Goal: Task Accomplishment & Management: Use online tool/utility

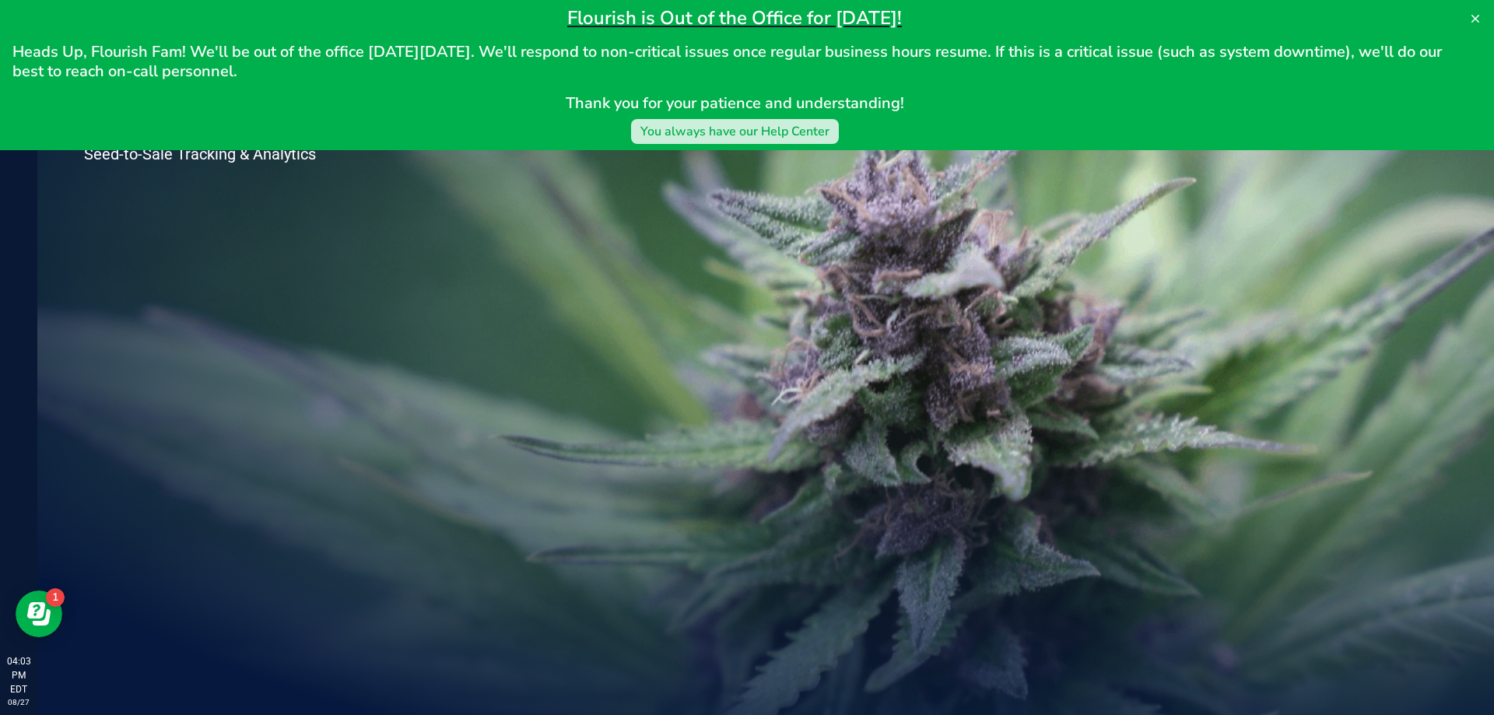
click at [752, 140] on div "You always have our Help Center" at bounding box center [734, 131] width 189 height 19
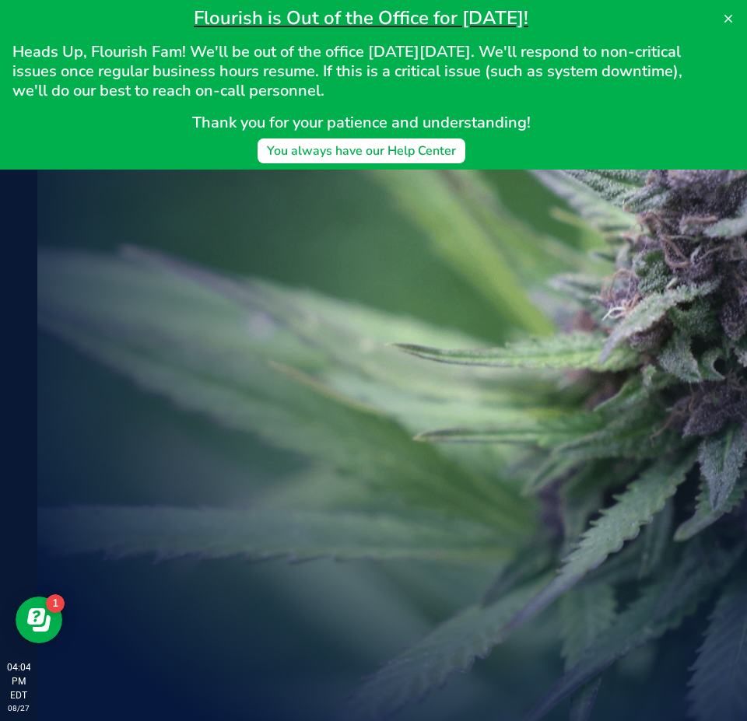
click at [143, 355] on div "Welcome to Flourish Software Seed-to-Sale Tracking & Analytics" at bounding box center [231, 379] width 389 height 684
click at [731, 15] on icon at bounding box center [728, 18] width 12 height 12
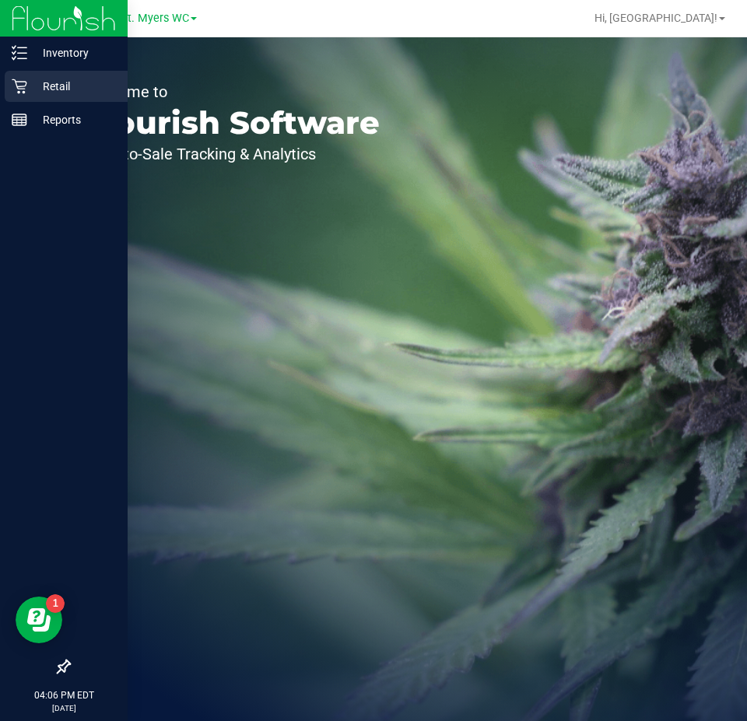
click at [37, 96] on div "Retail" at bounding box center [66, 86] width 123 height 31
click at [26, 85] on icon at bounding box center [19, 86] width 15 height 15
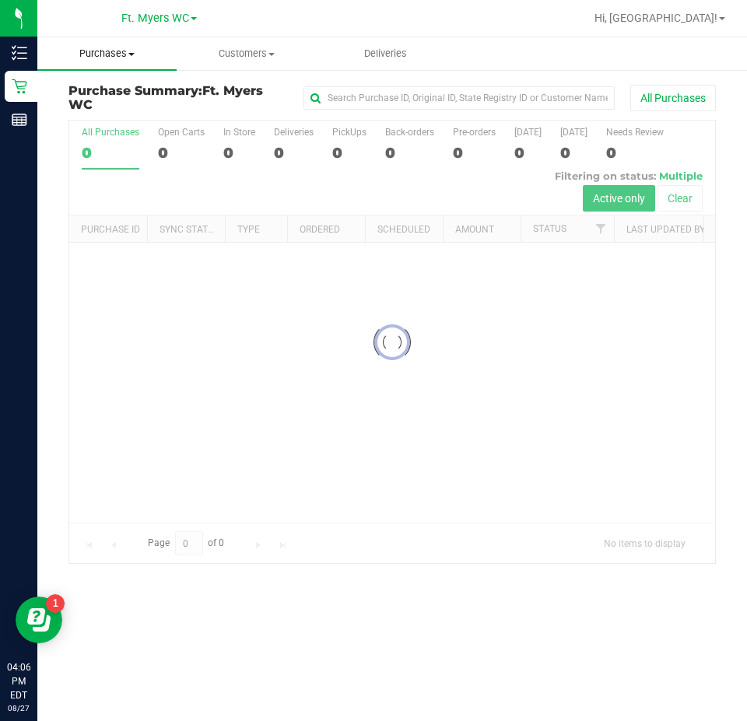
click at [135, 60] on span "Purchases" at bounding box center [106, 54] width 139 height 14
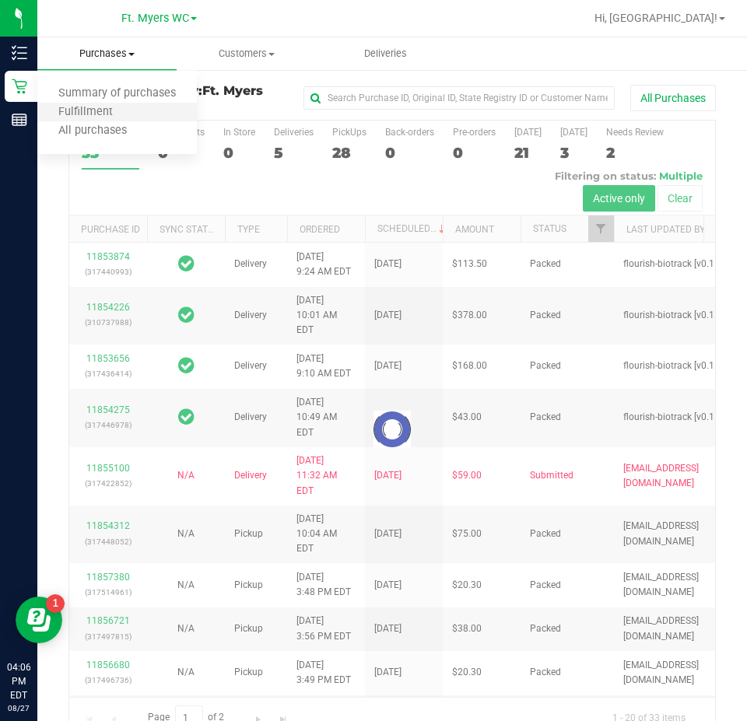
click at [103, 104] on li "Fulfillment" at bounding box center [117, 112] width 160 height 19
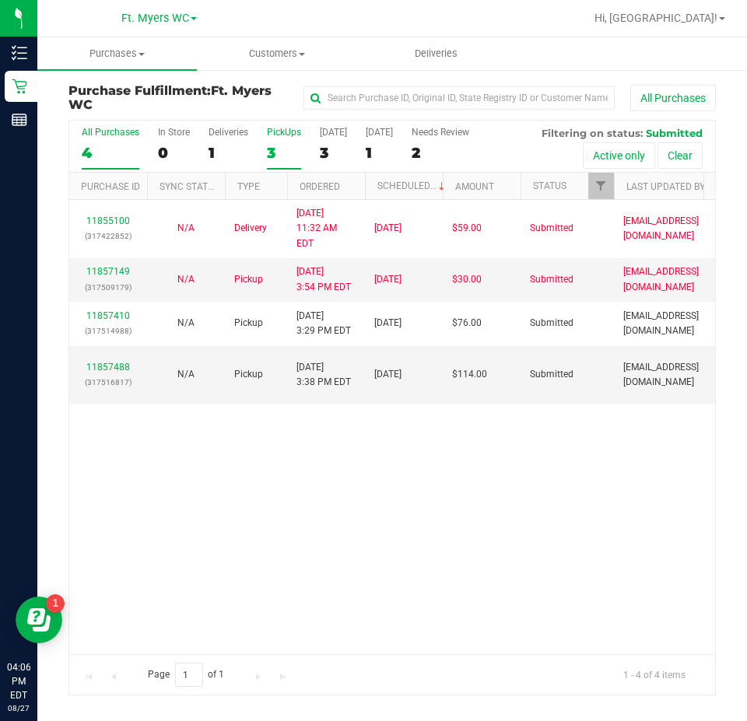
click at [274, 138] on div "PickUps" at bounding box center [284, 132] width 34 height 11
click at [0, 0] on input "PickUps 3" at bounding box center [0, 0] width 0 height 0
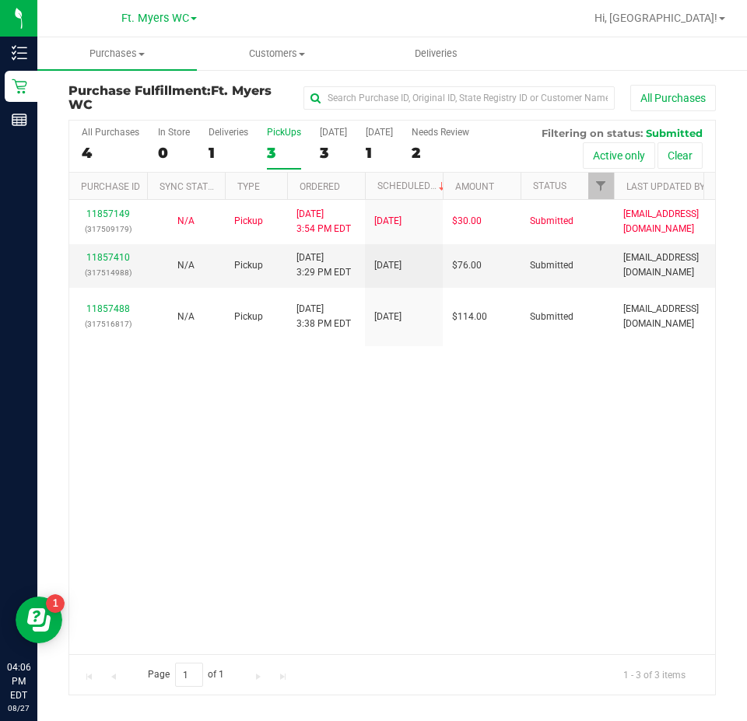
click at [350, 395] on div "11857149 (317509179) N/A Pickup 8/27/2025 3:54 PM EDT 8/27/2025 $30.00 Submitte…" at bounding box center [392, 427] width 646 height 454
click at [281, 462] on div "11857149 (317509179) N/A Pickup 8/27/2025 3:54 PM EDT 8/27/2025 $30.00 Submitte…" at bounding box center [392, 427] width 646 height 454
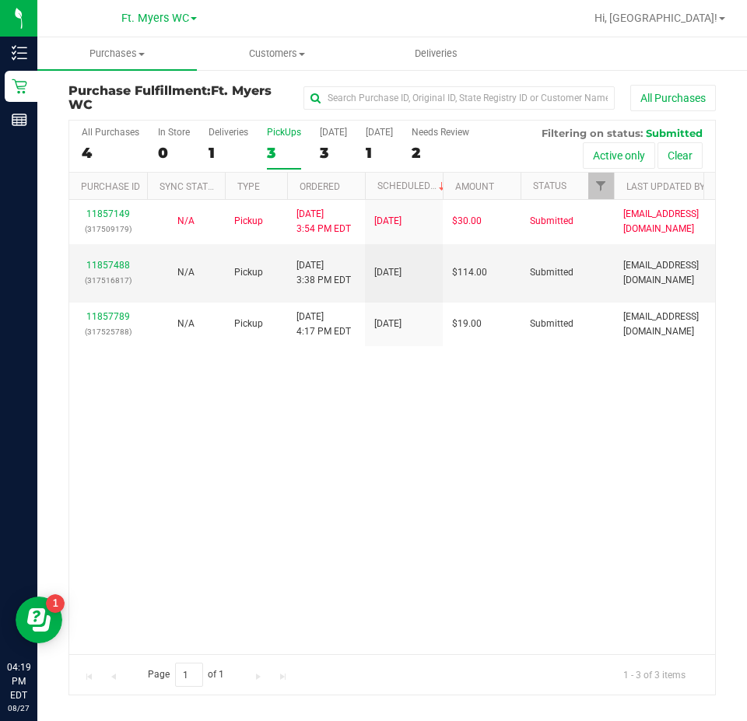
click at [198, 550] on div "11857149 (317509179) N/A Pickup 8/27/2025 3:54 PM EDT 8/27/2025 $30.00 Submitte…" at bounding box center [392, 427] width 646 height 454
click at [228, 518] on div "11857149 (317509179) N/A Pickup 8/27/2025 3:54 PM EDT 8/27/2025 $30.00 Submitte…" at bounding box center [392, 427] width 646 height 454
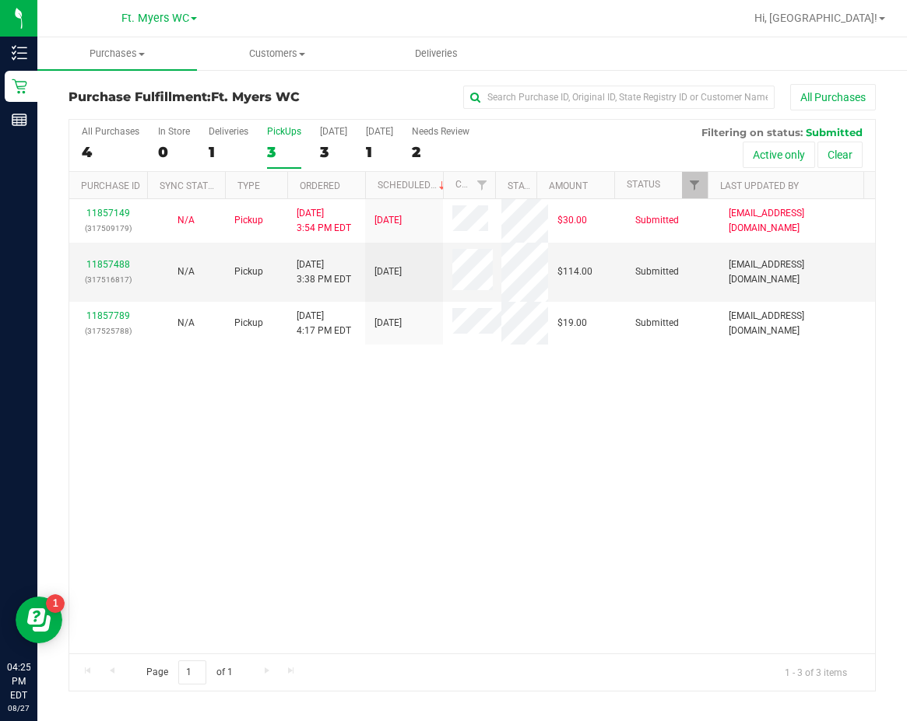
click at [378, 418] on div "11857149 (317509179) N/A Pickup 8/27/2025 3:54 PM EDT 8/27/2025 $30.00 Submitte…" at bounding box center [471, 426] width 805 height 454
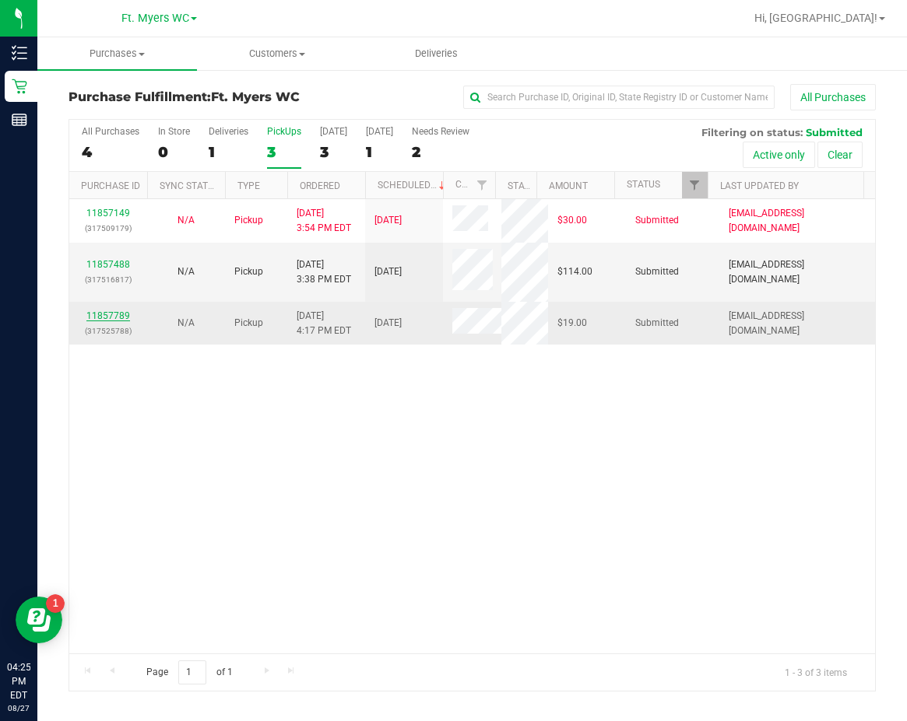
click at [93, 313] on link "11857789" at bounding box center [108, 315] width 44 height 11
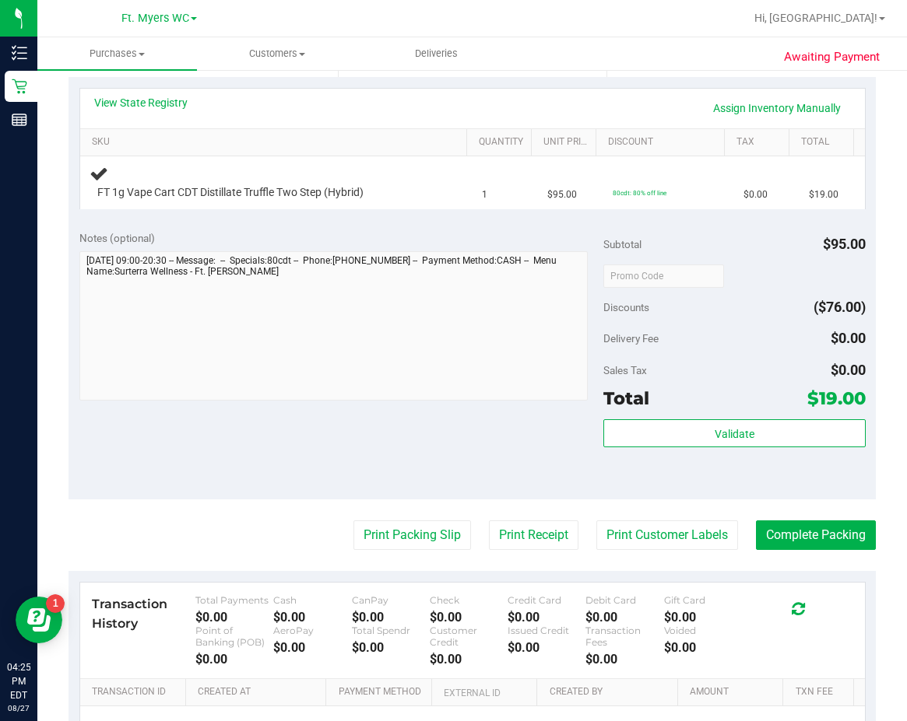
scroll to position [389, 0]
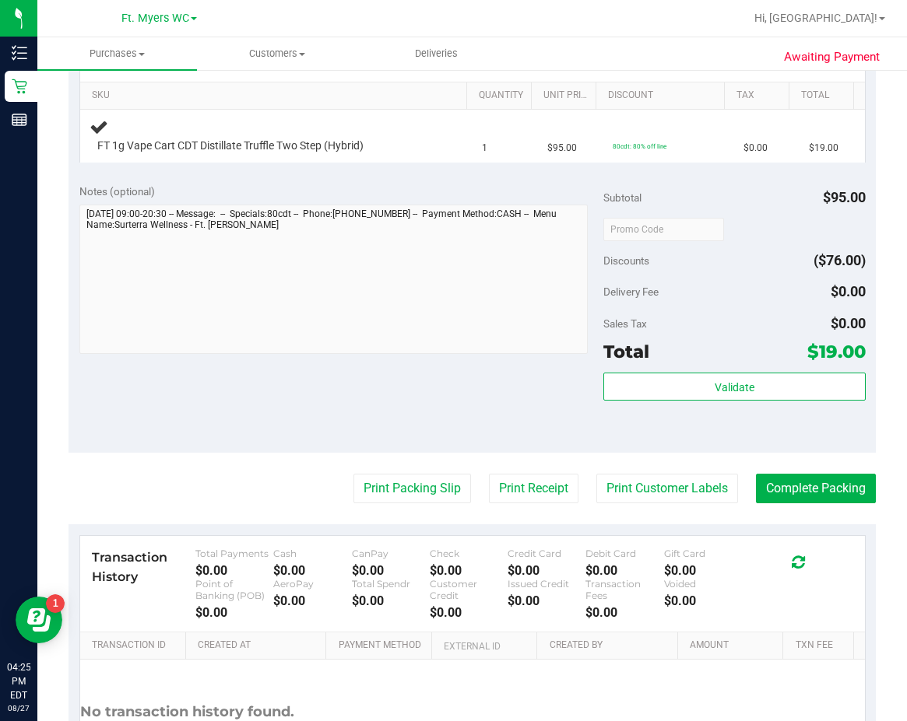
click at [241, 358] on div "Notes (optional) Subtotal $95.00 Discounts ($76.00) Delivery Fee $0.00 Sales Ta…" at bounding box center [471, 313] width 807 height 280
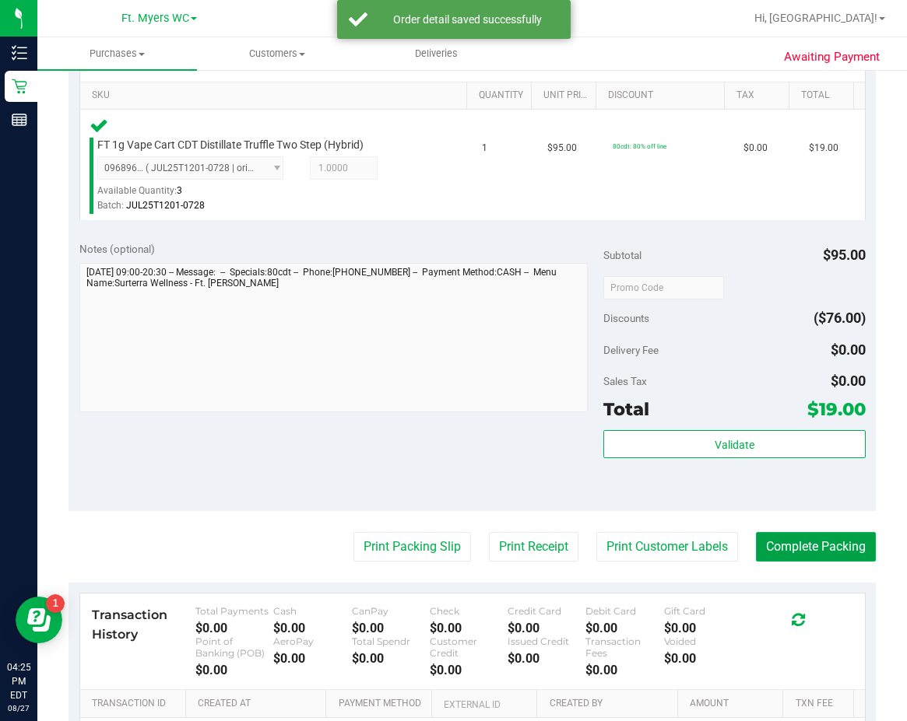
click at [746, 536] on button "Complete Packing" at bounding box center [816, 547] width 120 height 30
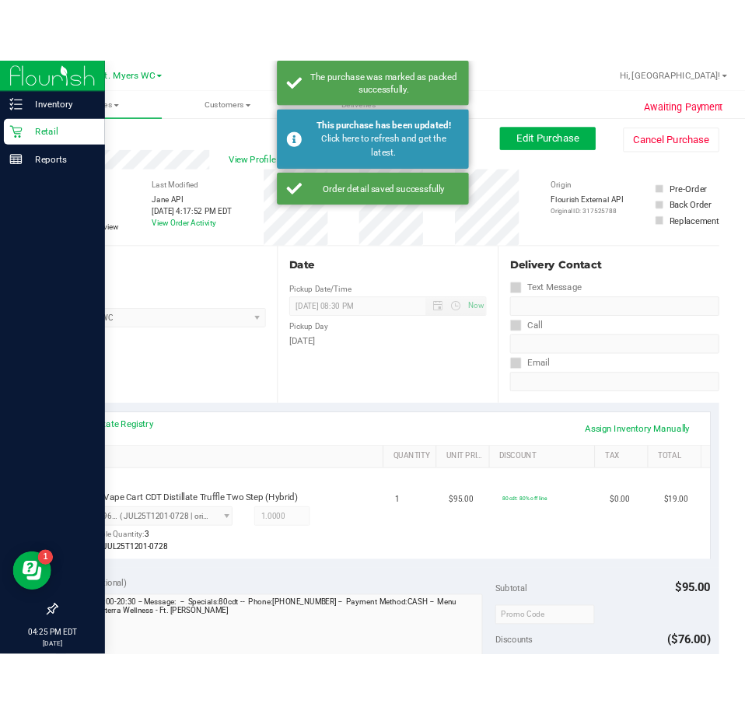
scroll to position [0, 0]
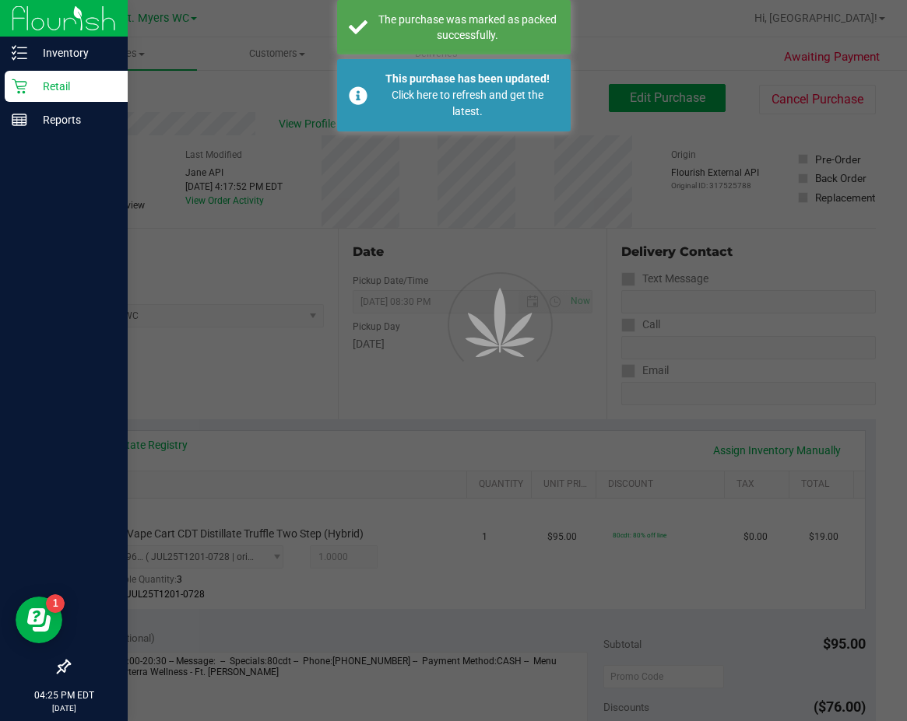
click at [3, 338] on div at bounding box center [64, 395] width 128 height 514
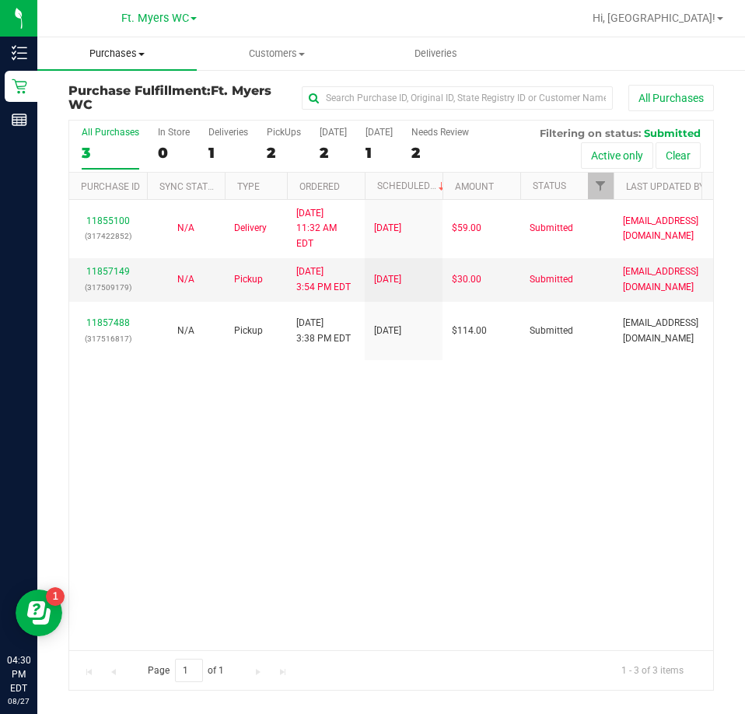
click at [95, 58] on span "Purchases" at bounding box center [117, 54] width 160 height 14
click at [92, 114] on span "Fulfillment" at bounding box center [85, 112] width 96 height 13
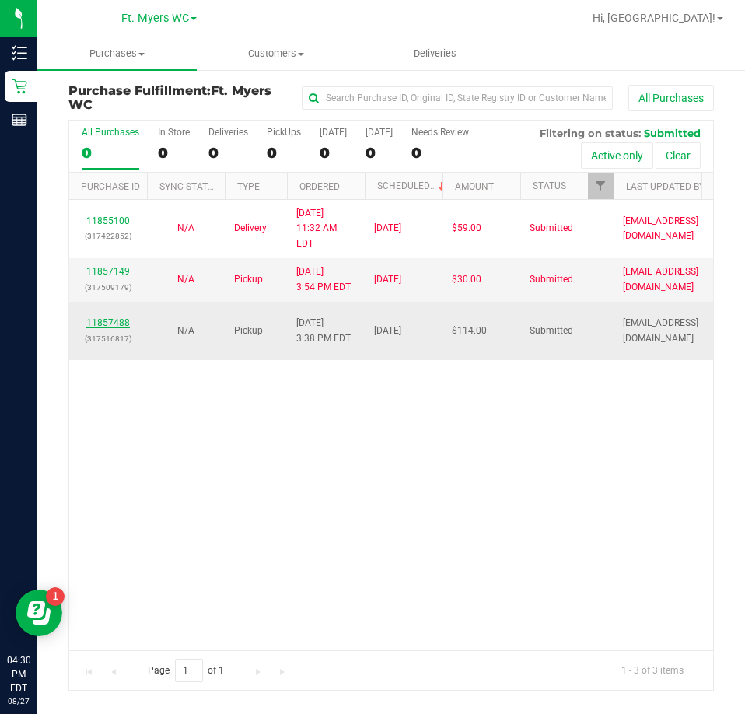
click at [101, 317] on link "11857488" at bounding box center [108, 322] width 44 height 11
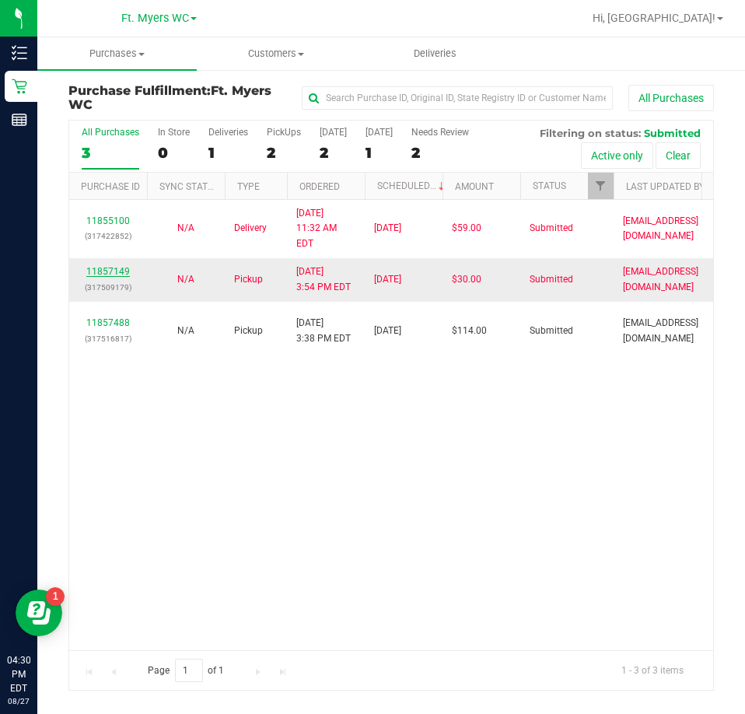
click at [117, 266] on link "11857149" at bounding box center [108, 271] width 44 height 11
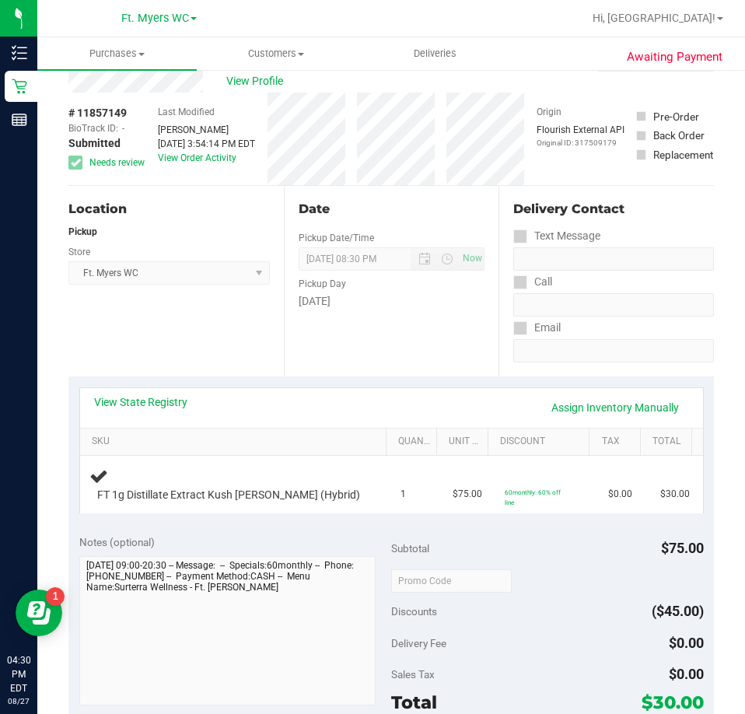
scroll to position [78, 0]
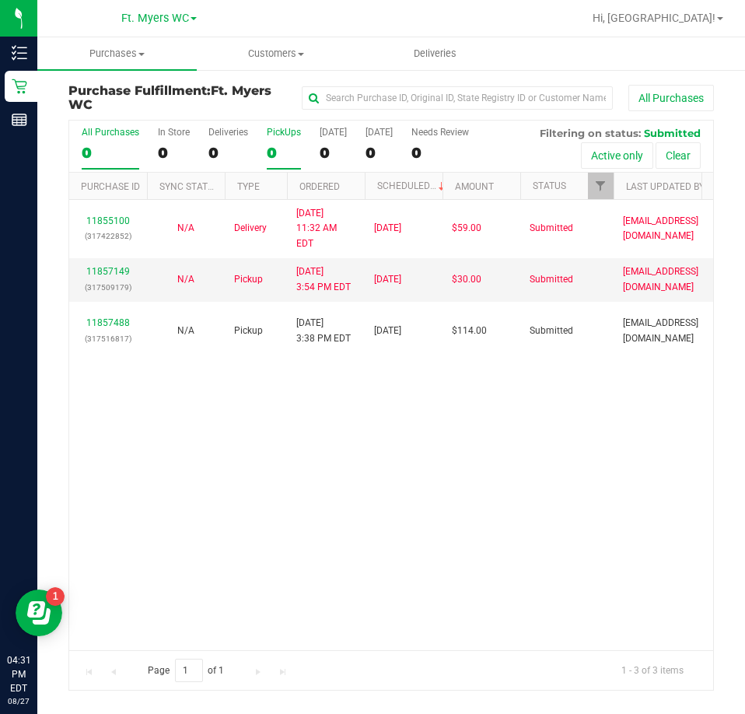
click at [267, 135] on div "PickUps" at bounding box center [284, 132] width 34 height 11
click at [0, 0] on input "PickUps 0" at bounding box center [0, 0] width 0 height 0
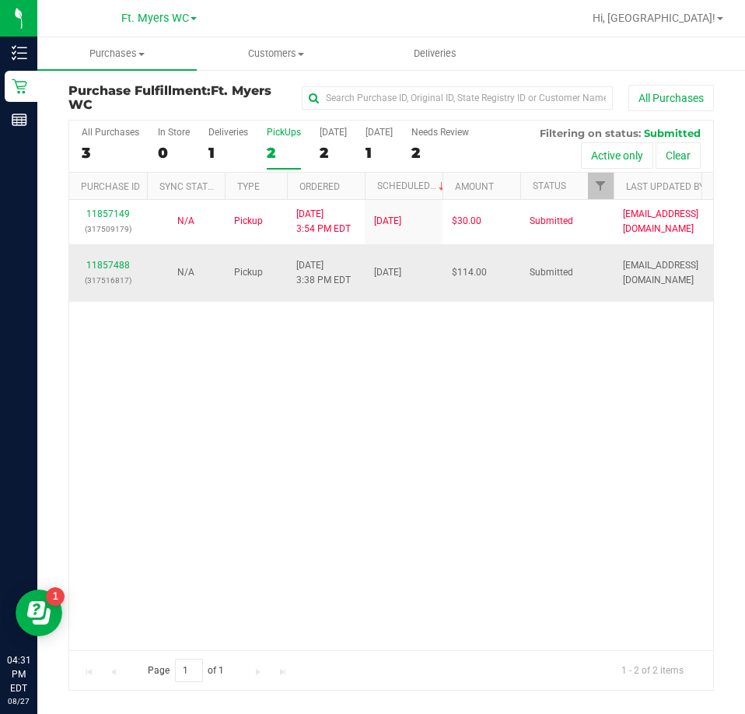
click at [247, 271] on span "Pickup" at bounding box center [248, 272] width 29 height 15
click at [96, 264] on link "11857488" at bounding box center [108, 265] width 44 height 11
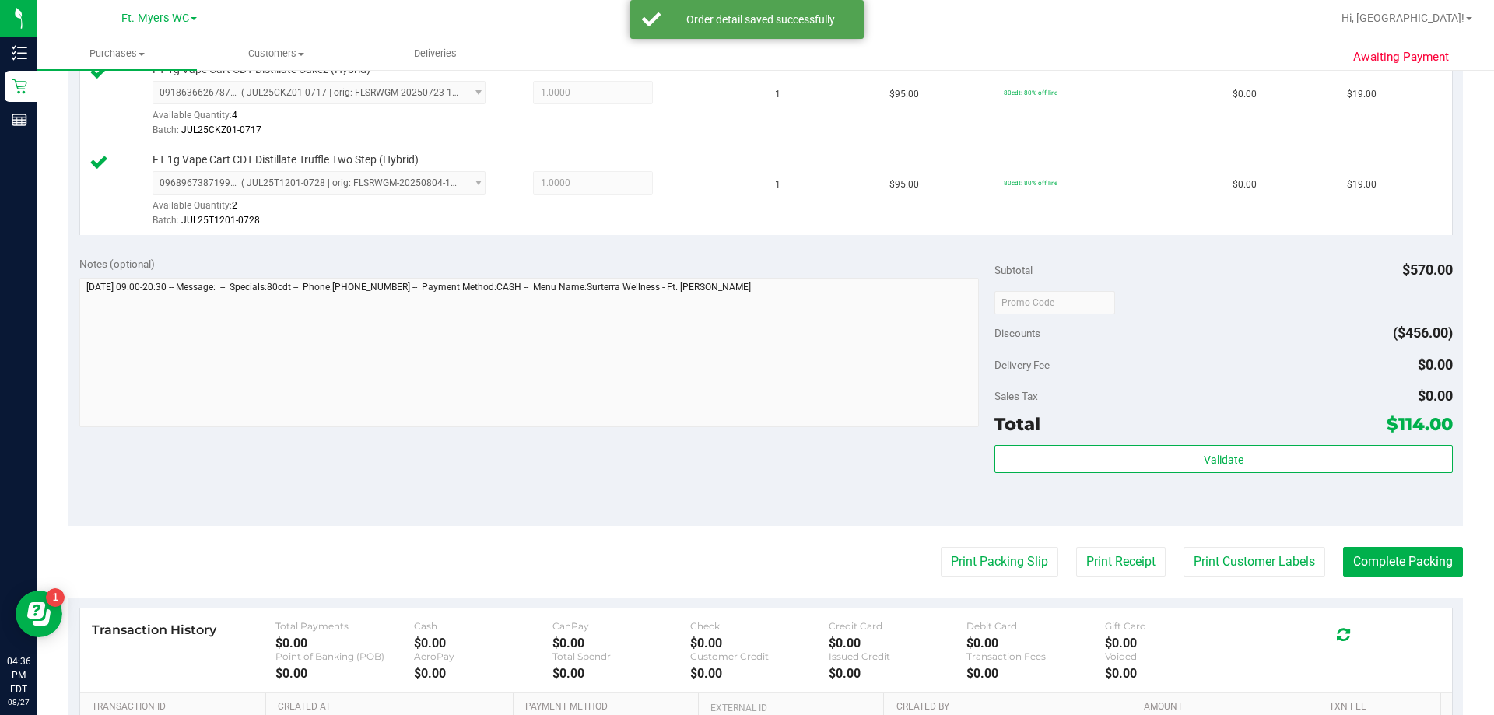
scroll to position [934, 0]
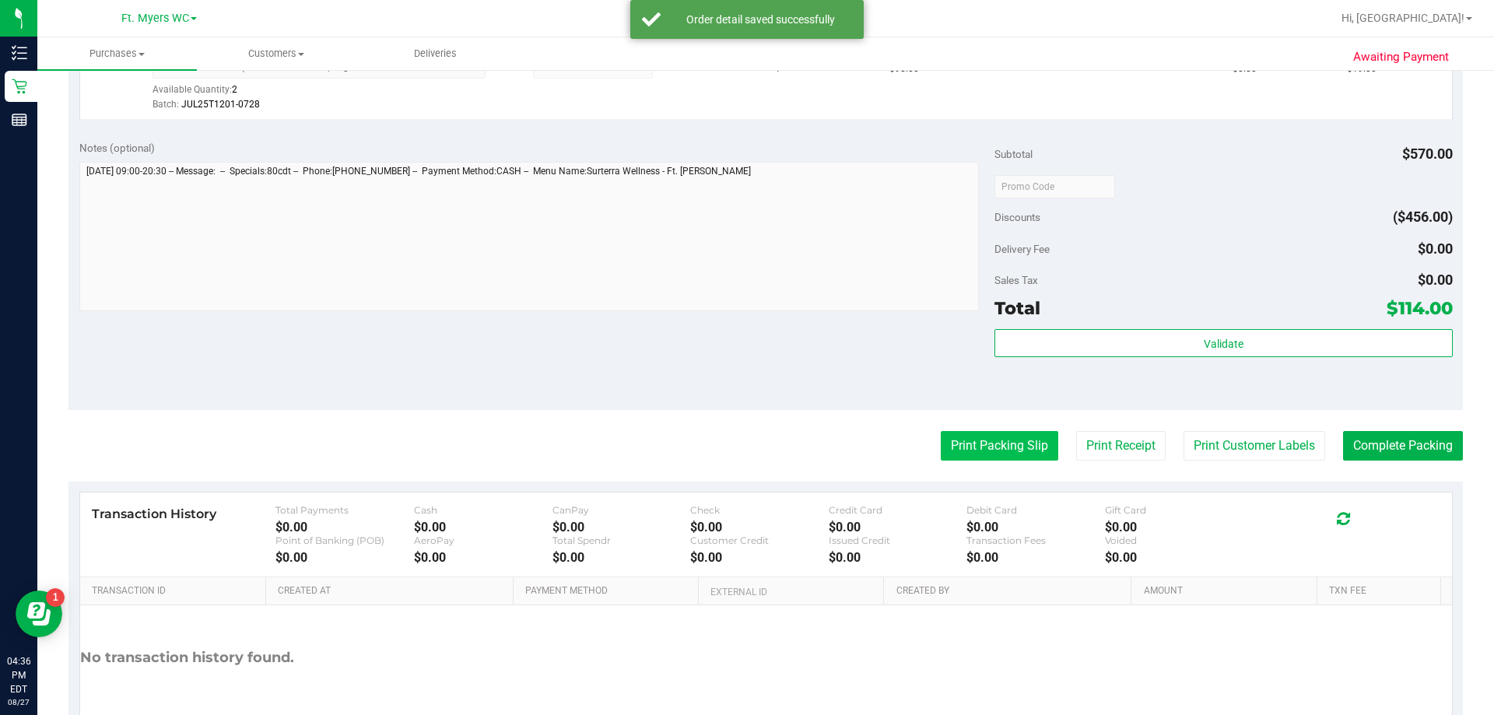
click at [746, 452] on button "Print Packing Slip" at bounding box center [1000, 446] width 118 height 30
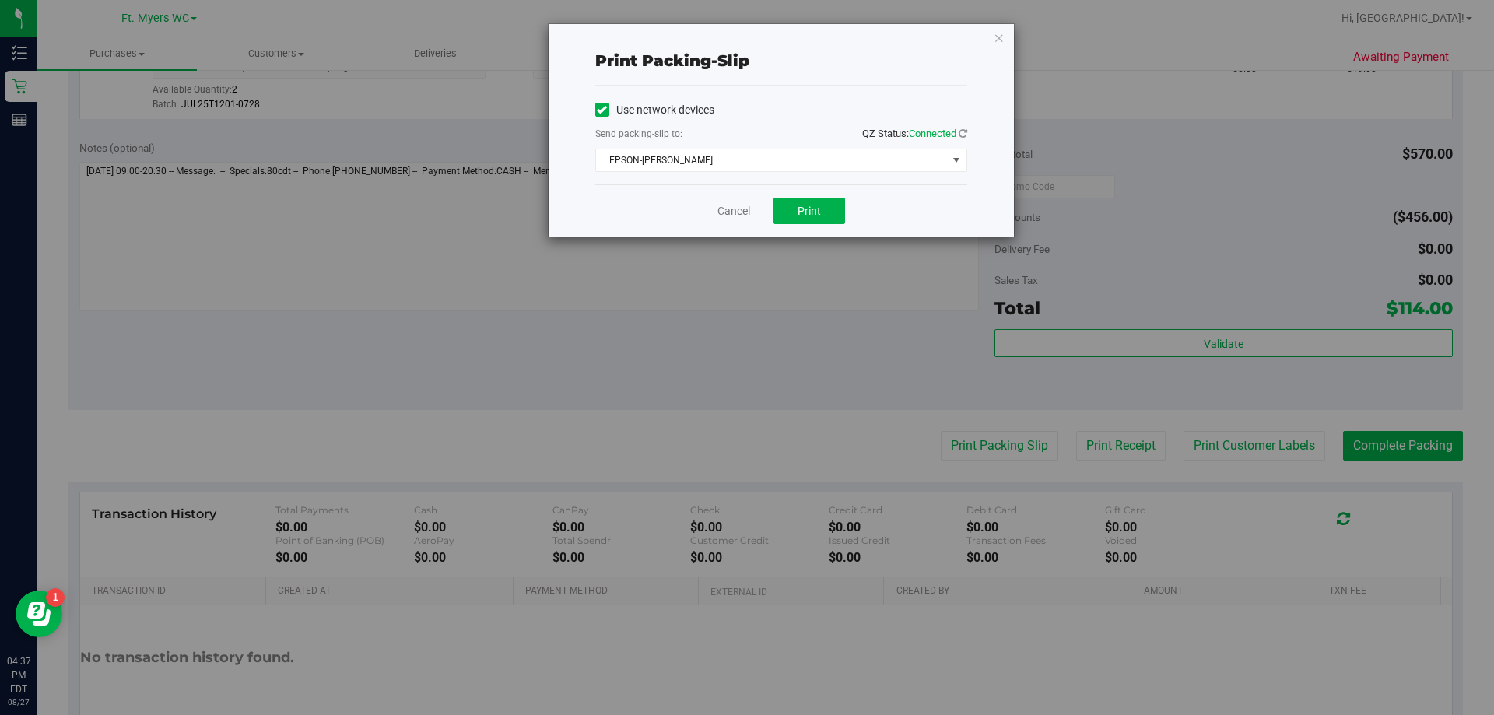
click at [746, 148] on div "Use network devices Send packing-slip to: QZ Status: Connected EPSON-BEN-KING C…" at bounding box center [781, 135] width 372 height 74
click at [746, 159] on span "EPSON-BEN-KING" at bounding box center [771, 160] width 351 height 22
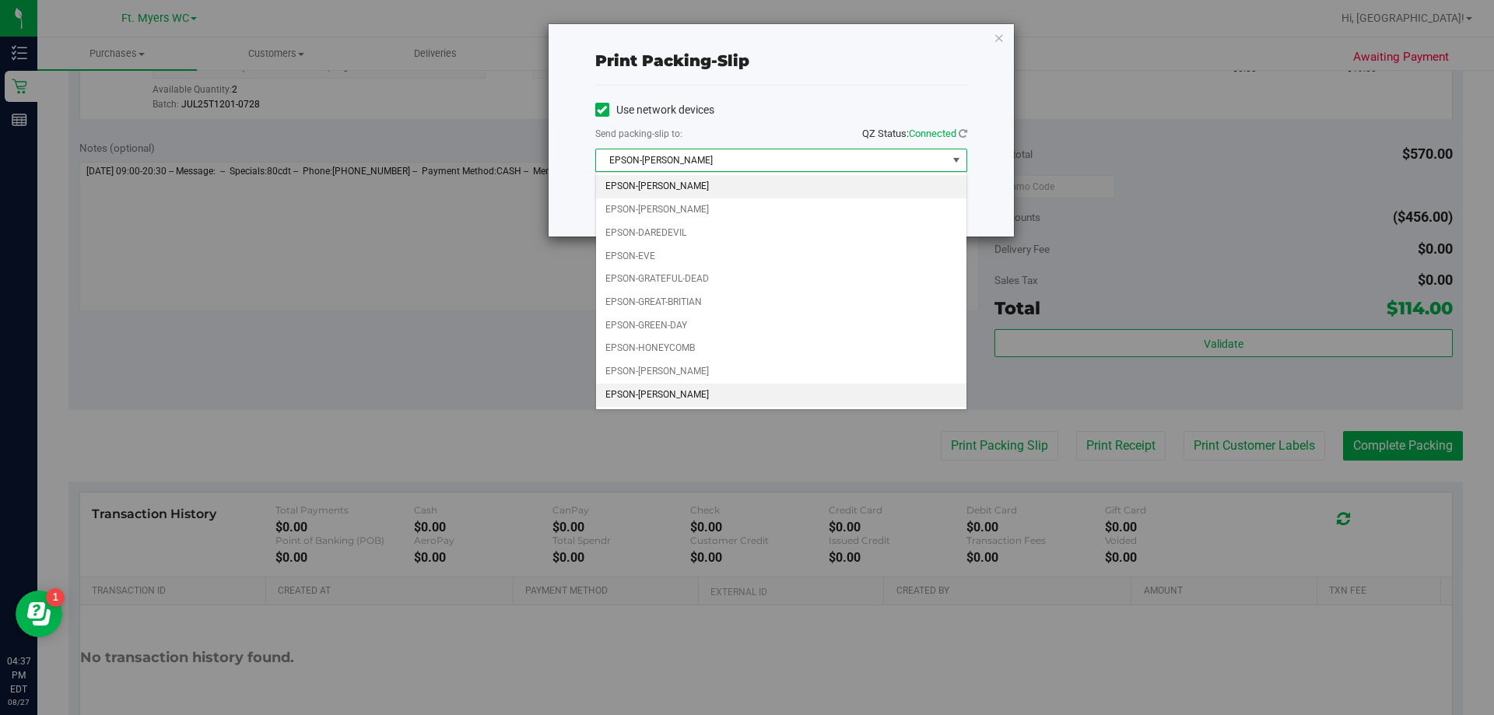
click at [707, 393] on li "EPSON-KEITH-WHITLEY" at bounding box center [781, 395] width 370 height 23
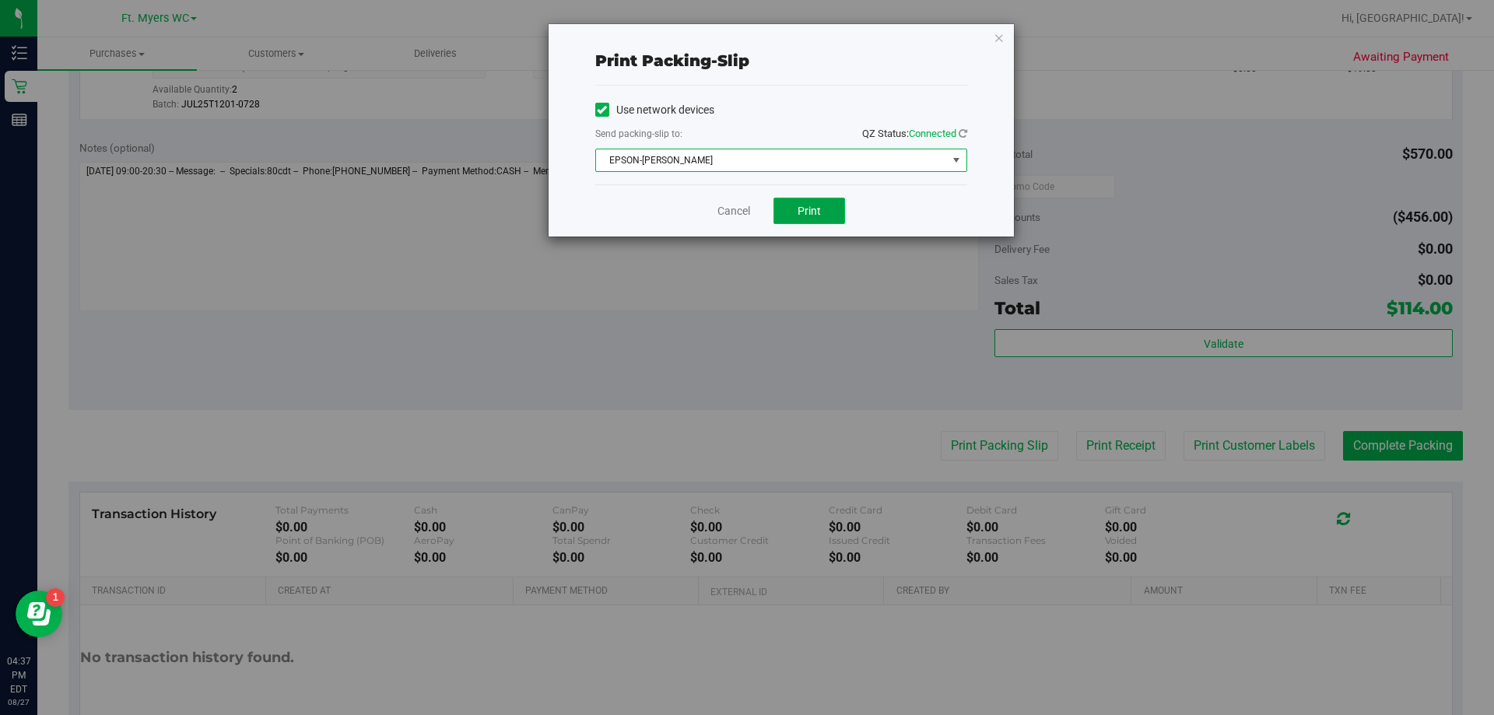
click at [746, 213] on span "Print" at bounding box center [809, 211] width 23 height 12
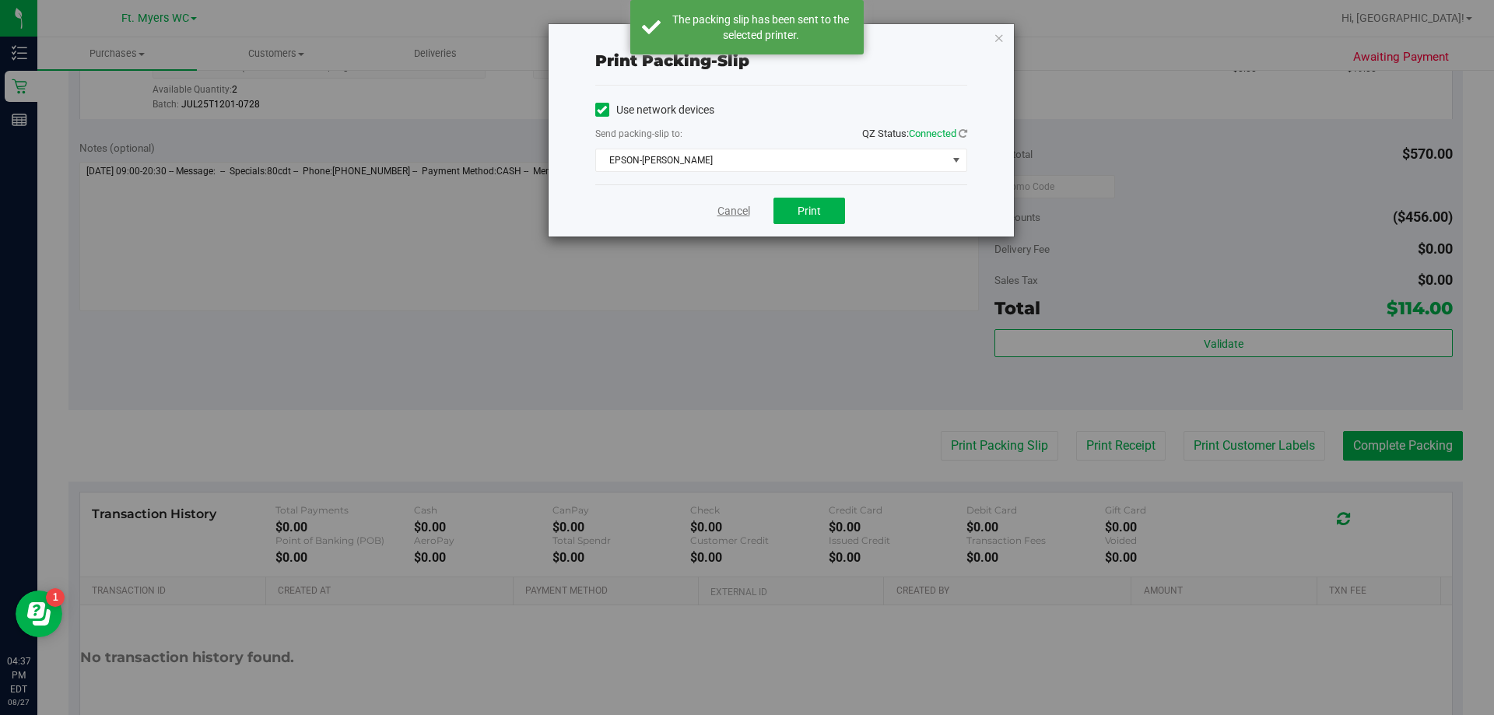
click at [738, 208] on link "Cancel" at bounding box center [733, 211] width 33 height 16
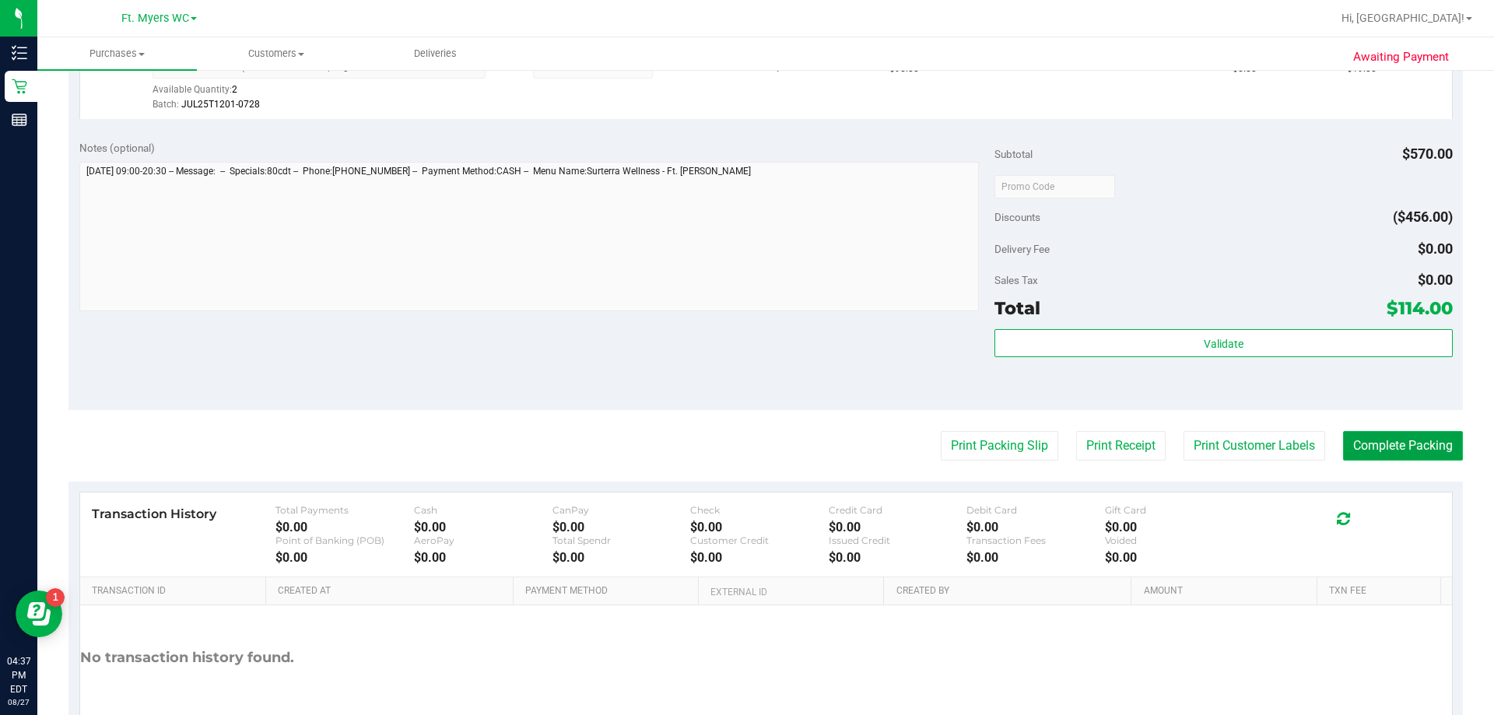
click at [746, 451] on button "Complete Packing" at bounding box center [1403, 446] width 120 height 30
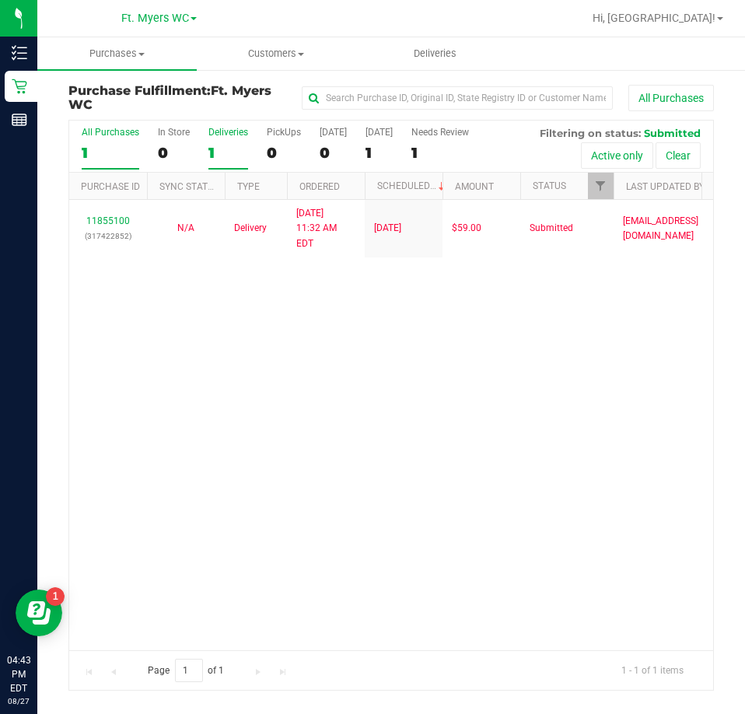
click at [229, 141] on label "Deliveries 1" at bounding box center [229, 148] width 40 height 43
click at [0, 0] on input "Deliveries 1" at bounding box center [0, 0] width 0 height 0
click at [389, 135] on div "[DATE]" at bounding box center [379, 132] width 27 height 11
click at [0, 0] on input "Tomorrow 1" at bounding box center [0, 0] width 0 height 0
click at [236, 129] on div "Deliveries" at bounding box center [229, 132] width 40 height 11
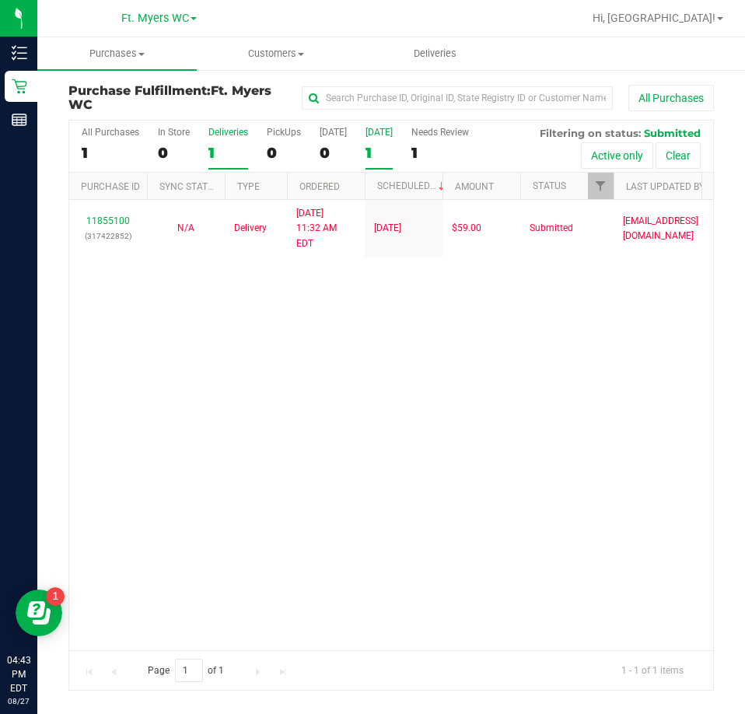
click at [0, 0] on input "Deliveries 1" at bounding box center [0, 0] width 0 height 0
click at [127, 50] on span "Purchases" at bounding box center [117, 54] width 160 height 14
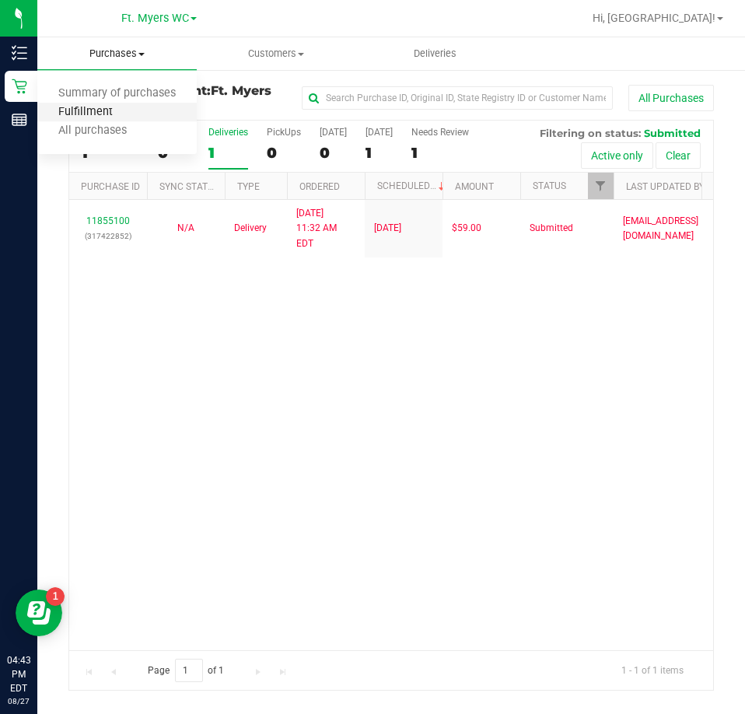
click at [93, 115] on span "Fulfillment" at bounding box center [85, 112] width 96 height 13
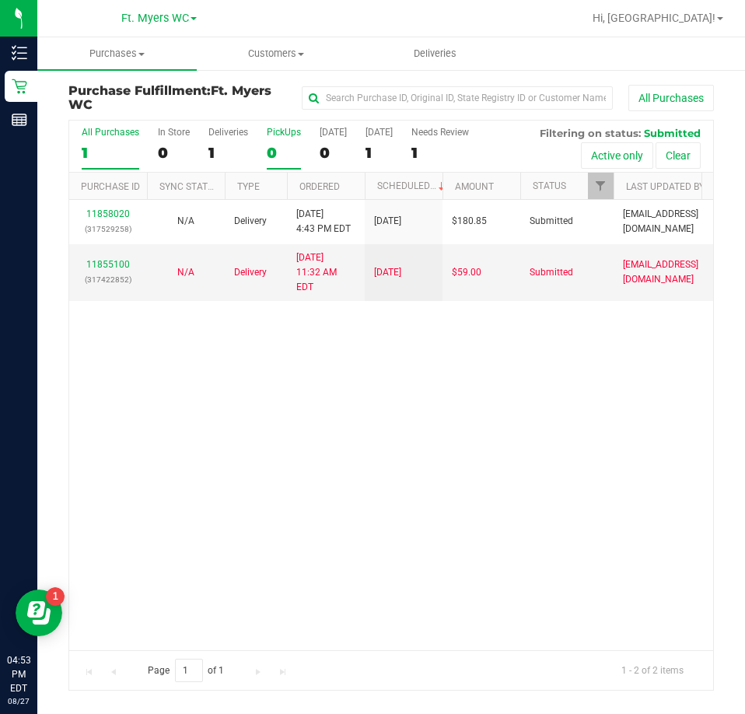
click at [271, 139] on label "PickUps 0" at bounding box center [284, 148] width 34 height 43
click at [0, 0] on input "PickUps 0" at bounding box center [0, 0] width 0 height 0
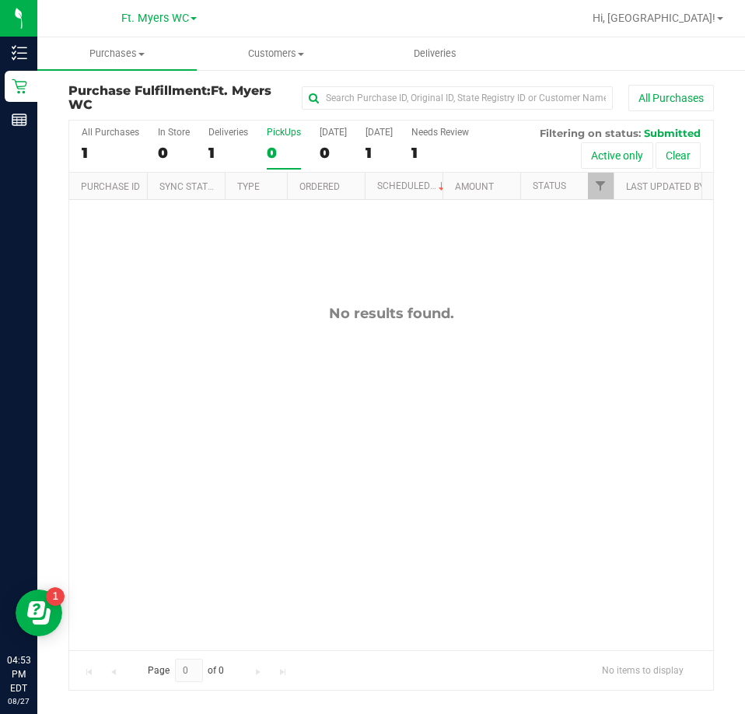
click at [404, 447] on div "No results found." at bounding box center [391, 477] width 644 height 555
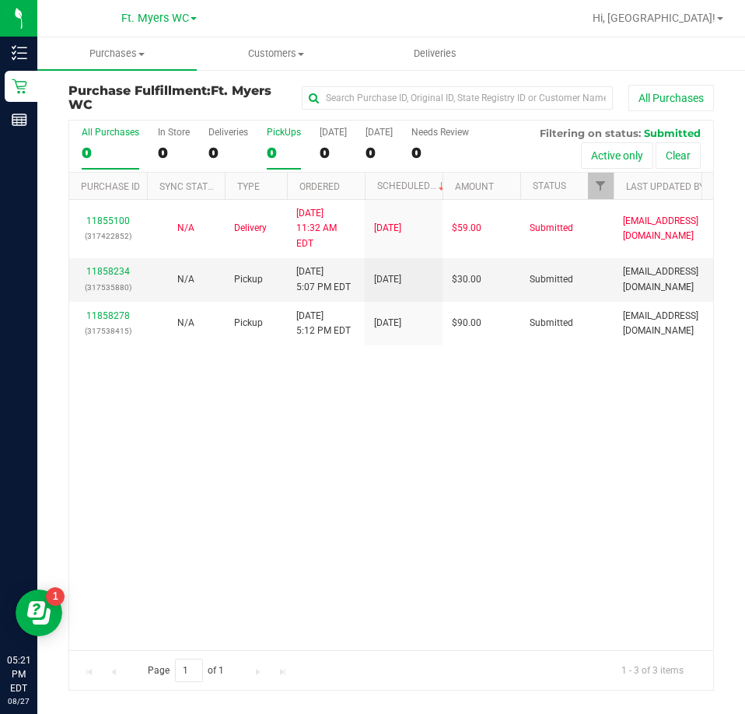
click at [279, 131] on div "PickUps" at bounding box center [284, 132] width 34 height 11
click at [0, 0] on input "PickUps 0" at bounding box center [0, 0] width 0 height 0
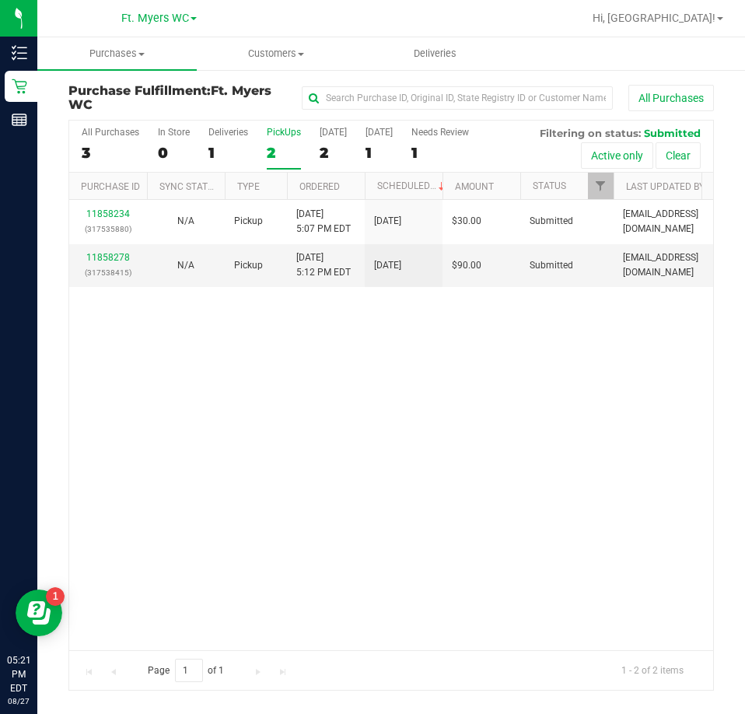
click at [316, 385] on div "11858234 (317535880) N/A Pickup 8/27/2025 5:07 PM EDT 8/27/2025 $30.00 Submitte…" at bounding box center [391, 425] width 644 height 450
click at [244, 363] on div "11858234 (317535880) N/A Pickup 8/27/2025 5:07 PM EDT 8/27/2025 $30.00 Submitte…" at bounding box center [391, 425] width 644 height 450
click at [117, 258] on link "11858278" at bounding box center [108, 257] width 44 height 11
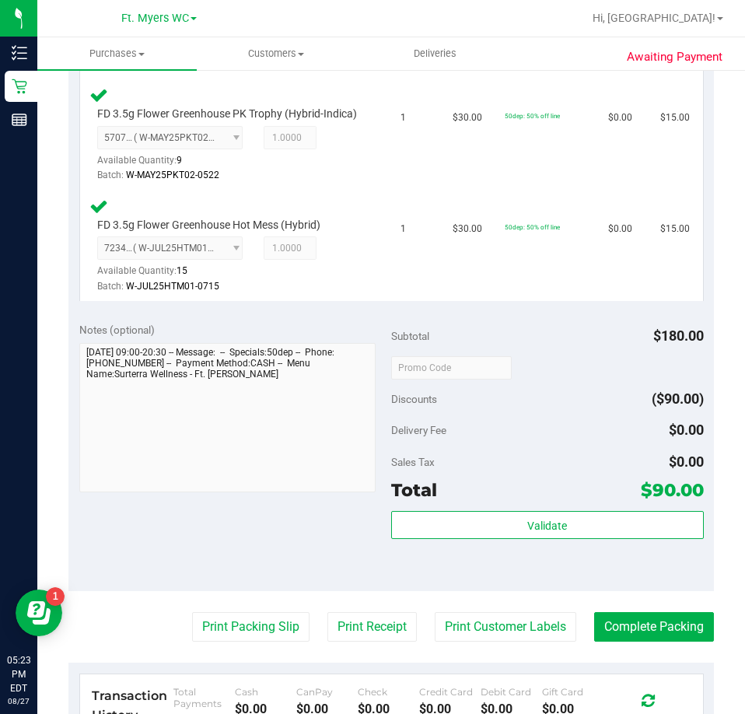
scroll to position [1012, 0]
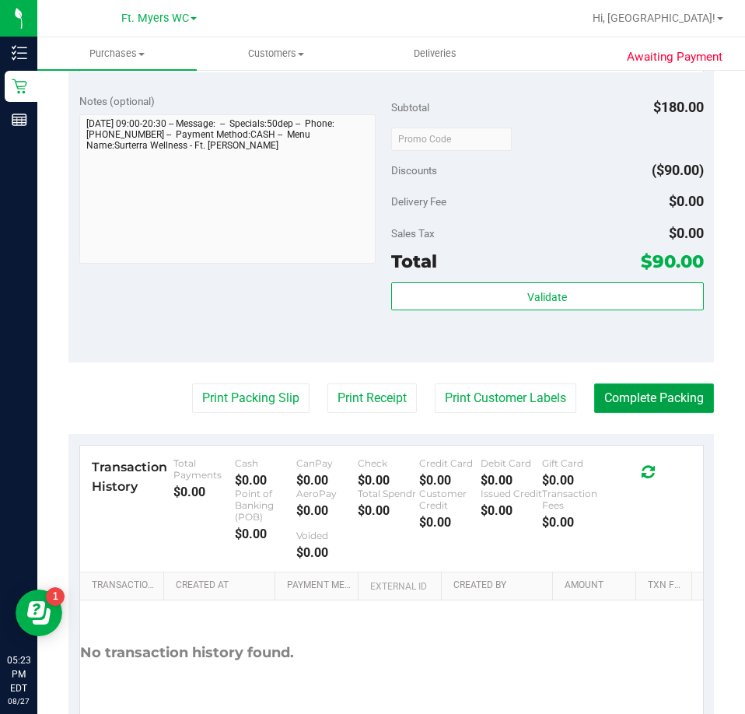
click at [619, 413] on button "Complete Packing" at bounding box center [655, 399] width 120 height 30
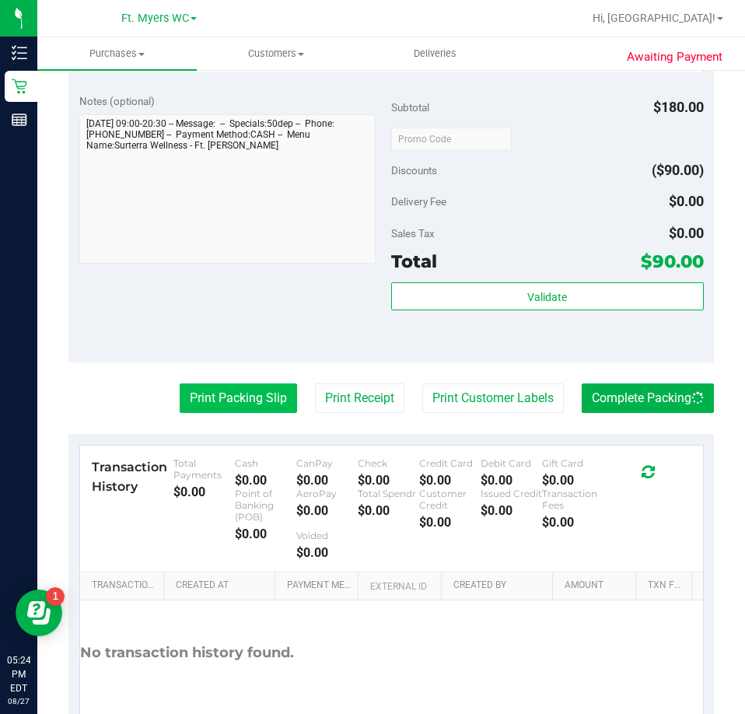
click at [180, 398] on button "Print Packing Slip" at bounding box center [239, 399] width 118 height 30
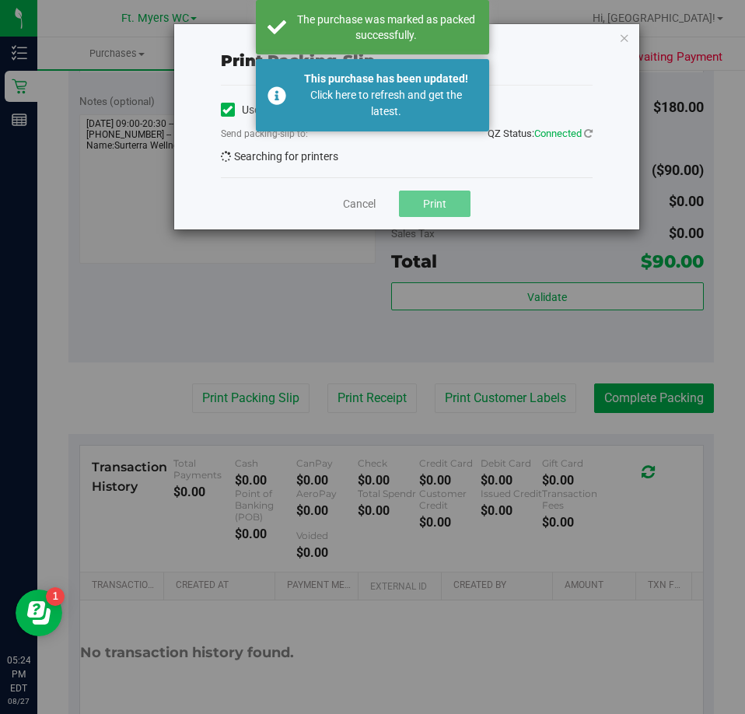
click at [226, 413] on div "Print packing-slip Use network devices Send packing-slip to: QZ Status: Connect…" at bounding box center [378, 357] width 757 height 714
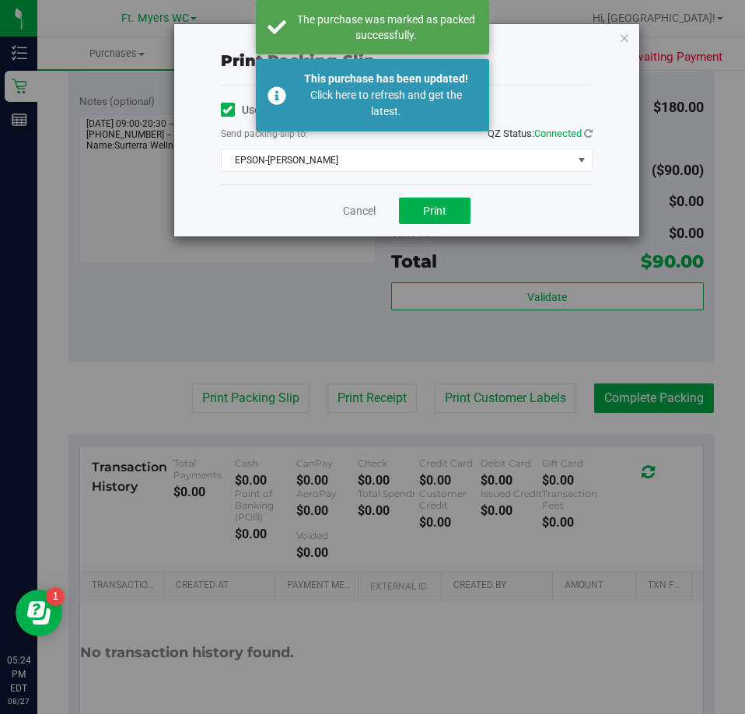
click at [433, 186] on div "Cancel Print" at bounding box center [407, 210] width 372 height 52
click at [428, 190] on div "Cancel Print" at bounding box center [407, 210] width 372 height 52
click at [429, 202] on button "Print" at bounding box center [435, 211] width 72 height 26
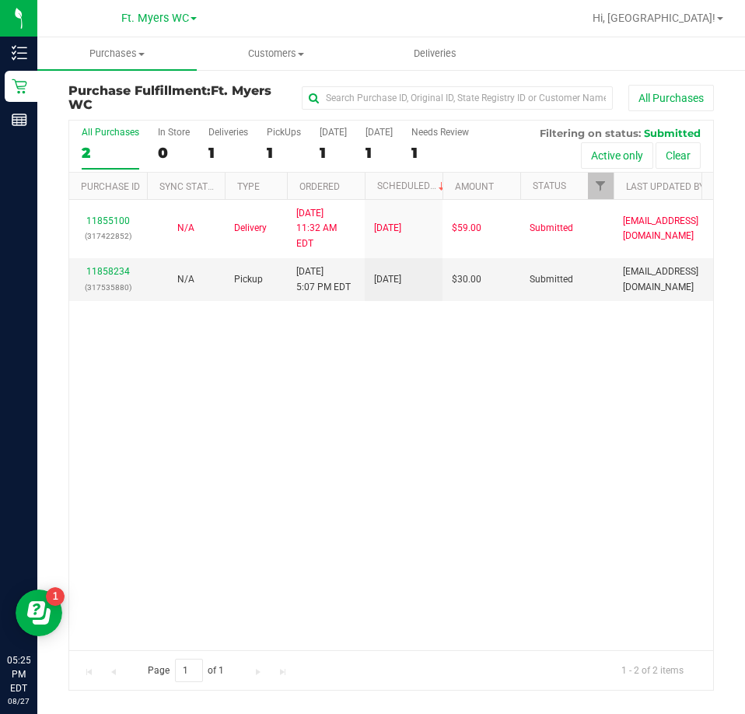
click at [257, 501] on div "11855100 (317422852) N/A Delivery 8/27/2025 11:32 AM EDT 8/28/2025 $59.00 Submi…" at bounding box center [391, 425] width 644 height 450
click at [208, 360] on div "11855100 (317422852) N/A Delivery 8/27/2025 11:32 AM EDT 8/28/2025 $59.00 Submi…" at bounding box center [391, 425] width 644 height 450
click at [279, 128] on div "PickUps" at bounding box center [284, 132] width 34 height 11
click at [0, 0] on input "PickUps 1" at bounding box center [0, 0] width 0 height 0
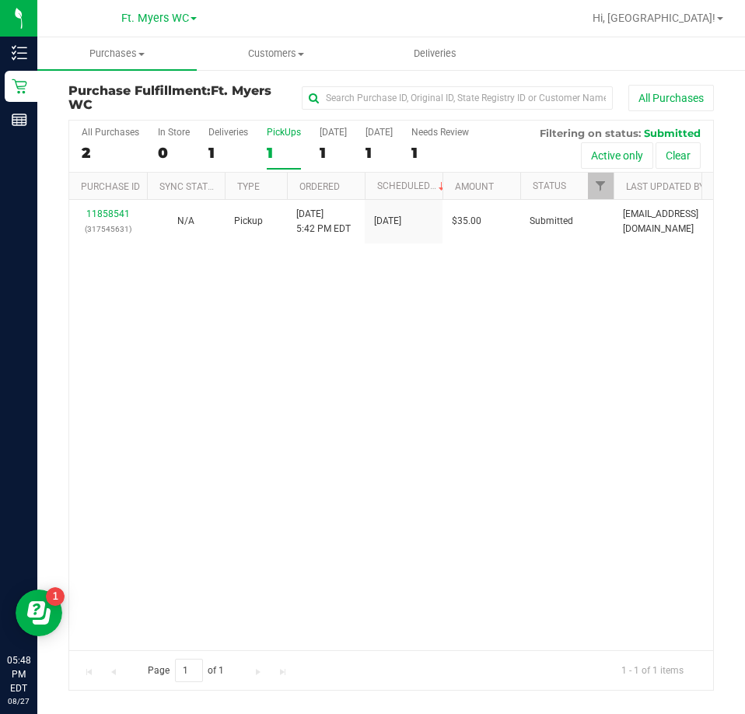
click at [279, 128] on div "PickUps" at bounding box center [284, 132] width 34 height 11
click at [0, 0] on input "PickUps 1" at bounding box center [0, 0] width 0 height 0
click at [333, 337] on div "11858541 (317545631) N/A Pickup 8/27/2025 5:42 PM EDT 8/27/2025 $35.00 Submitte…" at bounding box center [391, 425] width 644 height 450
click at [621, 463] on div "11858541 (317545631) N/A Pickup 8/27/2025 5:42 PM EDT 8/27/2025 $35.00 Submitte…" at bounding box center [391, 425] width 644 height 450
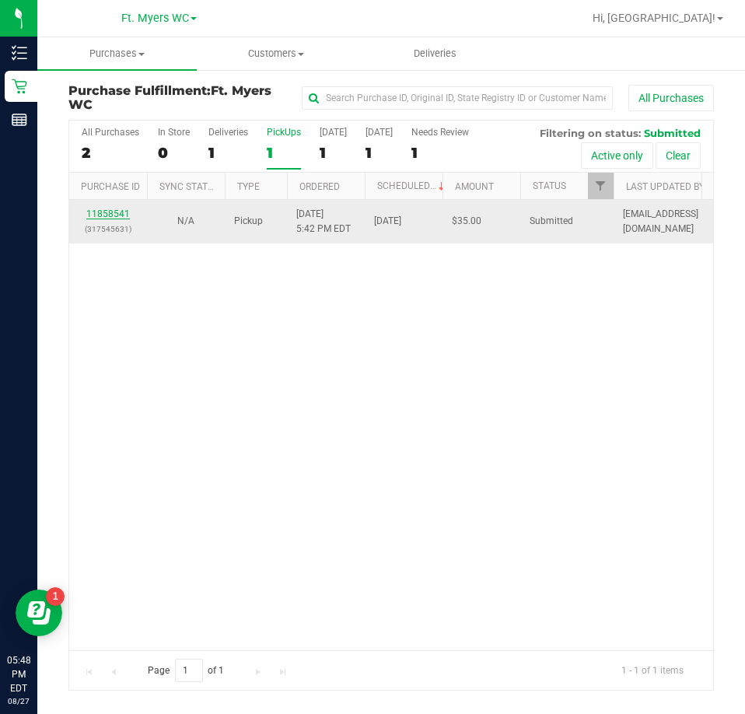
click at [122, 210] on link "11858541" at bounding box center [108, 214] width 44 height 11
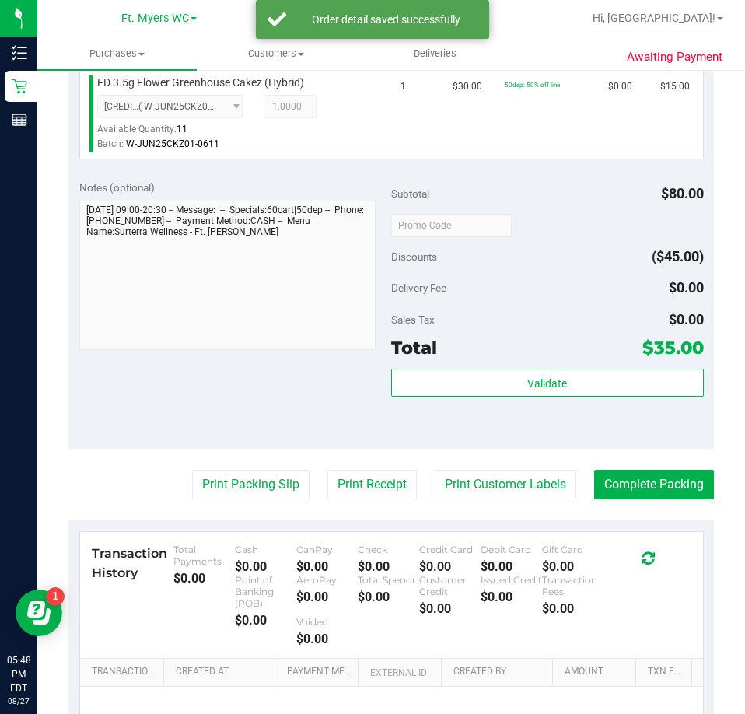
scroll to position [623, 0]
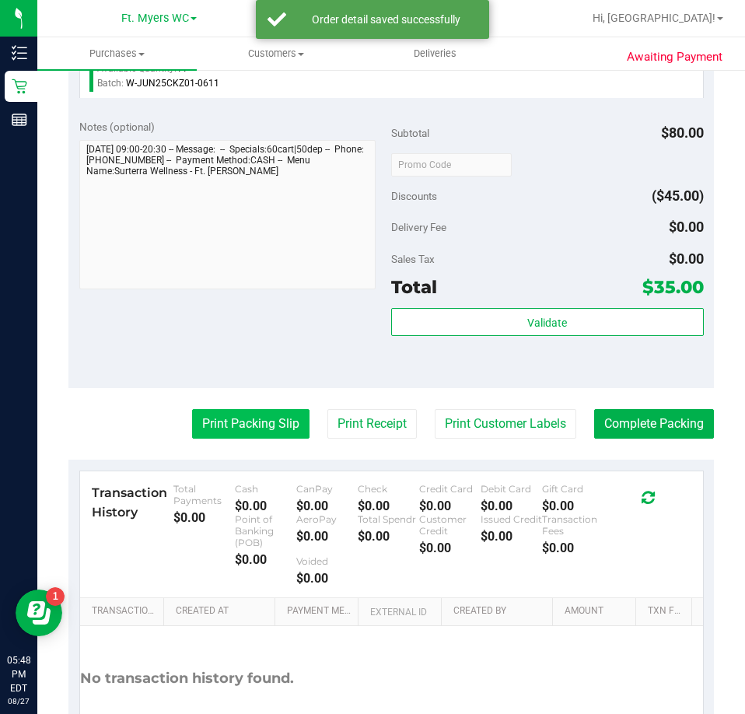
click at [192, 430] on button "Print Packing Slip" at bounding box center [251, 424] width 118 height 30
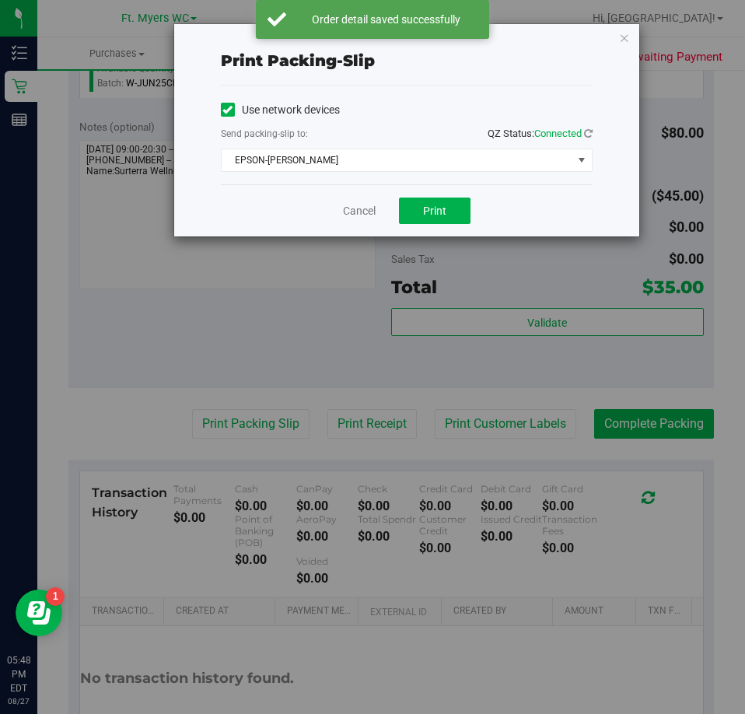
click at [430, 191] on div "Cancel Print" at bounding box center [407, 210] width 372 height 52
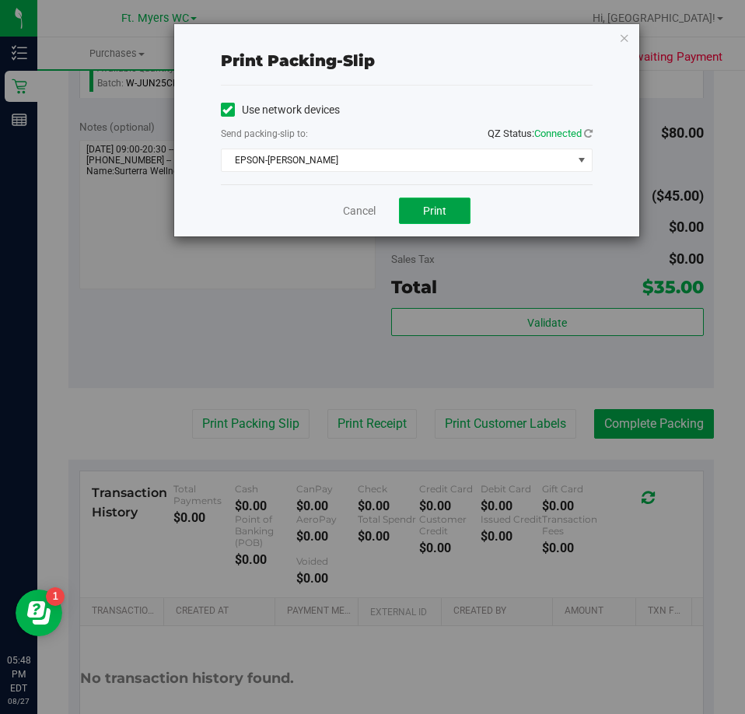
click at [431, 202] on button "Print" at bounding box center [435, 211] width 72 height 26
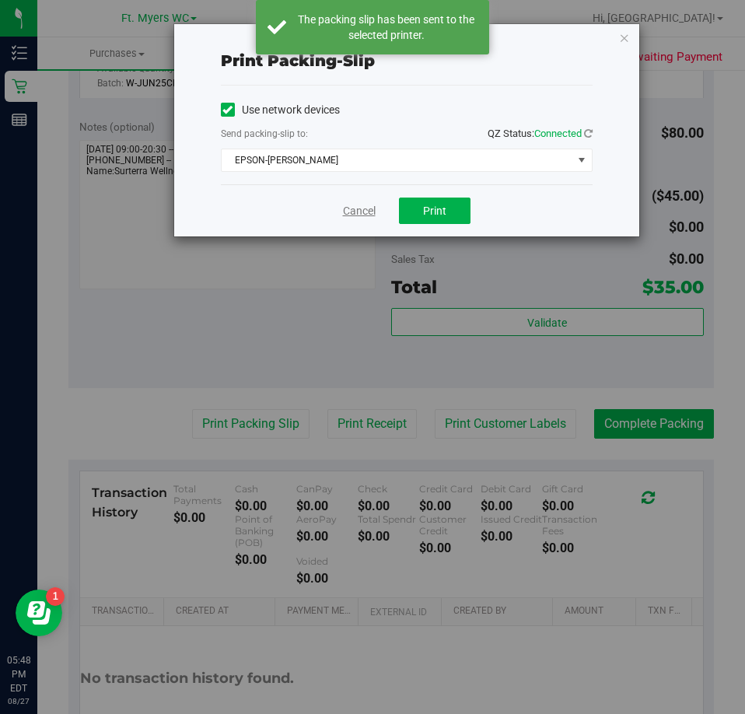
click at [347, 204] on link "Cancel" at bounding box center [359, 211] width 33 height 16
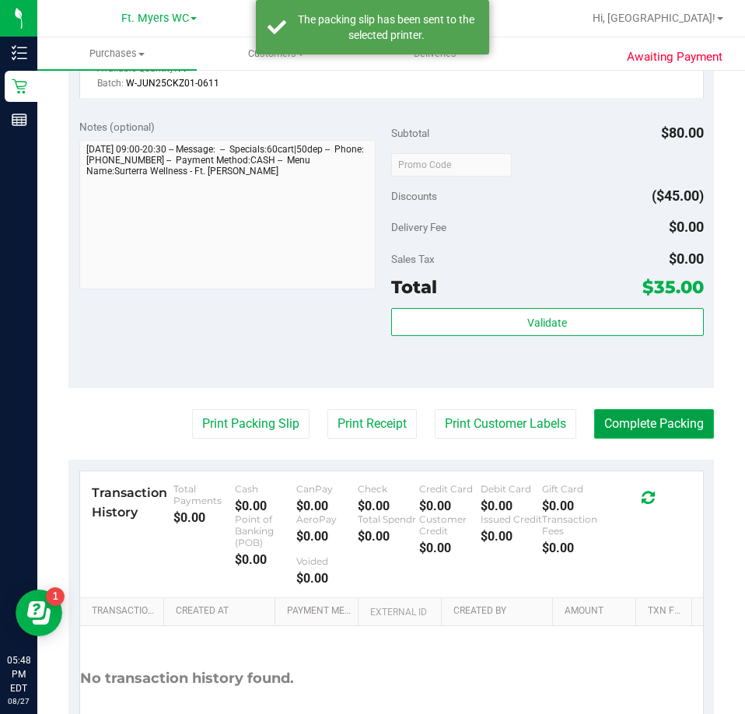
click at [615, 422] on button "Complete Packing" at bounding box center [655, 424] width 120 height 30
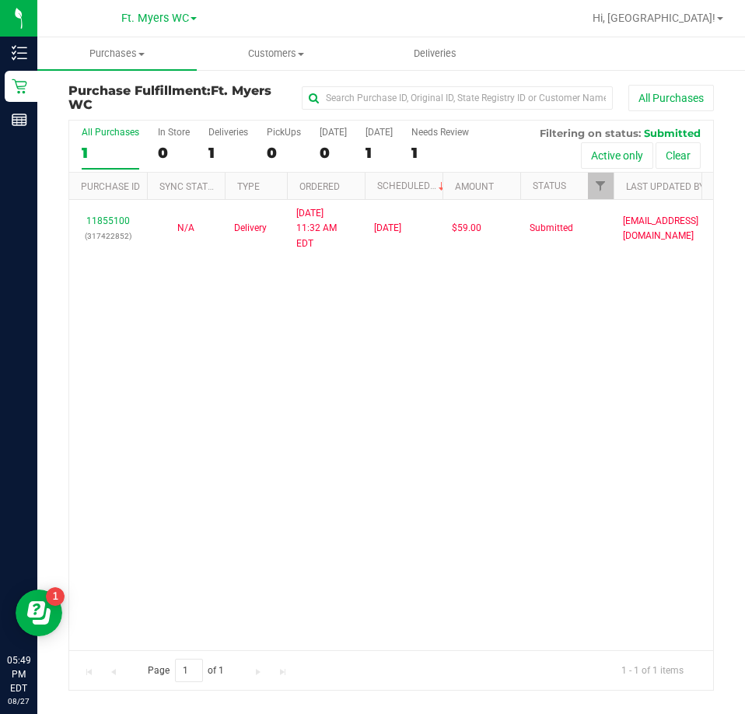
click at [491, 415] on div "11855100 (317422852) N/A Delivery 8/27/2025 11:32 AM EDT 8/28/2025 $59.00 Submi…" at bounding box center [391, 425] width 644 height 450
click at [347, 375] on div "11855100 (317422852) N/A Delivery 8/27/2025 11:32 AM EDT 8/28/2025 $59.00 Submi…" at bounding box center [391, 425] width 644 height 450
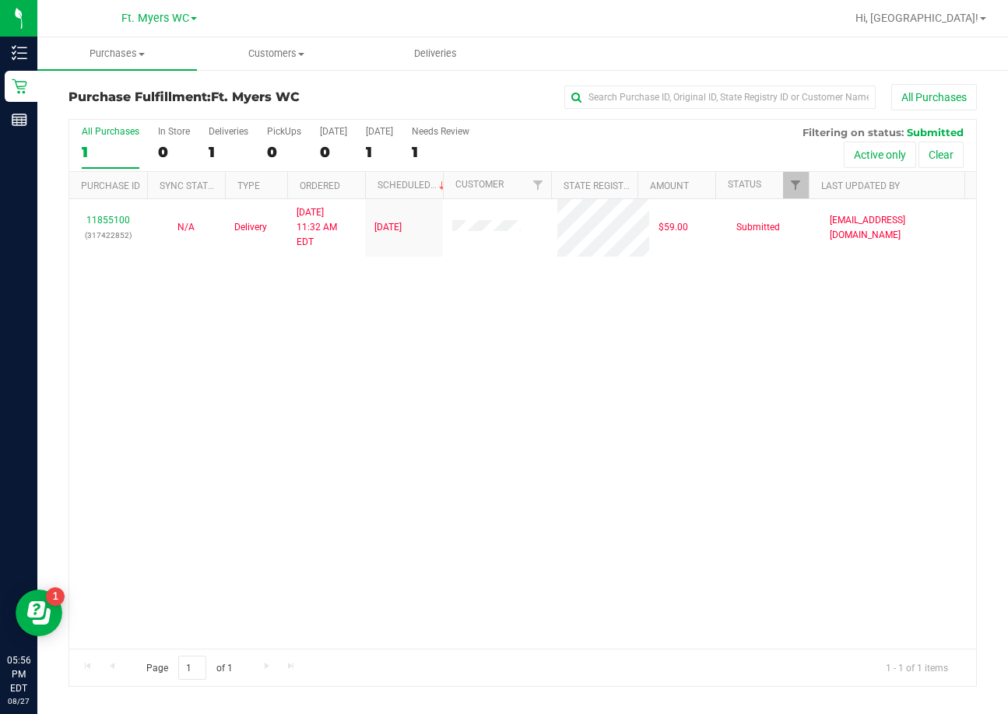
click at [190, 351] on div "11855100 (317422852) N/A Delivery 8/27/2025 11:32 AM EDT 8/28/2025 $59.00 Submi…" at bounding box center [522, 424] width 907 height 450
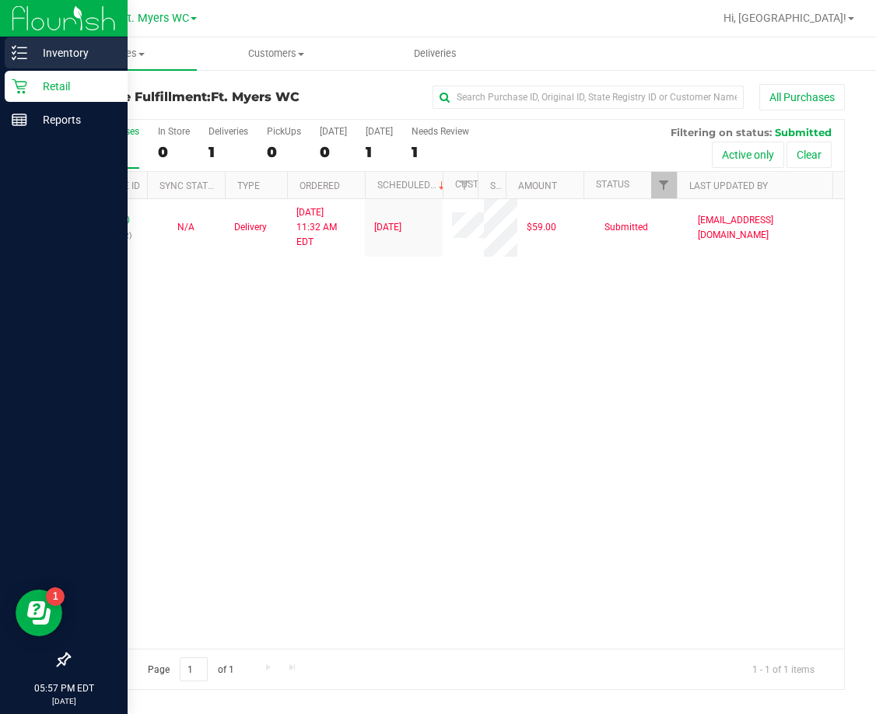
click at [42, 51] on p "Inventory" at bounding box center [73, 53] width 93 height 19
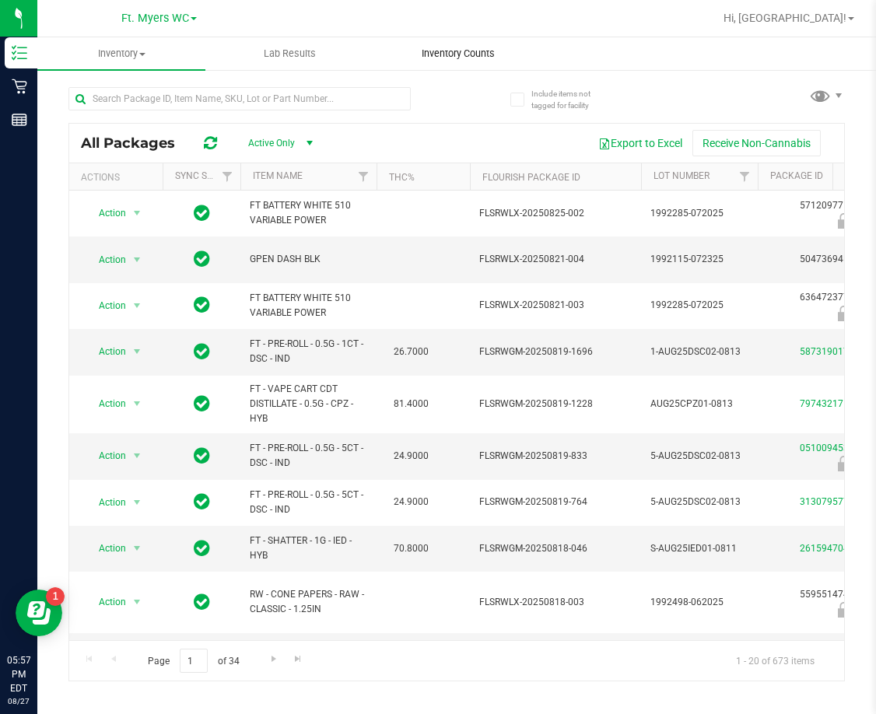
click at [453, 52] on span "Inventory Counts" at bounding box center [458, 54] width 115 height 14
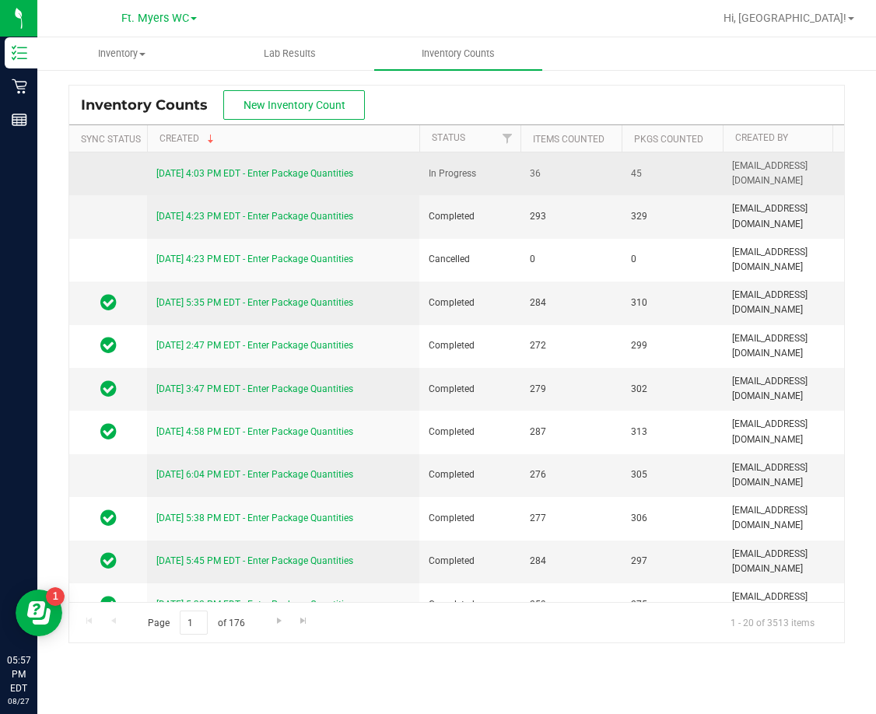
click at [258, 172] on link "[DATE] 4:03 PM EDT - Enter Package Quantities" at bounding box center [254, 173] width 197 height 11
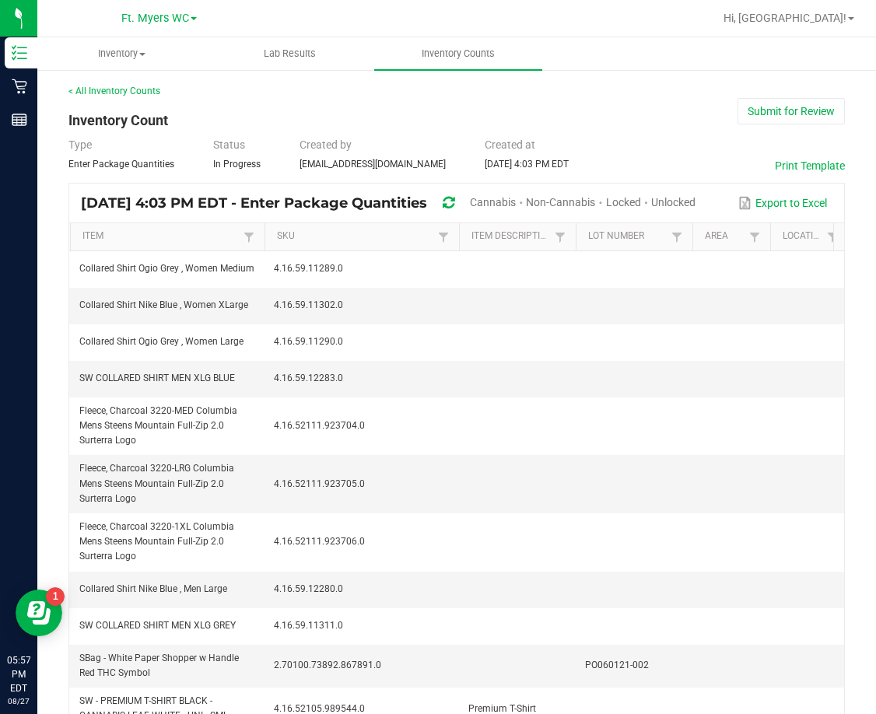
click at [696, 196] on span "Unlocked" at bounding box center [673, 202] width 44 height 12
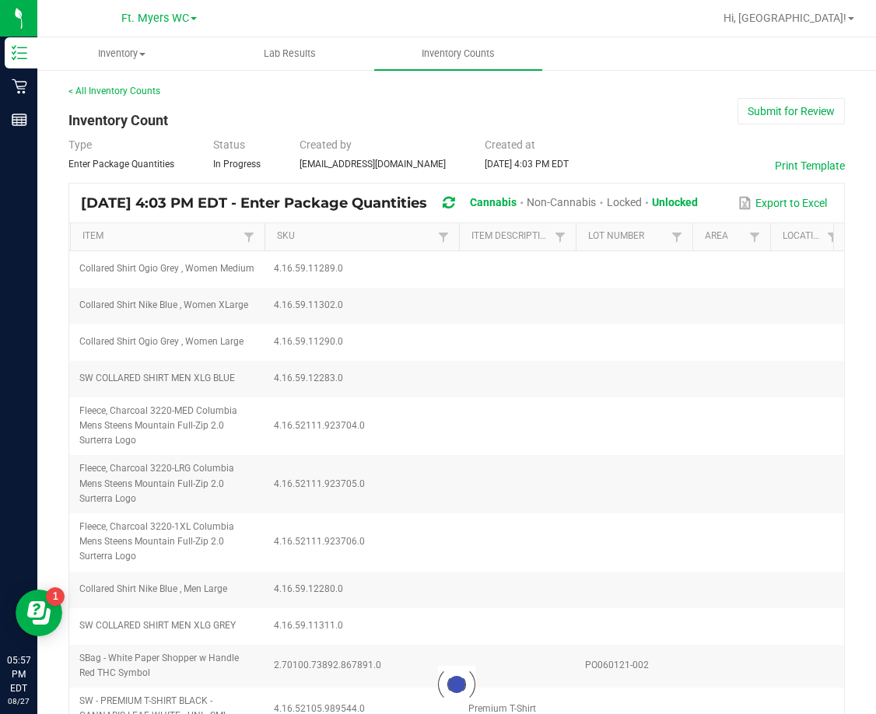
type input "10"
type input "6"
type input "10"
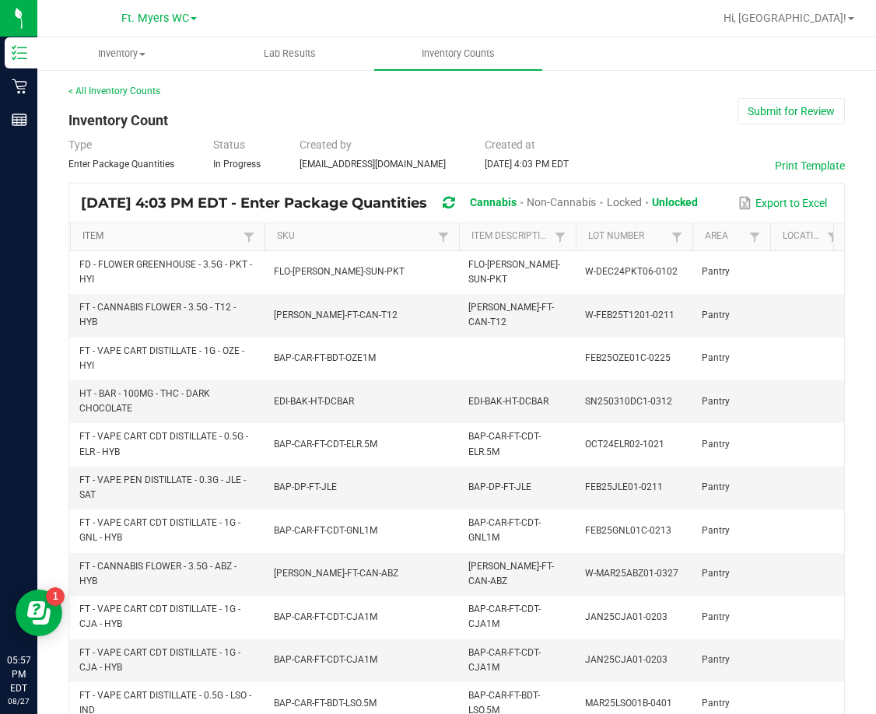
click at [96, 235] on link "Item" at bounding box center [160, 236] width 156 height 12
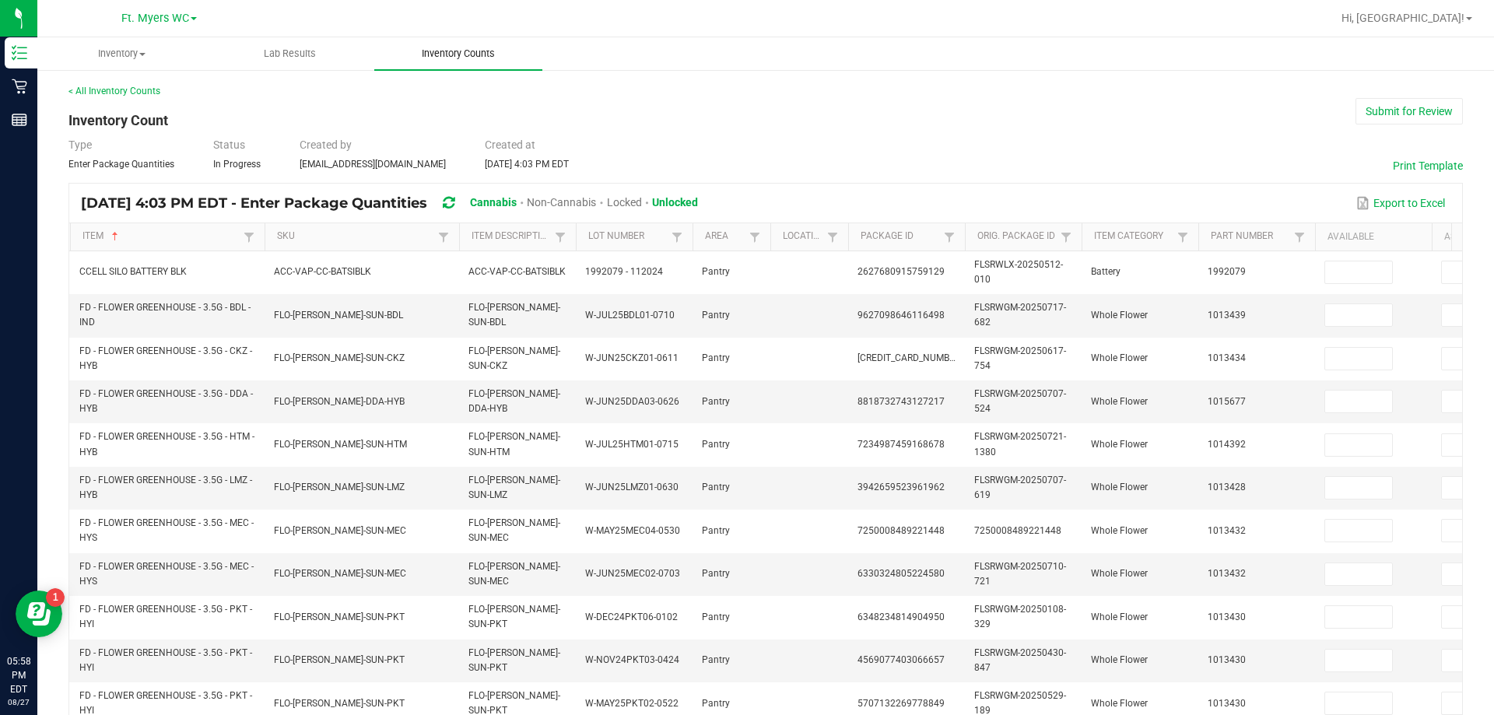
click at [456, 51] on span "Inventory Counts" at bounding box center [458, 54] width 115 height 14
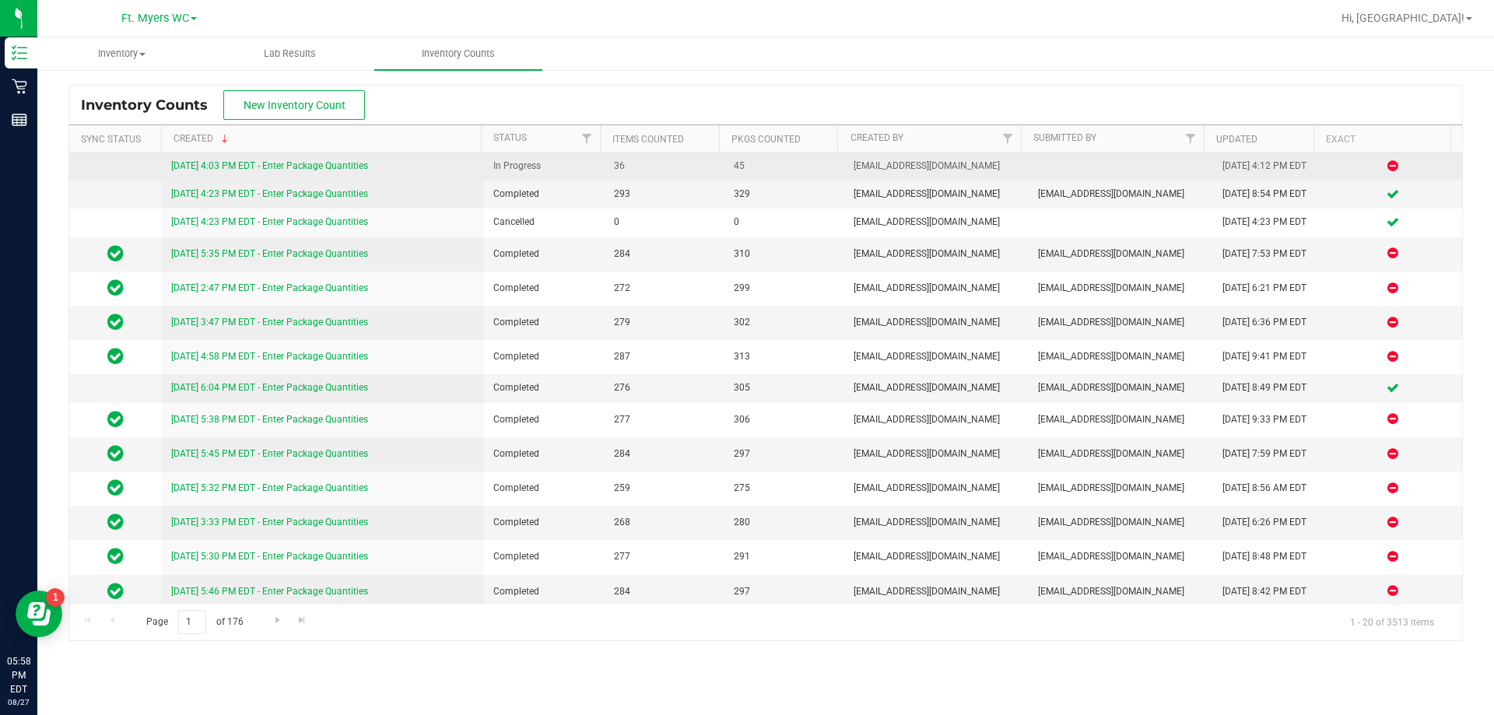
click at [318, 163] on link "[DATE] 4:03 PM EDT - Enter Package Quantities" at bounding box center [269, 165] width 197 height 11
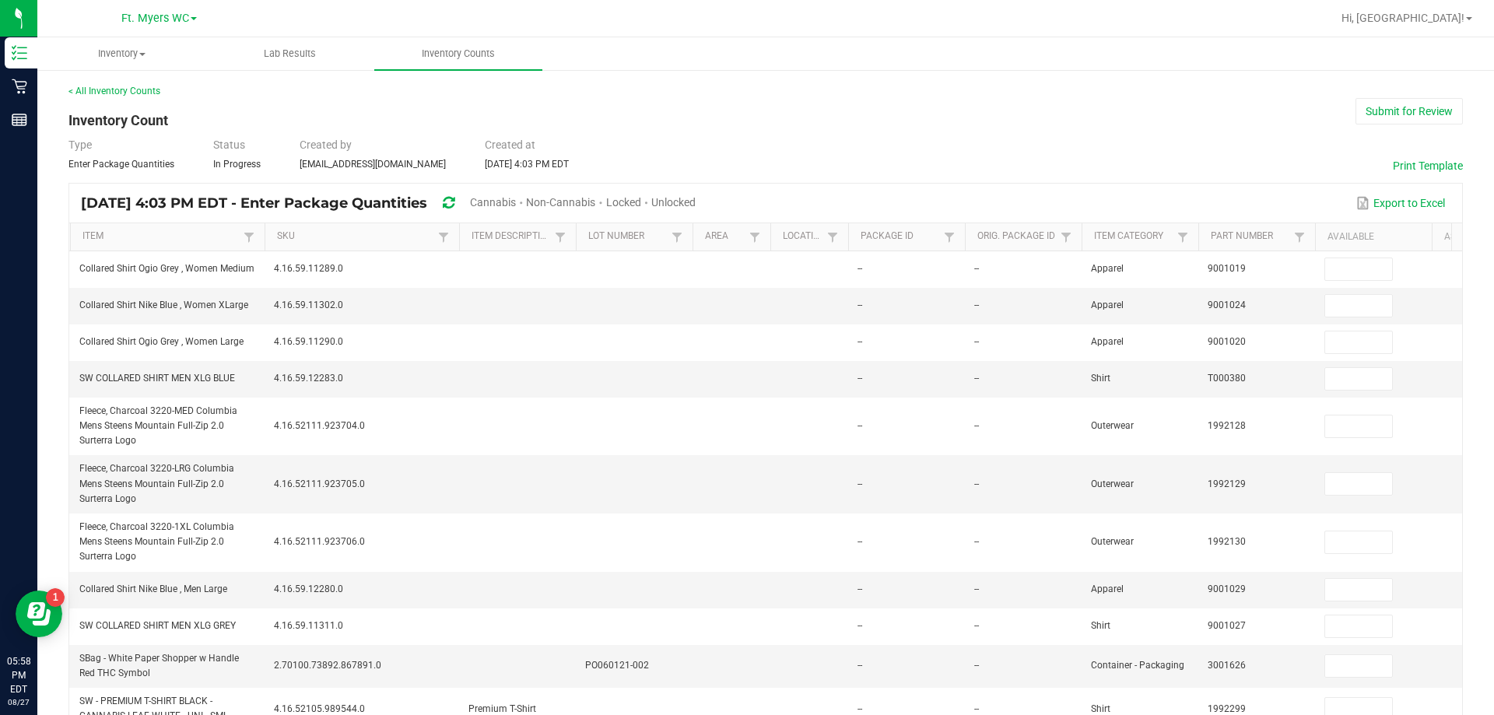
click at [696, 204] on span "Unlocked" at bounding box center [673, 202] width 44 height 12
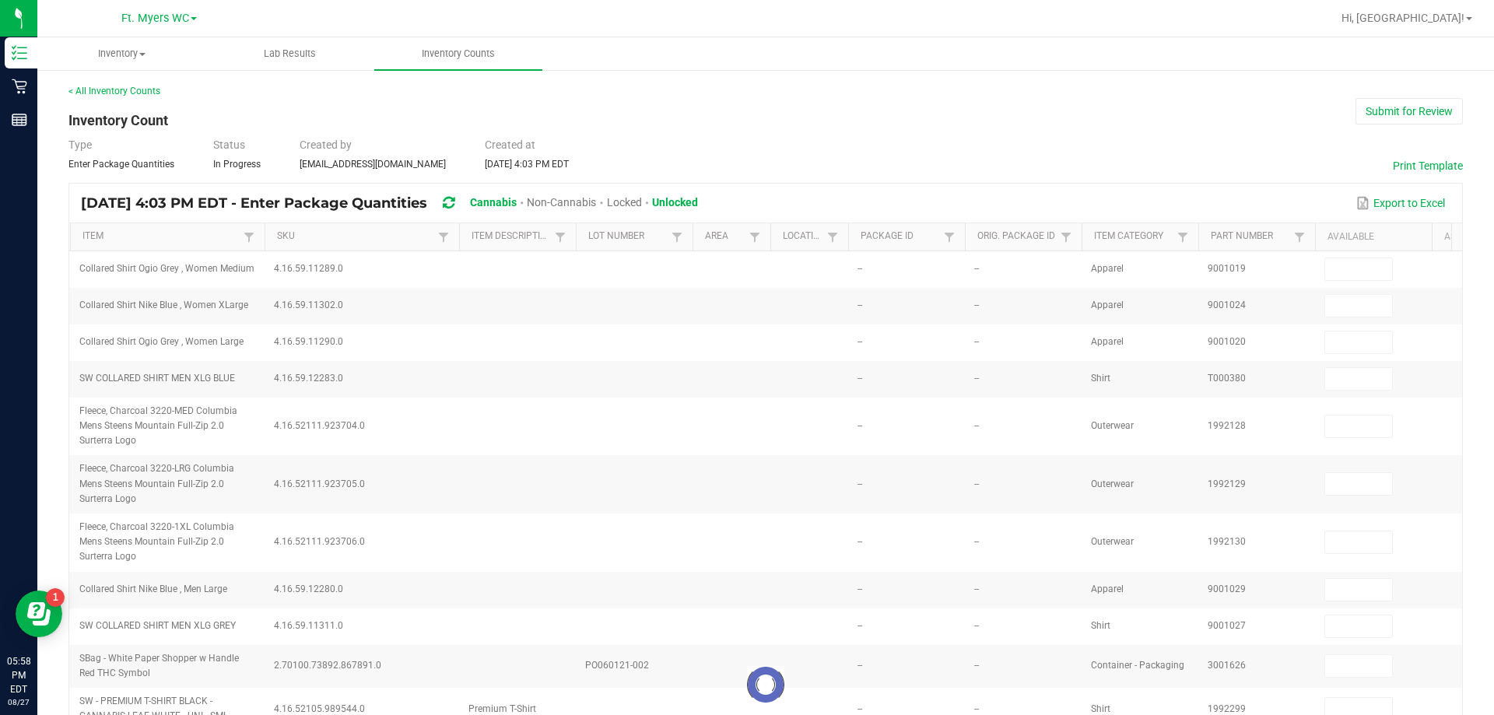
type input "10"
type input "6"
type input "10"
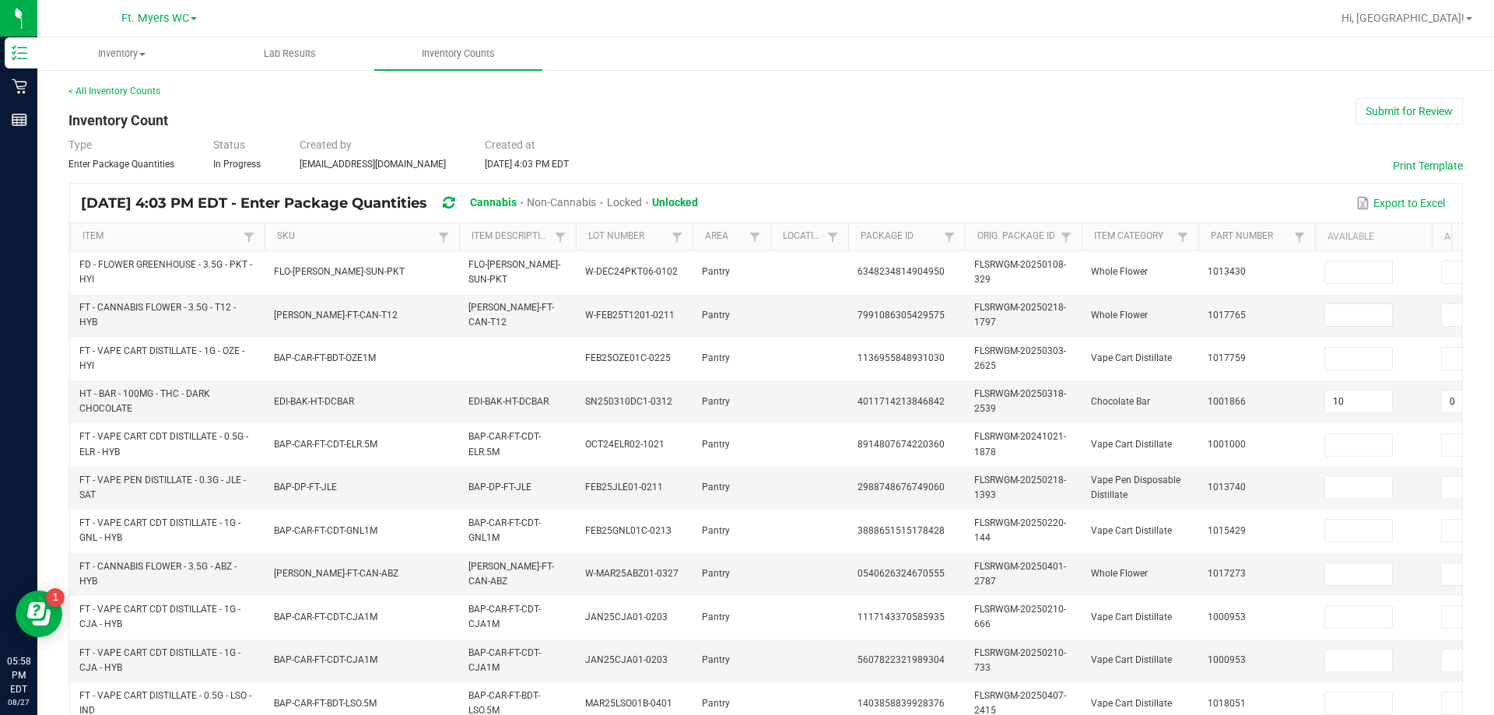
click at [99, 229] on th "Item" at bounding box center [167, 237] width 195 height 28
click at [100, 237] on link "Item" at bounding box center [160, 236] width 156 height 12
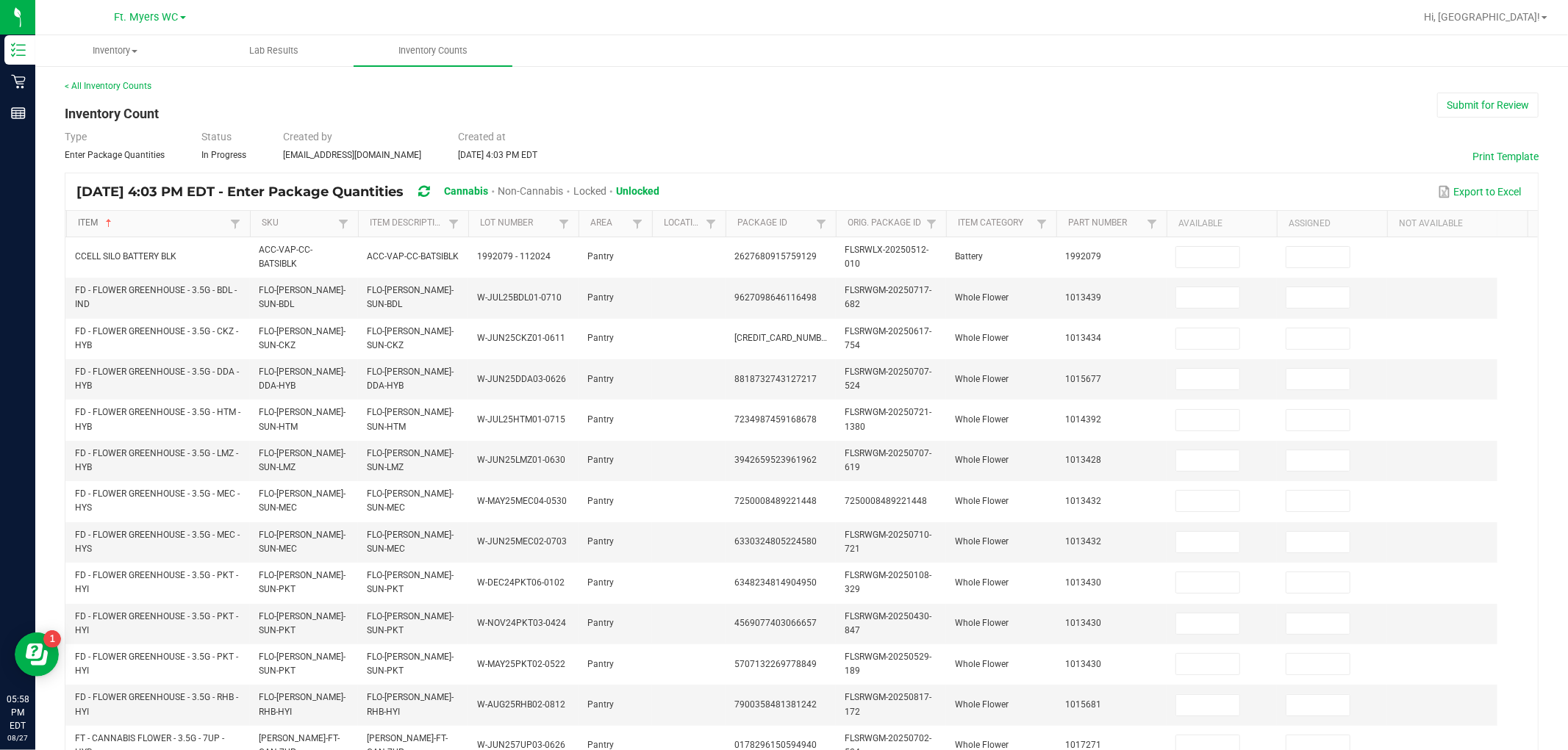
click at [356, 255] on div "Item Sorted Ascending SKU Item Description Lot Number Area Location Package Id …" at bounding box center [801, 630] width 1473 height 840
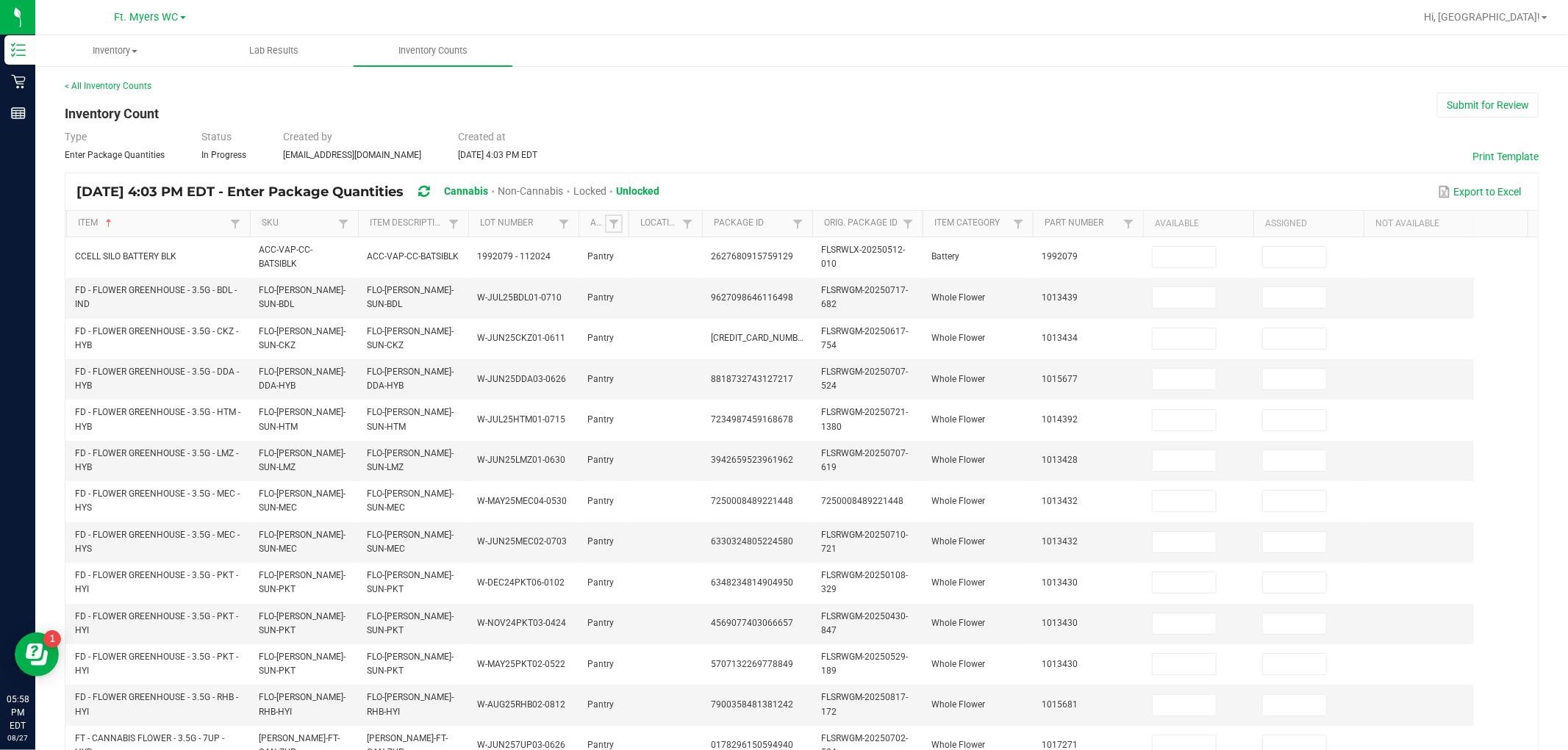
click at [627, 235] on span at bounding box center [626, 338] width 5 height 256
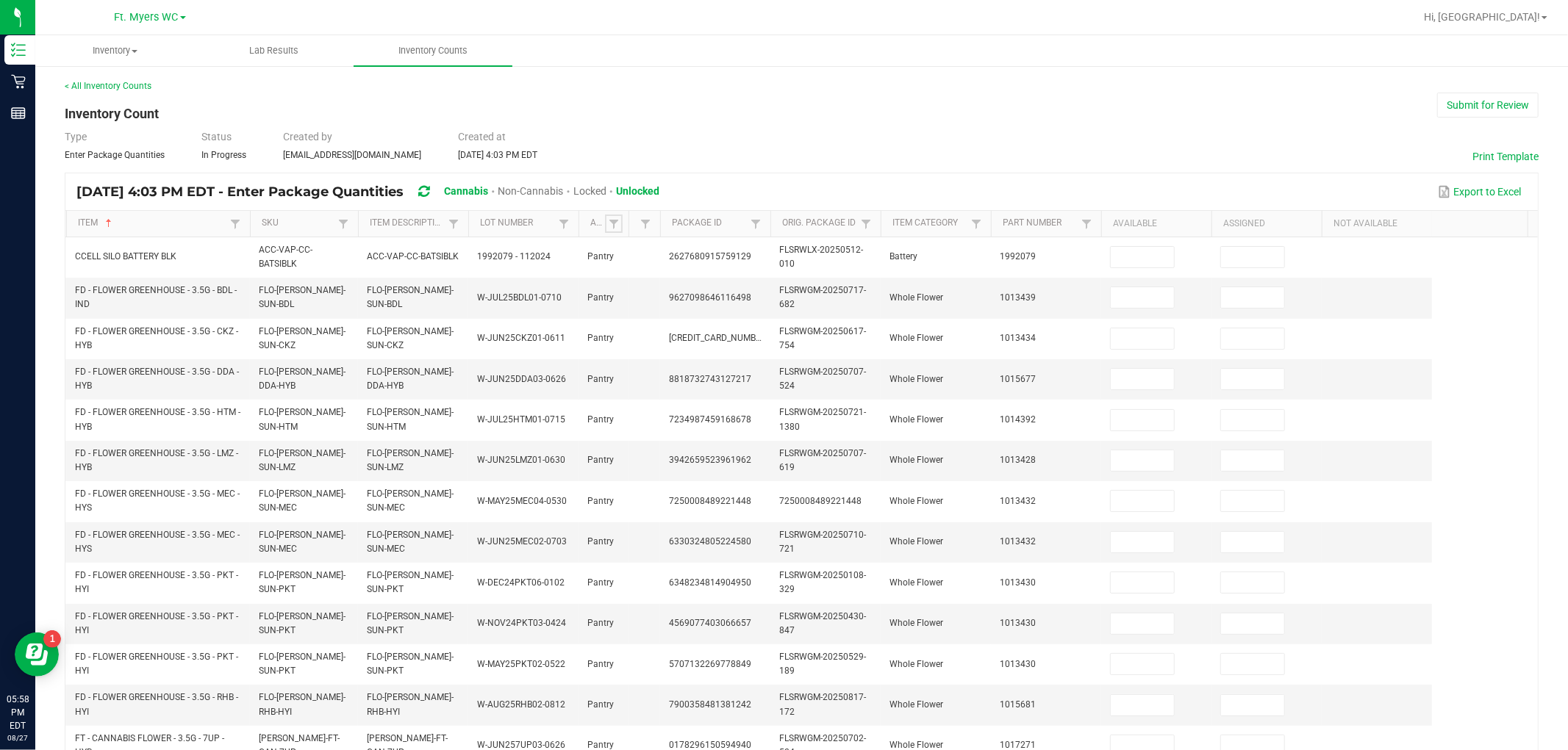
click at [658, 244] on div "Item Sorted Ascending SKU Item Description Lot Number Area Location Package Id …" at bounding box center [801, 630] width 1473 height 840
click at [704, 233] on span at bounding box center [765, 338] width 5 height 256
click at [704, 237] on div "Item Sorted Ascending SKU Item Description Lot Number Area Location Package Id …" at bounding box center [801, 630] width 1473 height 840
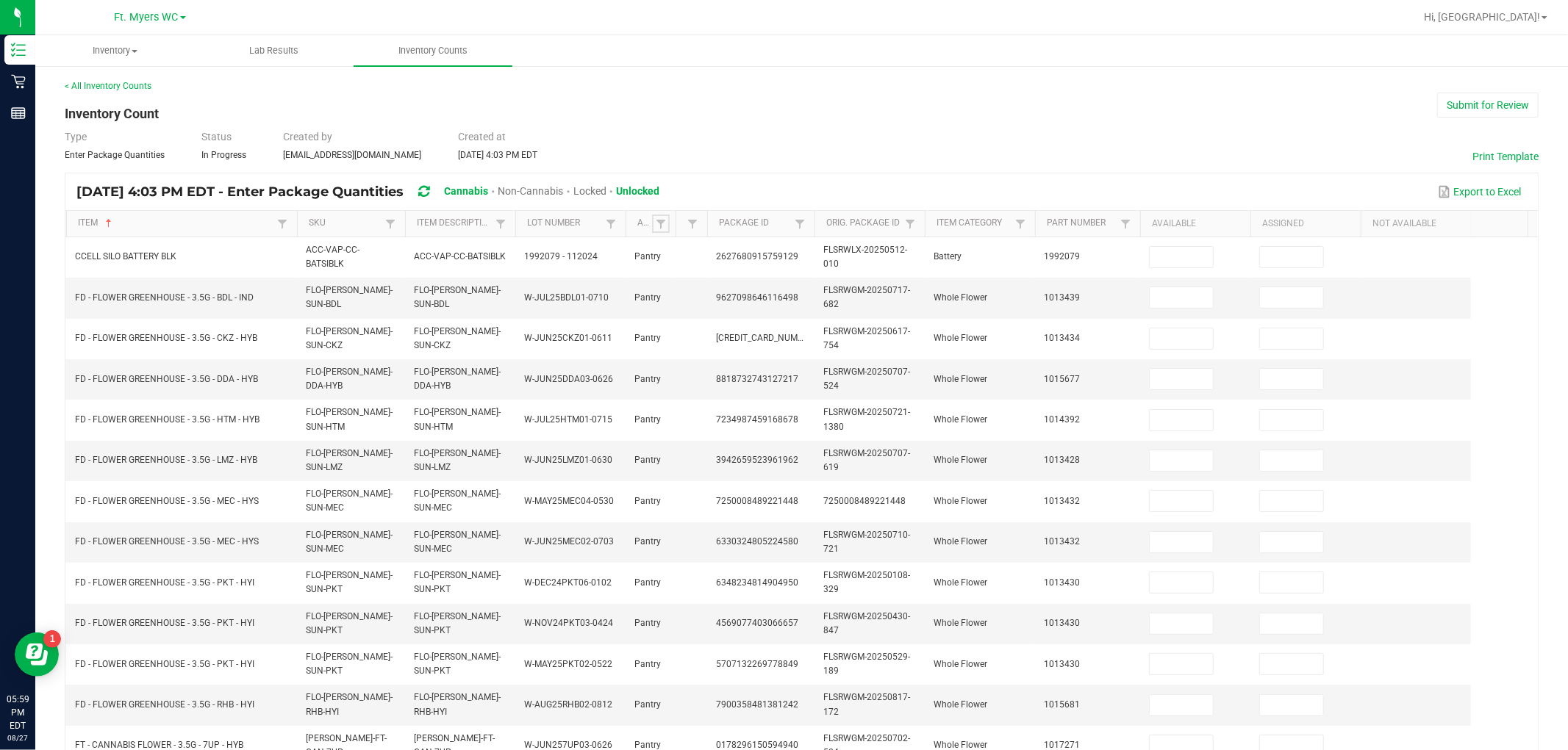
click at [295, 226] on span at bounding box center [295, 338] width 5 height 256
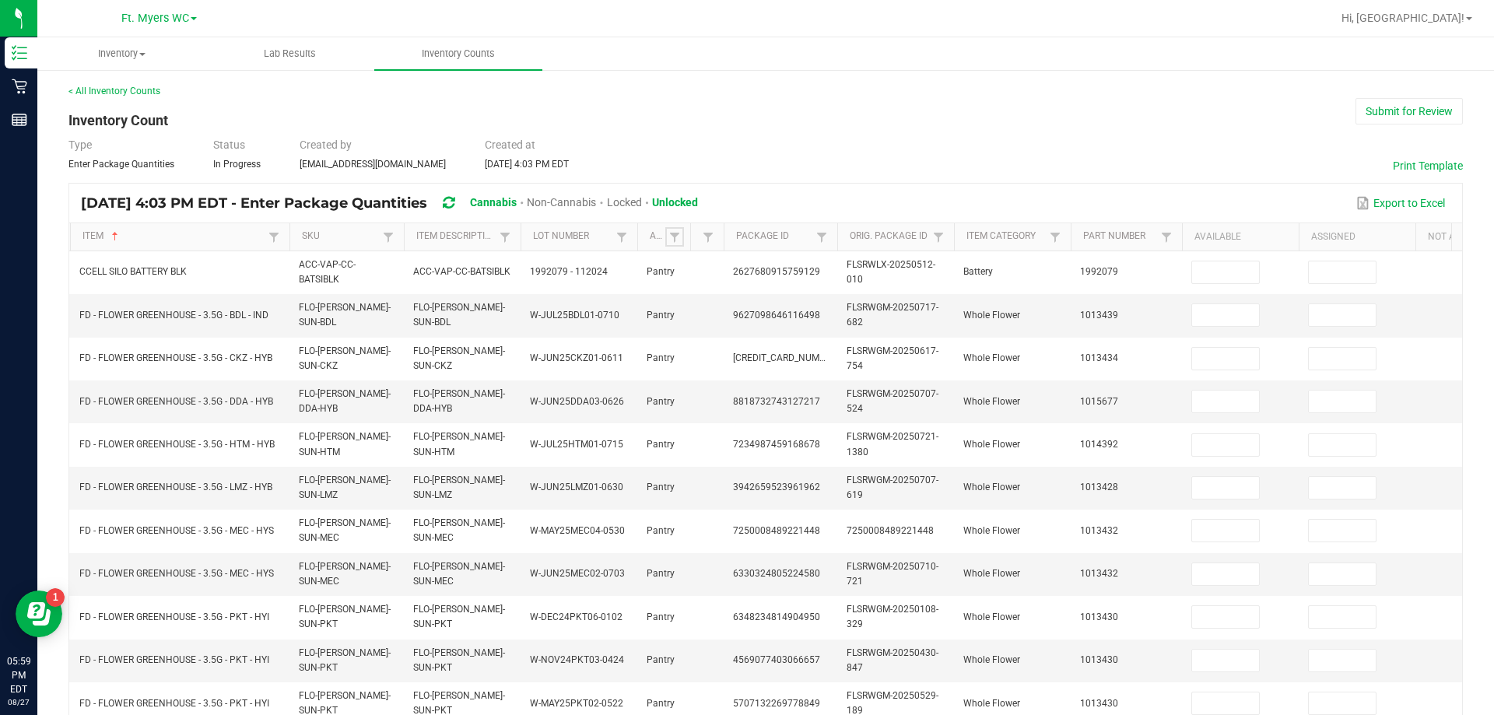
click at [289, 248] on span at bounding box center [287, 358] width 5 height 271
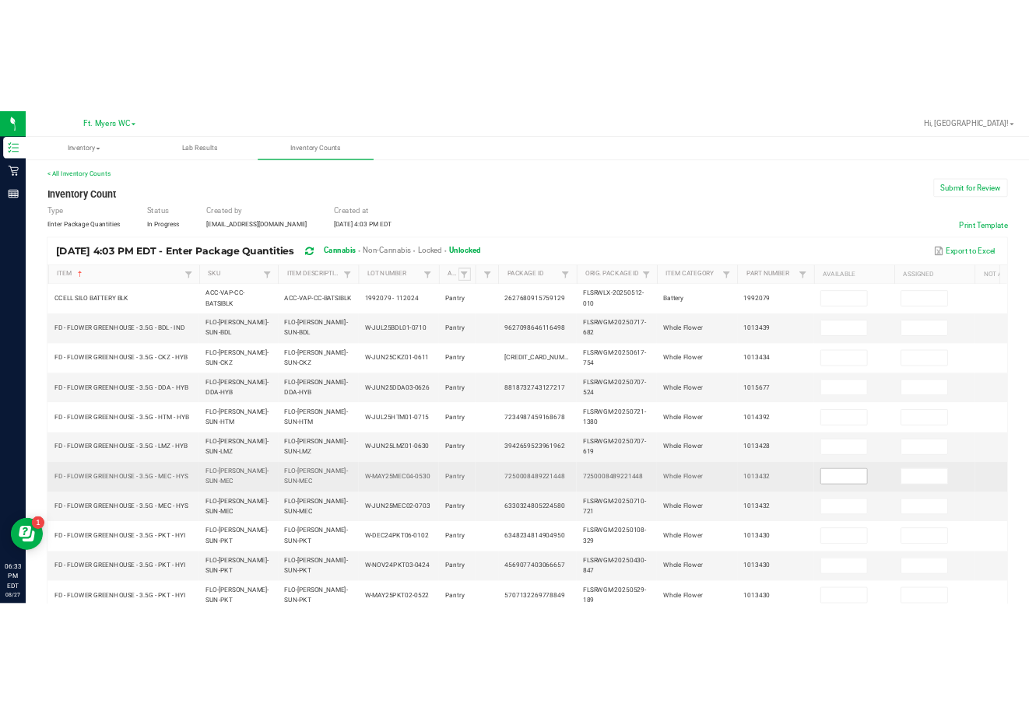
scroll to position [78, 0]
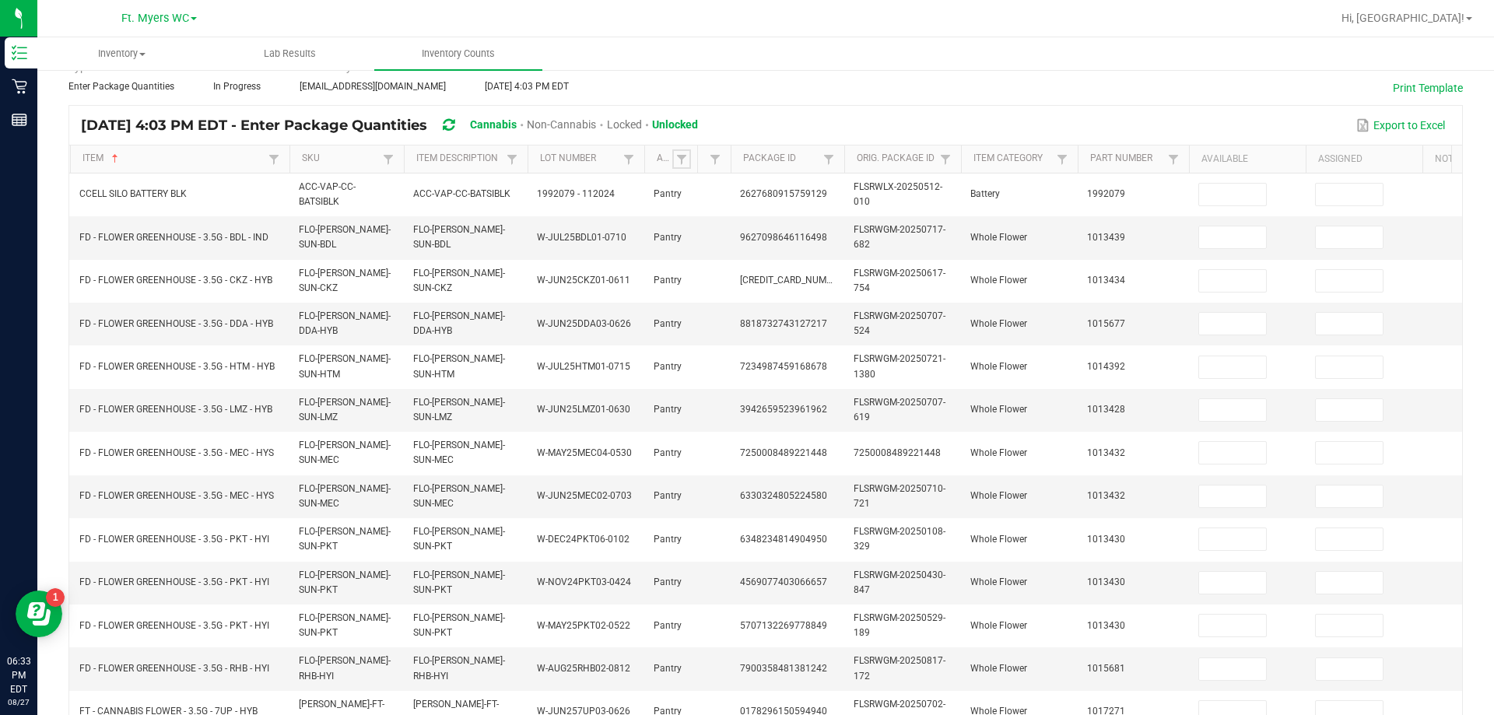
click at [525, 189] on div "Item Sorted Ascending SKU Item Description Lot Number Area Location Package Id …" at bounding box center [765, 590] width 1393 height 889
click at [642, 163] on span at bounding box center [641, 281] width 5 height 271
click at [730, 167] on th "Package Id" at bounding box center [787, 160] width 114 height 28
click at [745, 240] on input at bounding box center [1231, 237] width 67 height 22
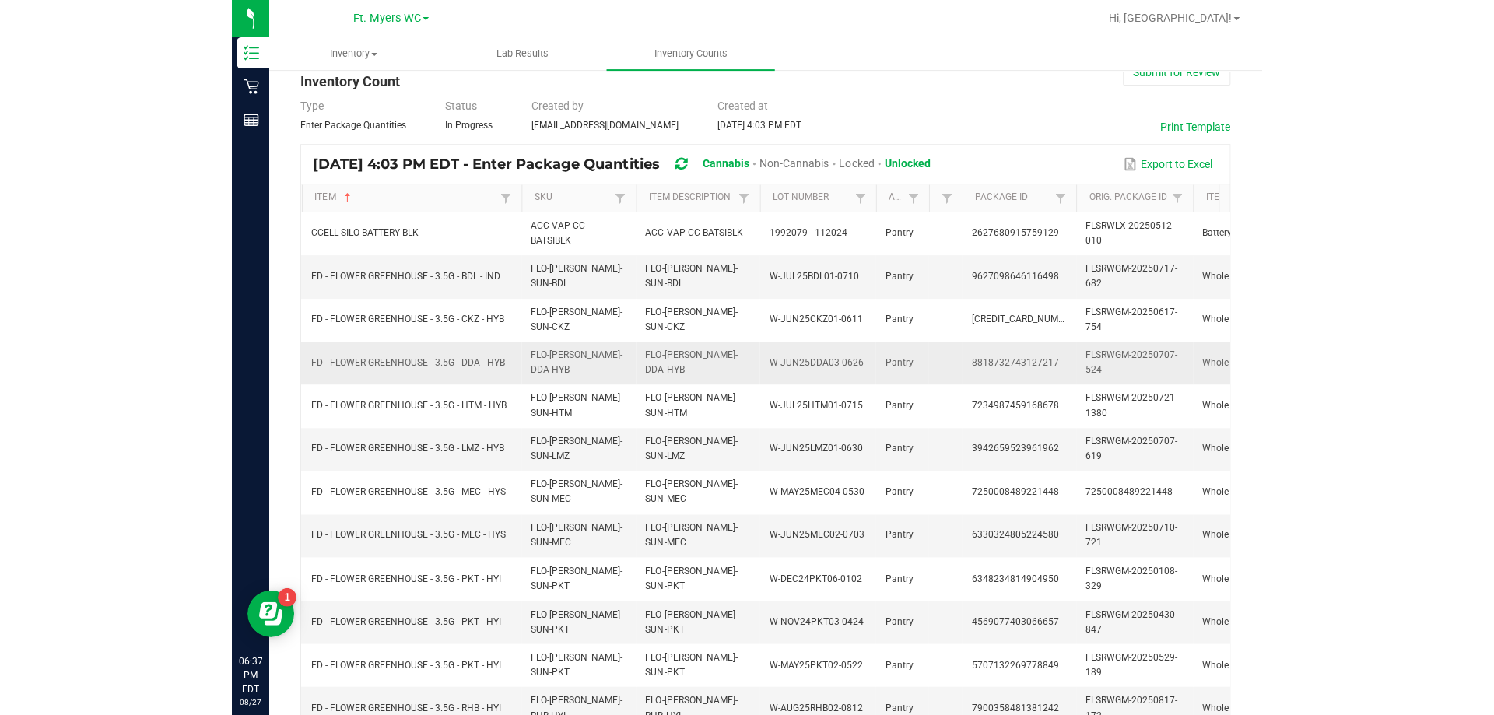
scroll to position [0, 0]
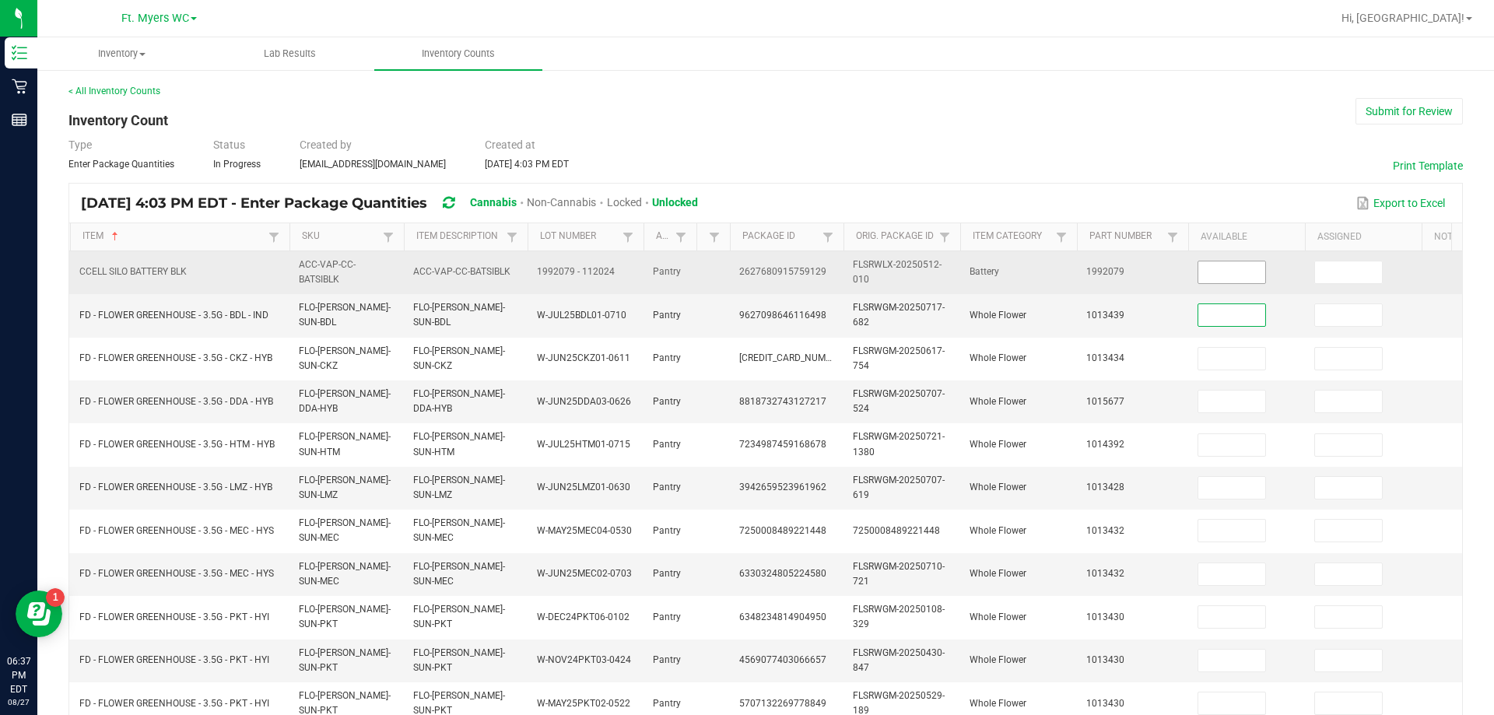
click at [745, 272] on input at bounding box center [1231, 272] width 67 height 22
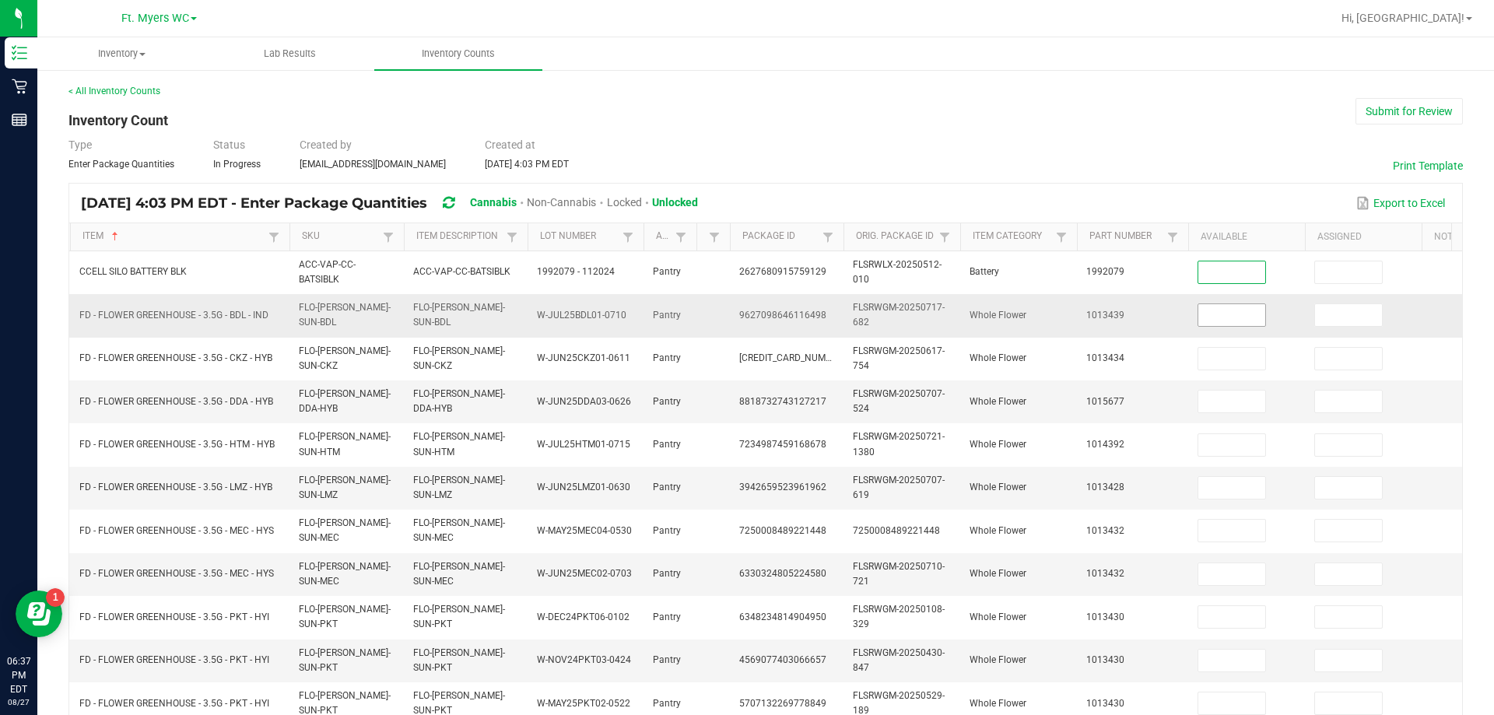
click at [745, 307] on input at bounding box center [1231, 315] width 67 height 22
click at [745, 320] on input at bounding box center [1231, 315] width 67 height 22
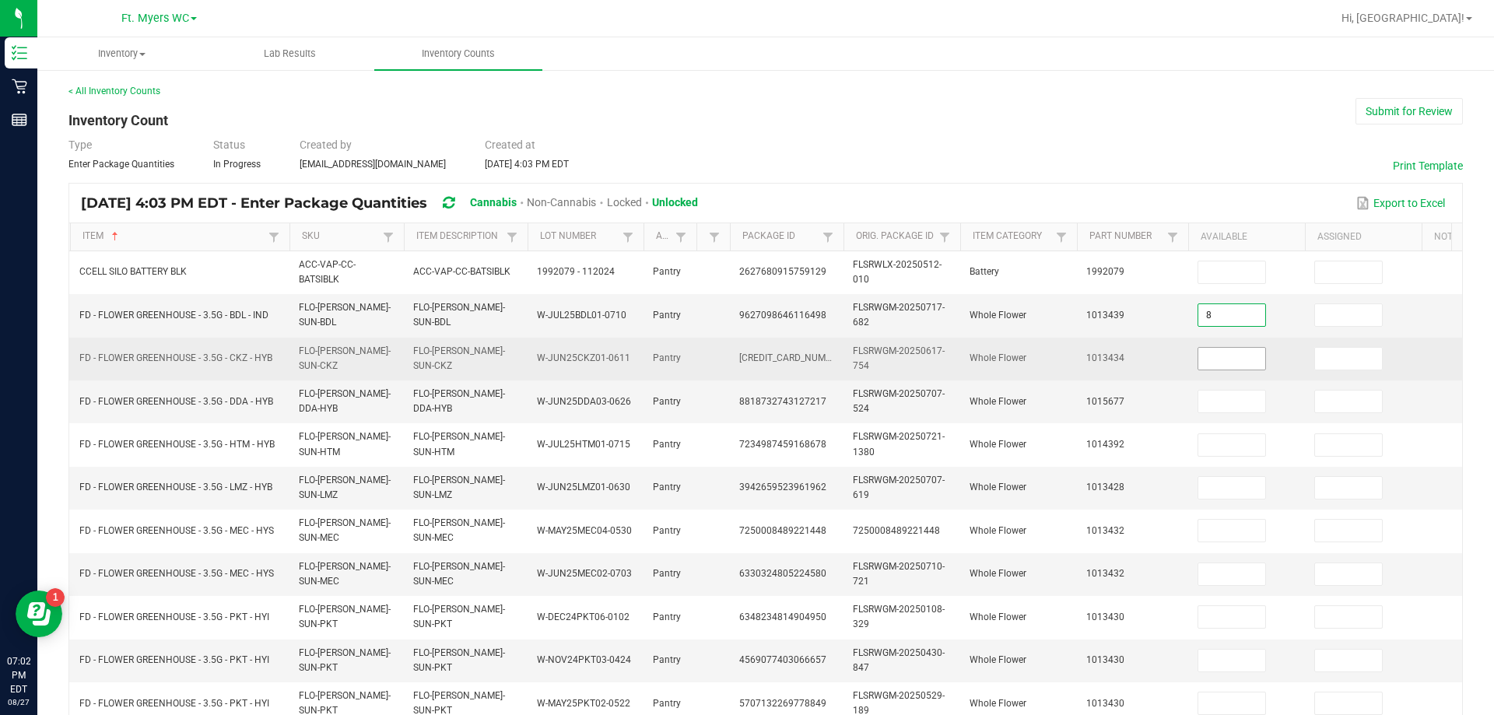
type input "8"
click at [745, 360] on input at bounding box center [1231, 359] width 67 height 22
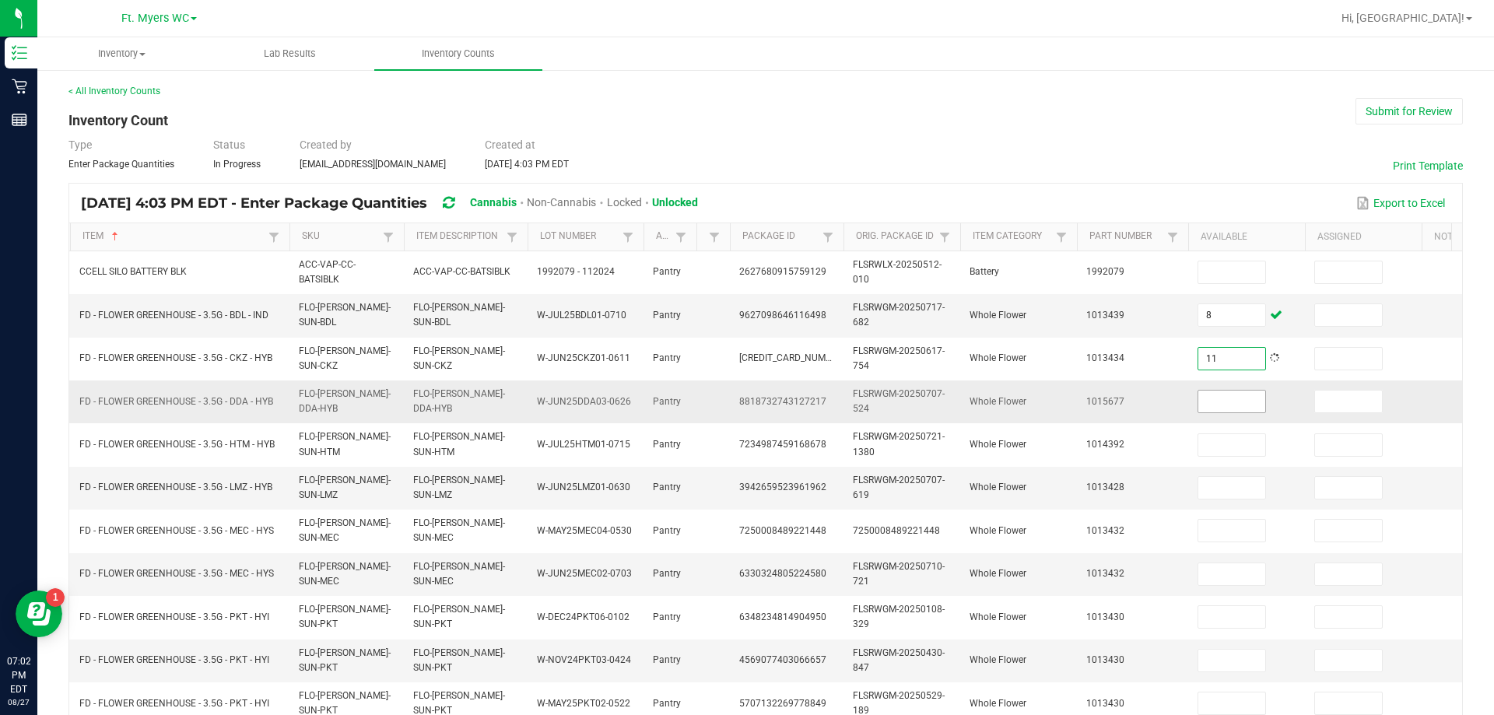
type input "11"
click at [745, 405] on input at bounding box center [1231, 402] width 67 height 22
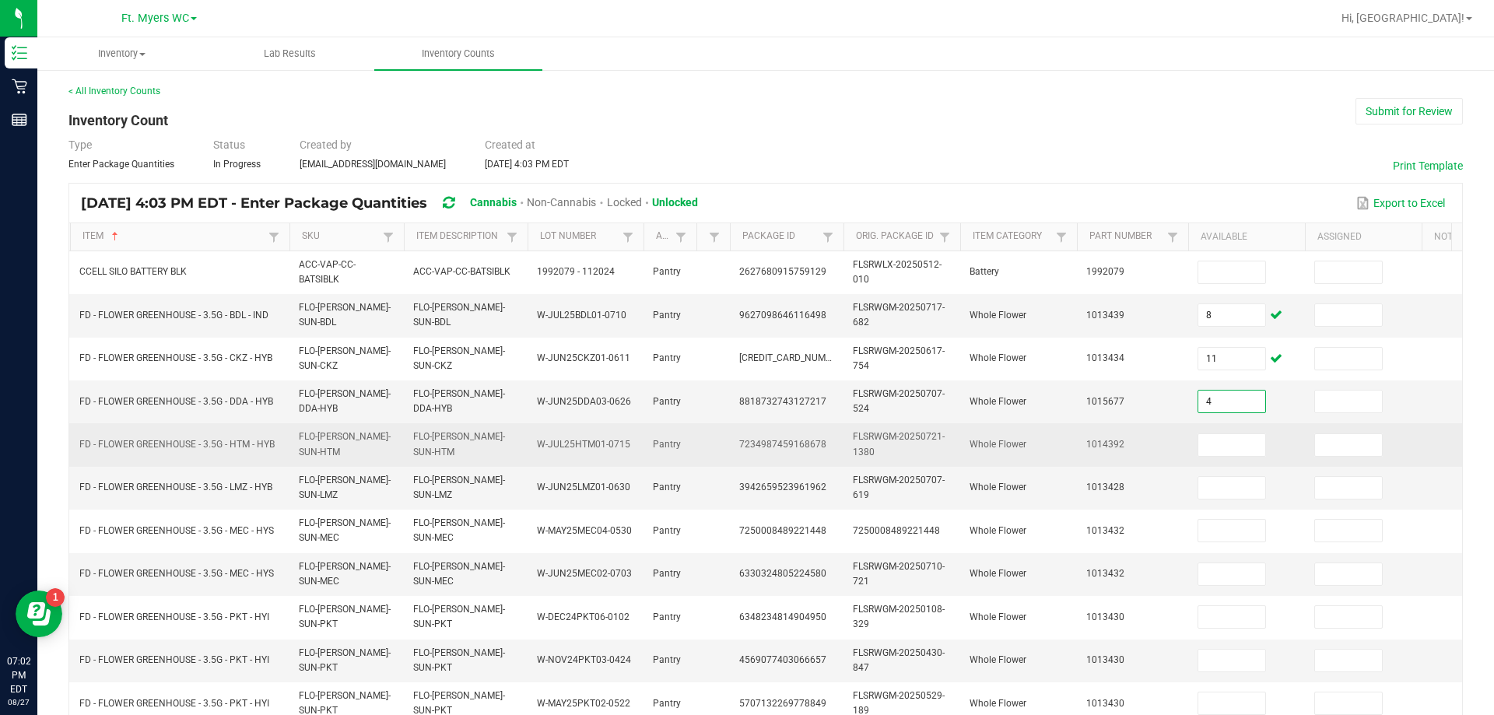
type input "4"
drag, startPoint x: 1226, startPoint y: 427, endPoint x: 1233, endPoint y: 448, distance: 21.9
click at [745, 443] on td at bounding box center [1246, 444] width 117 height 43
click at [745, 448] on input at bounding box center [1231, 445] width 67 height 22
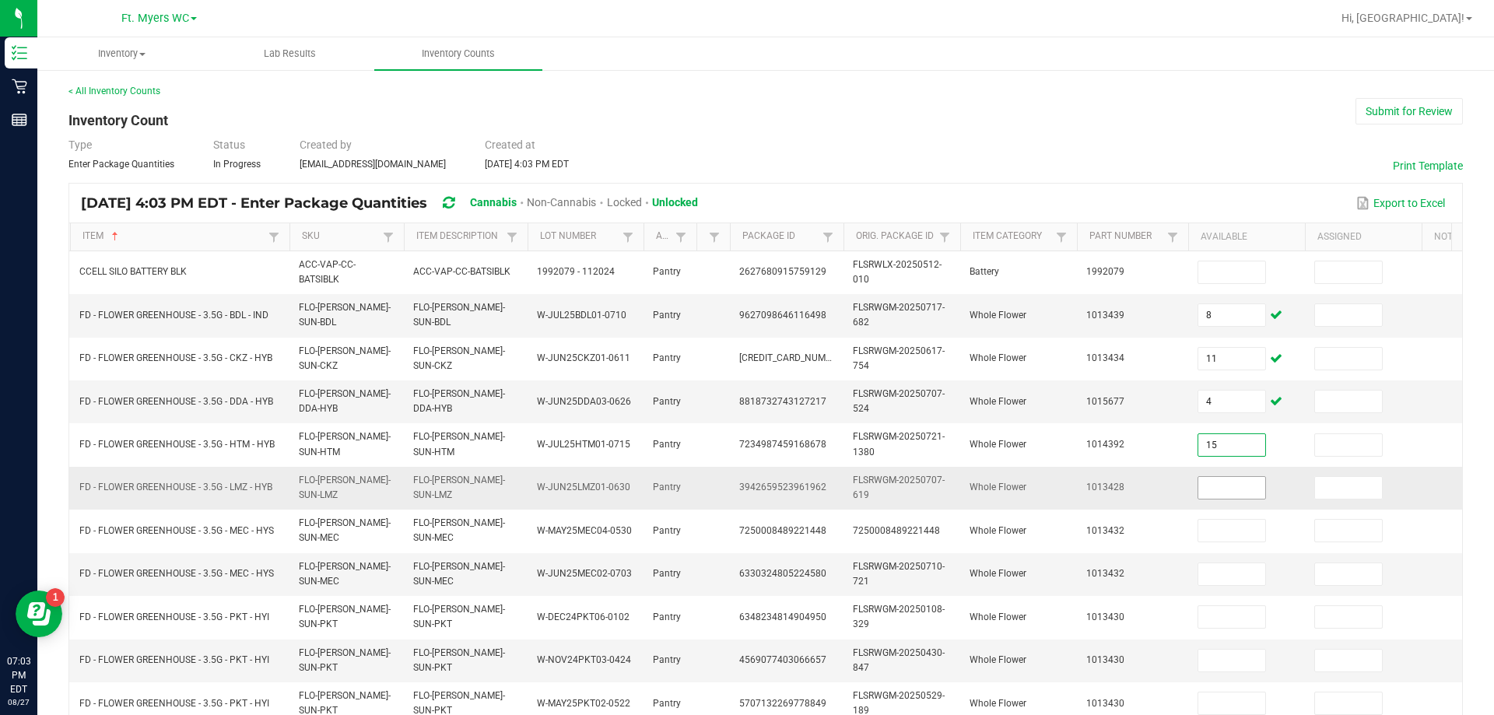
type input "15"
click at [745, 492] on input at bounding box center [1231, 488] width 67 height 22
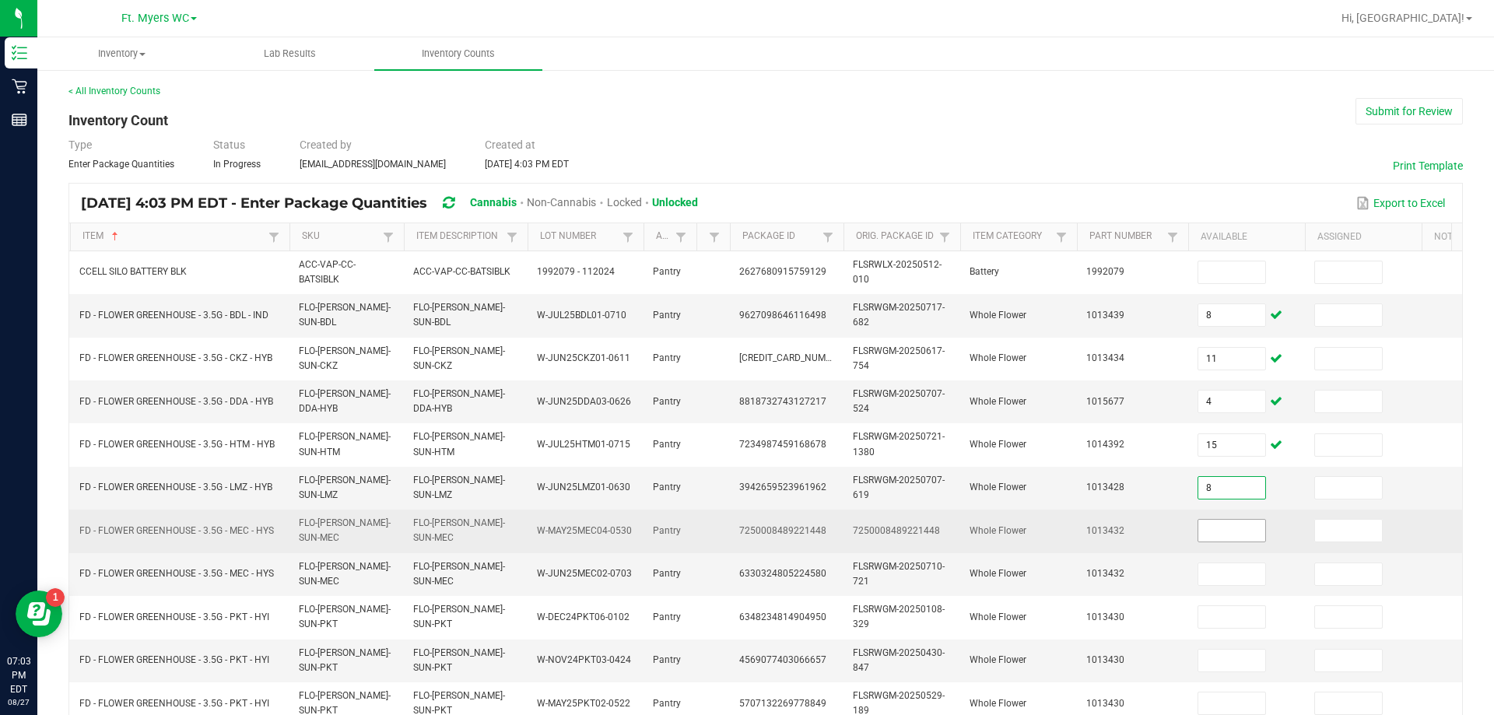
type input "8"
click at [745, 532] on input at bounding box center [1231, 531] width 67 height 22
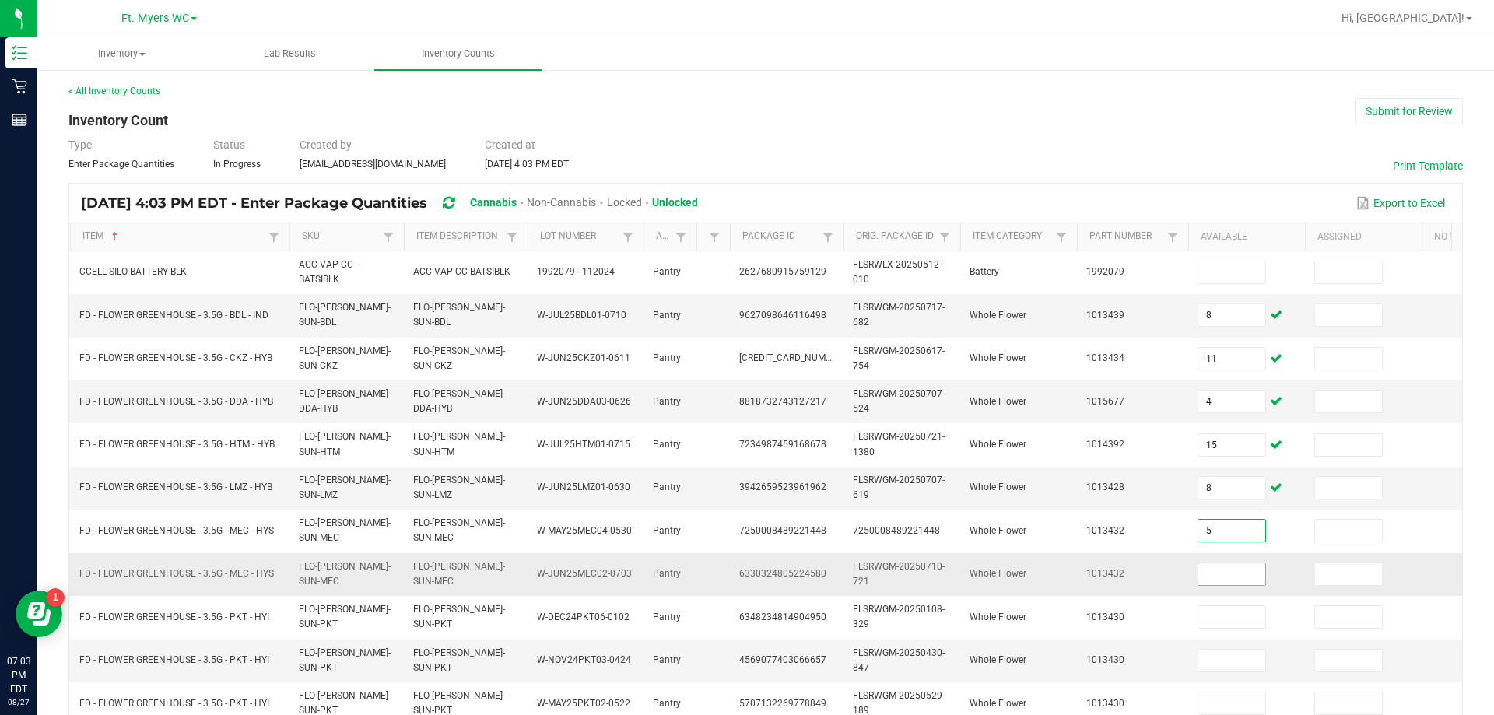
type input "5"
click at [745, 563] on input at bounding box center [1231, 574] width 67 height 22
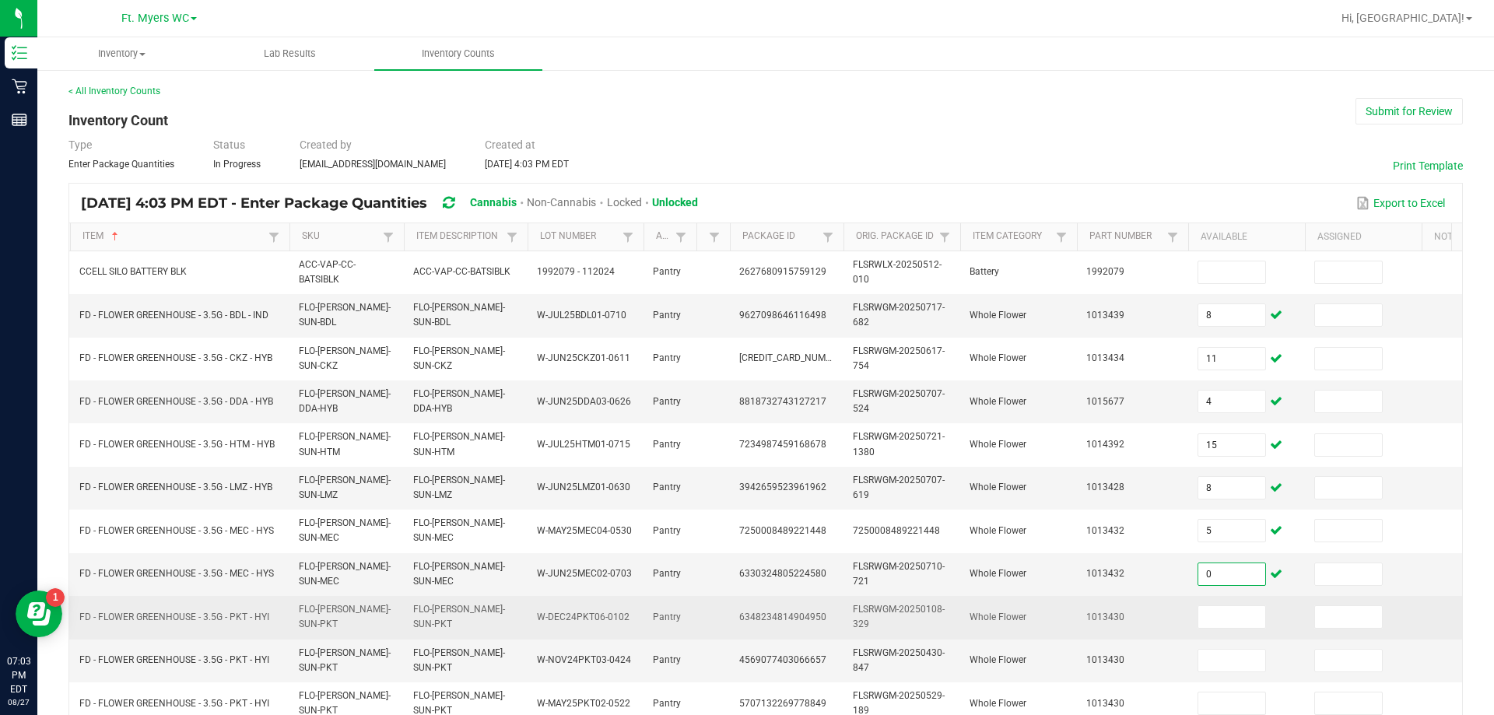
type input "0"
click at [745, 596] on td at bounding box center [1246, 617] width 117 height 43
click at [745, 611] on input at bounding box center [1231, 617] width 67 height 22
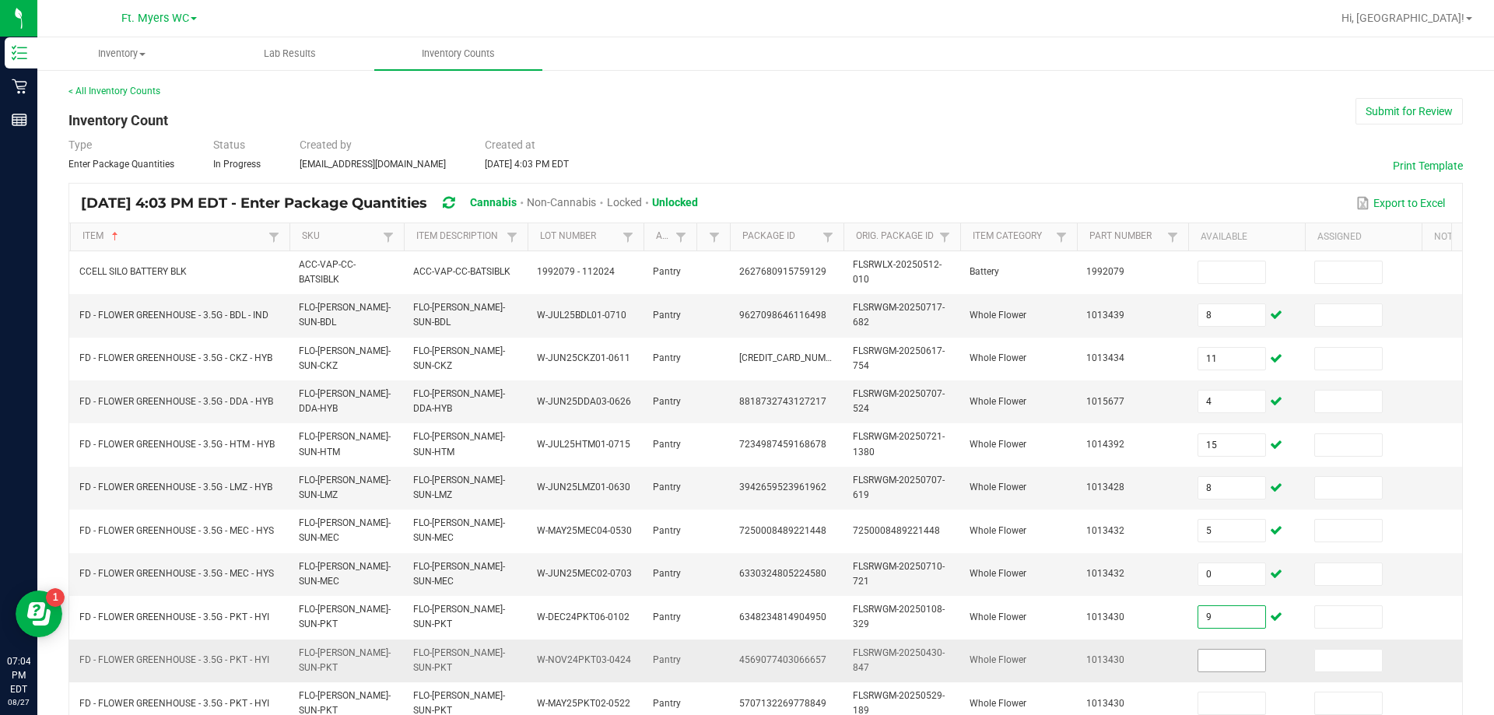
type input "9"
click at [745, 650] on input at bounding box center [1231, 661] width 67 height 22
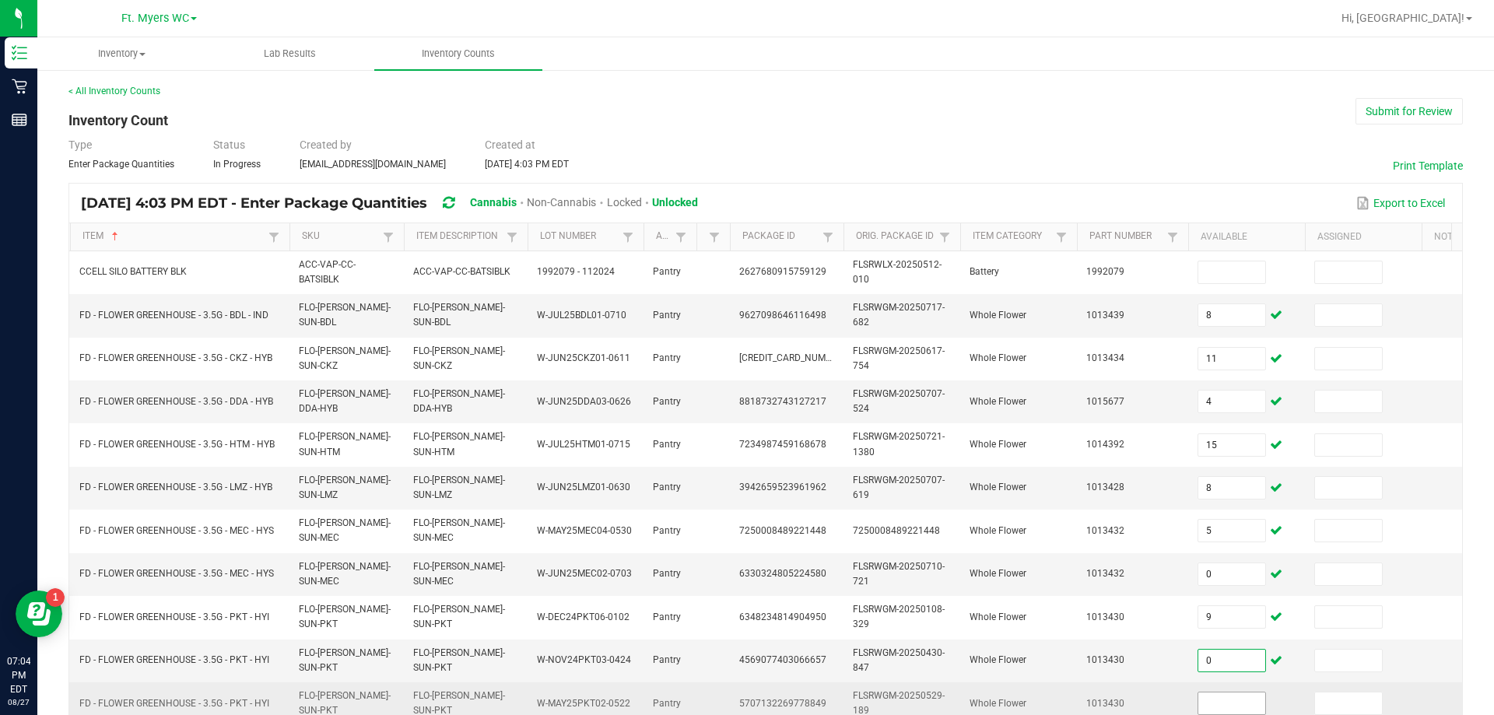
type input "0"
click at [745, 693] on input at bounding box center [1231, 704] width 67 height 22
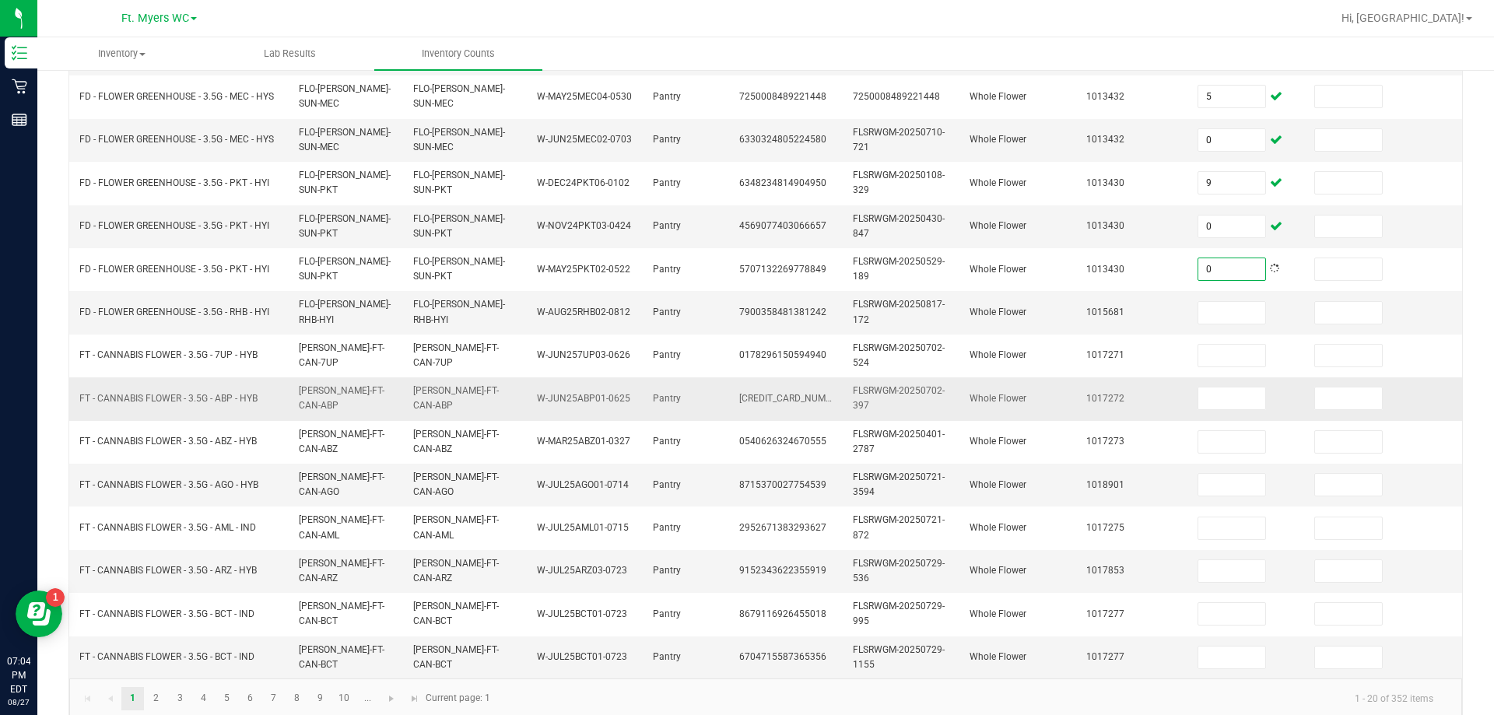
scroll to position [459, 0]
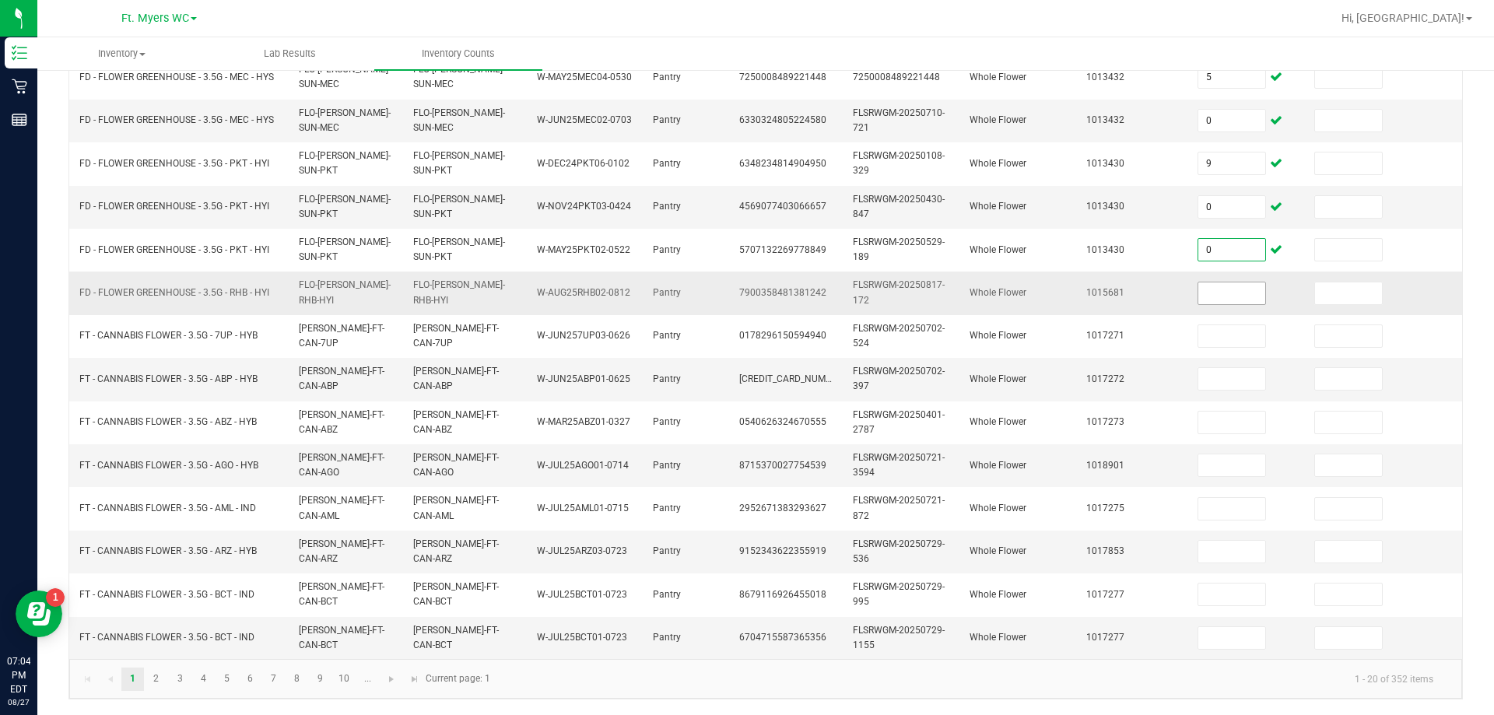
type input "0"
click at [745, 286] on input at bounding box center [1231, 293] width 67 height 22
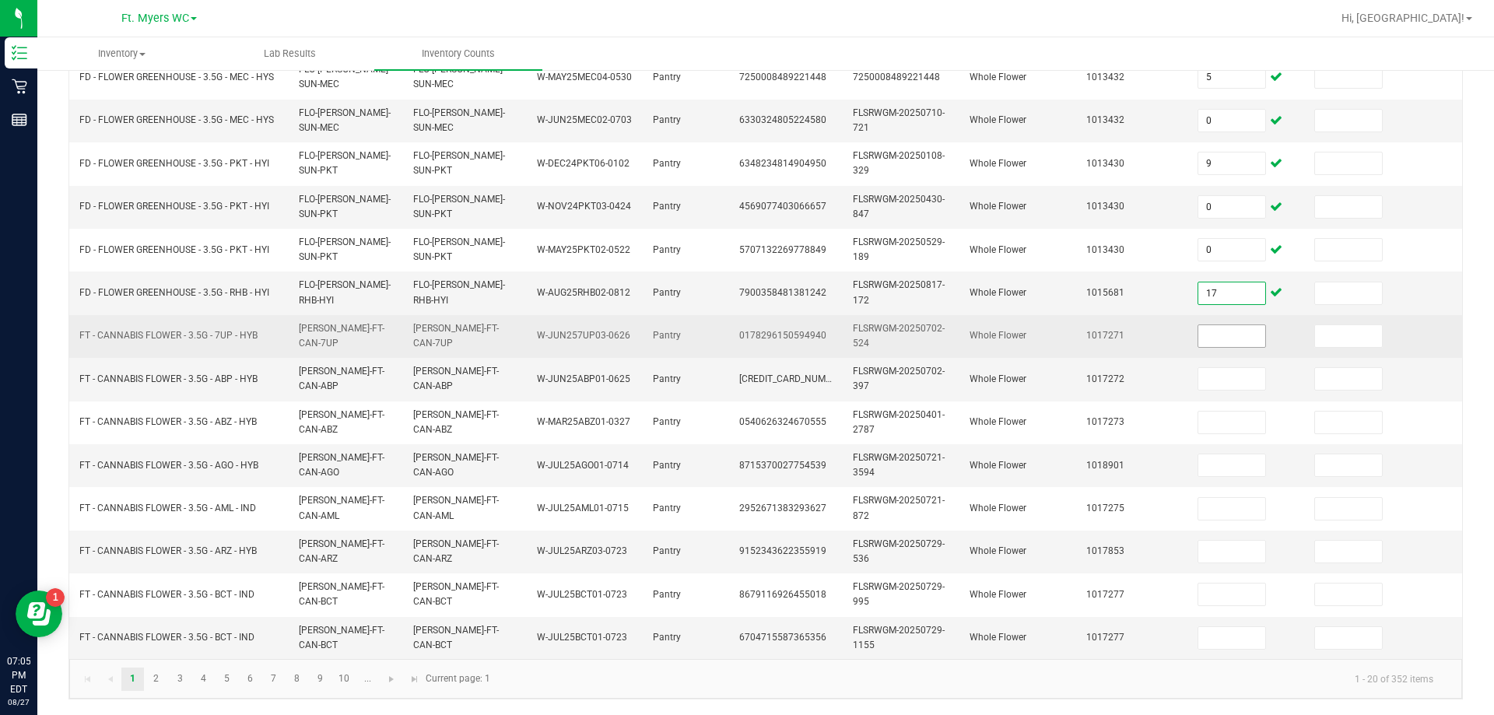
type input "17"
click at [745, 325] on input at bounding box center [1231, 336] width 67 height 22
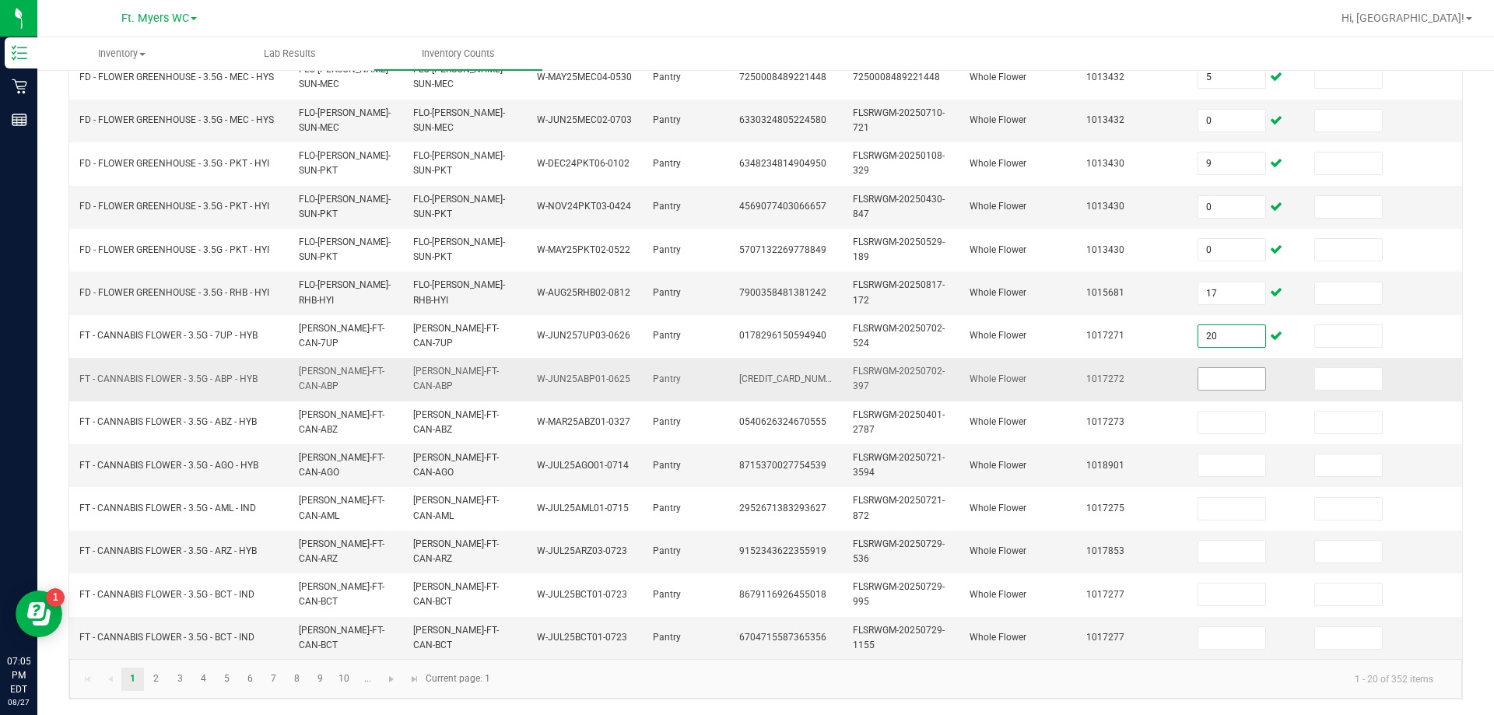
type input "20"
click at [745, 368] on input at bounding box center [1231, 379] width 67 height 22
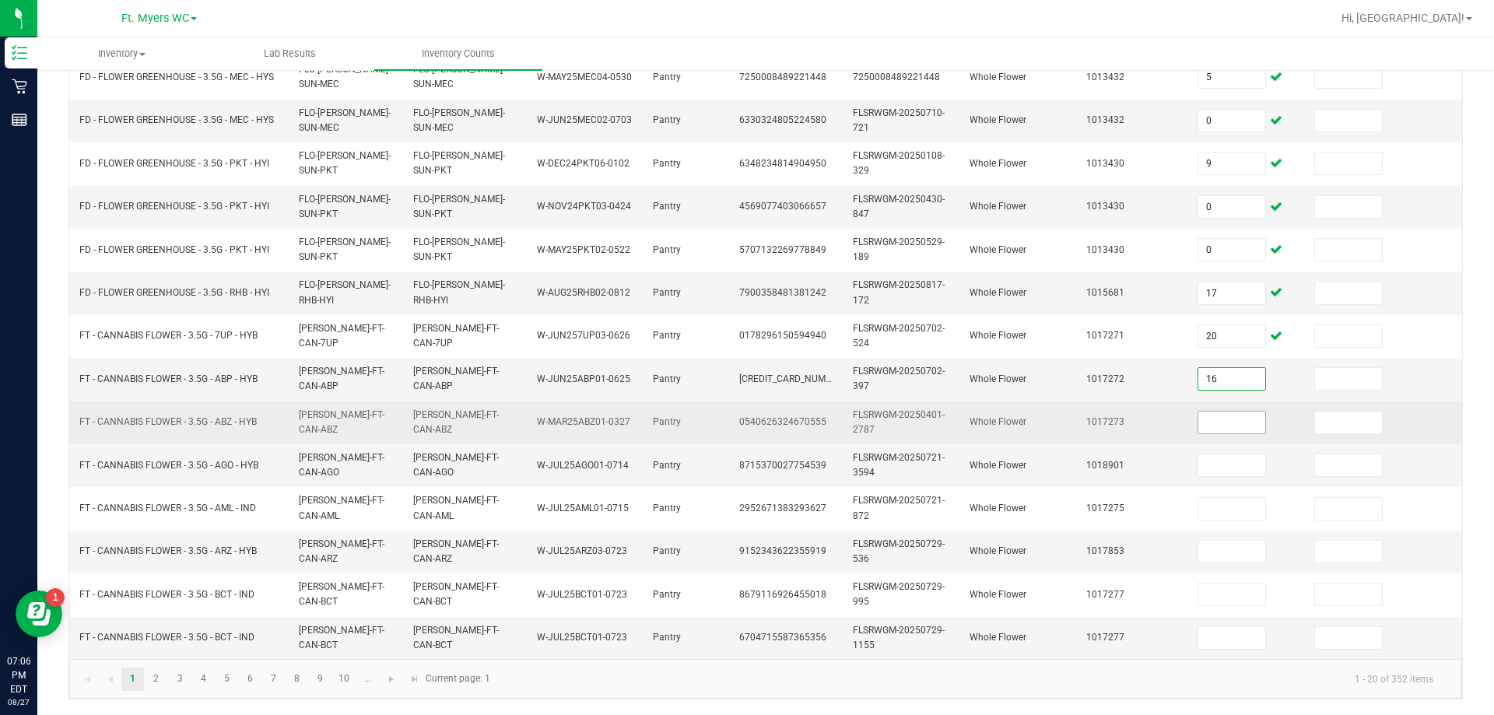
type input "16"
click at [745, 412] on input at bounding box center [1231, 423] width 67 height 22
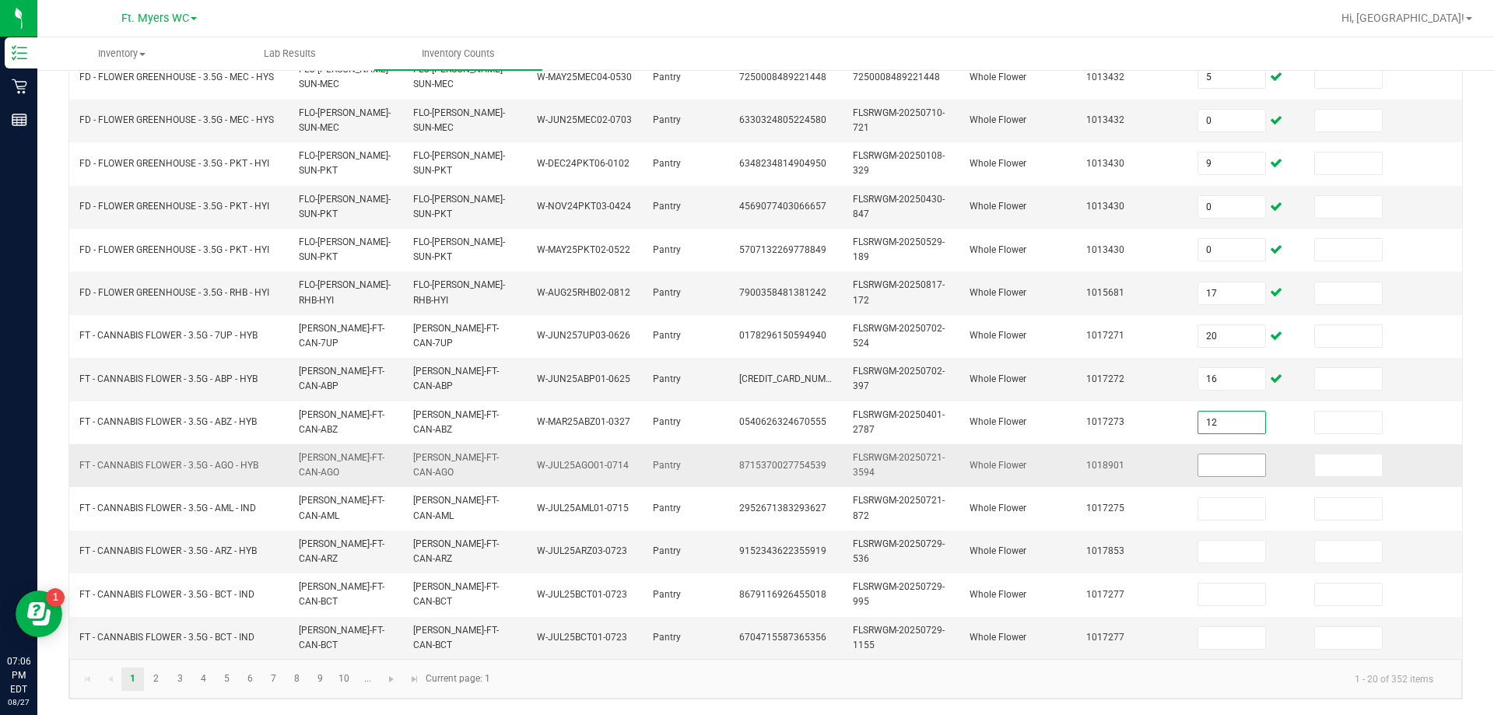
type input "12"
click at [745, 454] on input at bounding box center [1231, 465] width 67 height 22
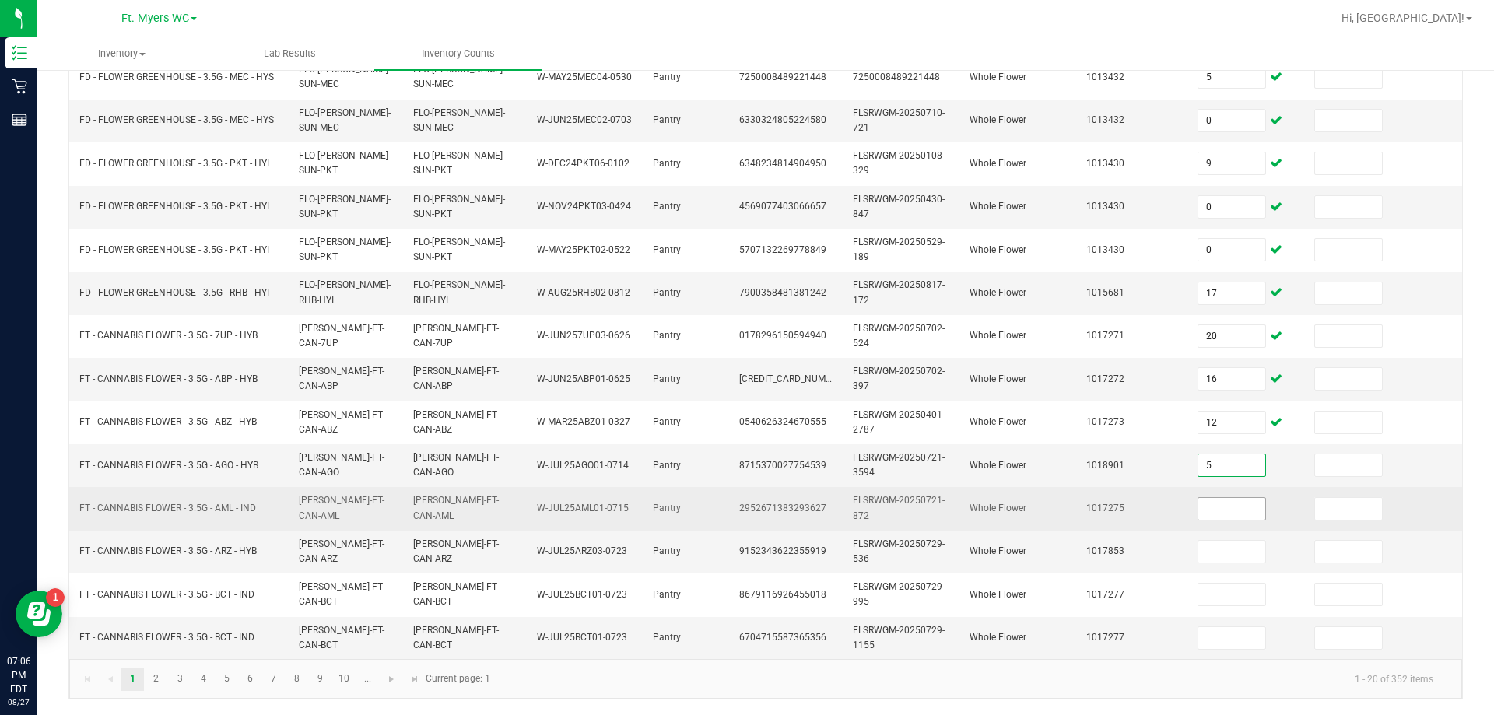
type input "5"
click at [745, 500] on input at bounding box center [1231, 509] width 67 height 22
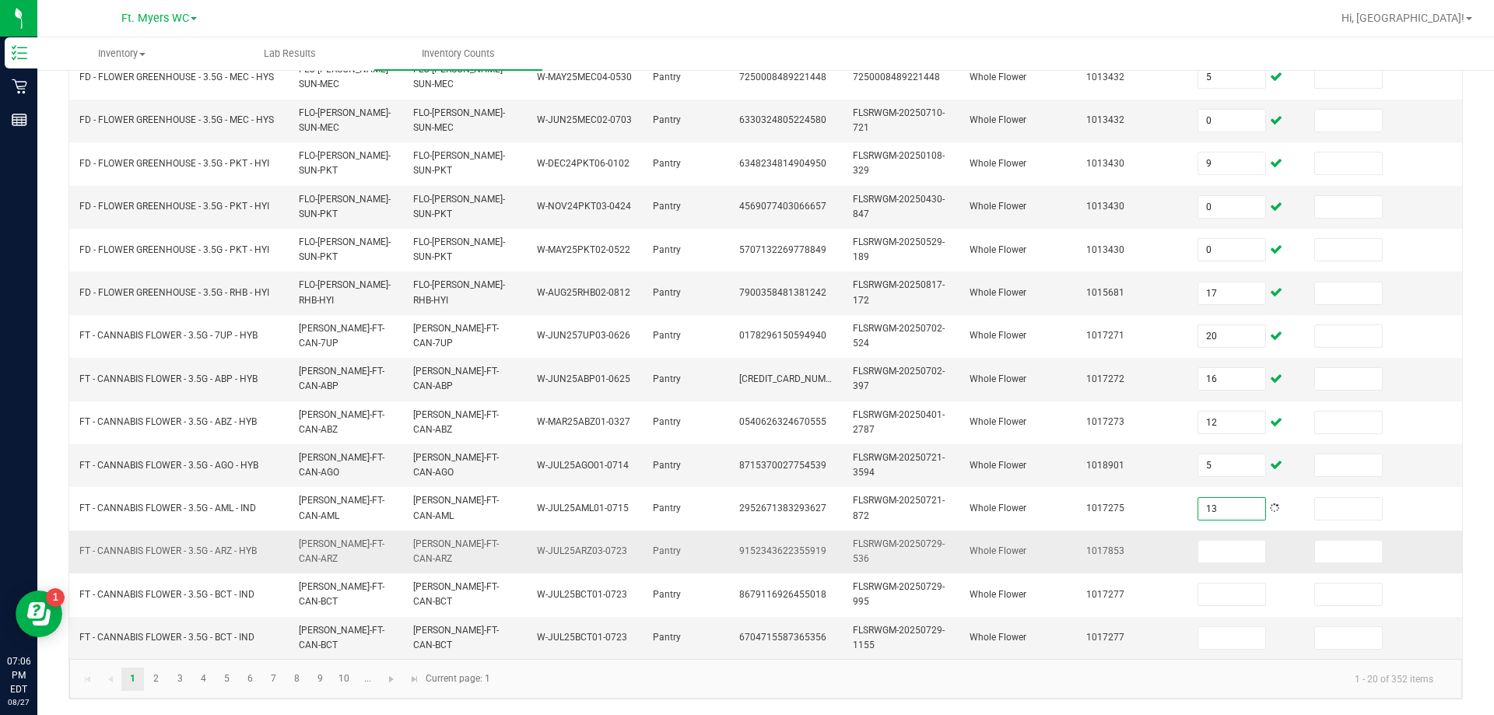
click at [745, 552] on td at bounding box center [1246, 552] width 117 height 43
click at [745, 544] on input at bounding box center [1231, 552] width 67 height 22
click at [745, 465] on span "5" at bounding box center [1232, 465] width 68 height 23
click at [745, 454] on input "5" at bounding box center [1231, 465] width 67 height 22
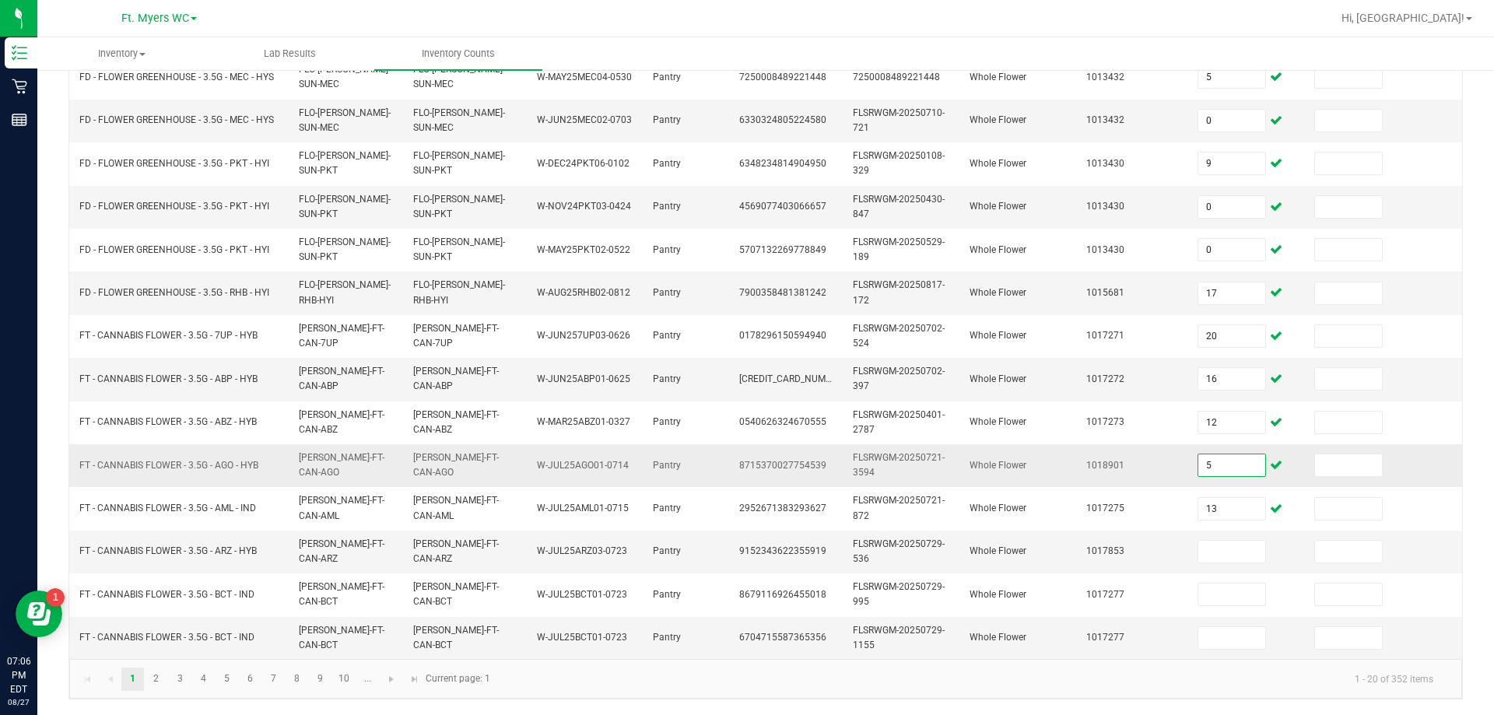
click at [745, 454] on input "5" at bounding box center [1231, 465] width 67 height 22
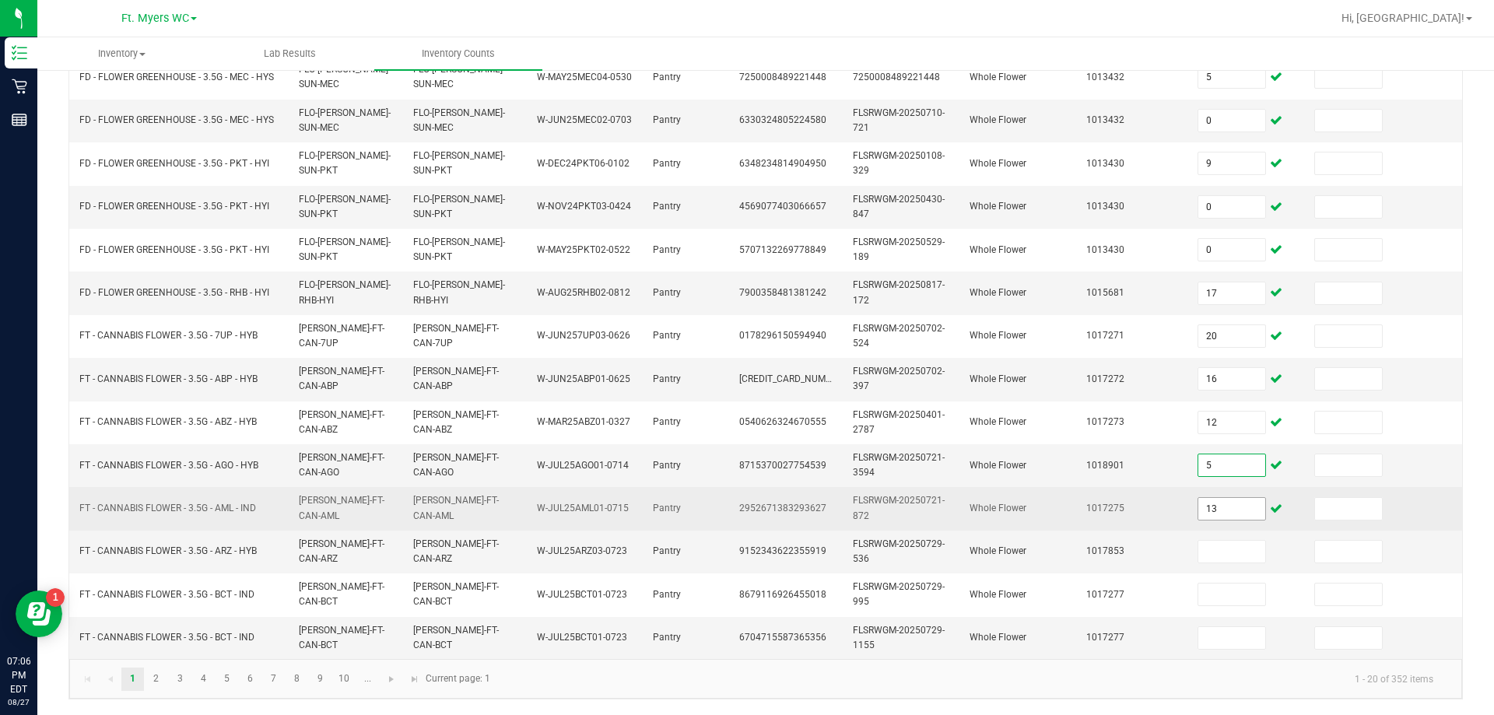
click at [745, 498] on input "13" at bounding box center [1231, 509] width 67 height 22
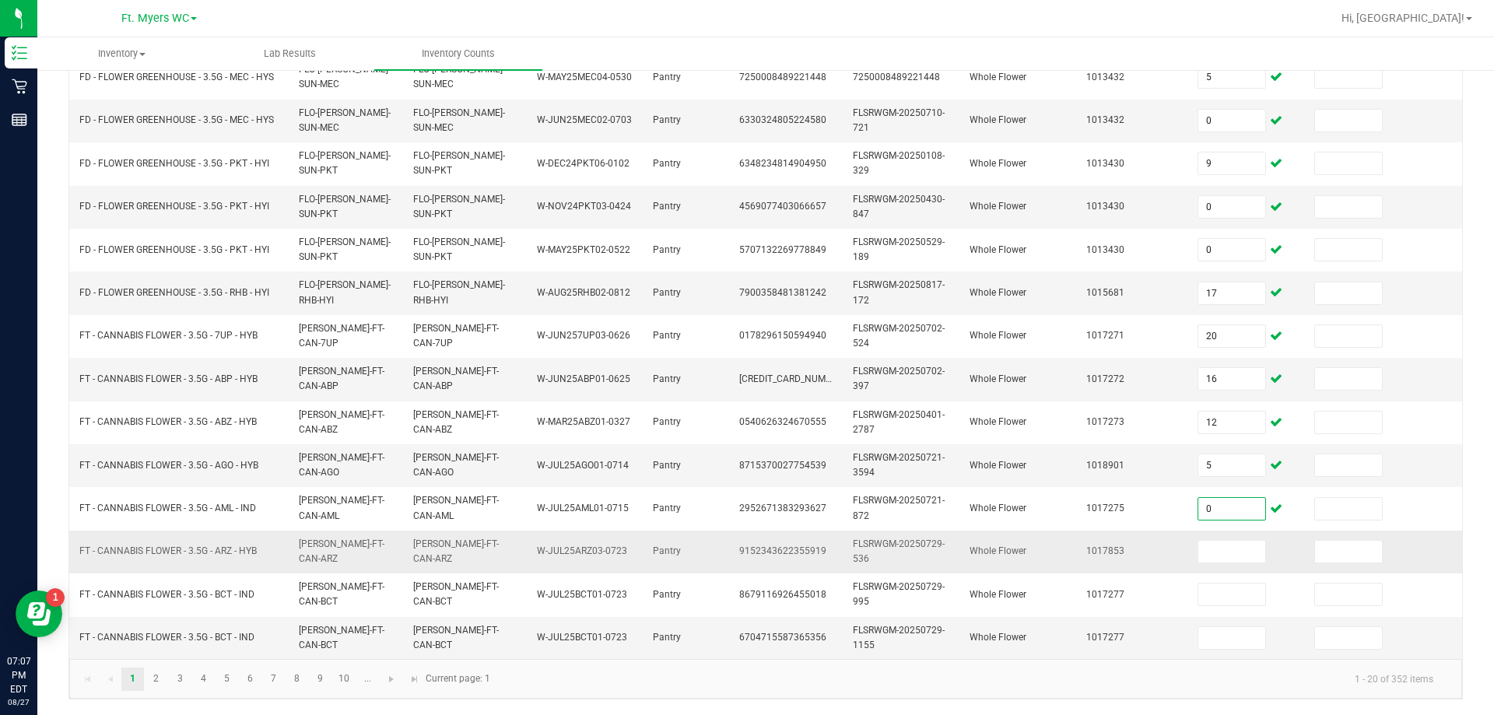
type input "0"
click at [745, 531] on td at bounding box center [1246, 552] width 117 height 43
click at [745, 541] on input at bounding box center [1231, 552] width 67 height 22
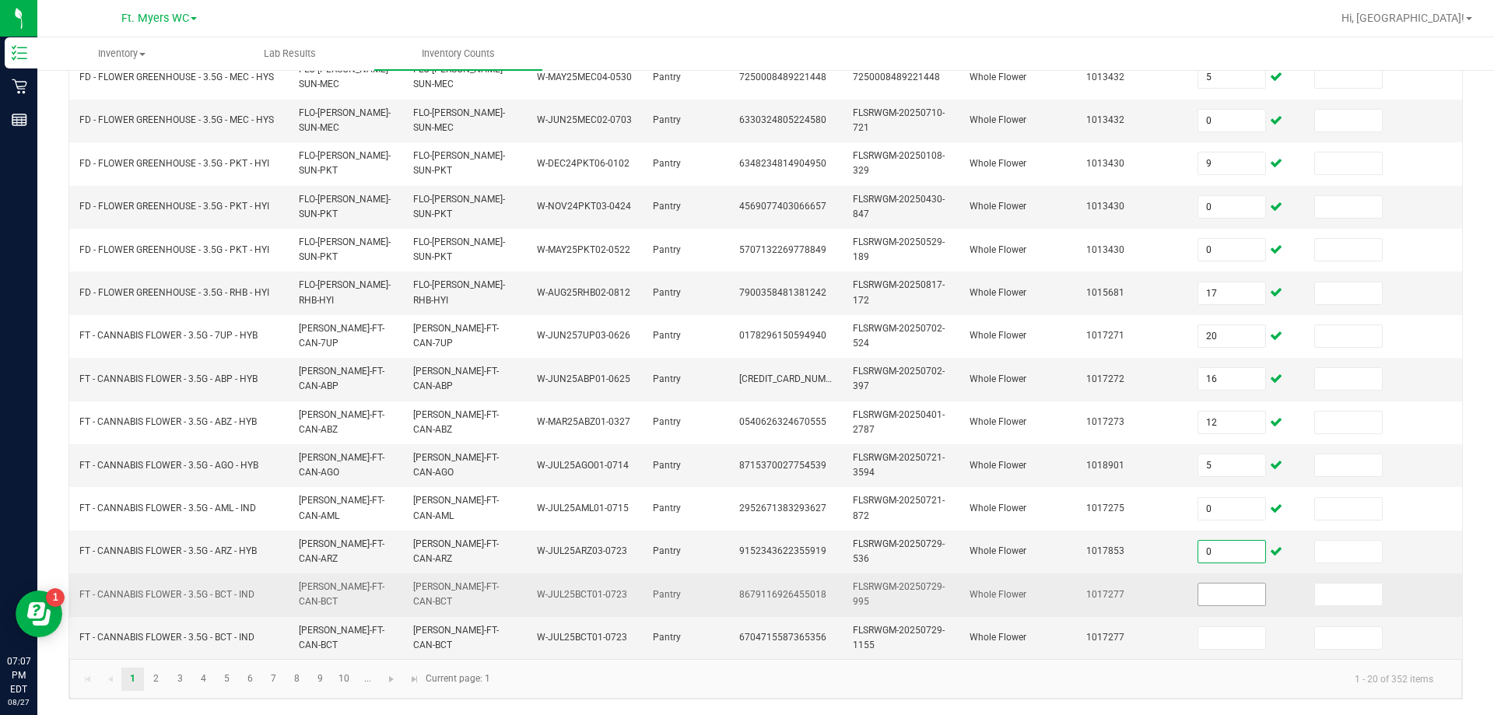
type input "0"
drag, startPoint x: 1229, startPoint y: 576, endPoint x: 1244, endPoint y: 572, distance: 16.0
click at [745, 584] on input at bounding box center [1231, 595] width 67 height 22
type input "3"
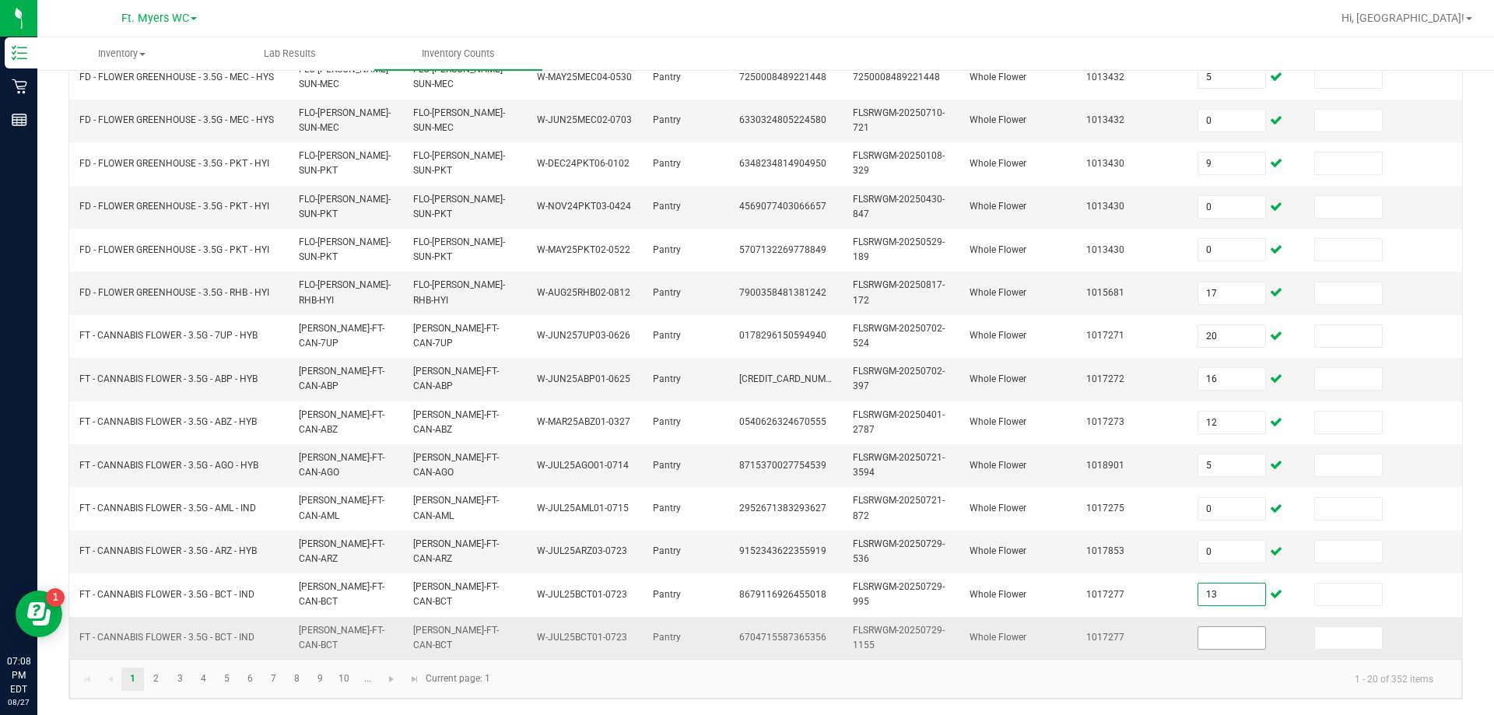
type input "13"
click at [745, 627] on input at bounding box center [1231, 638] width 67 height 22
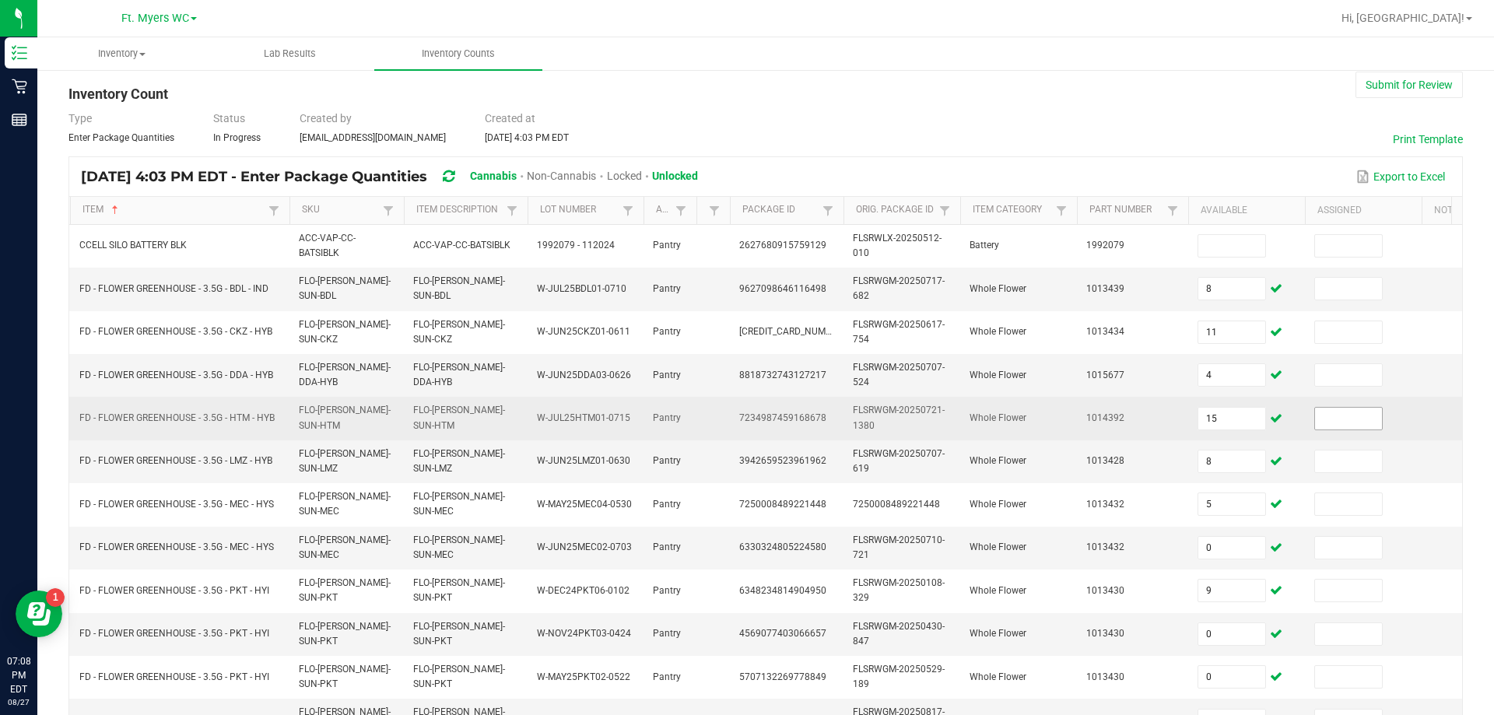
scroll to position [0, 0]
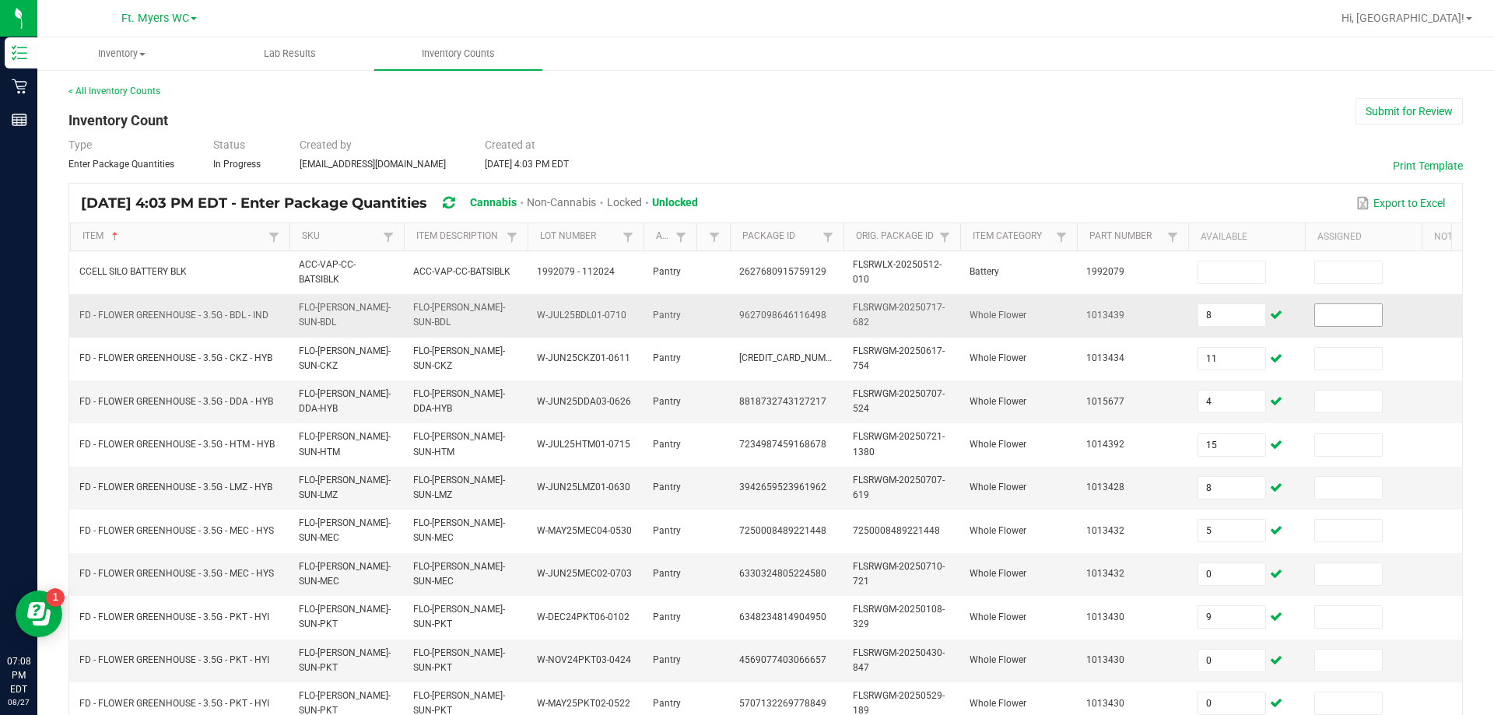
type input "0"
click at [745, 320] on input at bounding box center [1348, 315] width 67 height 22
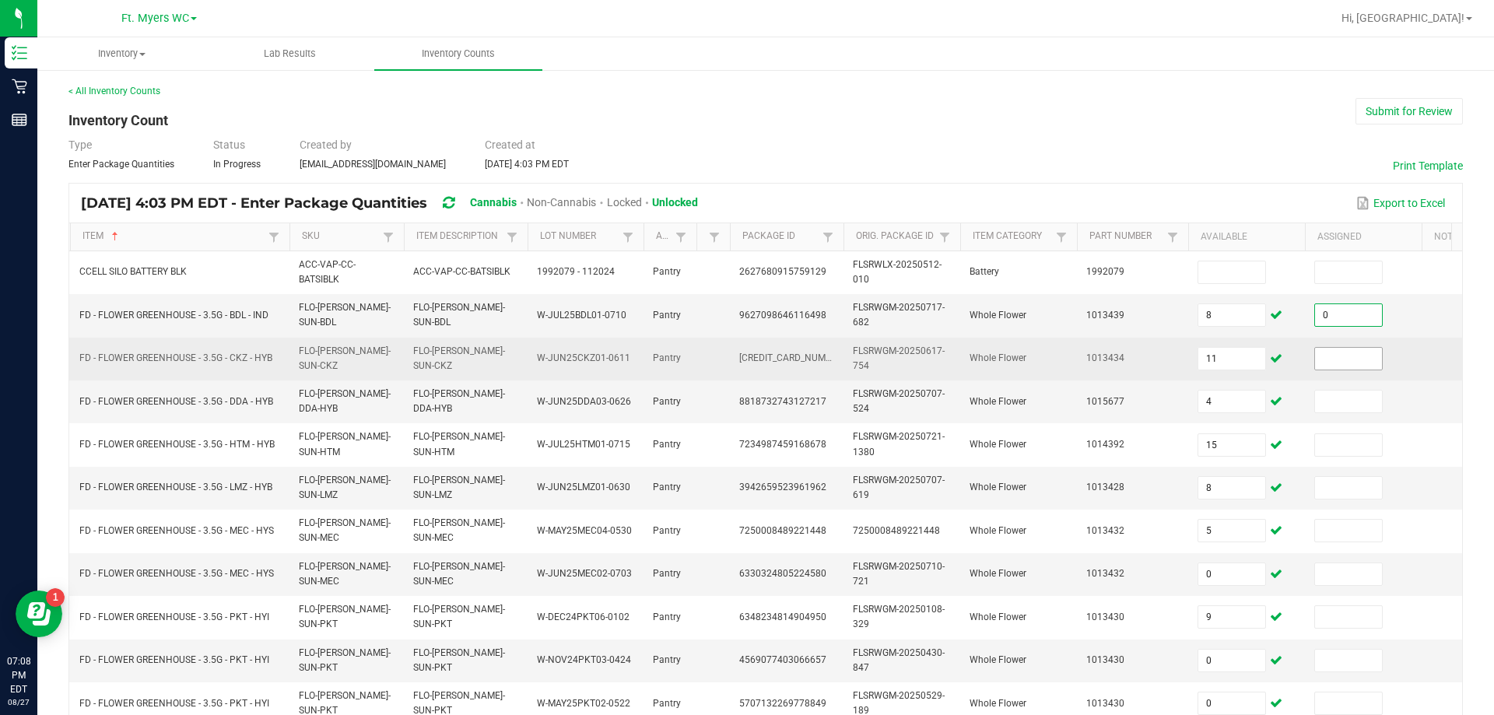
type input "0"
click at [745, 364] on input at bounding box center [1348, 359] width 67 height 22
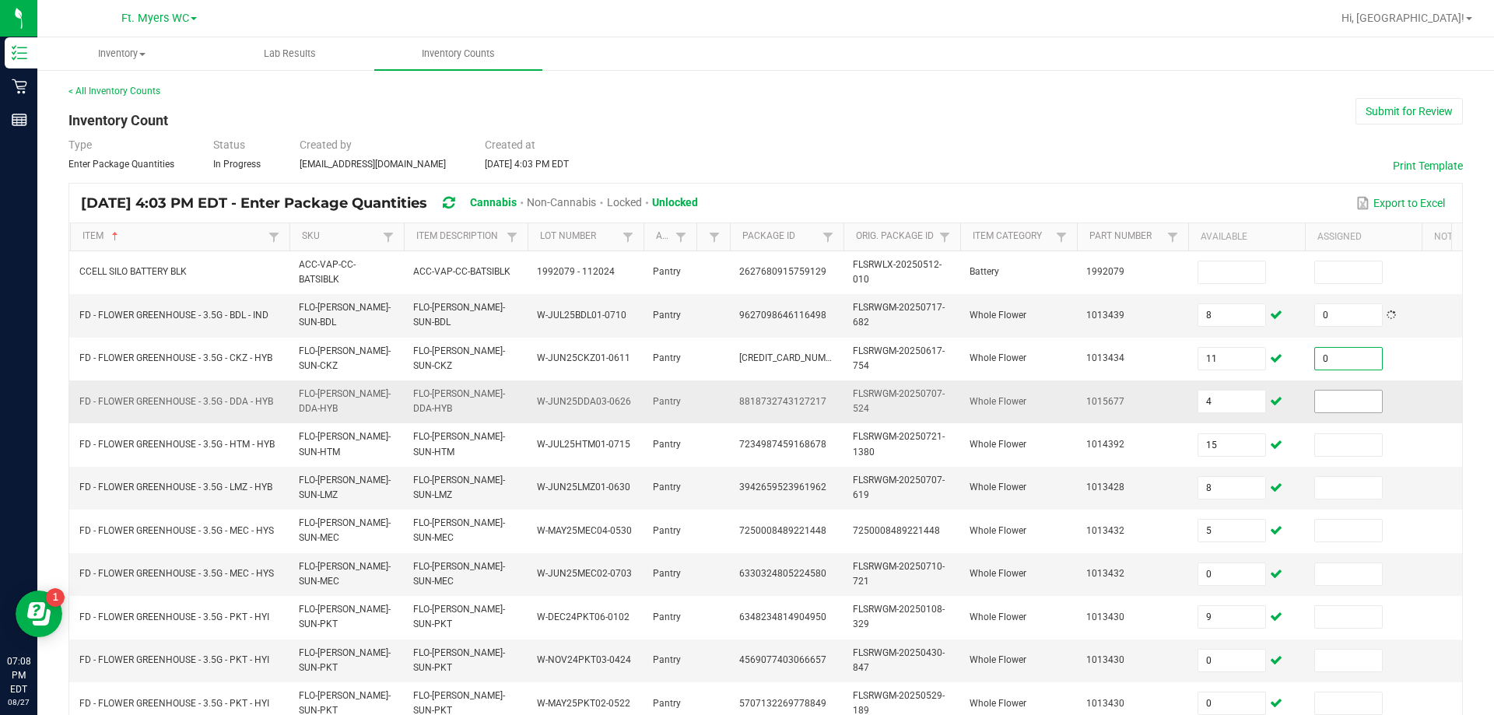
type input "0"
click at [745, 399] on input at bounding box center [1348, 402] width 67 height 22
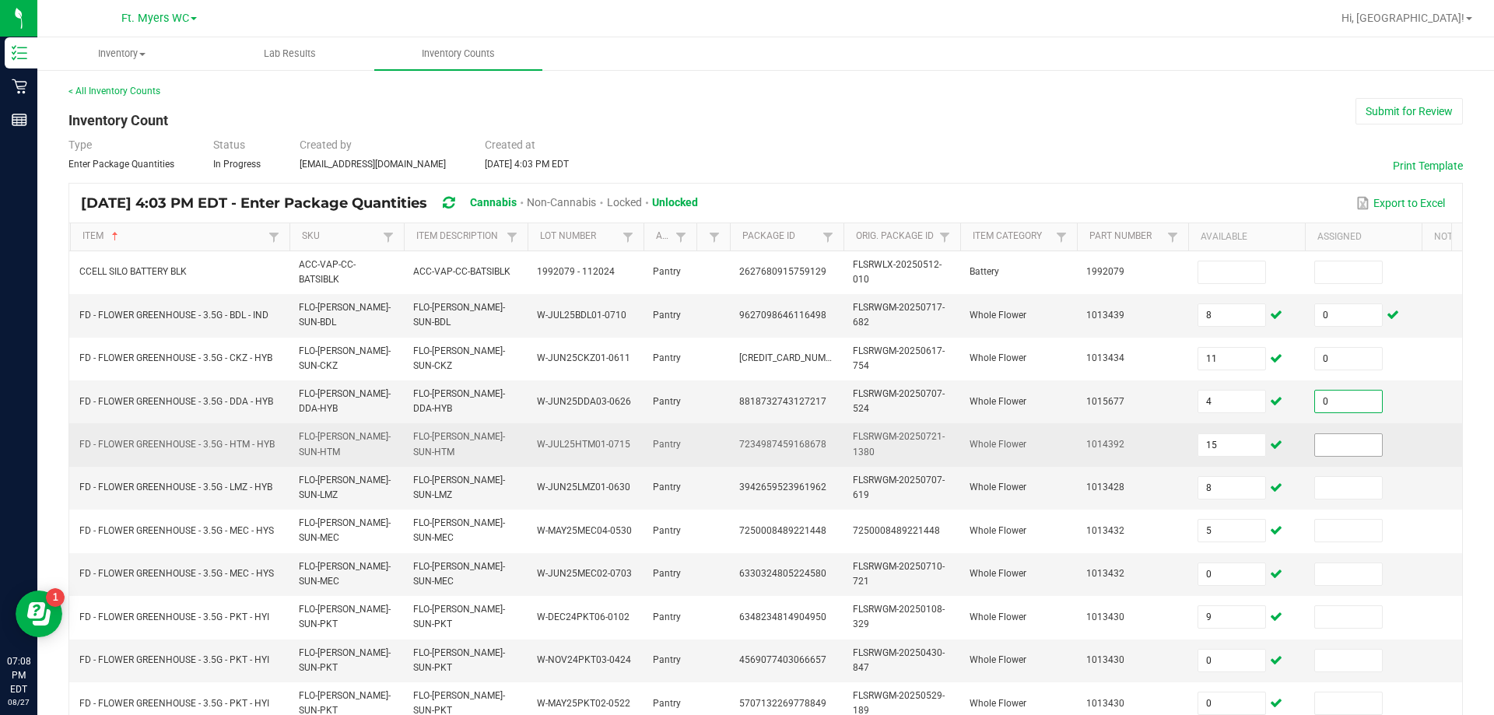
type input "0"
click at [745, 453] on input "0" at bounding box center [1348, 445] width 67 height 22
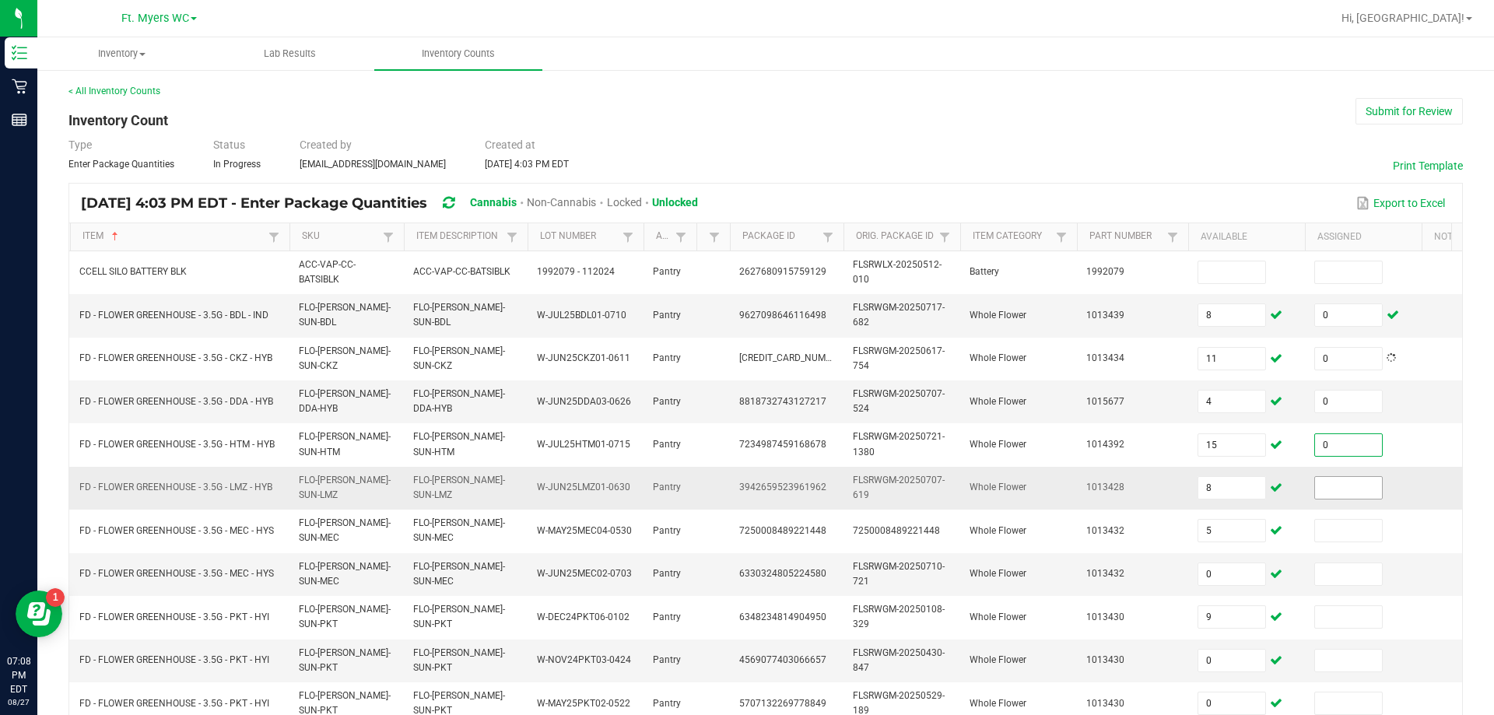
type input "0"
drag, startPoint x: 1336, startPoint y: 482, endPoint x: 1338, endPoint y: 490, distance: 8.1
click at [745, 490] on input at bounding box center [1348, 488] width 67 height 22
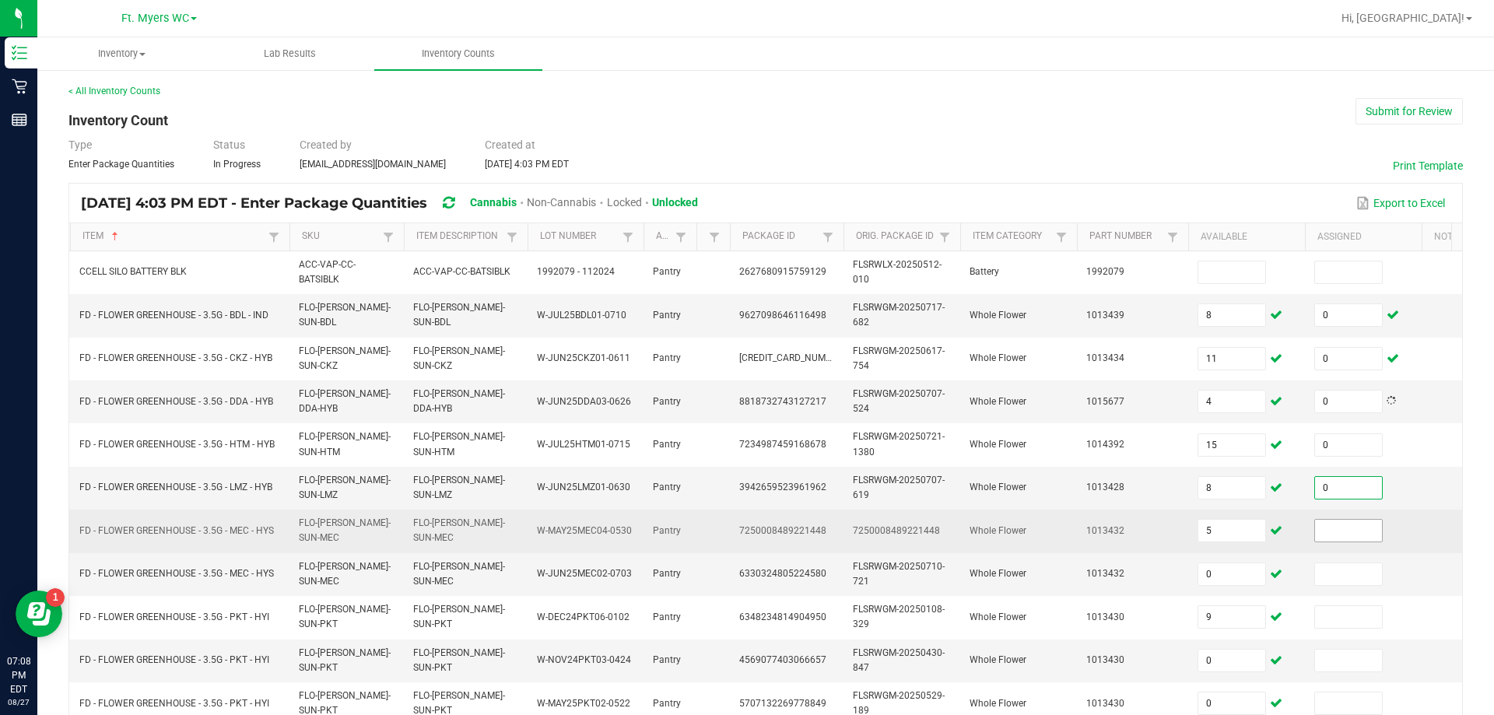
type input "0"
drag, startPoint x: 1356, startPoint y: 528, endPoint x: 1370, endPoint y: 537, distance: 16.8
click at [745, 530] on input at bounding box center [1348, 531] width 67 height 22
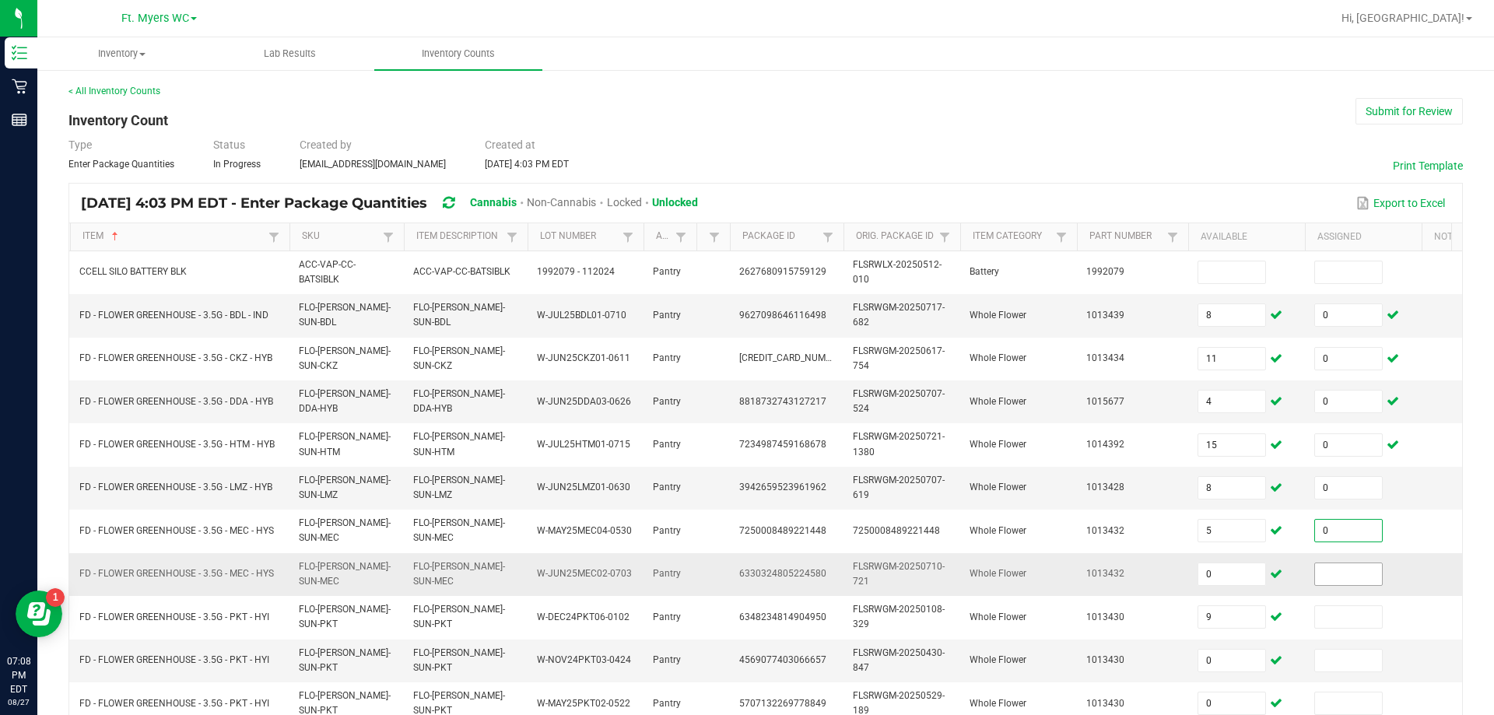
type input "0"
click at [745, 577] on input at bounding box center [1348, 574] width 67 height 22
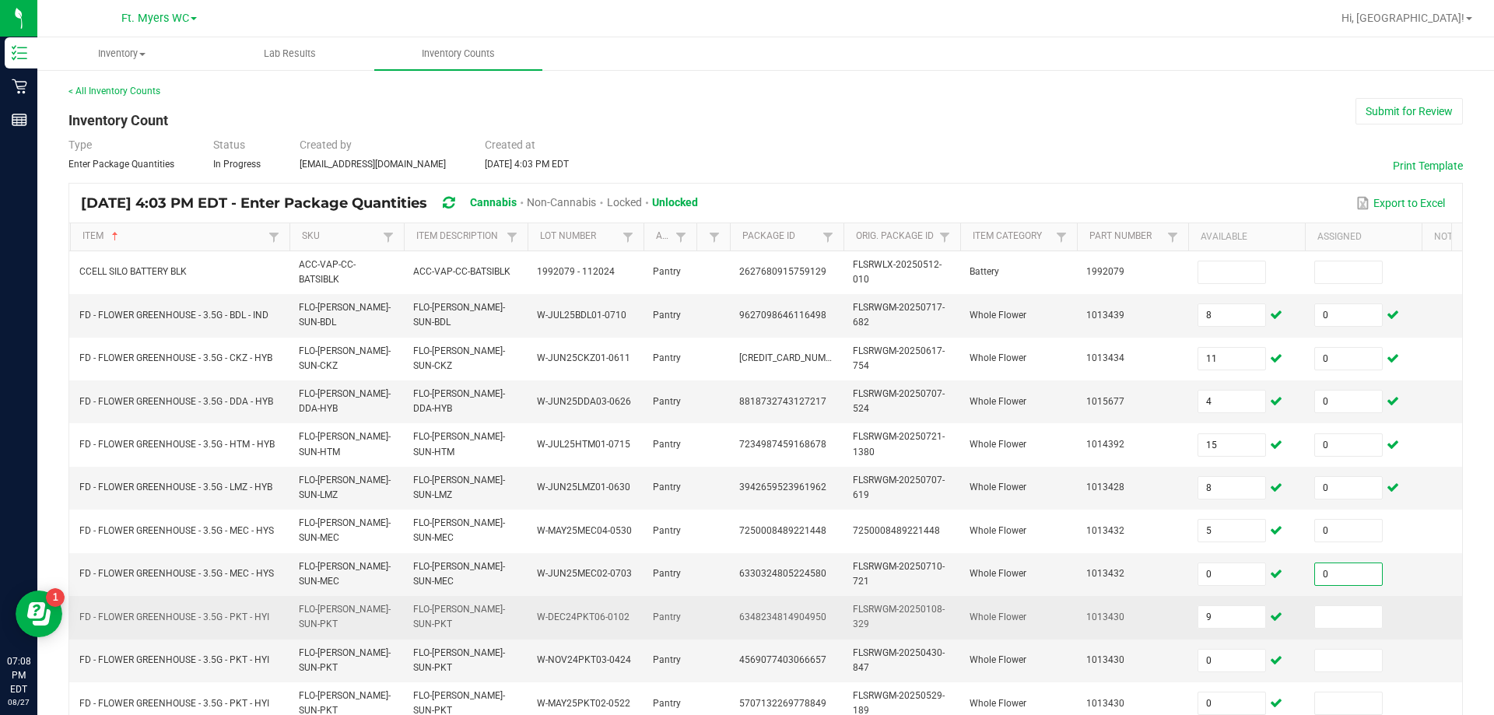
type input "0"
click at [745, 623] on td at bounding box center [1363, 617] width 117 height 43
click at [745, 622] on span at bounding box center [1348, 616] width 68 height 23
click at [745, 621] on input at bounding box center [1348, 617] width 67 height 22
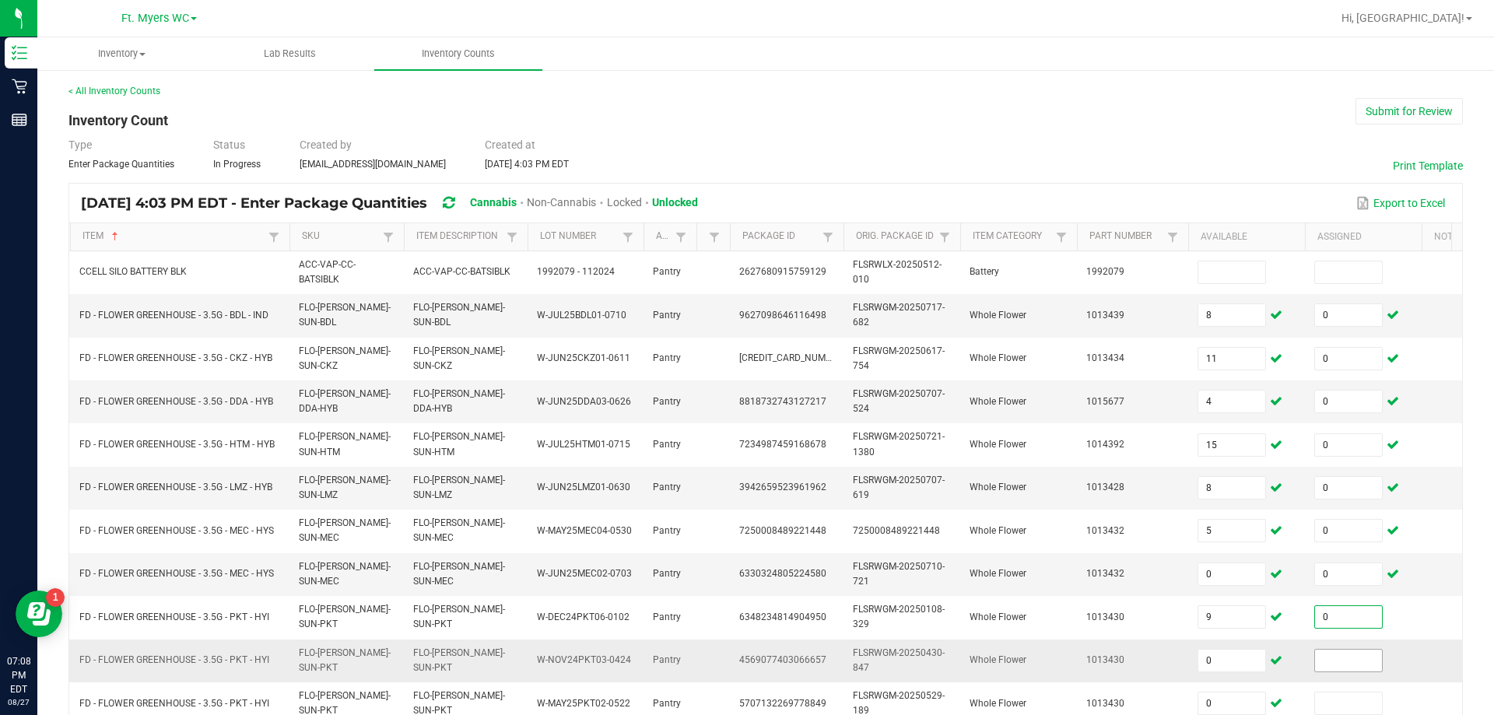
type input "0"
click at [745, 652] on input at bounding box center [1348, 661] width 67 height 22
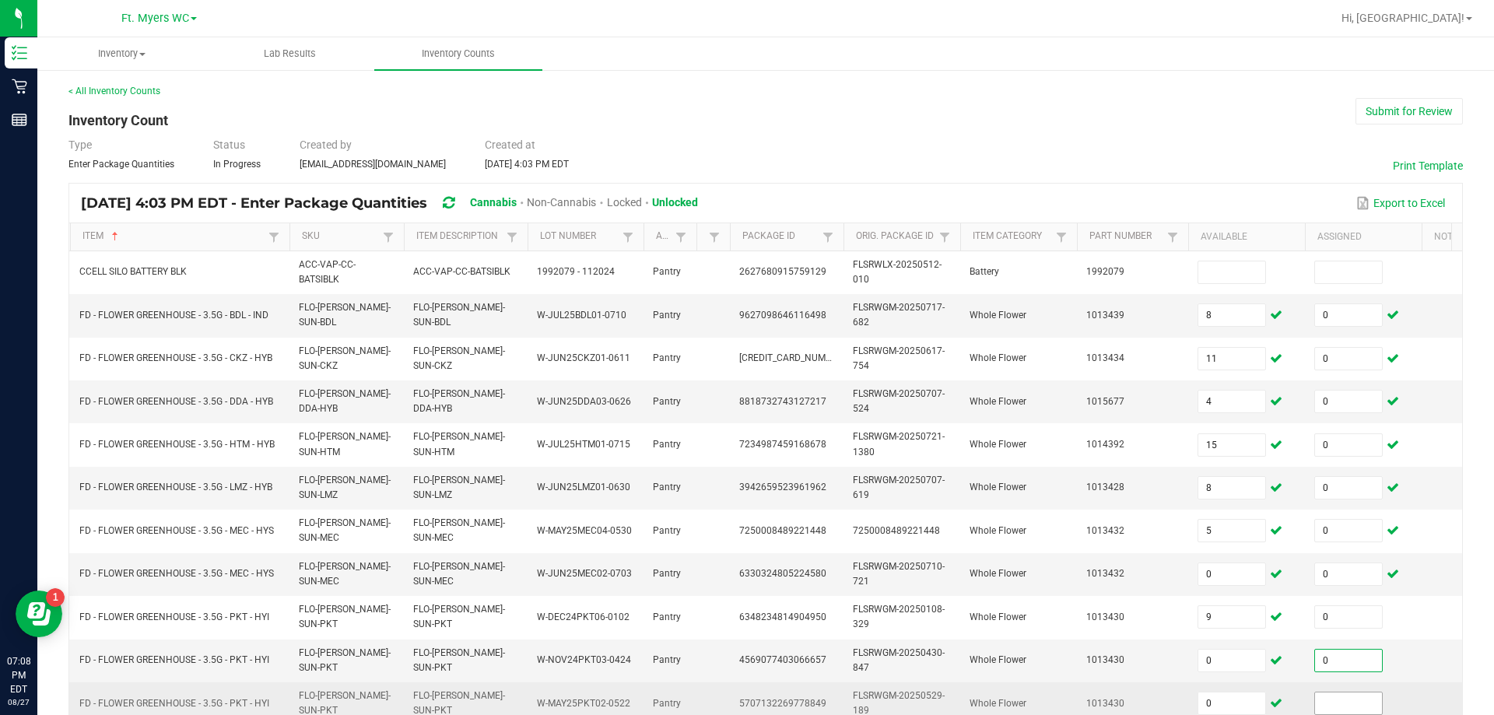
type input "0"
click at [745, 700] on input at bounding box center [1348, 704] width 67 height 22
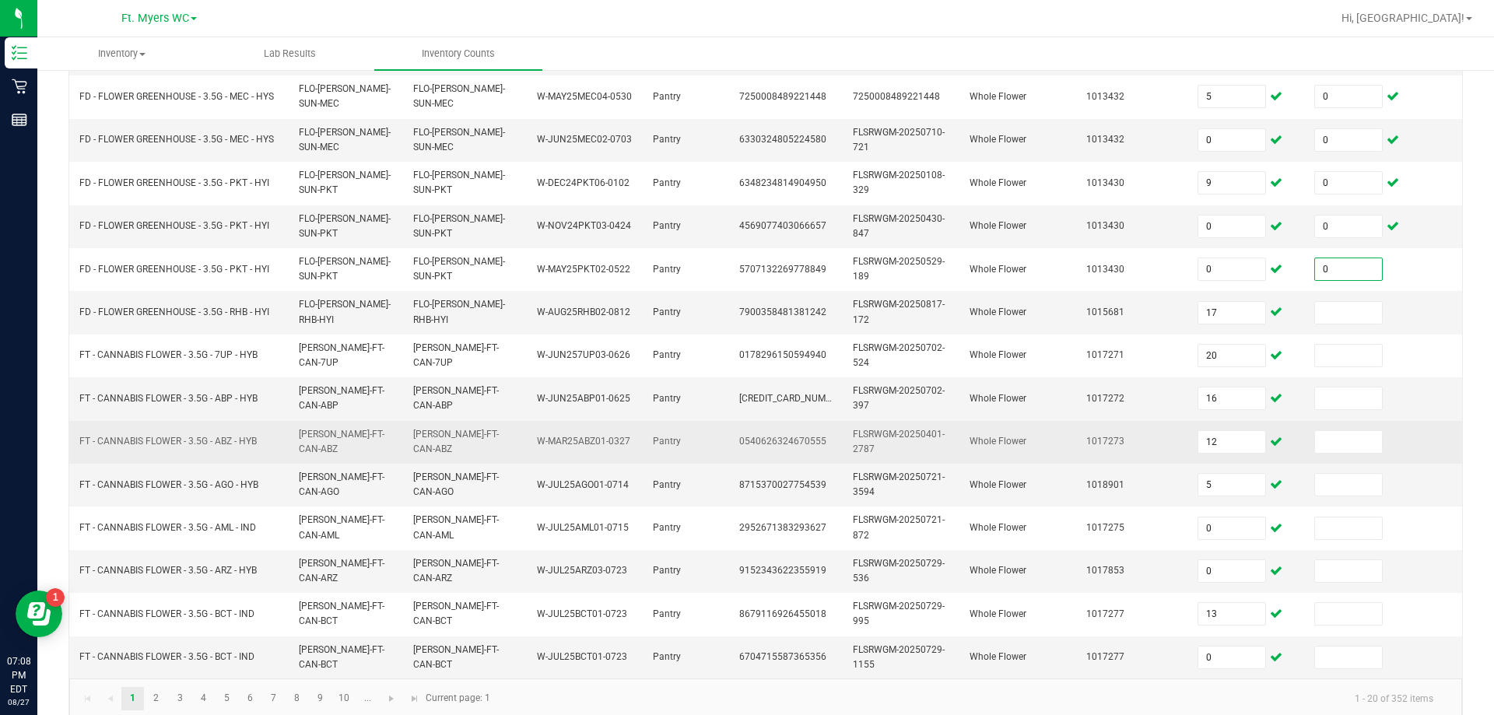
scroll to position [459, 0]
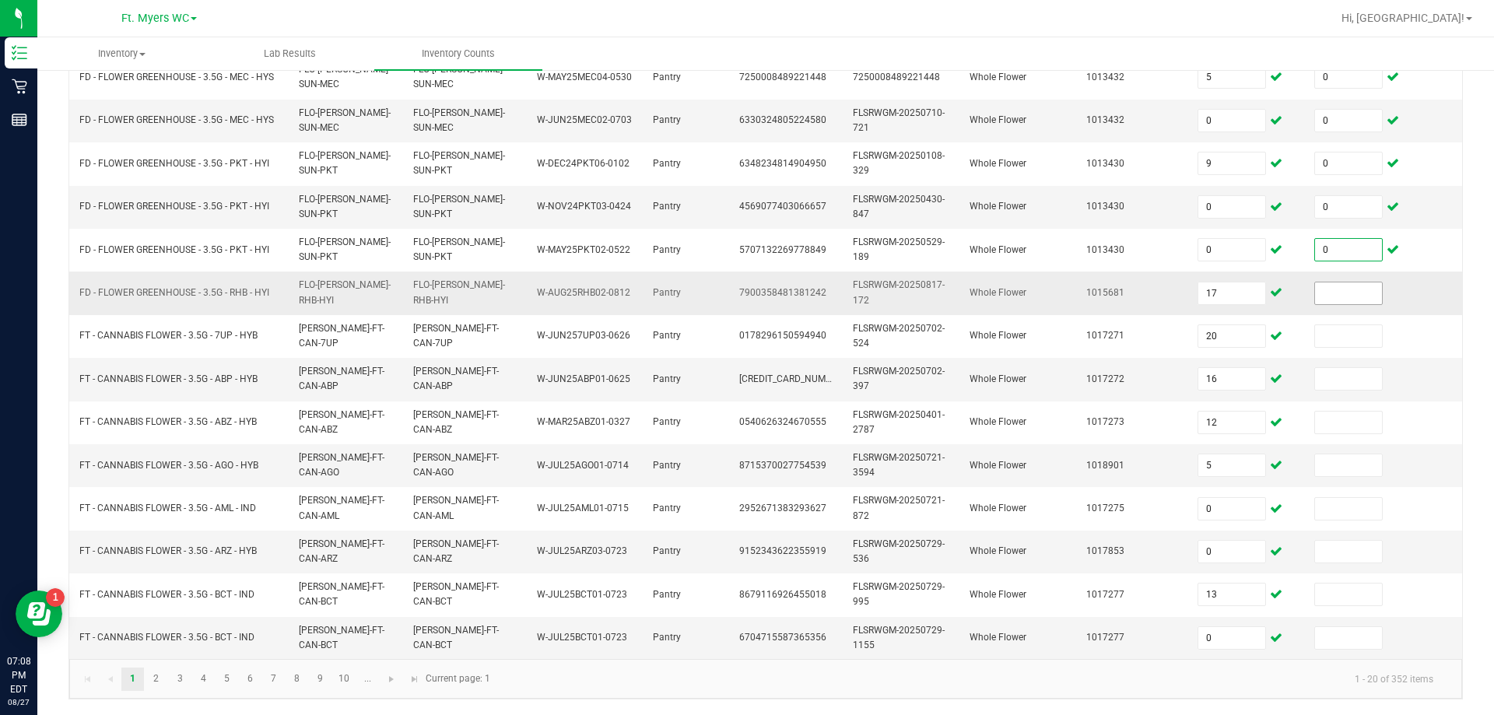
type input "0"
click at [745, 292] on span at bounding box center [1348, 293] width 68 height 23
click at [745, 288] on input at bounding box center [1348, 293] width 67 height 22
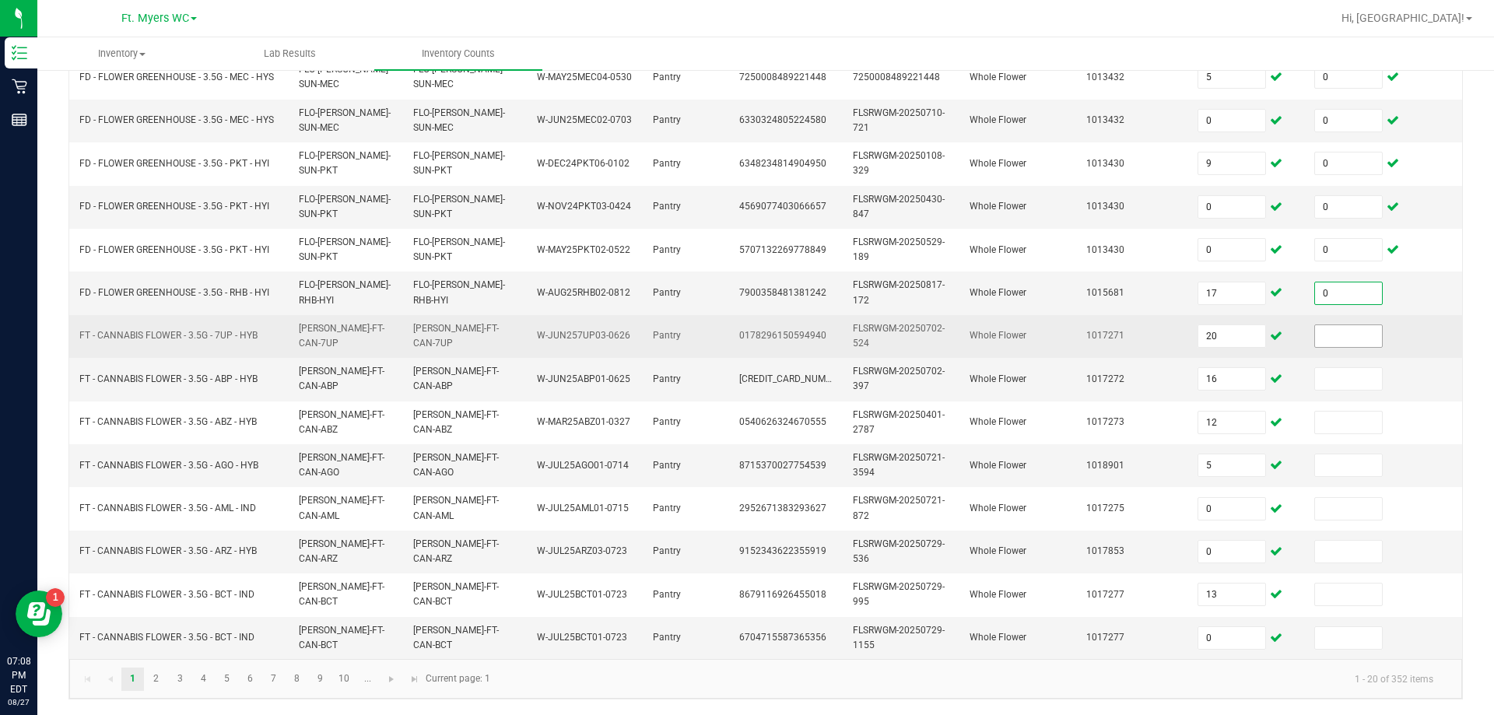
type input "0"
click at [745, 335] on span at bounding box center [1348, 335] width 68 height 23
click at [745, 331] on input at bounding box center [1348, 336] width 67 height 22
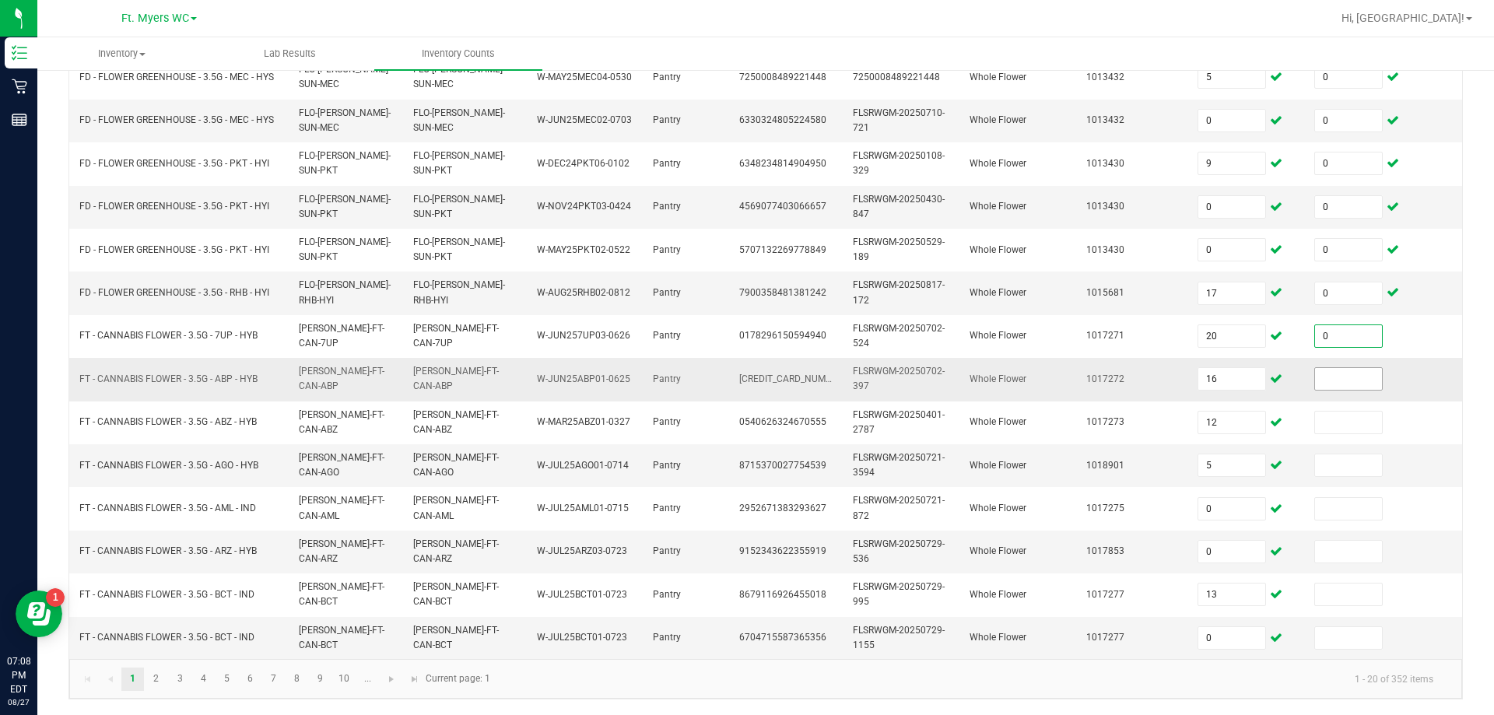
type input "0"
click at [745, 369] on input at bounding box center [1348, 379] width 67 height 22
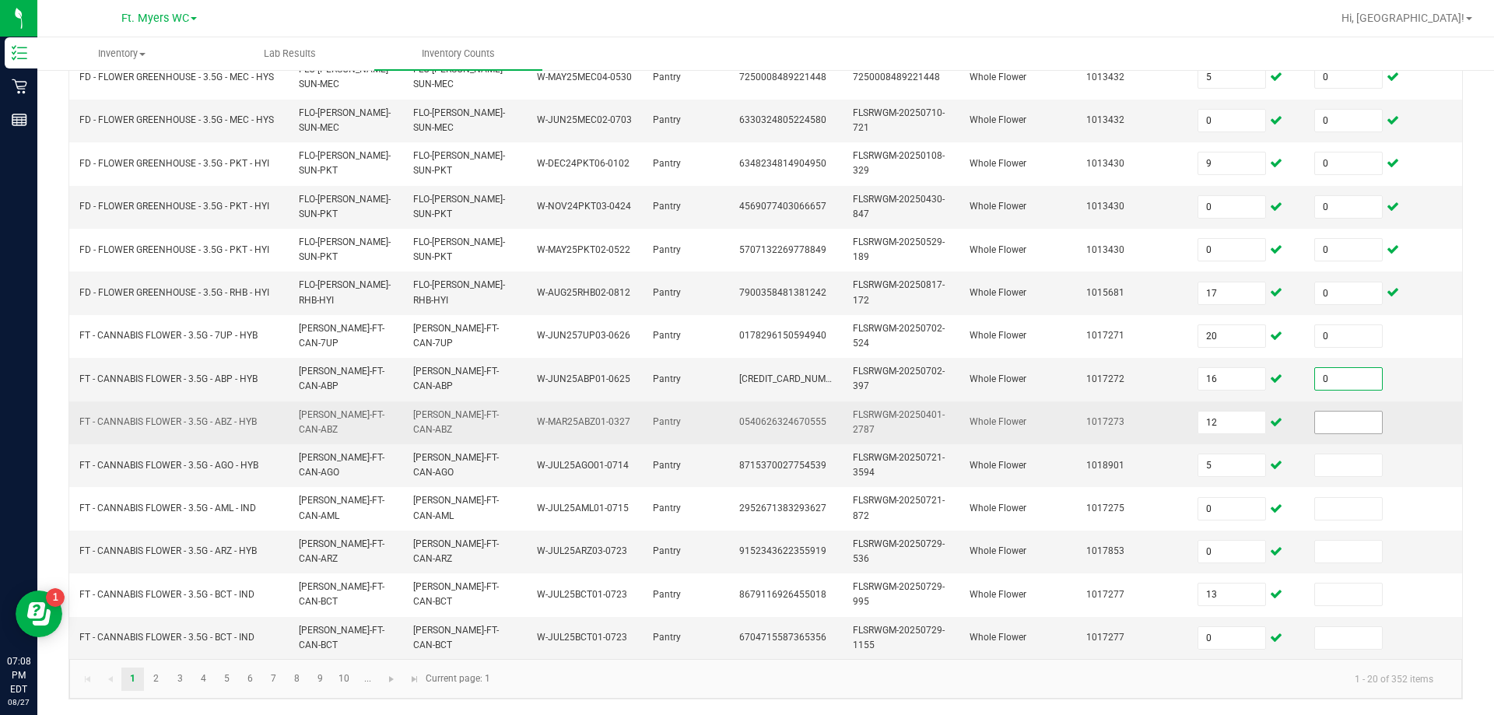
type input "0"
click at [745, 414] on input at bounding box center [1348, 423] width 67 height 22
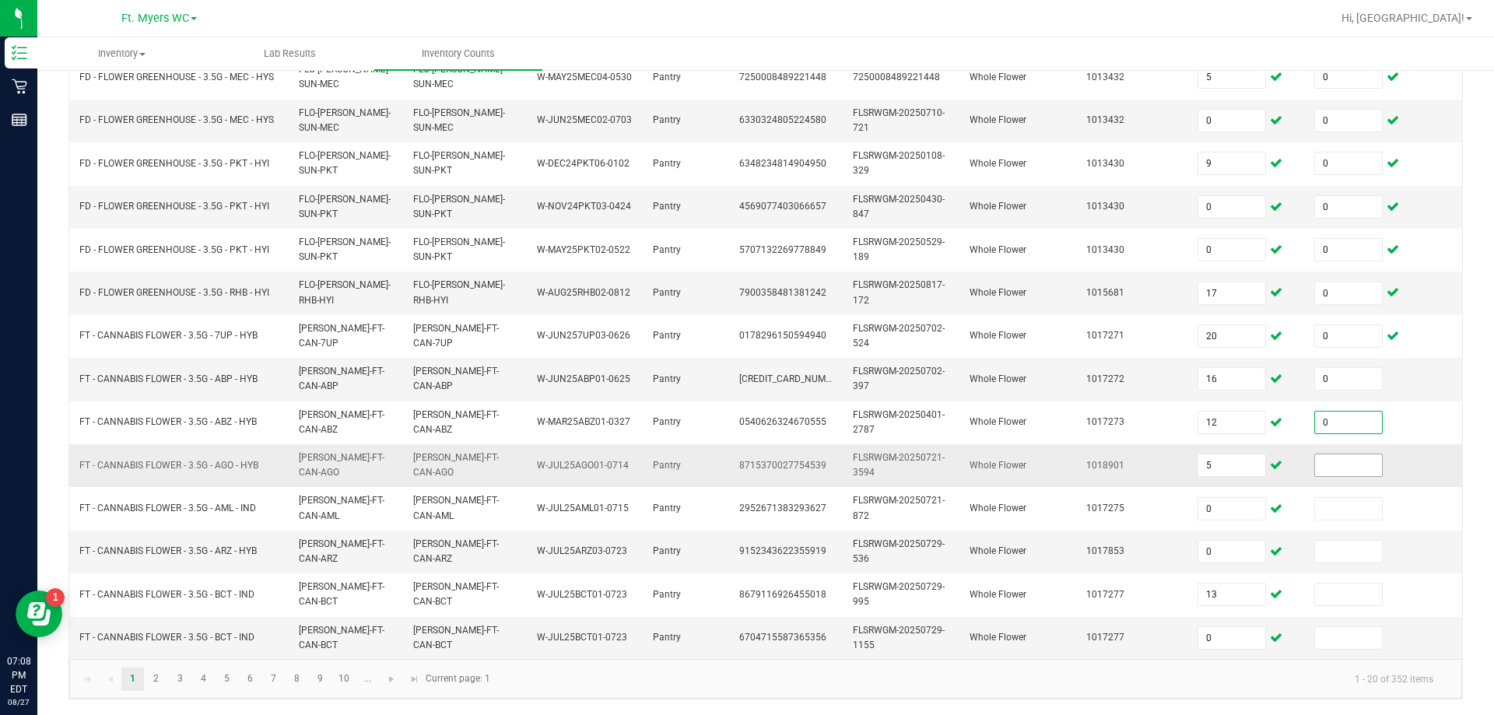
type input "0"
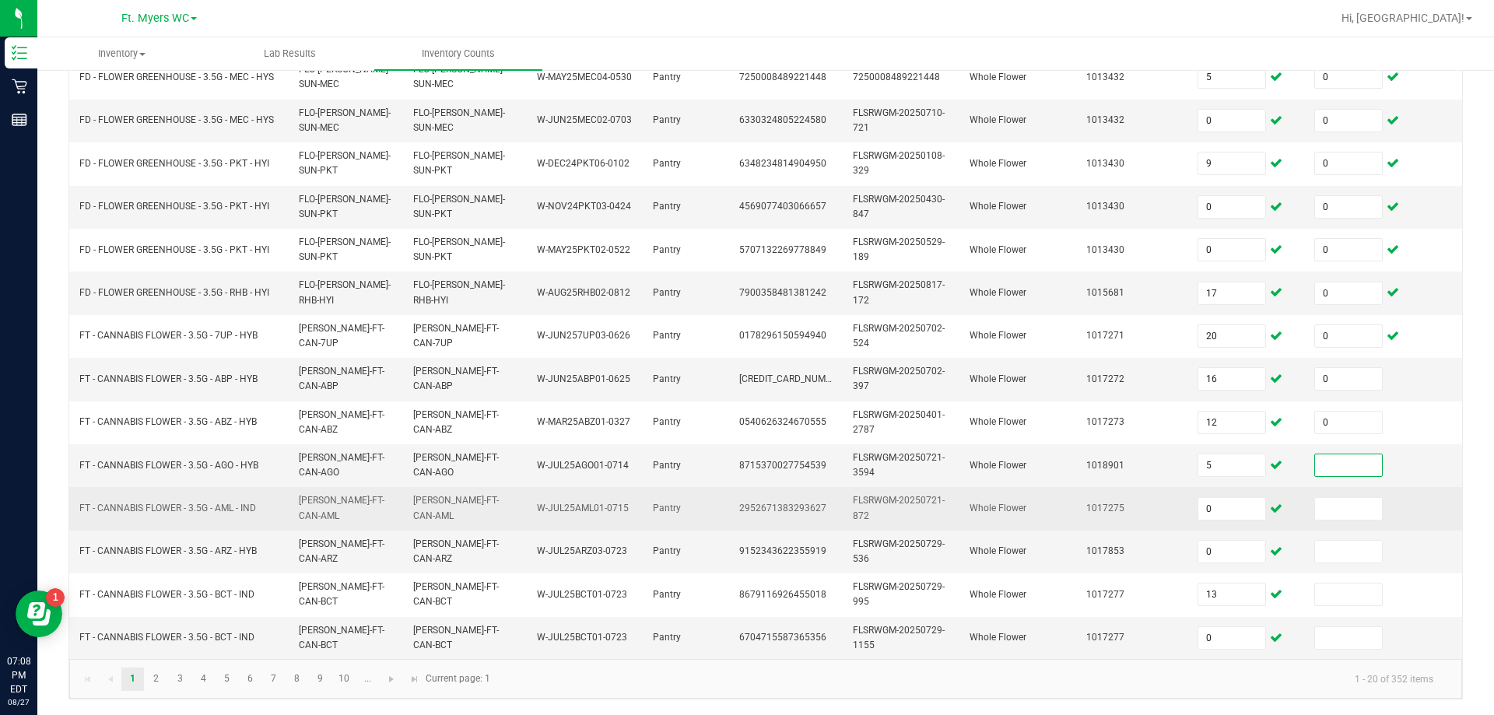
drag, startPoint x: 1320, startPoint y: 447, endPoint x: 1328, endPoint y: 480, distance: 33.8
click at [745, 454] on input at bounding box center [1348, 465] width 67 height 22
type input "0"
click at [745, 512] on td at bounding box center [1363, 508] width 117 height 43
click at [745, 504] on input "0" at bounding box center [1348, 509] width 67 height 22
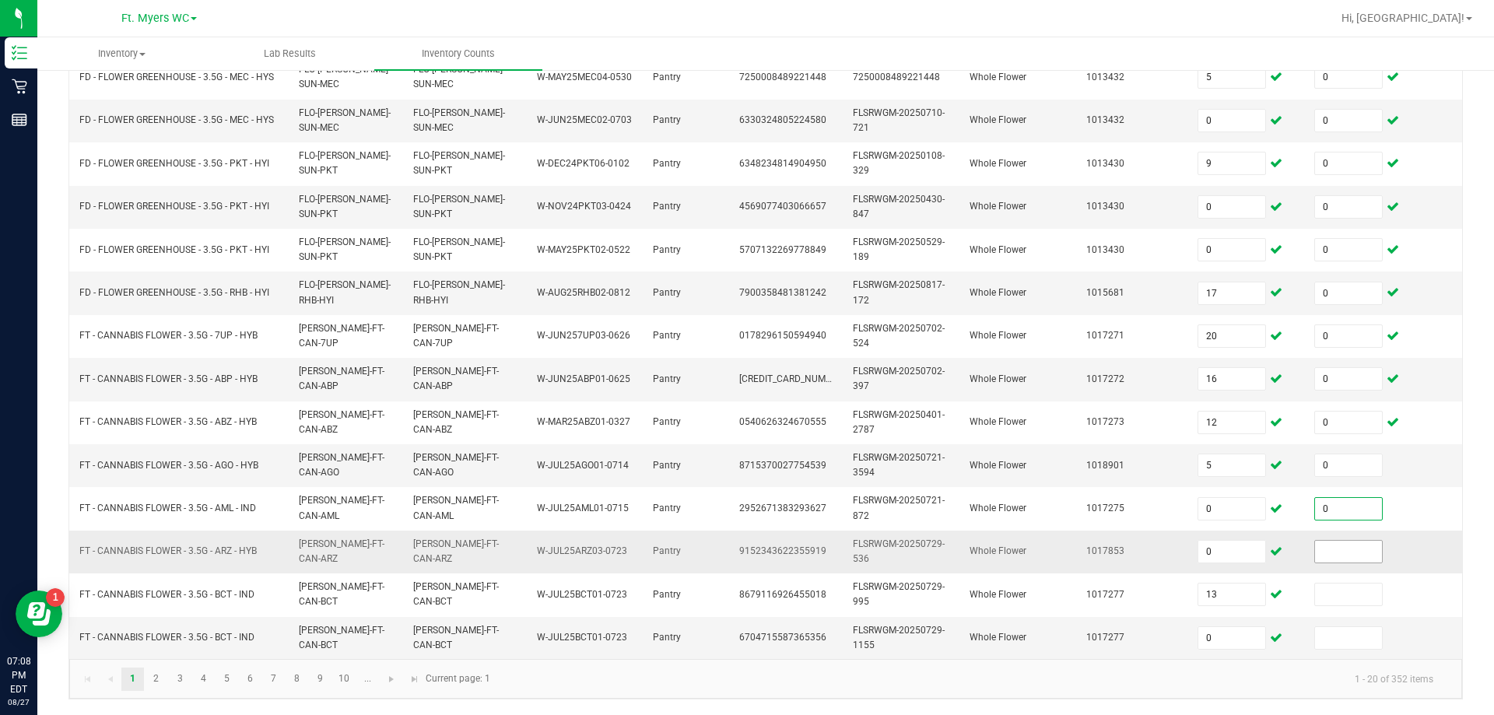
type input "0"
click at [745, 545] on input at bounding box center [1348, 552] width 67 height 22
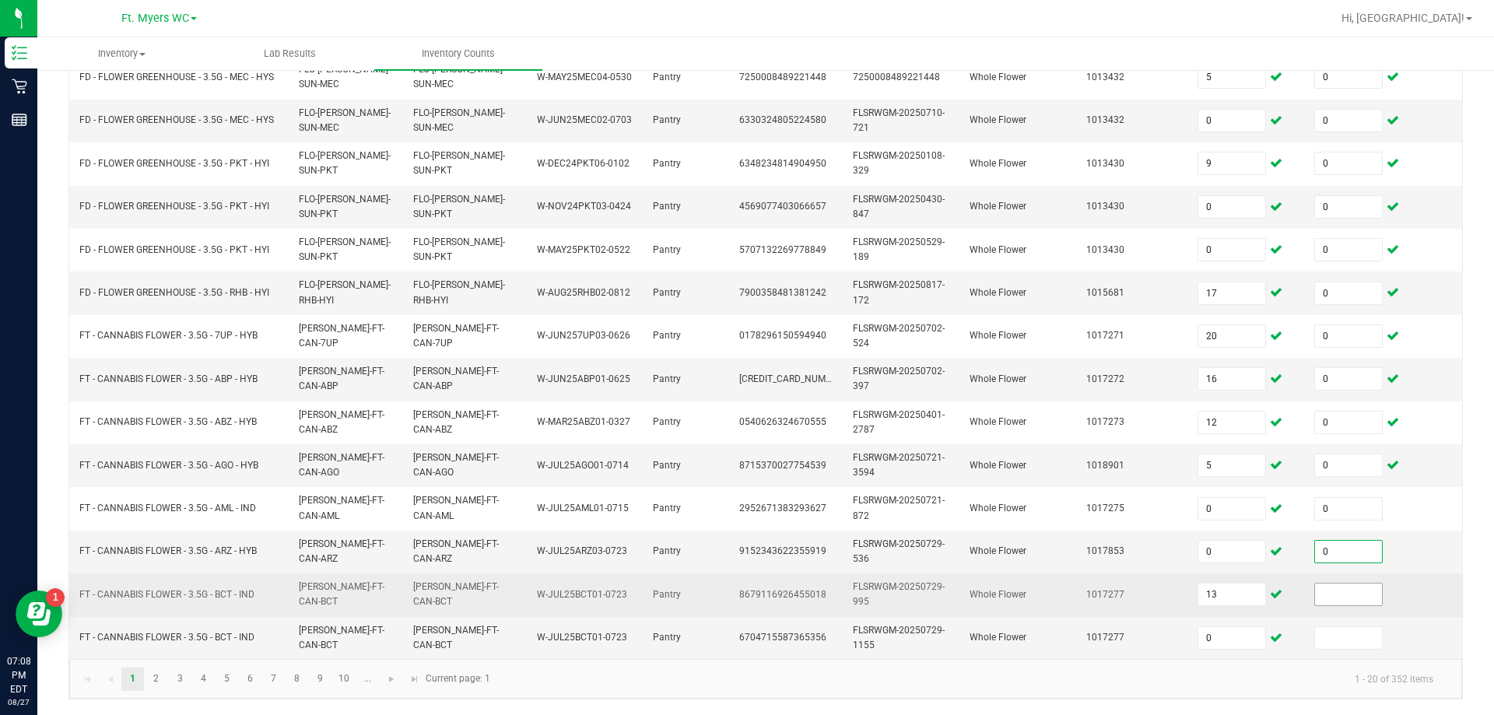
type input "0"
click at [745, 584] on input at bounding box center [1348, 595] width 67 height 22
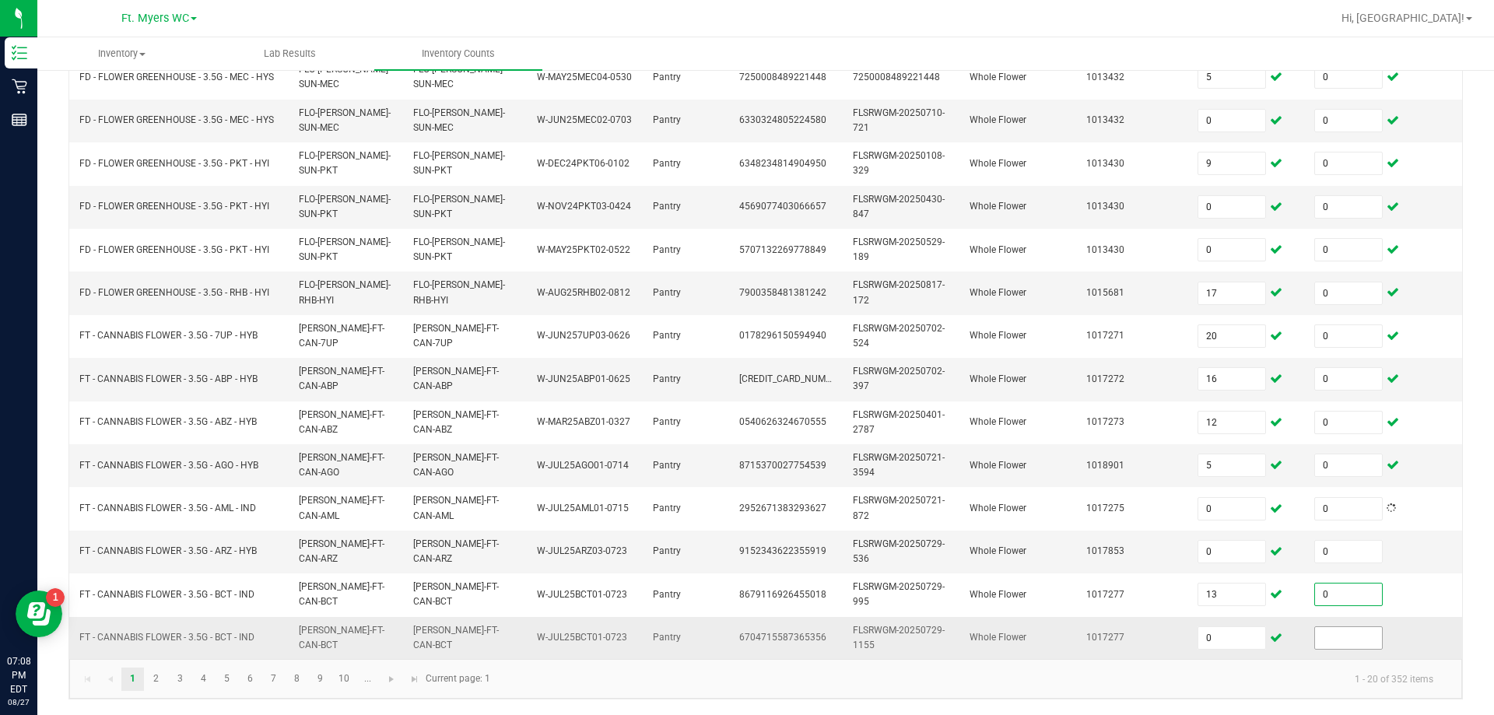
type input "0"
click at [745, 627] on input at bounding box center [1348, 638] width 67 height 22
type input "0"
click at [159, 682] on link "2" at bounding box center [156, 679] width 23 height 23
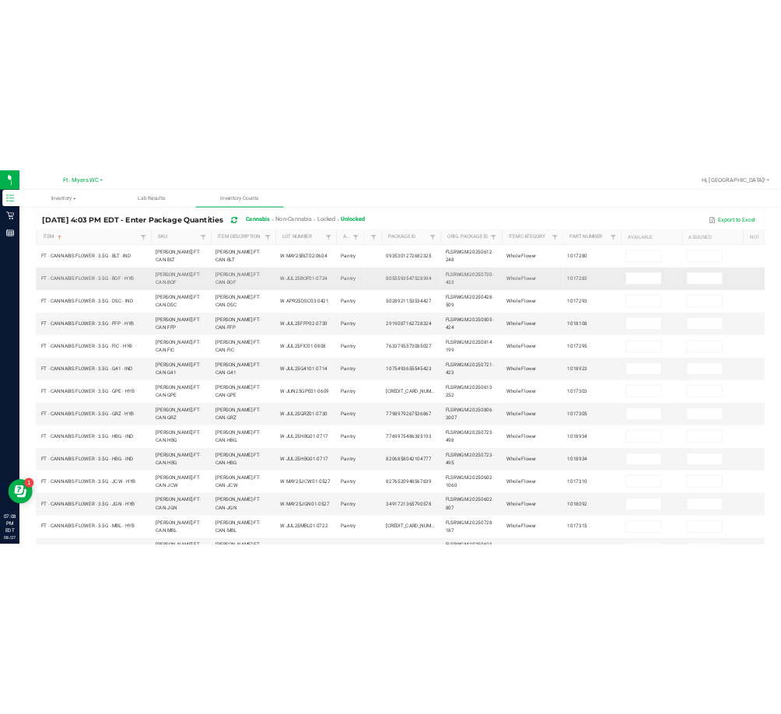
scroll to position [70, 0]
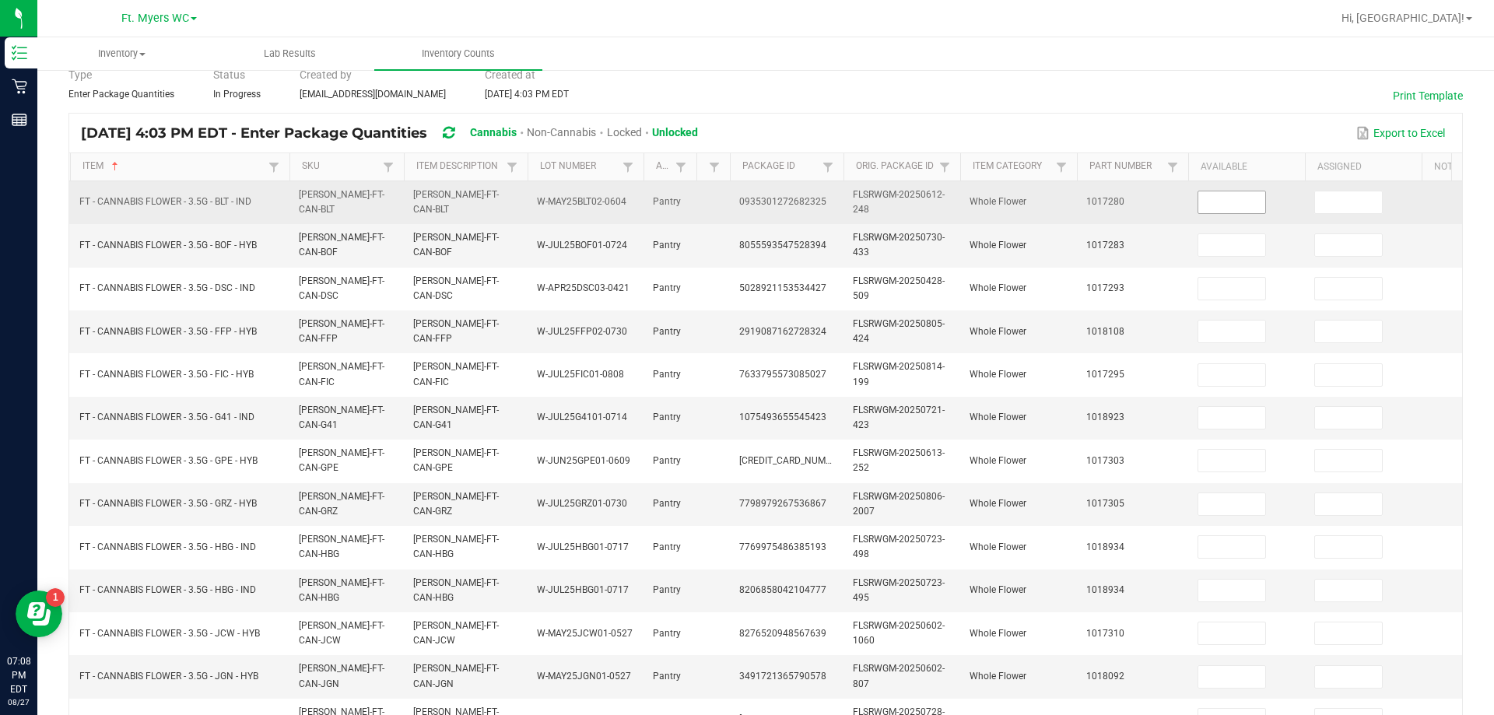
click at [745, 205] on input at bounding box center [1231, 202] width 67 height 22
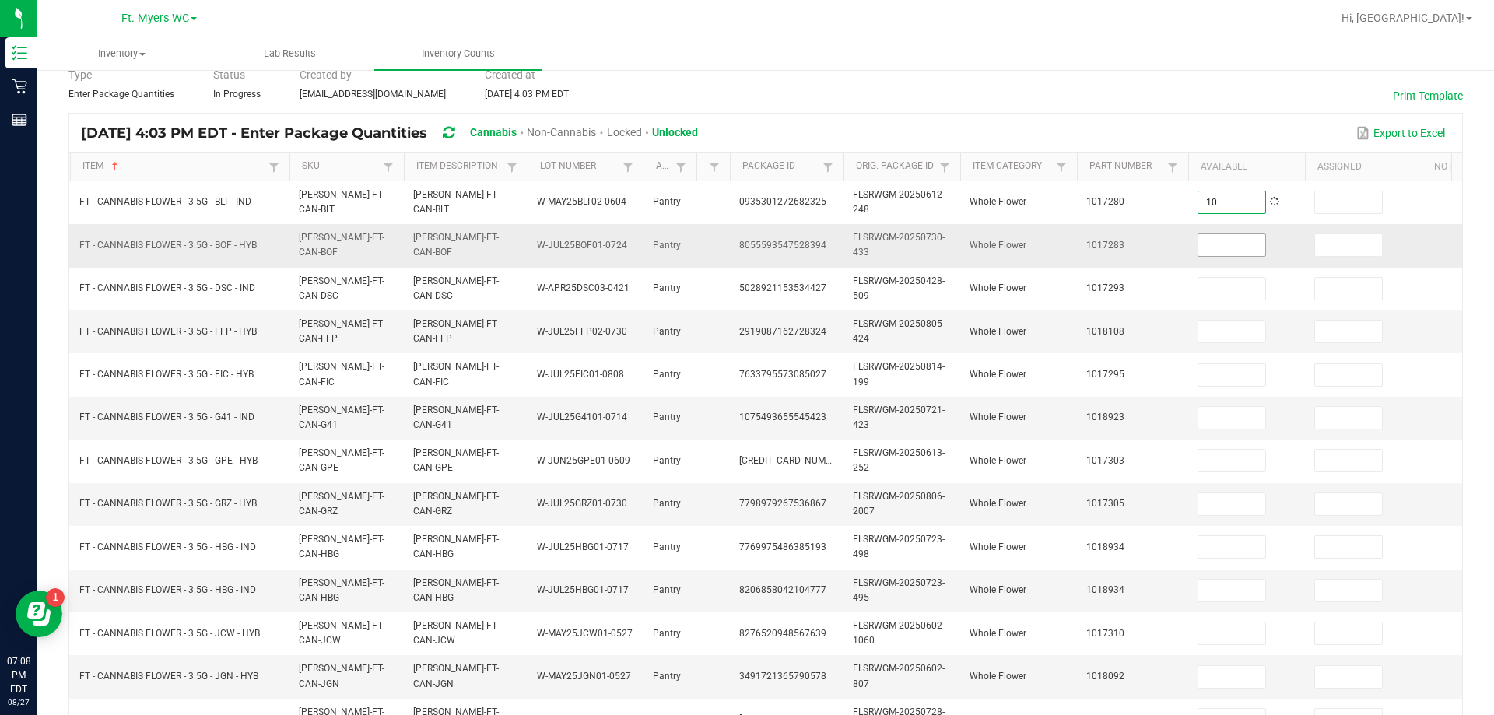
type input "10"
click at [745, 257] on span at bounding box center [1232, 244] width 68 height 23
click at [745, 244] on input at bounding box center [1231, 245] width 67 height 22
type input "3"
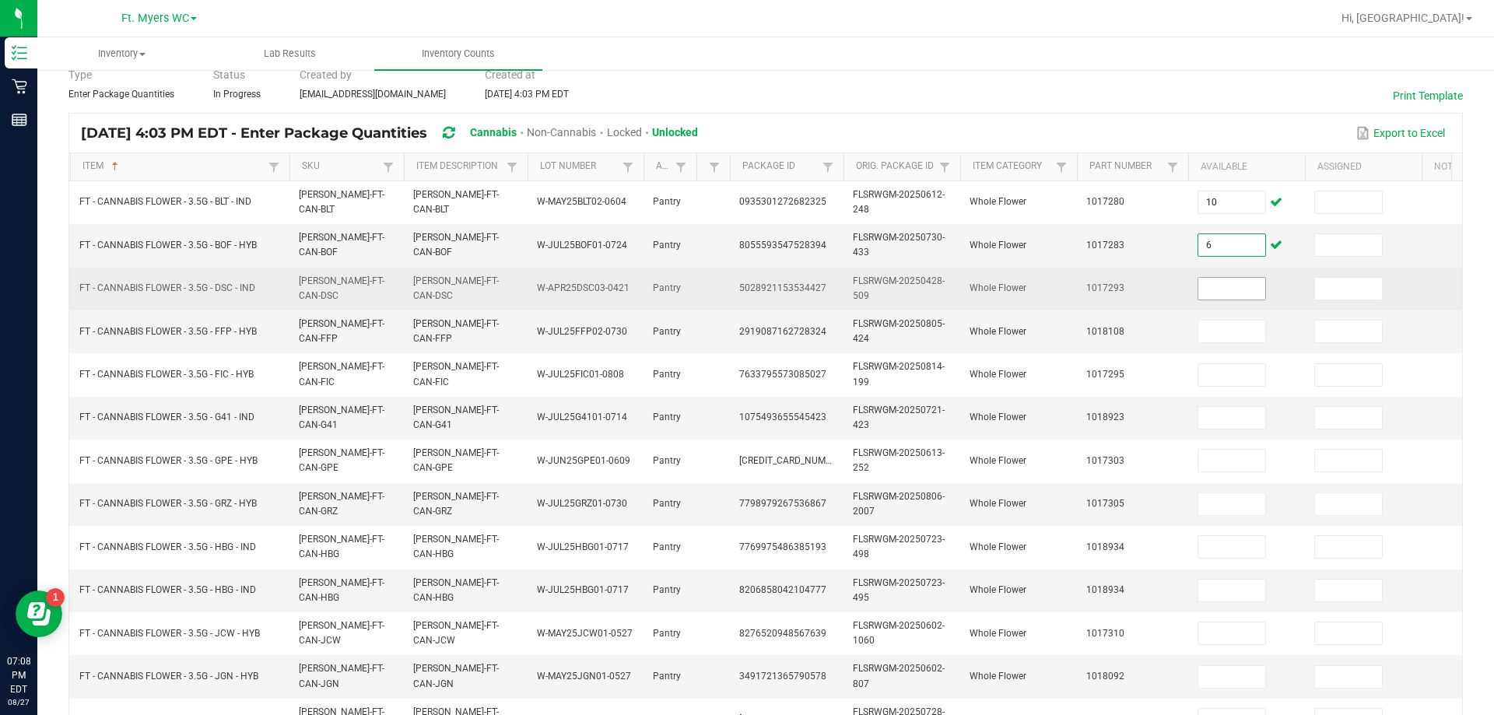
type input "6"
click at [745, 296] on input at bounding box center [1231, 289] width 67 height 22
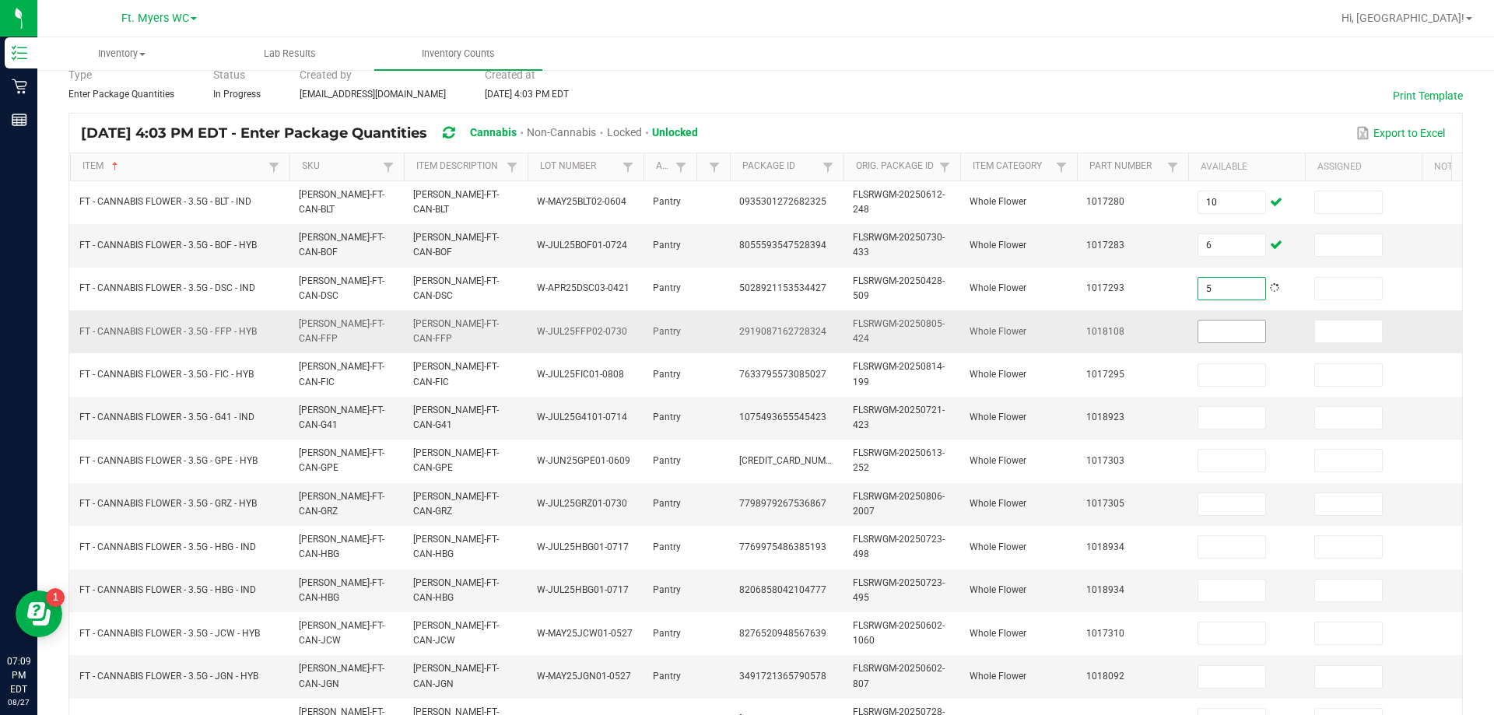
type input "5"
click at [745, 334] on input at bounding box center [1231, 332] width 67 height 22
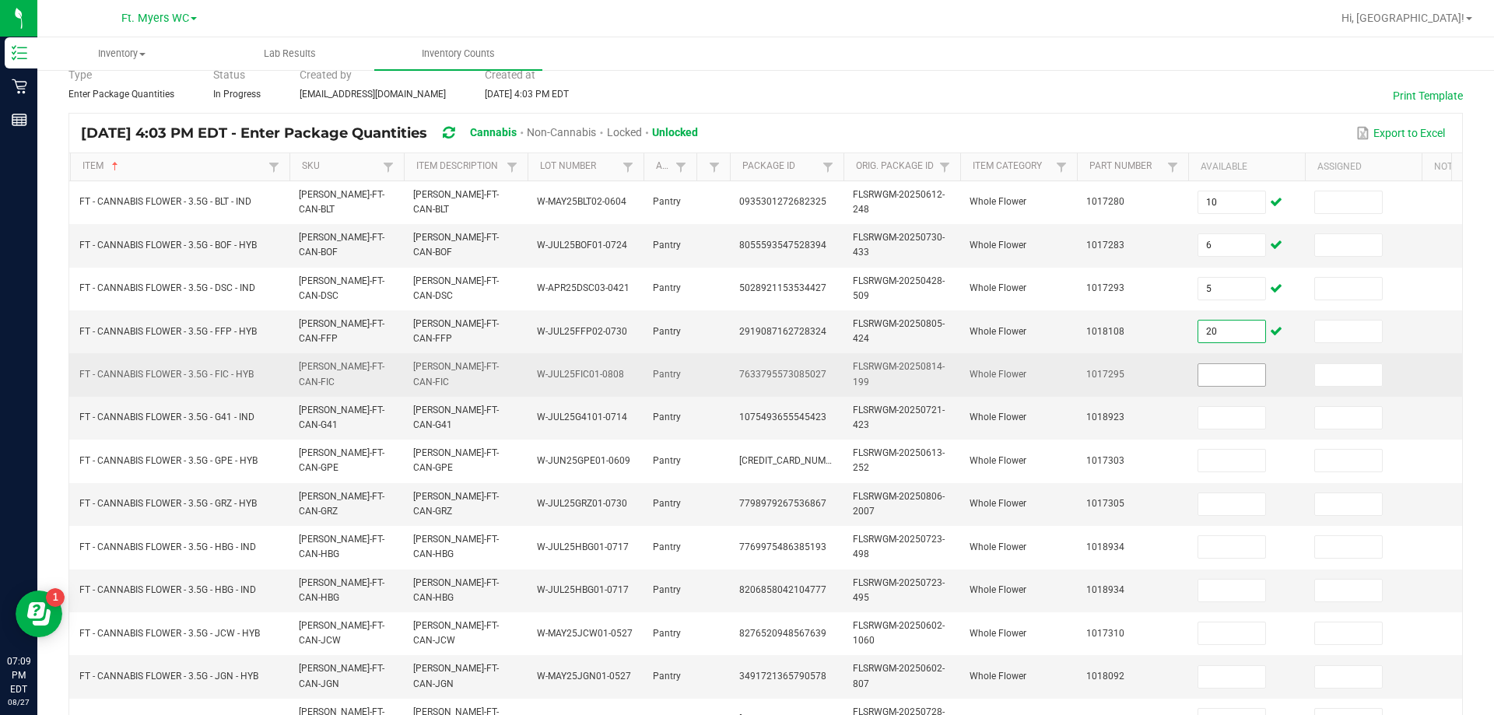
type input "20"
click at [745, 368] on input at bounding box center [1231, 375] width 67 height 22
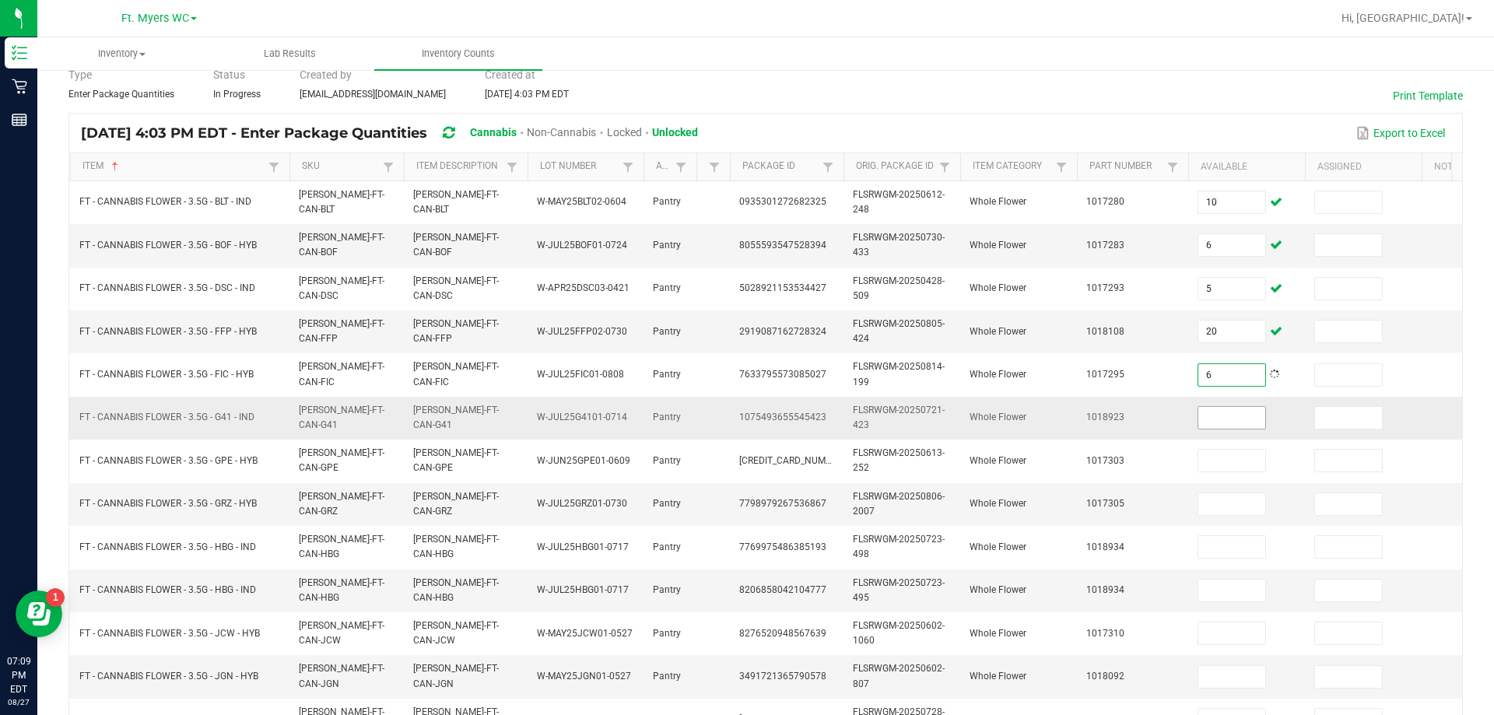
type input "6"
click at [745, 421] on input at bounding box center [1231, 418] width 67 height 22
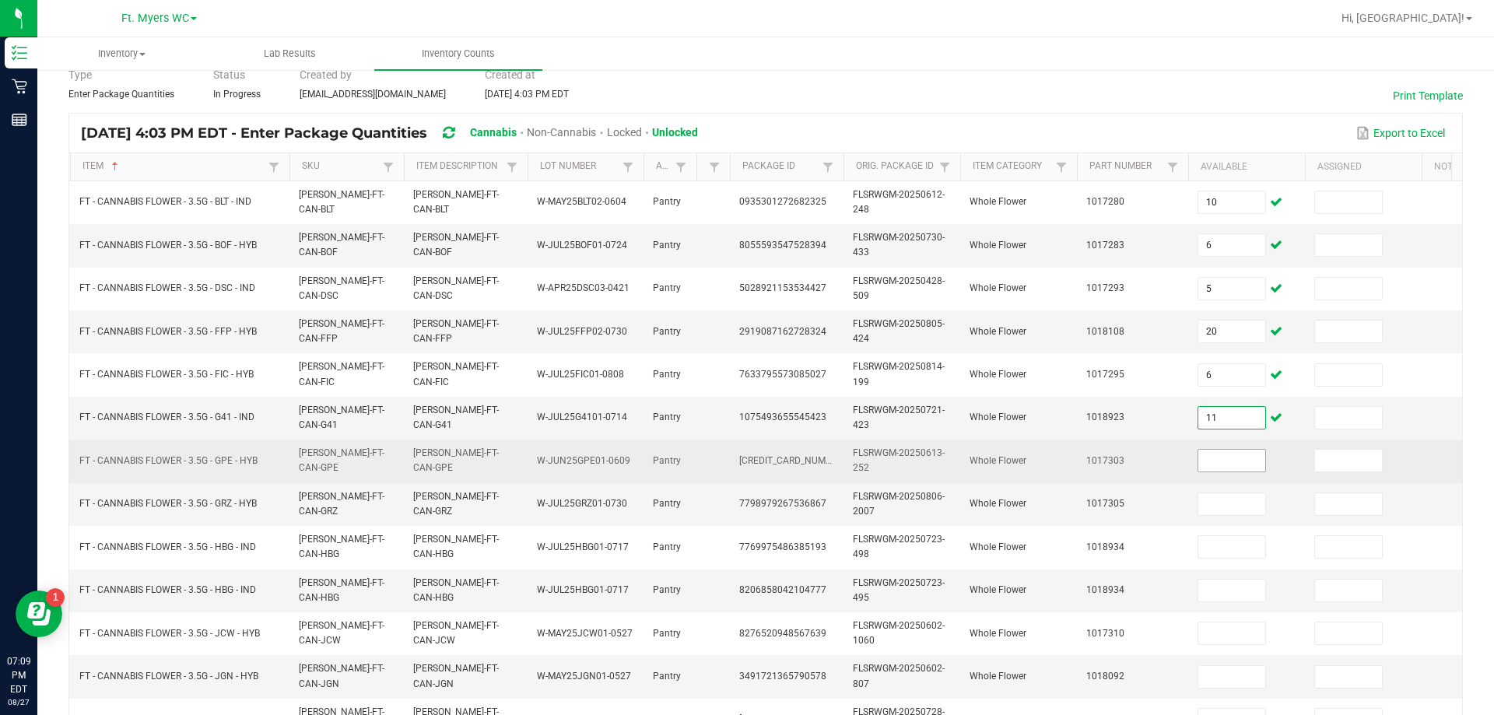
type input "11"
click at [745, 451] on input at bounding box center [1231, 461] width 67 height 22
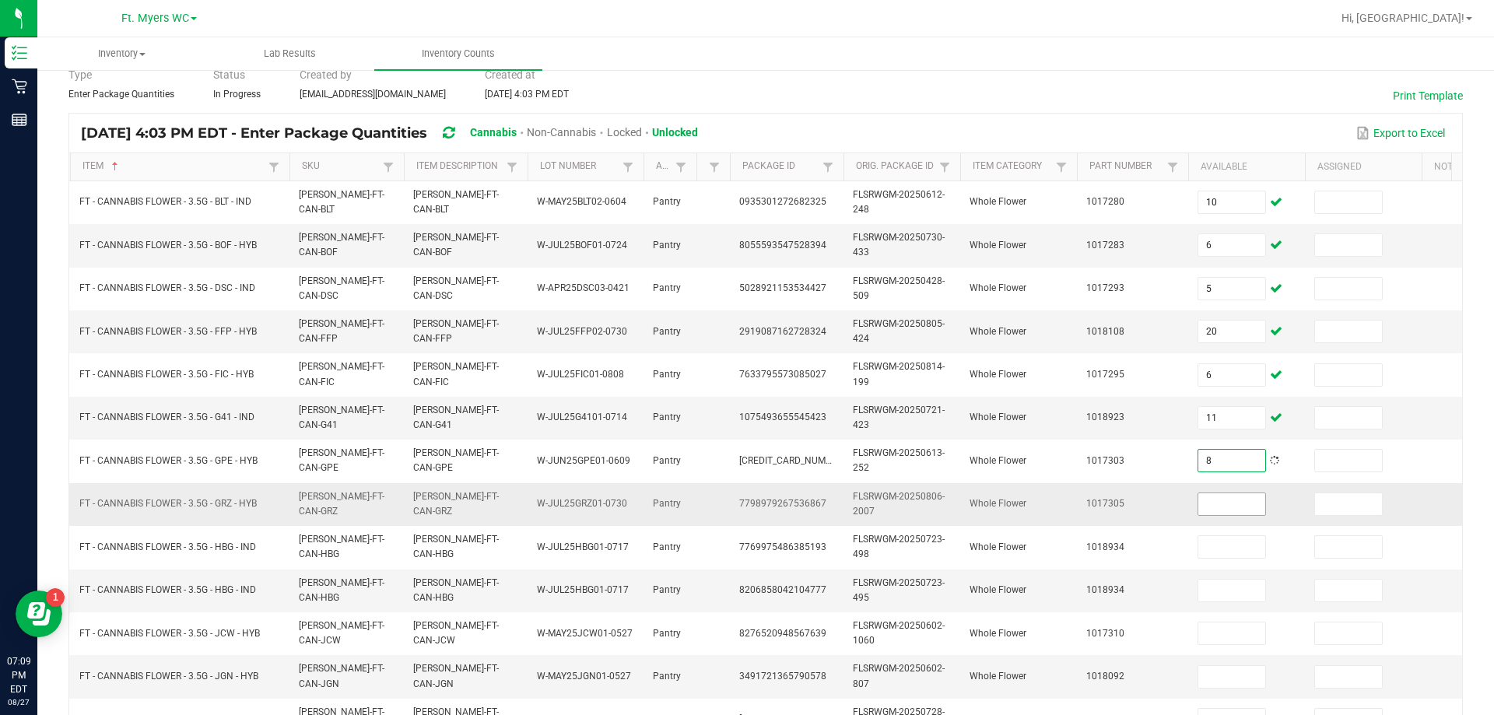
type input "8"
click at [745, 493] on span at bounding box center [1232, 504] width 68 height 23
click at [745, 499] on input at bounding box center [1231, 504] width 67 height 22
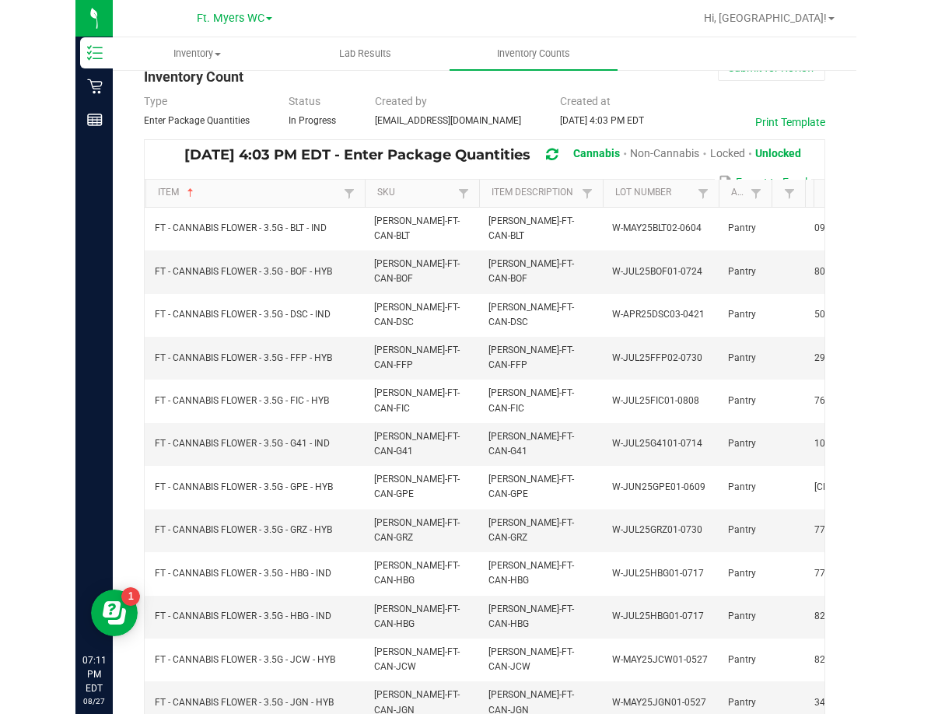
scroll to position [0, 0]
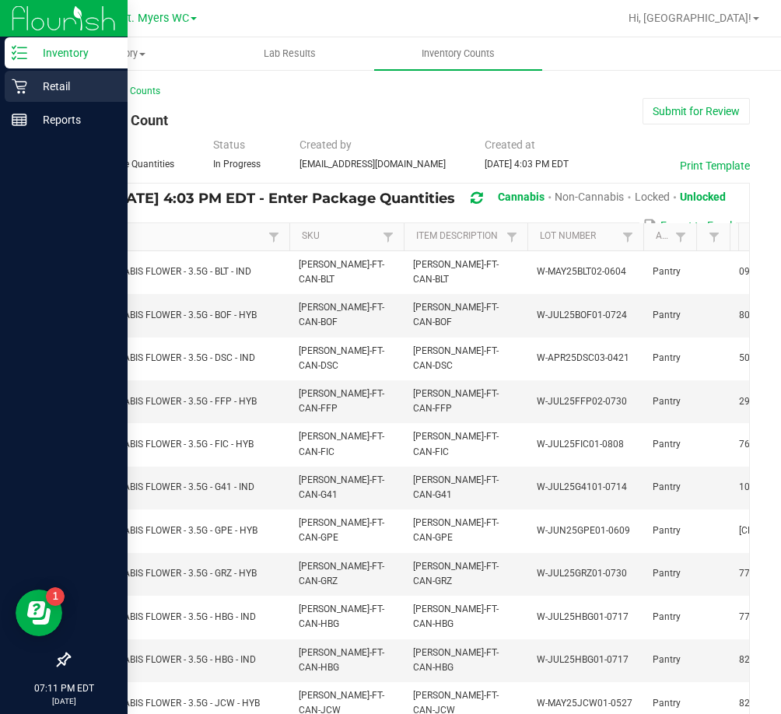
click at [12, 86] on icon at bounding box center [20, 87] width 16 height 16
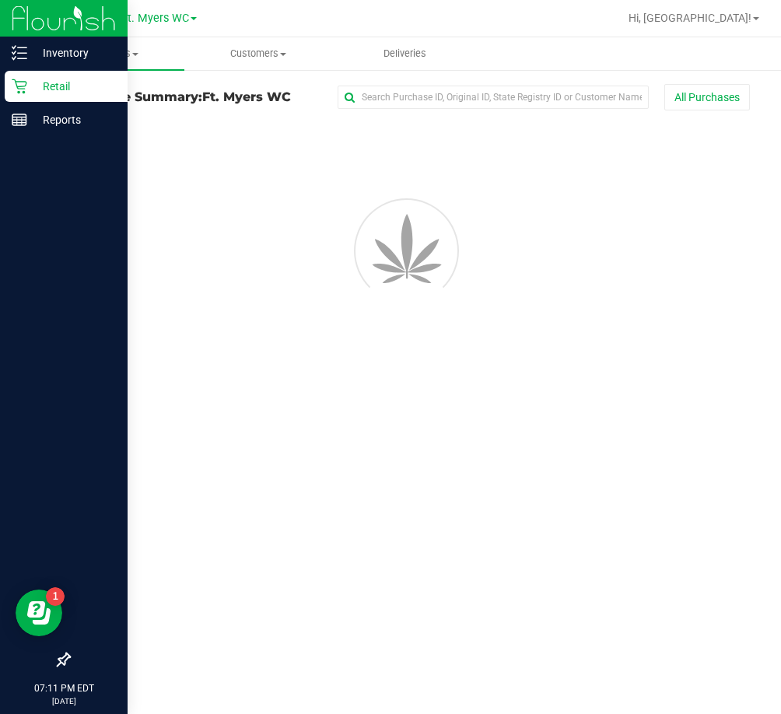
click at [43, 89] on p "Retail" at bounding box center [73, 86] width 93 height 19
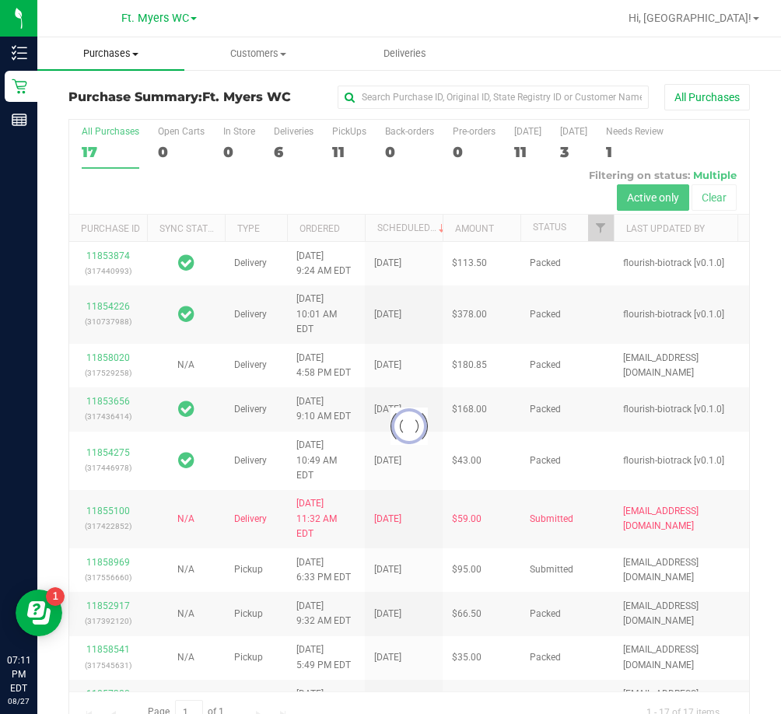
click at [134, 65] on uib-tab-heading "Purchases Summary of purchases Fulfillment All purchases" at bounding box center [110, 53] width 147 height 33
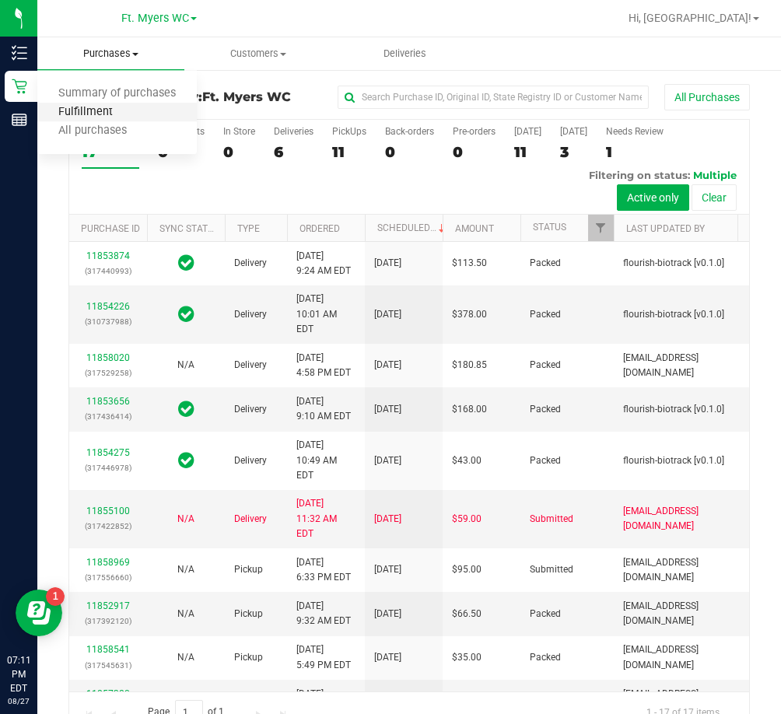
click at [79, 107] on span "Fulfillment" at bounding box center [85, 112] width 96 height 13
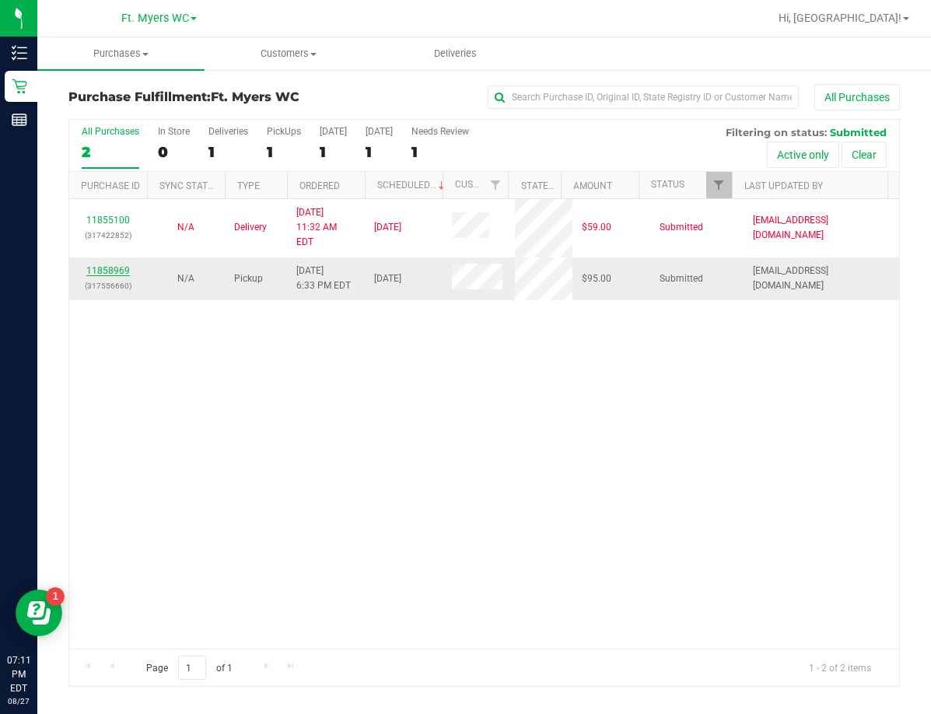
click at [116, 265] on link "11858969" at bounding box center [108, 270] width 44 height 11
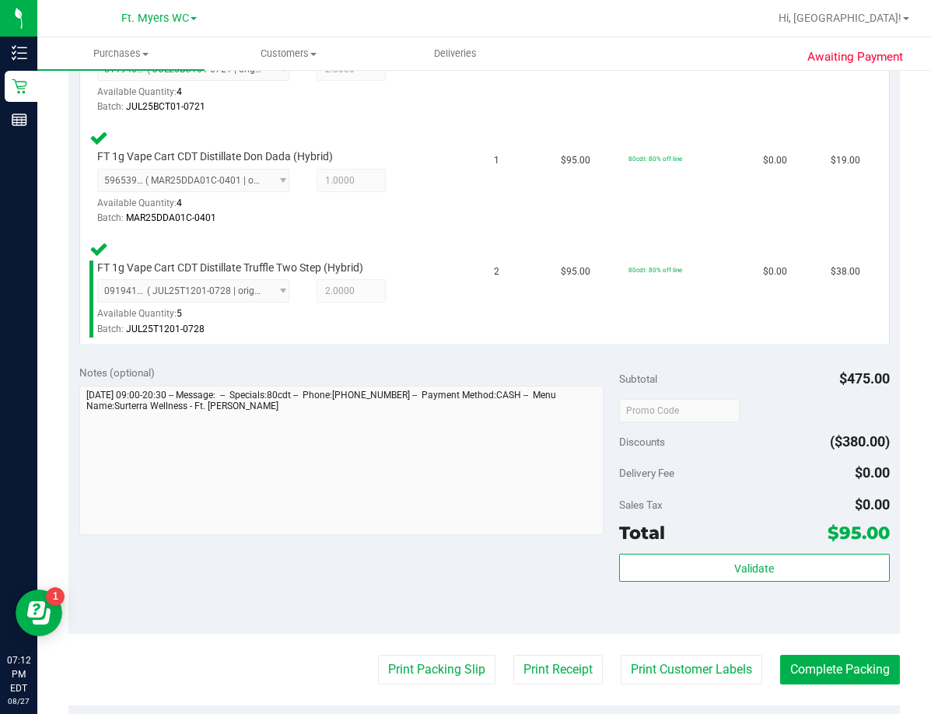
scroll to position [545, 0]
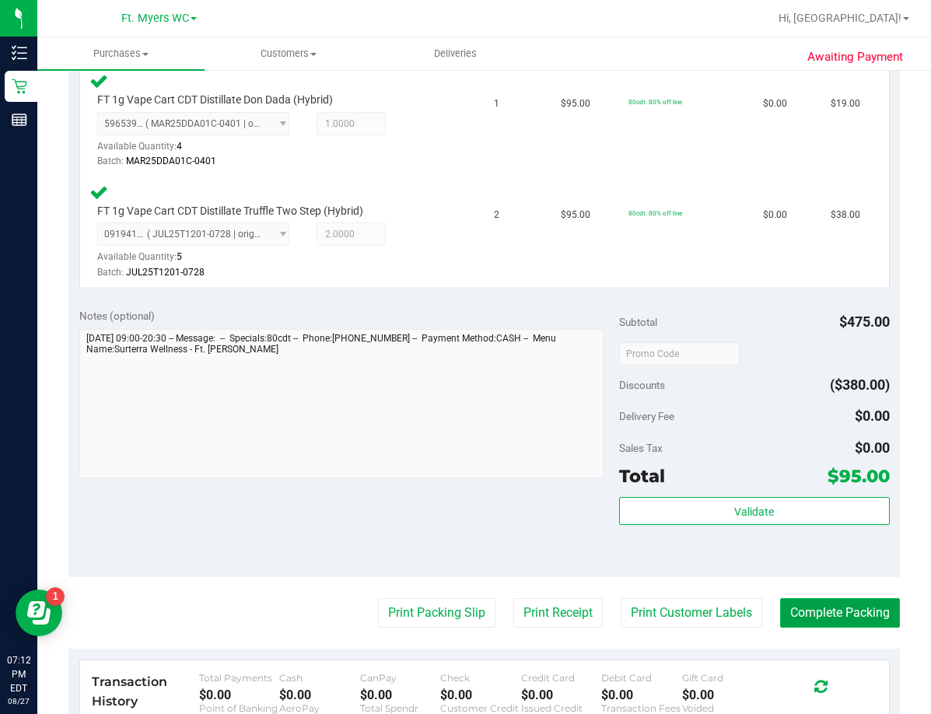
click at [745, 609] on button "Complete Packing" at bounding box center [840, 613] width 120 height 30
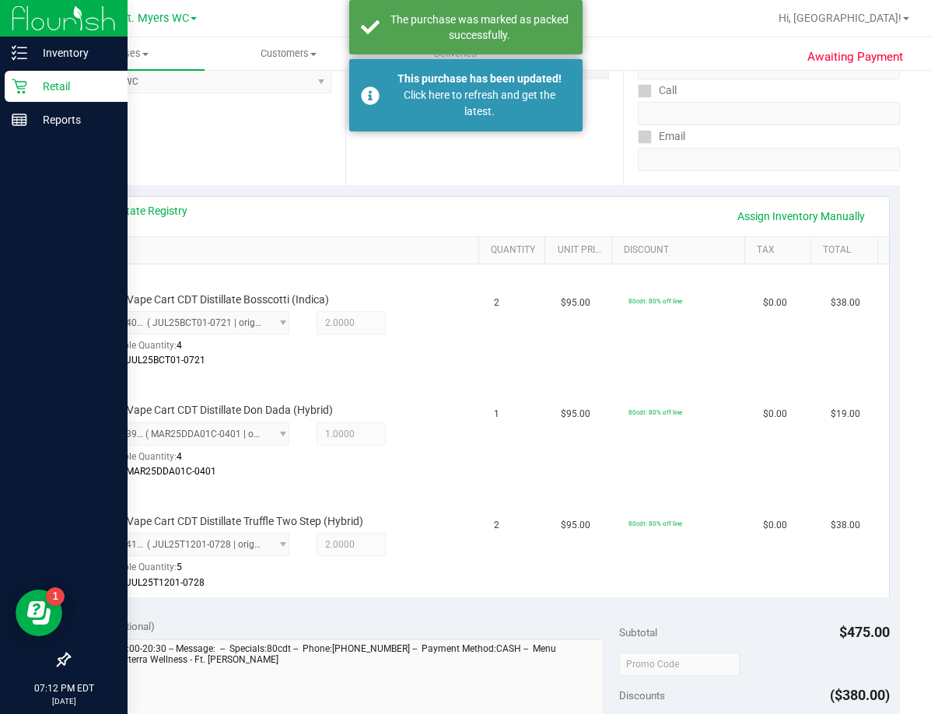
scroll to position [233, 0]
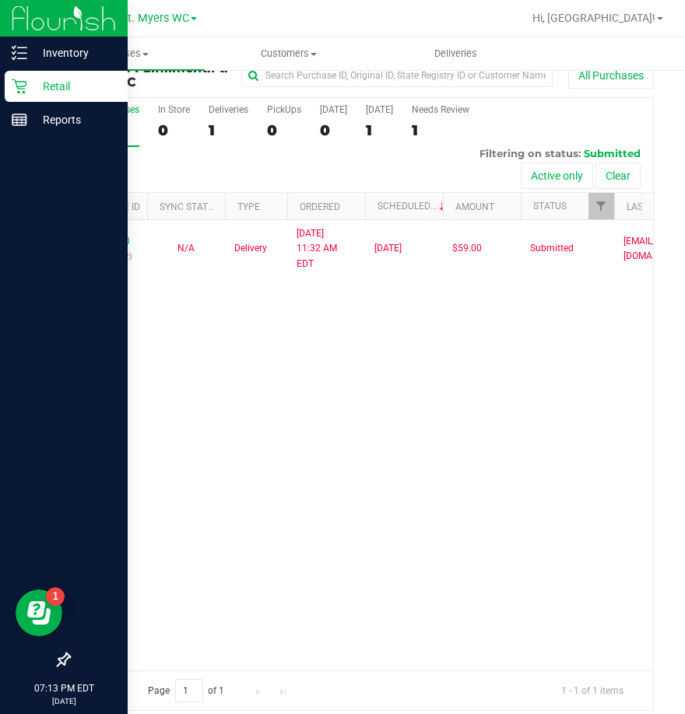
scroll to position [35, 0]
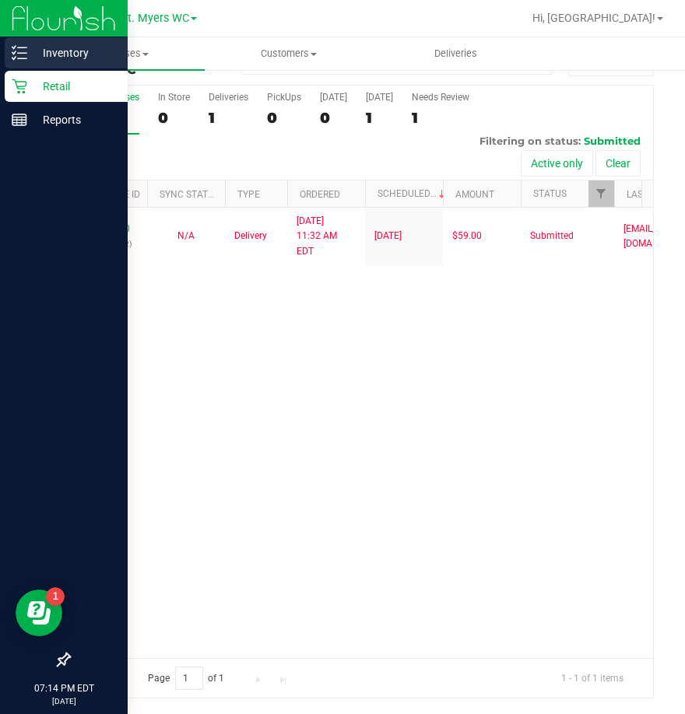
click at [68, 49] on p "Inventory" at bounding box center [73, 53] width 93 height 19
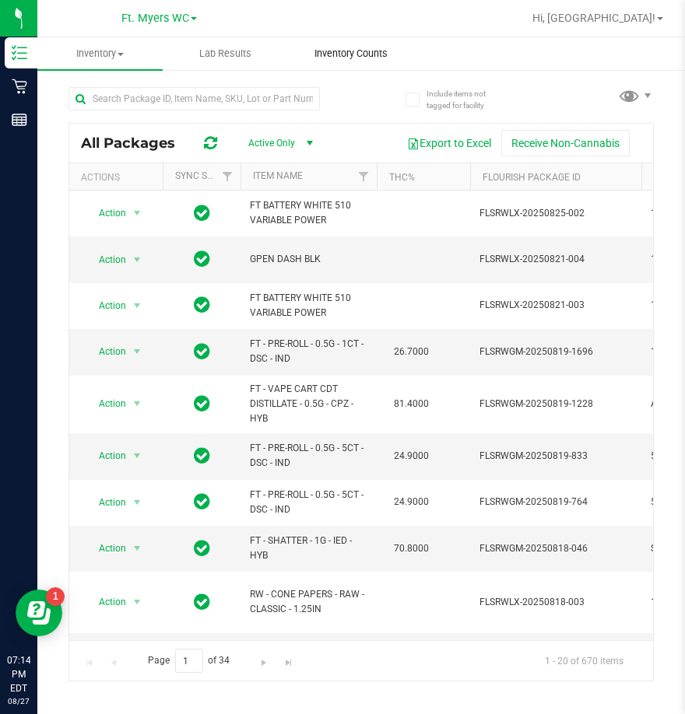
click at [363, 56] on span "Inventory Counts" at bounding box center [350, 54] width 115 height 14
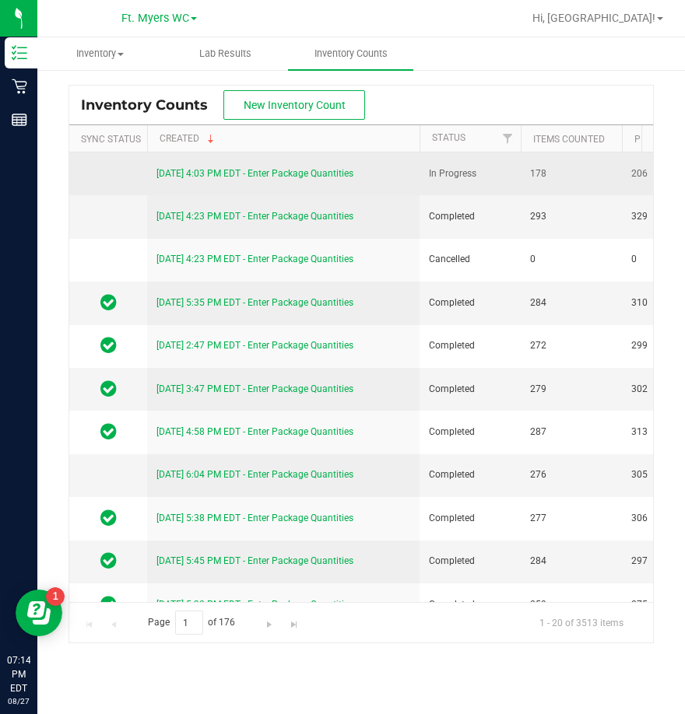
click at [319, 174] on link "[DATE] 4:03 PM EDT - Enter Package Quantities" at bounding box center [254, 173] width 197 height 11
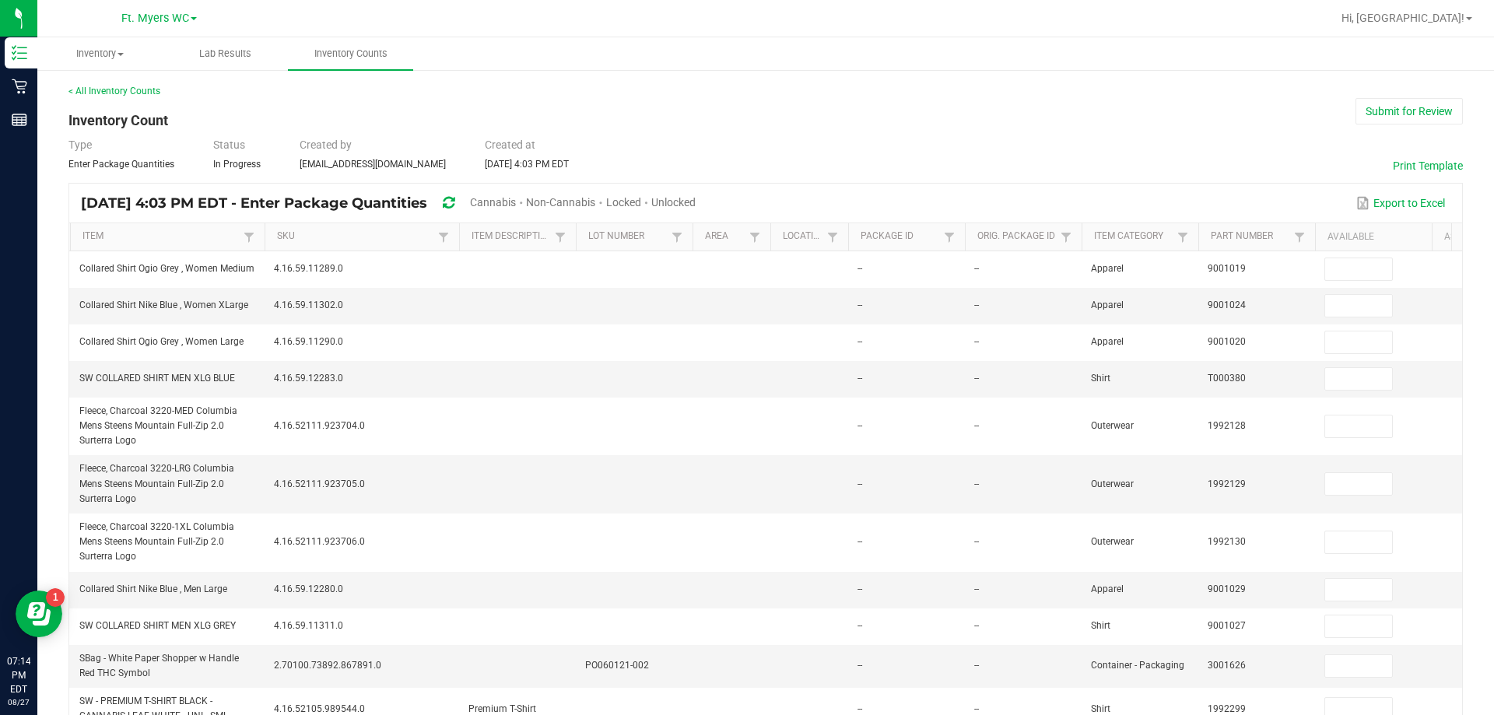
click at [696, 197] on span "Unlocked" at bounding box center [673, 202] width 44 height 12
type input "9"
type input "11"
type input "16"
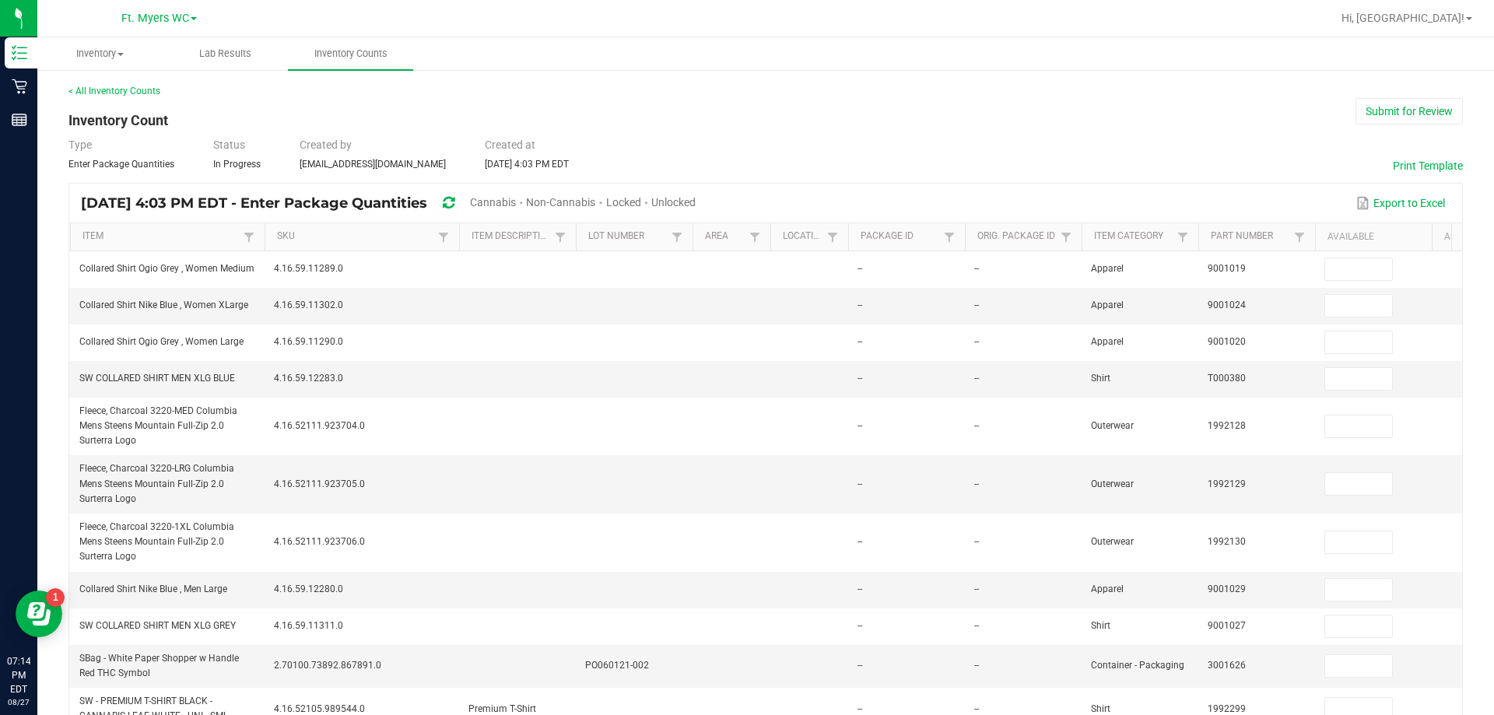
type input "0"
type input "12"
type input "11"
type input "0"
type input "3"
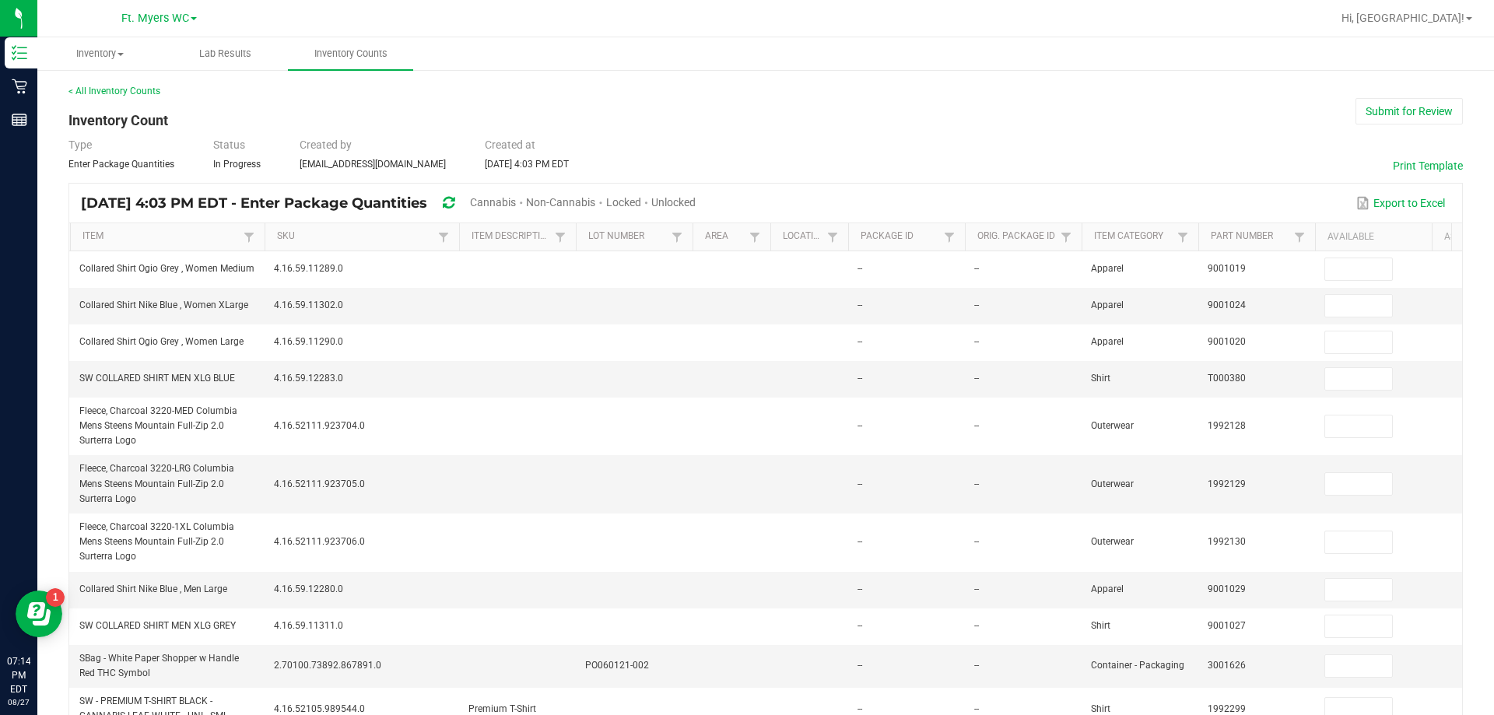
type input "14"
type input "18"
type input "11"
type input "9"
type input "5"
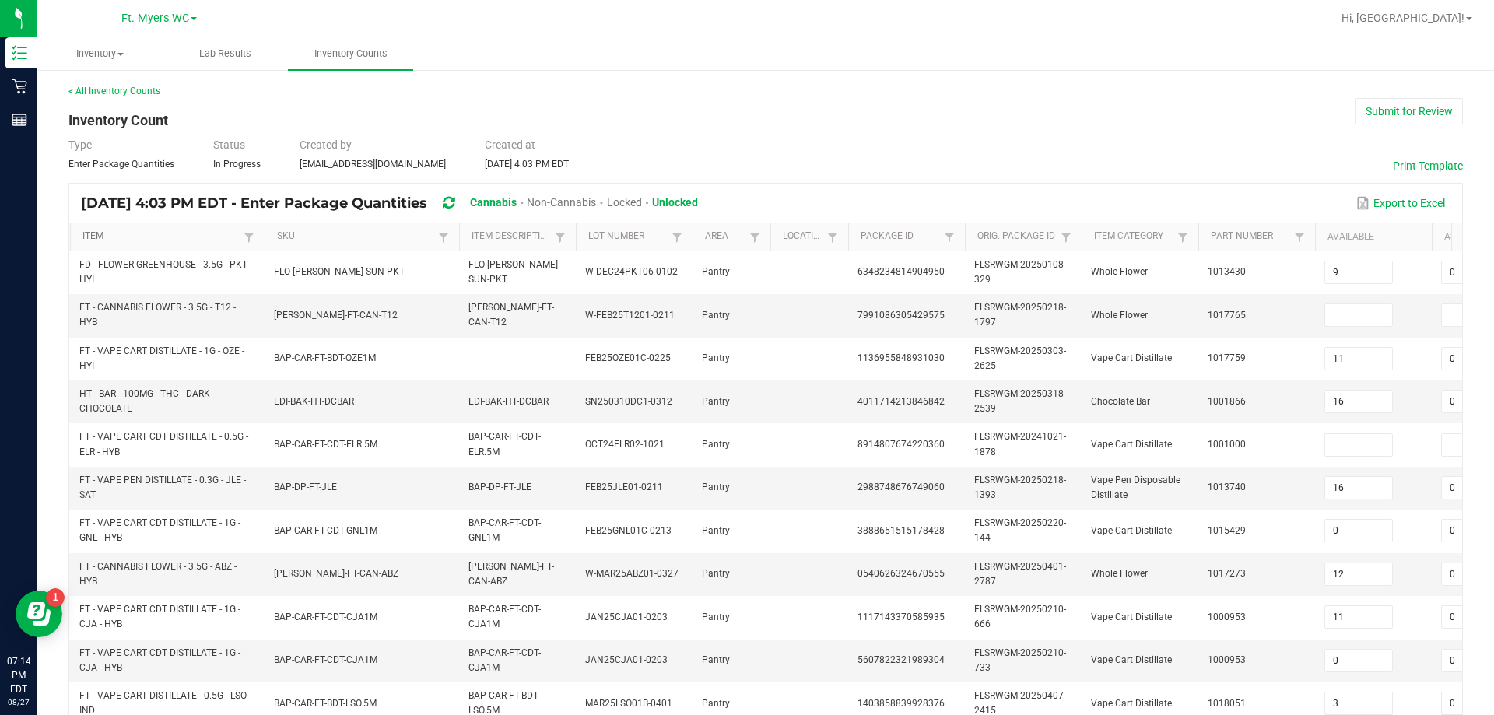
click at [93, 230] on link "Item" at bounding box center [160, 236] width 156 height 12
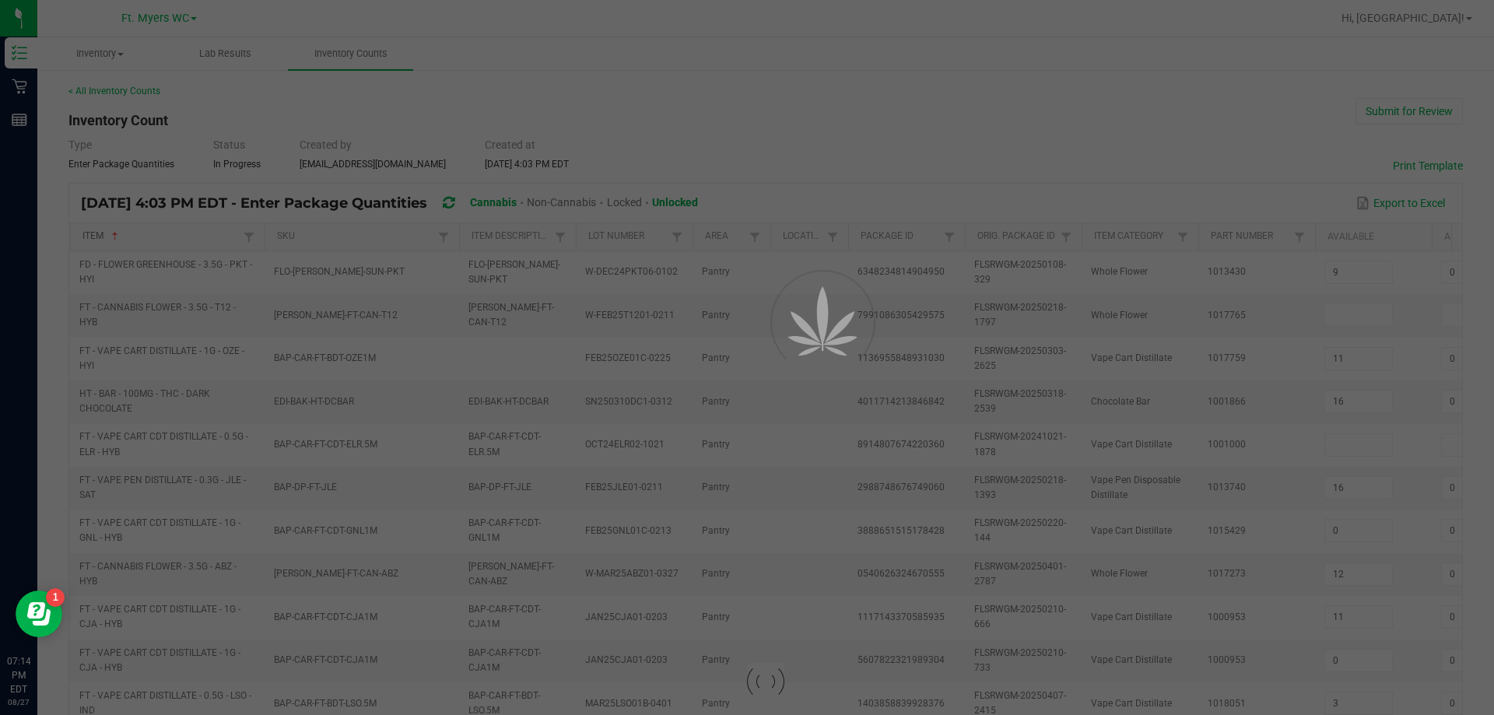
type input "8"
type input "4"
type input "15"
type input "8"
type input "5"
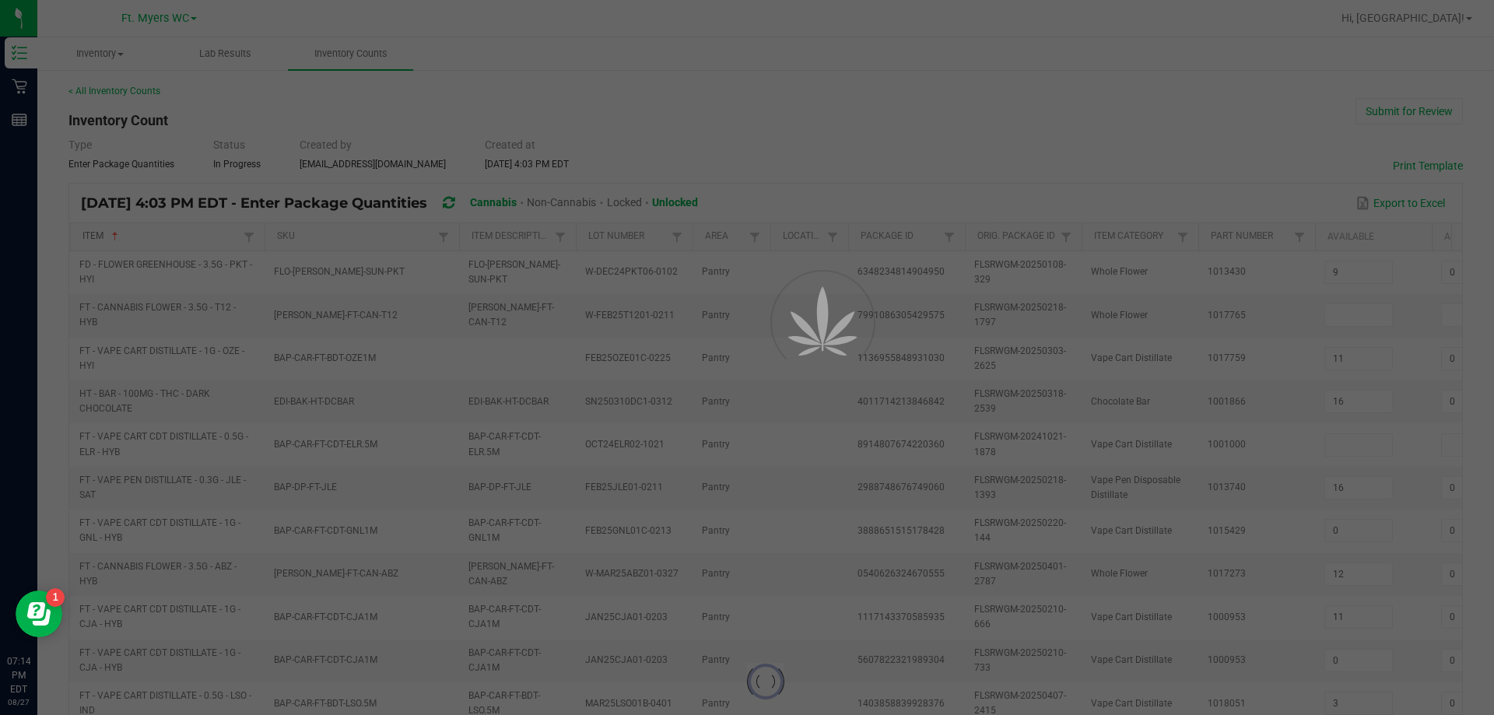
type input "0"
type input "9"
type input "0"
type input "17"
type input "20"
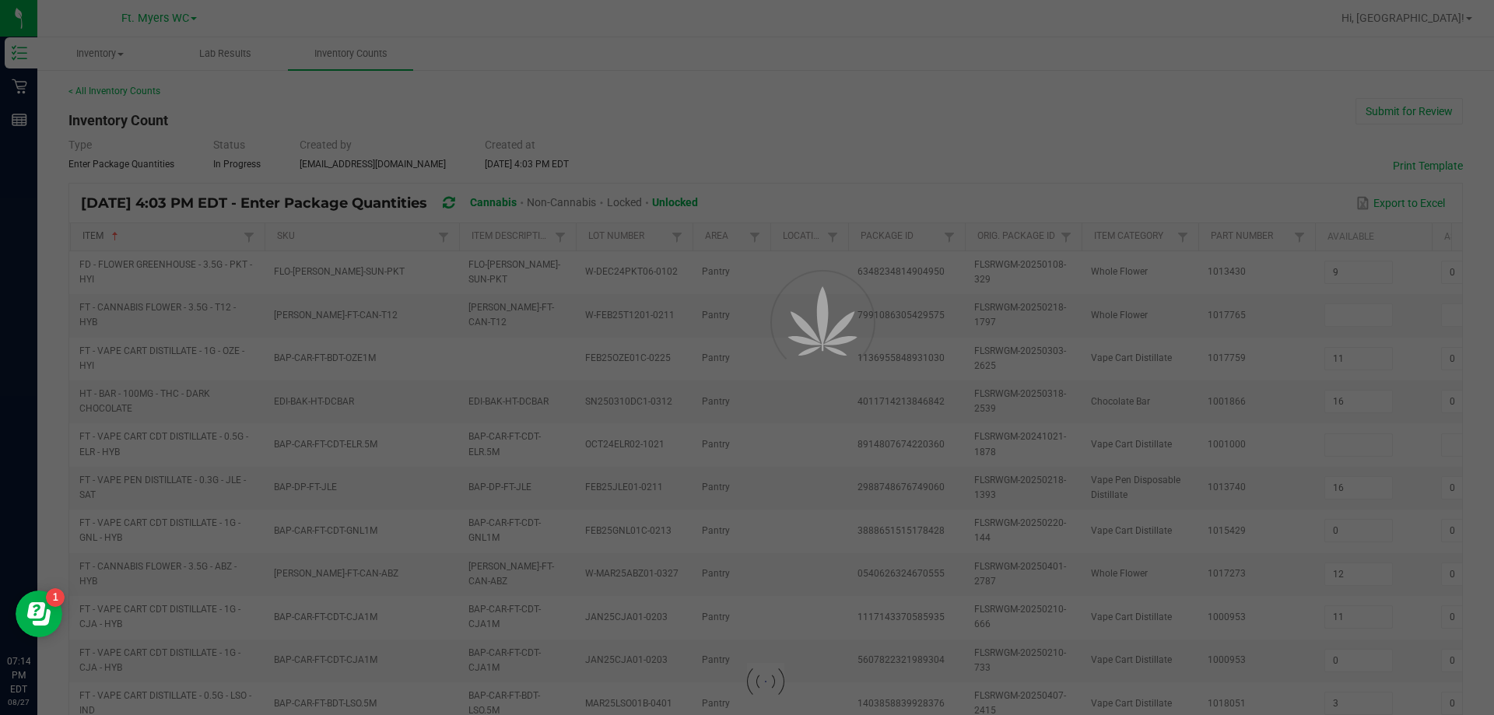
type input "16"
type input "12"
type input "5"
type input "0"
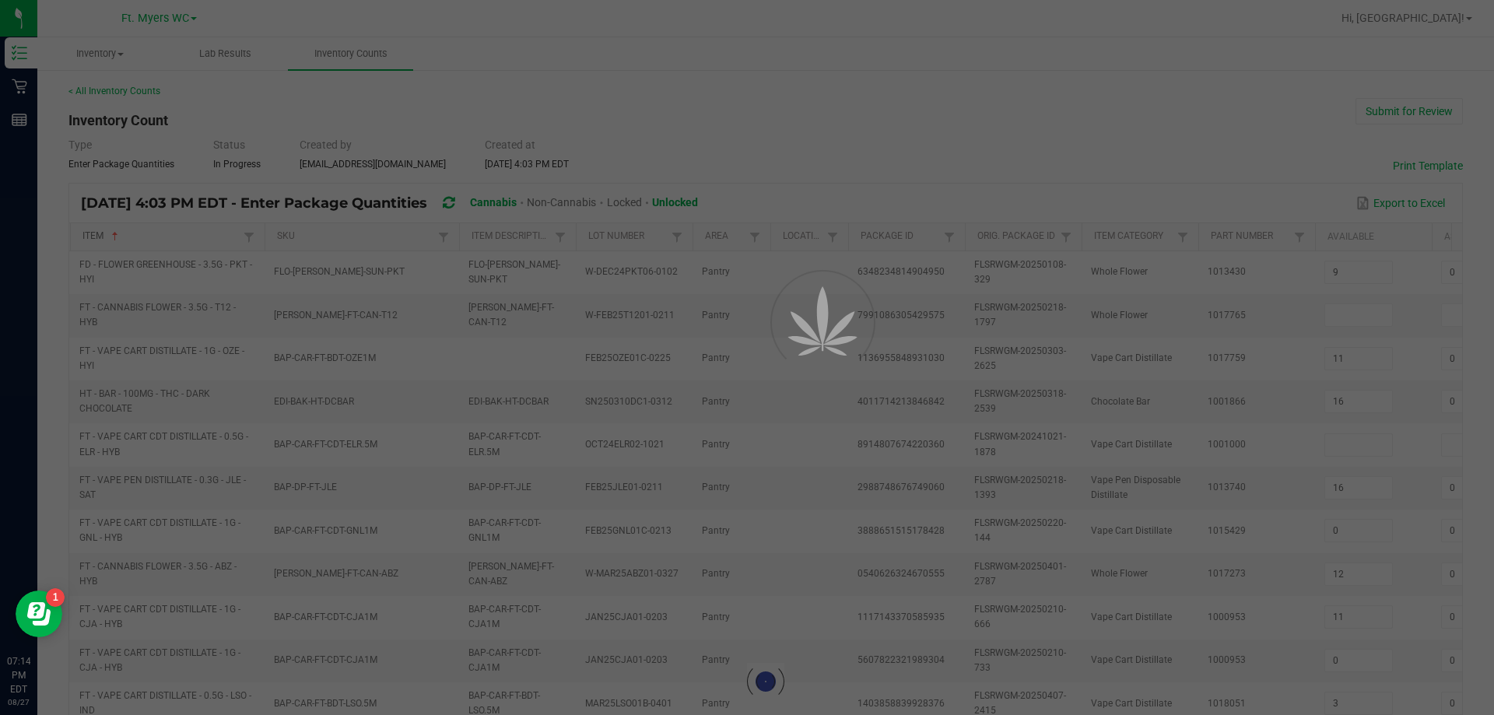
type input "13"
type input "0"
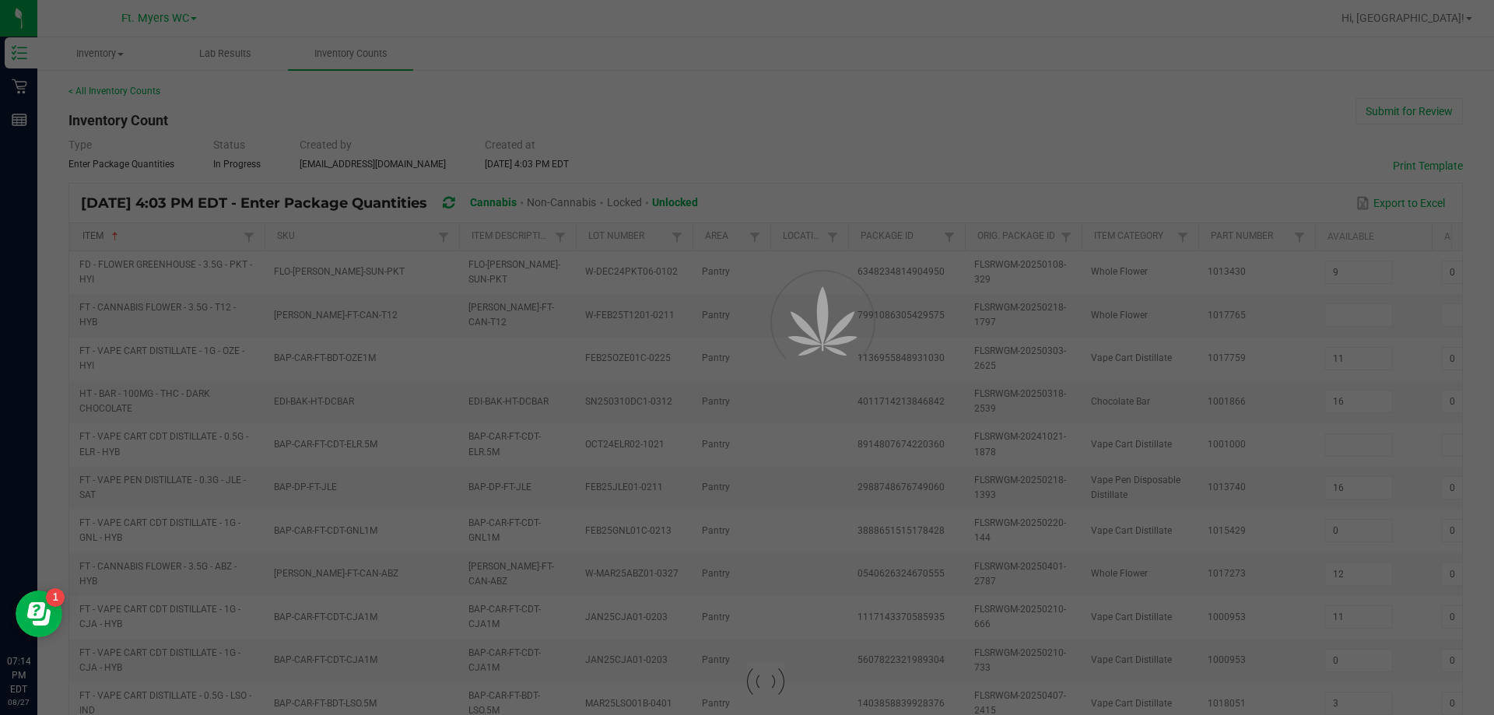
type input "0"
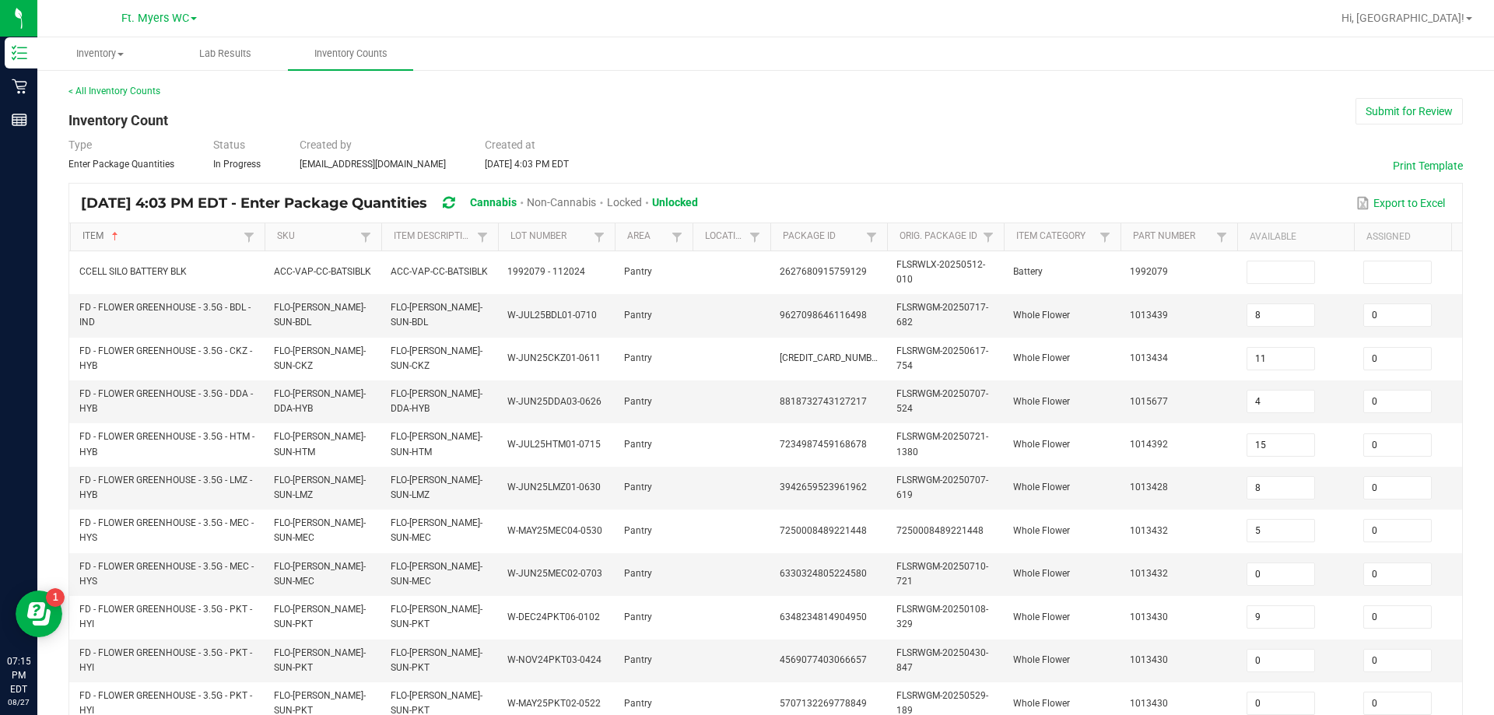
click at [381, 252] on div "Item Sorted Ascending SKU Item Description Lot Number Area Location Package Id …" at bounding box center [765, 667] width 1393 height 889
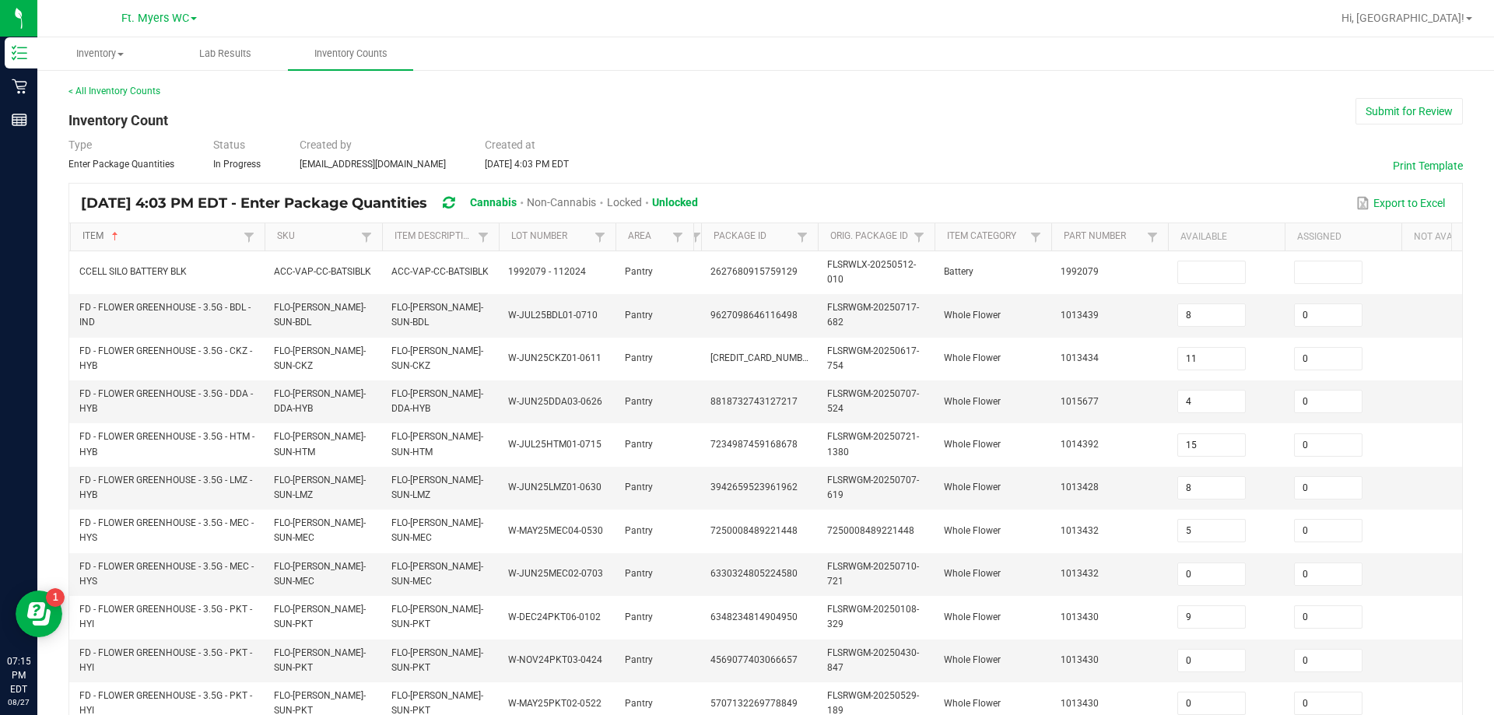
click at [664, 268] on div "Item Sorted Ascending SKU Item Description Lot Number Area Location Package Id …" at bounding box center [765, 667] width 1393 height 889
click at [745, 243] on span at bounding box center [807, 358] width 5 height 271
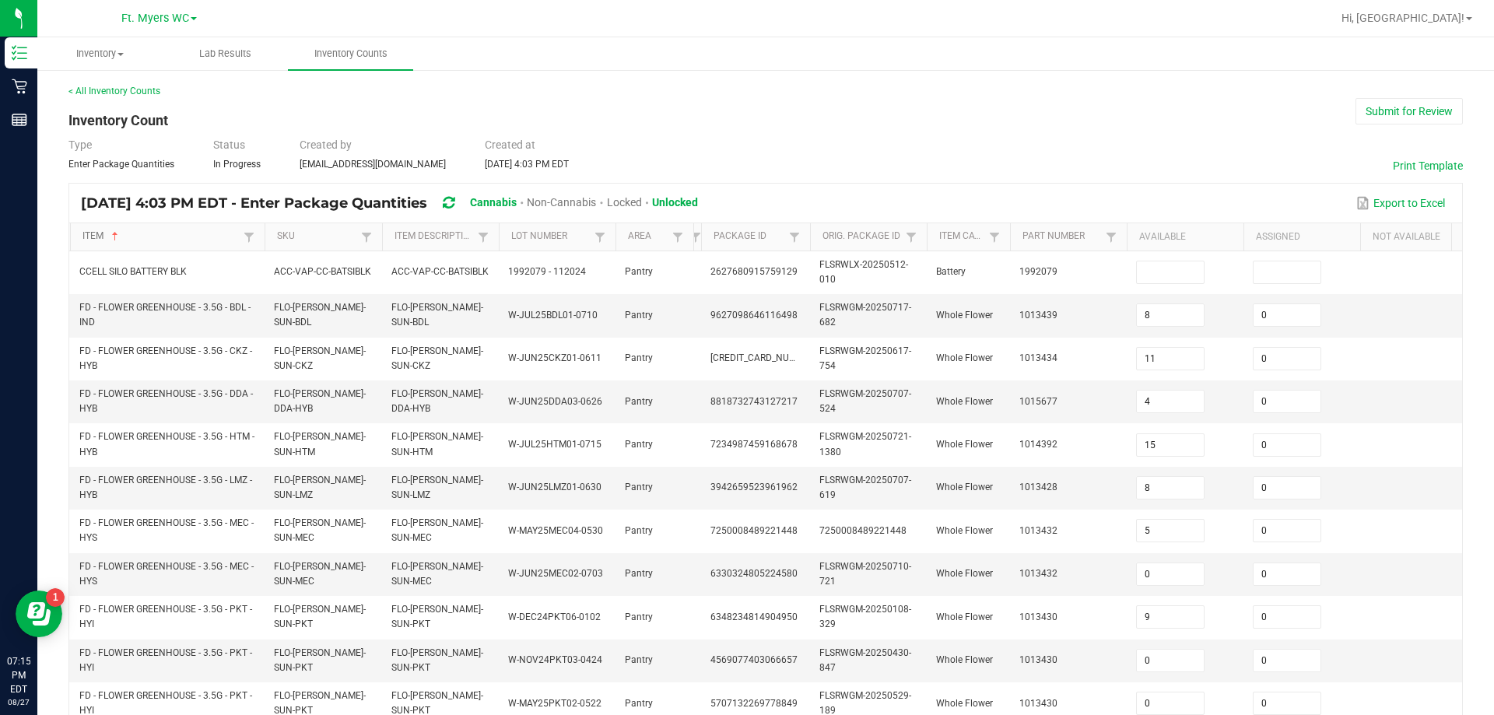
click at [745, 252] on div "Item Sorted Ascending SKU Item Description Lot Number Area Location Package Id …" at bounding box center [765, 667] width 1393 height 889
click at [745, 232] on th "Available" at bounding box center [1185, 237] width 117 height 28
click at [745, 251] on div "Item Sorted Ascending SKU Item Description Lot Number Area Location Package Id …" at bounding box center [765, 667] width 1393 height 889
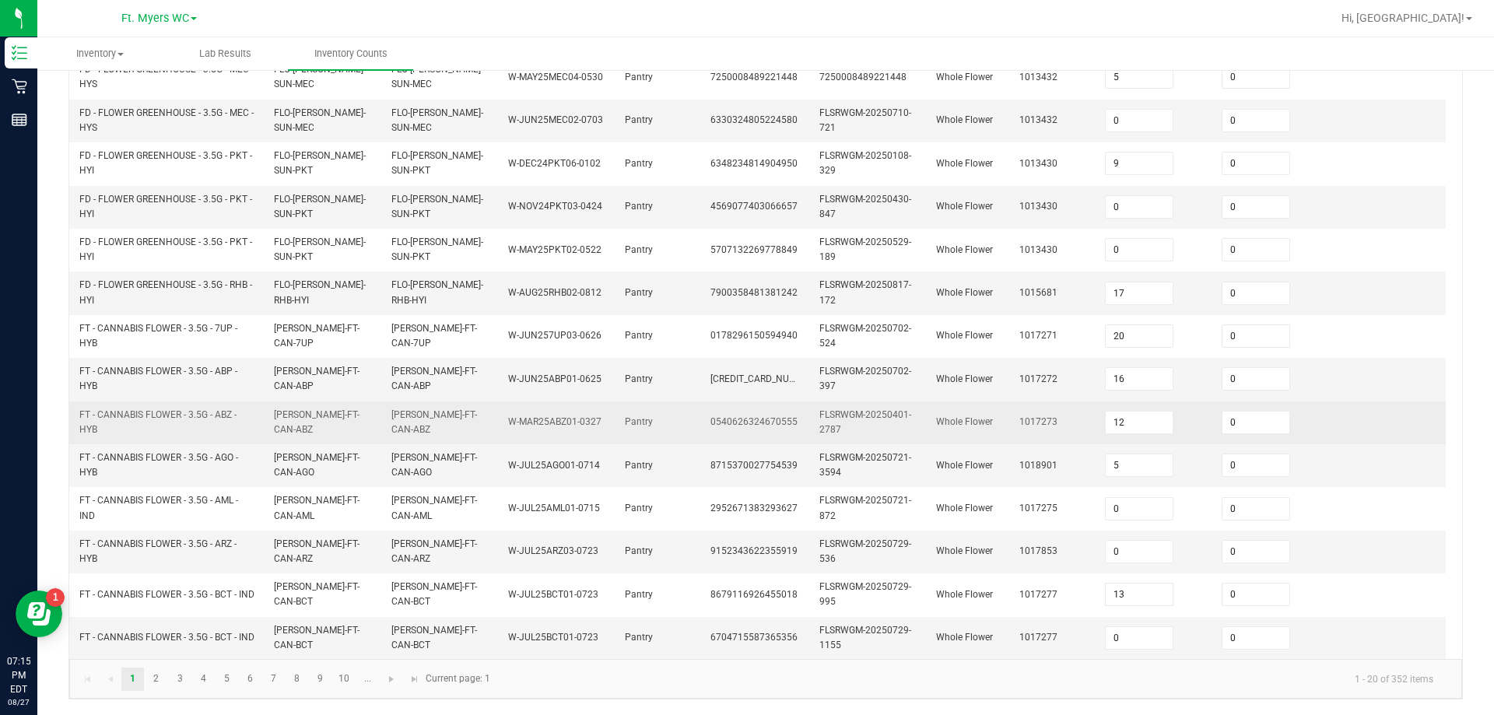
scroll to position [465, 0]
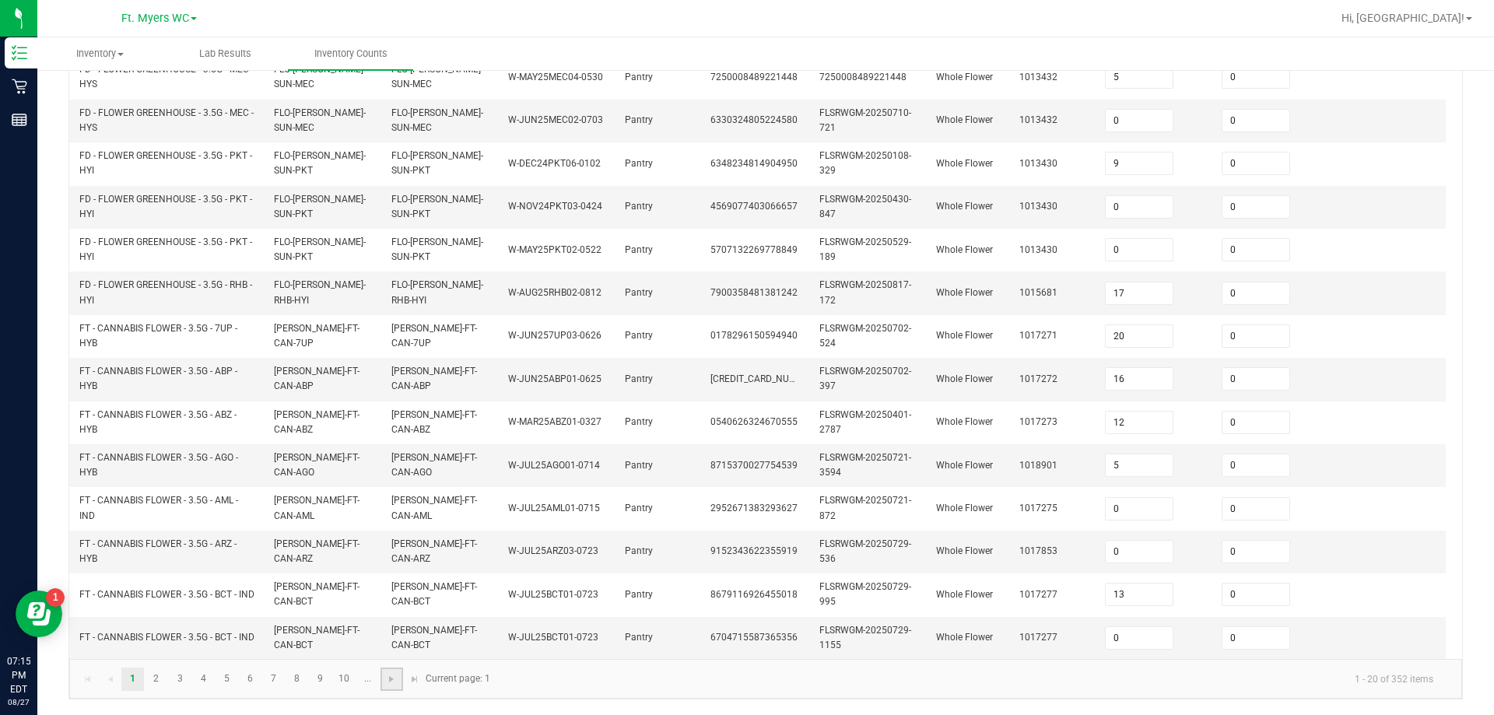
click at [383, 679] on link at bounding box center [392, 679] width 23 height 23
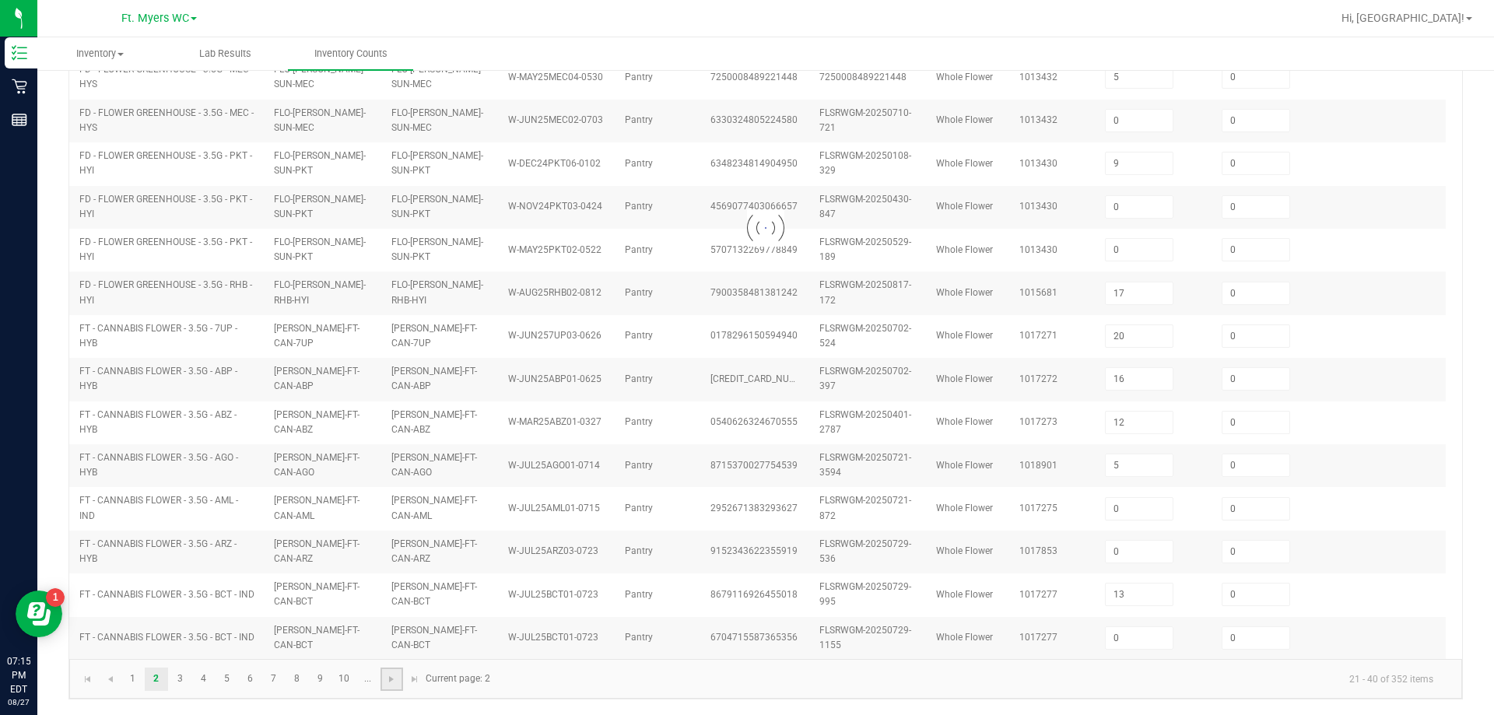
type input "10"
type input "6"
type input "5"
type input "20"
type input "6"
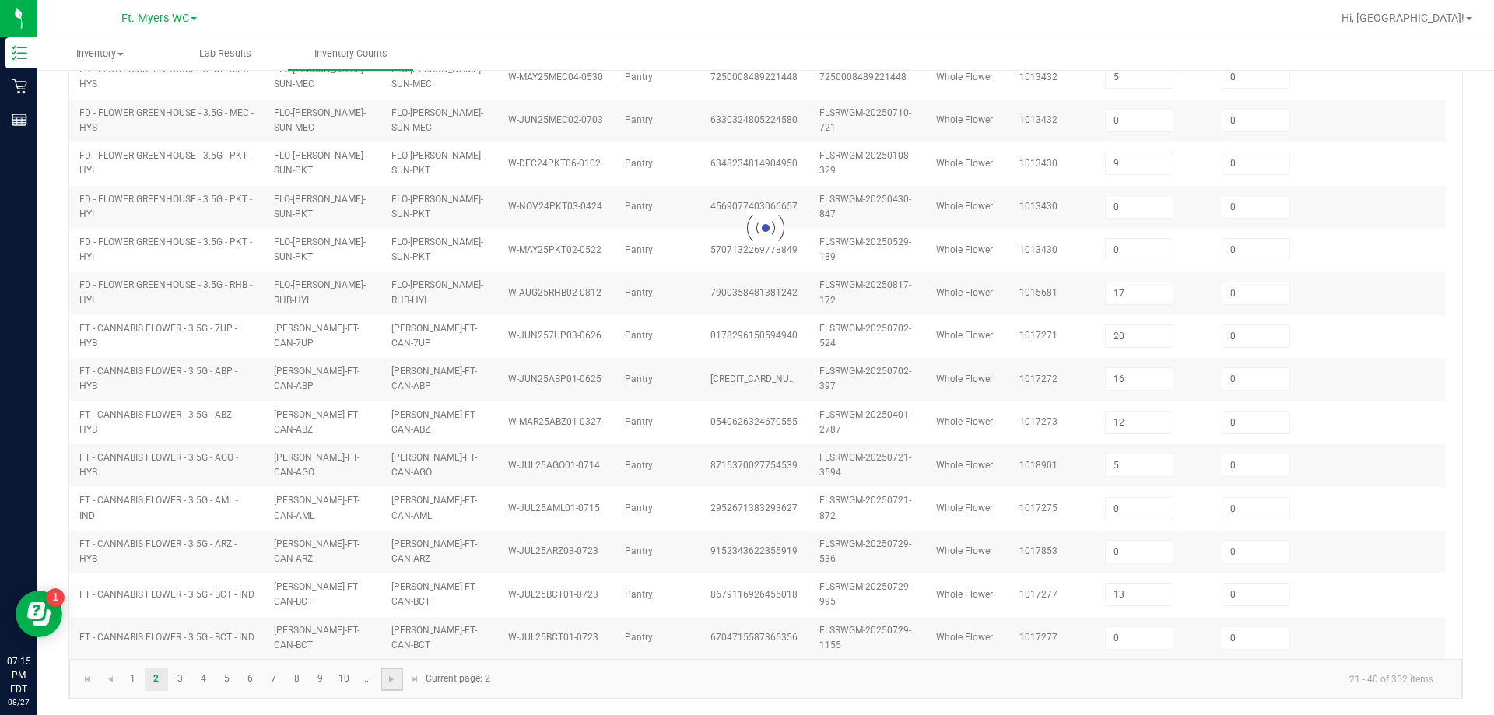
type input "11"
type input "8"
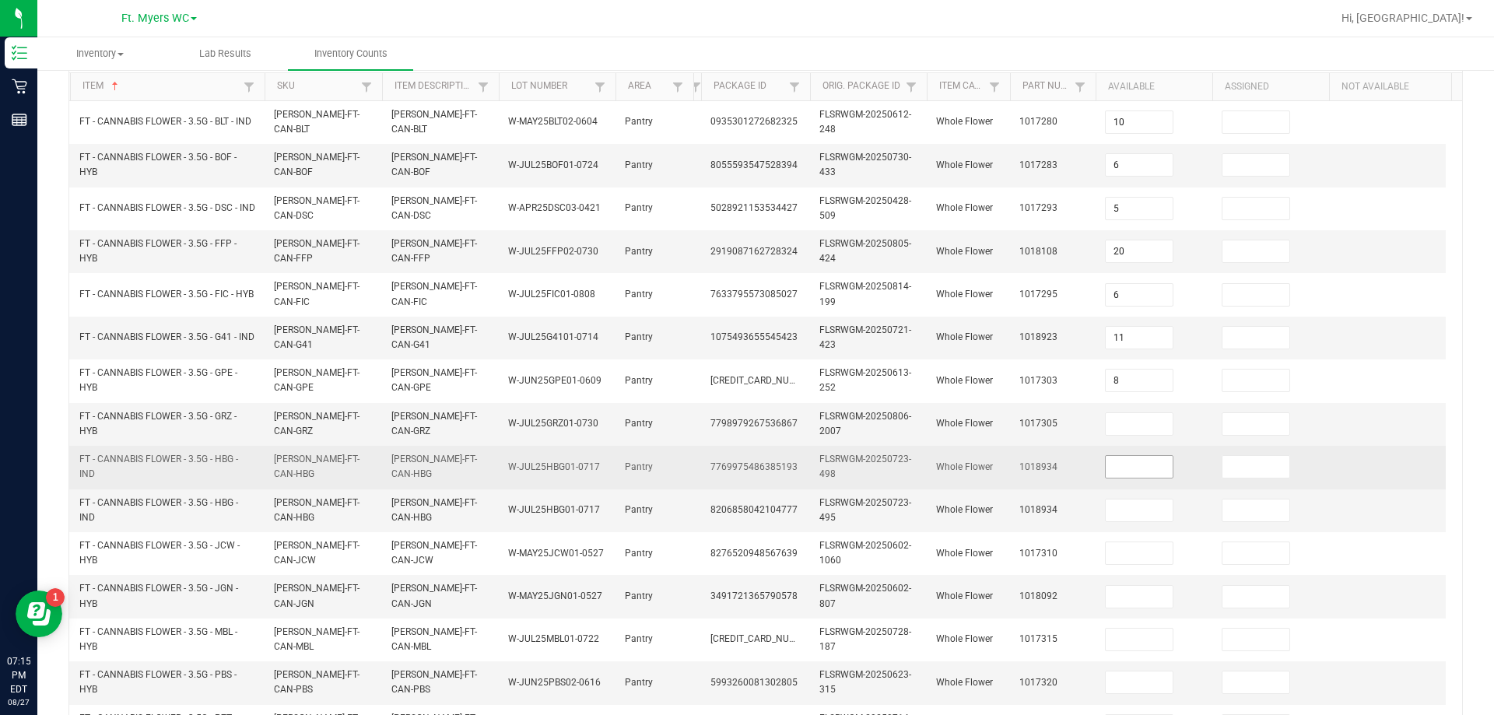
scroll to position [156, 0]
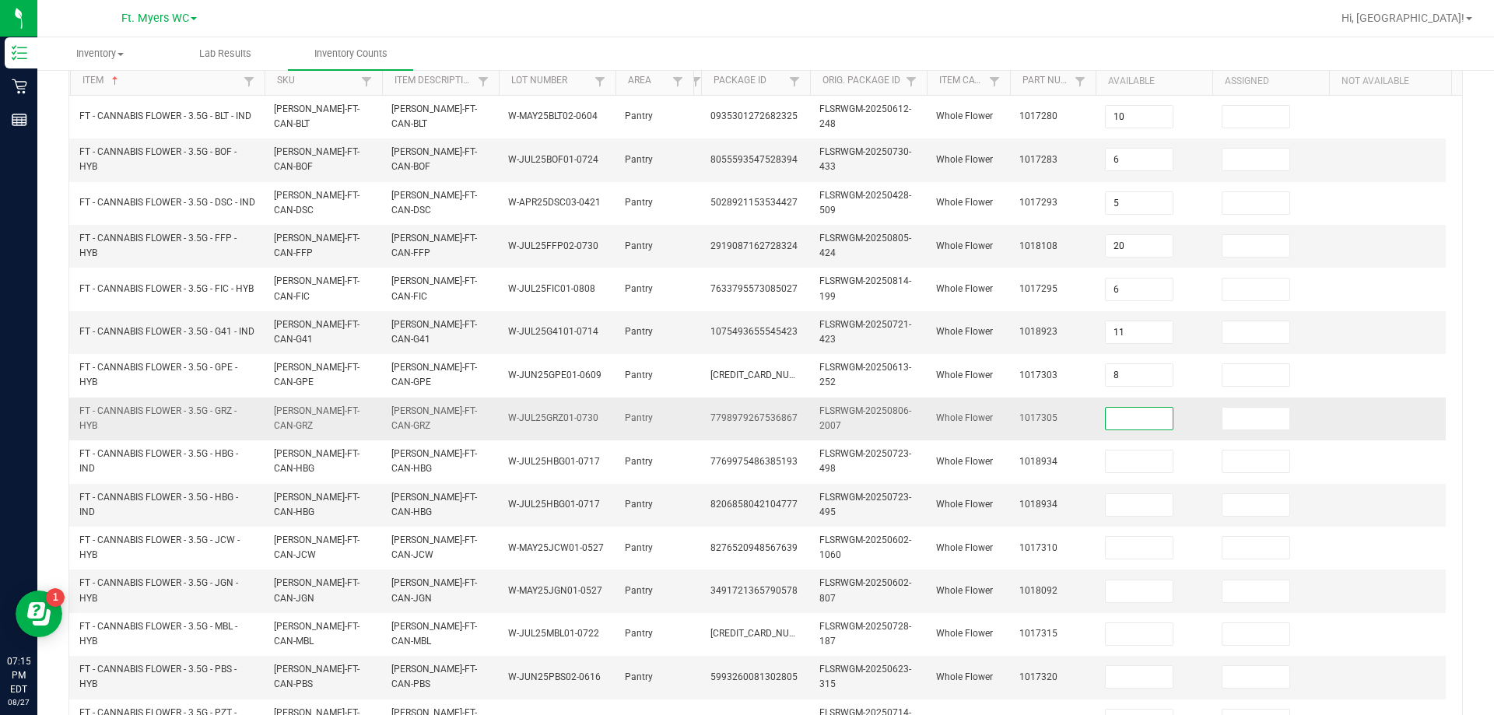
click at [745, 416] on input at bounding box center [1139, 419] width 67 height 22
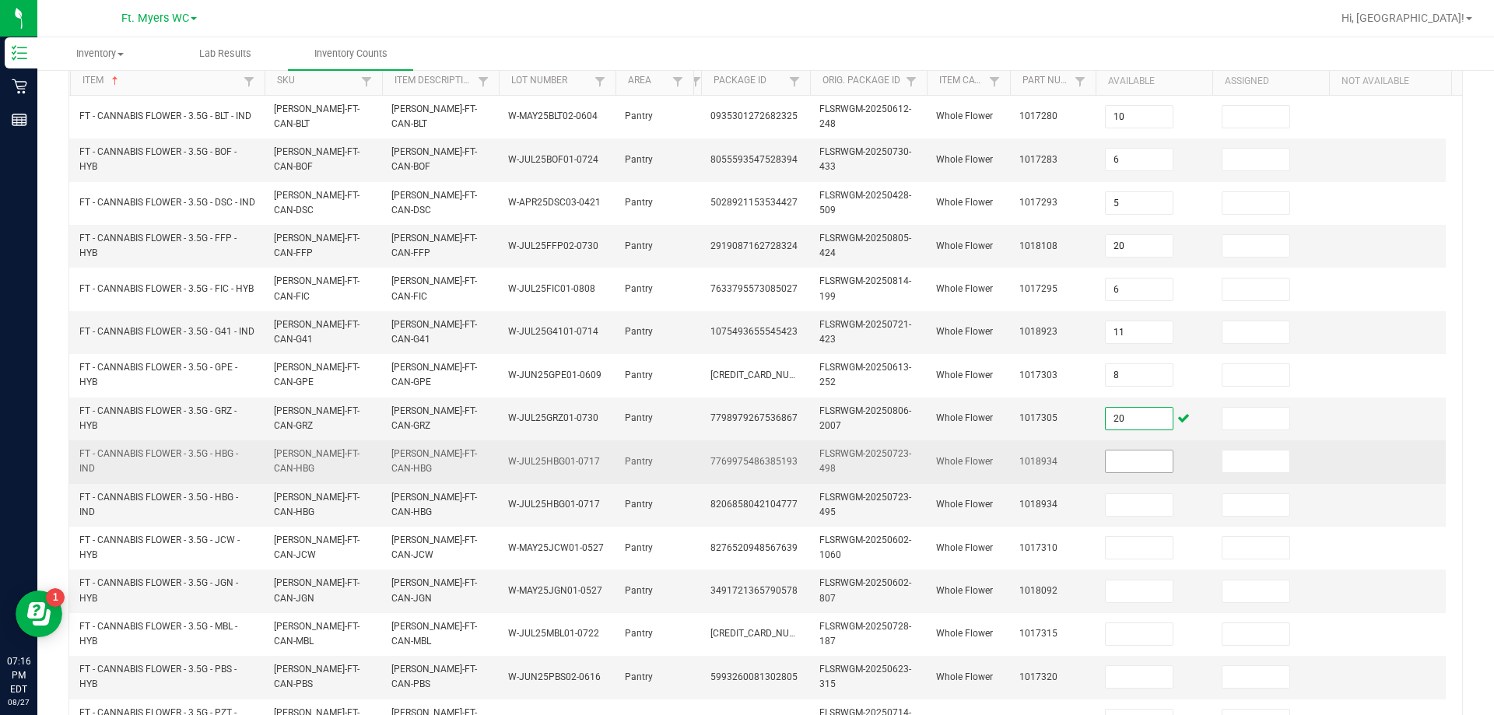
type input "20"
click at [745, 455] on input at bounding box center [1139, 462] width 67 height 22
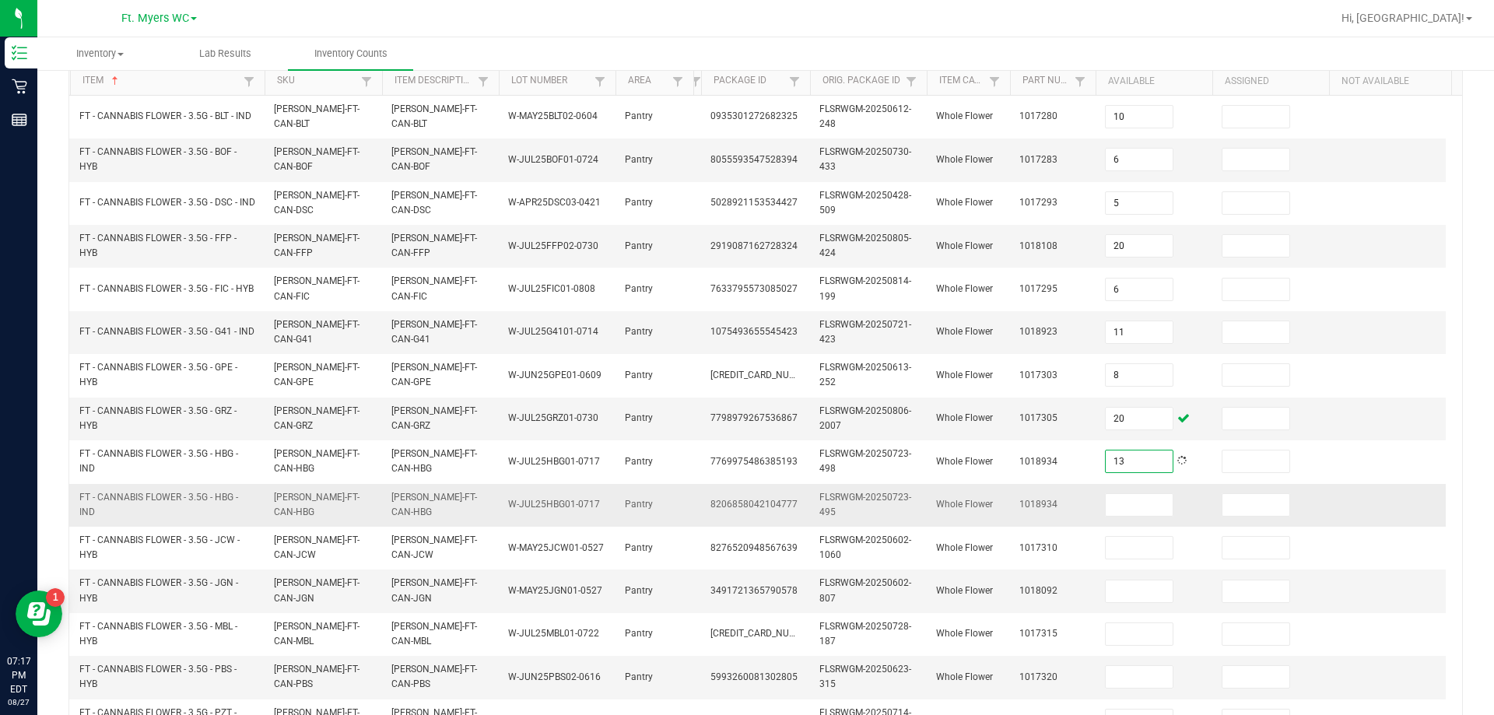
type input "13"
click at [745, 517] on td at bounding box center [1154, 505] width 117 height 43
click at [745, 512] on input at bounding box center [1139, 505] width 67 height 22
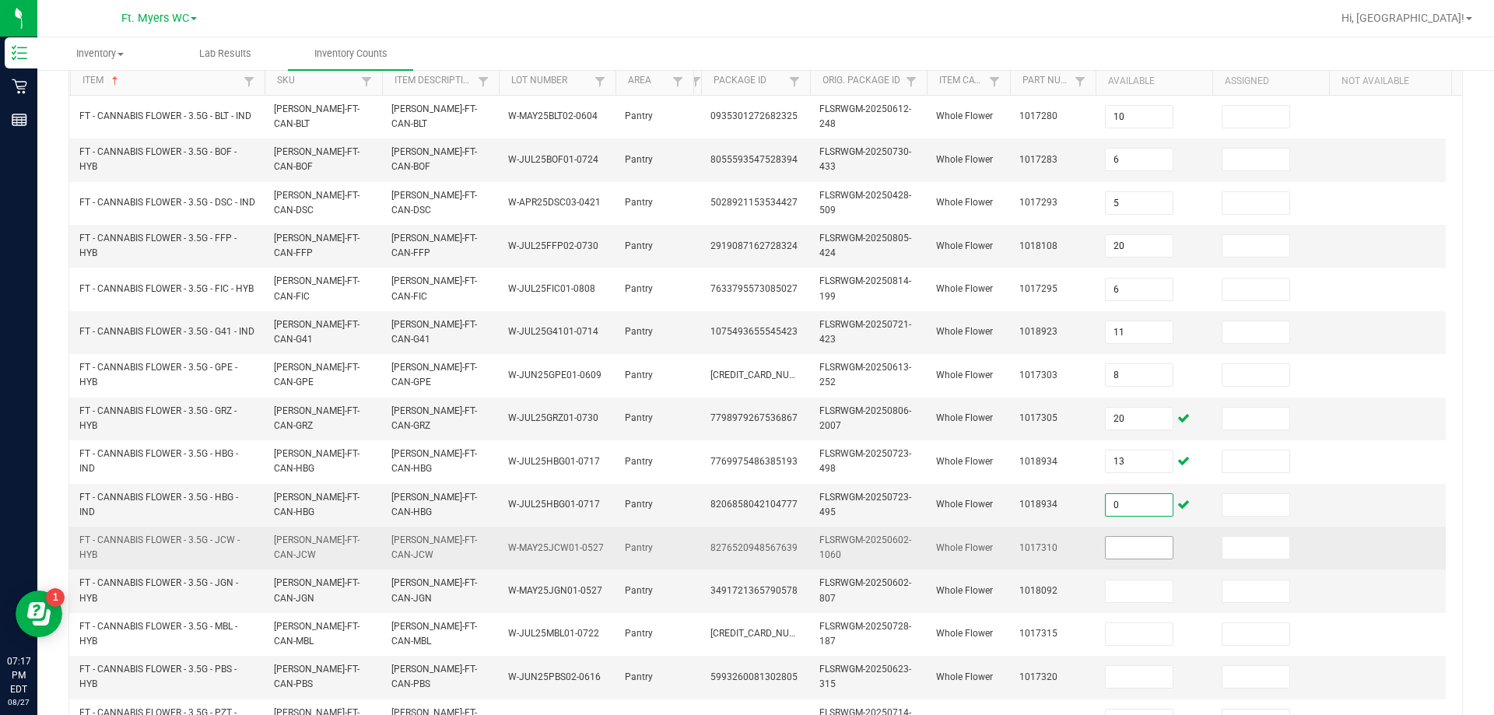
type input "0"
click at [745, 558] on input at bounding box center [1139, 548] width 67 height 22
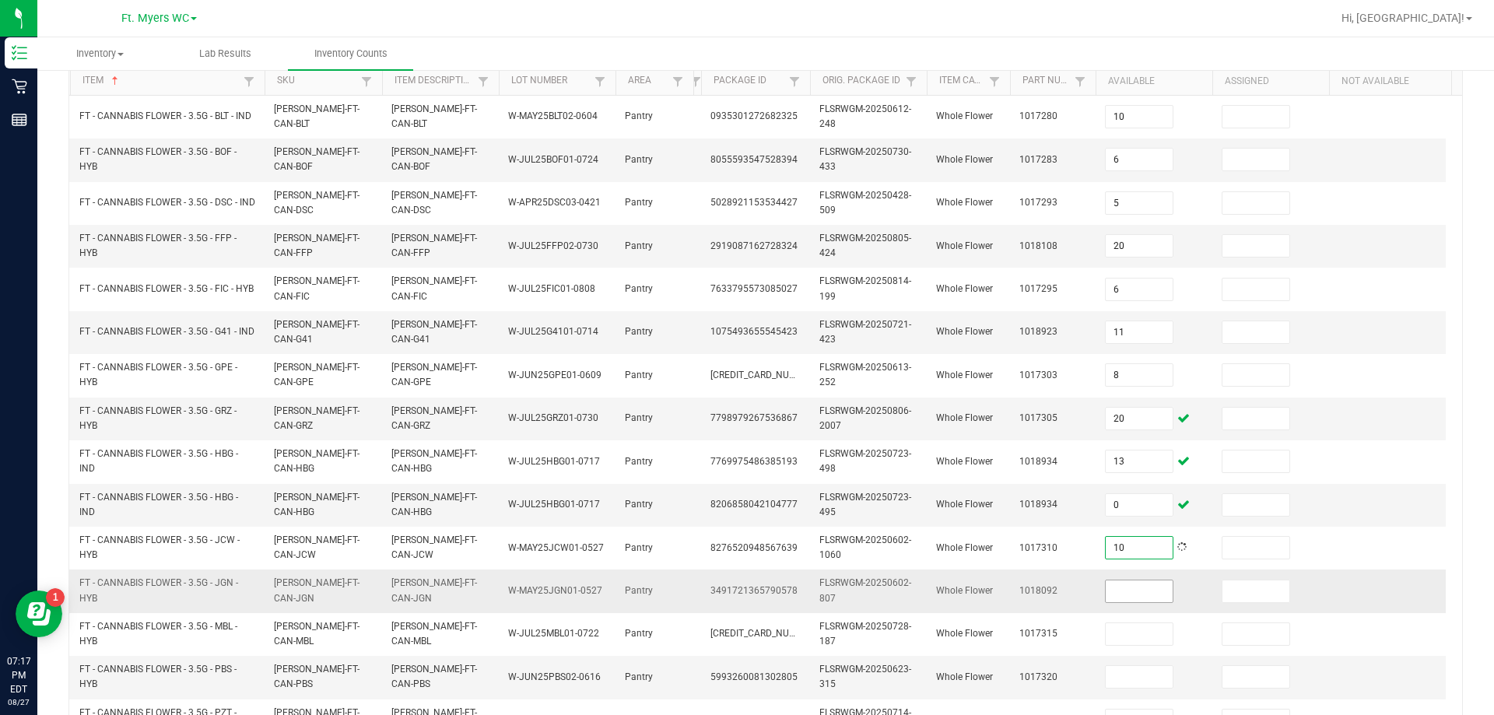
type input "10"
click at [745, 589] on input at bounding box center [1139, 591] width 67 height 22
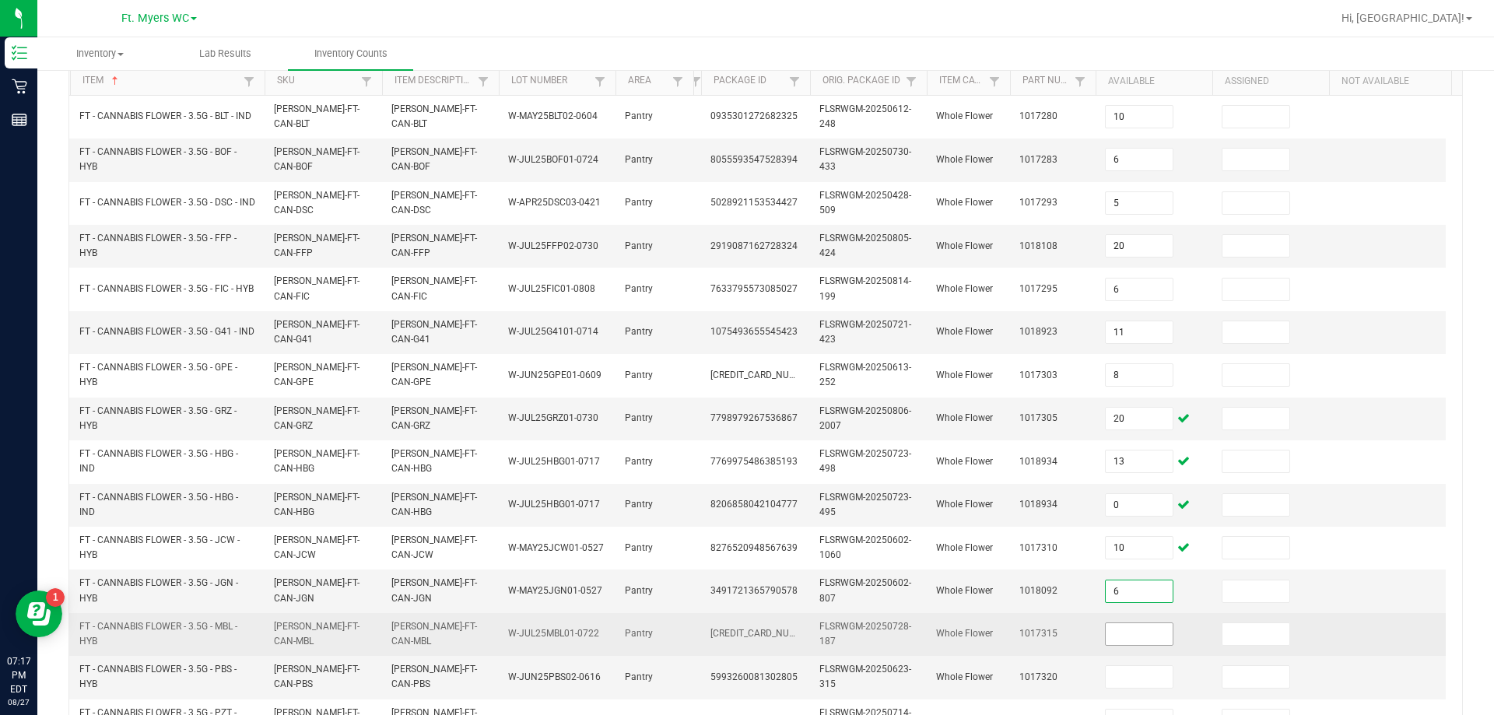
type input "6"
click at [745, 635] on input at bounding box center [1139, 634] width 67 height 22
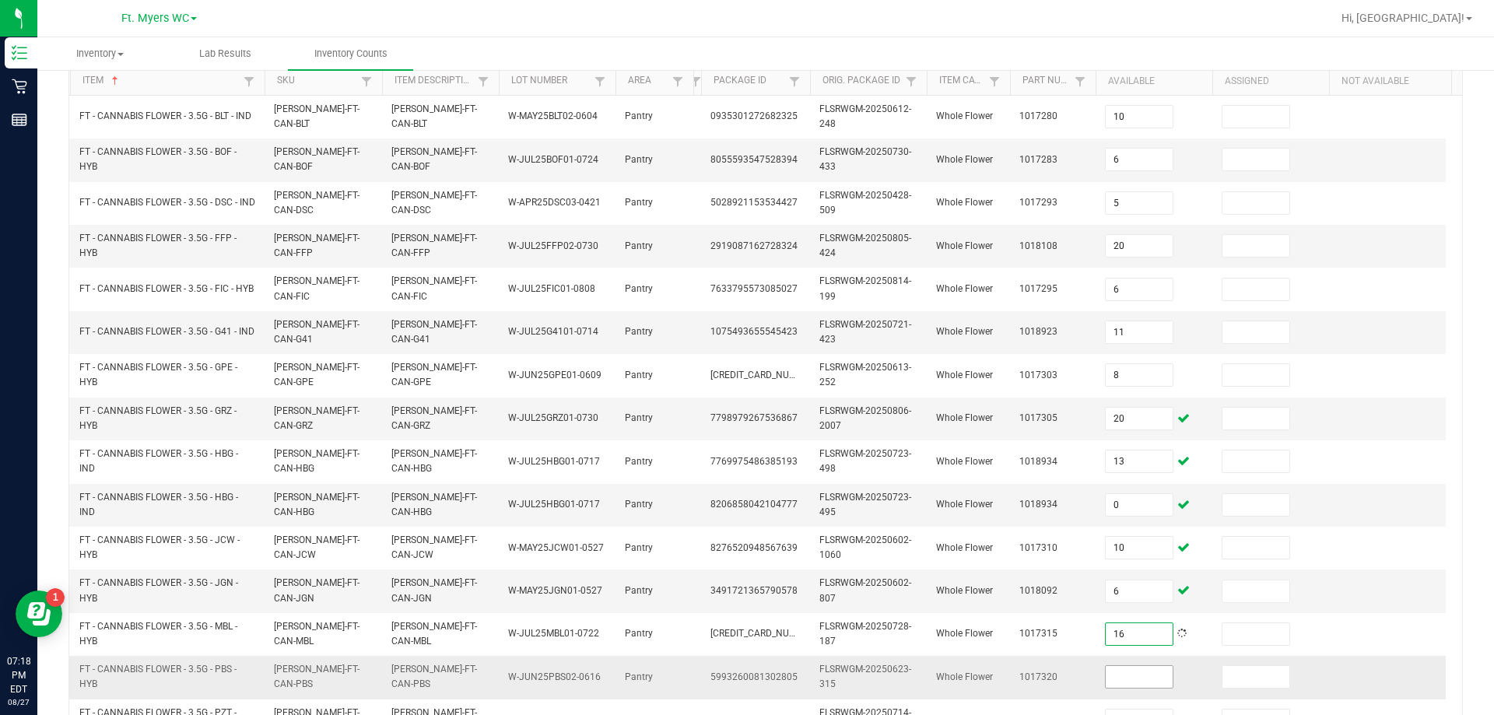
type input "16"
click at [745, 668] on input at bounding box center [1139, 677] width 67 height 22
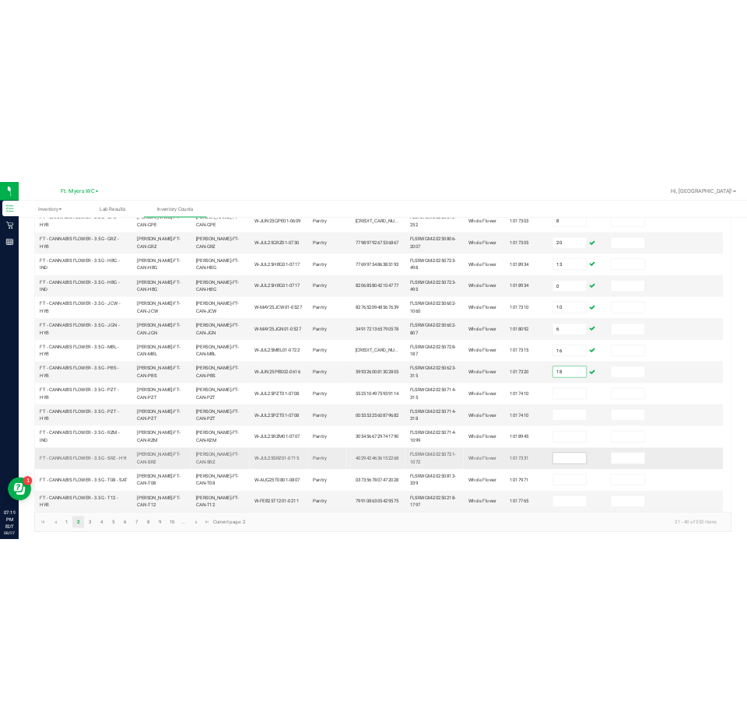
scroll to position [465, 0]
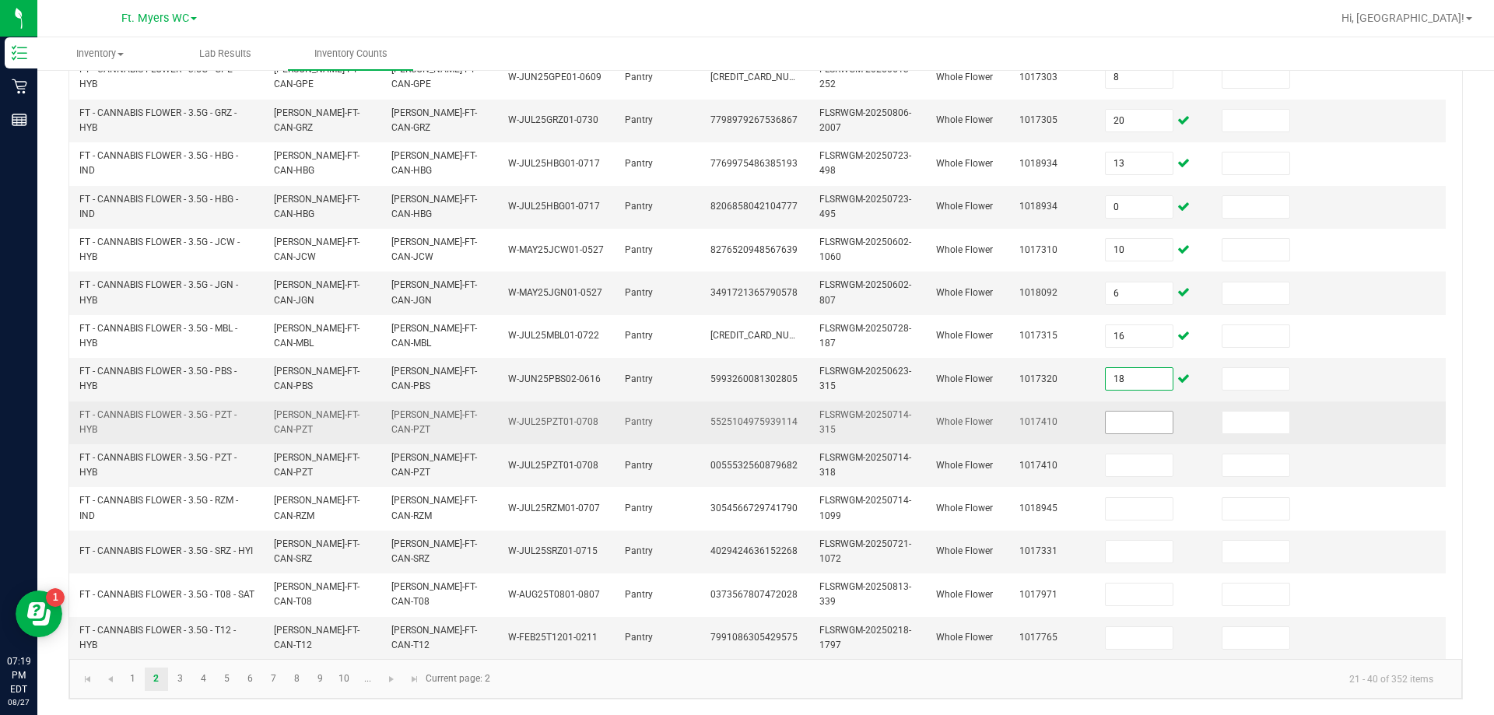
type input "18"
click at [745, 419] on input at bounding box center [1139, 423] width 67 height 22
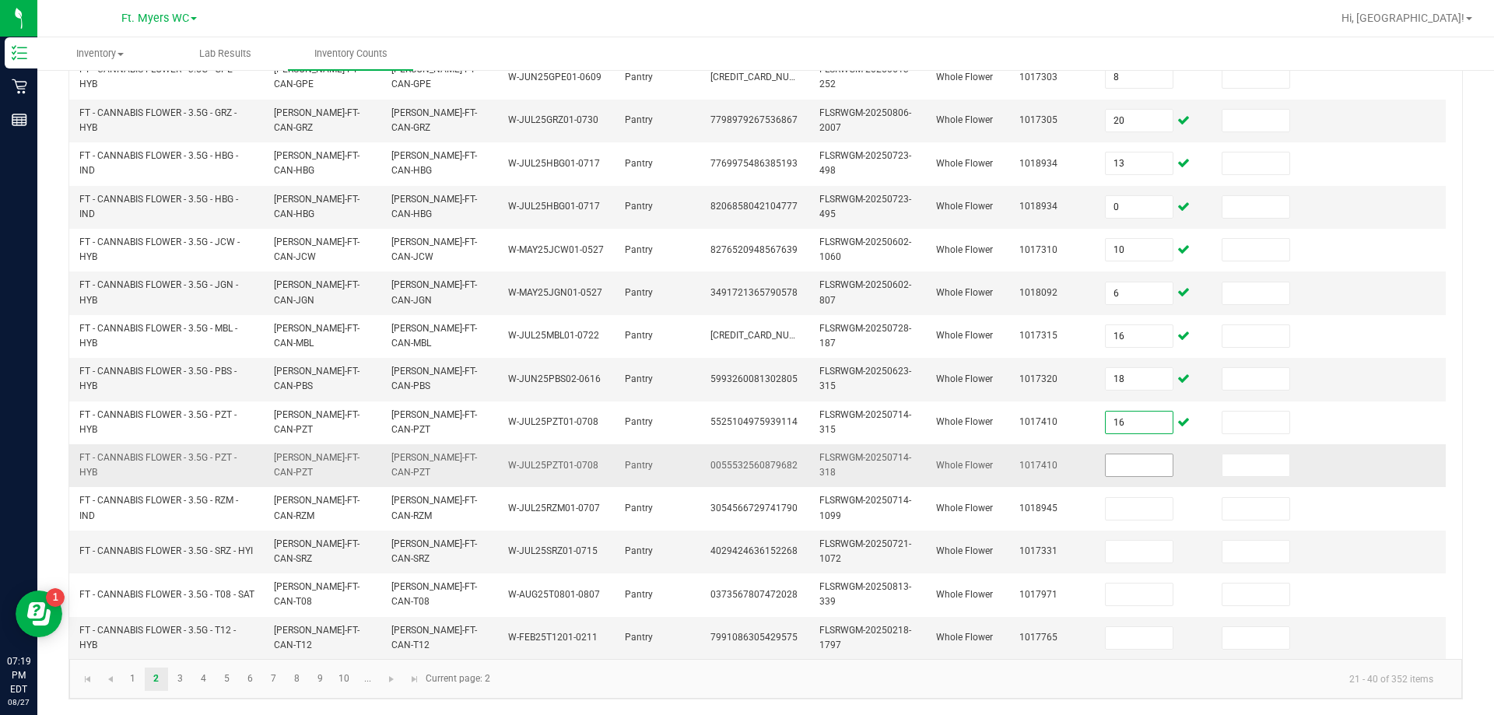
type input "16"
click at [745, 454] on input at bounding box center [1139, 465] width 67 height 22
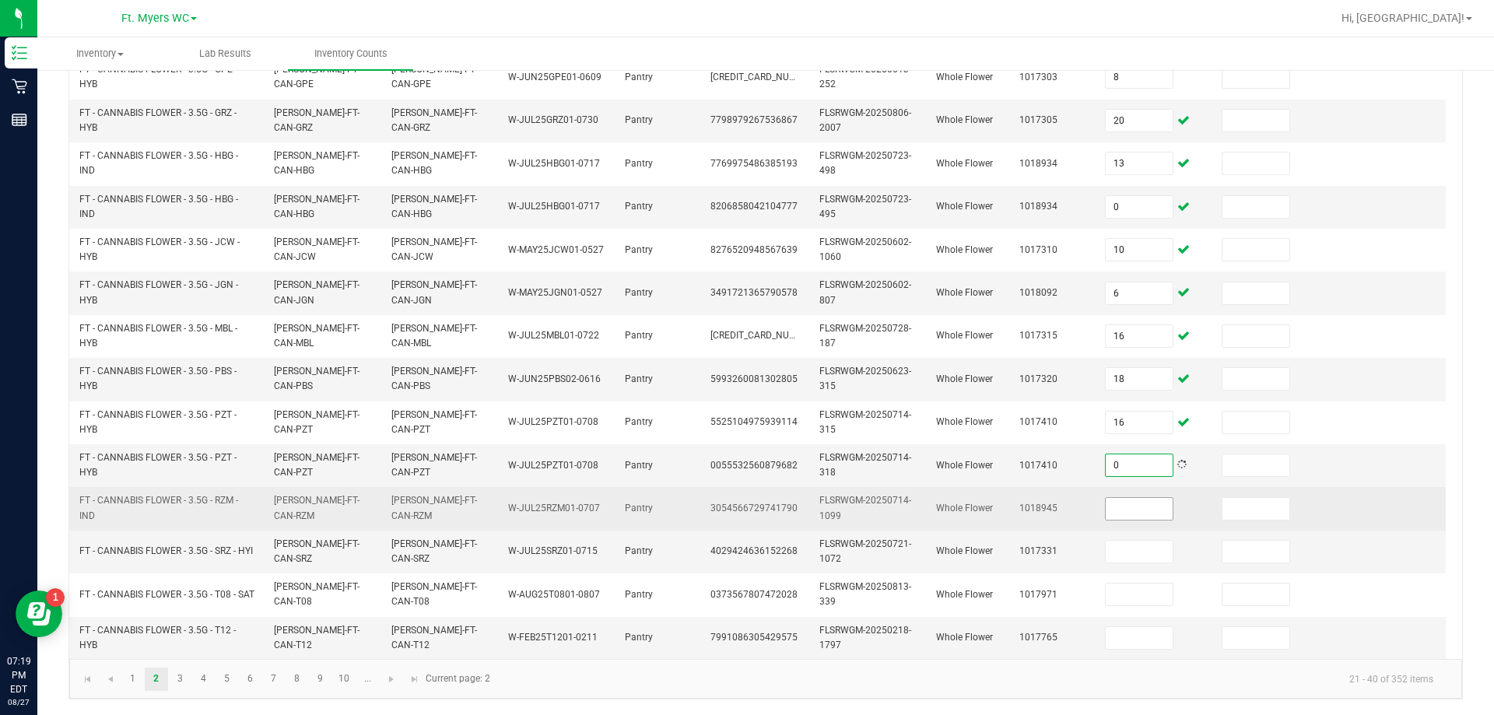
type input "0"
click at [745, 508] on span at bounding box center [1139, 508] width 68 height 23
click at [745, 498] on input at bounding box center [1139, 509] width 67 height 22
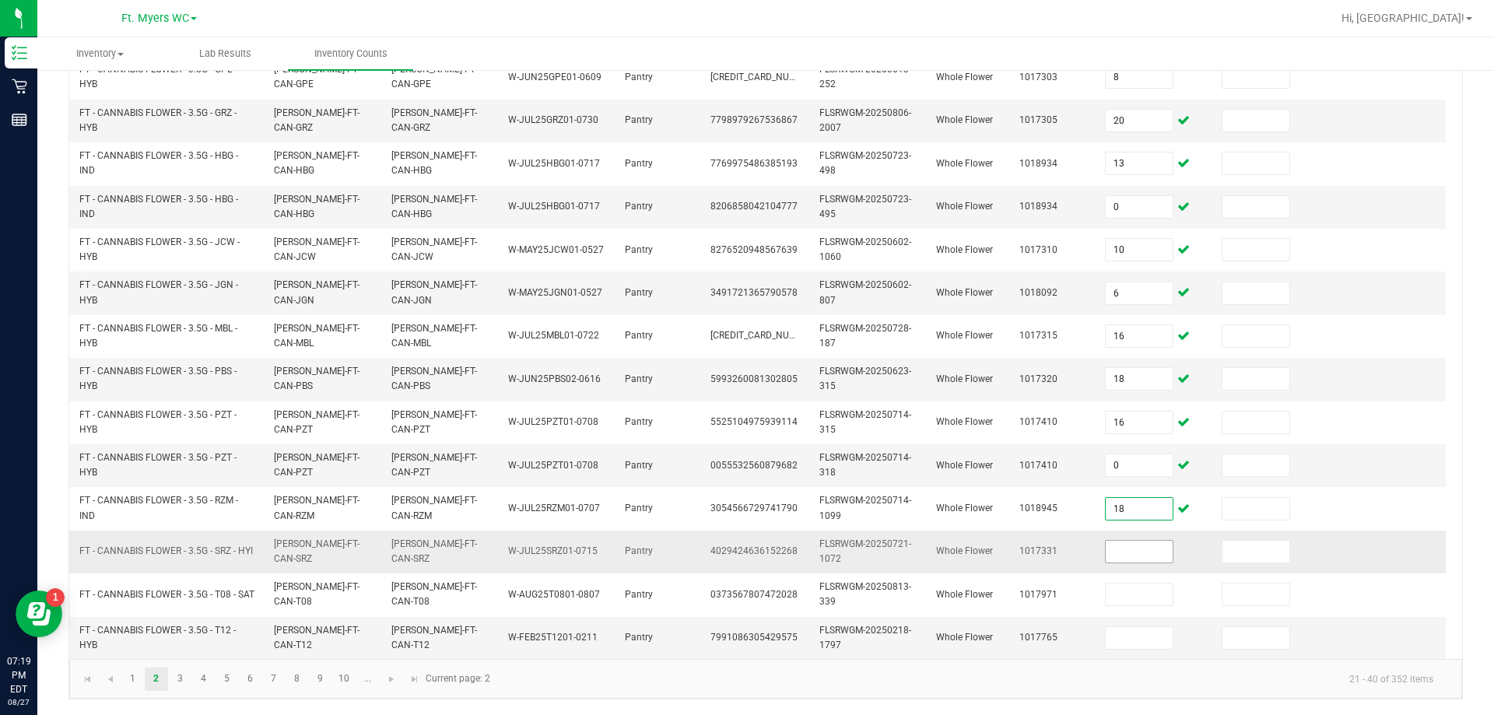
click at [745, 541] on input at bounding box center [1139, 552] width 67 height 22
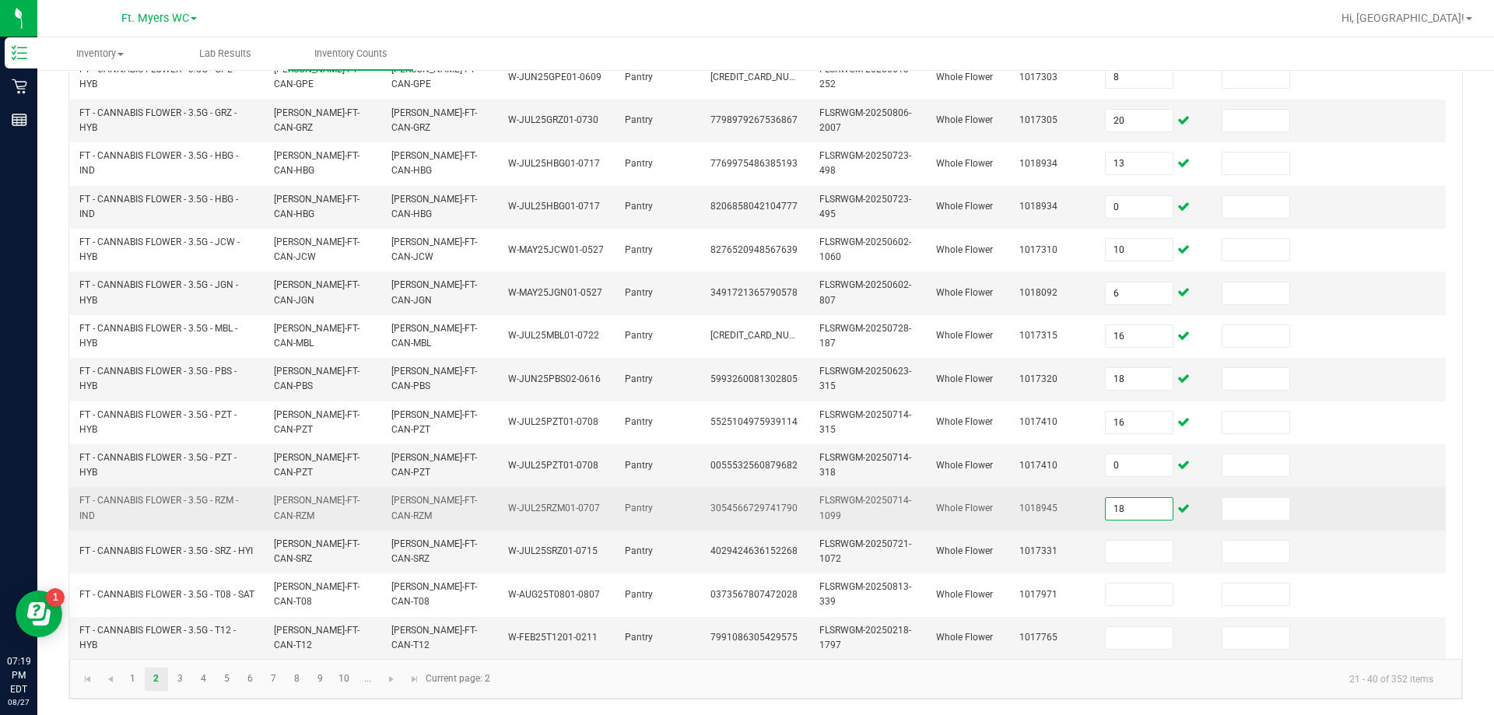
click at [745, 499] on input "18" at bounding box center [1139, 509] width 67 height 22
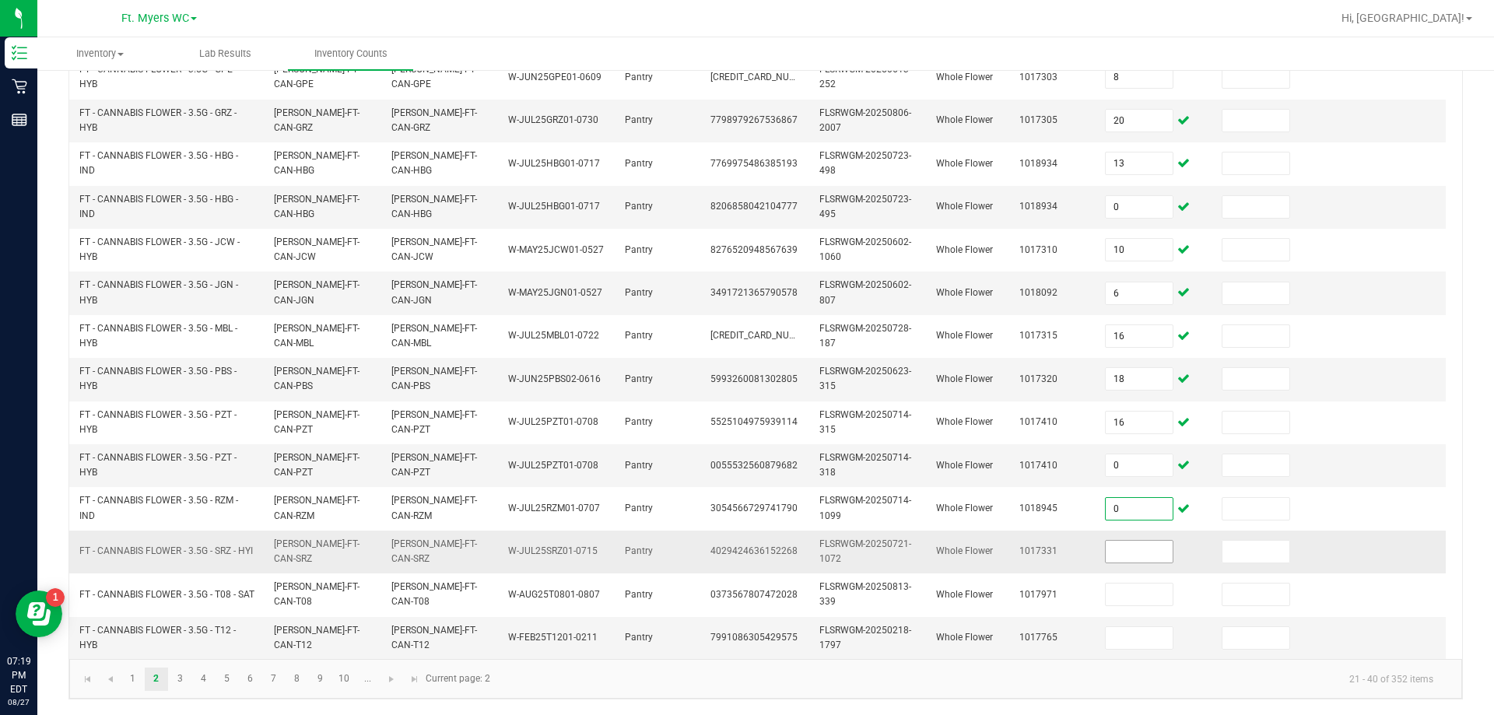
type input "0"
click at [745, 541] on input at bounding box center [1139, 552] width 67 height 22
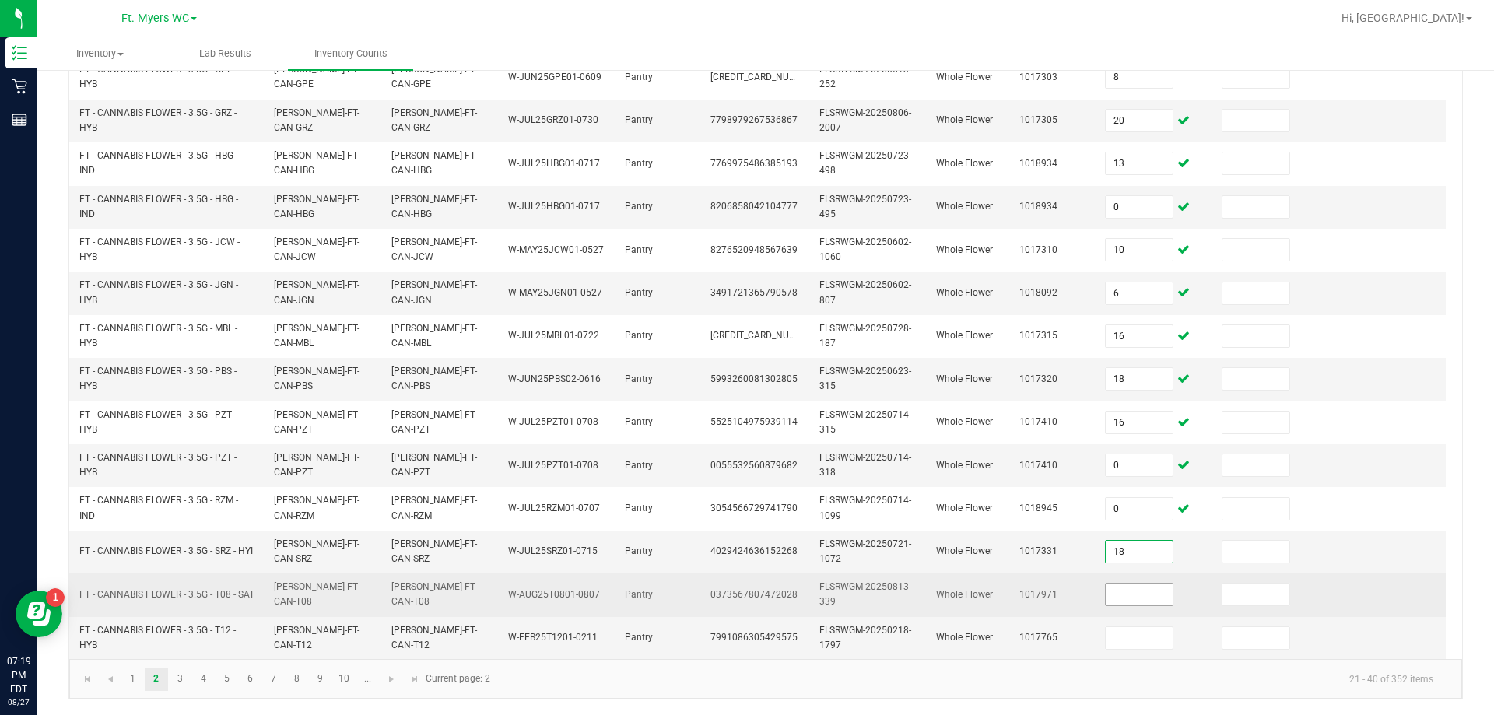
type input "18"
click at [745, 586] on input at bounding box center [1139, 595] width 67 height 22
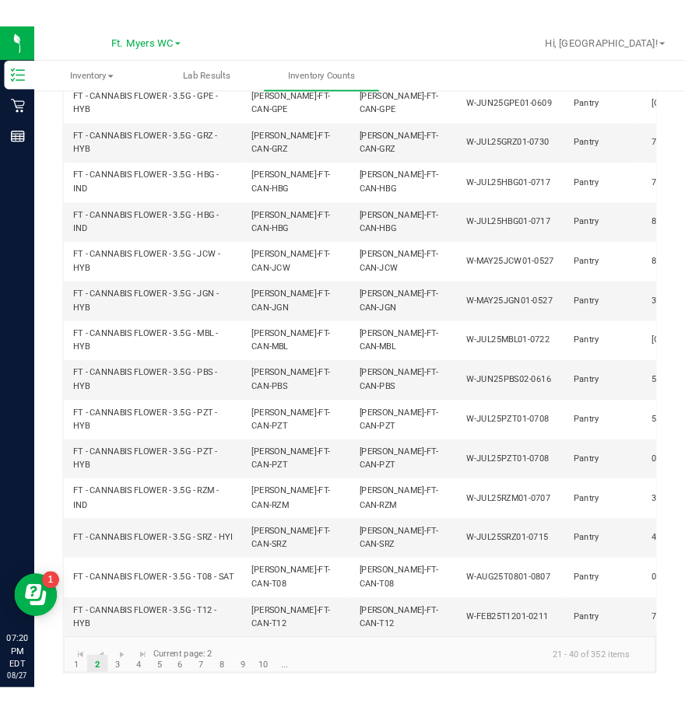
scroll to position [459, 0]
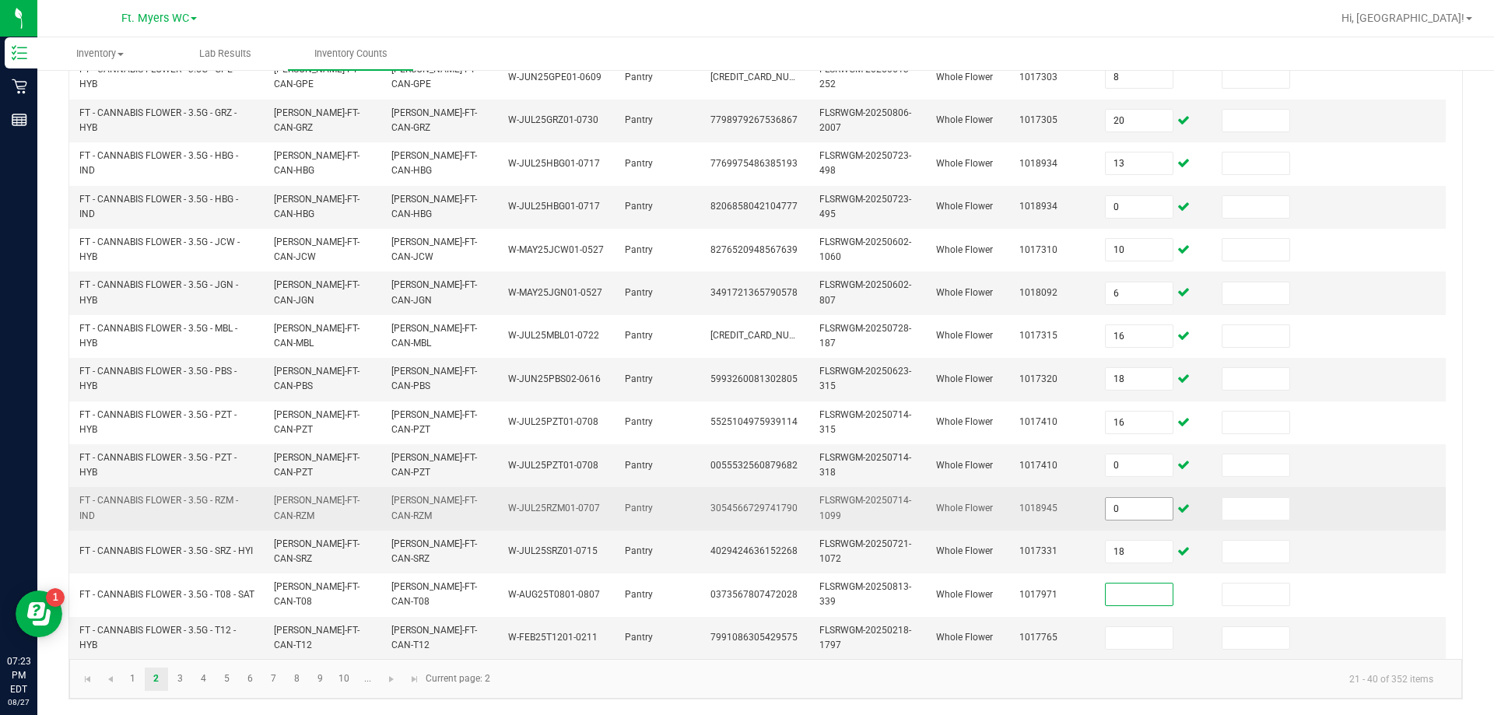
click at [745, 514] on td "0" at bounding box center [1154, 508] width 117 height 43
click at [745, 507] on input "0" at bounding box center [1139, 509] width 67 height 22
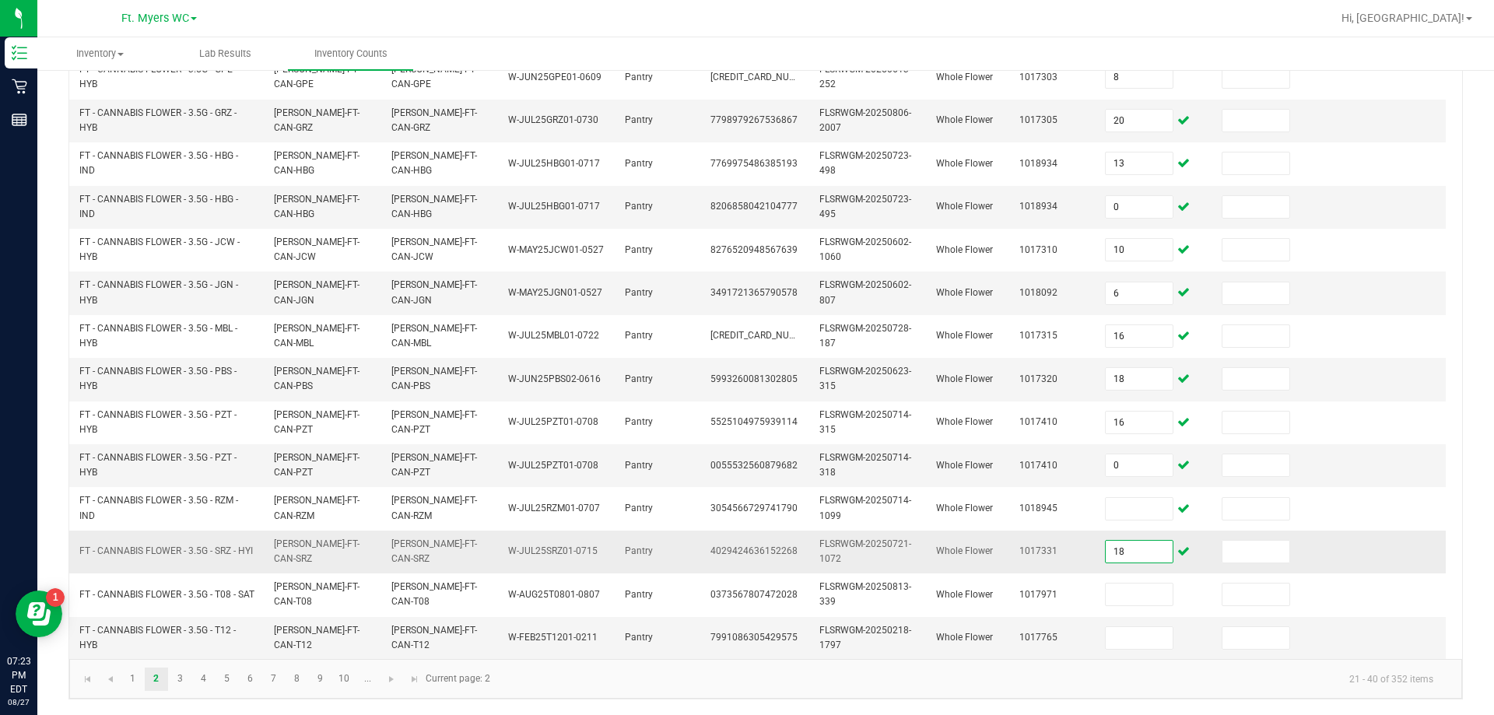
click at [745, 541] on input "18" at bounding box center [1139, 552] width 67 height 22
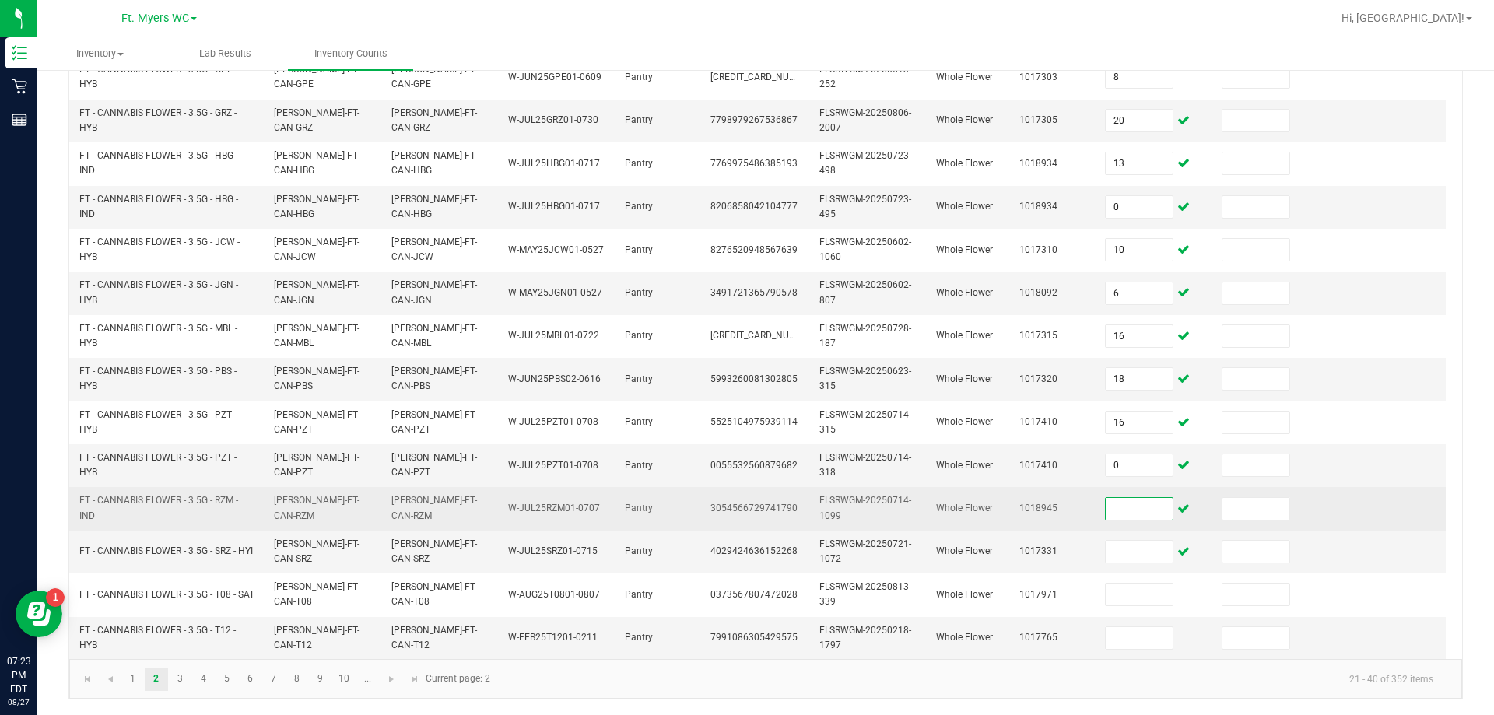
click at [745, 498] on input at bounding box center [1139, 509] width 67 height 22
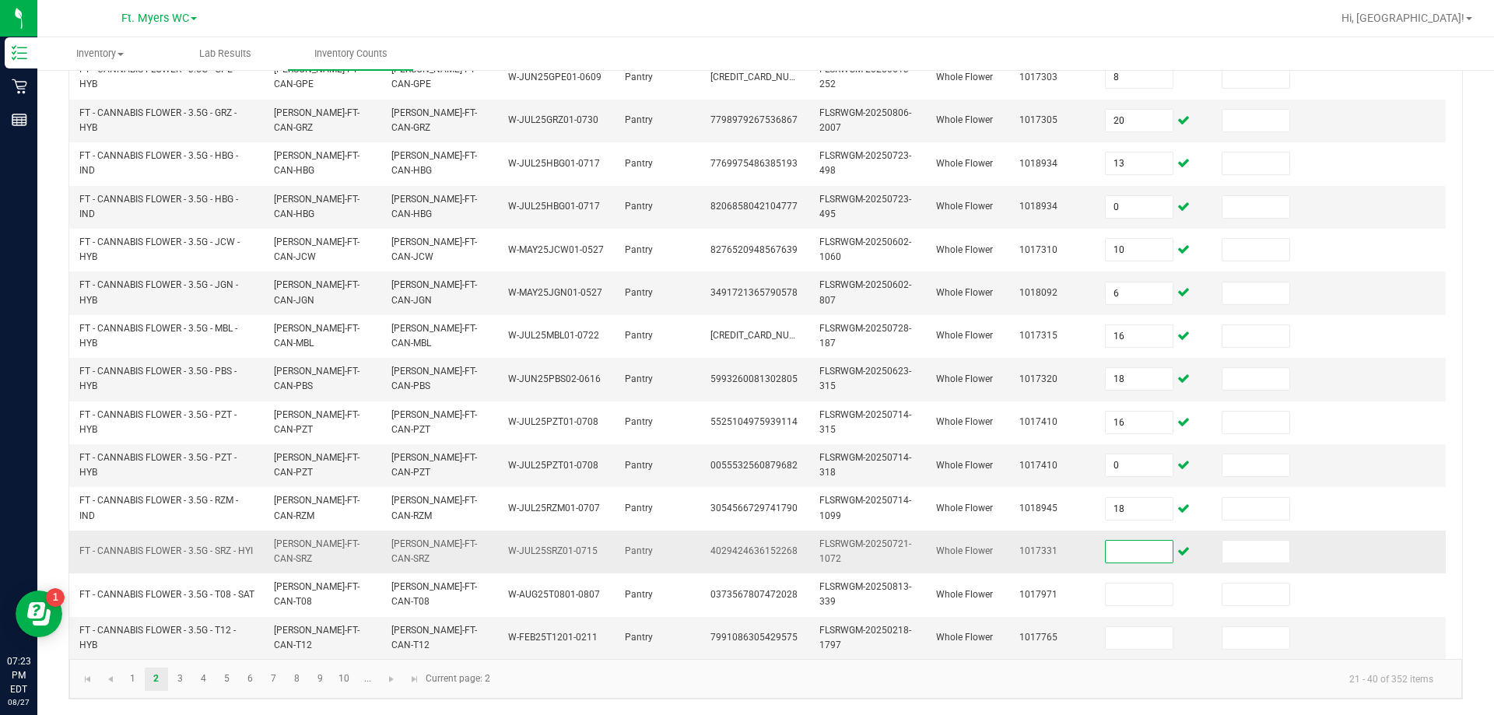
click at [745, 551] on input at bounding box center [1139, 552] width 67 height 22
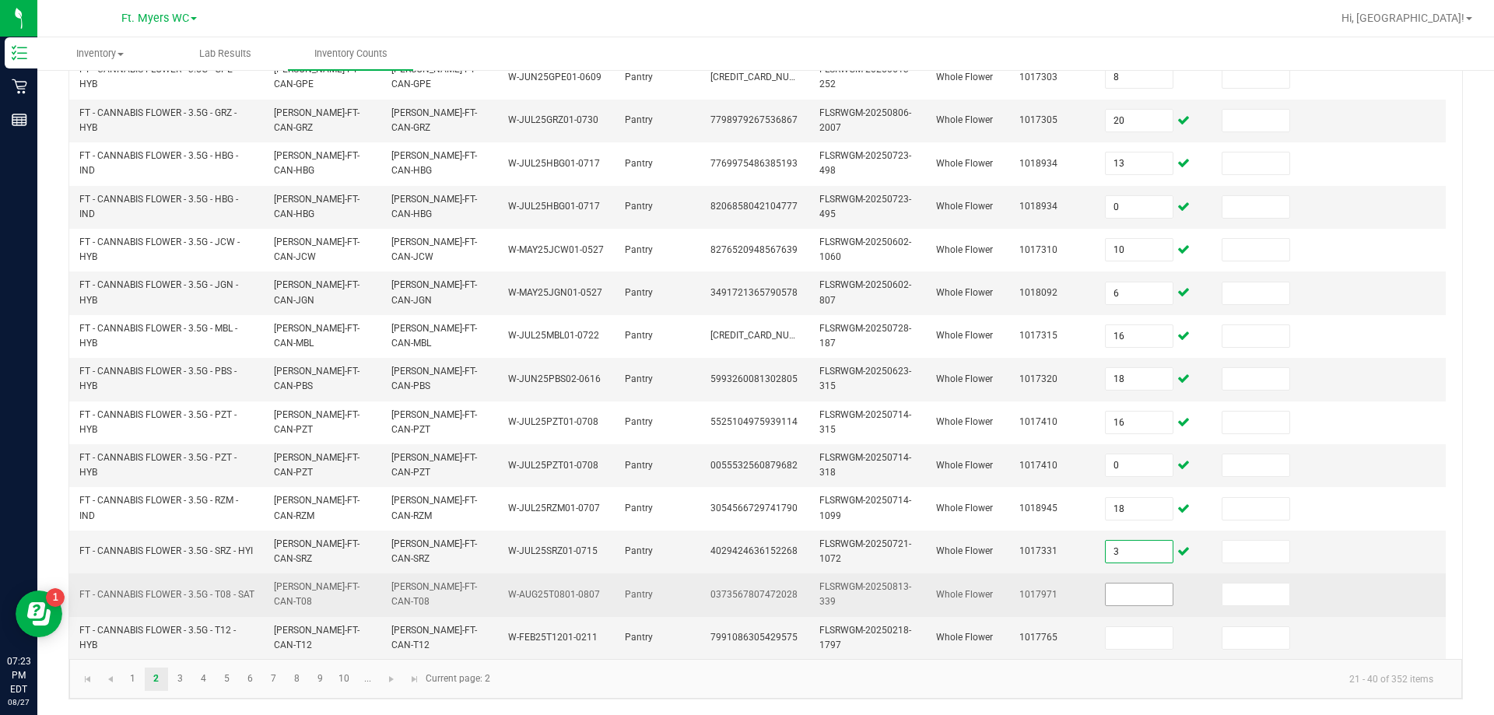
click at [745, 587] on input at bounding box center [1139, 595] width 67 height 22
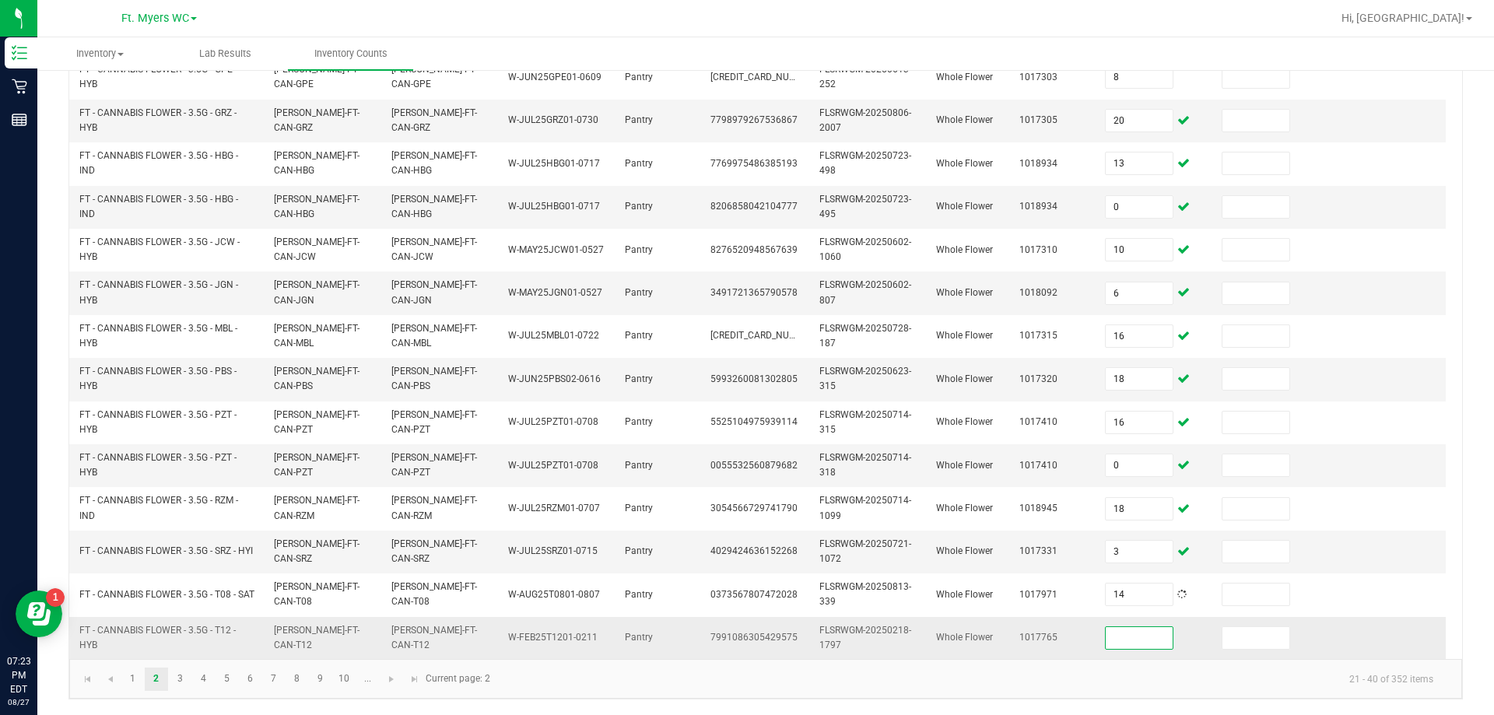
click at [745, 630] on input at bounding box center [1139, 638] width 67 height 22
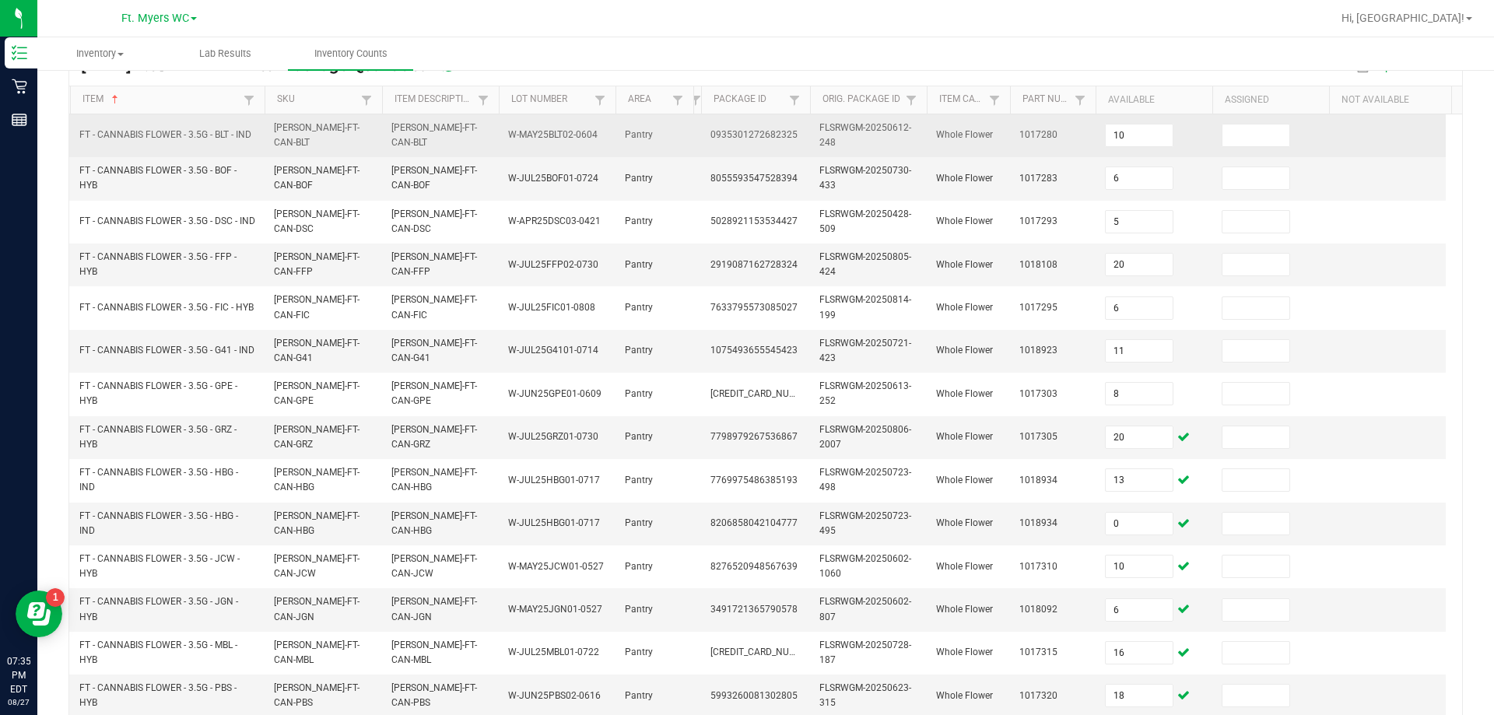
scroll to position [0, 0]
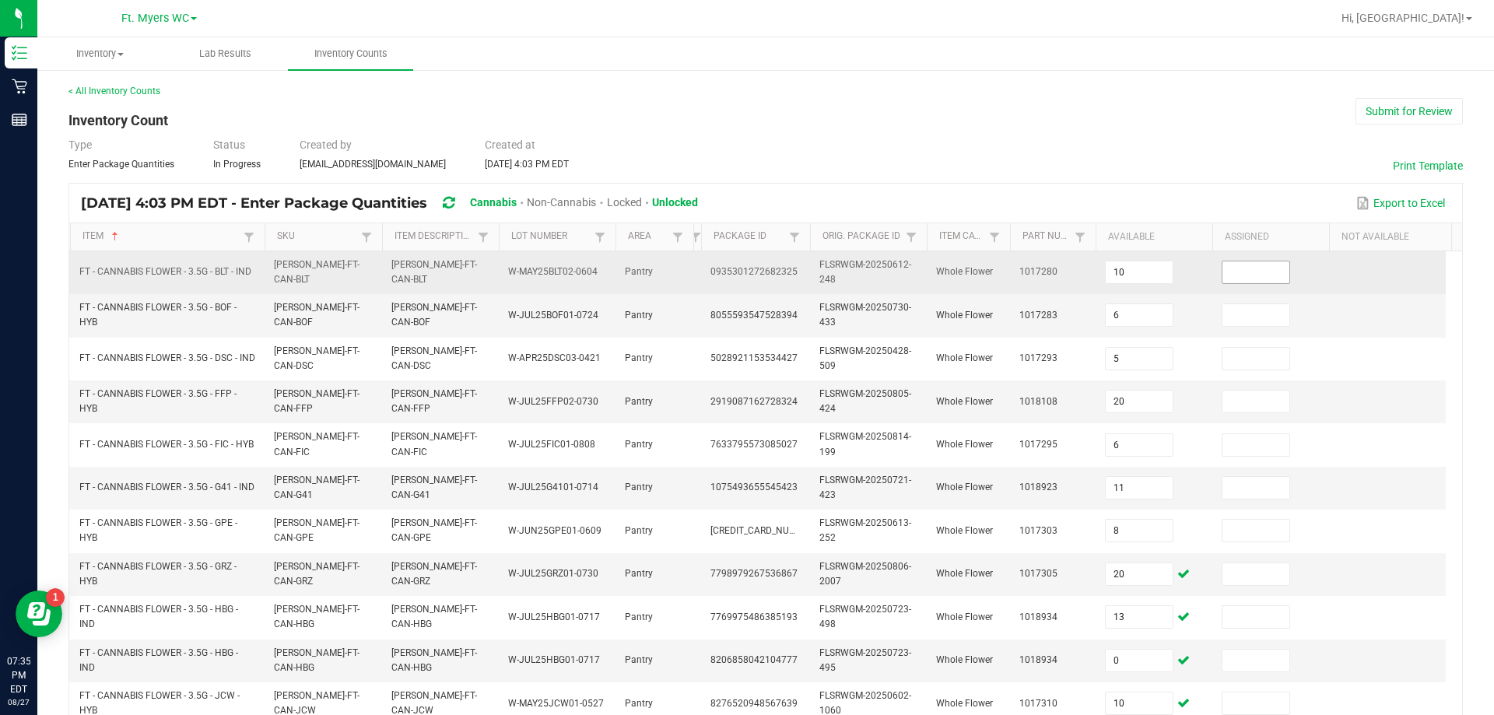
click at [745, 272] on input at bounding box center [1255, 272] width 67 height 22
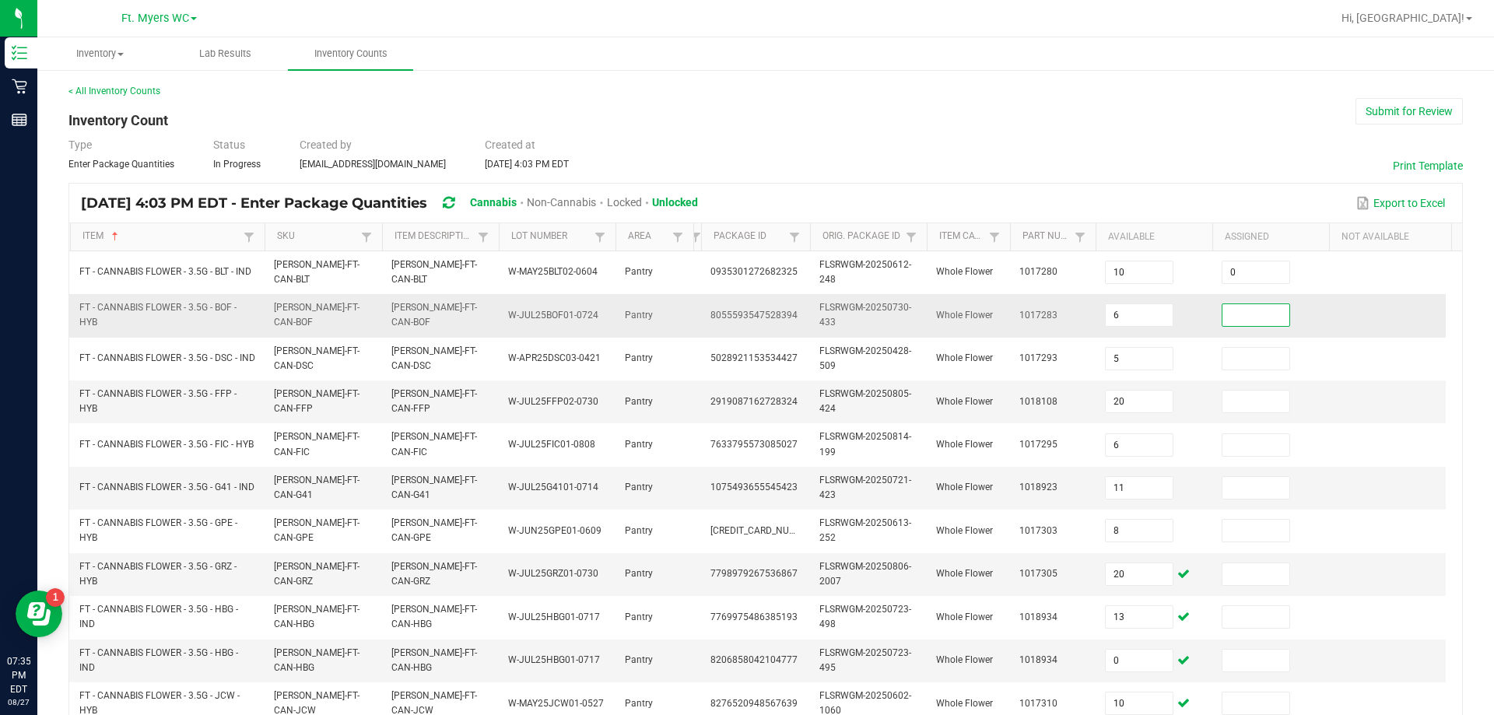
click at [745, 317] on input at bounding box center [1255, 315] width 67 height 22
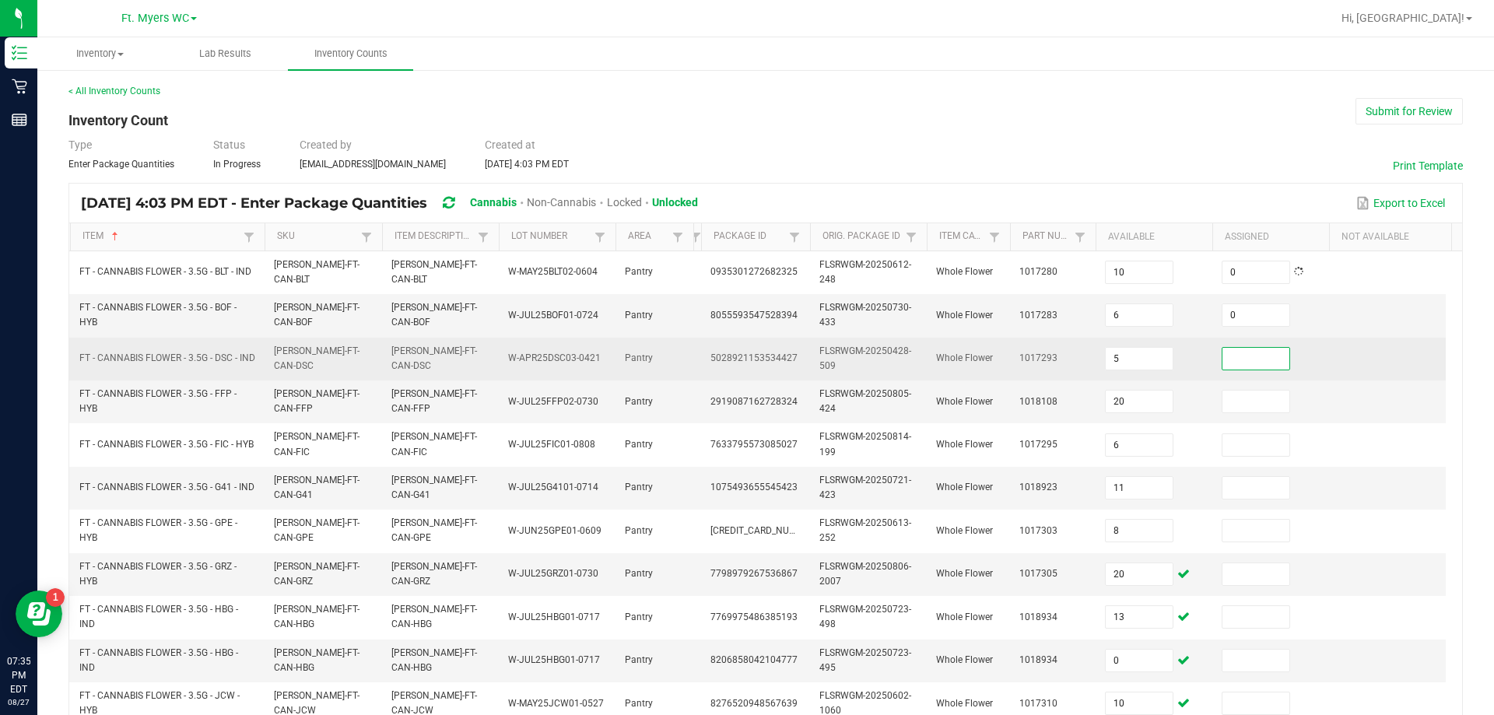
click at [745, 361] on input at bounding box center [1255, 359] width 67 height 22
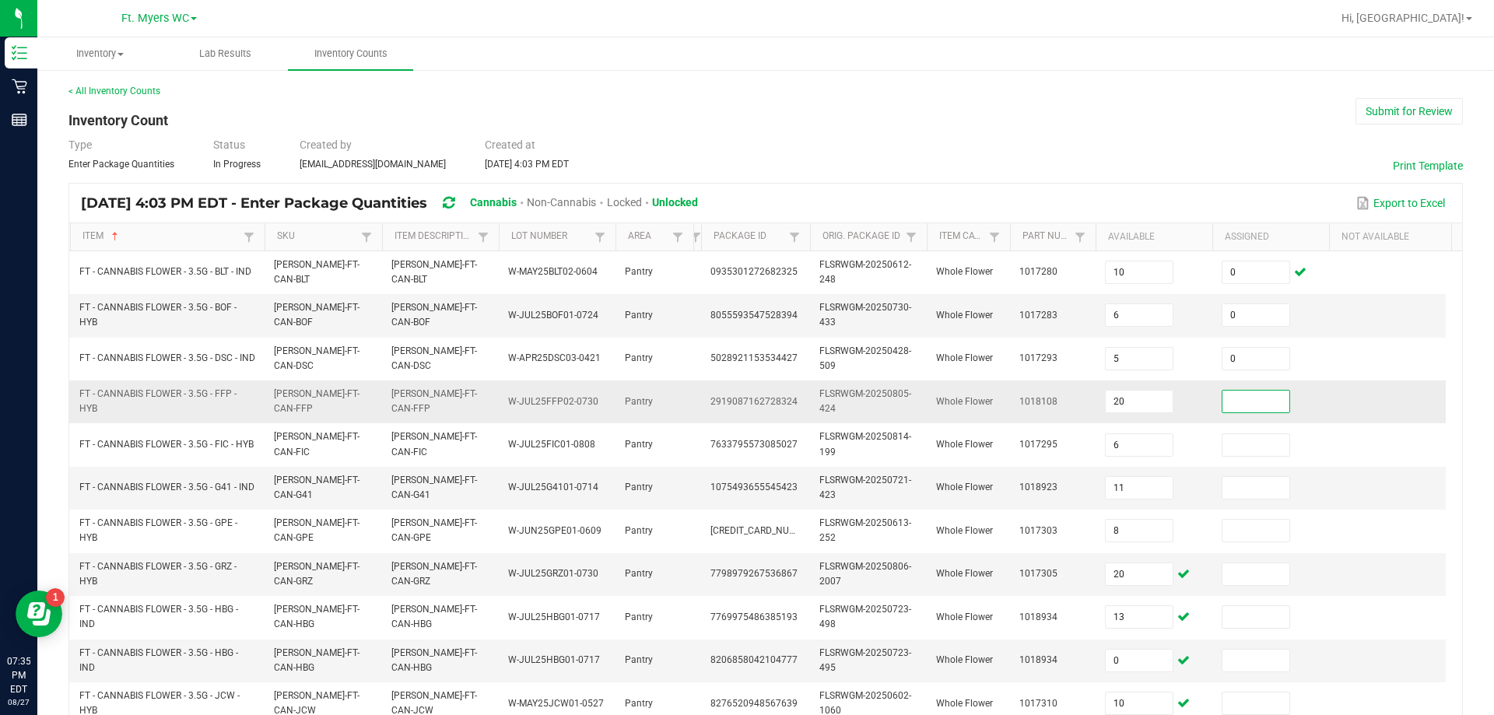
click at [745, 398] on input at bounding box center [1255, 402] width 67 height 22
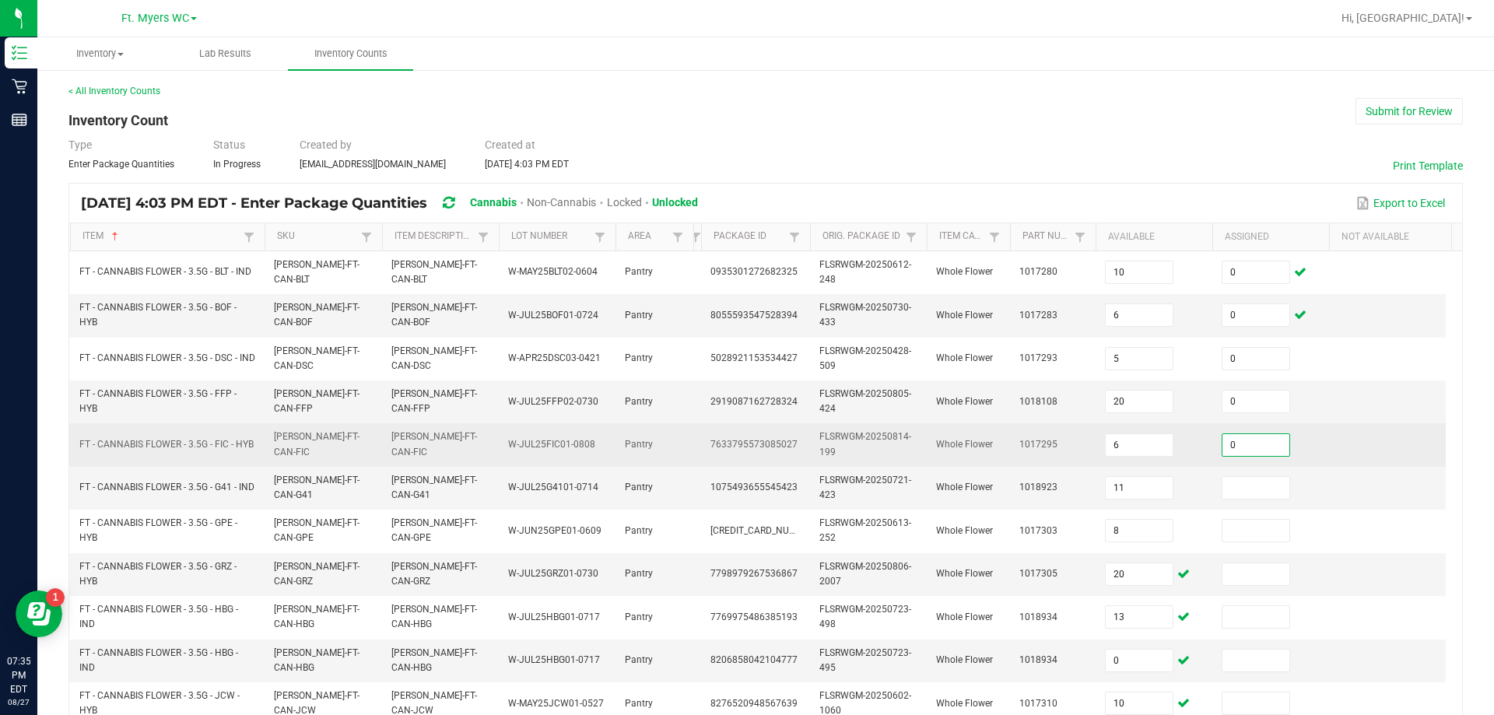
click at [745, 449] on input "0" at bounding box center [1255, 445] width 67 height 22
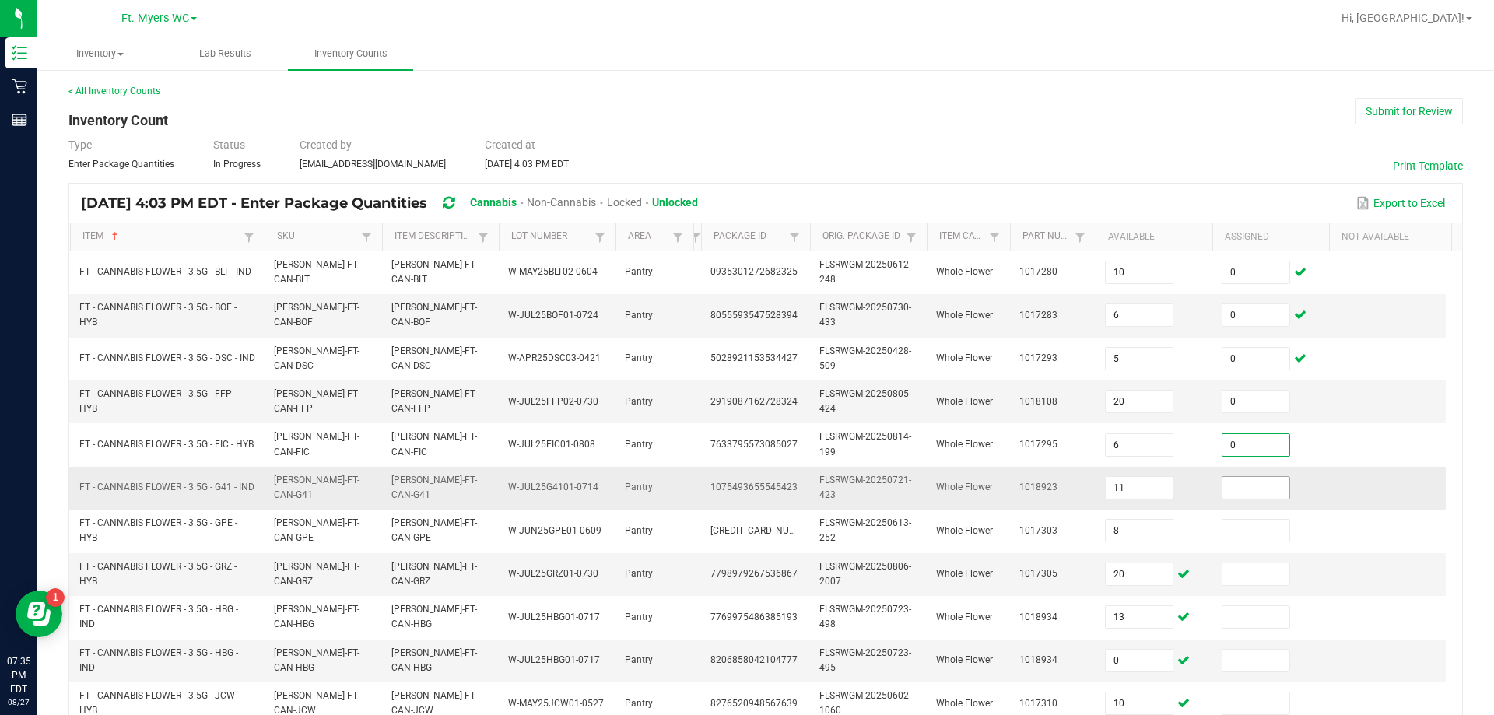
click at [745, 486] on input at bounding box center [1255, 488] width 67 height 22
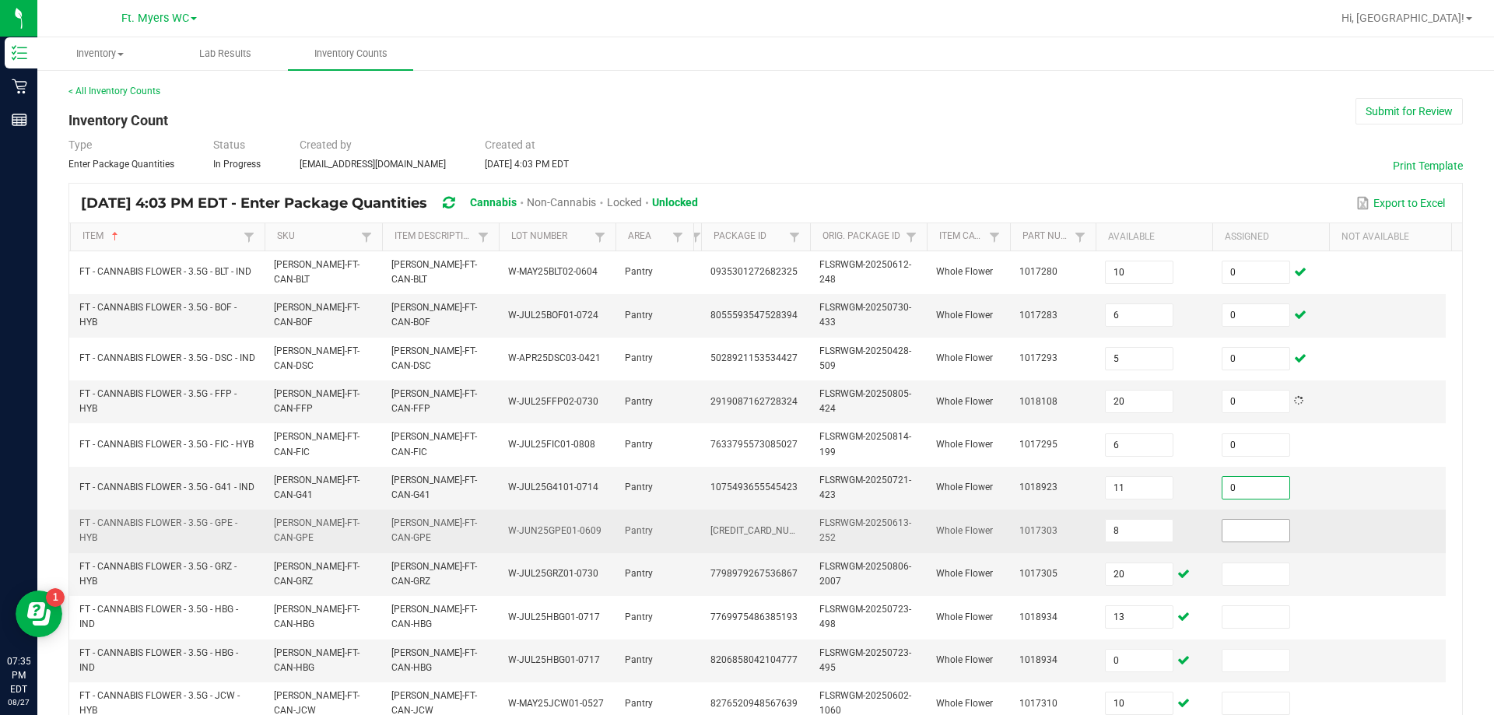
click at [745, 532] on input at bounding box center [1255, 531] width 67 height 22
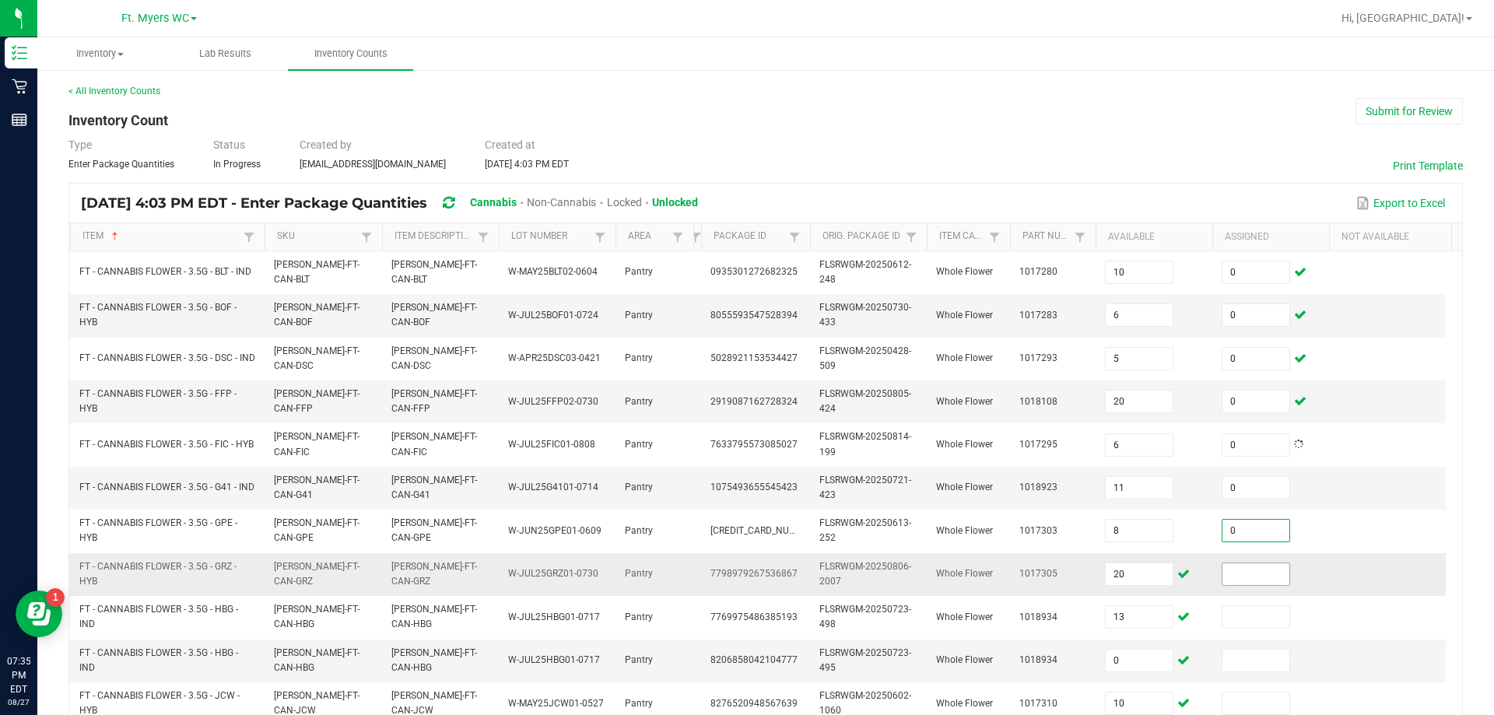
click at [745, 578] on input at bounding box center [1255, 574] width 67 height 22
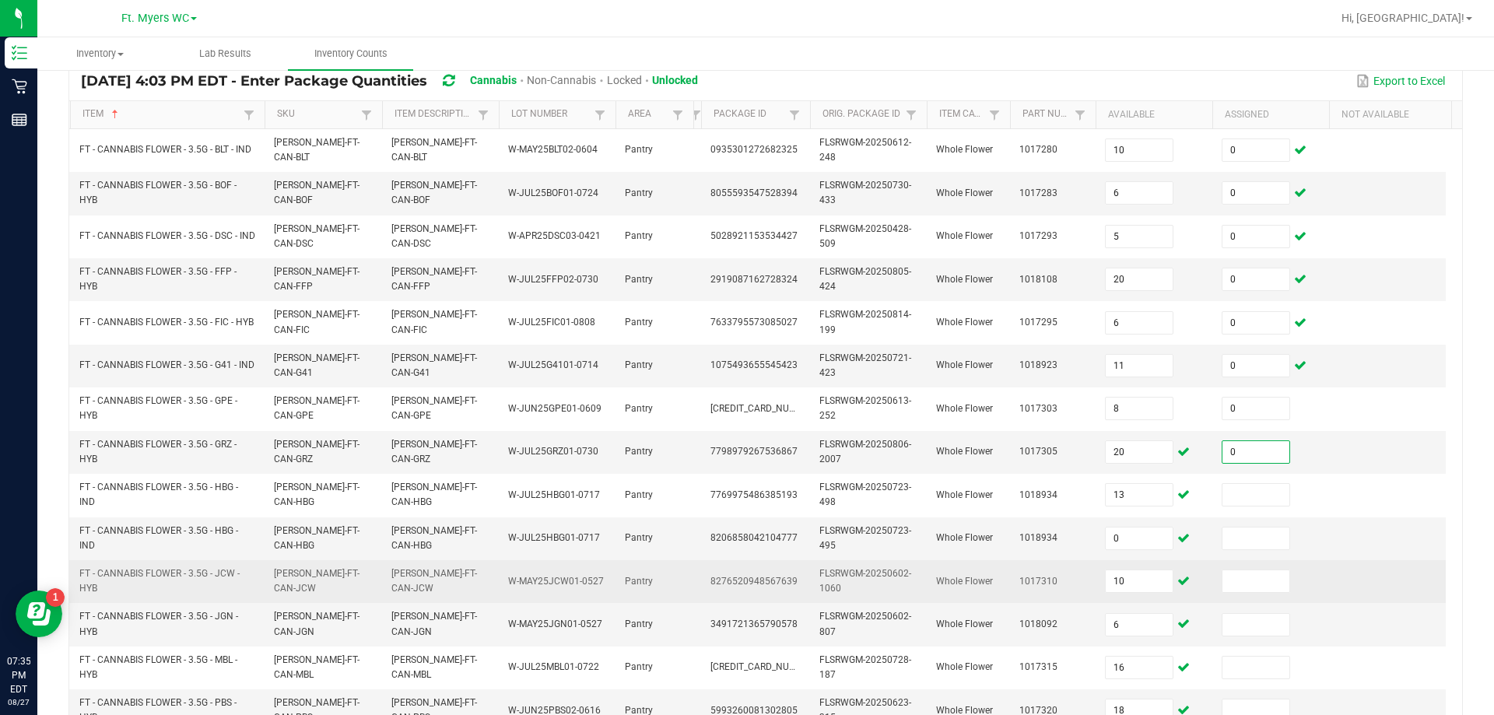
scroll to position [311, 0]
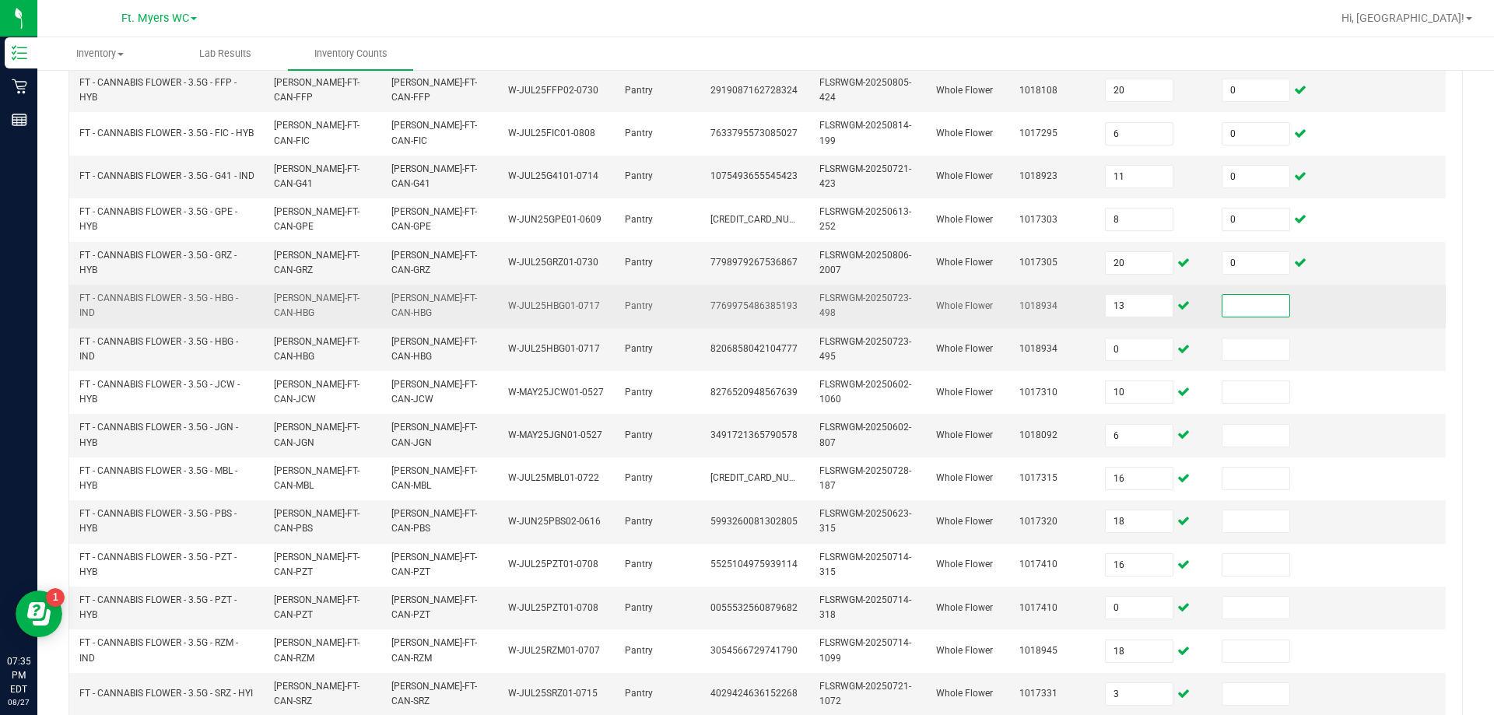
click at [745, 295] on input at bounding box center [1255, 306] width 67 height 22
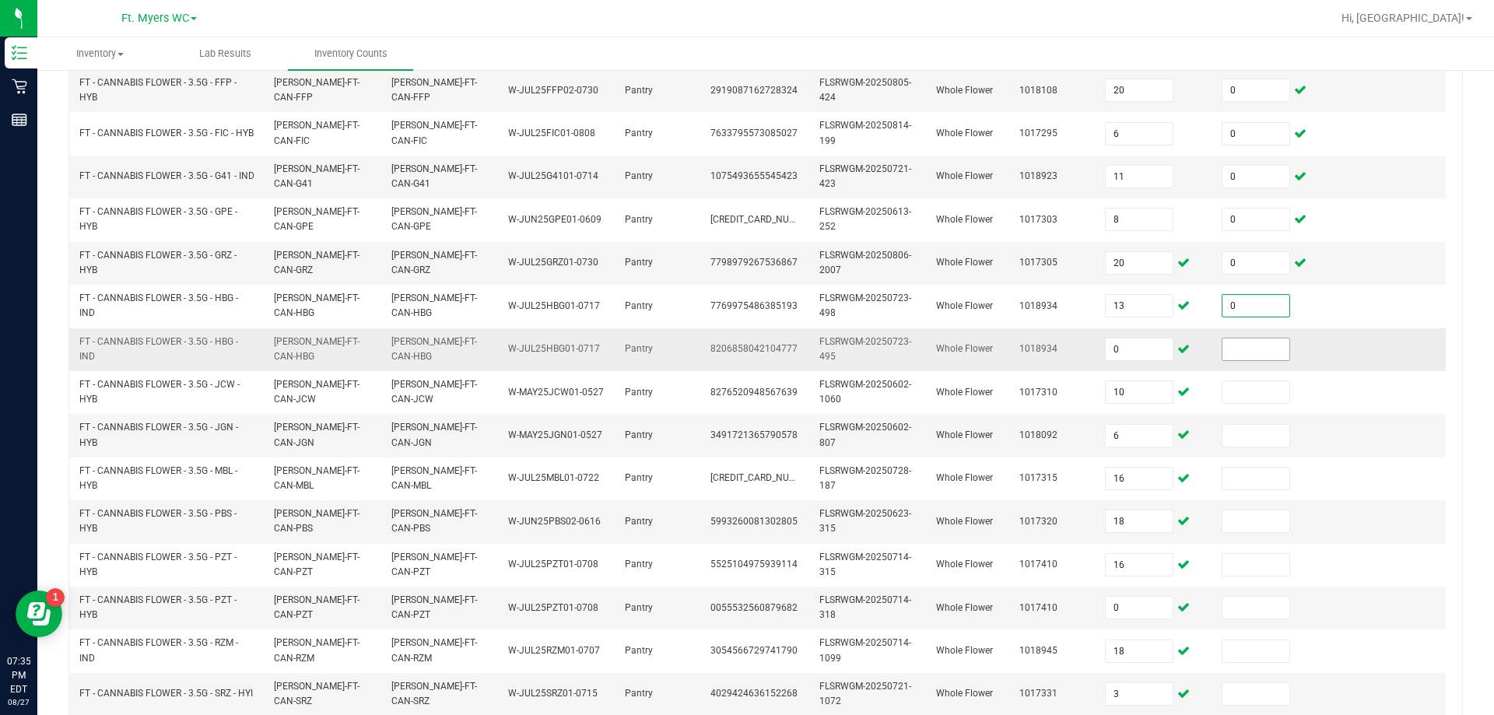
click at [745, 349] on input at bounding box center [1255, 349] width 67 height 22
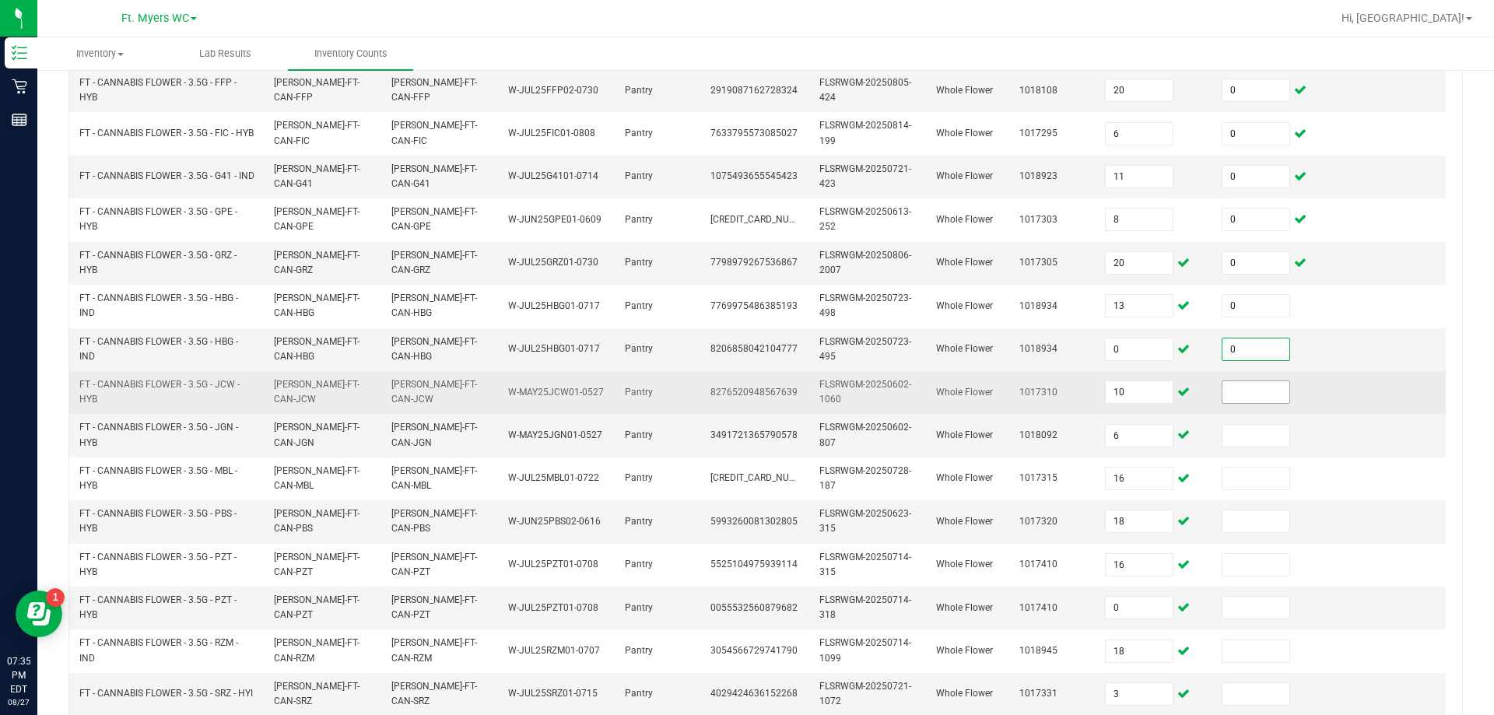
click at [745, 400] on input at bounding box center [1255, 392] width 67 height 22
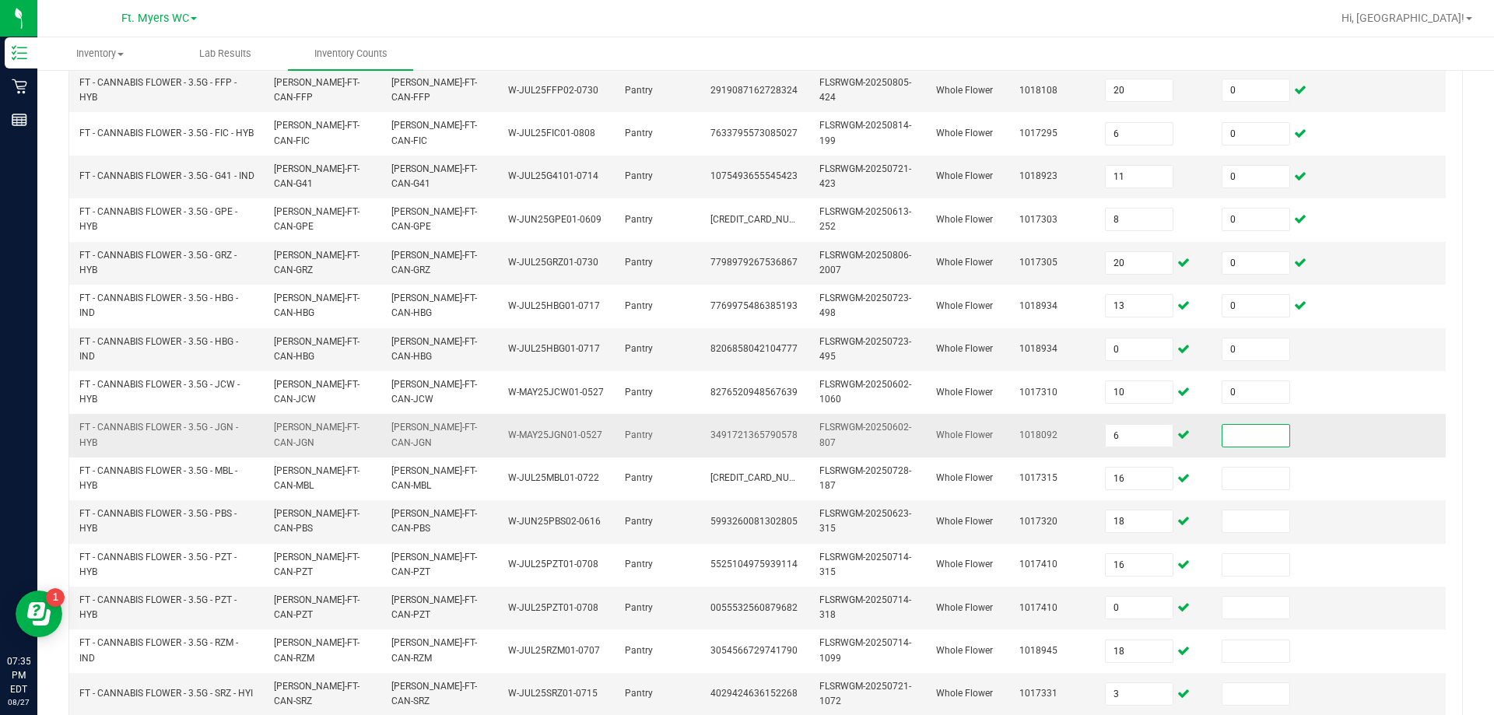
drag, startPoint x: 1238, startPoint y: 431, endPoint x: 1236, endPoint y: 459, distance: 28.1
click at [745, 432] on input at bounding box center [1255, 436] width 67 height 22
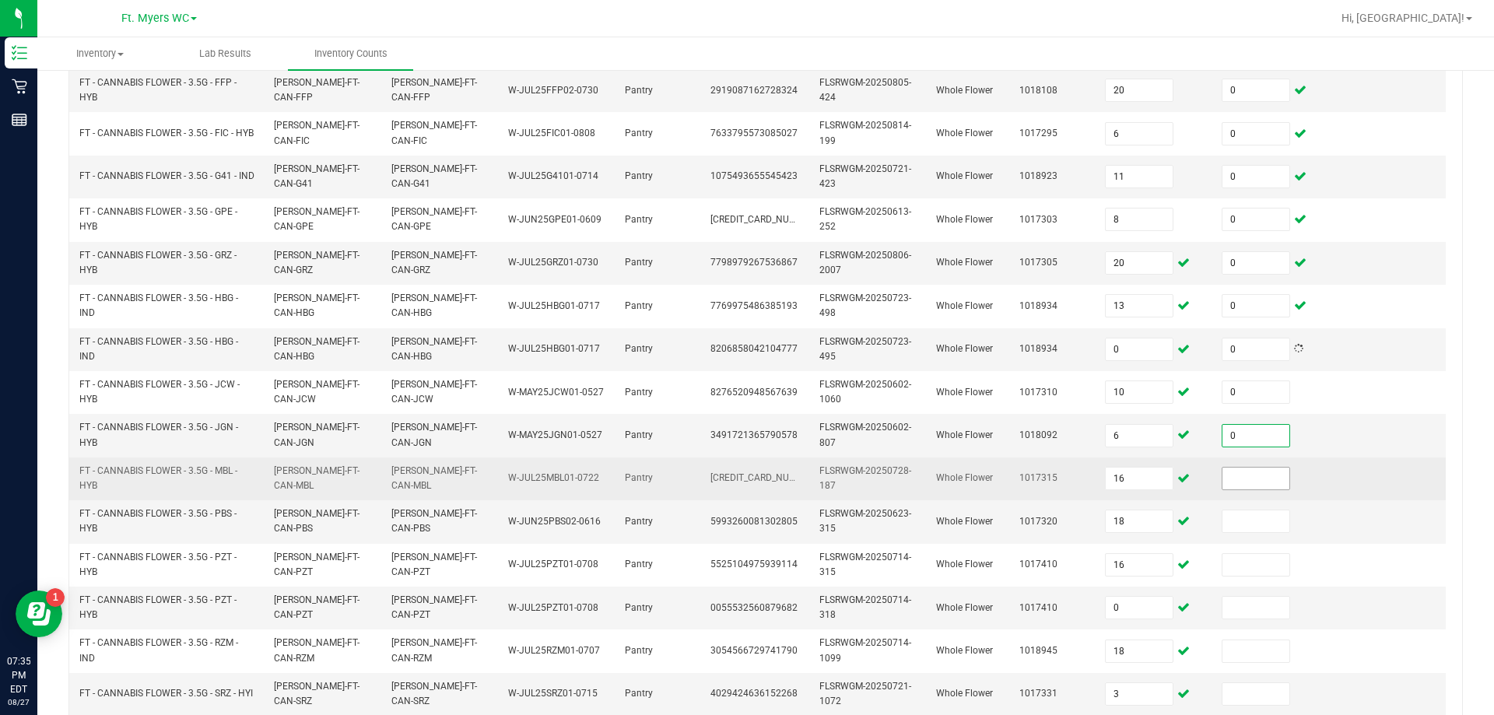
click at [745, 482] on input at bounding box center [1255, 479] width 67 height 22
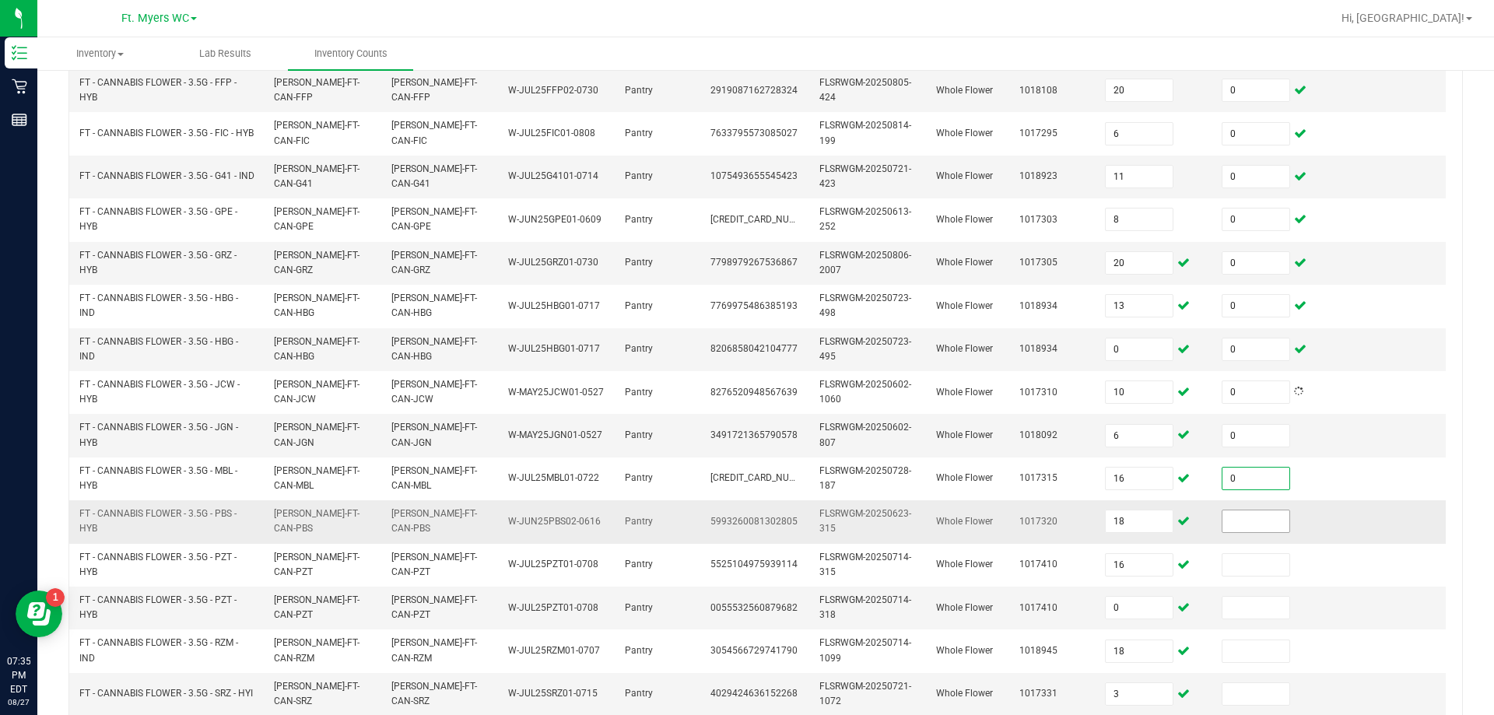
click at [745, 527] on input at bounding box center [1255, 521] width 67 height 22
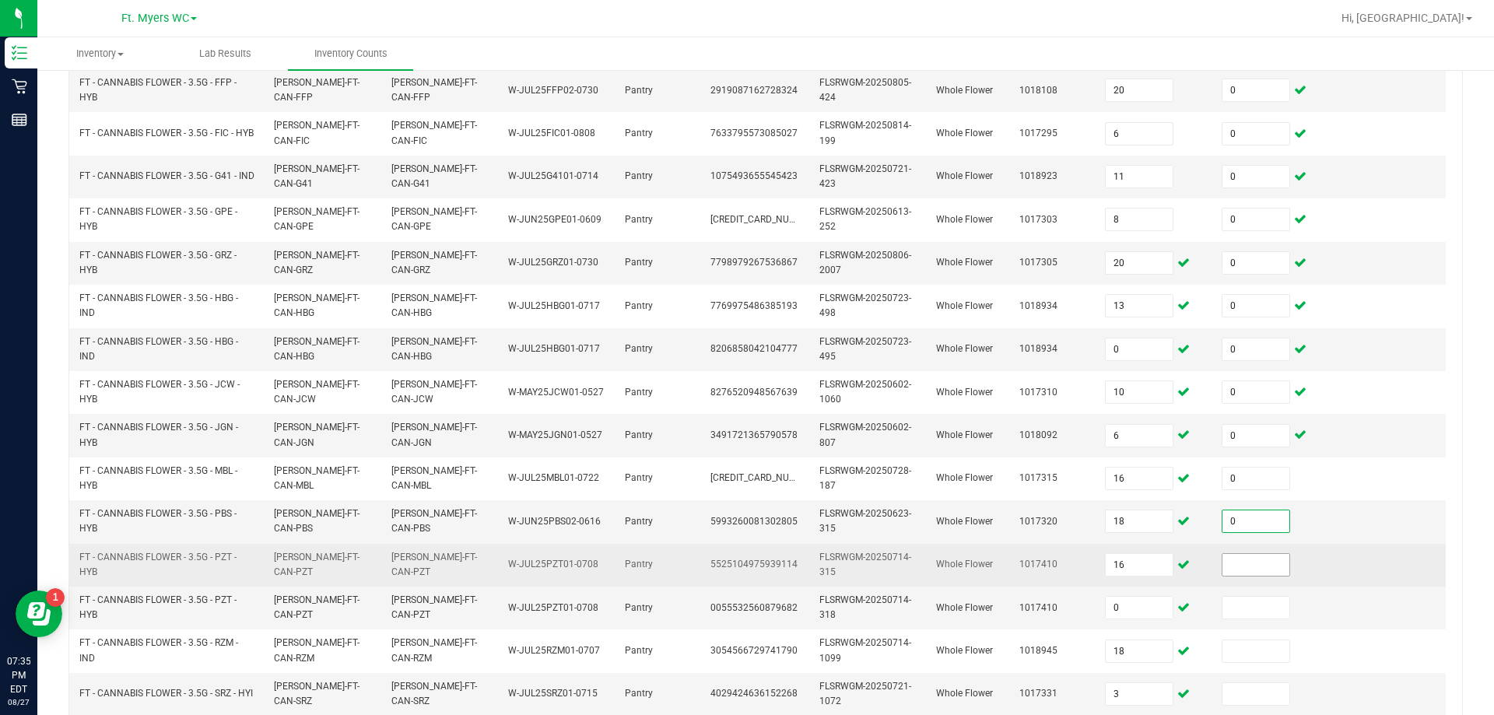
click at [745, 573] on input at bounding box center [1255, 565] width 67 height 22
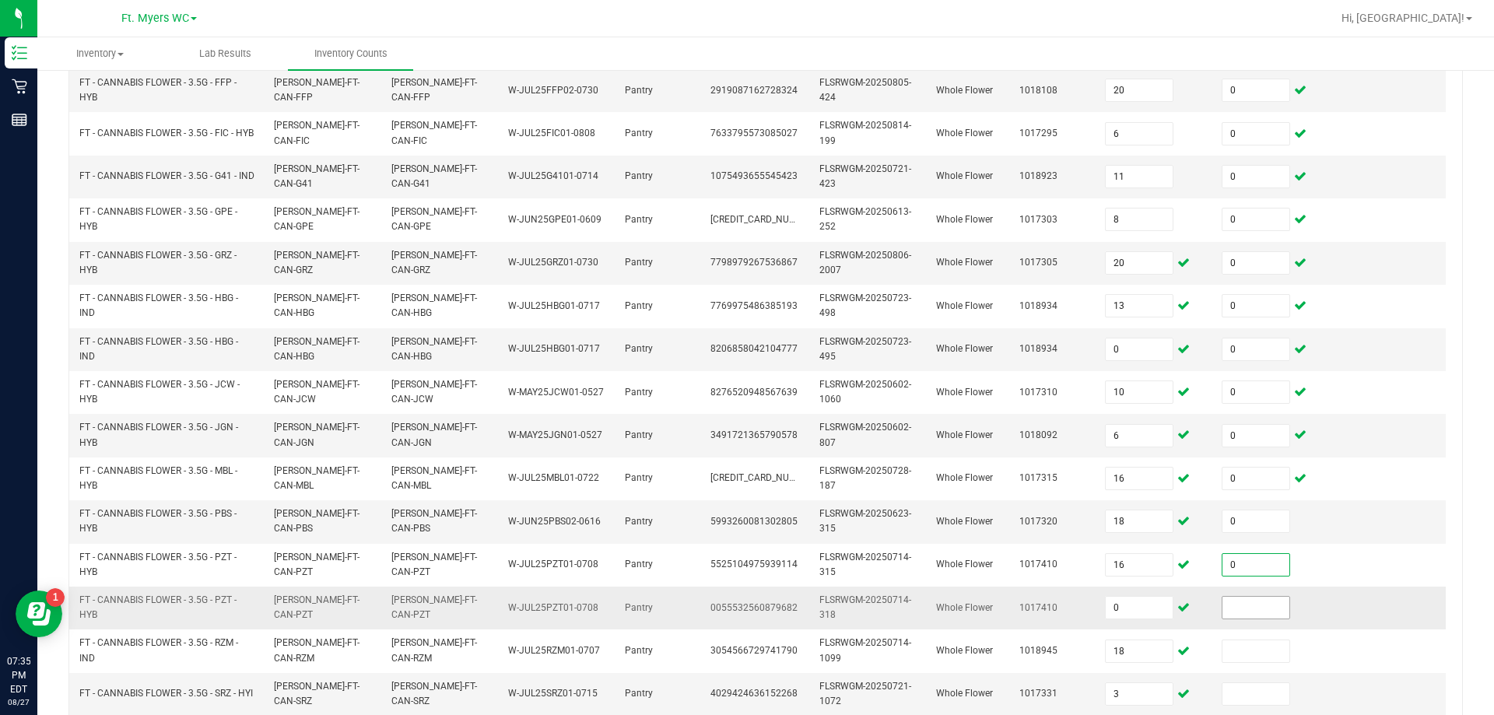
click at [745, 603] on input at bounding box center [1255, 608] width 67 height 22
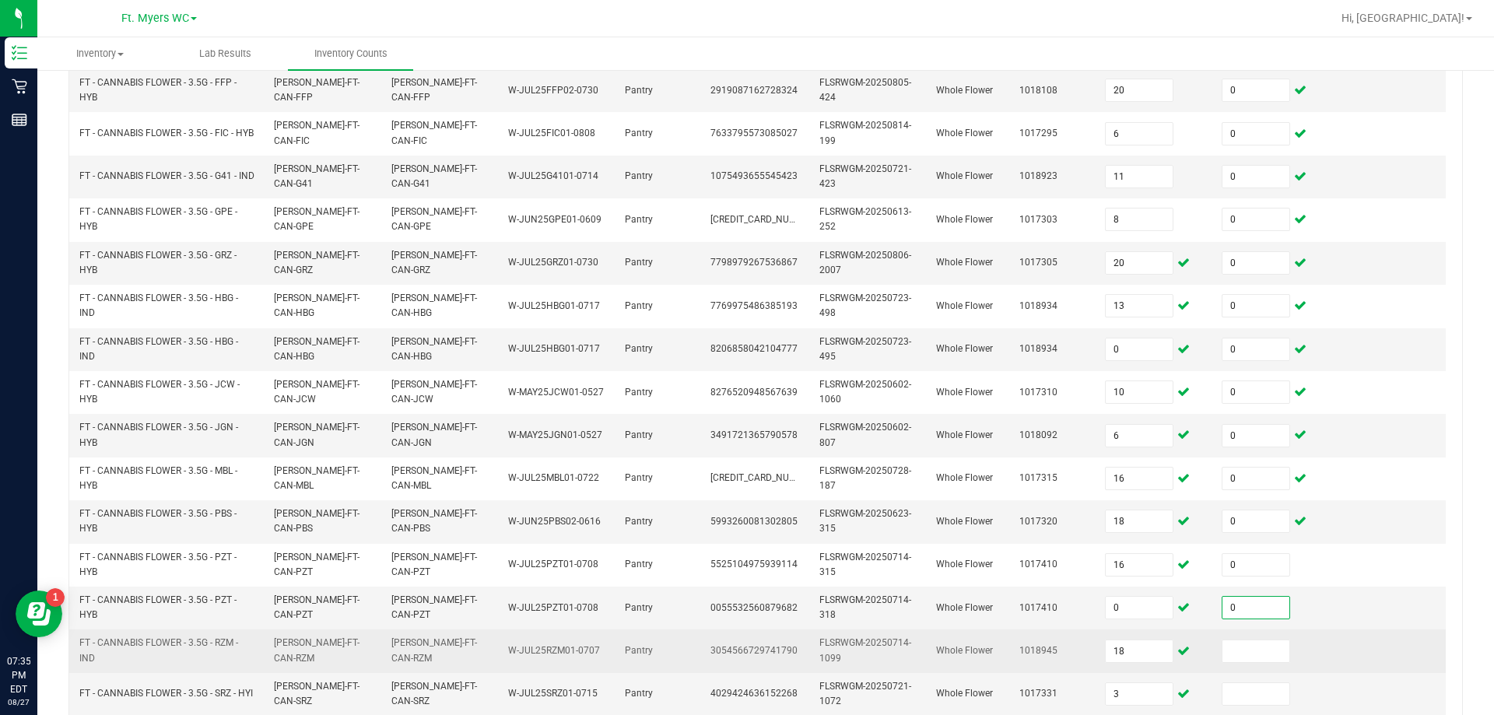
drag, startPoint x: 1291, startPoint y: 619, endPoint x: 1272, endPoint y: 663, distance: 48.1
click at [745, 618] on td "0" at bounding box center [1270, 608] width 117 height 43
click at [745, 663] on td at bounding box center [1270, 651] width 117 height 43
click at [745, 653] on input at bounding box center [1255, 651] width 67 height 22
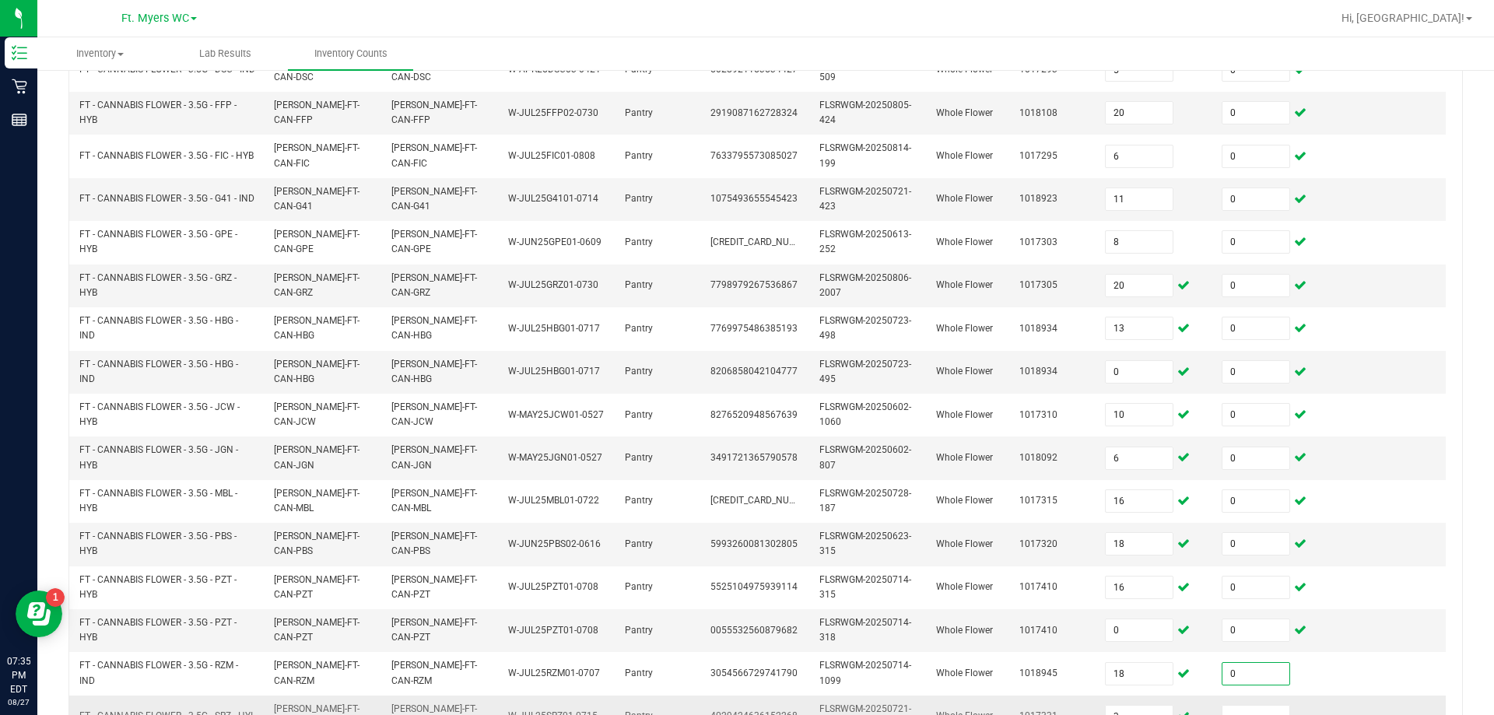
scroll to position [465, 0]
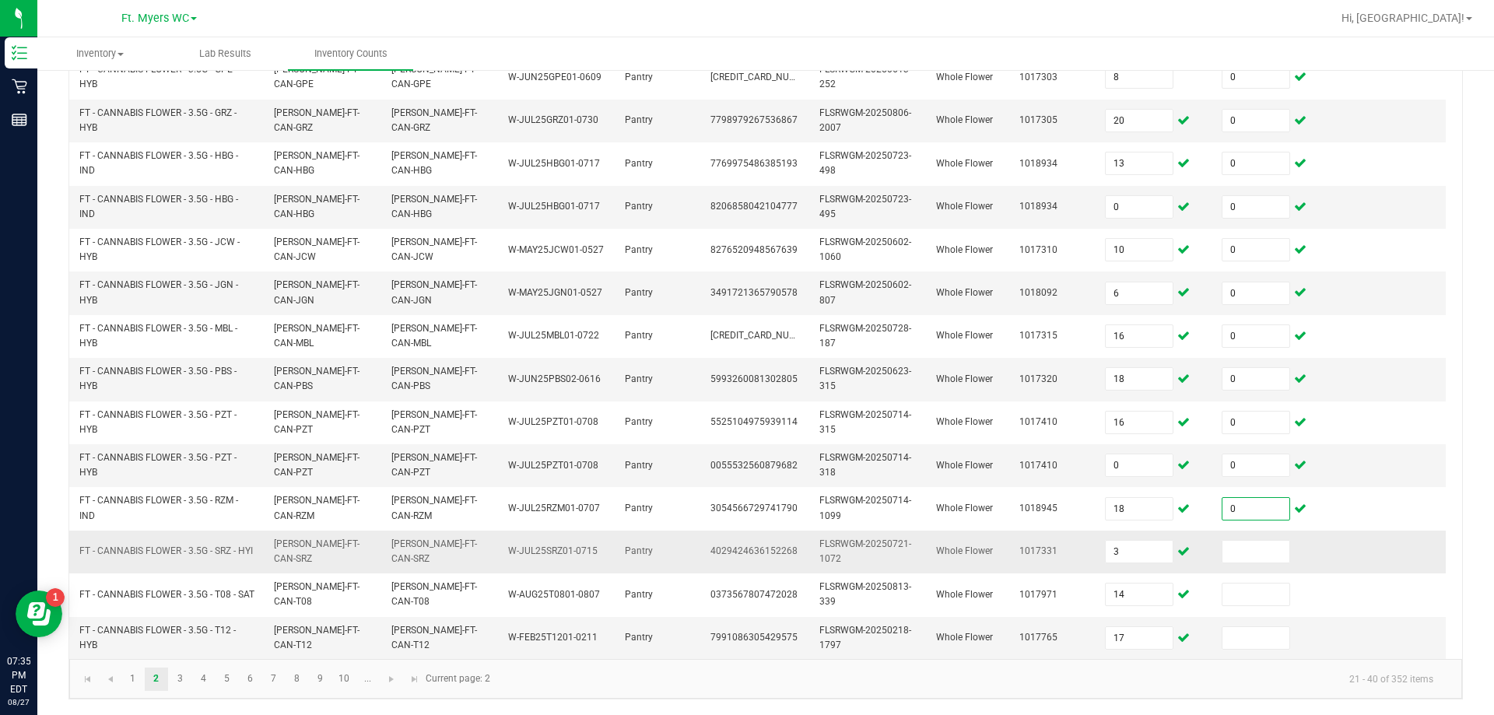
click at [745, 554] on td at bounding box center [1270, 552] width 117 height 43
click at [745, 546] on input at bounding box center [1255, 552] width 67 height 22
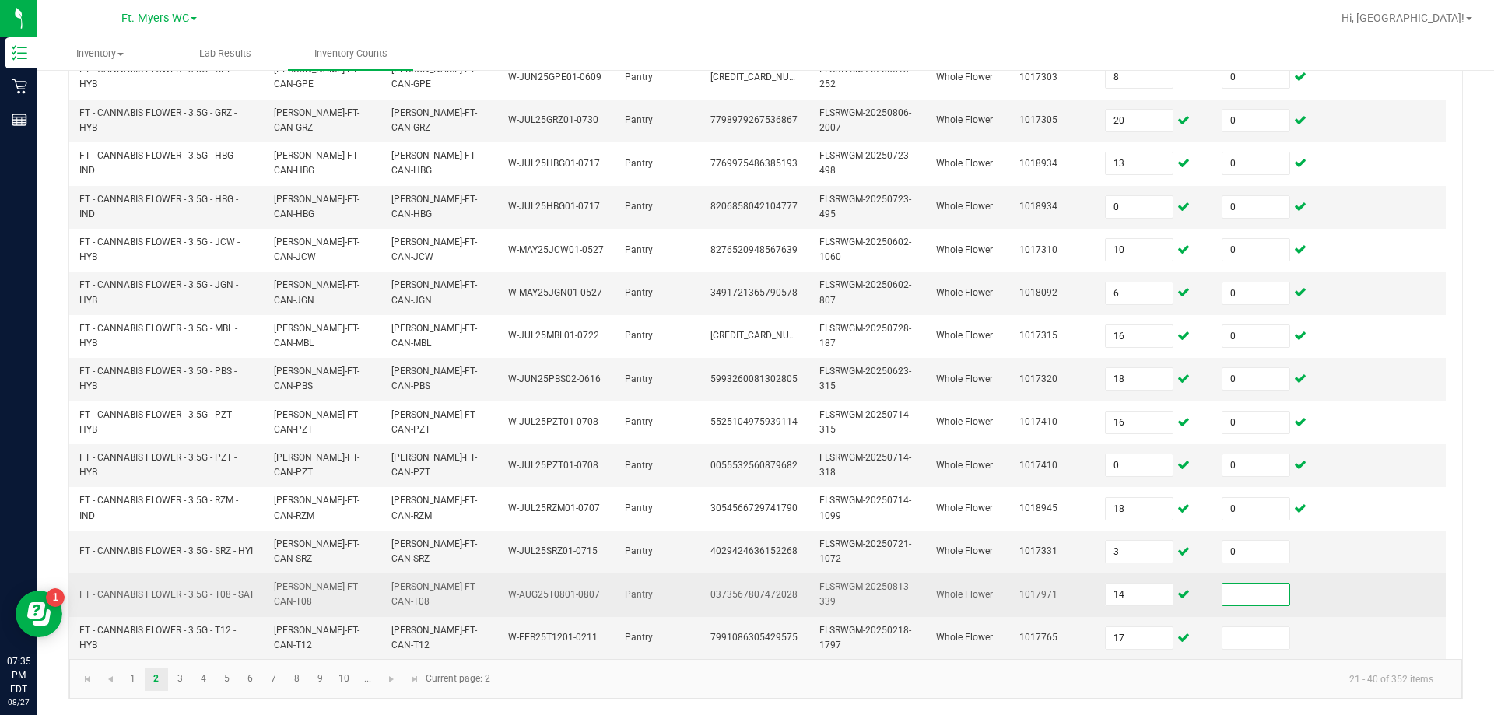
click at [745, 584] on input at bounding box center [1255, 595] width 67 height 22
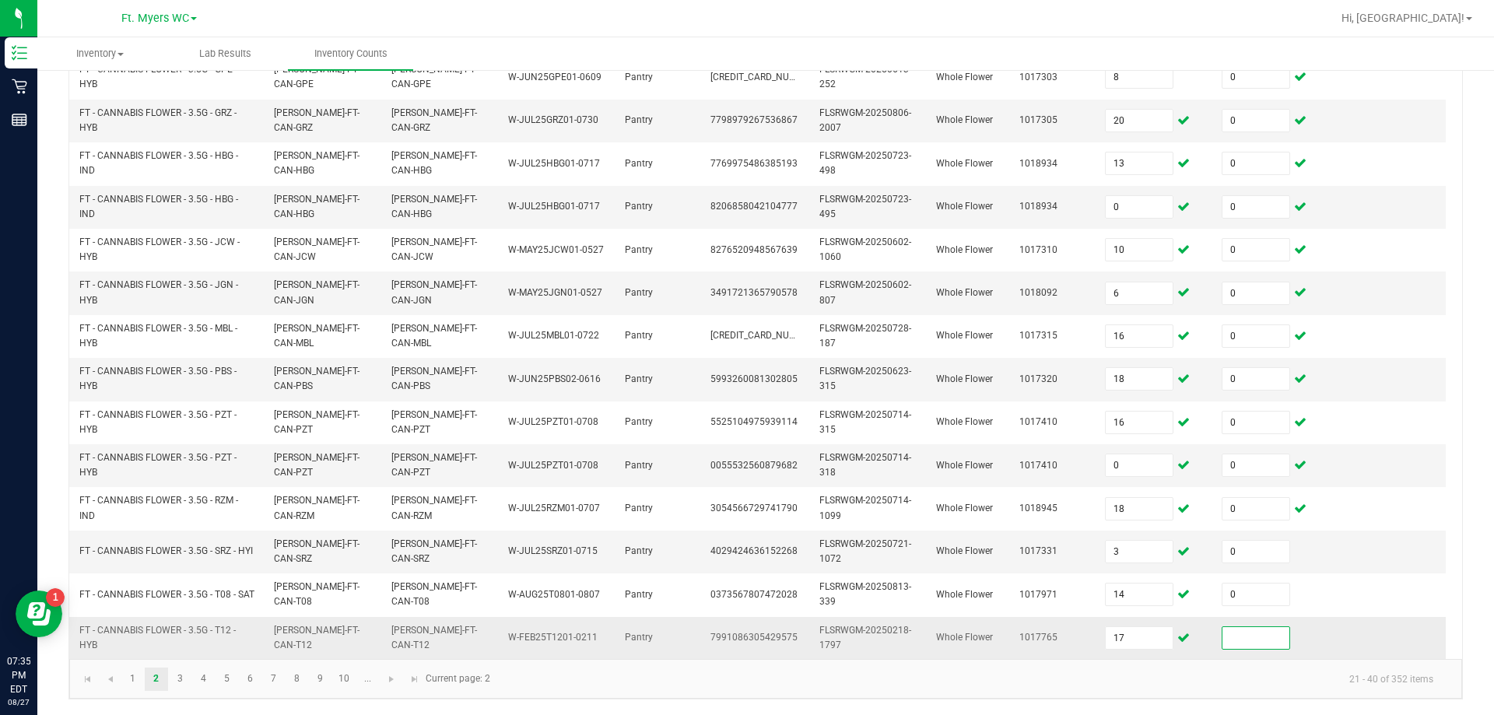
click at [745, 628] on input at bounding box center [1255, 638] width 67 height 22
click at [382, 686] on link at bounding box center [392, 679] width 23 height 23
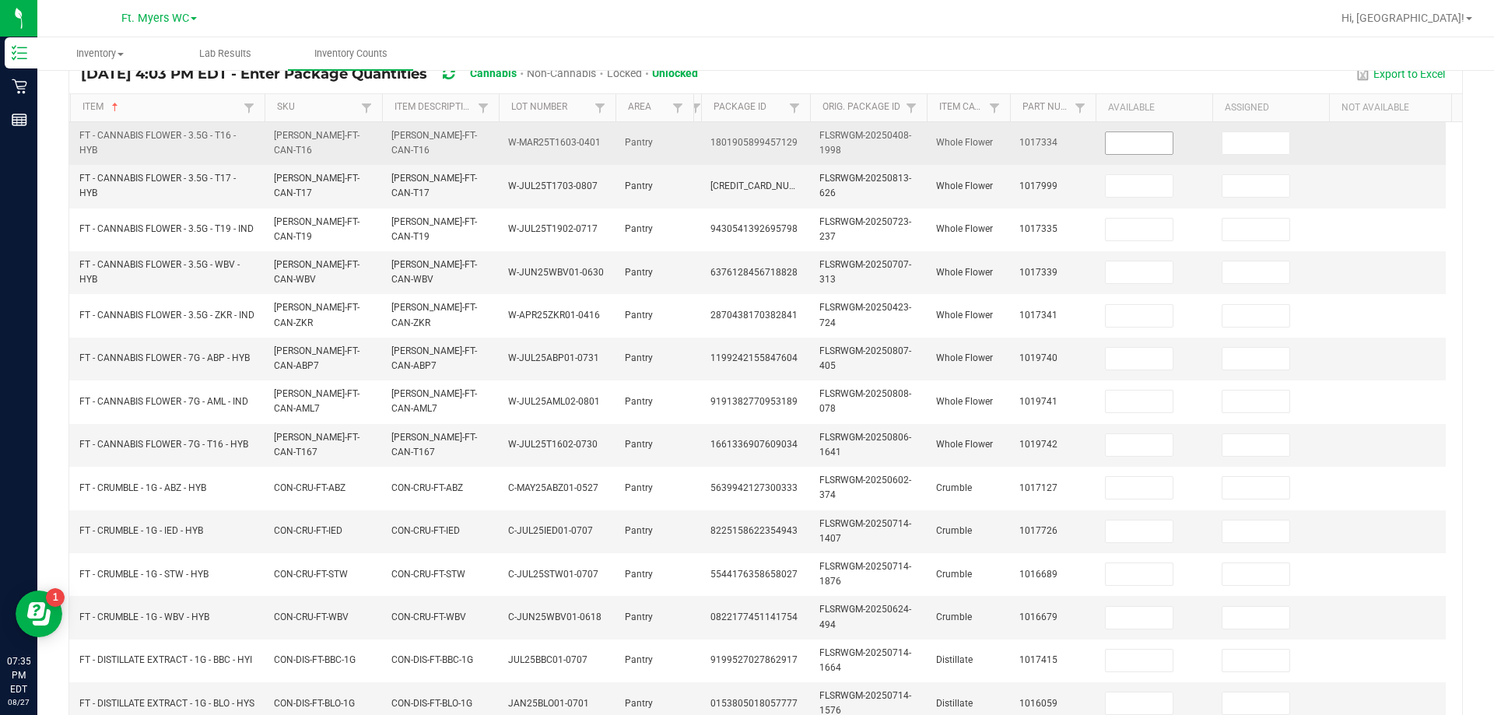
scroll to position [76, 0]
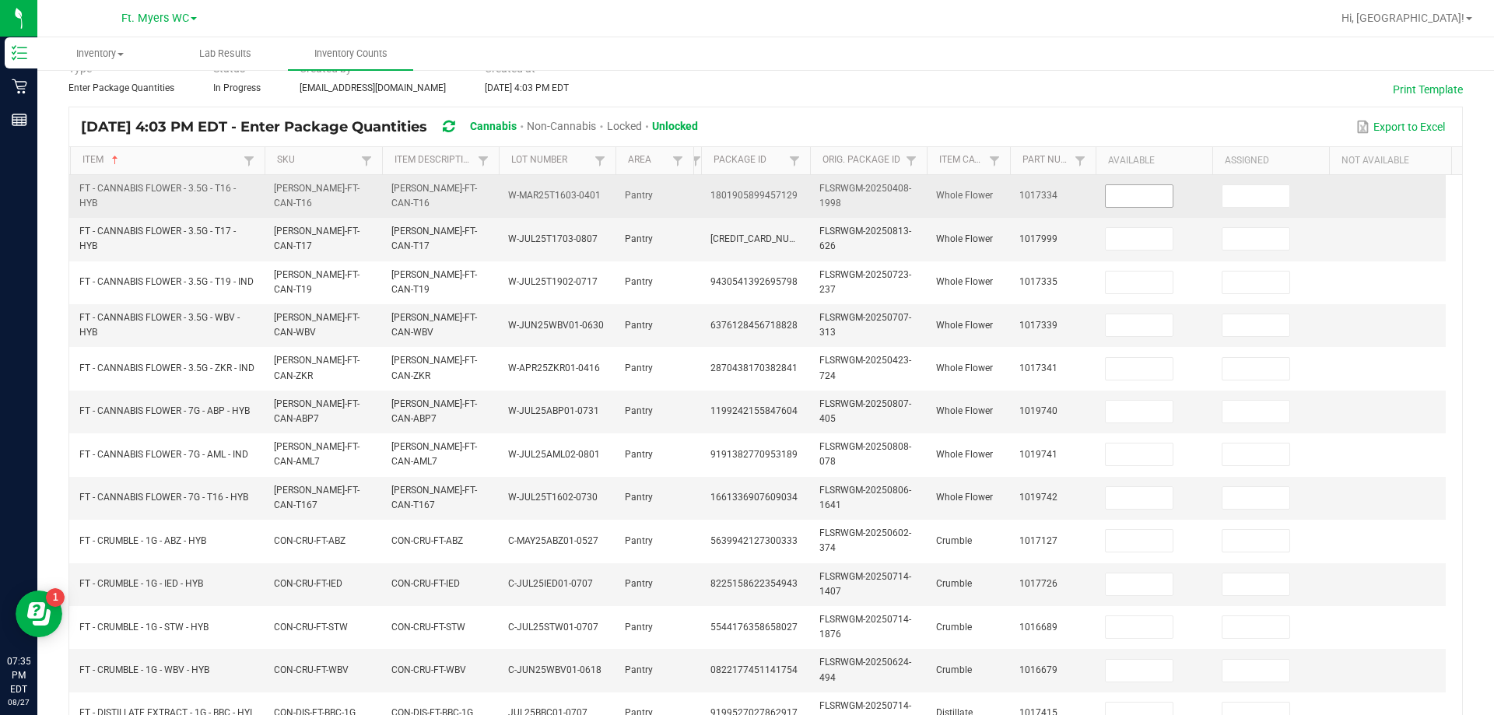
click at [745, 198] on input at bounding box center [1139, 196] width 67 height 22
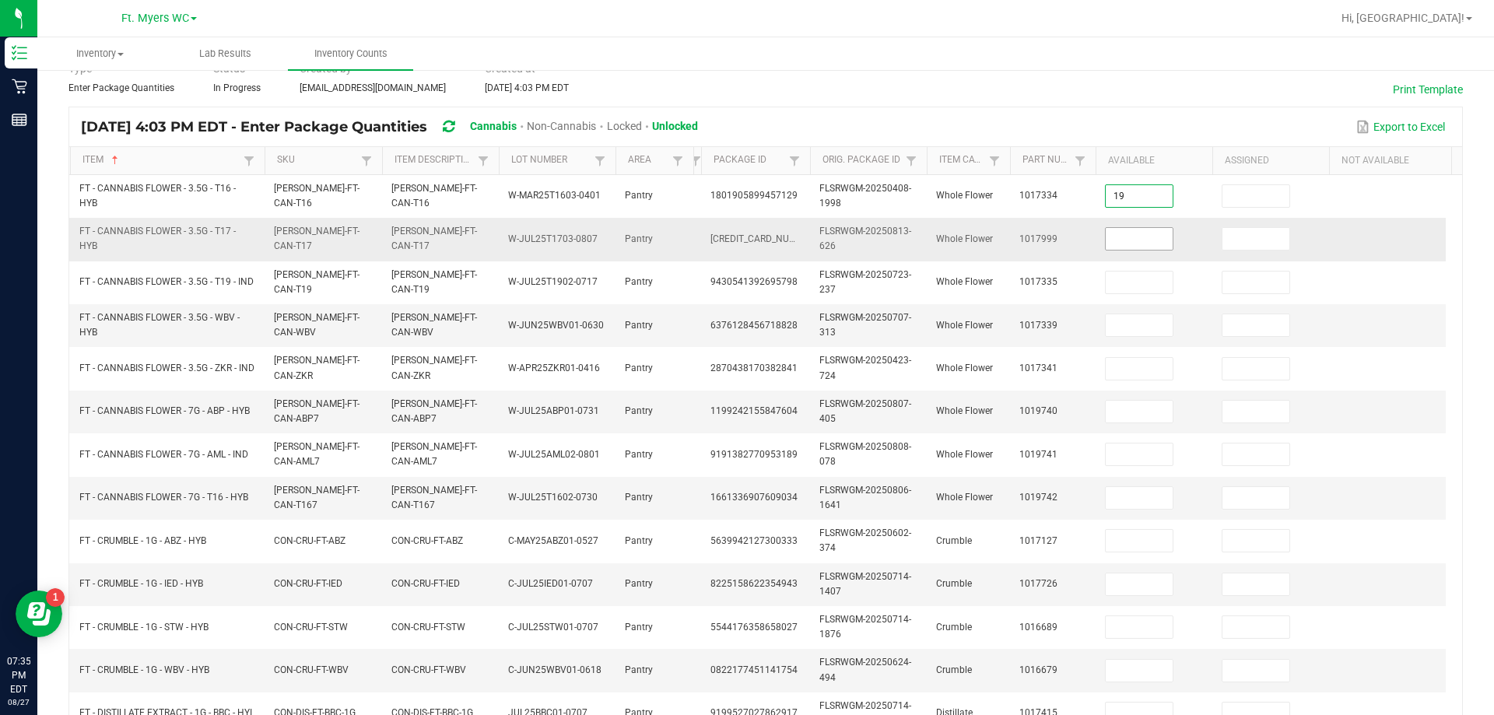
click at [745, 247] on input at bounding box center [1139, 239] width 67 height 22
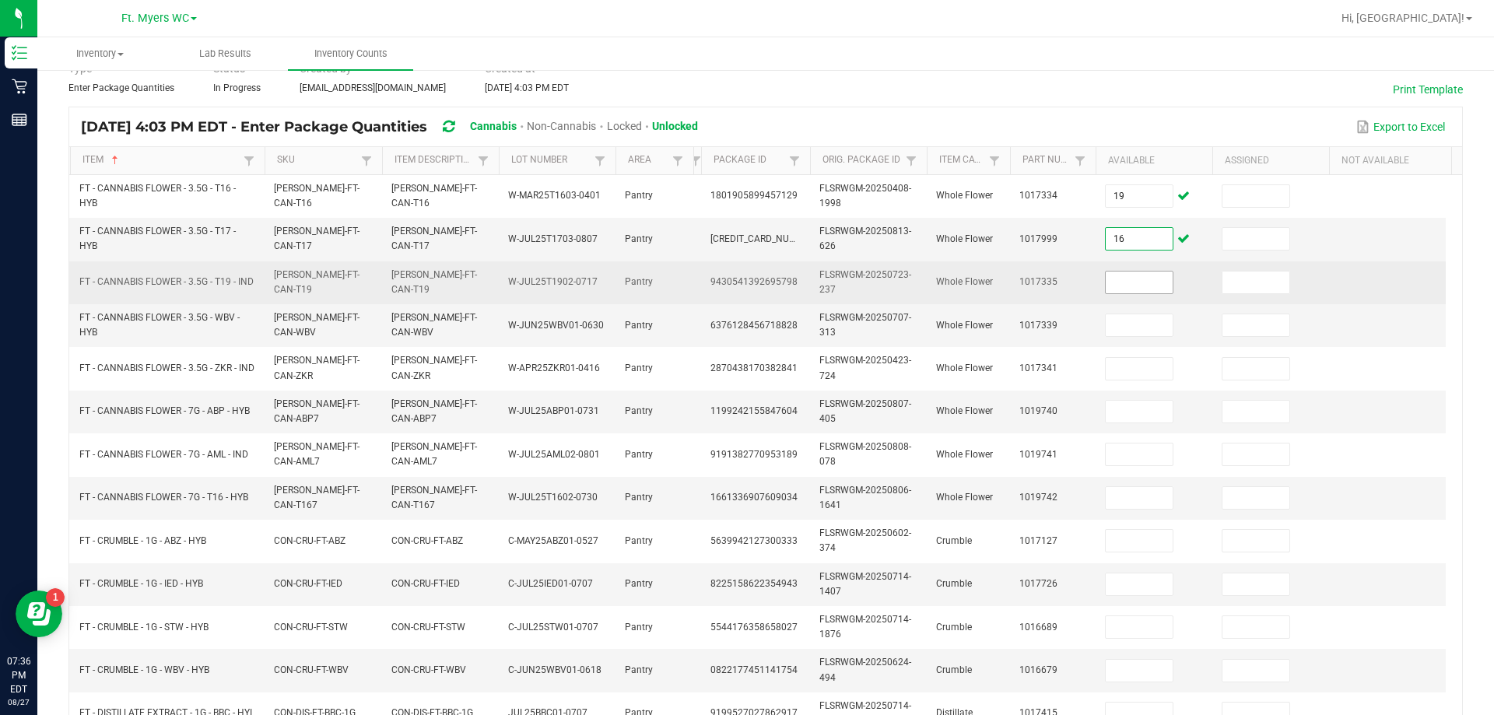
click at [745, 275] on input at bounding box center [1139, 283] width 67 height 22
click at [745, 277] on input at bounding box center [1139, 283] width 67 height 22
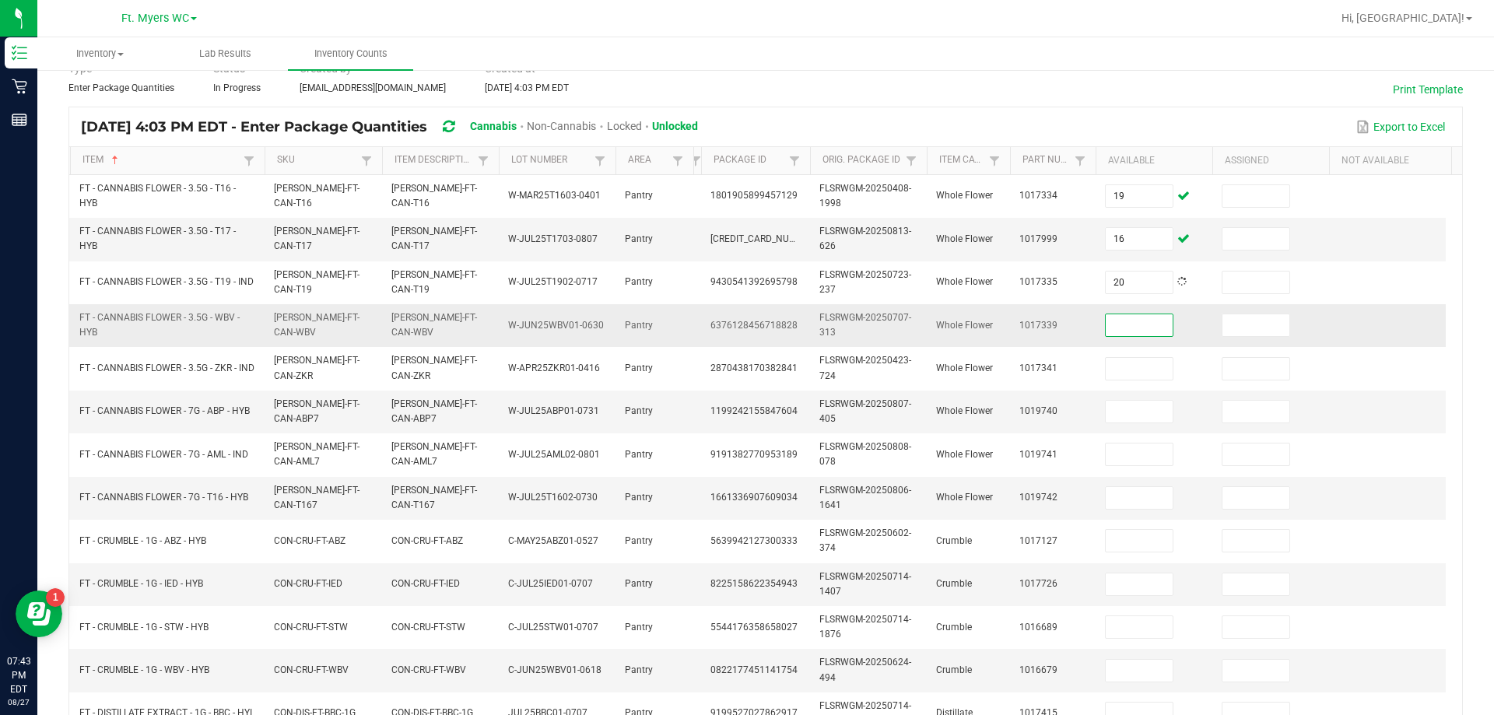
click at [745, 327] on input at bounding box center [1139, 325] width 67 height 22
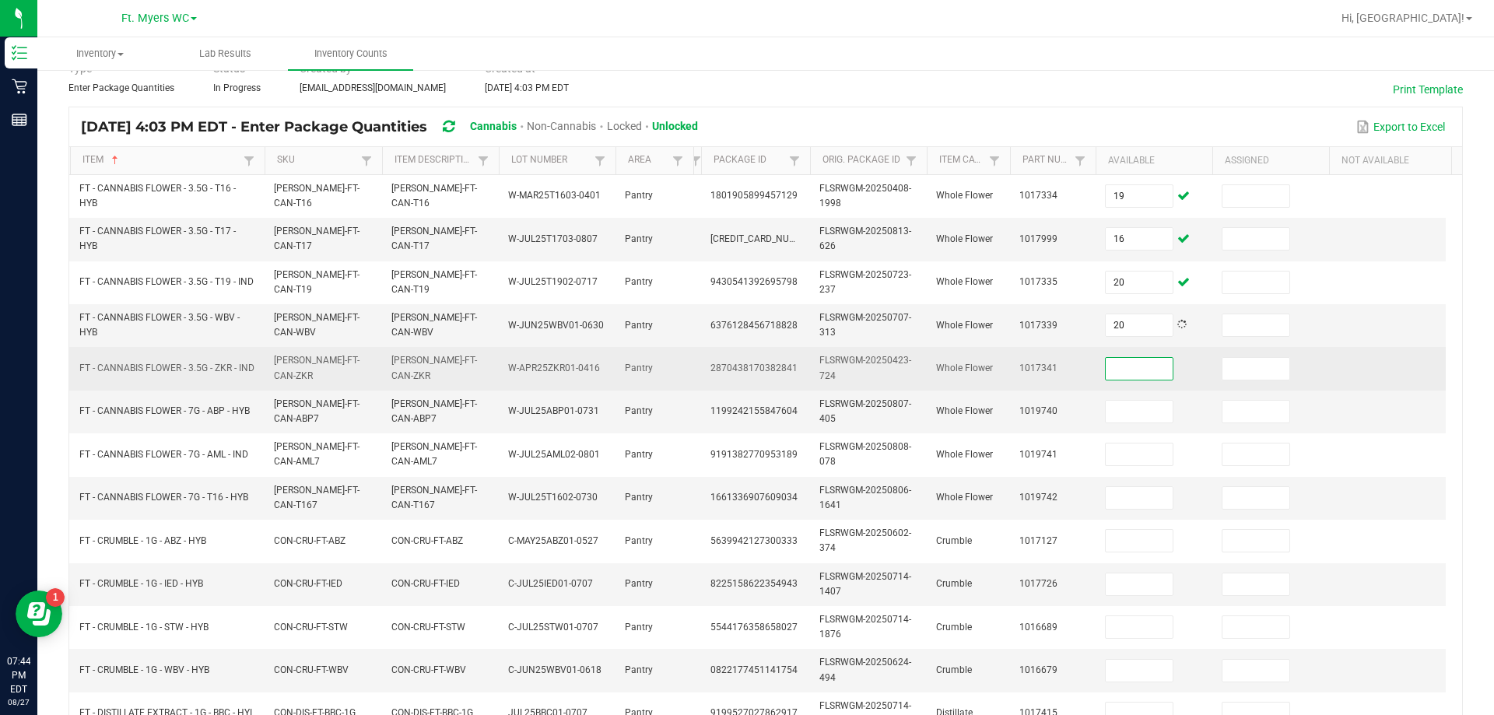
click at [745, 372] on input at bounding box center [1139, 369] width 67 height 22
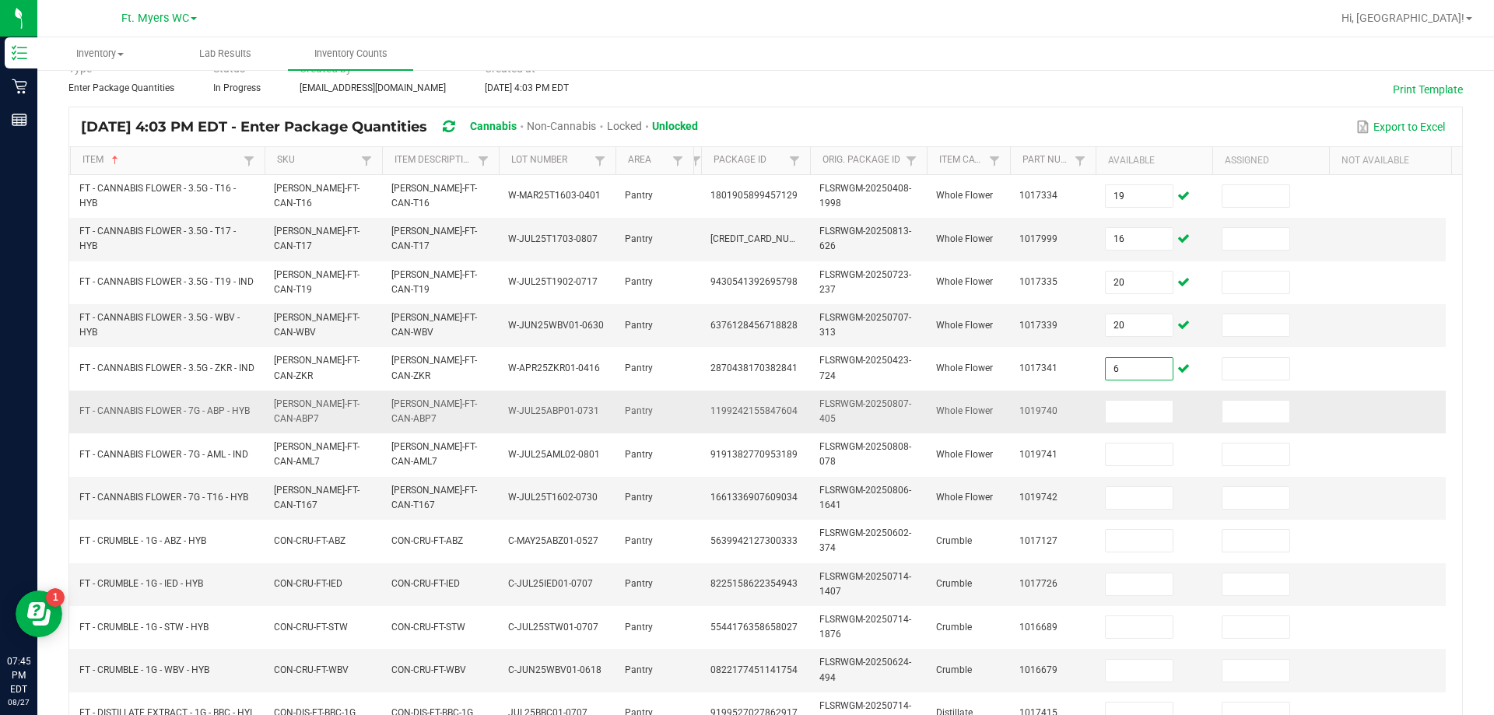
click at [745, 396] on td at bounding box center [1154, 412] width 117 height 43
click at [745, 416] on input at bounding box center [1139, 412] width 67 height 22
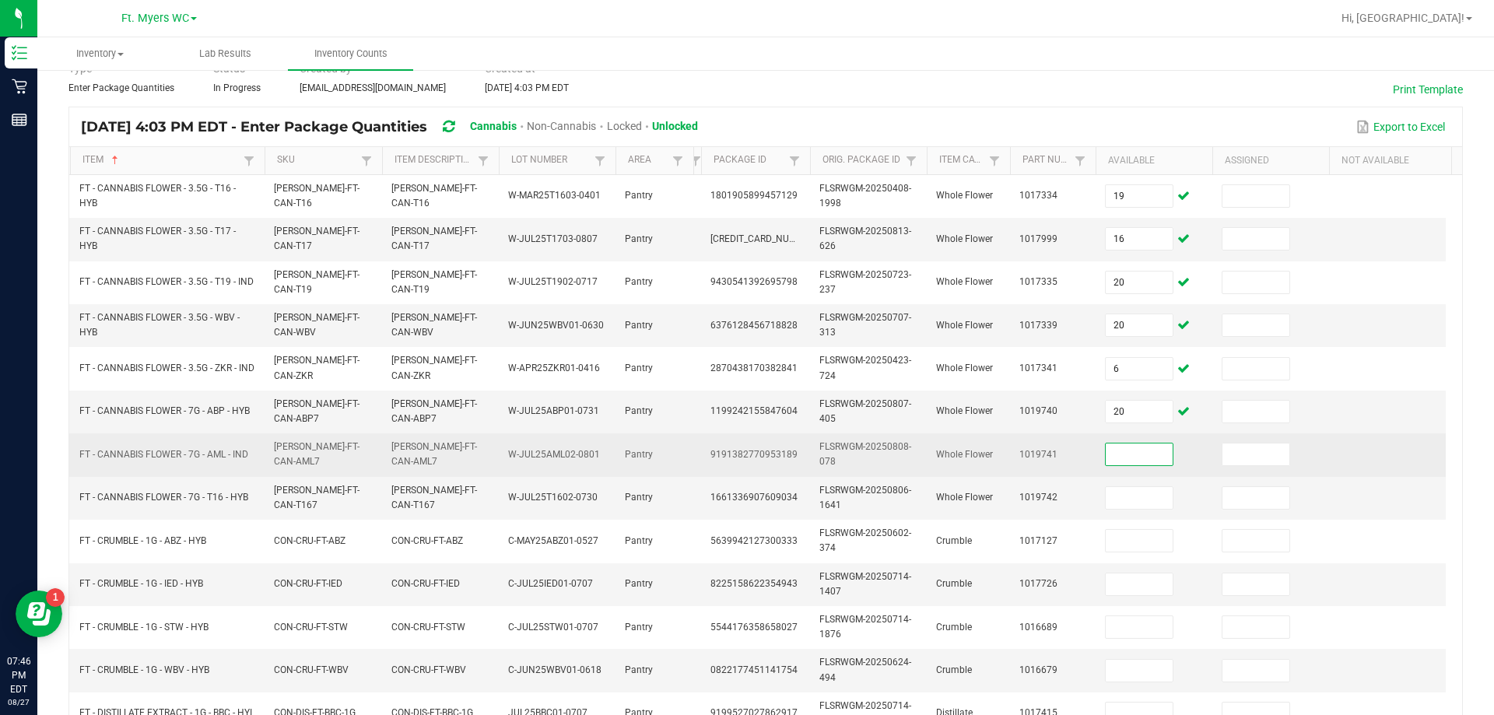
click at [745, 451] on input at bounding box center [1139, 455] width 67 height 22
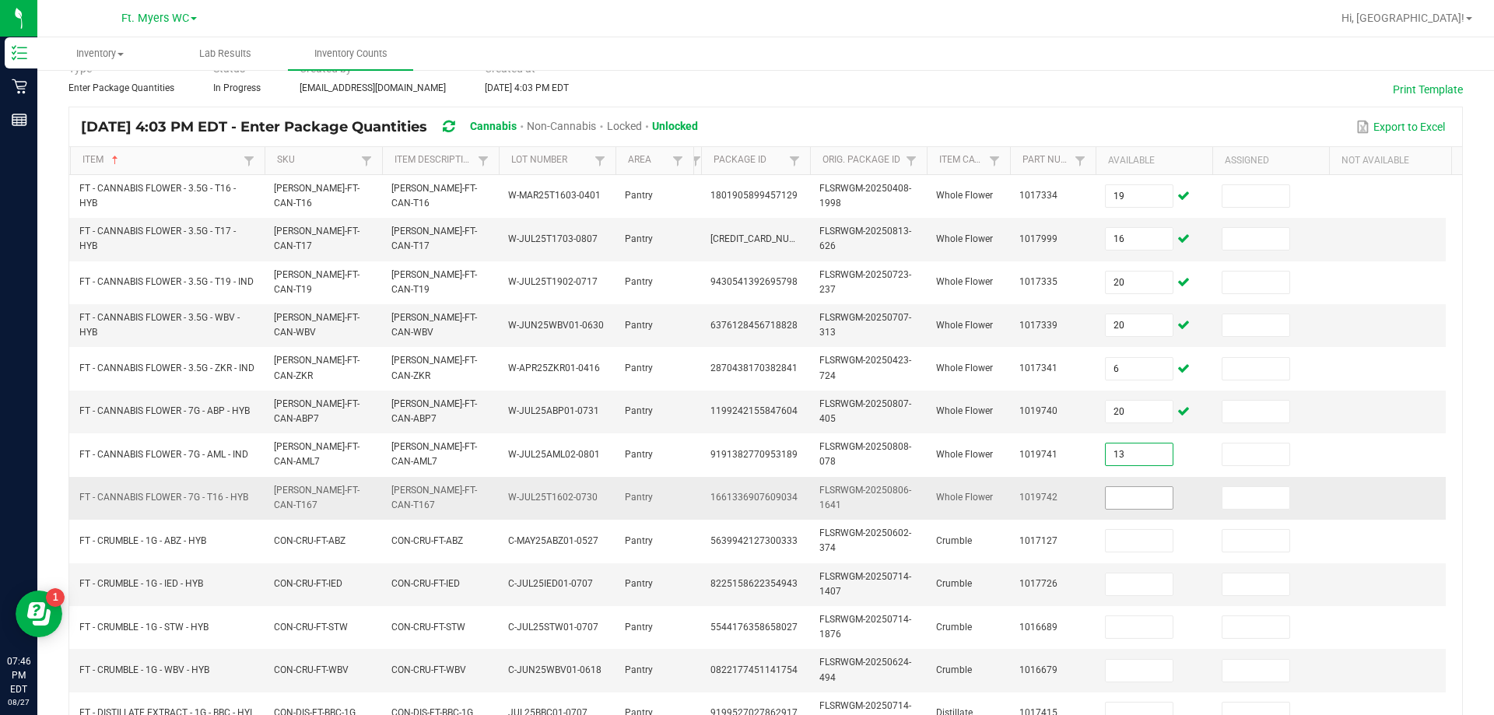
click at [745, 500] on input at bounding box center [1139, 498] width 67 height 22
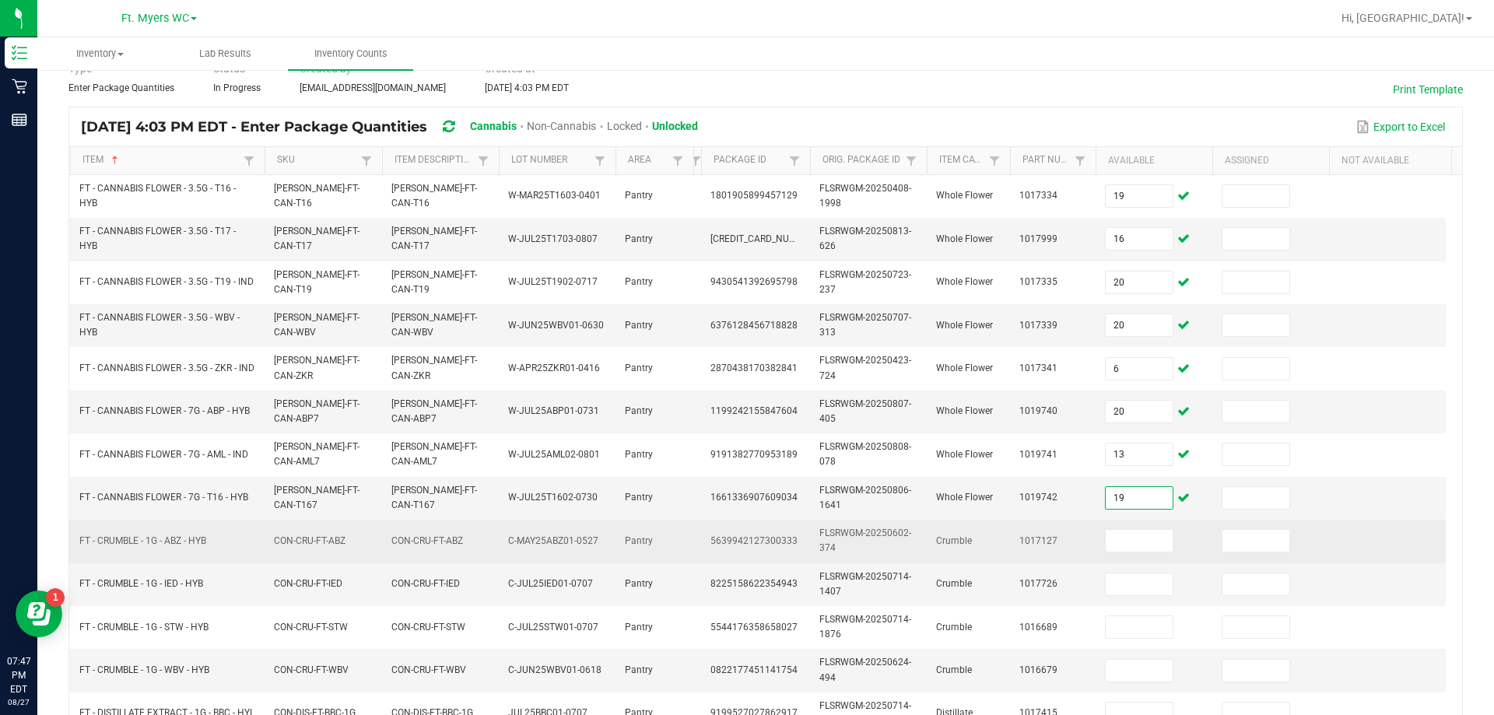
click at [745, 524] on td at bounding box center [1154, 541] width 117 height 43
click at [745, 535] on input at bounding box center [1139, 541] width 67 height 22
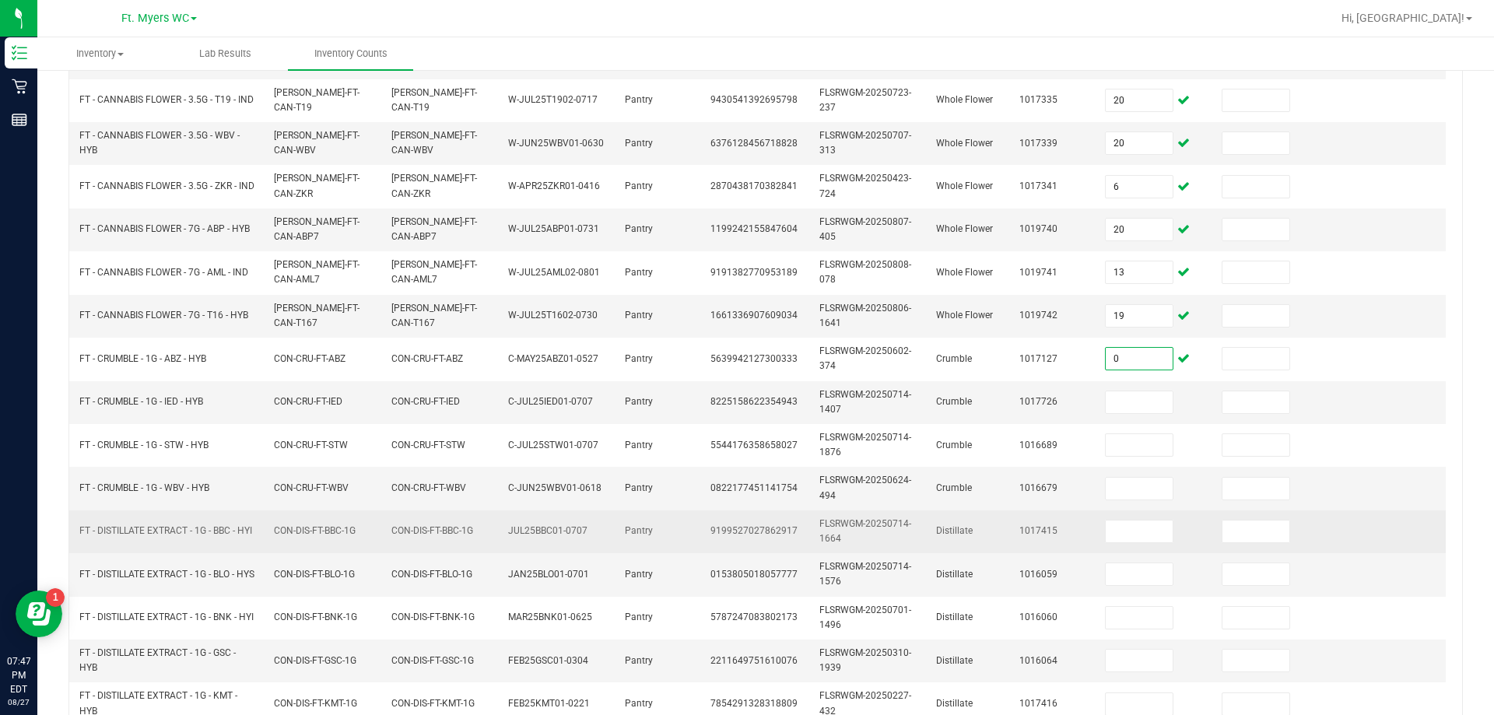
scroll to position [388, 0]
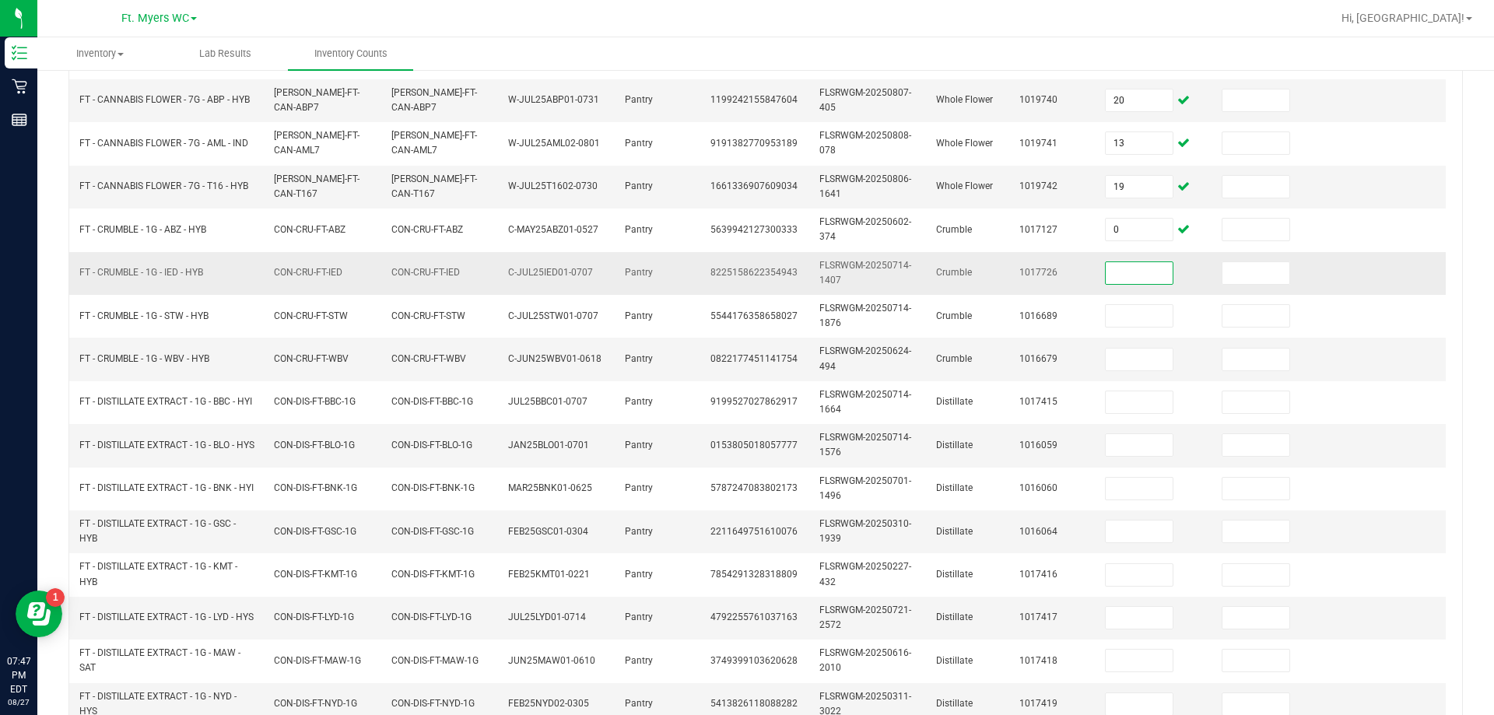
click at [745, 268] on input at bounding box center [1139, 273] width 67 height 22
click at [745, 198] on td "19" at bounding box center [1154, 187] width 117 height 43
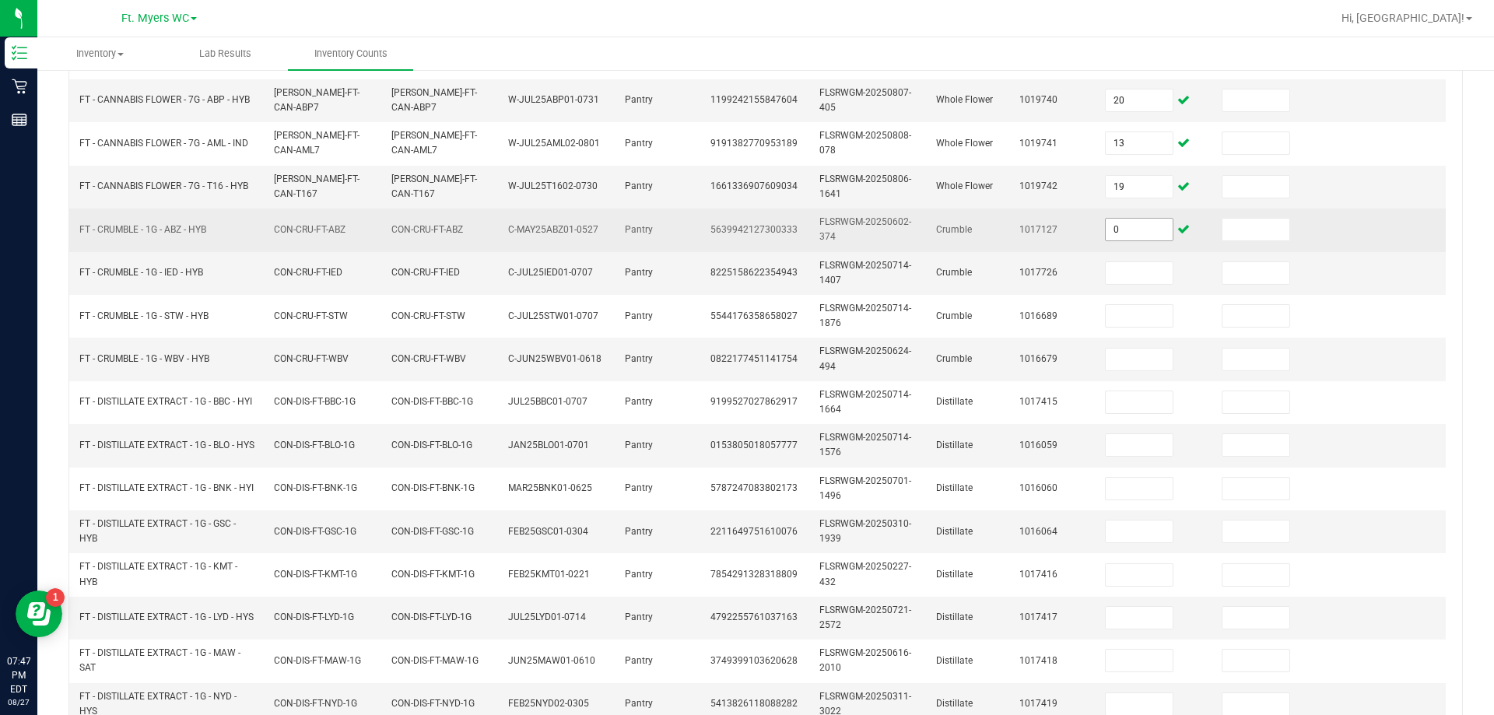
click at [745, 223] on input "0" at bounding box center [1139, 230] width 67 height 22
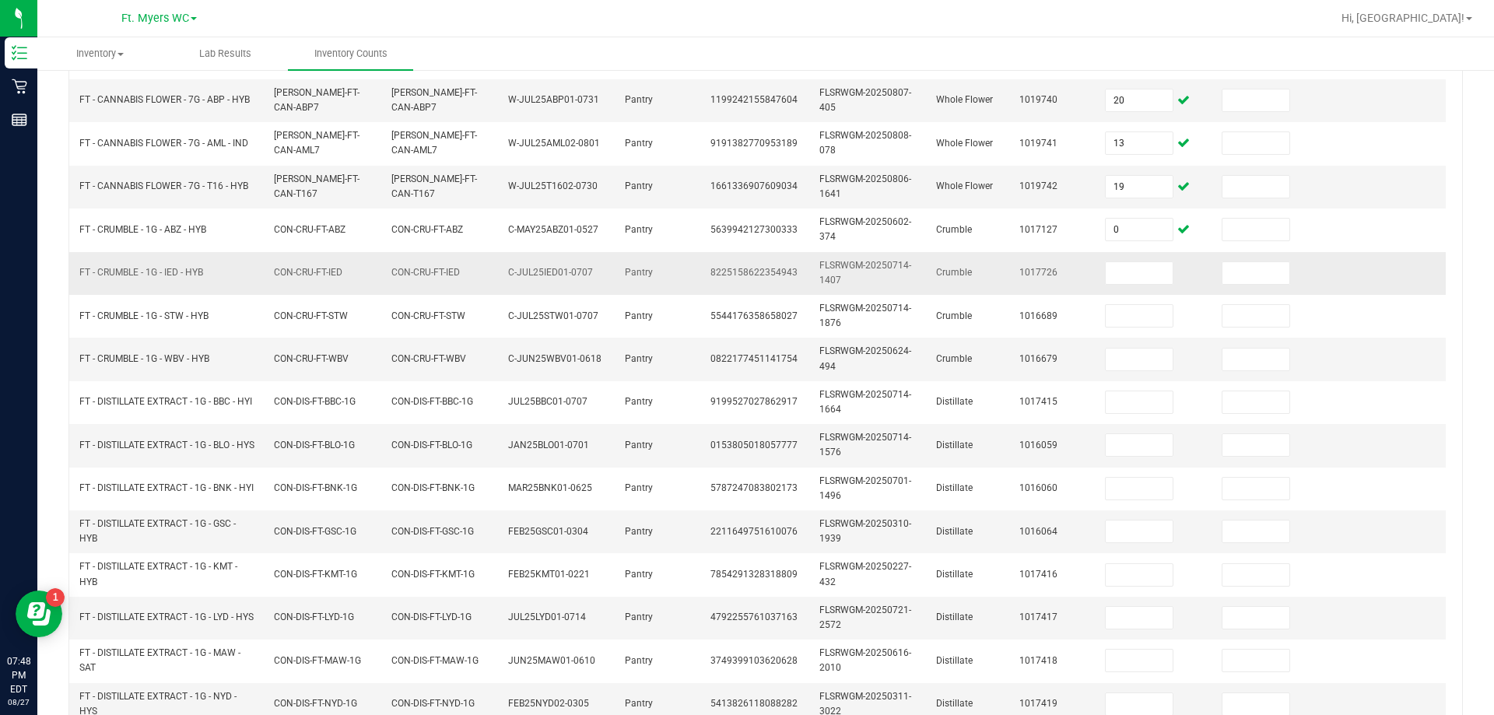
click at [745, 279] on td "1017726" at bounding box center [1053, 273] width 86 height 43
click at [745, 272] on input at bounding box center [1139, 273] width 67 height 22
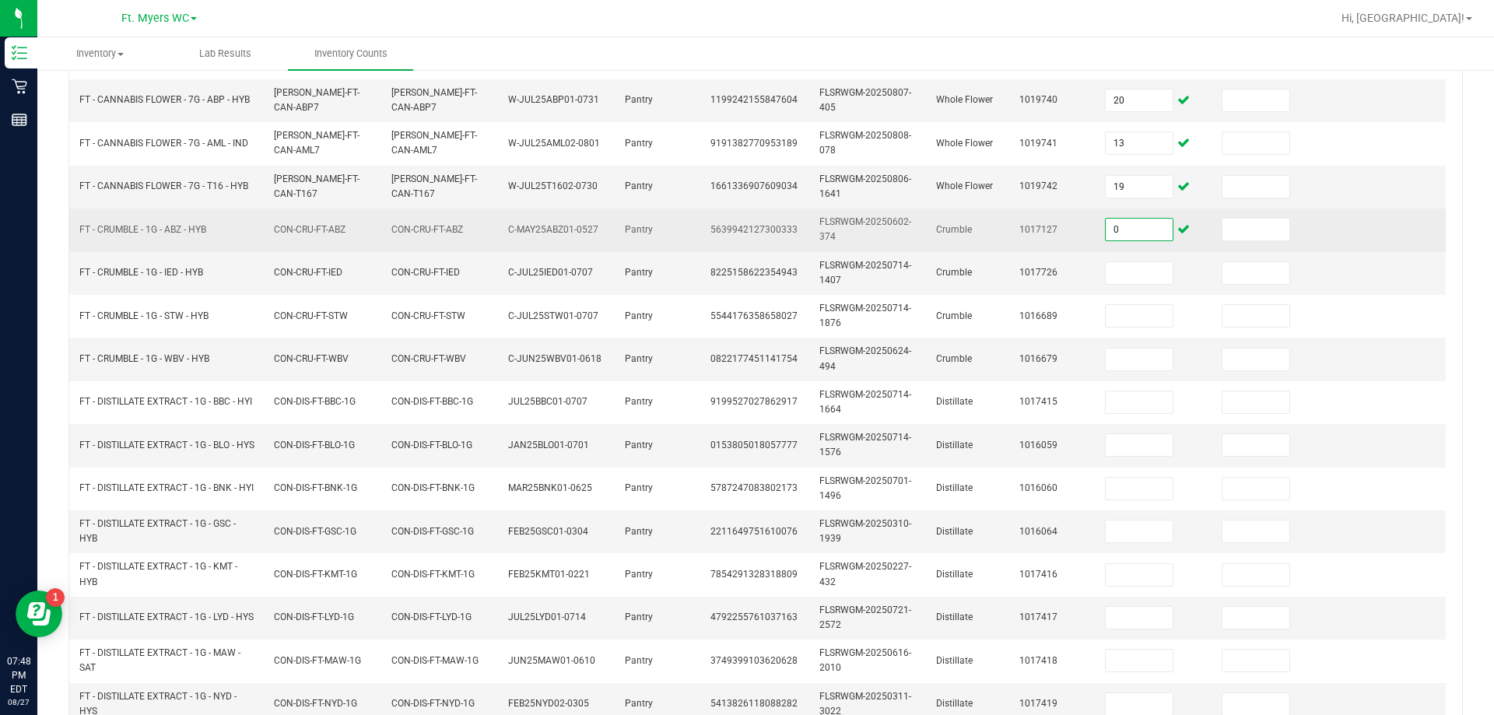
click at [745, 234] on input "0" at bounding box center [1139, 230] width 67 height 22
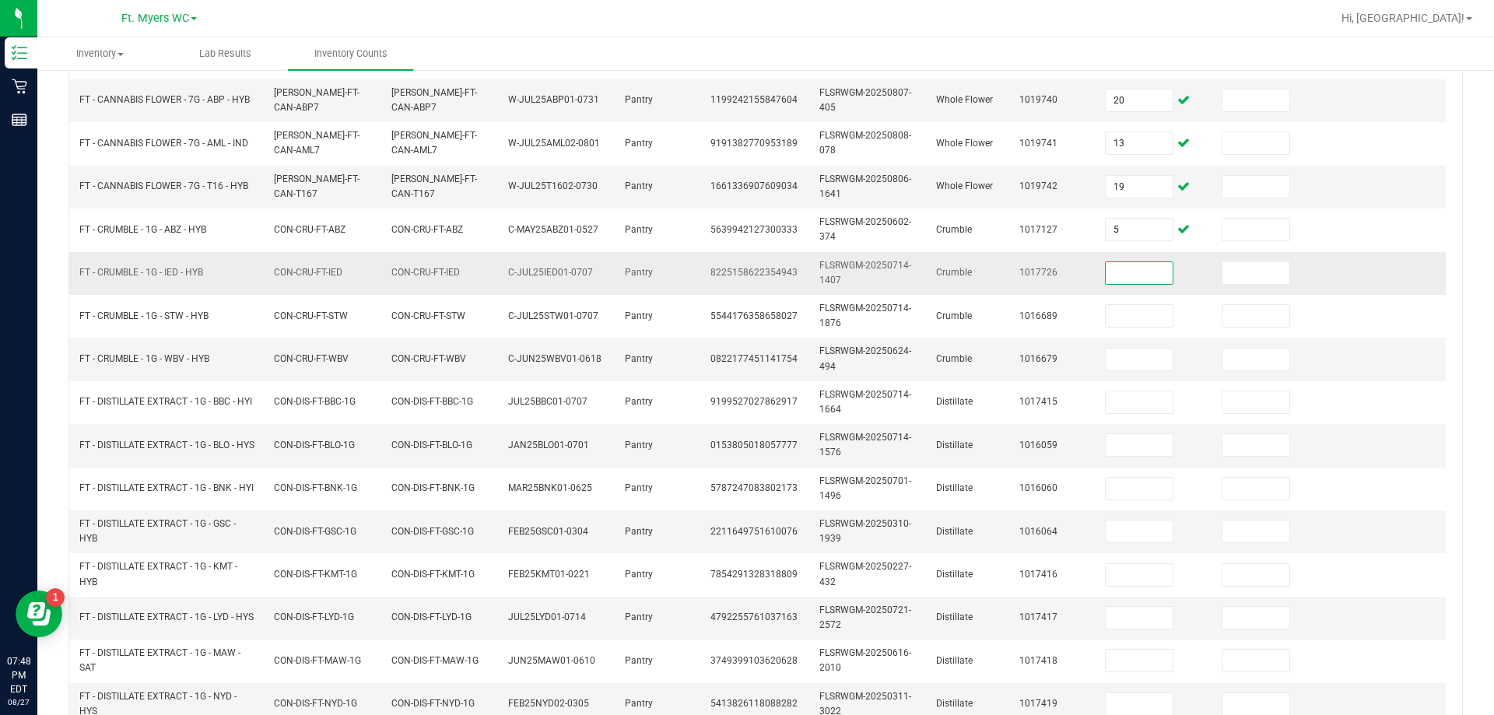
click at [745, 268] on input at bounding box center [1139, 273] width 67 height 22
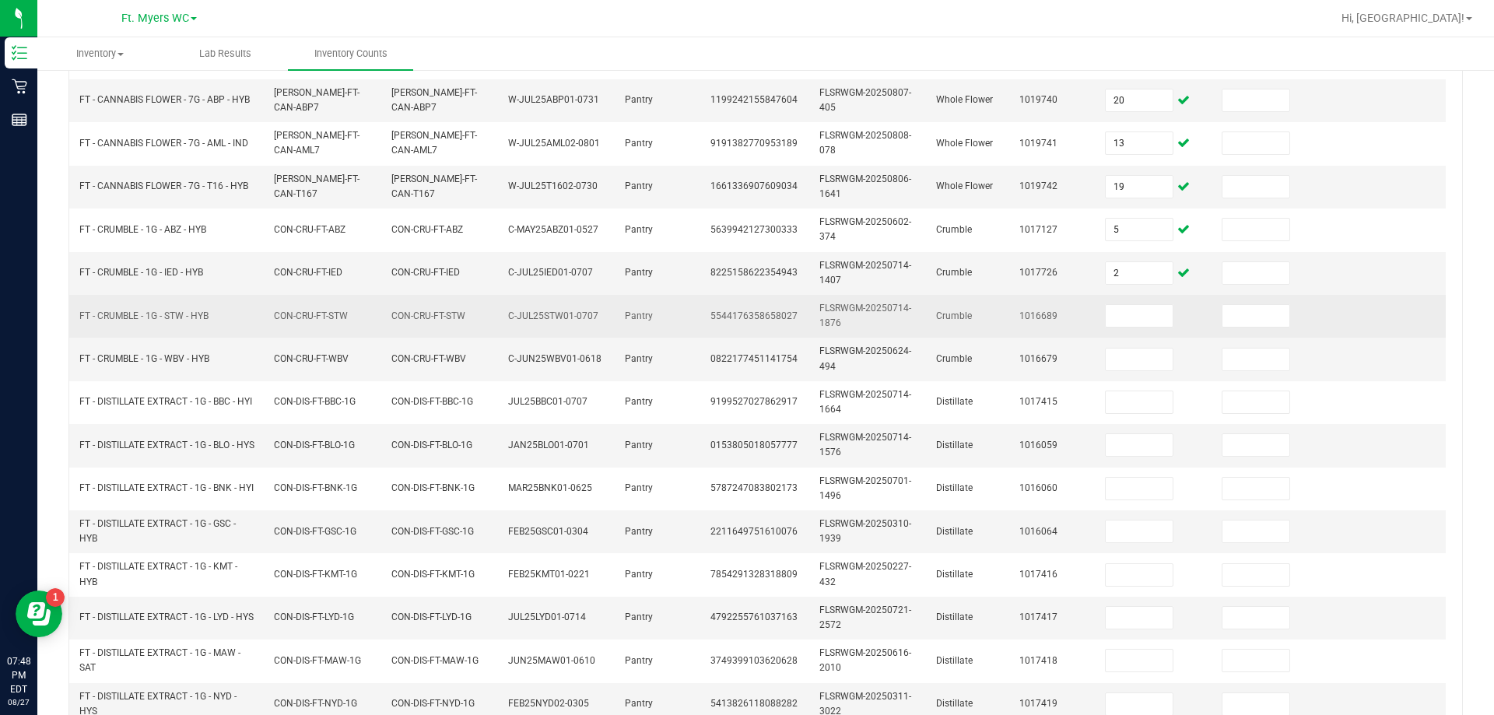
click at [745, 300] on td at bounding box center [1154, 316] width 117 height 43
click at [745, 309] on input at bounding box center [1139, 316] width 67 height 22
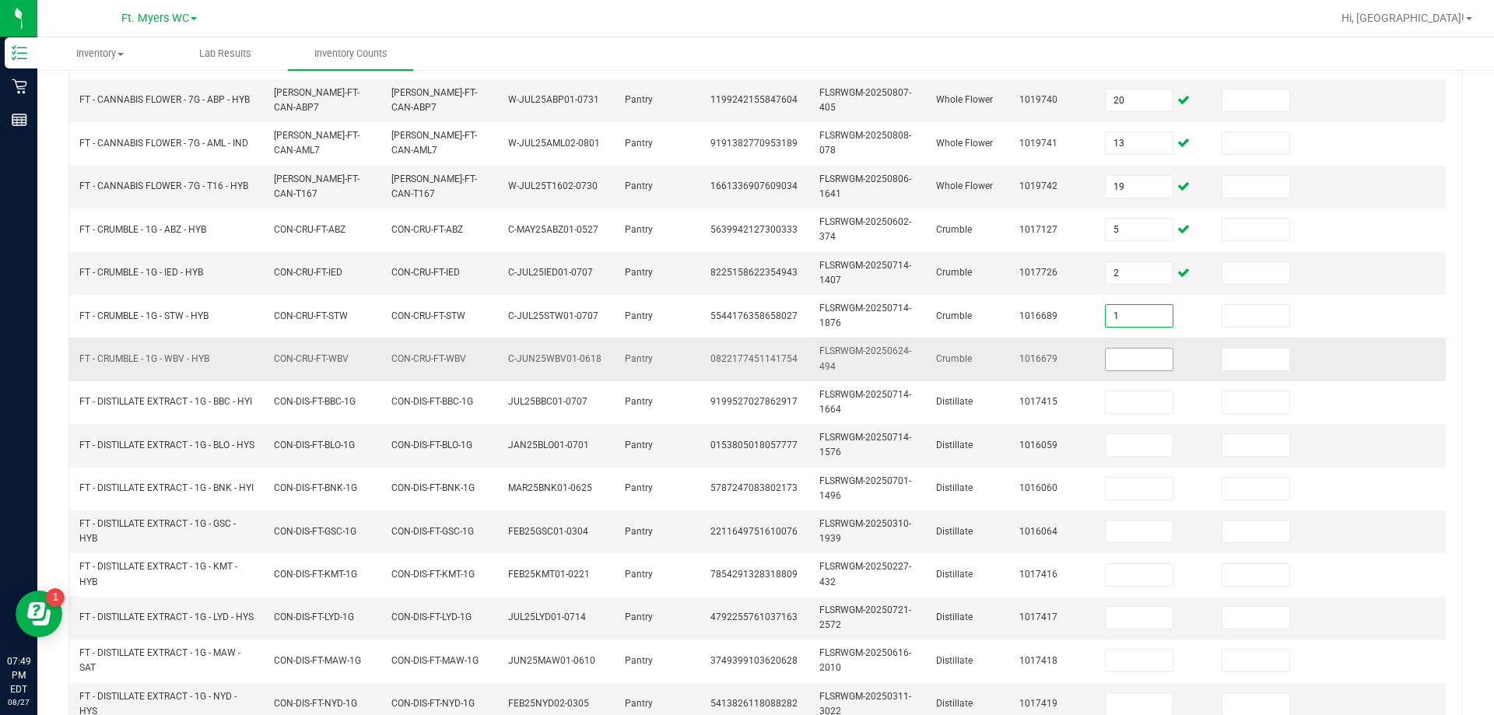
click at [745, 367] on input at bounding box center [1139, 360] width 67 height 22
click at [745, 118] on td at bounding box center [1270, 100] width 117 height 43
click at [745, 110] on span at bounding box center [1256, 100] width 68 height 23
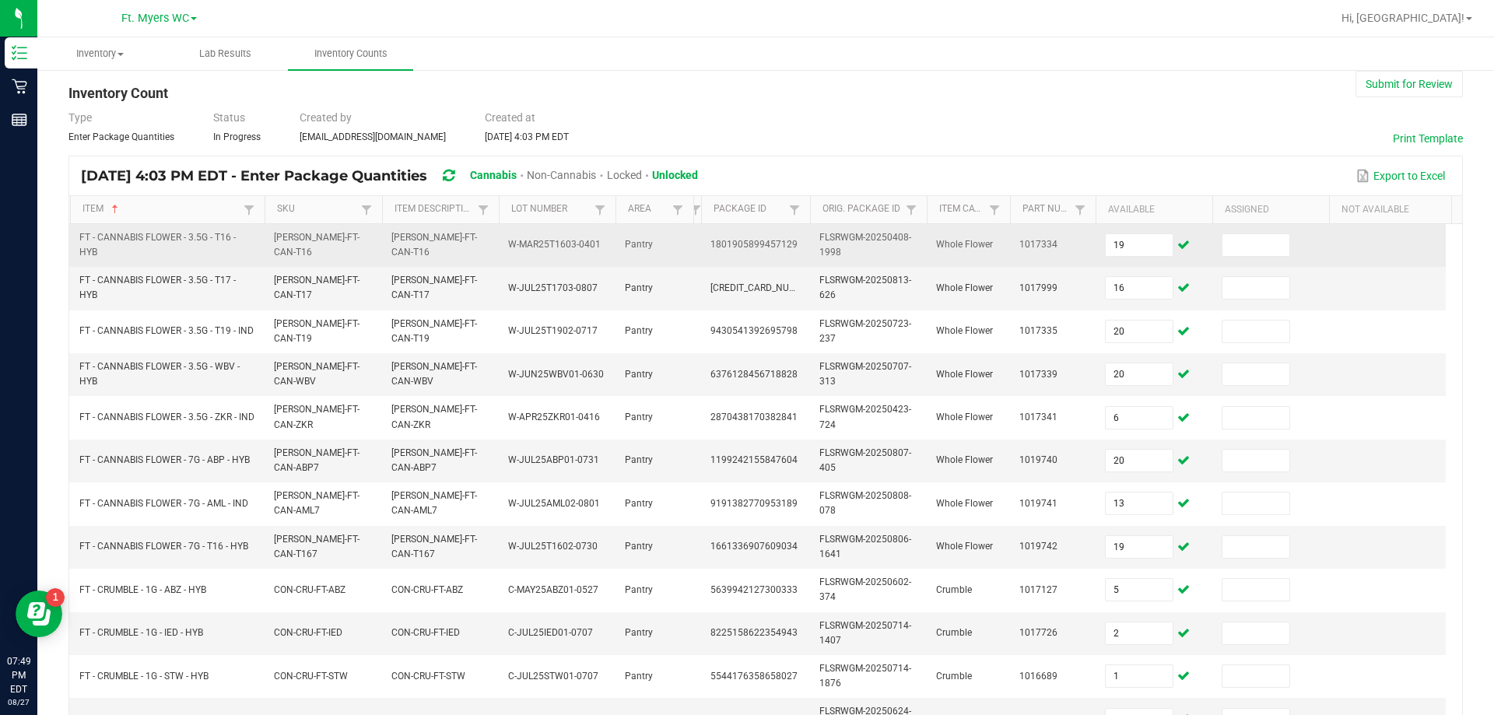
scroll to position [0, 0]
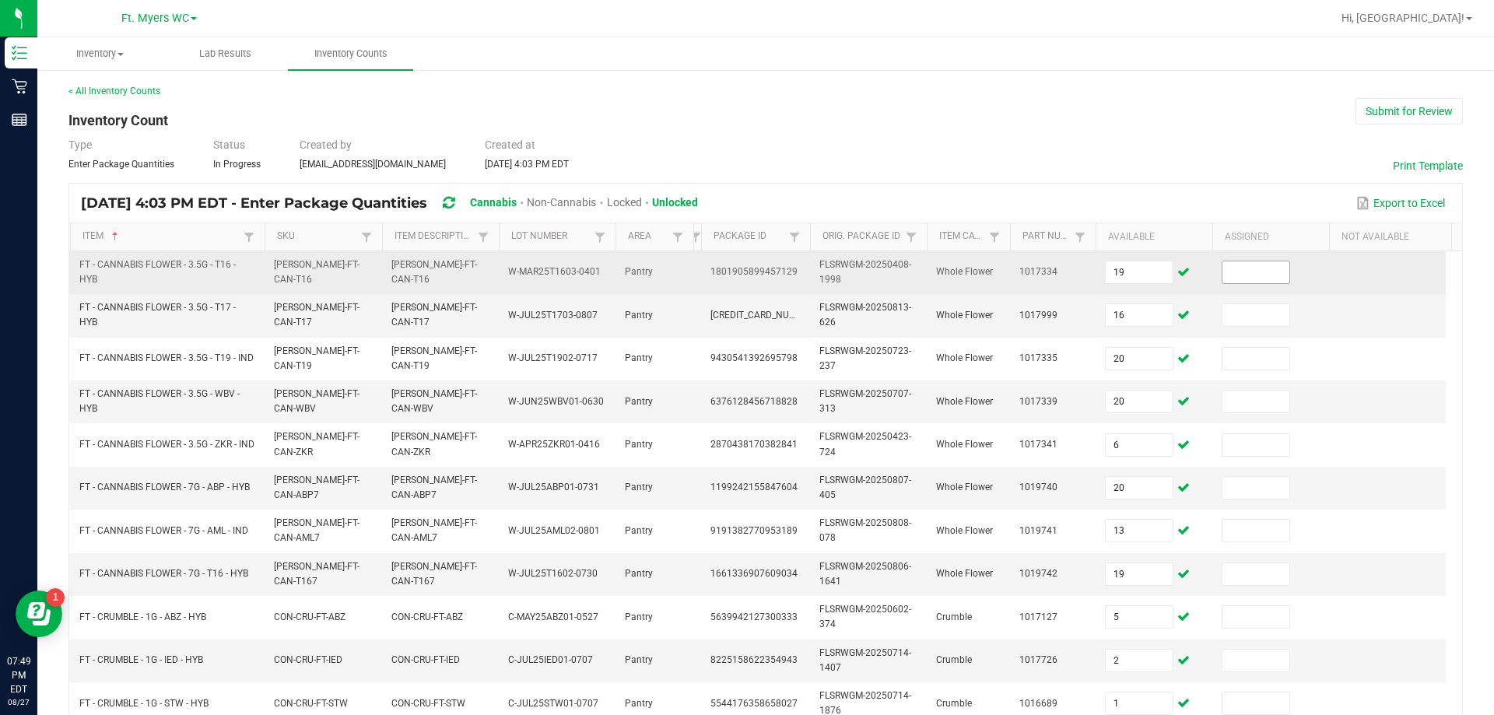
click at [745, 269] on input at bounding box center [1255, 272] width 67 height 22
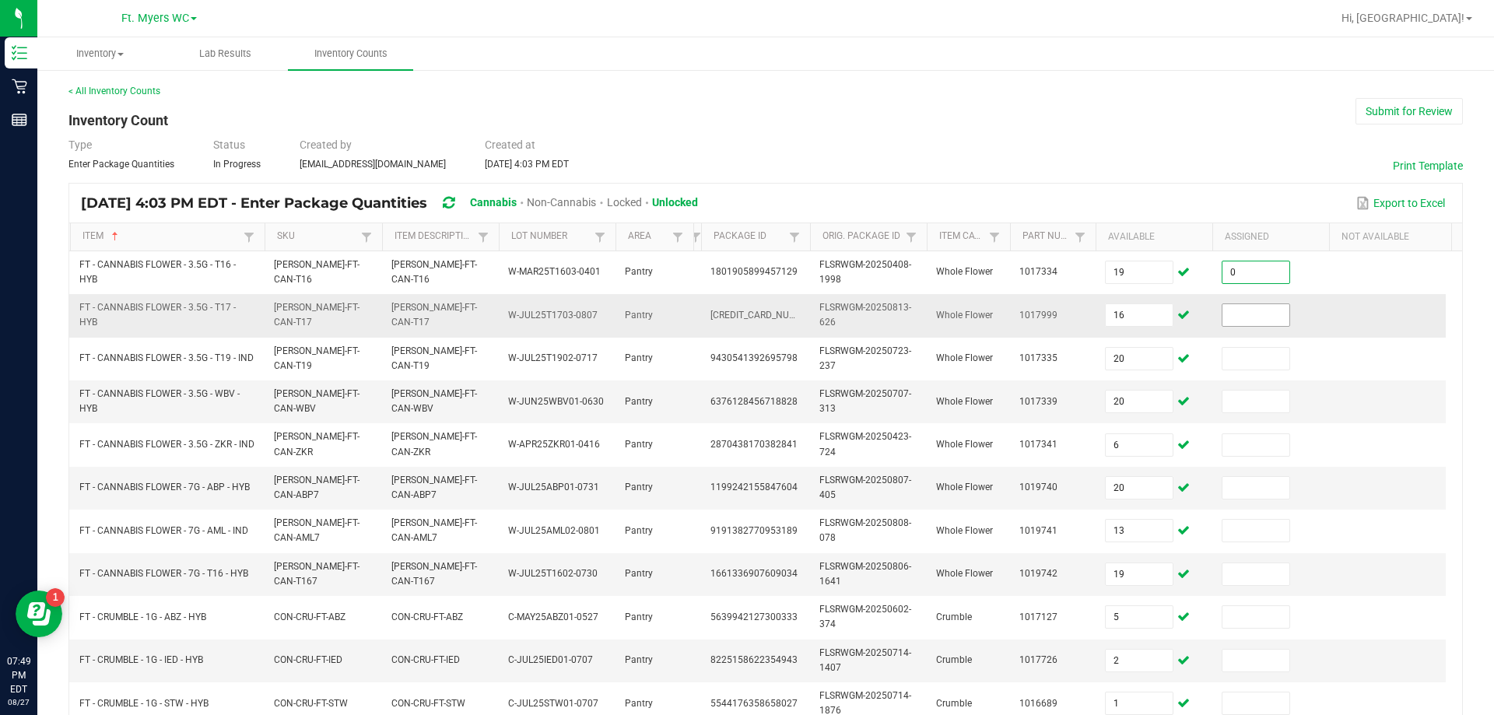
click at [745, 308] on input at bounding box center [1255, 315] width 67 height 22
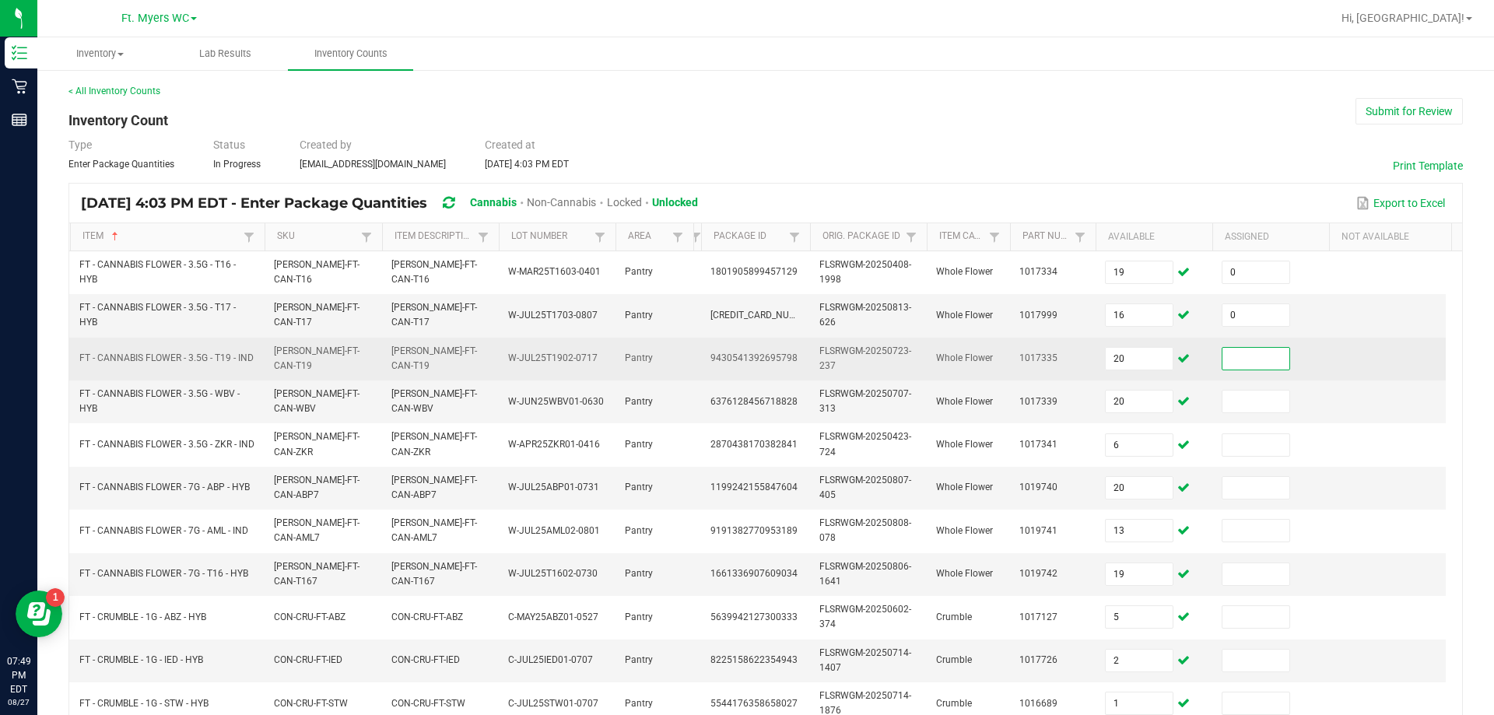
click at [745, 356] on input at bounding box center [1255, 359] width 67 height 22
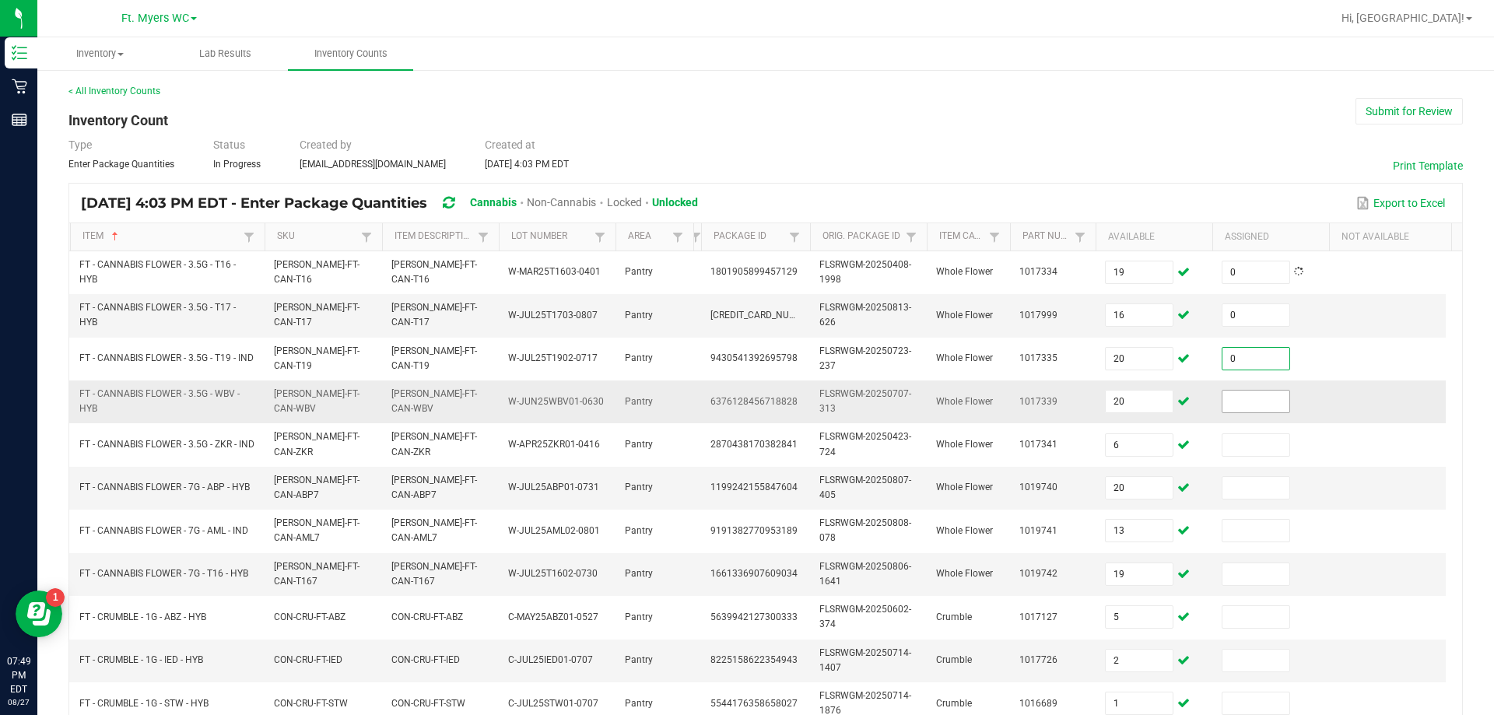
click at [745, 400] on input at bounding box center [1255, 402] width 67 height 22
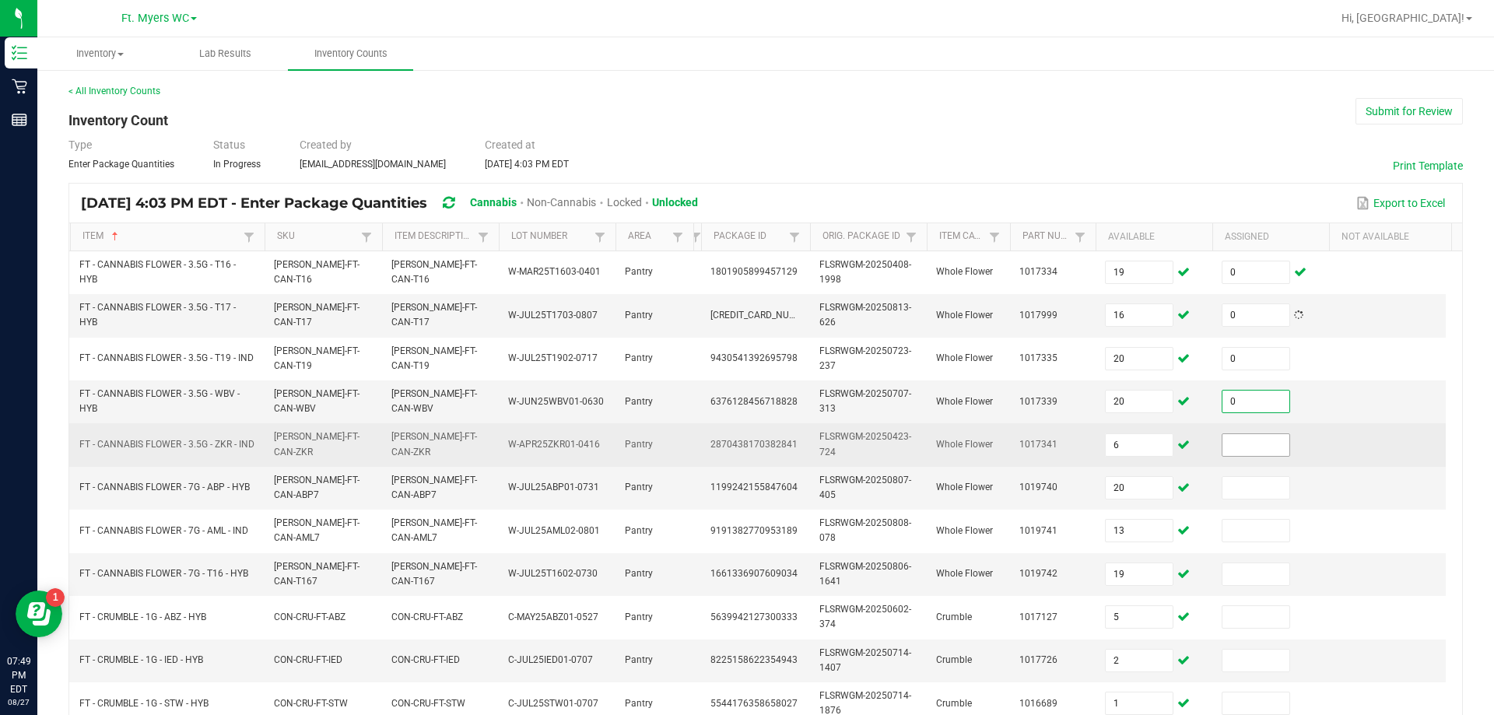
click at [745, 447] on input at bounding box center [1255, 445] width 67 height 22
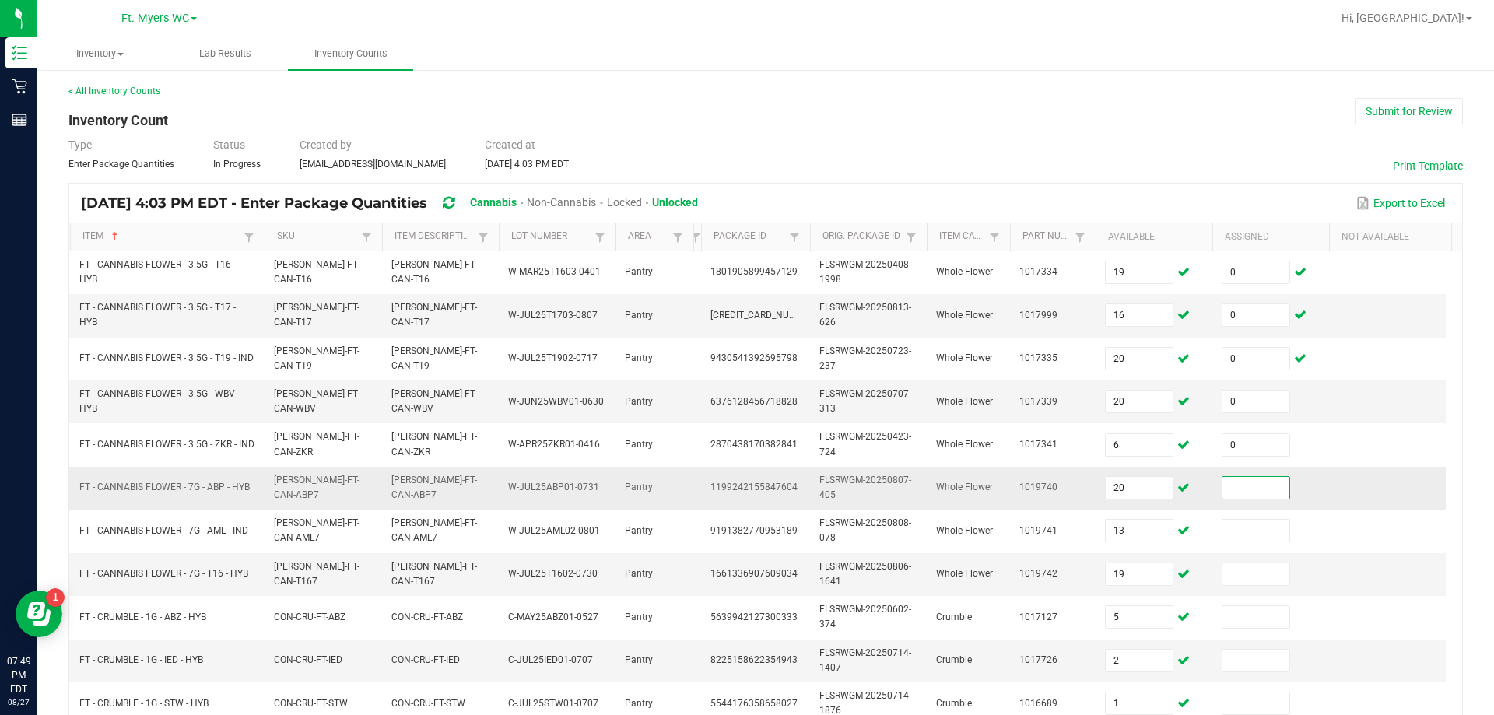
click at [745, 488] on input at bounding box center [1255, 488] width 67 height 22
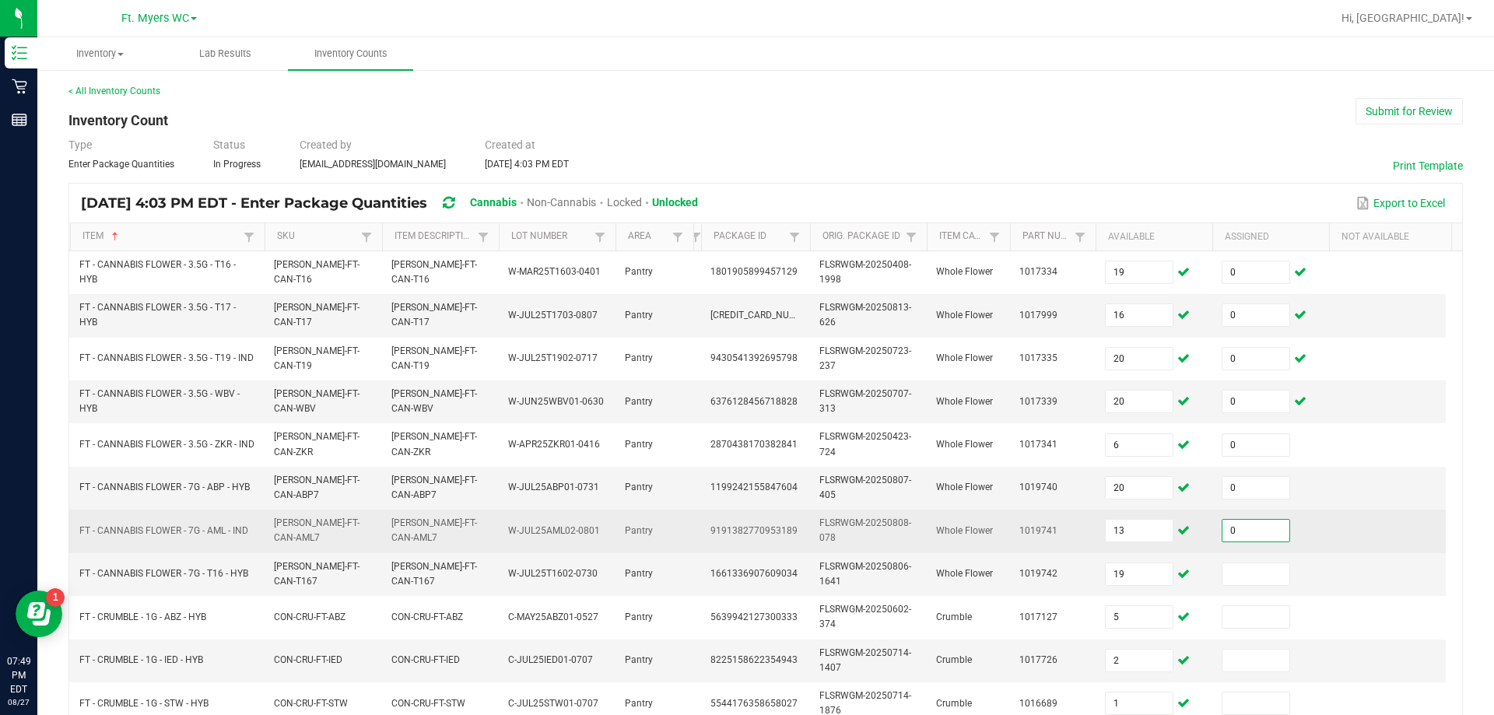
click at [745, 533] on input "0" at bounding box center [1255, 531] width 67 height 22
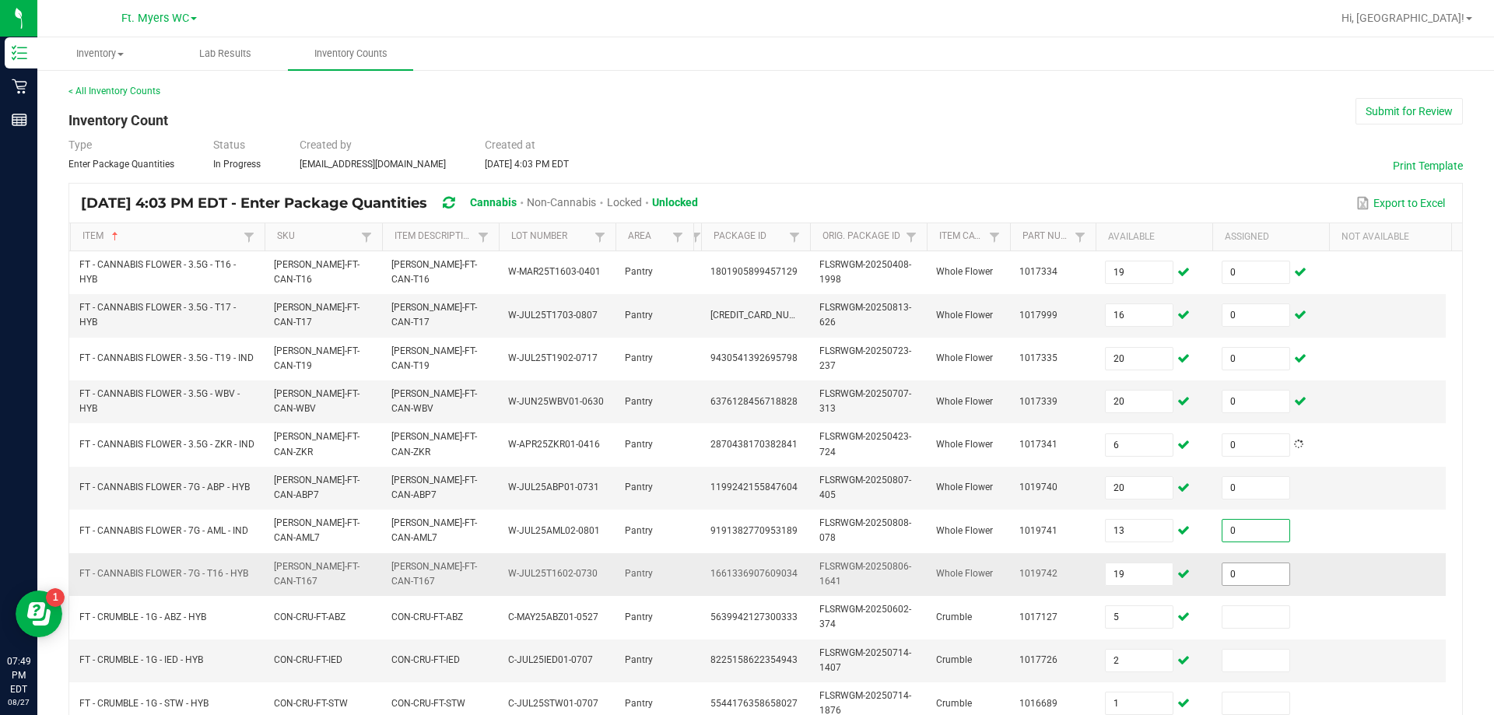
drag, startPoint x: 1254, startPoint y: 569, endPoint x: 1254, endPoint y: 582, distance: 13.2
click at [745, 570] on input "0" at bounding box center [1255, 574] width 67 height 22
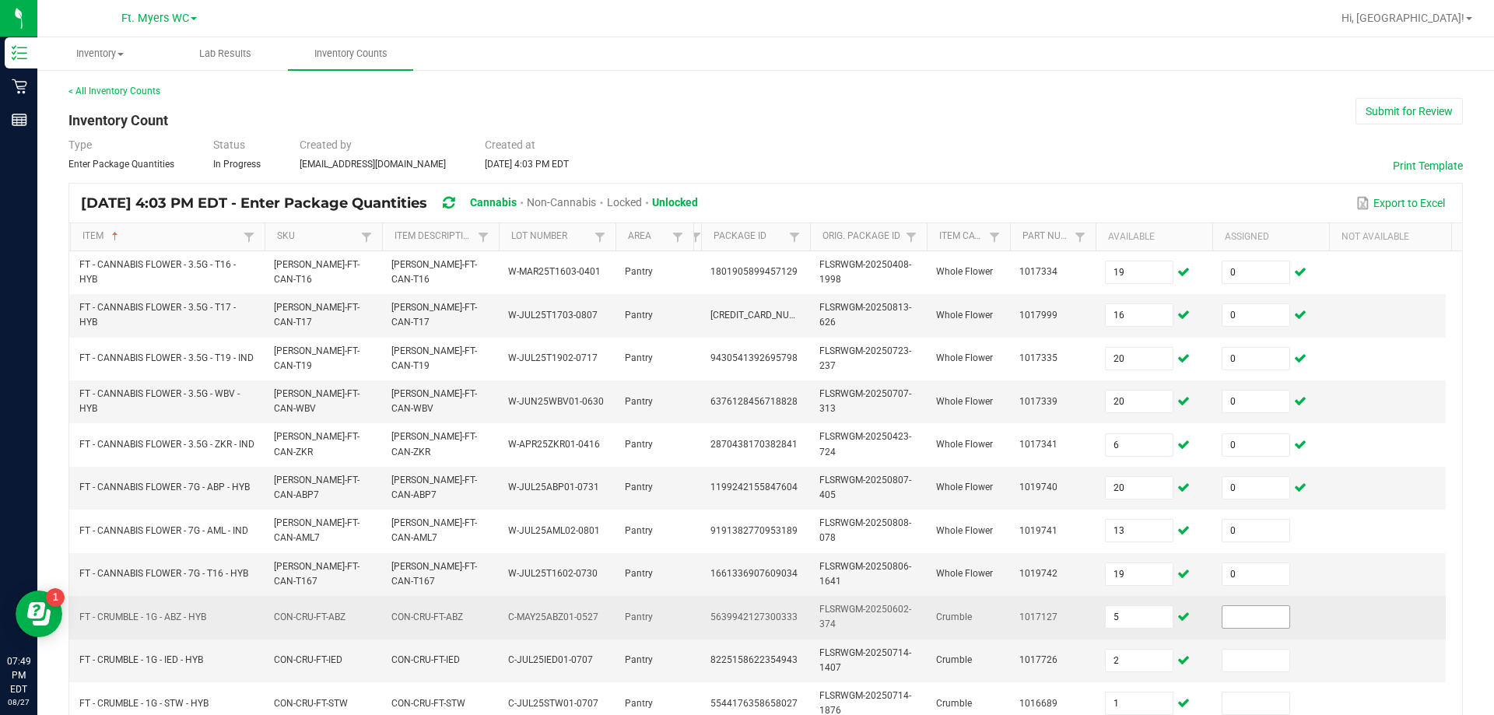
drag, startPoint x: 1248, startPoint y: 605, endPoint x: 1248, endPoint y: 617, distance: 12.5
click at [745, 617] on td at bounding box center [1270, 617] width 117 height 43
click at [745, 624] on input at bounding box center [1255, 617] width 67 height 22
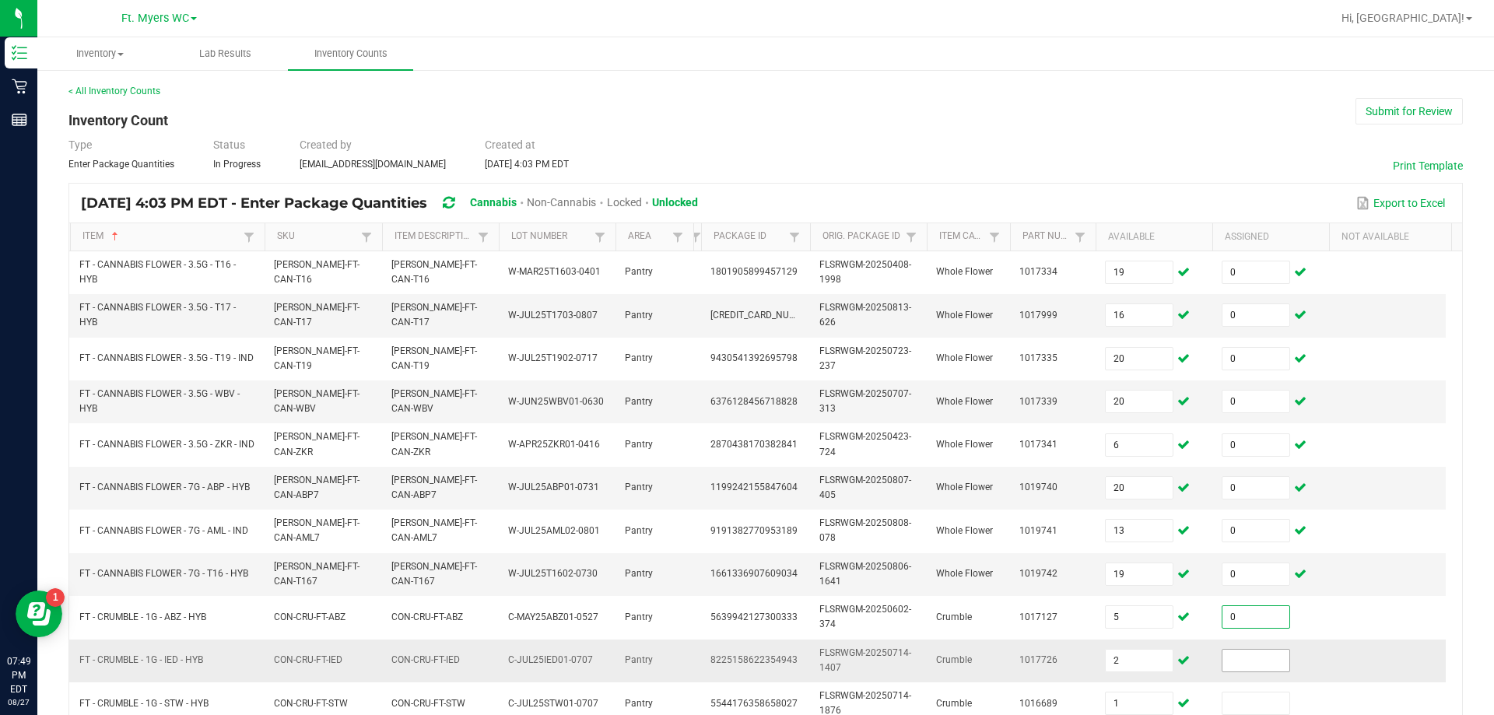
click at [745, 656] on input at bounding box center [1255, 661] width 67 height 22
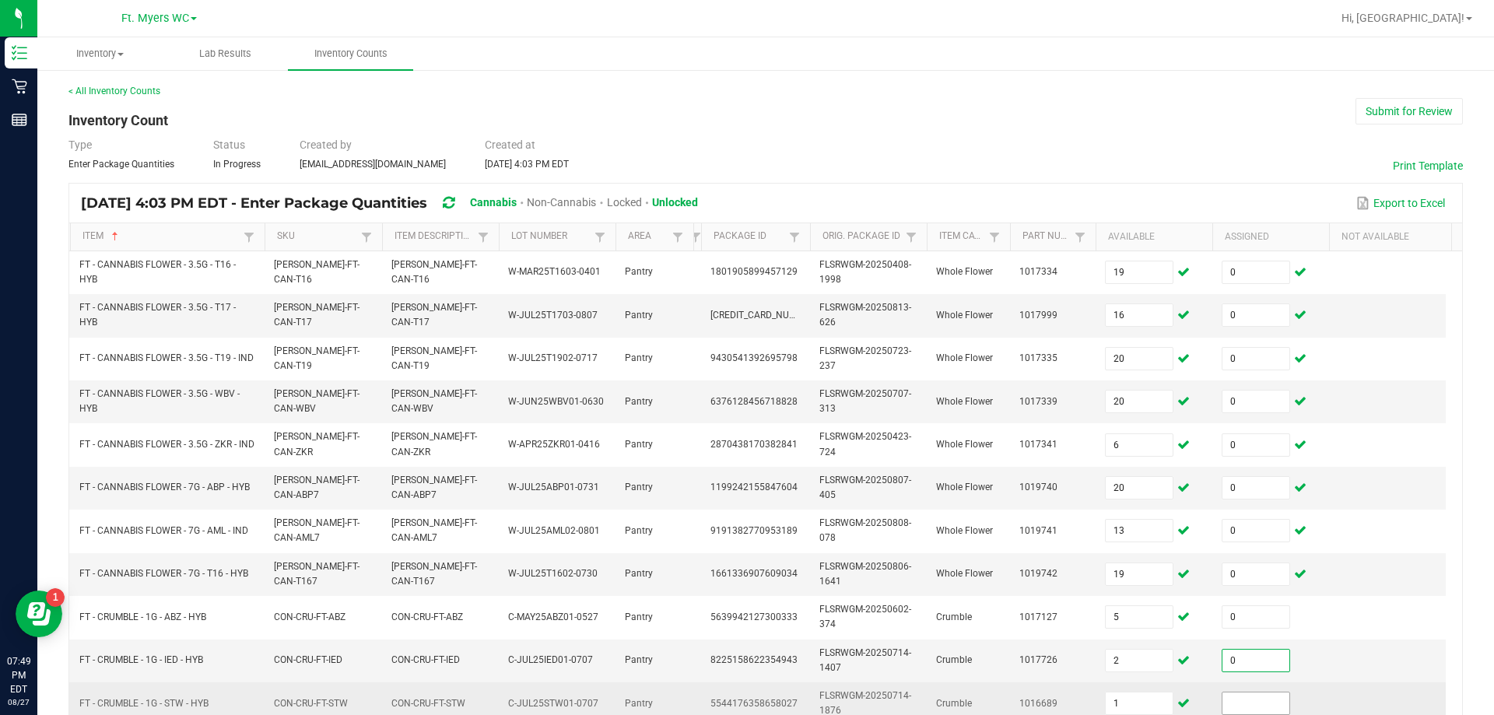
click at [745, 702] on input at bounding box center [1255, 704] width 67 height 22
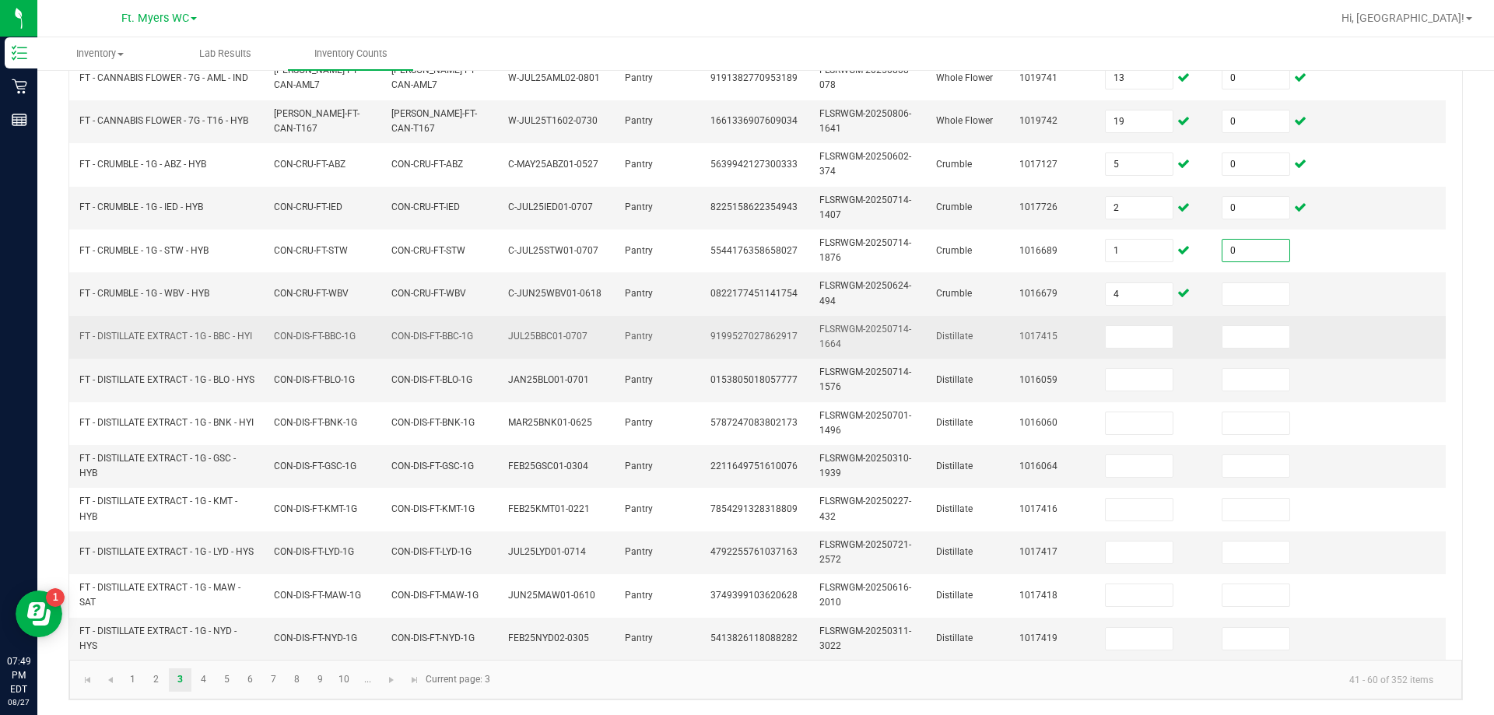
scroll to position [465, 0]
click at [745, 325] on input at bounding box center [1139, 336] width 67 height 22
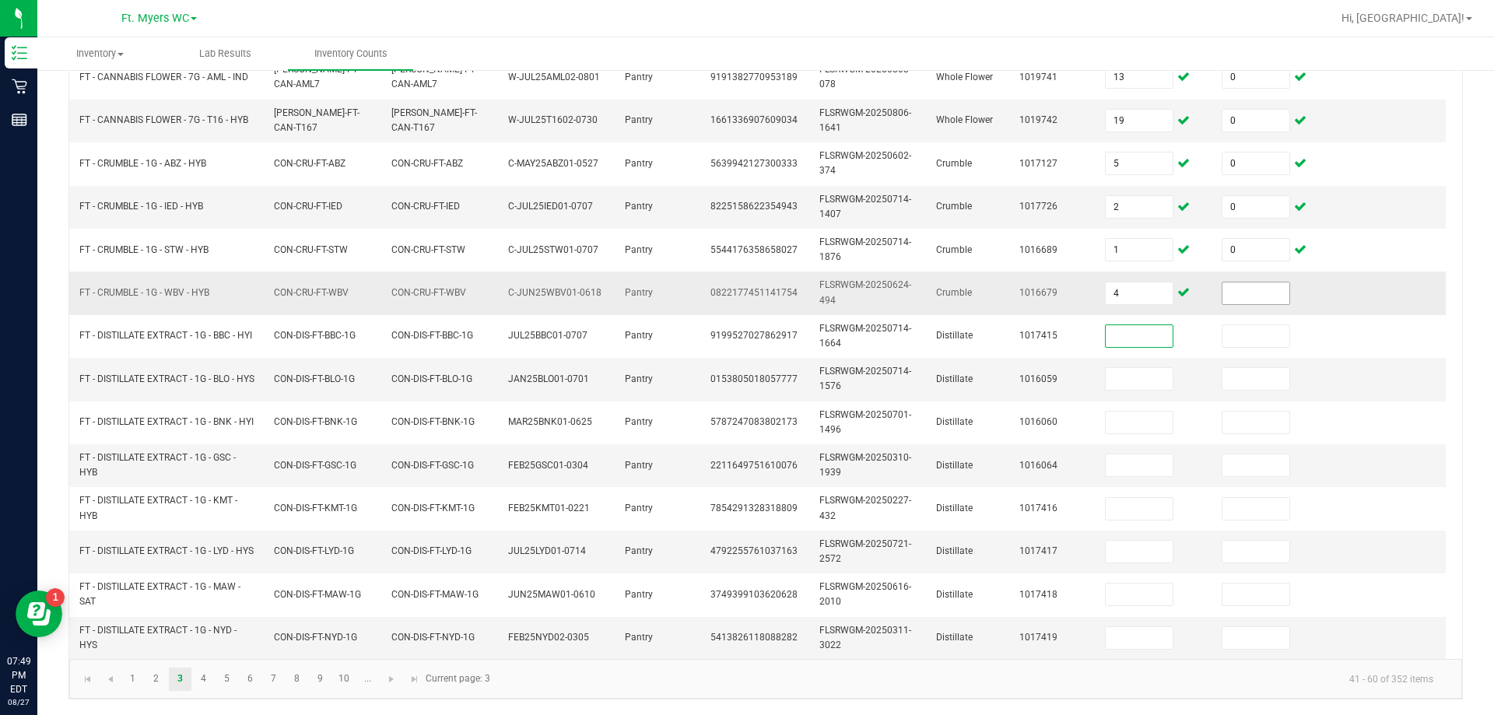
click at [745, 285] on input at bounding box center [1255, 293] width 67 height 22
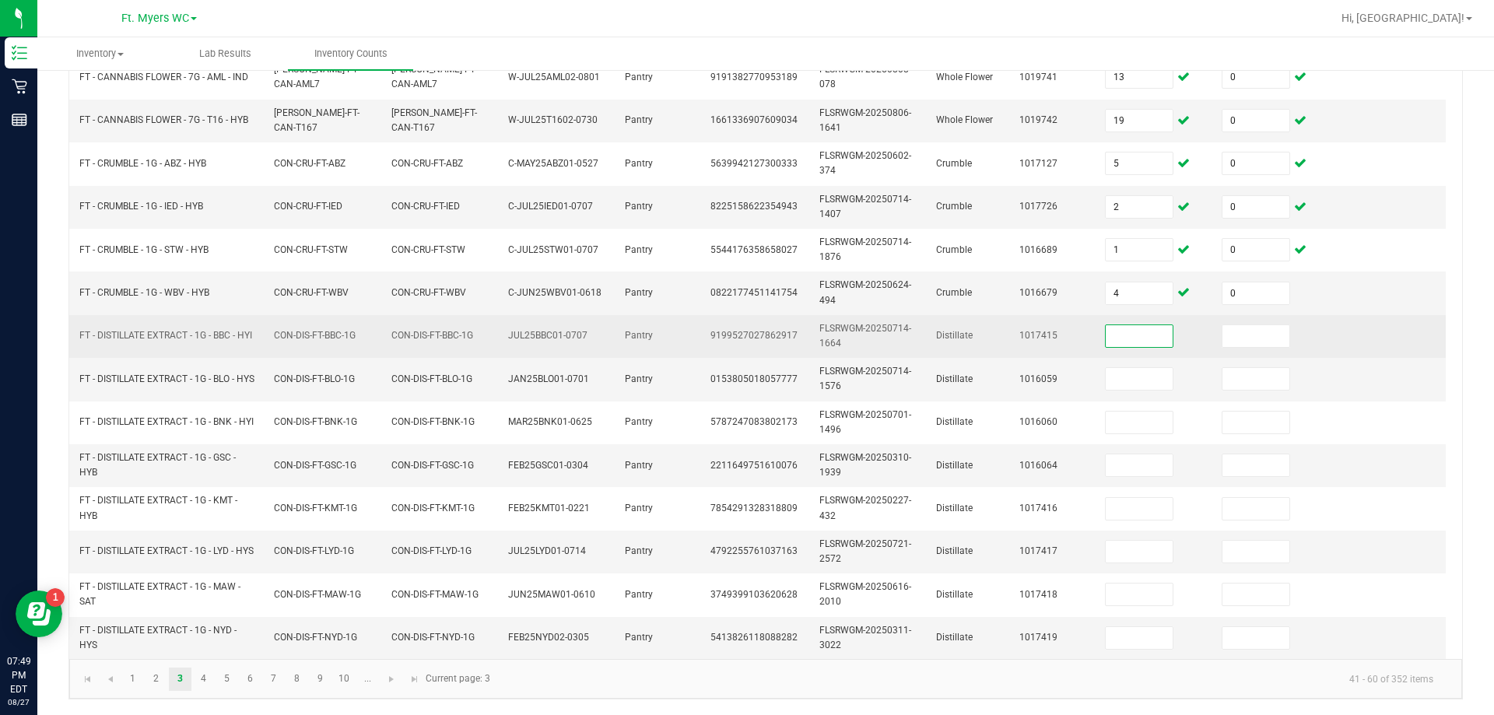
click at [745, 325] on input at bounding box center [1139, 336] width 67 height 22
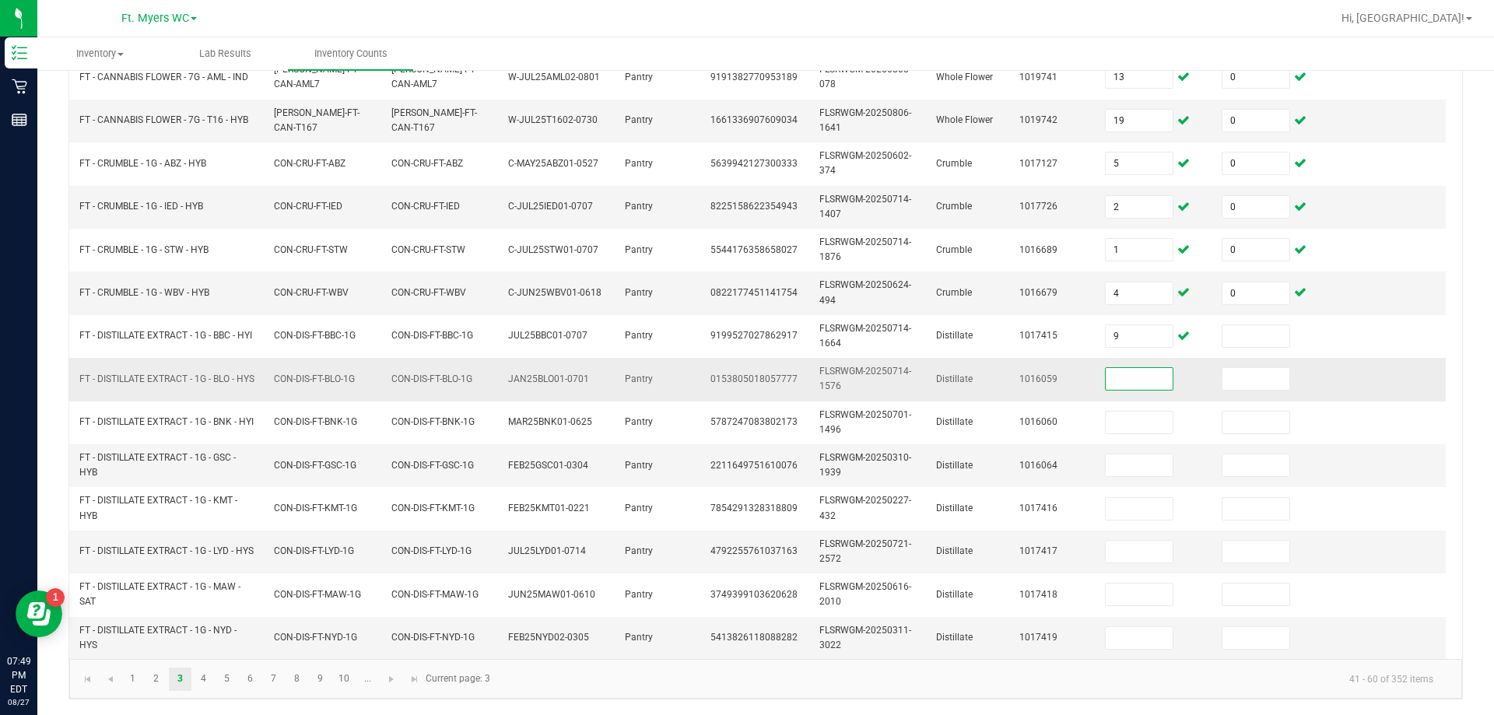
click at [745, 370] on input at bounding box center [1139, 379] width 67 height 22
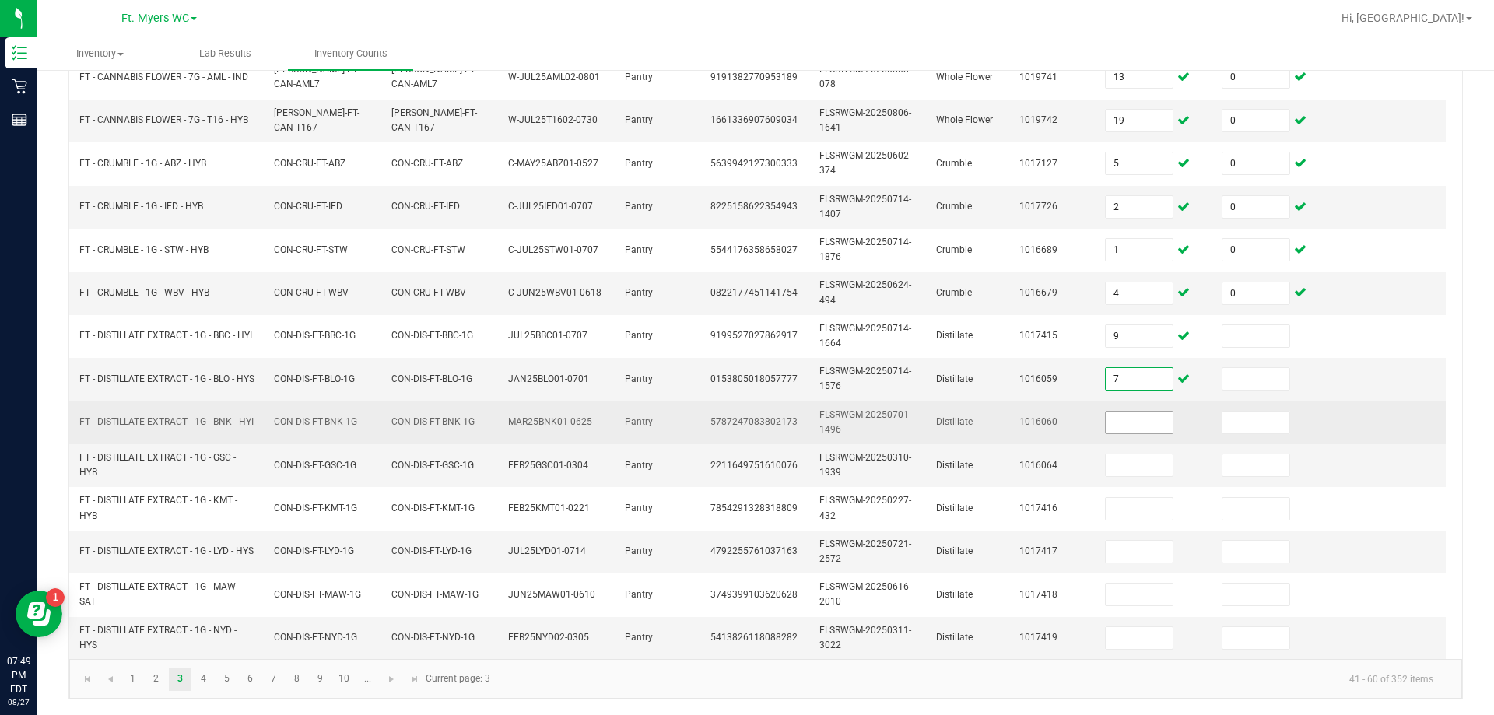
click at [745, 412] on input at bounding box center [1139, 423] width 67 height 22
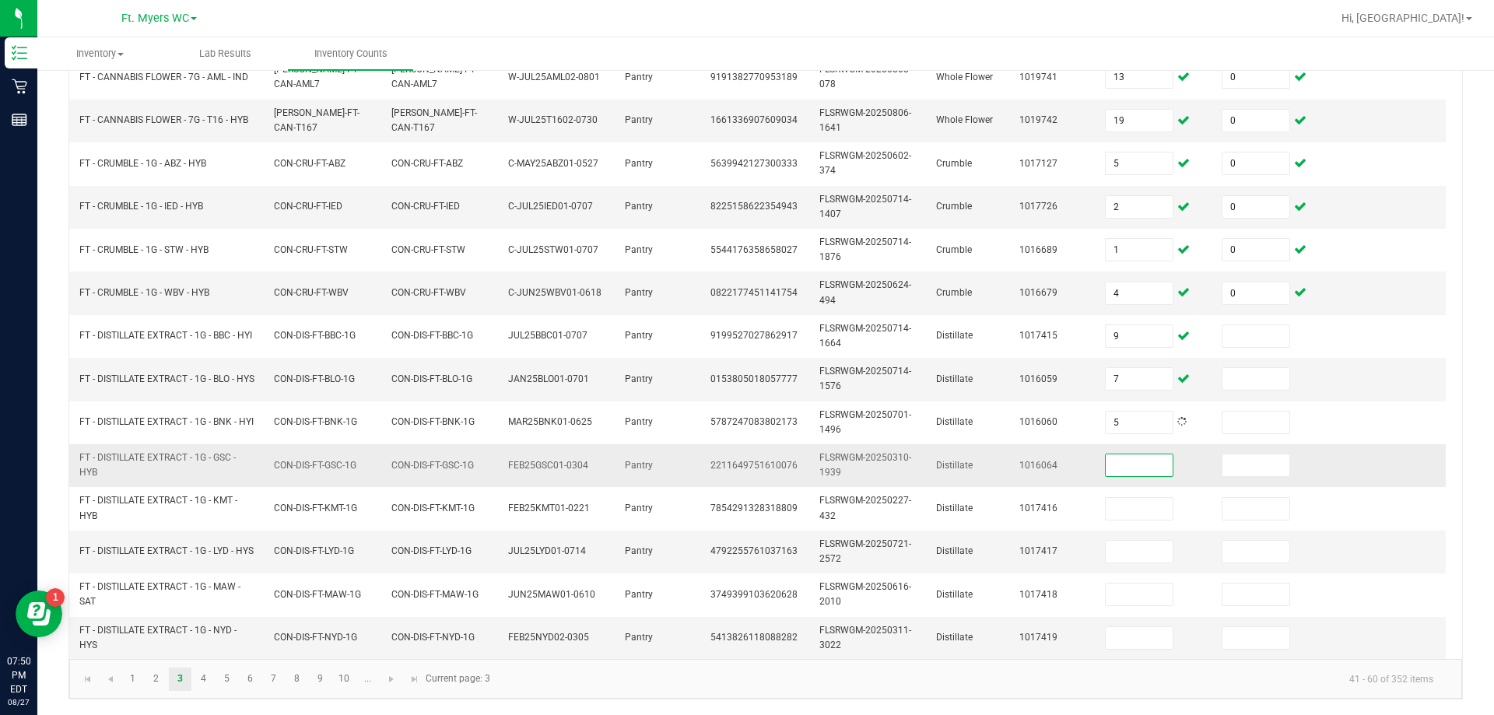
click at [745, 454] on input at bounding box center [1139, 465] width 67 height 22
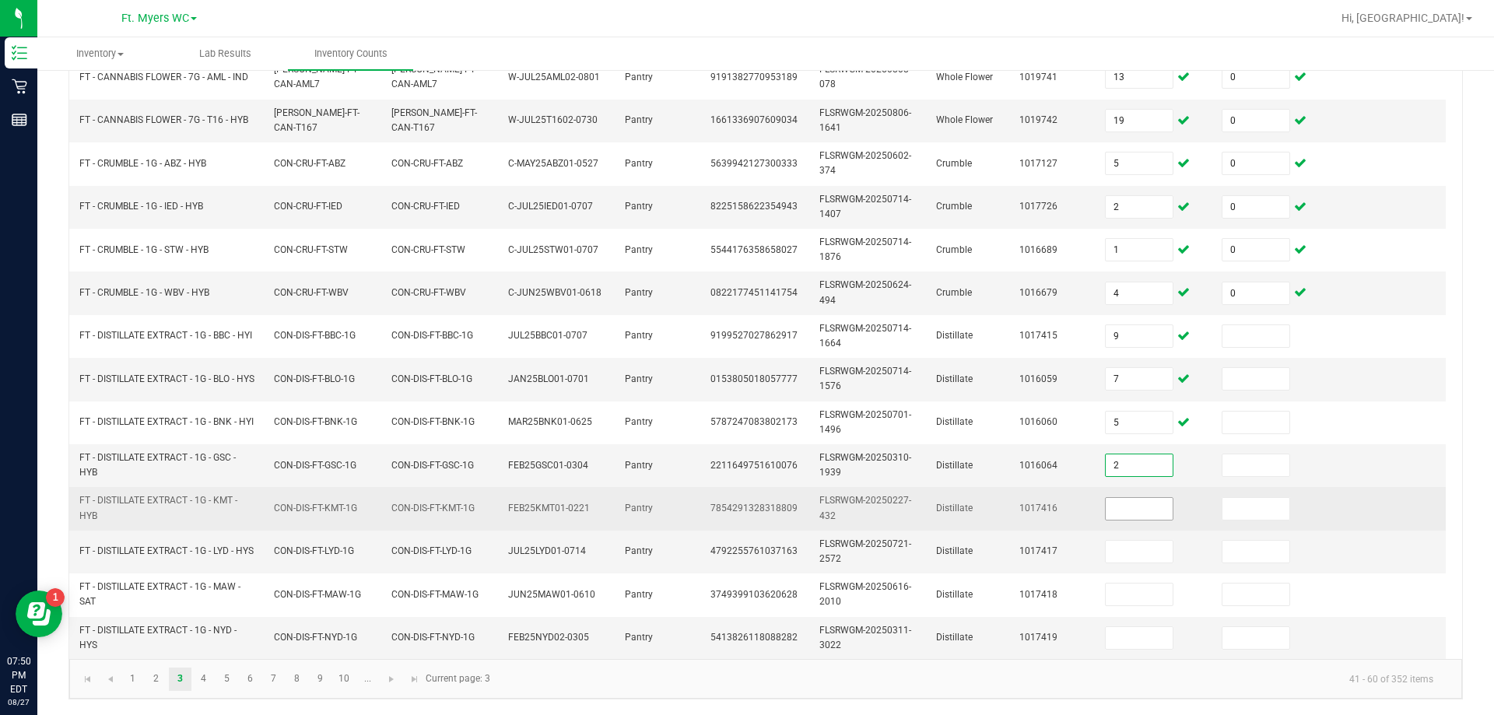
click at [745, 498] on input at bounding box center [1139, 509] width 67 height 22
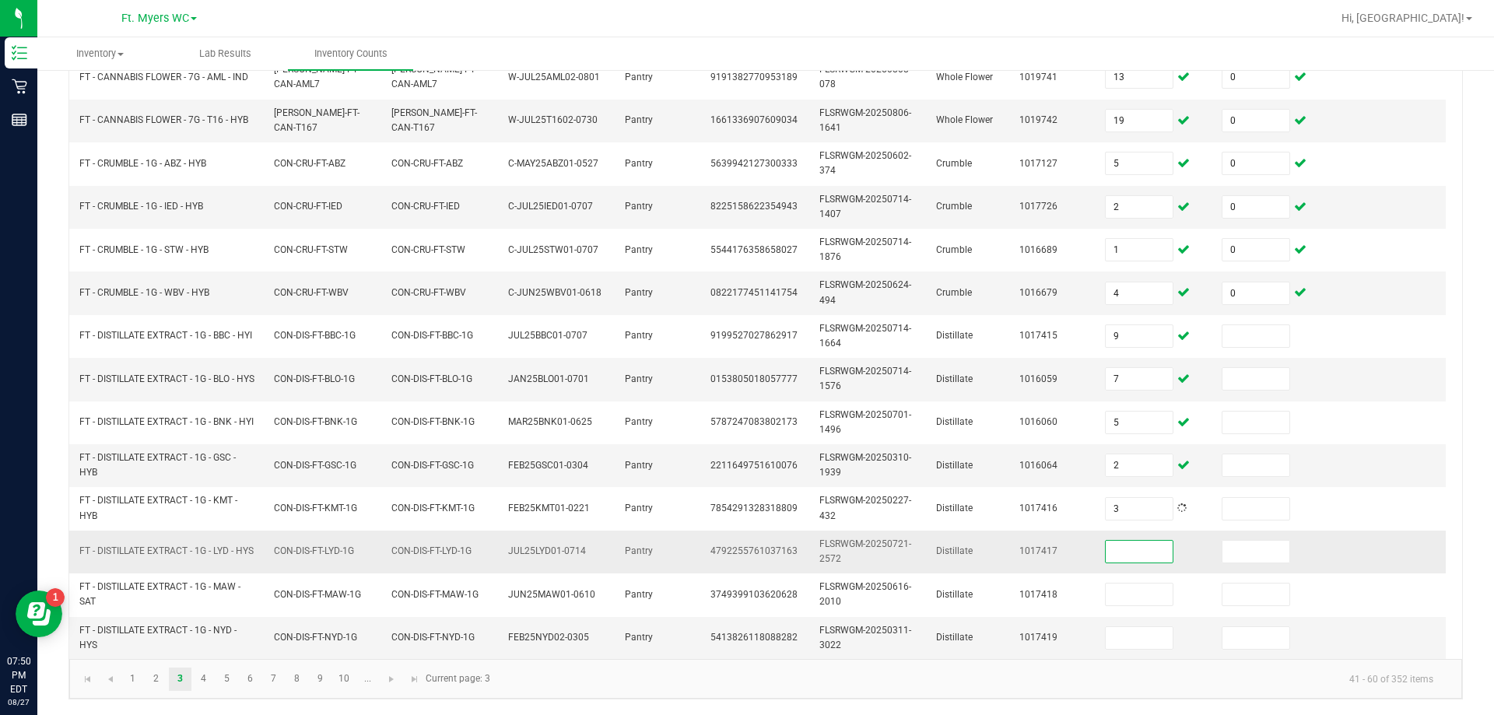
click at [745, 550] on input at bounding box center [1139, 552] width 67 height 22
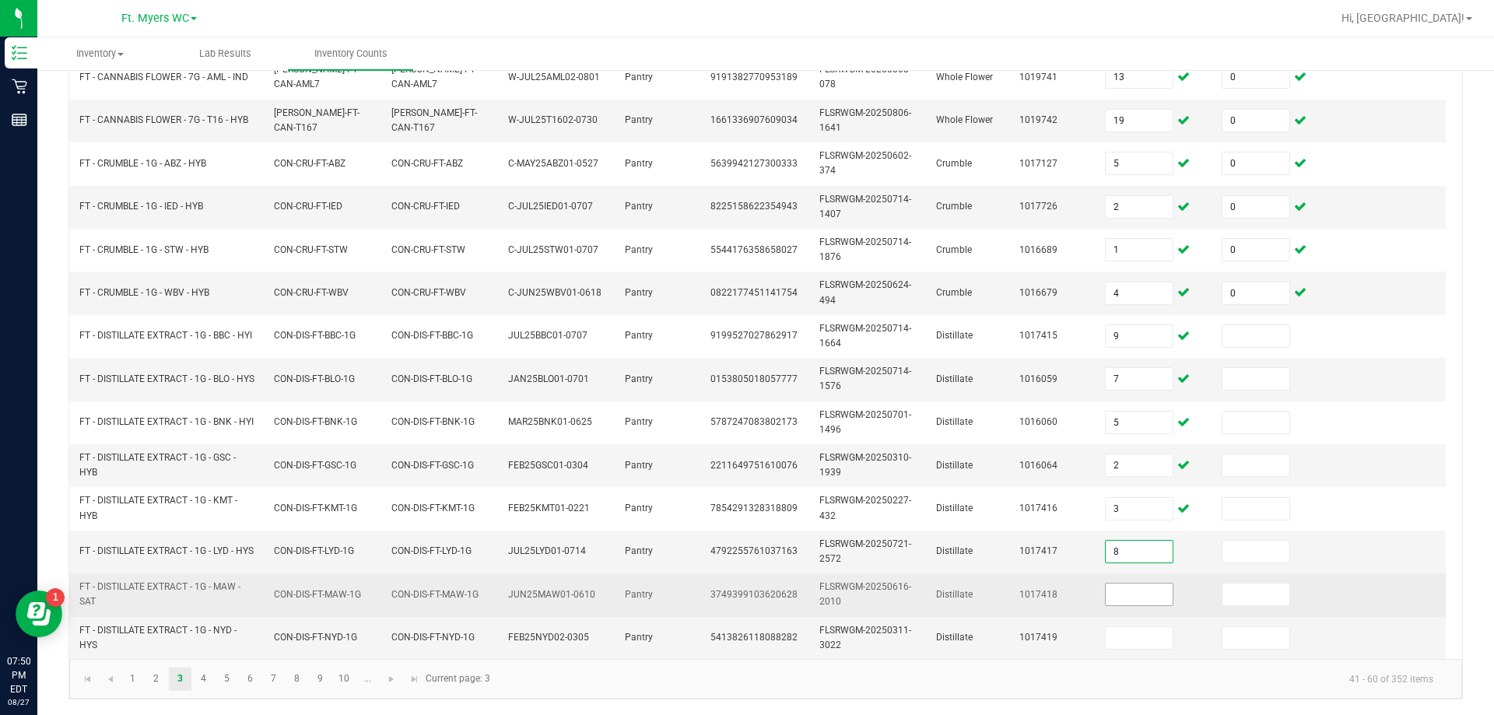
click at [745, 584] on input at bounding box center [1139, 595] width 67 height 22
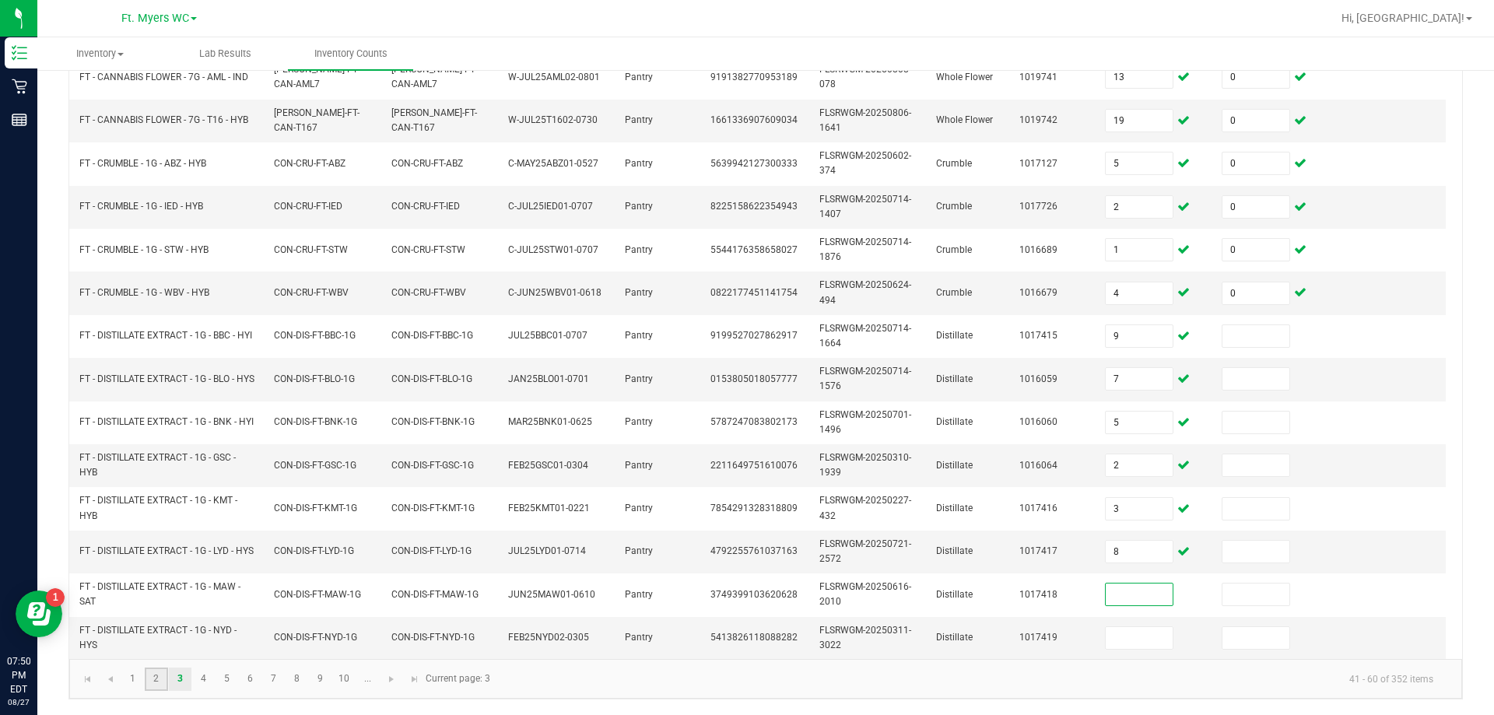
click at [159, 675] on link "2" at bounding box center [156, 679] width 23 height 23
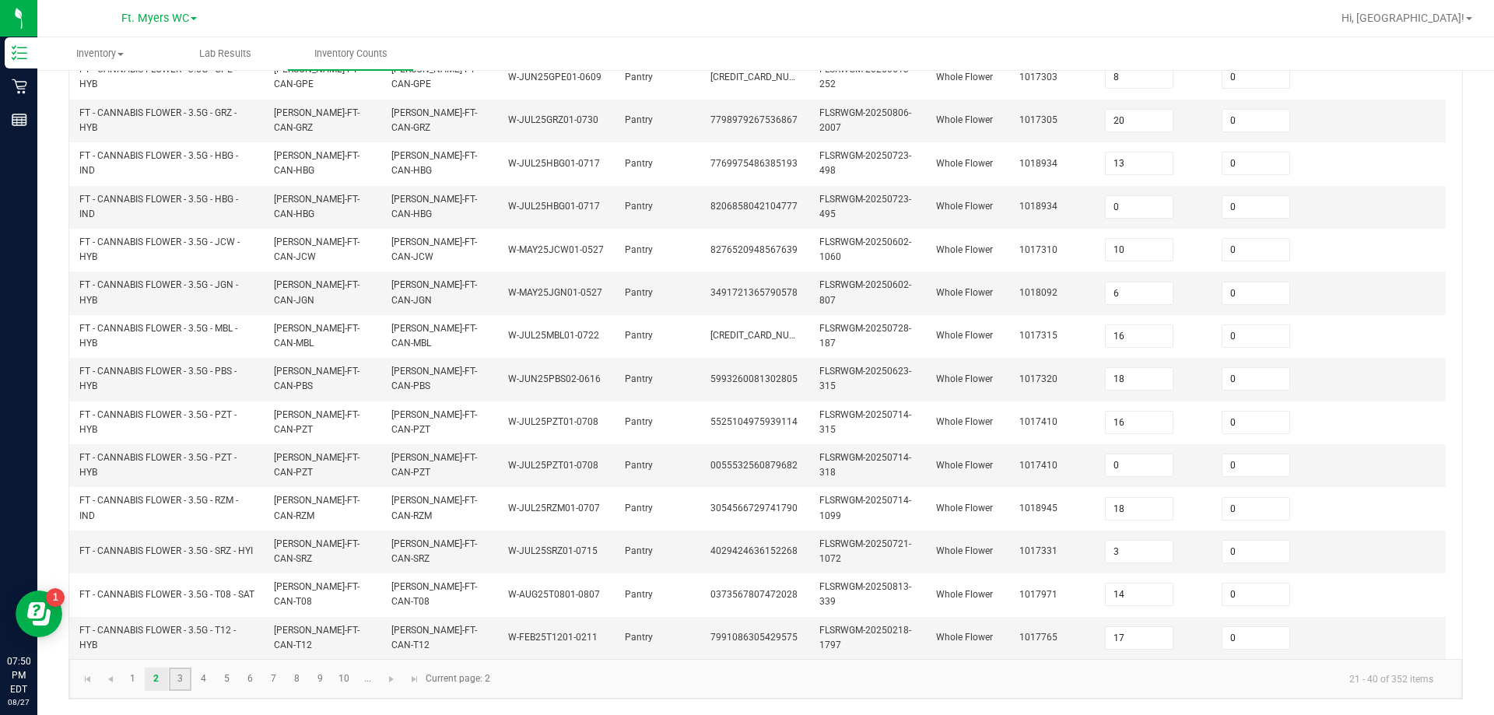
click at [189, 678] on link "3" at bounding box center [180, 679] width 23 height 23
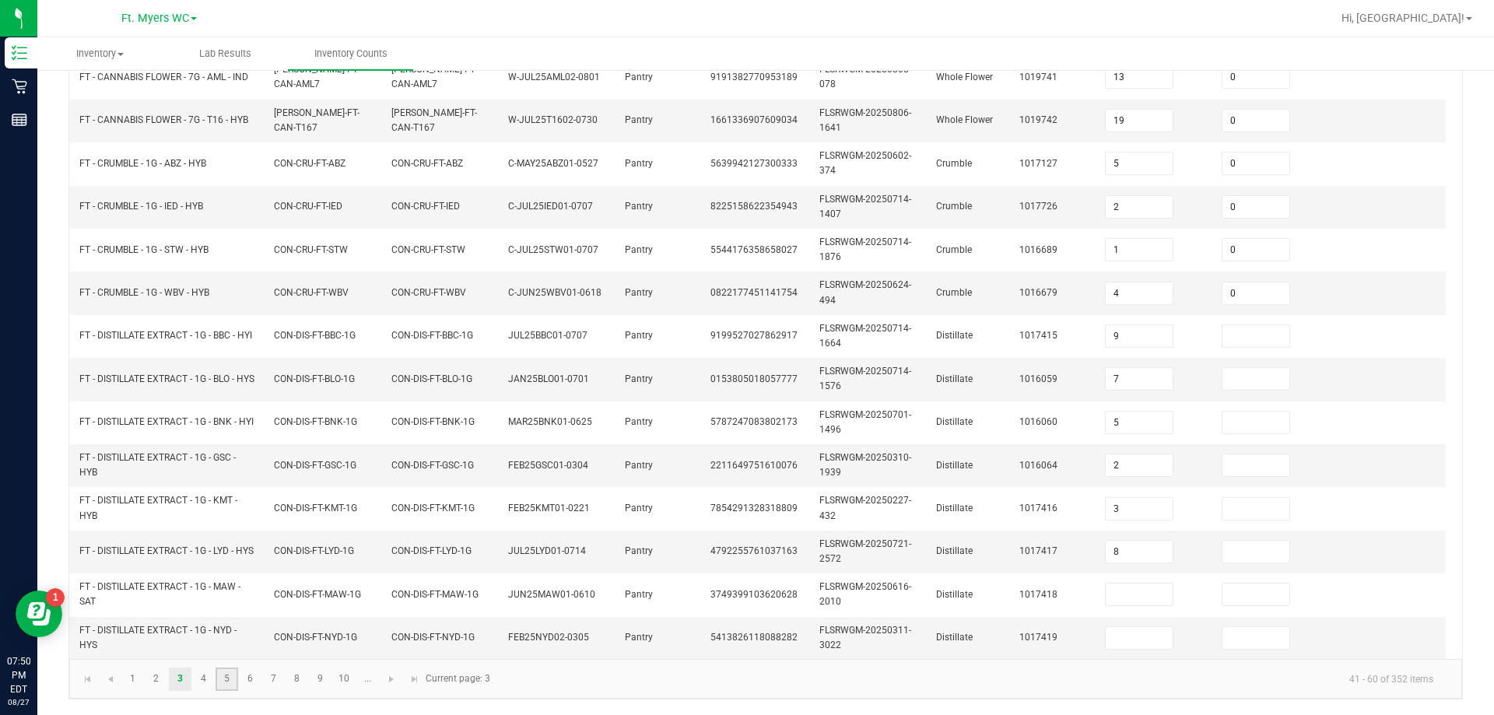
click at [221, 683] on link "5" at bounding box center [227, 679] width 23 height 23
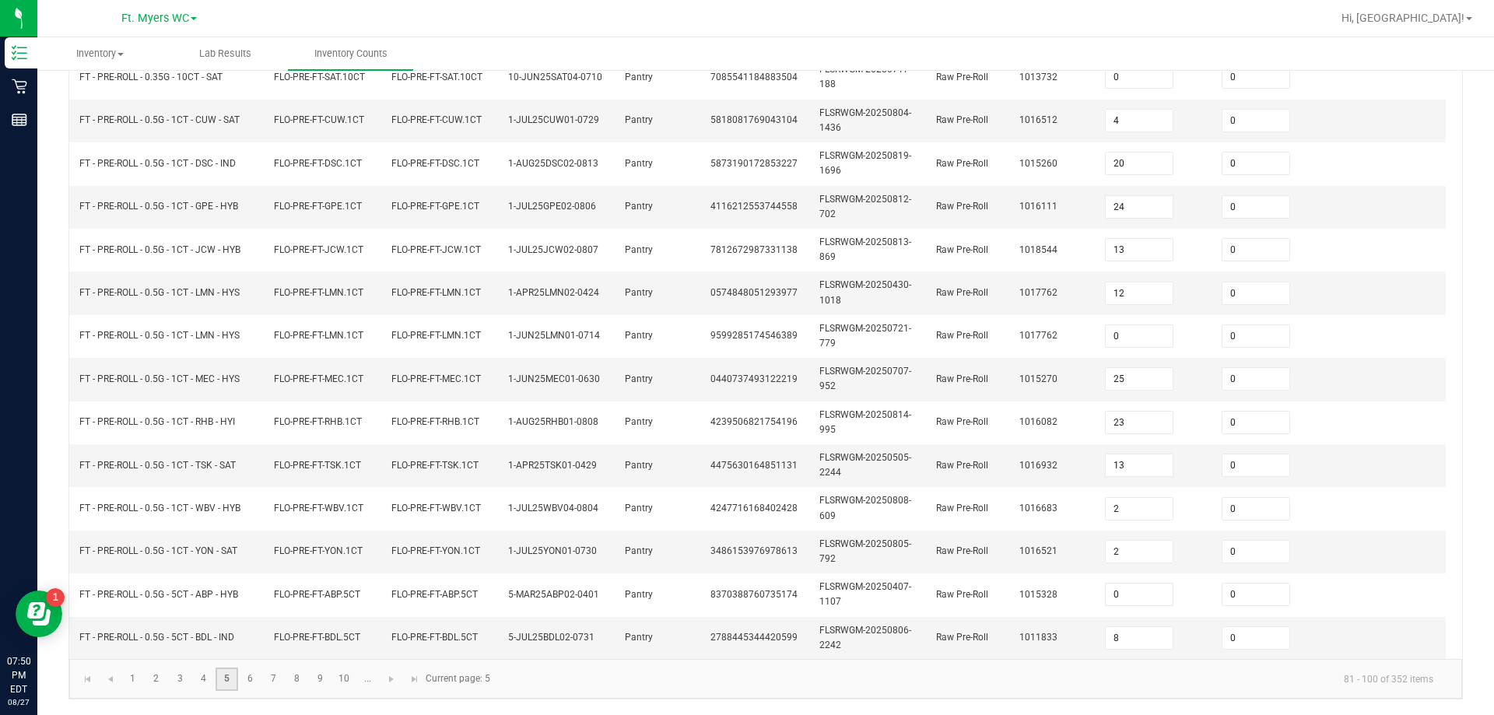
click at [227, 683] on link "5" at bounding box center [227, 679] width 23 height 23
click at [185, 679] on link "3" at bounding box center [180, 679] width 23 height 23
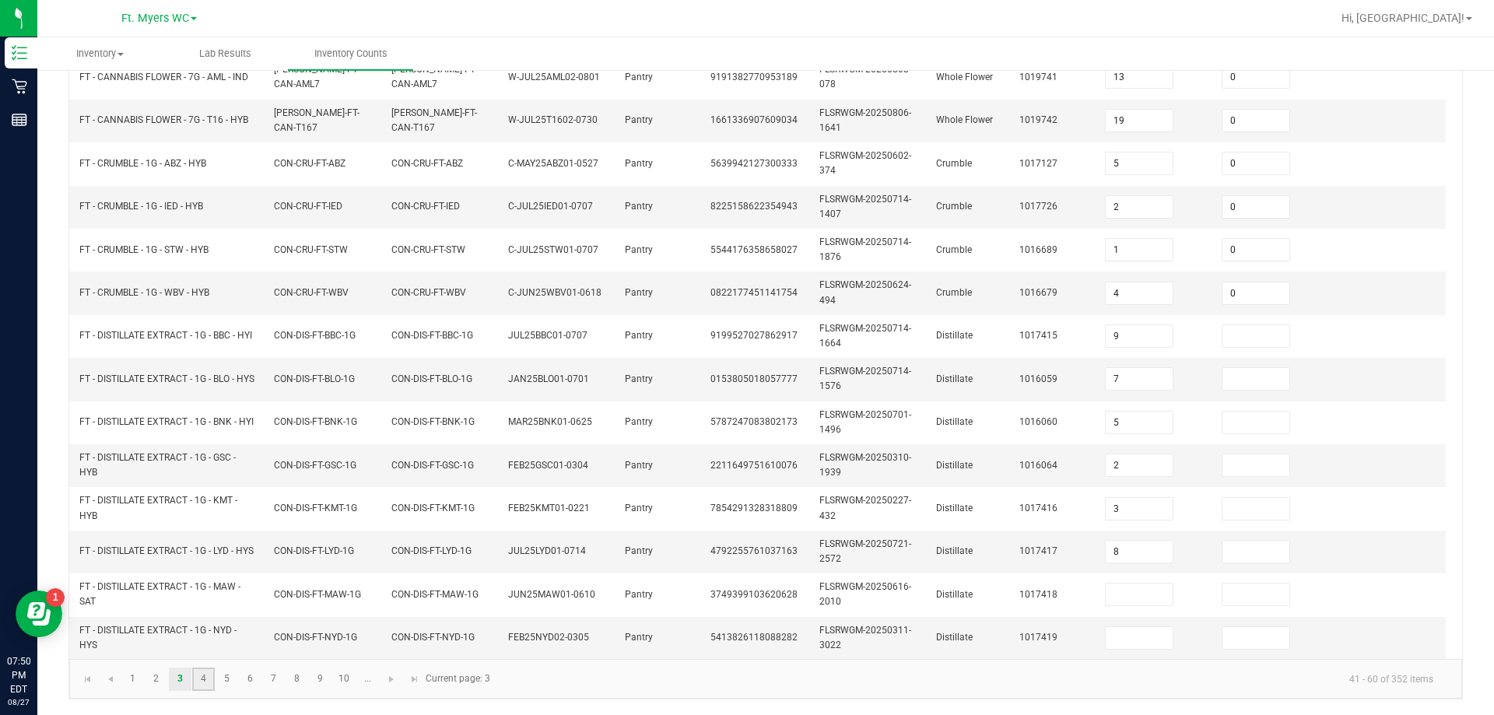
click at [201, 679] on link "4" at bounding box center [203, 679] width 23 height 23
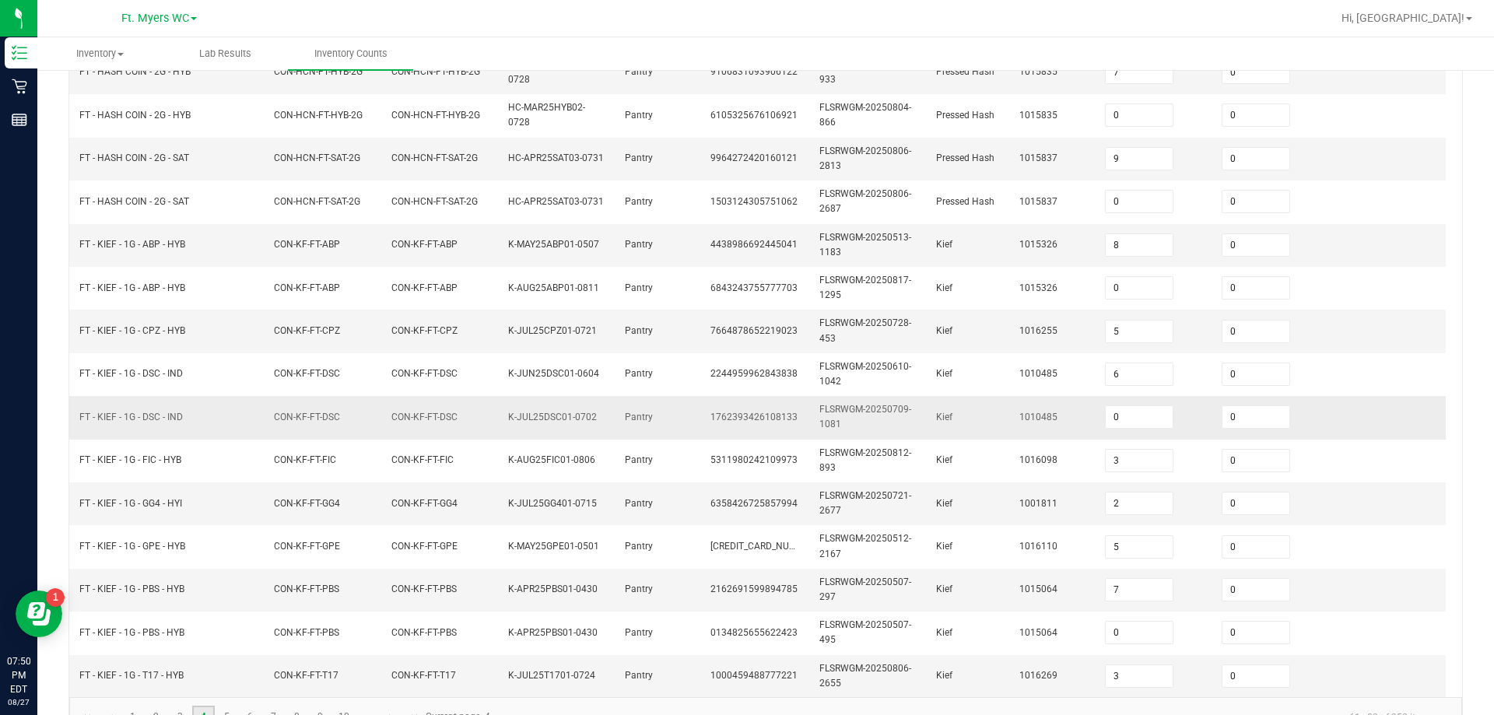
scroll to position [388, 0]
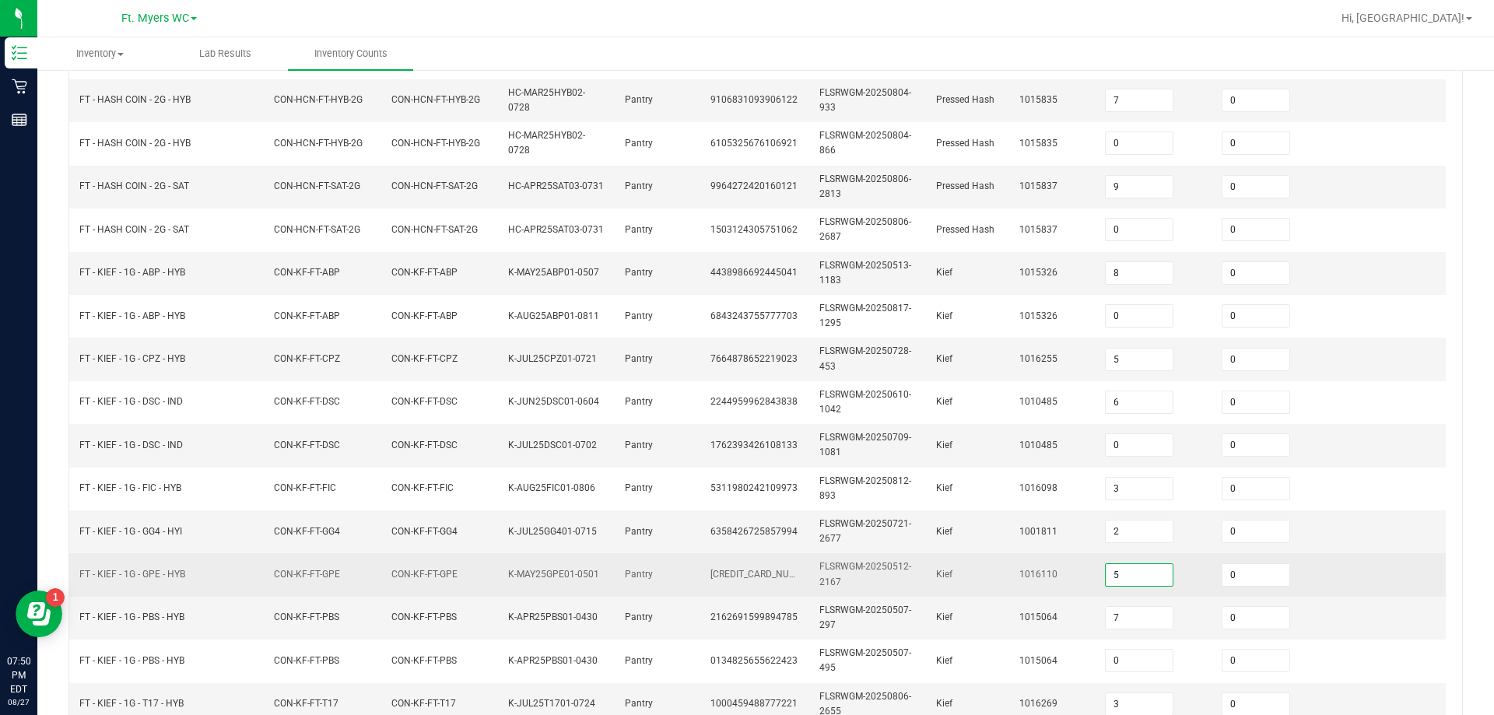
click at [745, 567] on input "5" at bounding box center [1139, 575] width 67 height 22
click at [745, 571] on input "0" at bounding box center [1255, 575] width 67 height 22
click at [745, 578] on td "1" at bounding box center [1270, 574] width 117 height 43
click at [745, 568] on input "1" at bounding box center [1255, 575] width 67 height 22
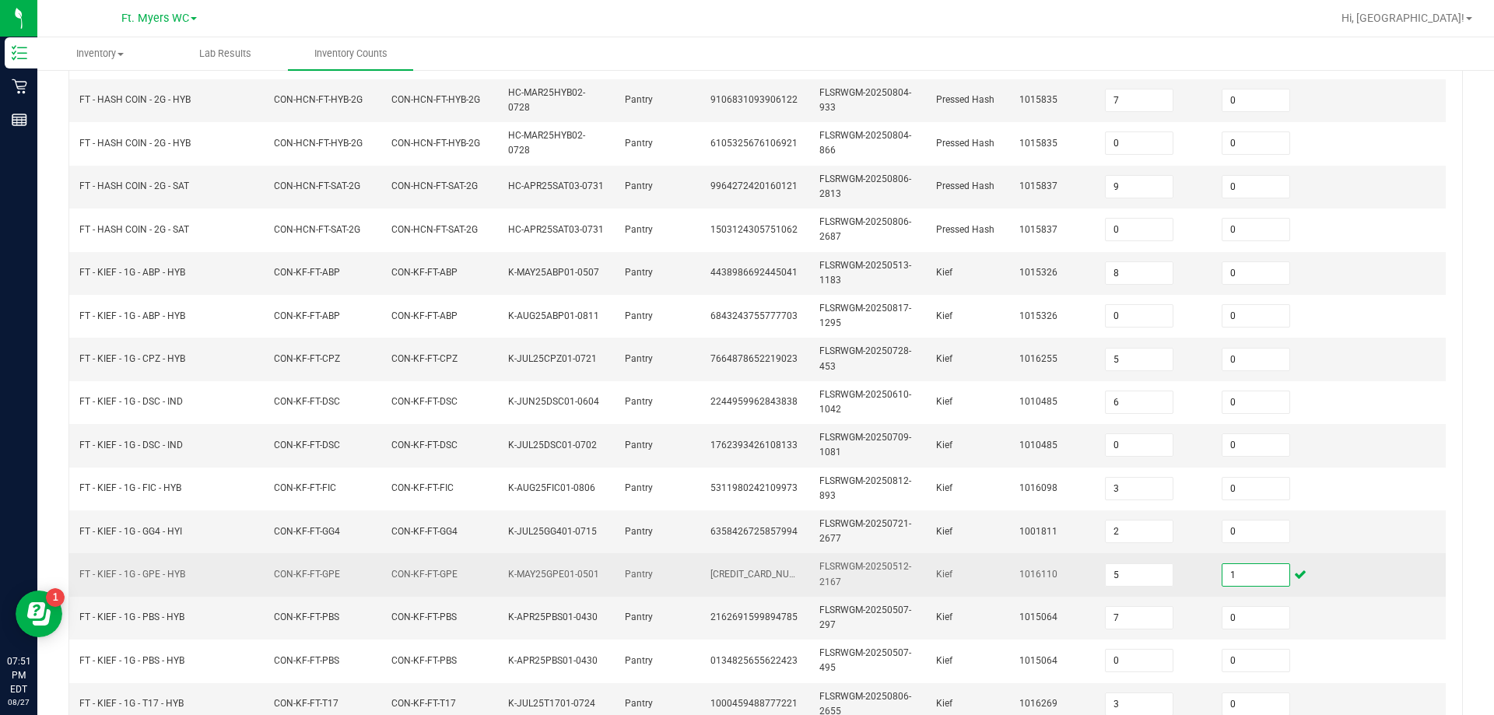
click at [745, 568] on input "1" at bounding box center [1255, 575] width 67 height 22
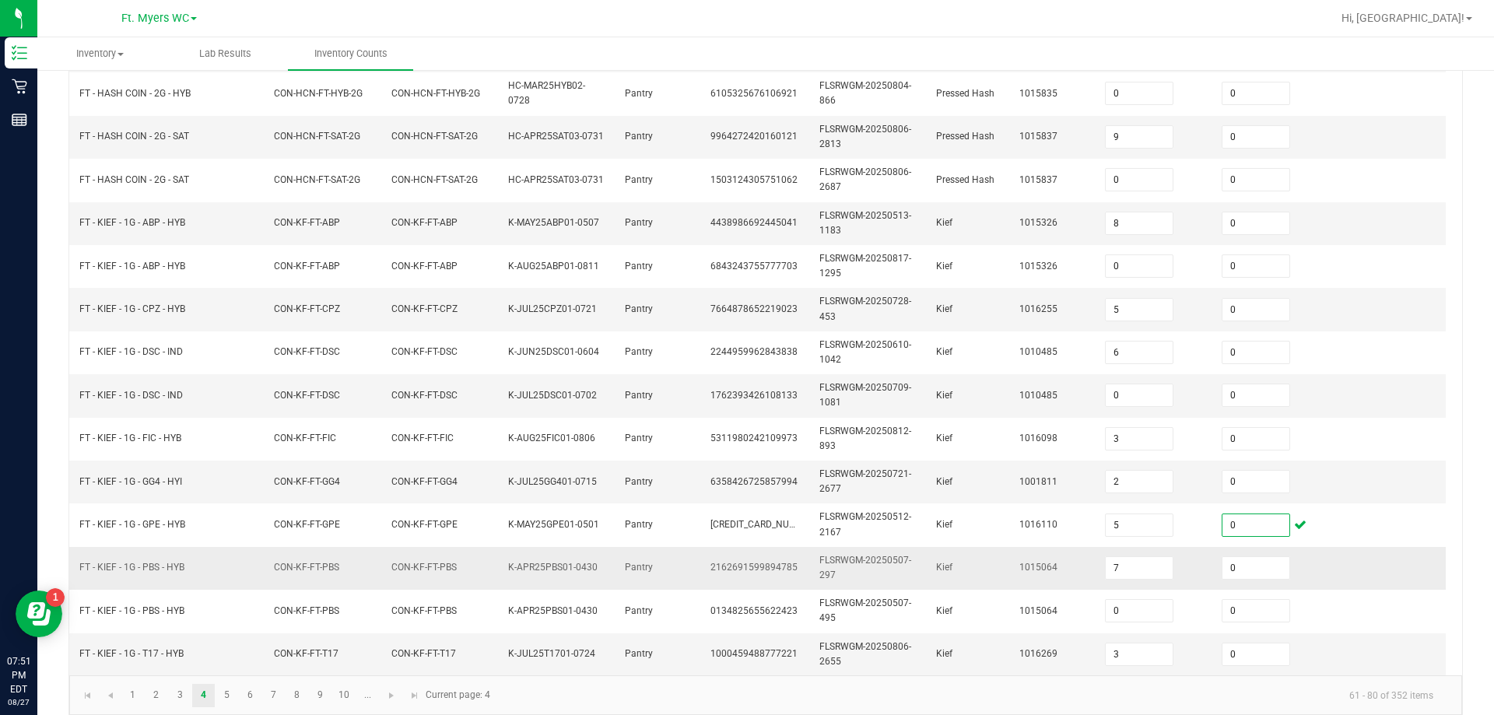
scroll to position [465, 0]
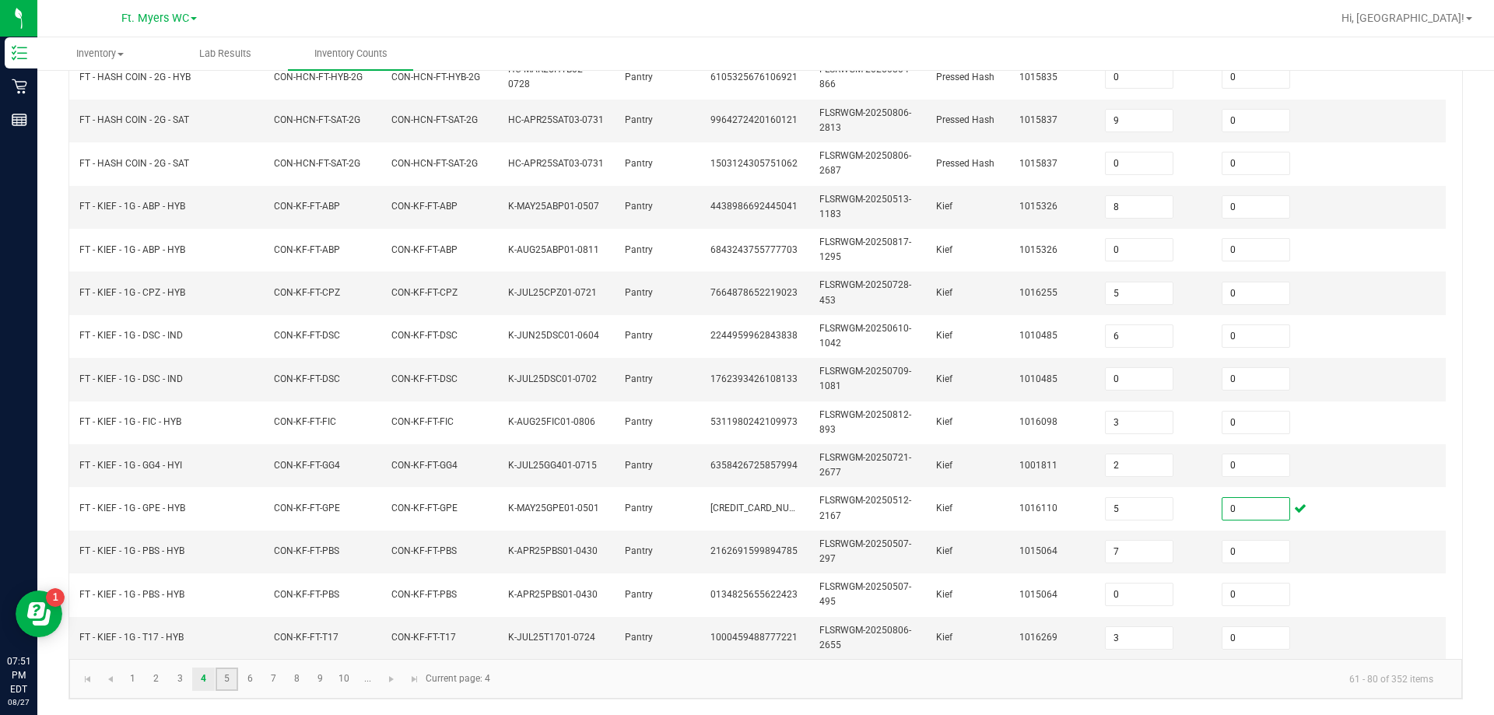
click at [220, 682] on link "5" at bounding box center [227, 679] width 23 height 23
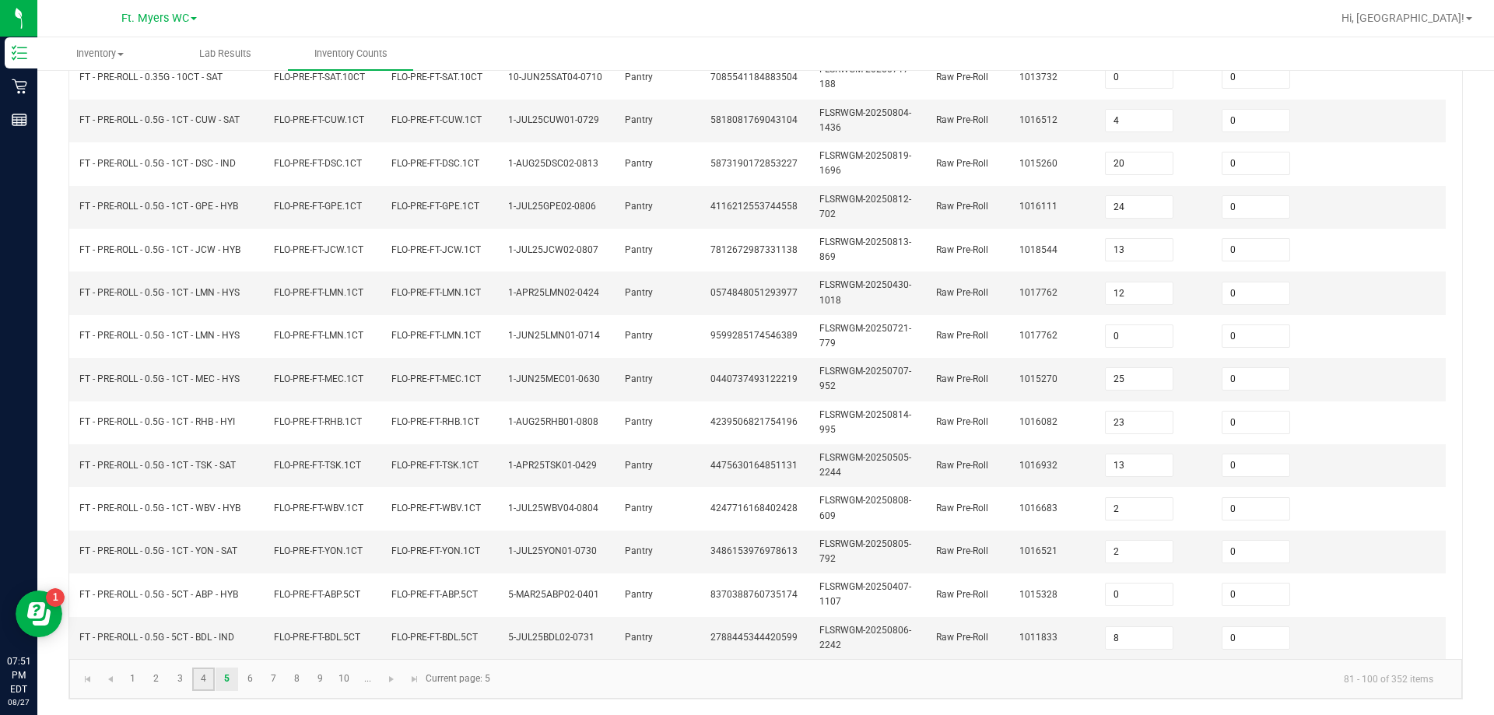
click at [207, 680] on link "4" at bounding box center [203, 679] width 23 height 23
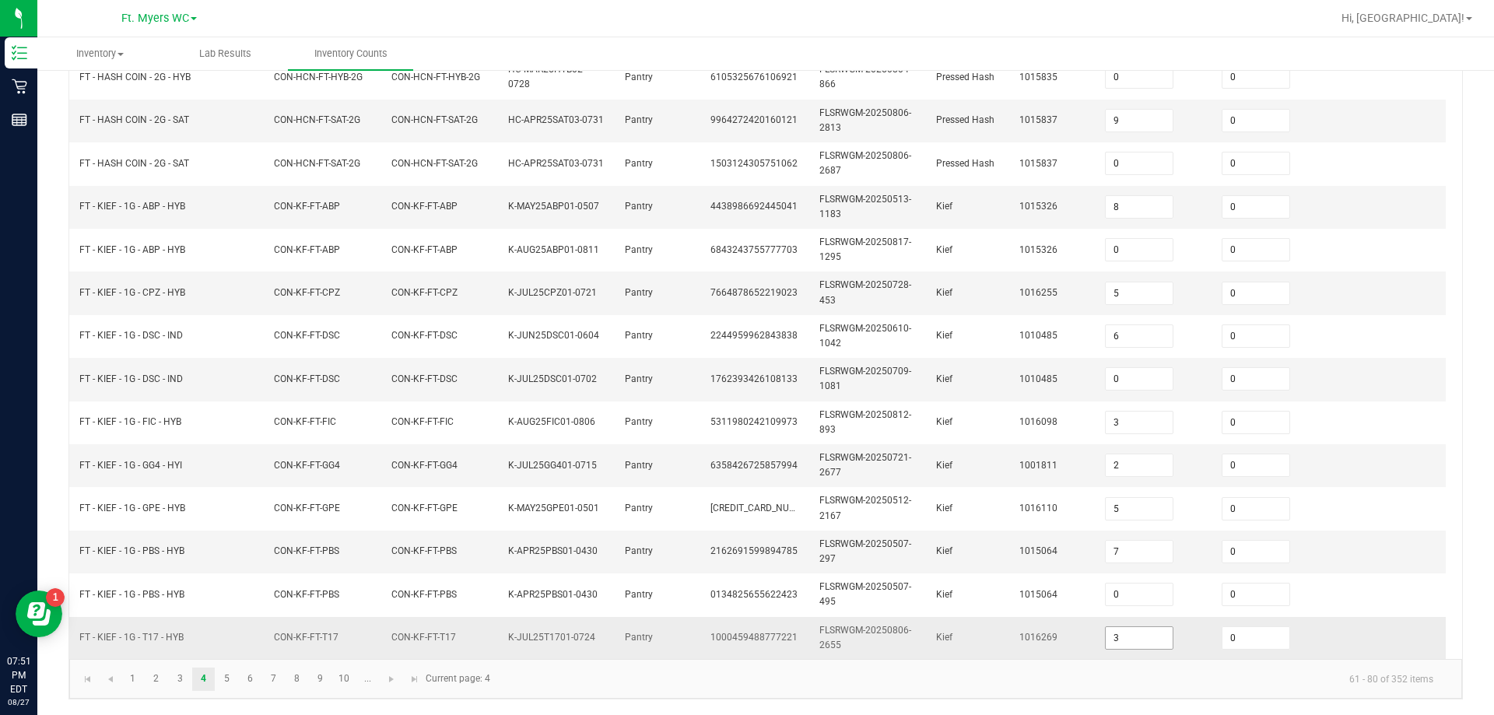
click at [745, 627] on input "3" at bounding box center [1139, 638] width 67 height 22
click at [745, 617] on td at bounding box center [1387, 638] width 117 height 42
click at [229, 682] on link "5" at bounding box center [227, 679] width 23 height 23
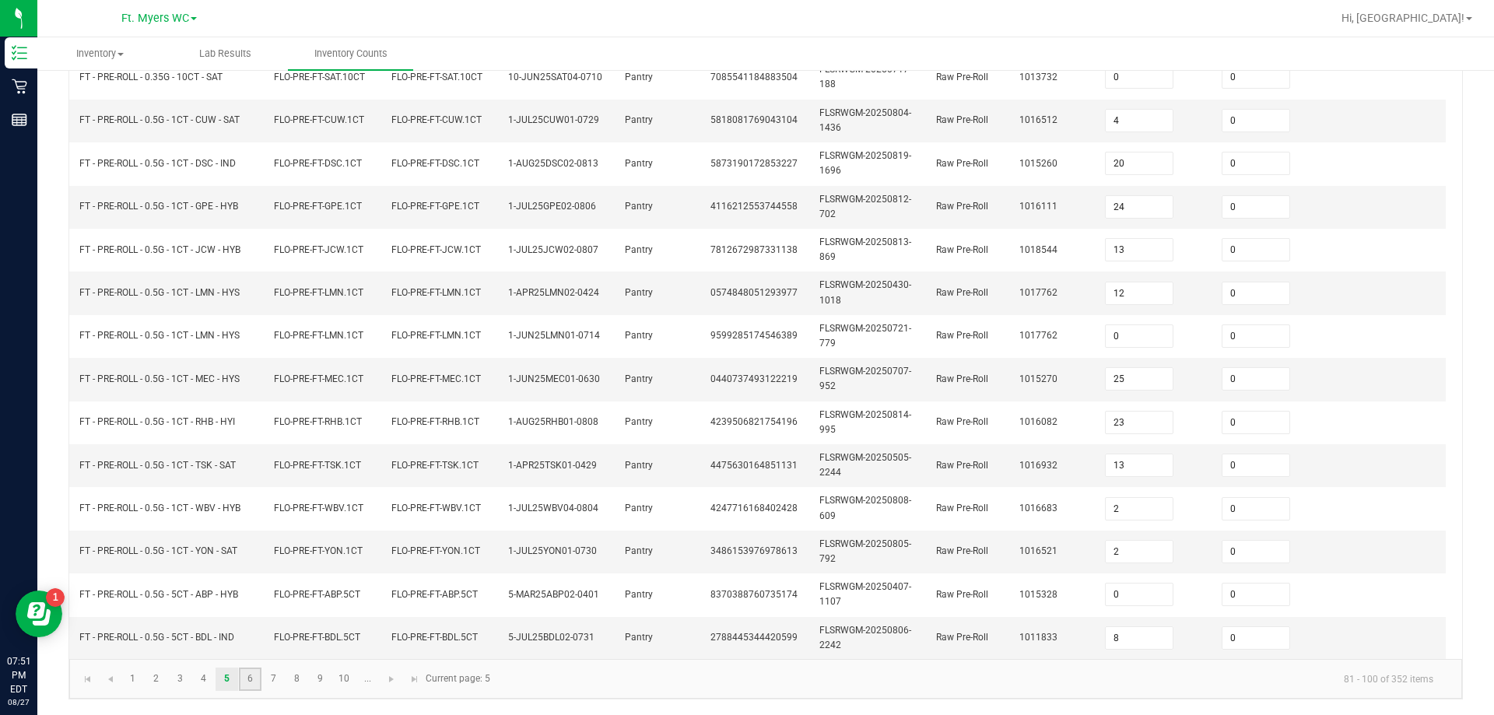
click at [257, 670] on link "6" at bounding box center [250, 679] width 23 height 23
click at [273, 671] on link "7" at bounding box center [273, 679] width 23 height 23
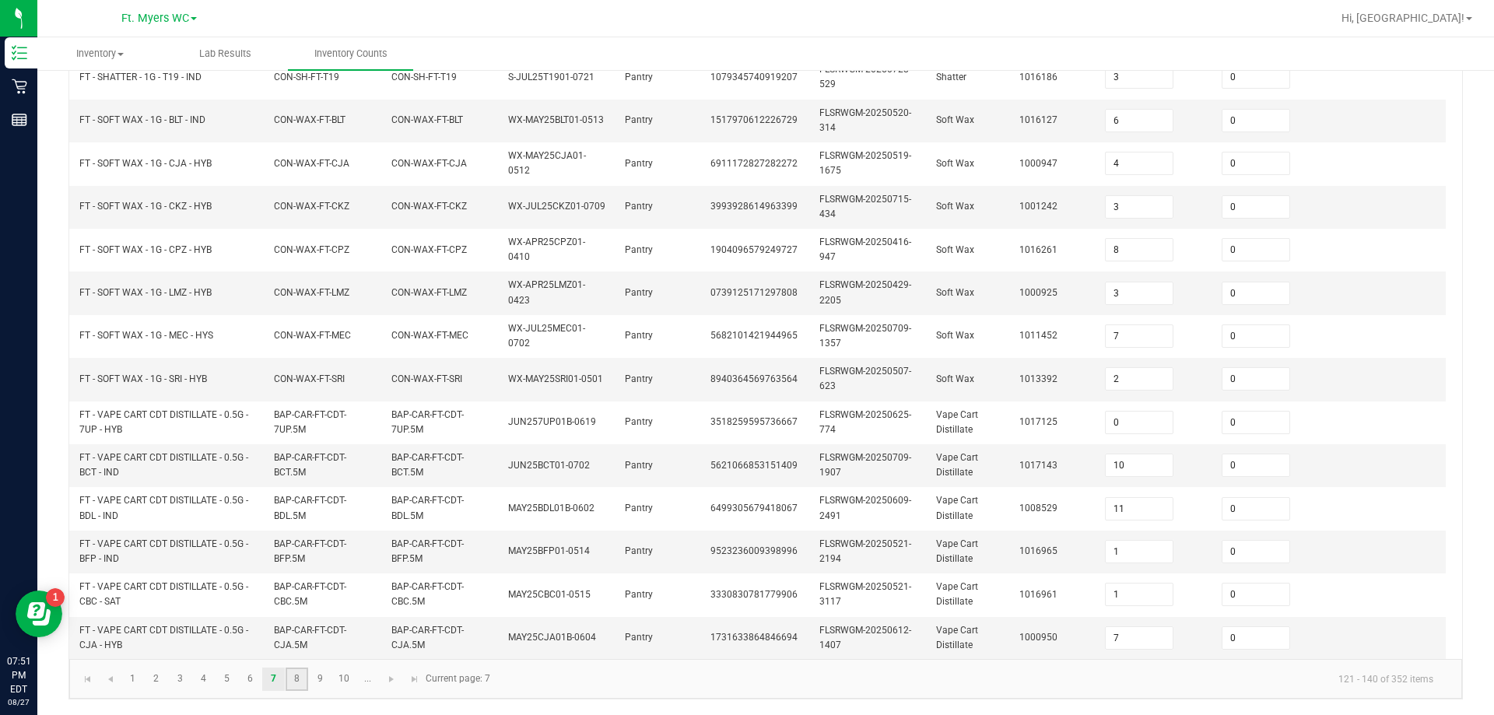
click at [297, 682] on link "8" at bounding box center [297, 679] width 23 height 23
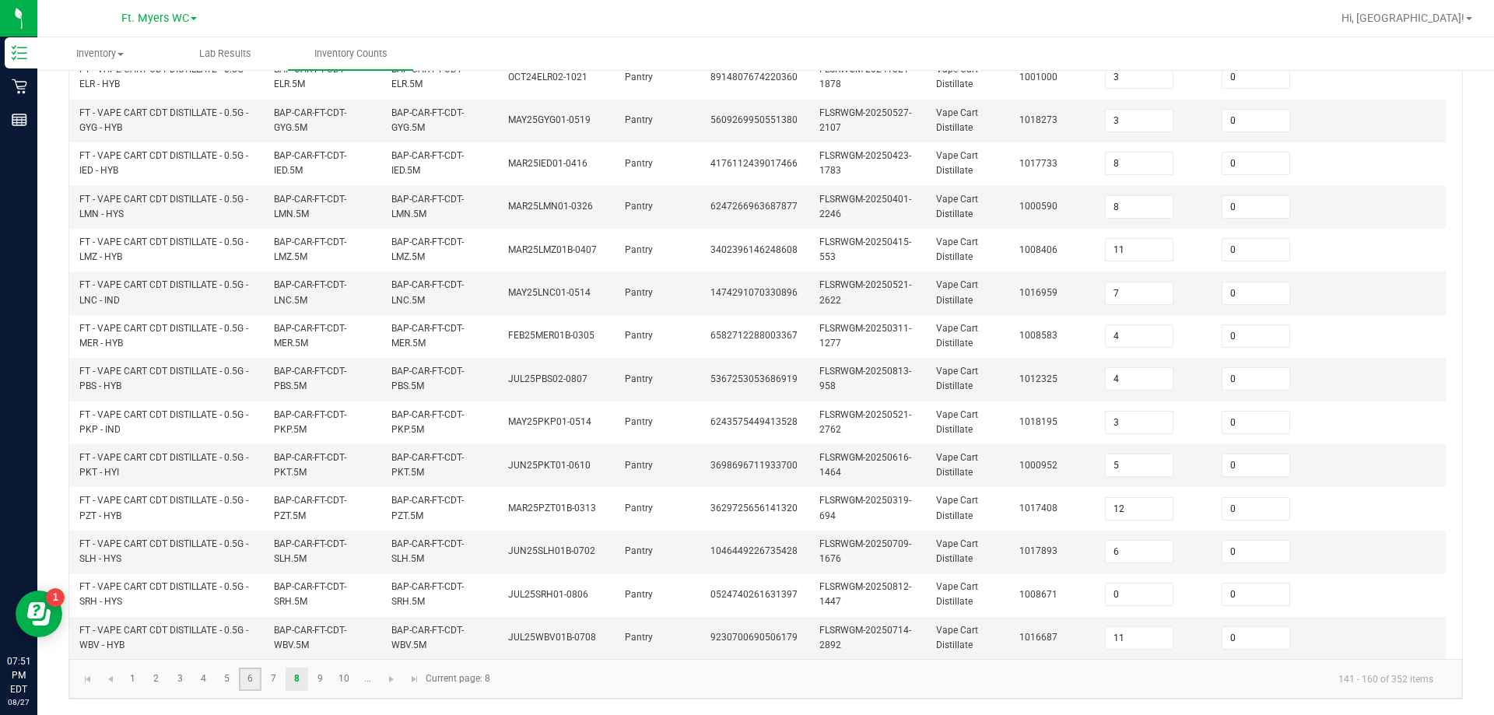
click at [246, 680] on link "6" at bounding box center [250, 679] width 23 height 23
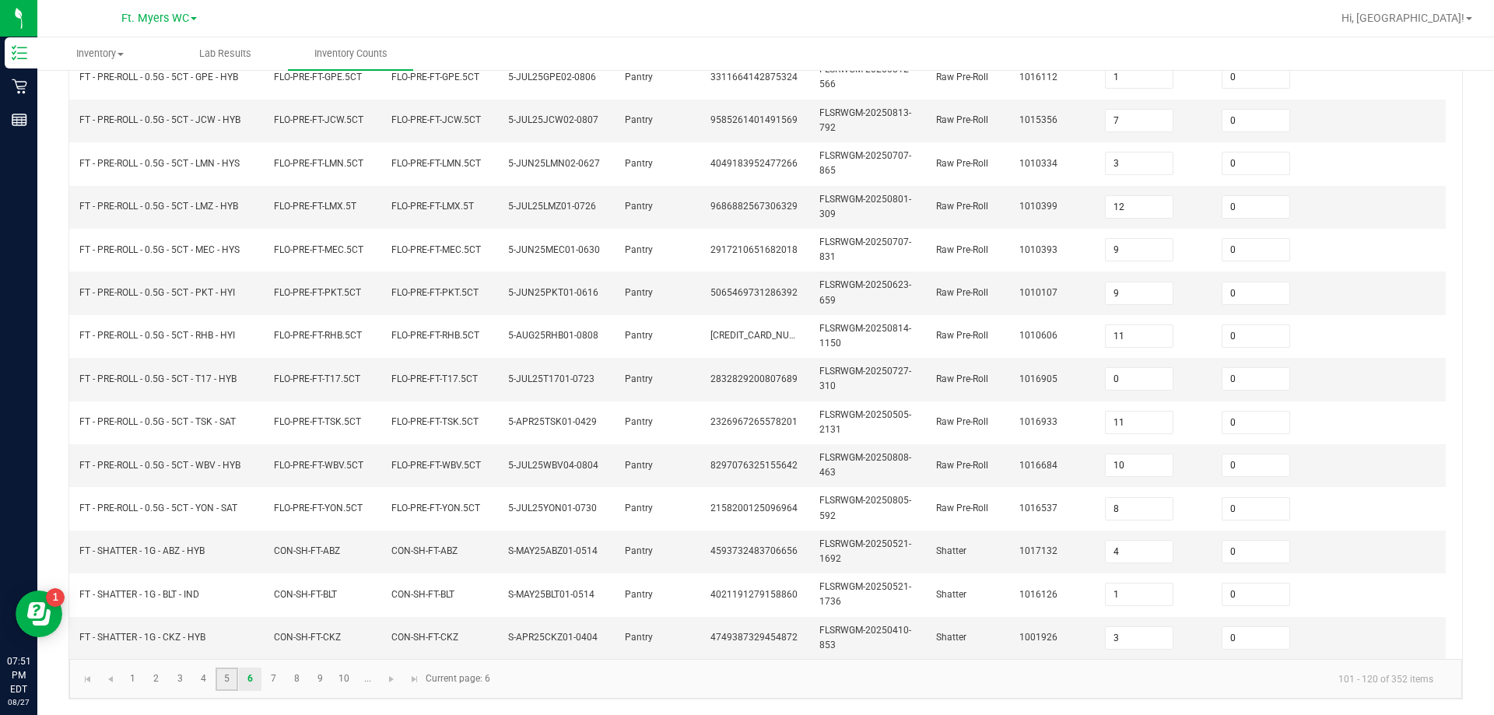
click at [228, 684] on link "5" at bounding box center [227, 679] width 23 height 23
click at [216, 678] on link "5" at bounding box center [227, 679] width 23 height 23
click at [209, 679] on link "4" at bounding box center [203, 679] width 23 height 23
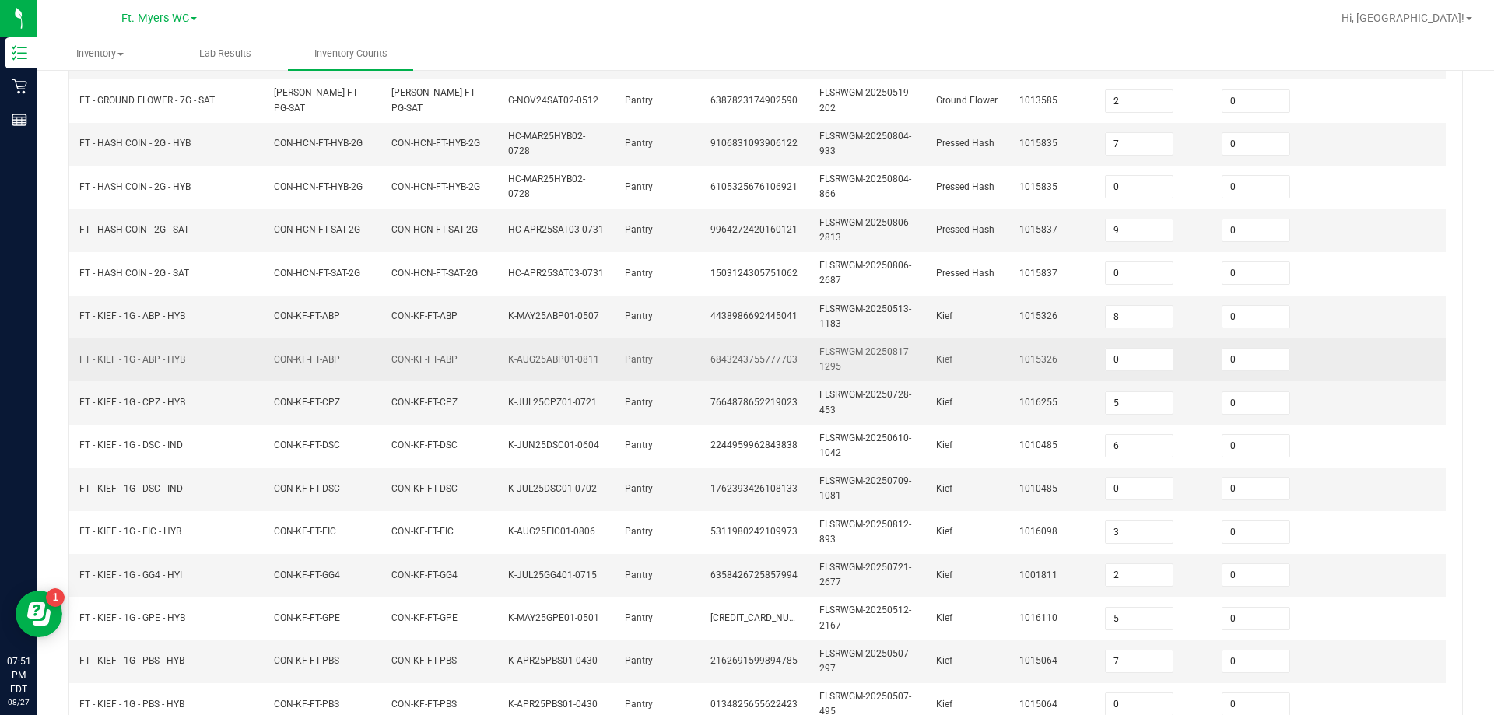
scroll to position [310, 0]
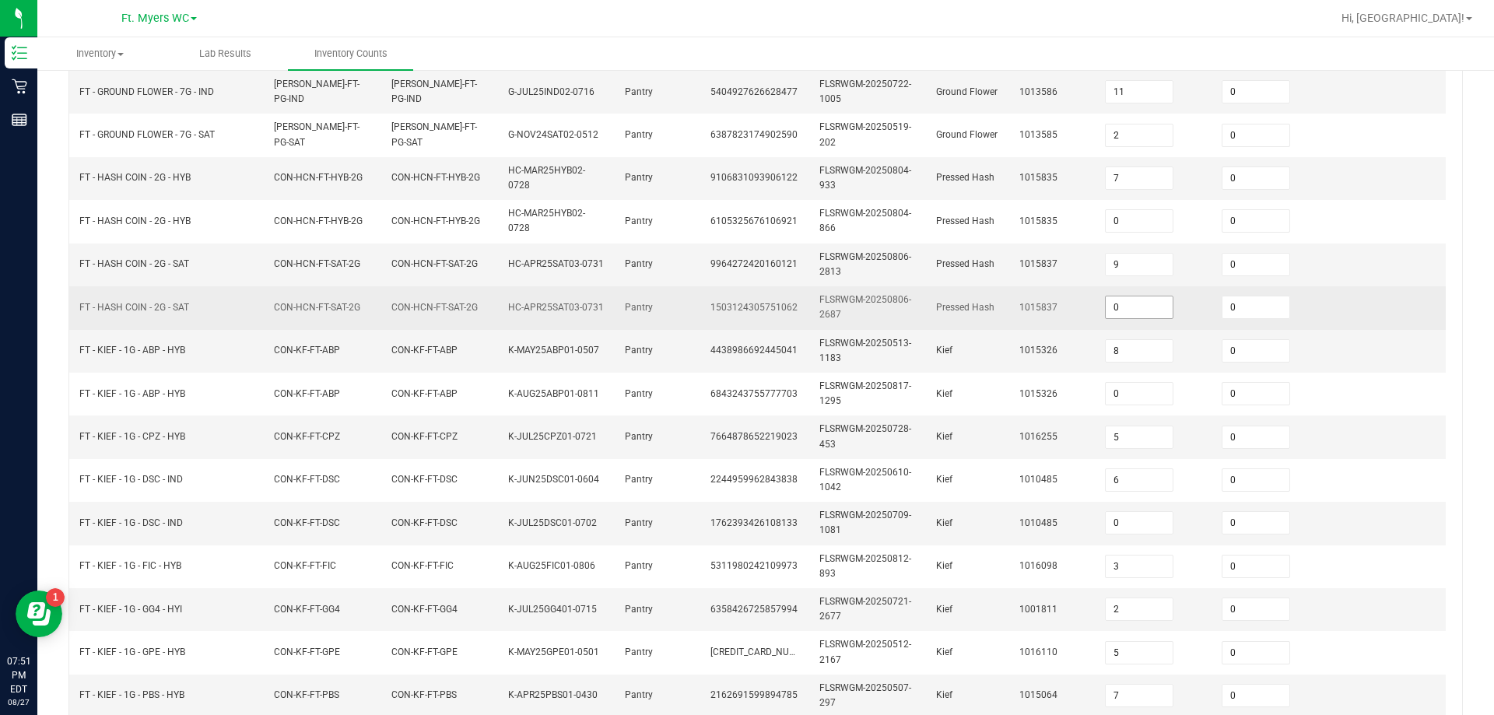
click at [745, 308] on input "0" at bounding box center [1139, 307] width 67 height 22
click at [745, 300] on td at bounding box center [1387, 307] width 117 height 43
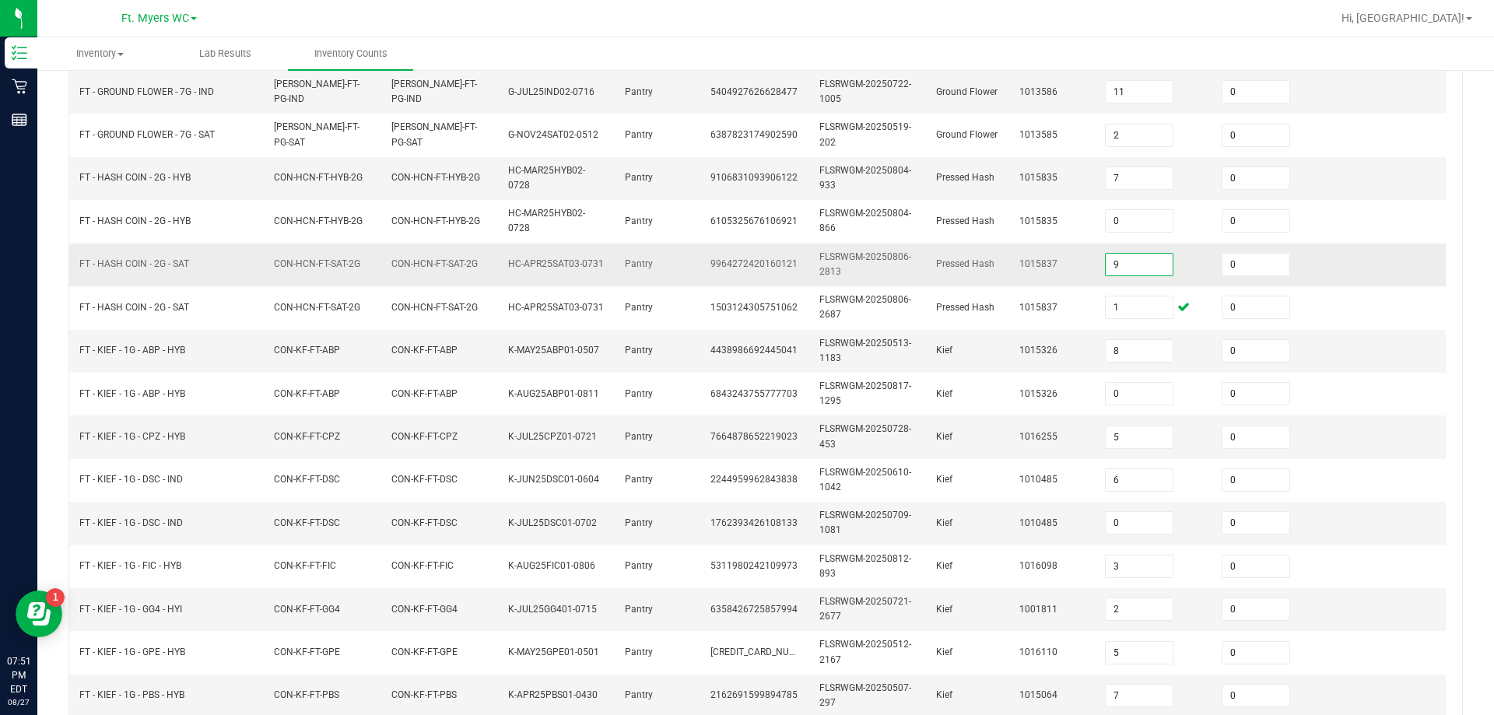
click at [745, 268] on input "9" at bounding box center [1139, 265] width 67 height 22
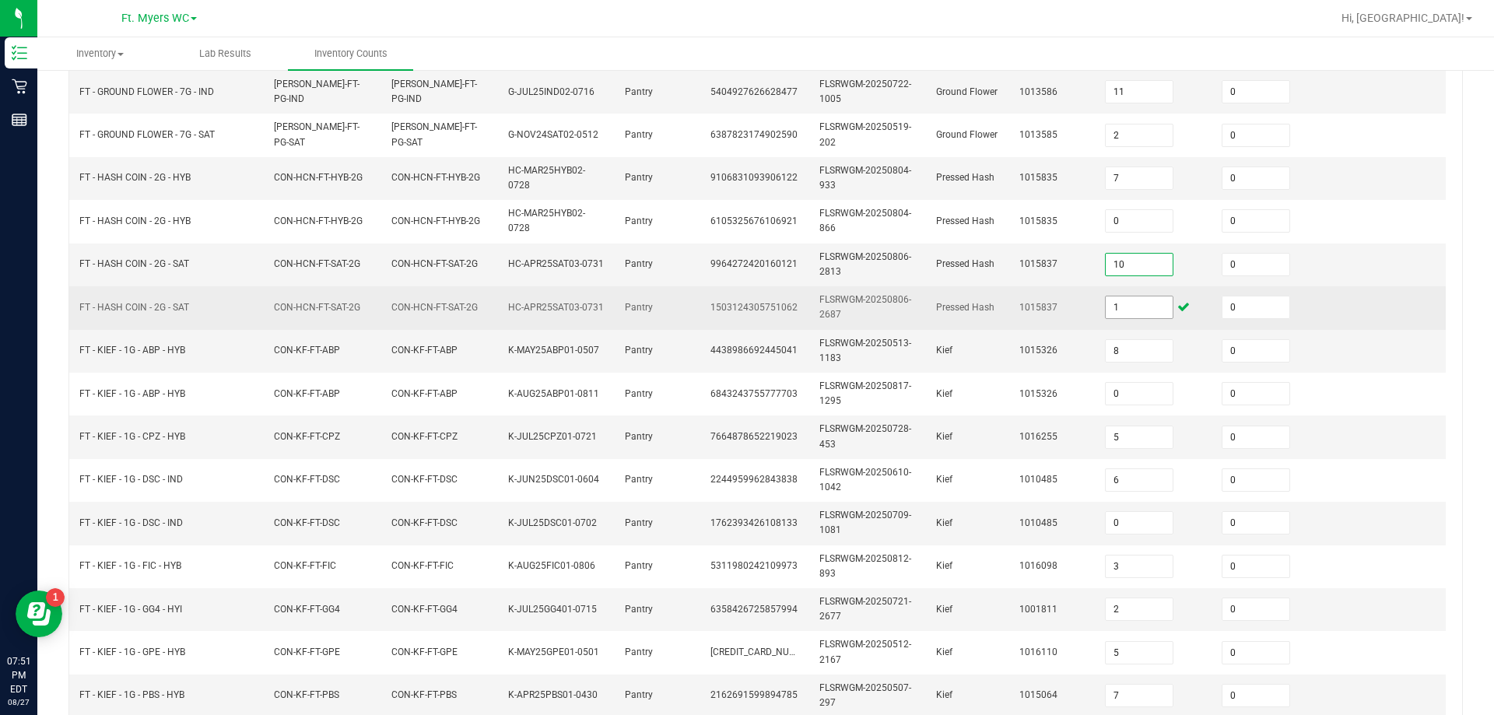
click at [745, 309] on input "1" at bounding box center [1139, 307] width 67 height 22
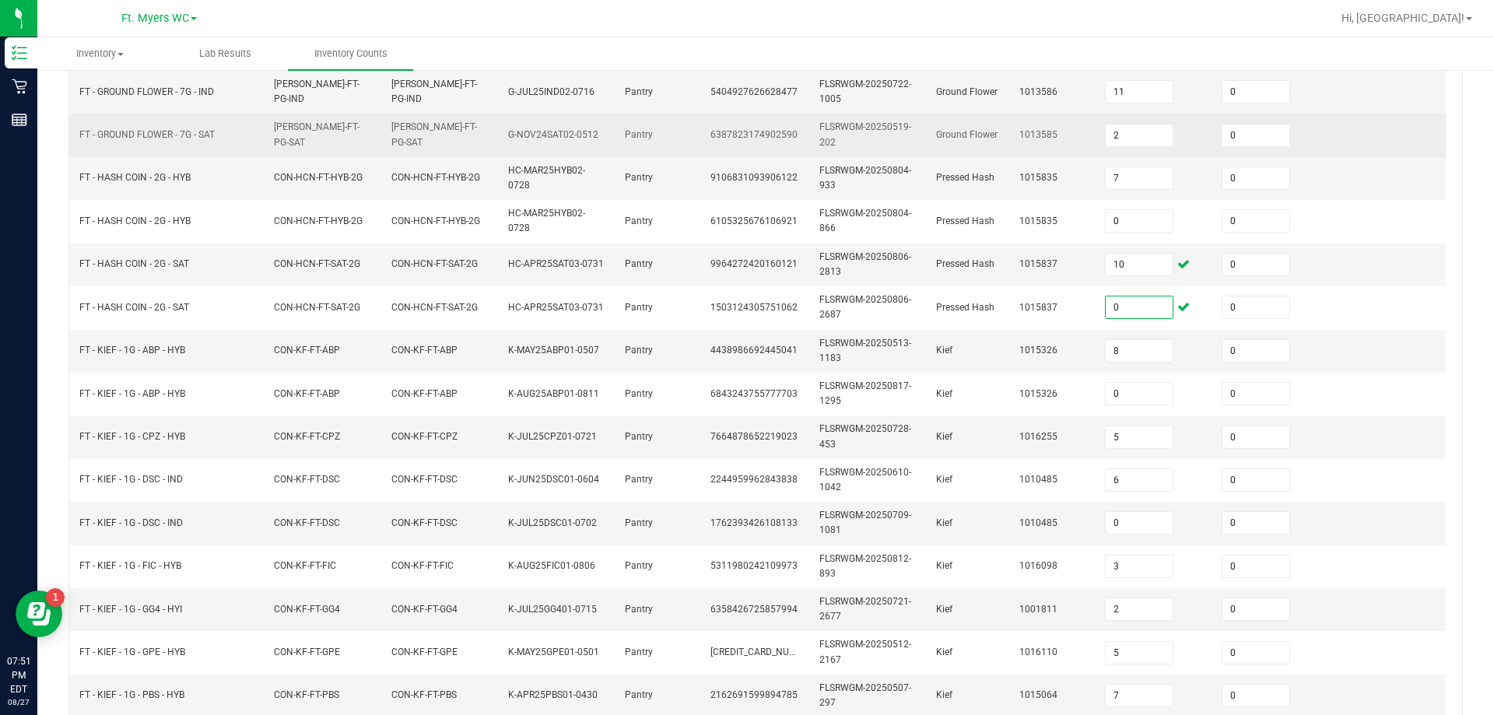
click at [745, 148] on td at bounding box center [1387, 135] width 117 height 43
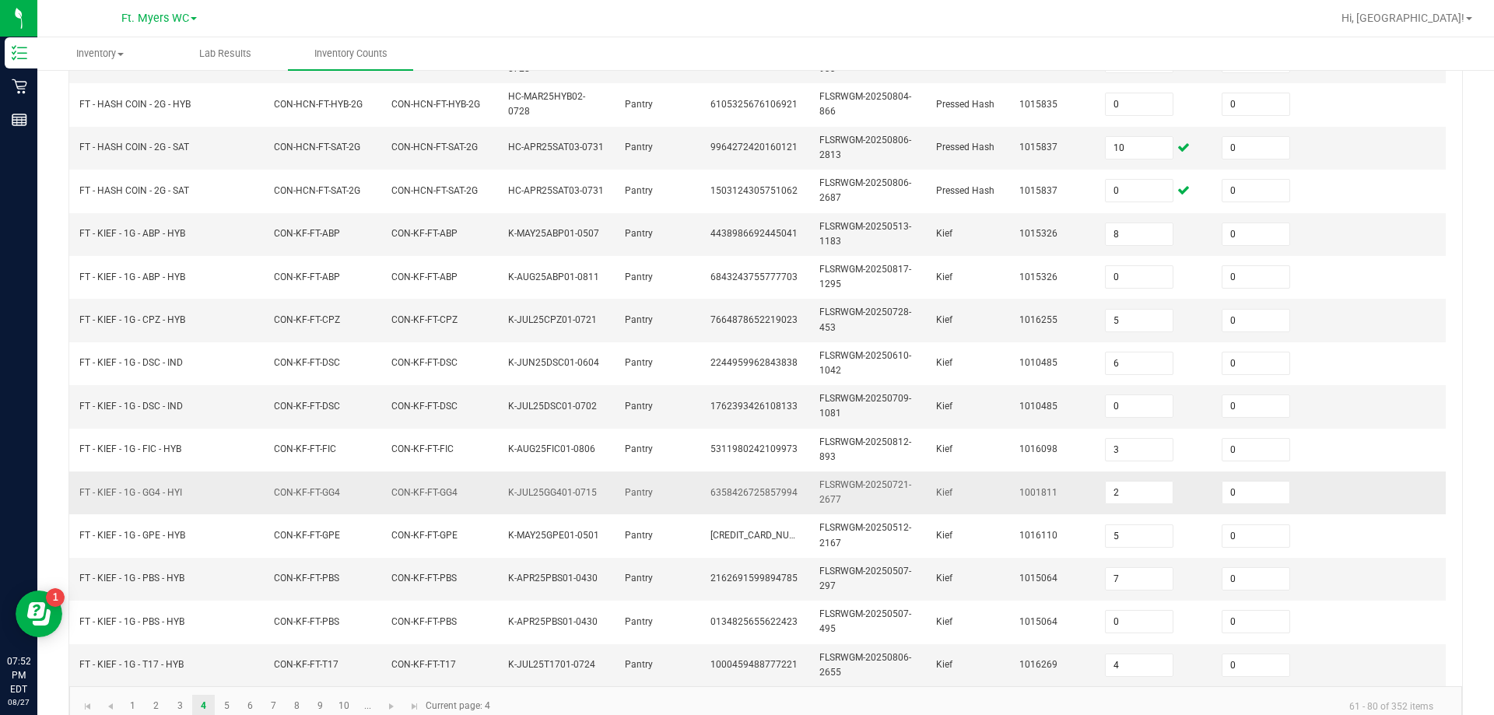
scroll to position [465, 0]
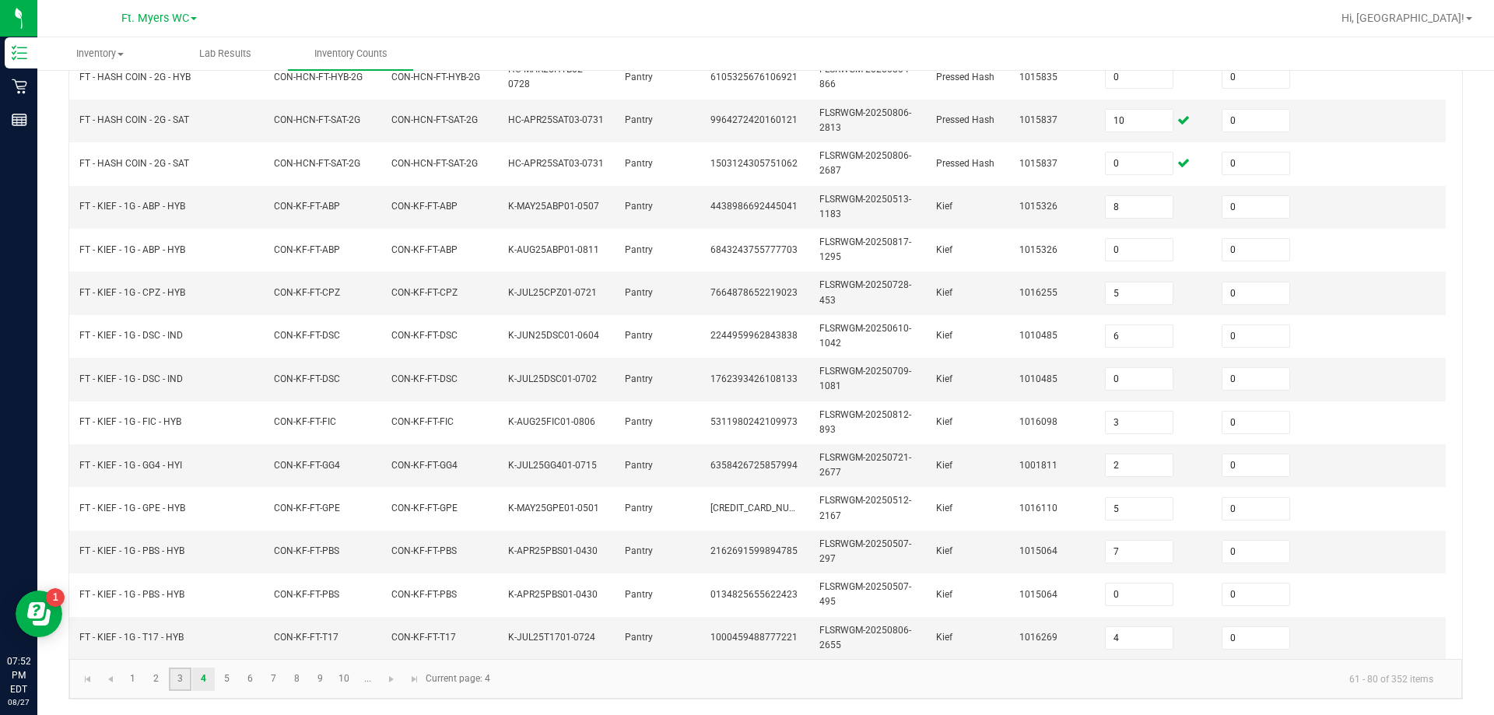
click at [184, 680] on link "3" at bounding box center [180, 679] width 23 height 23
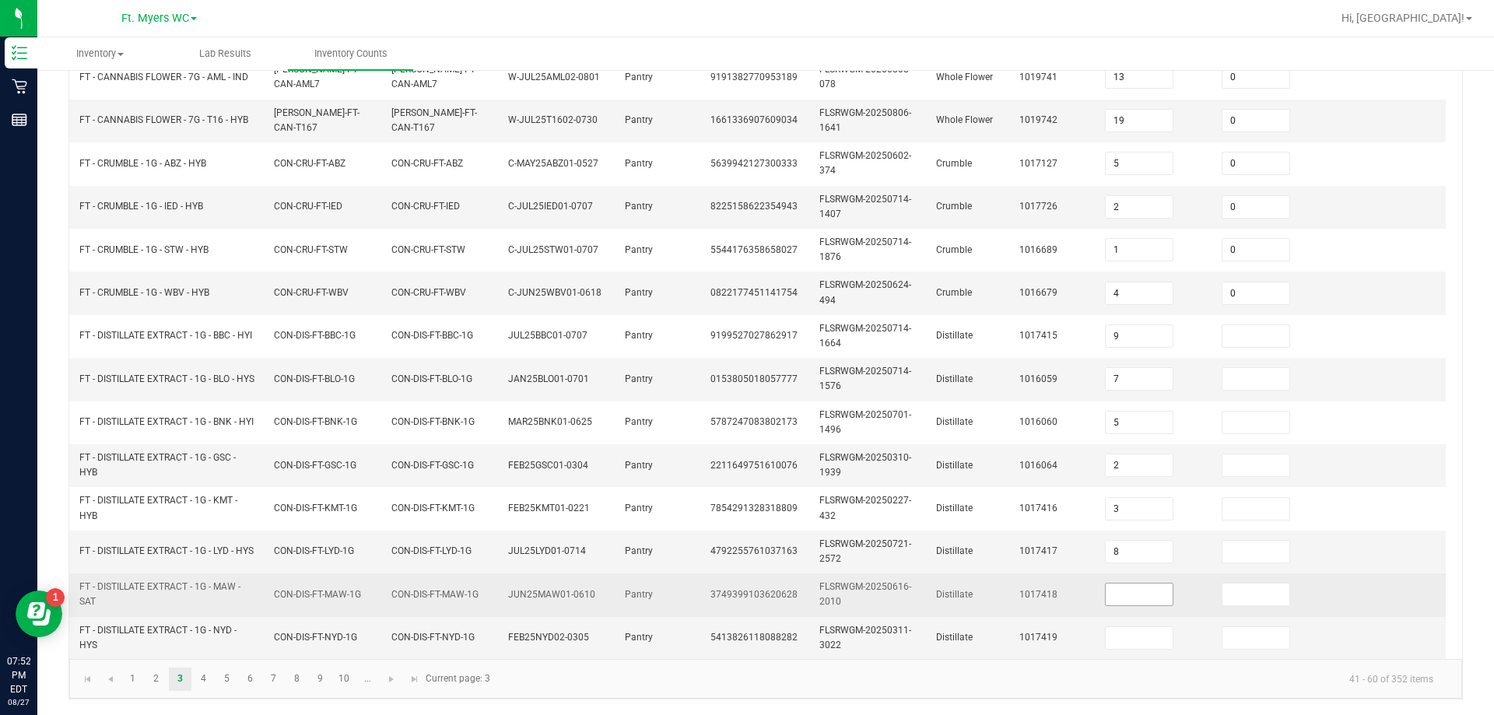
click at [745, 584] on input at bounding box center [1139, 595] width 67 height 22
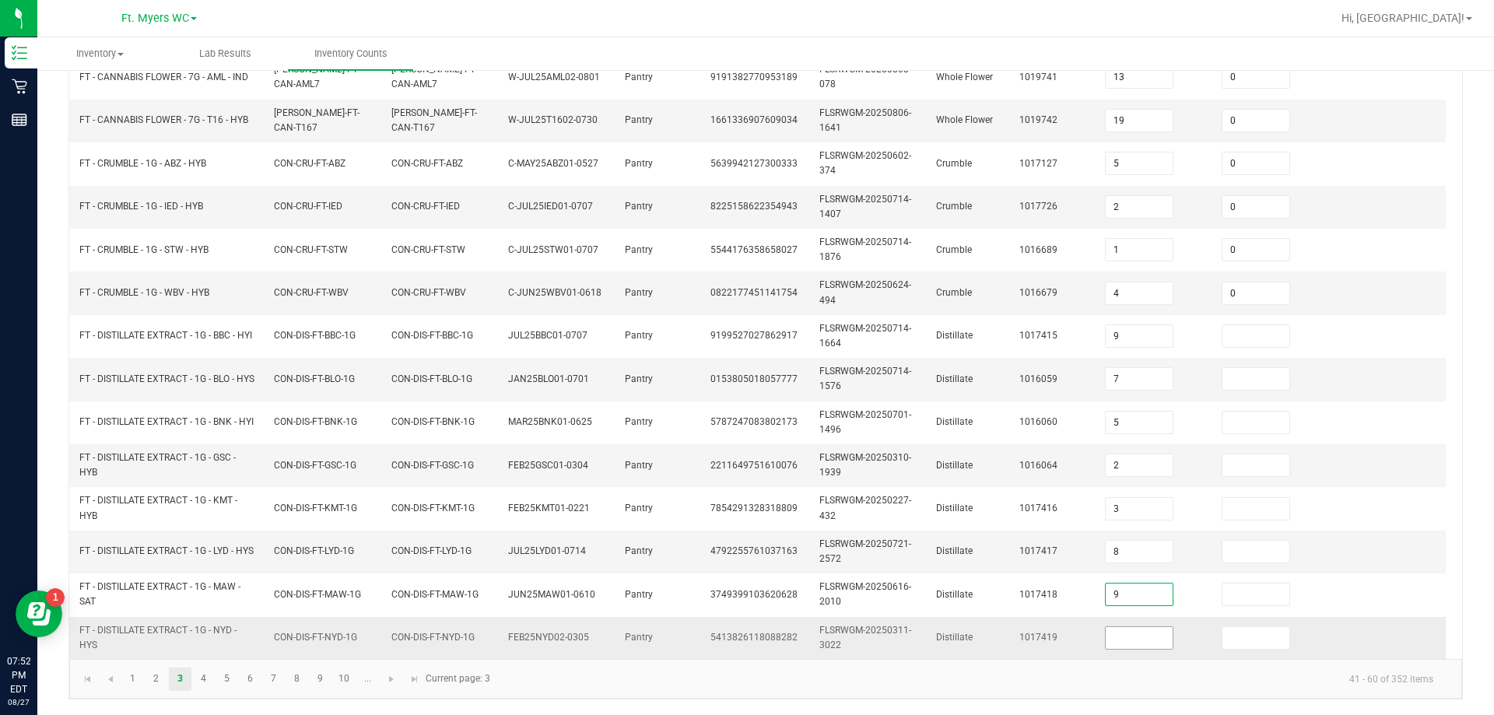
click at [745, 635] on input at bounding box center [1139, 638] width 67 height 22
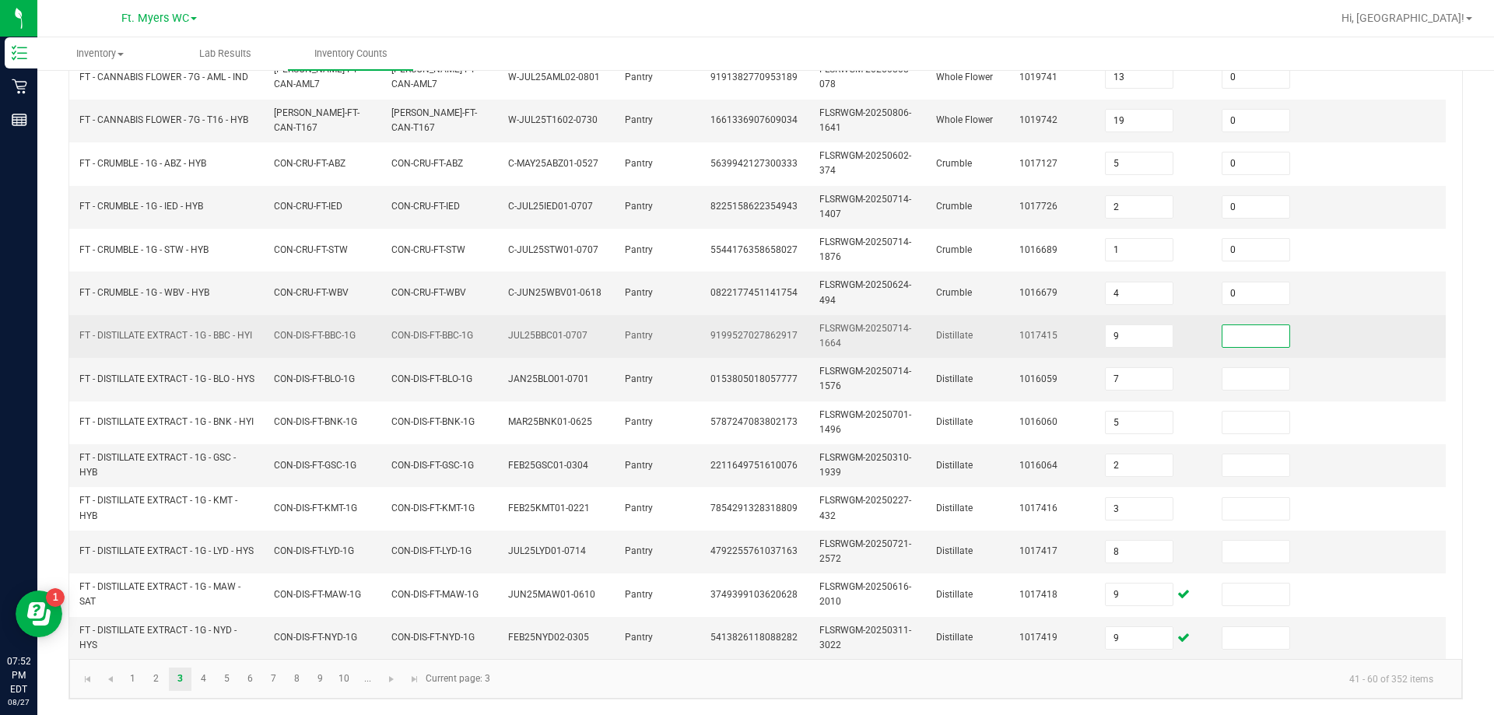
click at [745, 325] on input at bounding box center [1255, 336] width 67 height 22
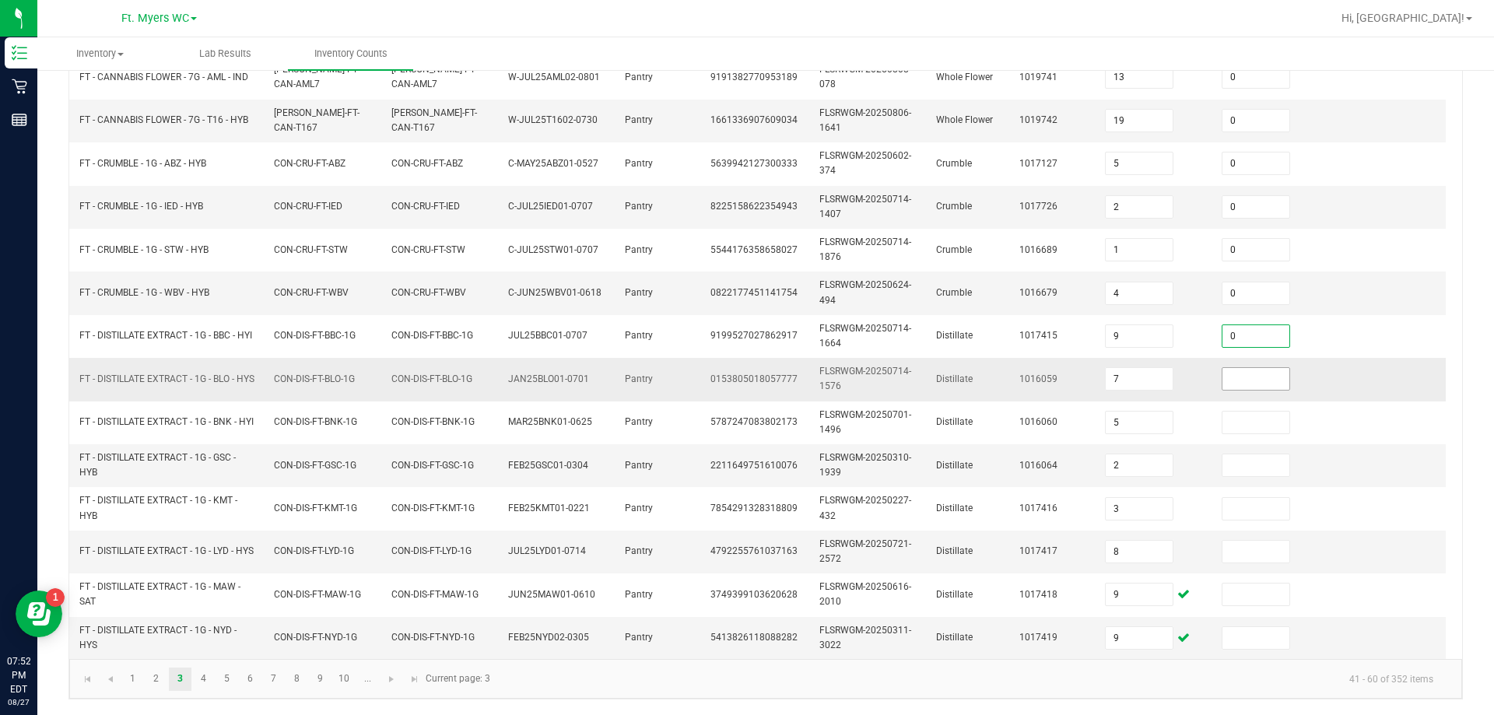
click at [745, 372] on input at bounding box center [1255, 379] width 67 height 22
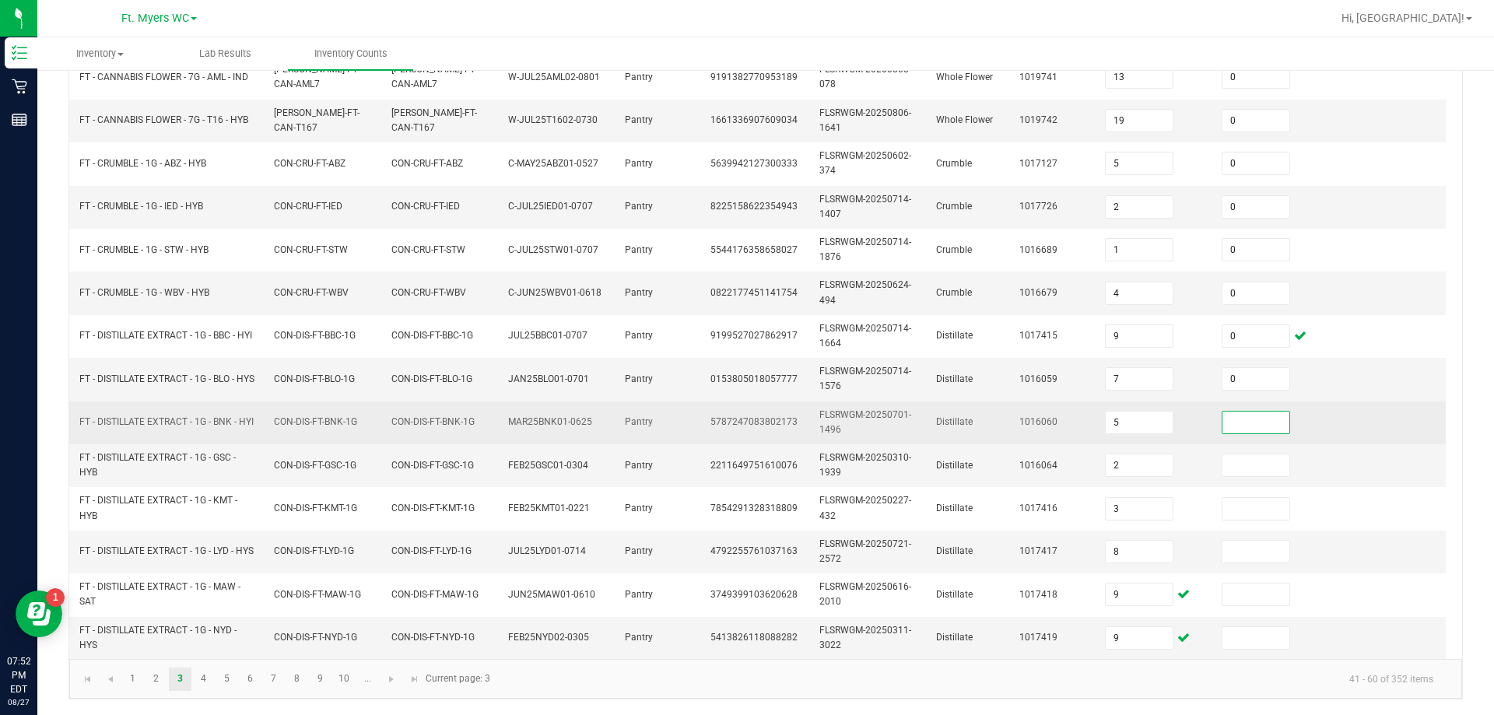
click at [745, 412] on input at bounding box center [1255, 423] width 67 height 22
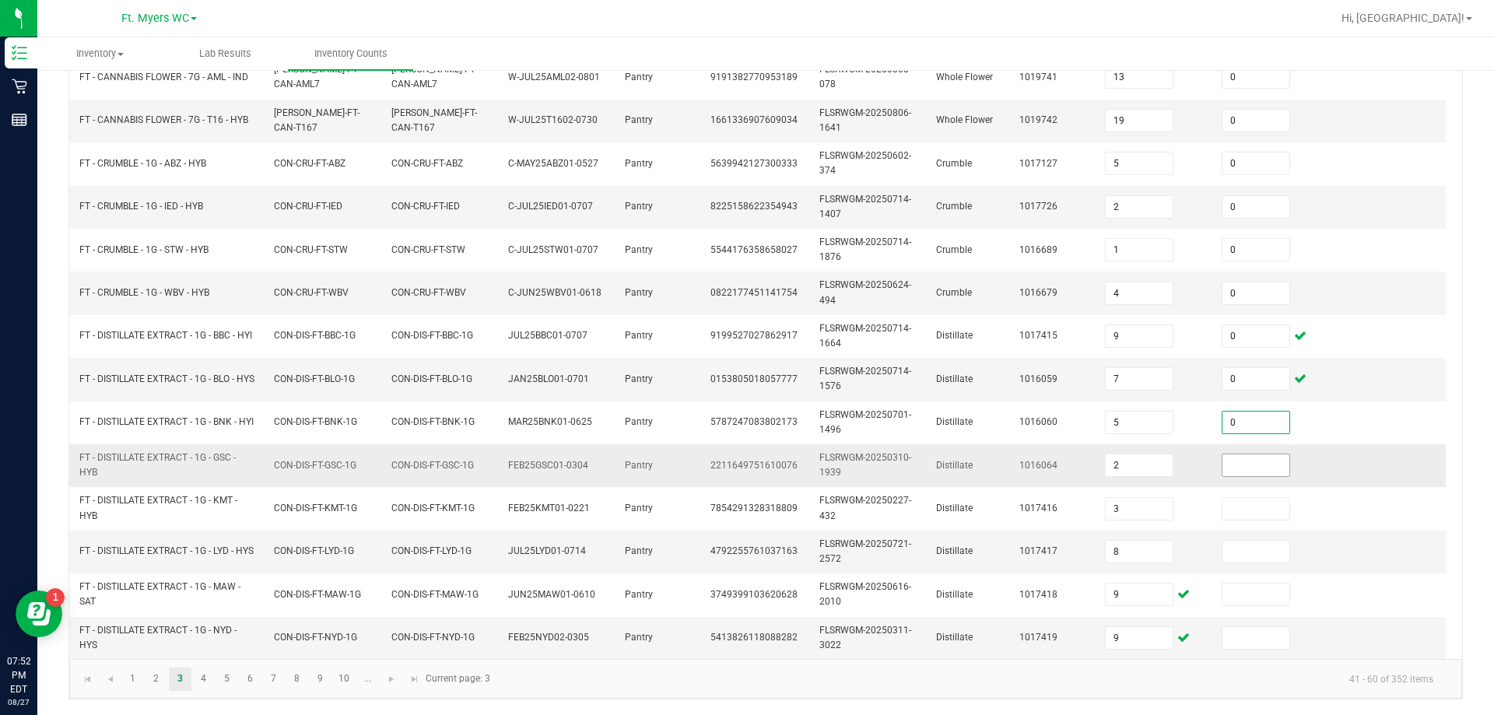
click at [745, 458] on input at bounding box center [1255, 465] width 67 height 22
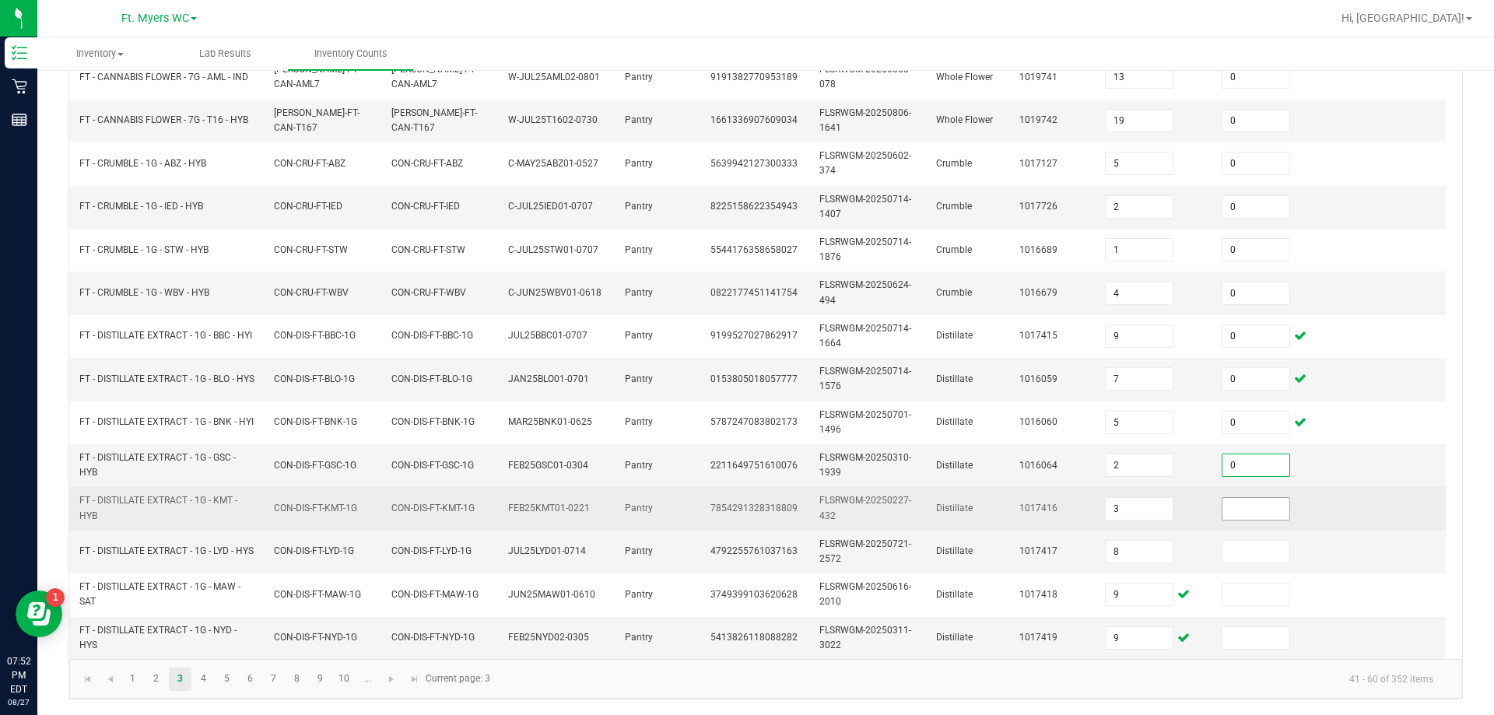
click at [745, 498] on input at bounding box center [1255, 509] width 67 height 22
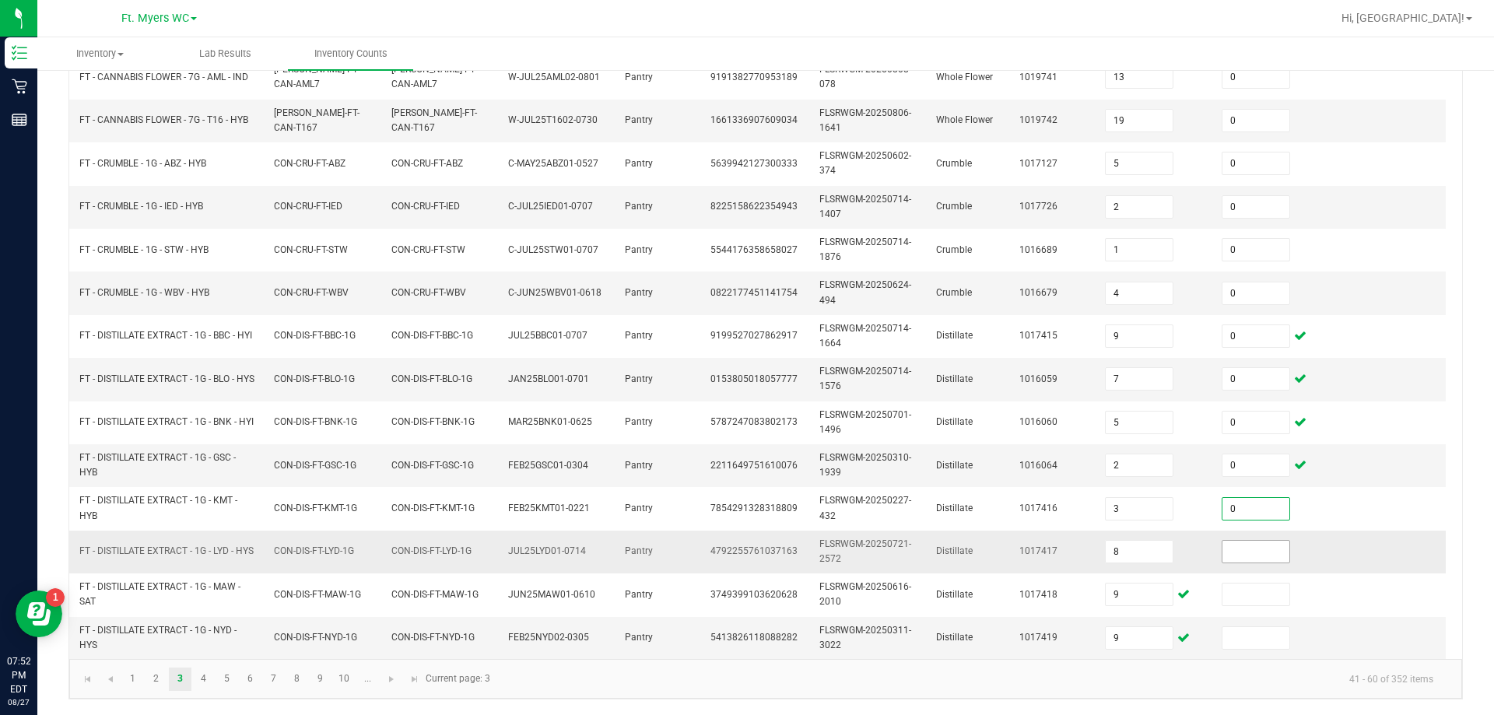
click at [745, 547] on input at bounding box center [1255, 552] width 67 height 22
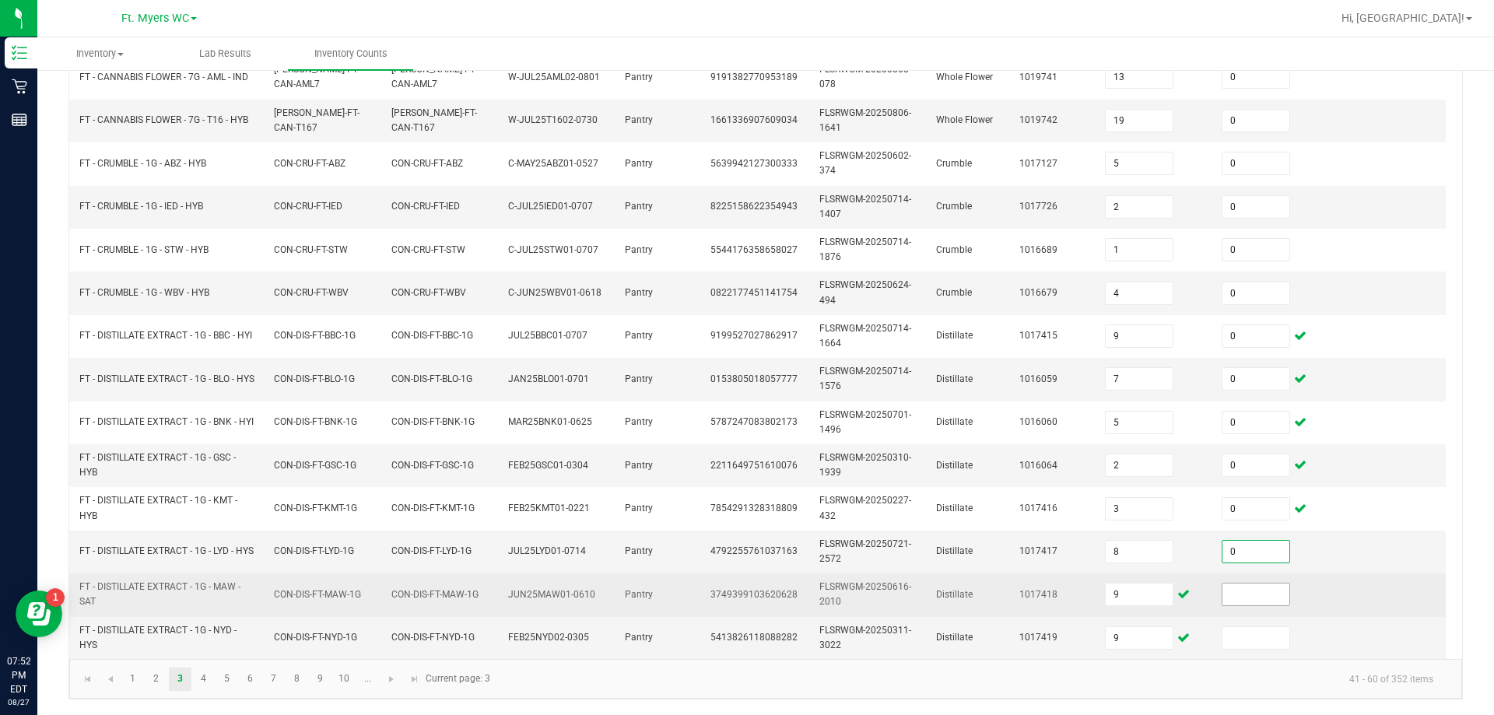
click at [745, 584] on input at bounding box center [1255, 595] width 67 height 22
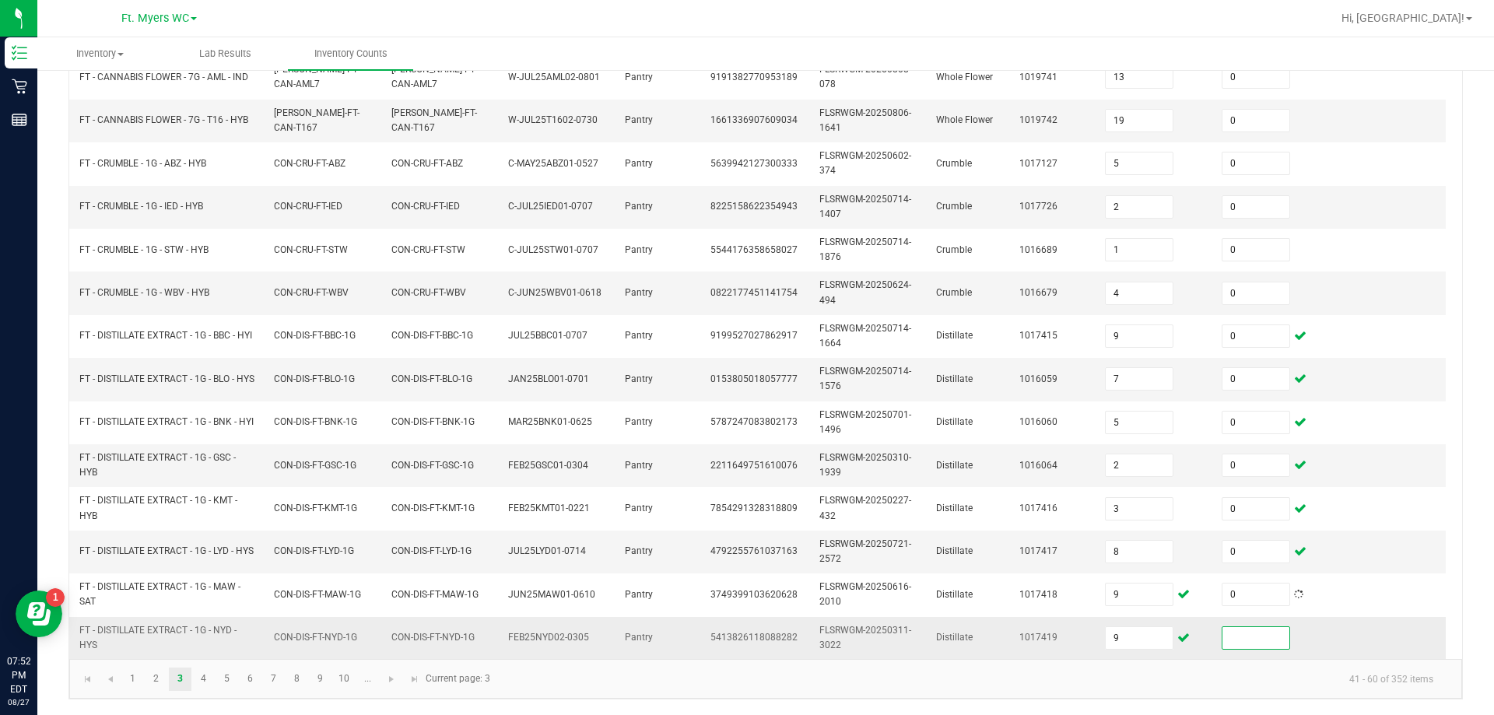
click at [745, 637] on input at bounding box center [1255, 638] width 67 height 22
click at [210, 671] on link "4" at bounding box center [203, 679] width 23 height 23
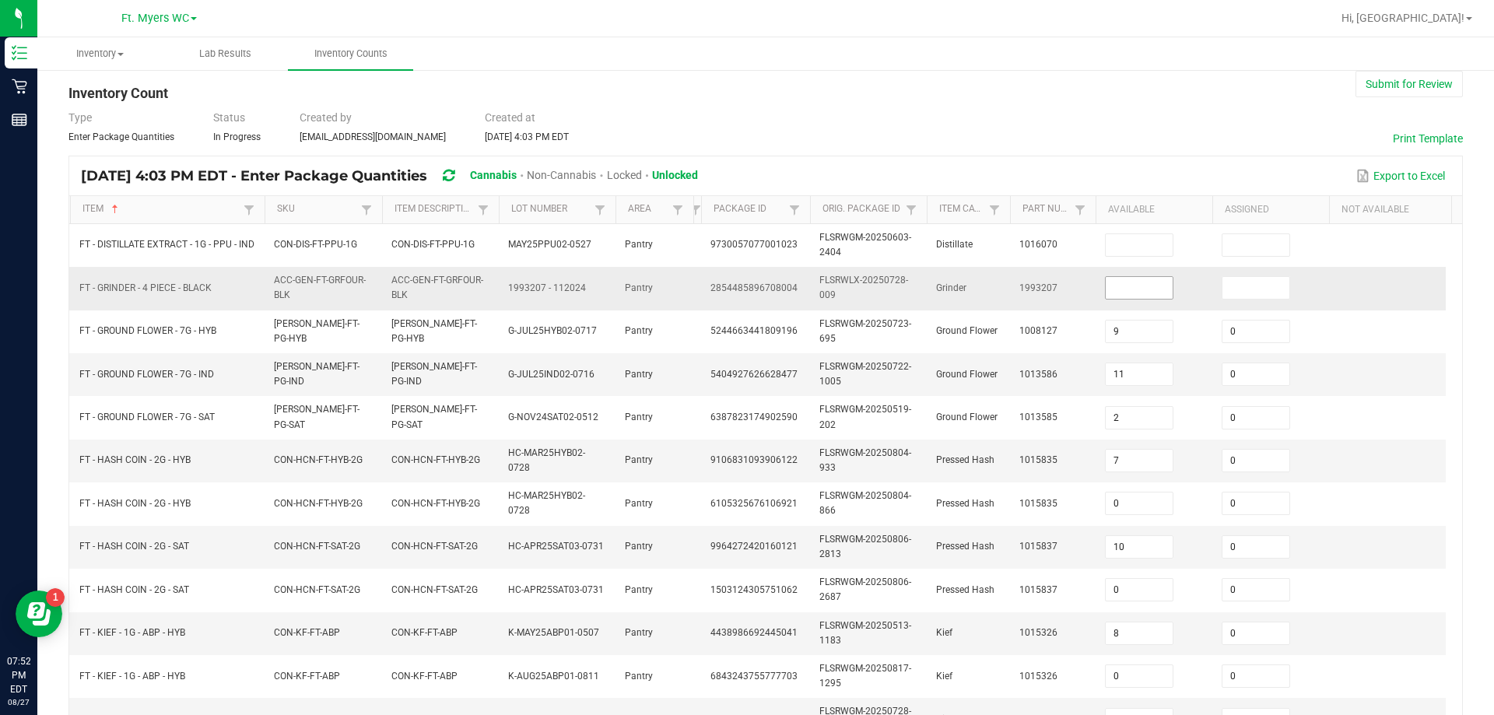
scroll to position [0, 0]
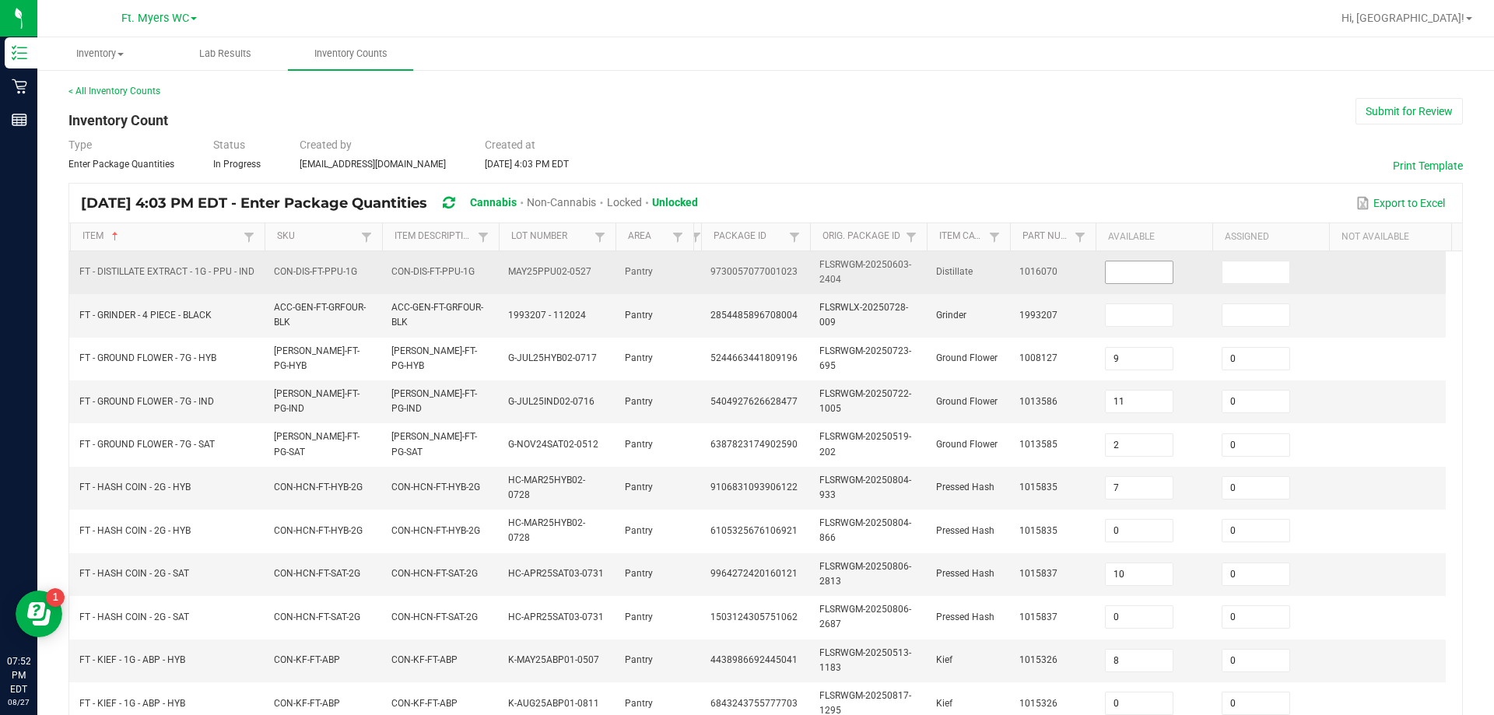
click at [745, 272] on input at bounding box center [1139, 272] width 67 height 22
click at [745, 264] on input at bounding box center [1255, 272] width 67 height 22
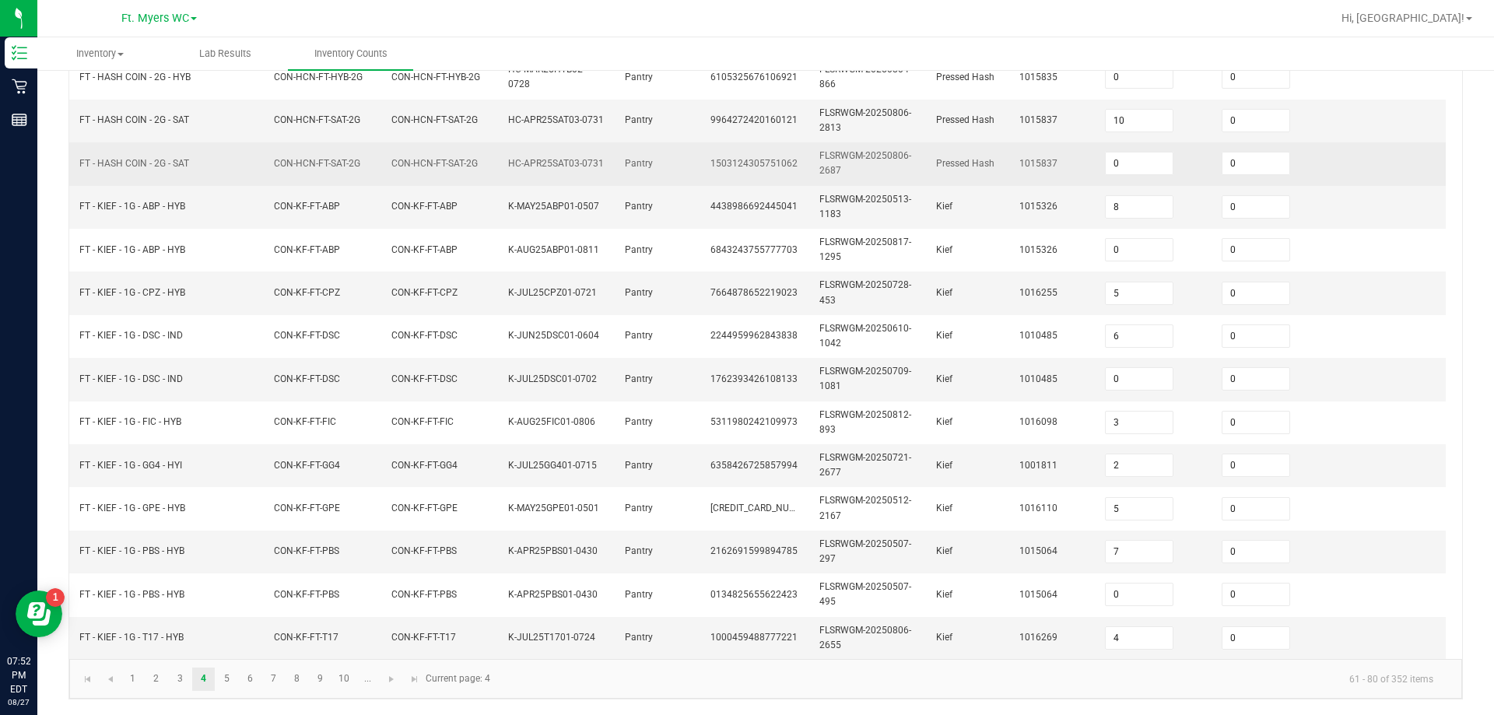
scroll to position [465, 0]
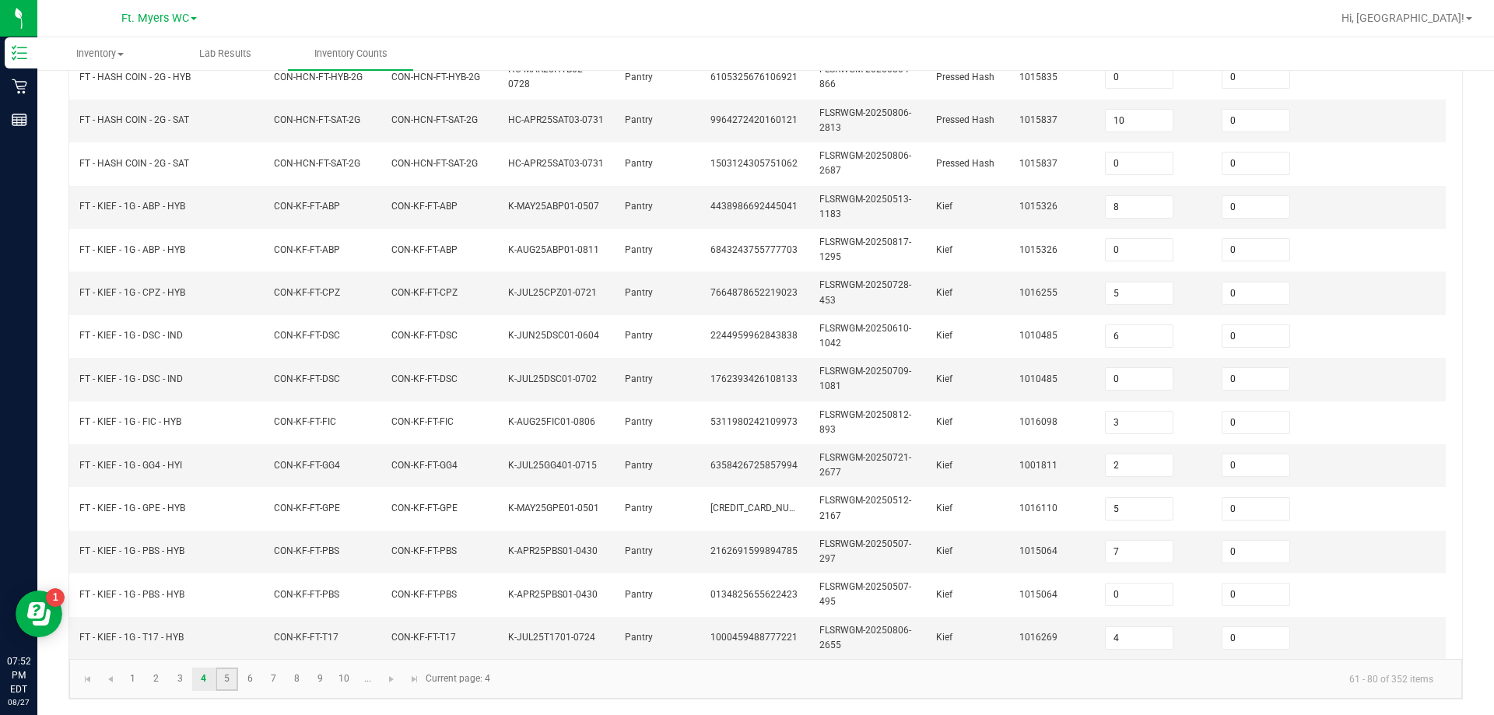
click at [223, 673] on link "5" at bounding box center [227, 679] width 23 height 23
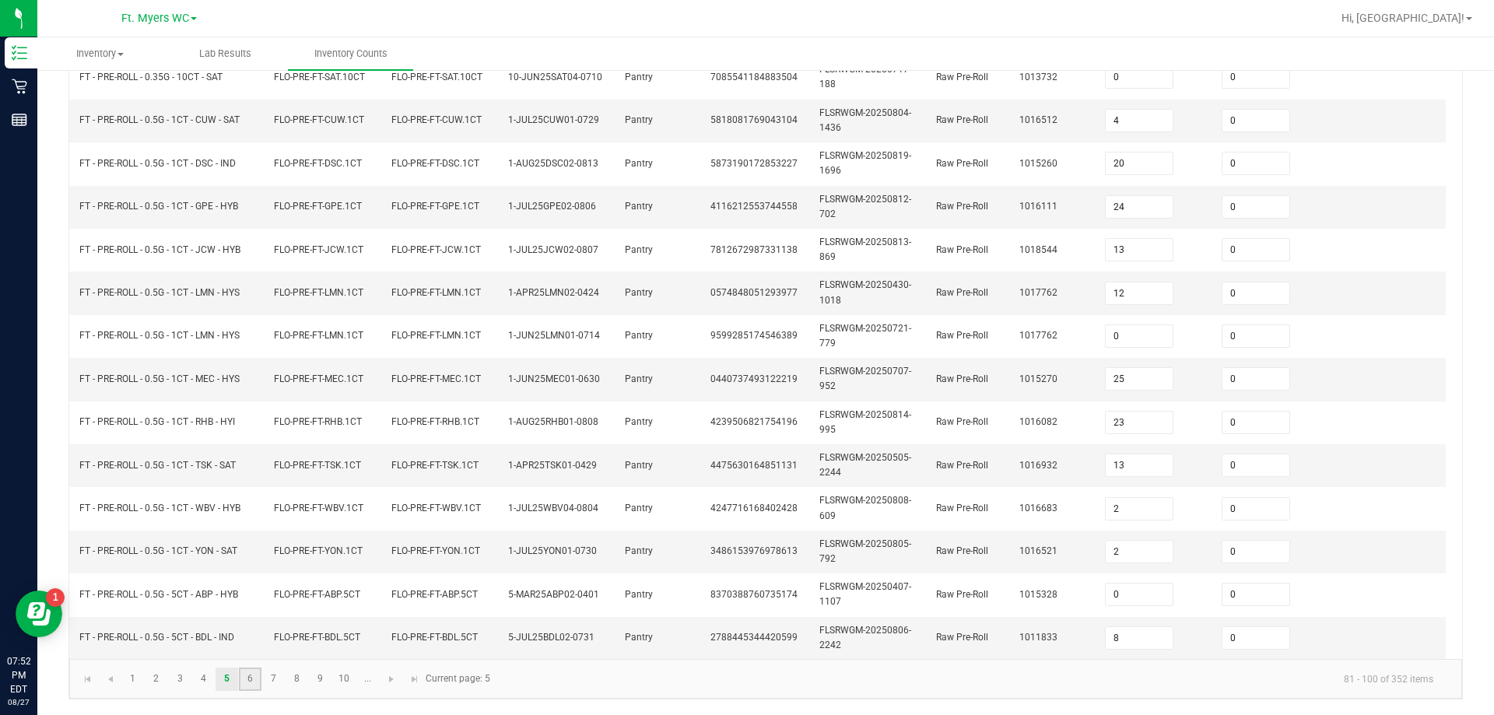
click at [246, 673] on link "6" at bounding box center [250, 679] width 23 height 23
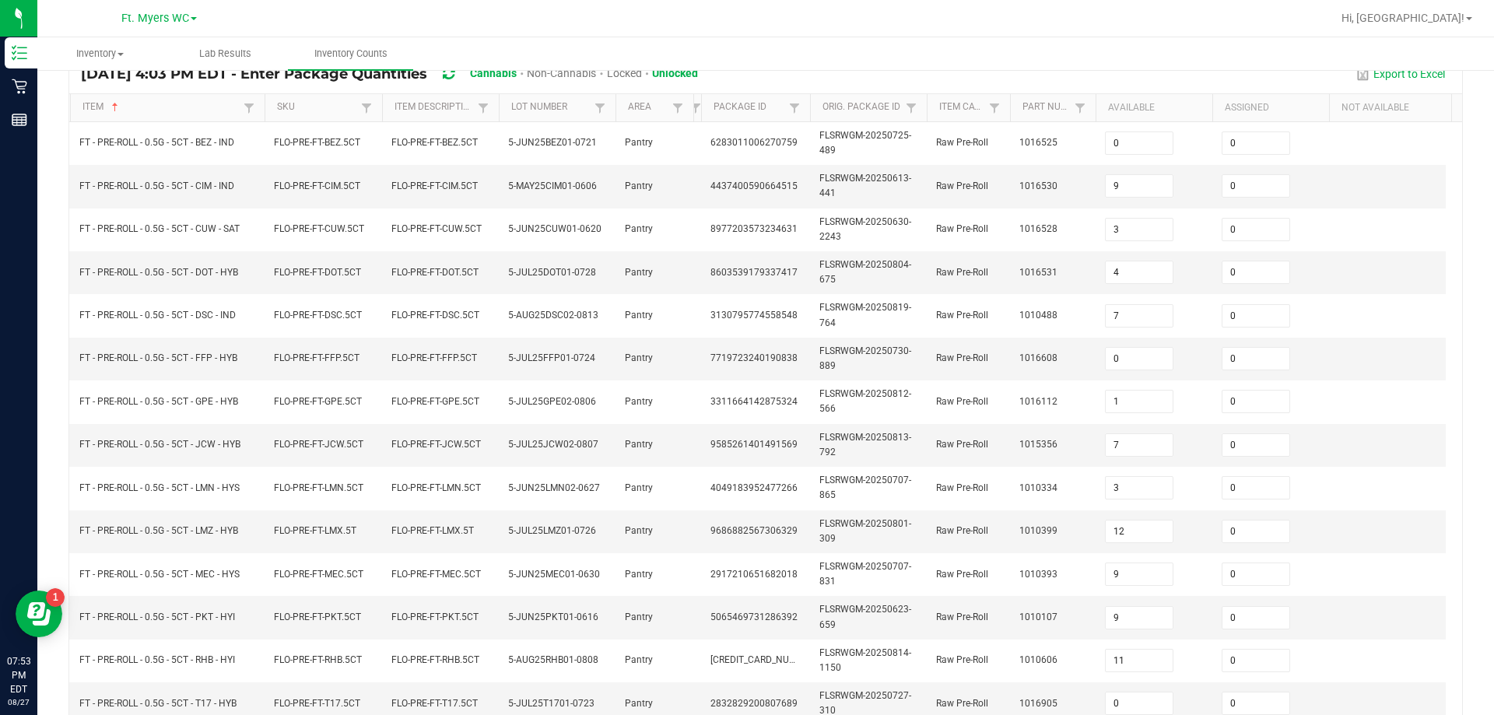
scroll to position [0, 0]
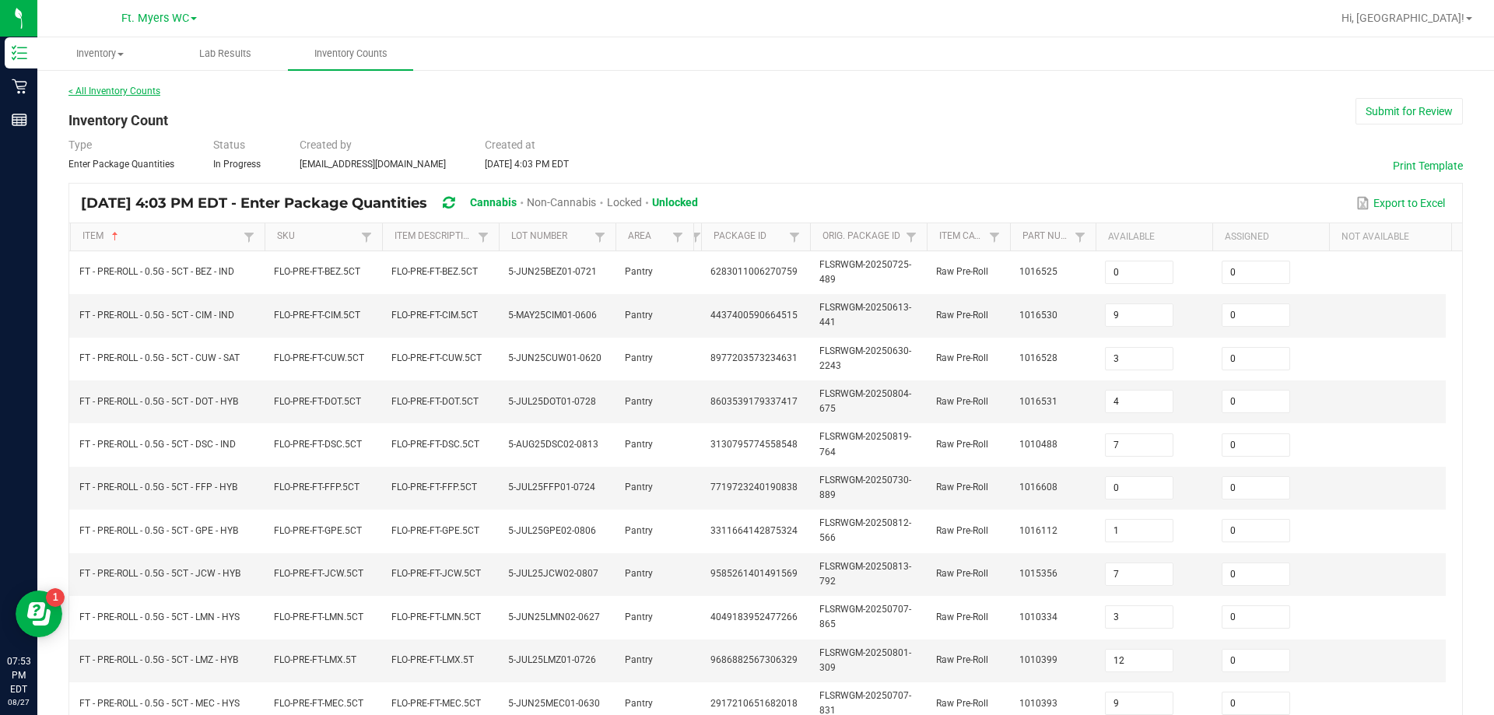
click at [137, 93] on link "< All Inventory Counts" at bounding box center [114, 91] width 92 height 11
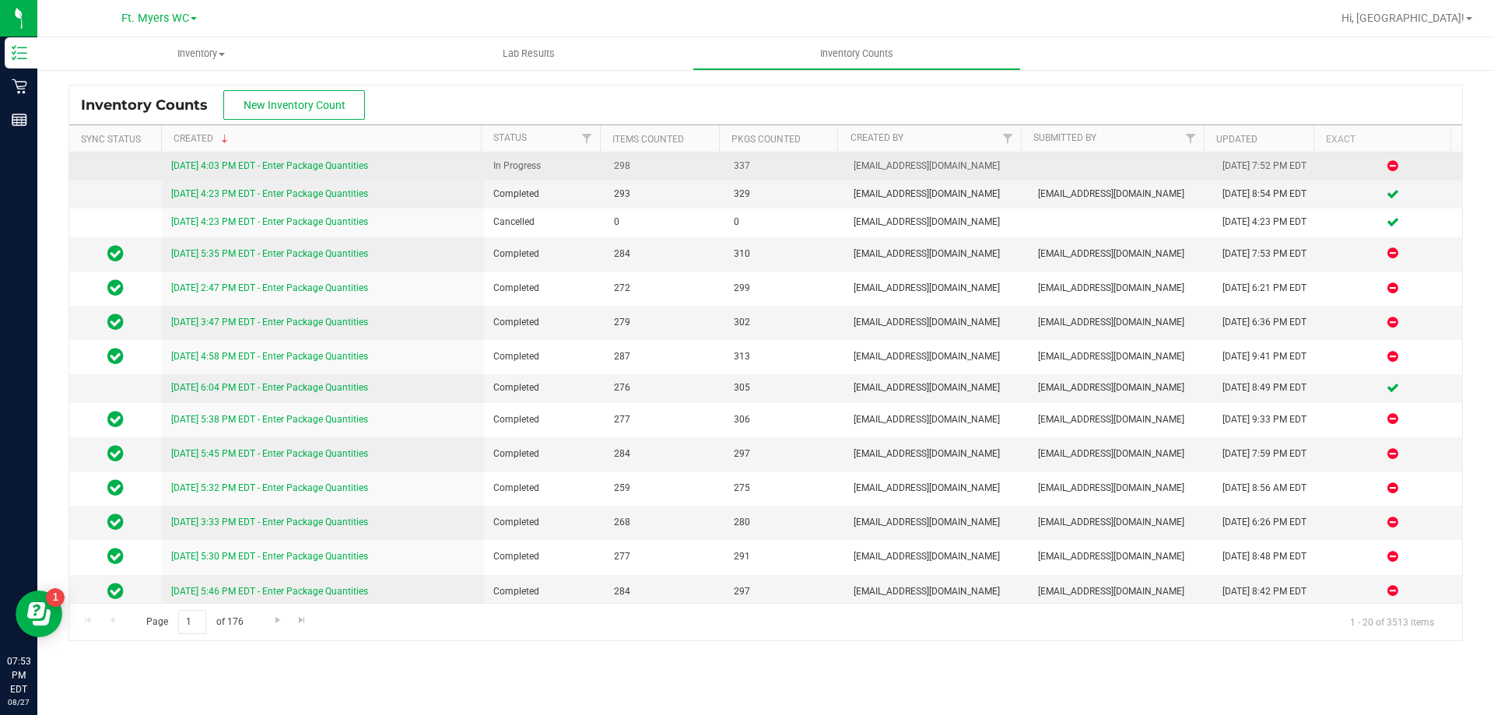
click at [270, 167] on link "[DATE] 4:03 PM EDT - Enter Package Quantities" at bounding box center [269, 165] width 197 height 11
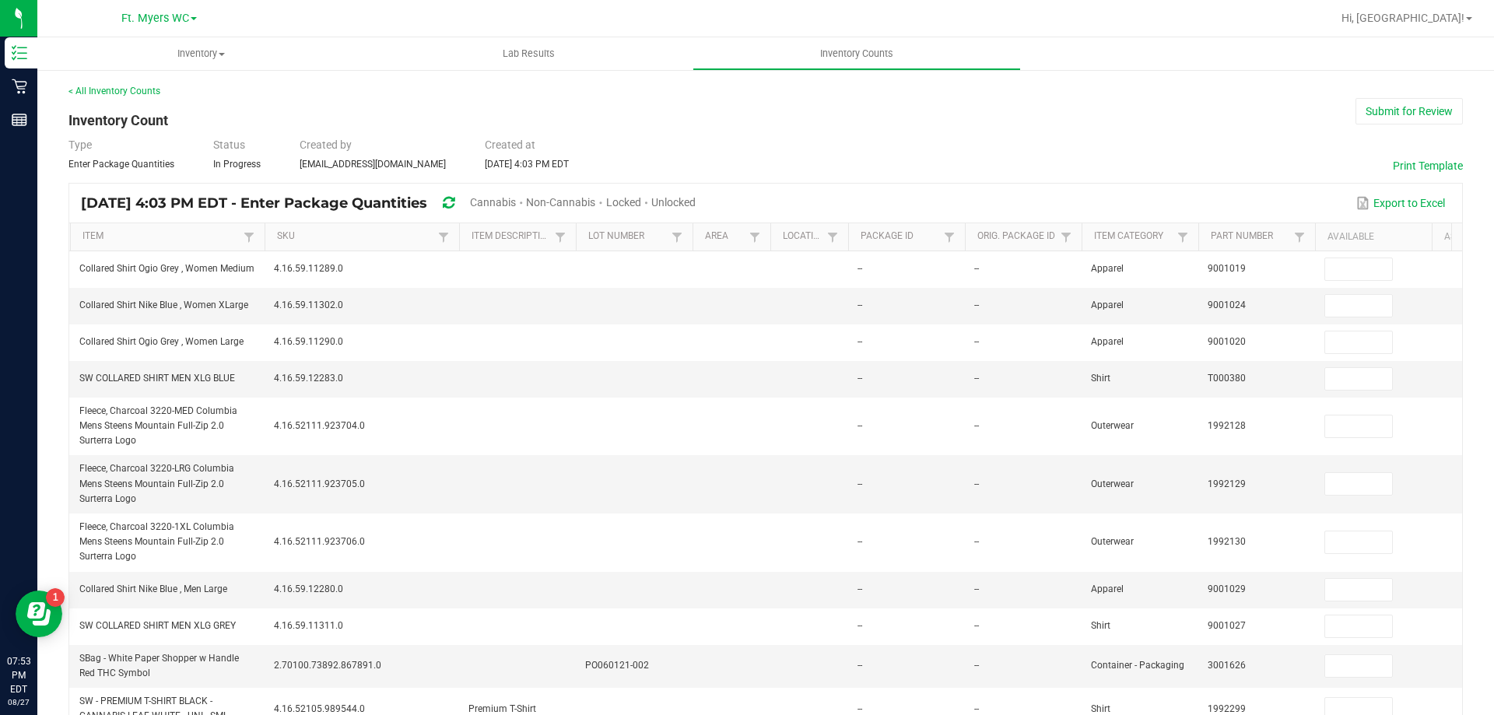
click at [696, 206] on span "Unlocked" at bounding box center [673, 202] width 44 height 12
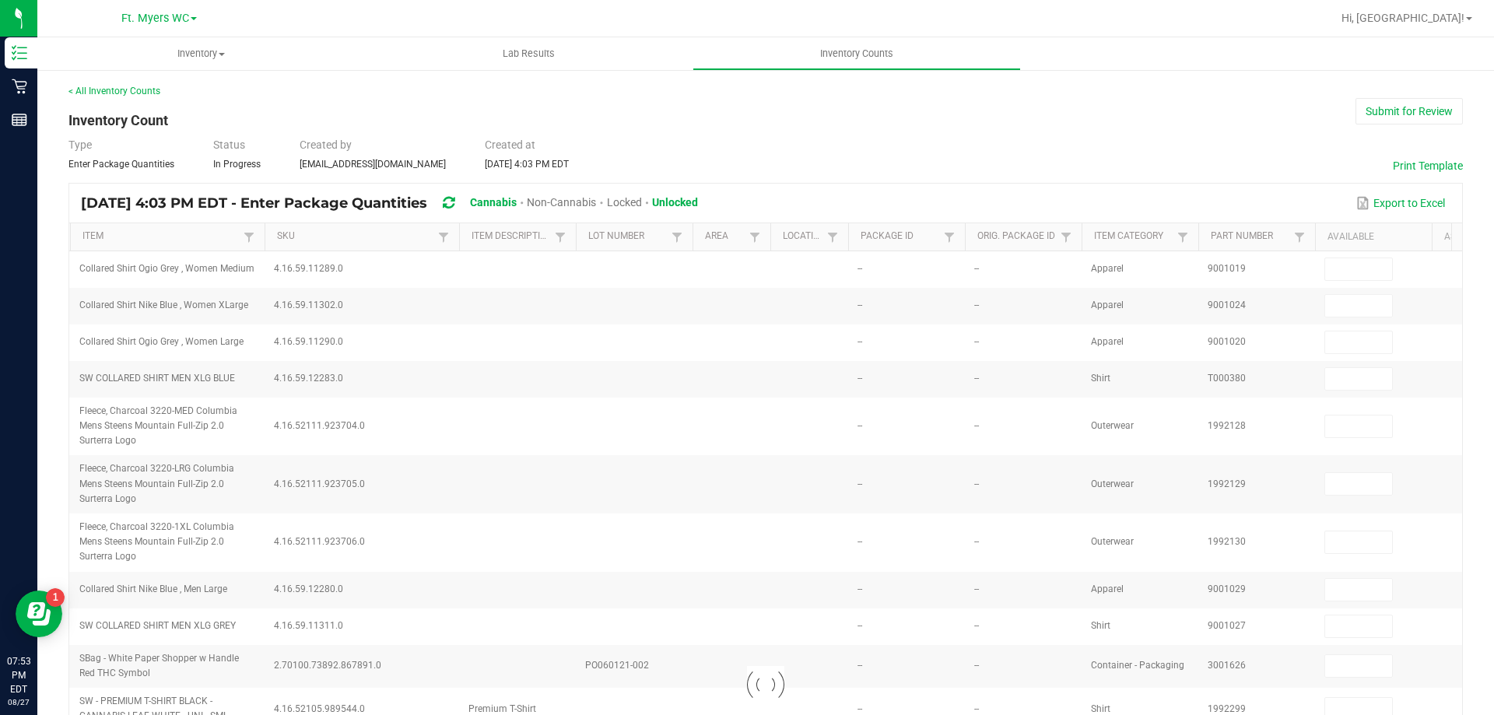
type input "9"
type input "17"
type input "11"
type input "16"
type input "3"
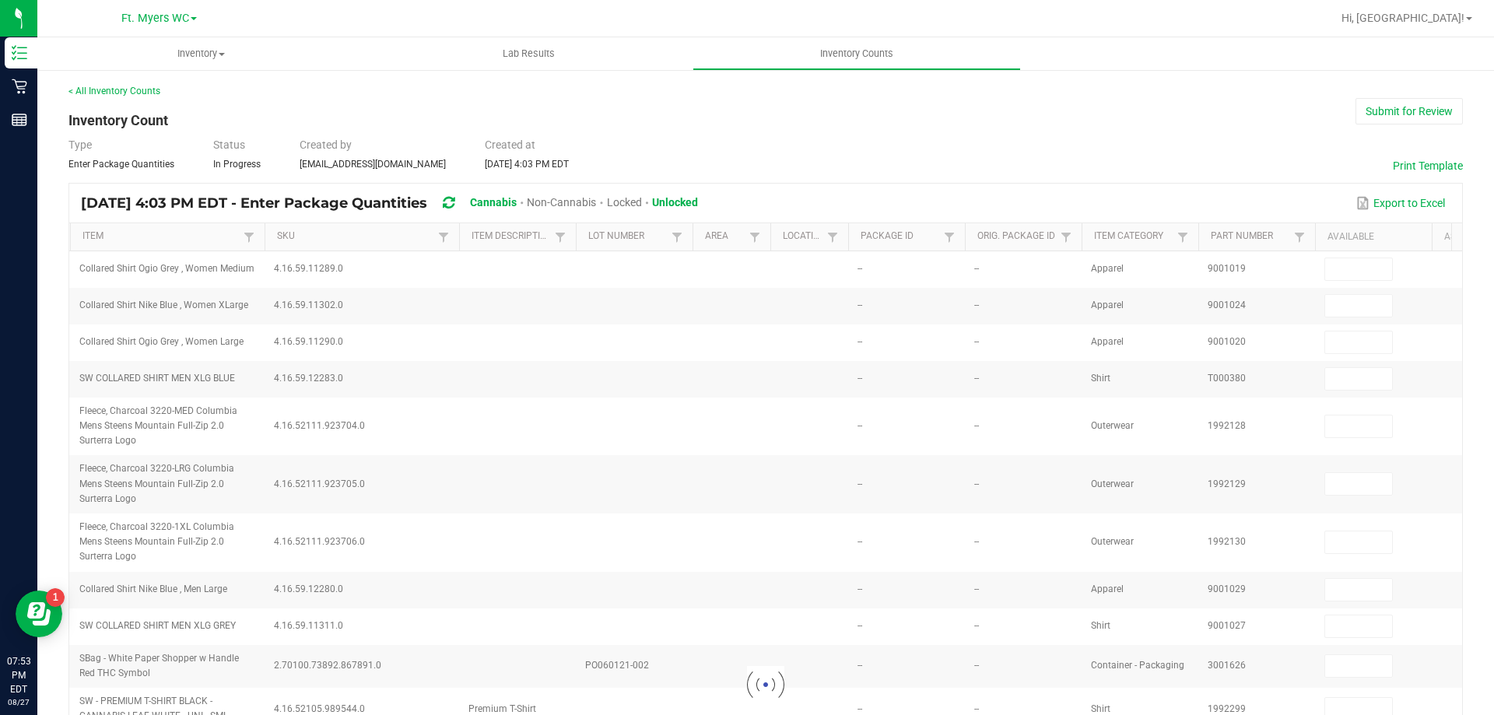
type input "16"
type input "0"
type input "12"
type input "11"
type input "0"
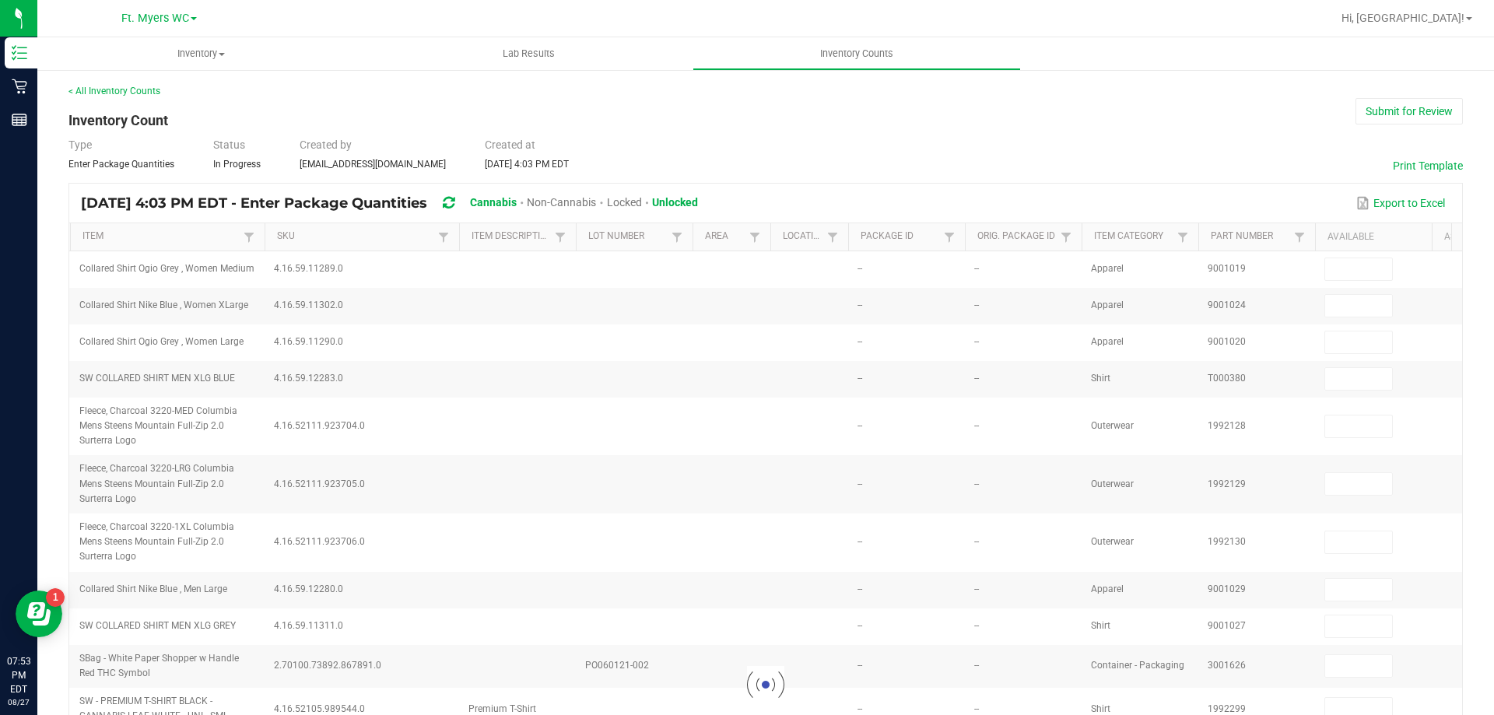
type input "3"
type input "0"
type input "14"
type input "18"
type input "11"
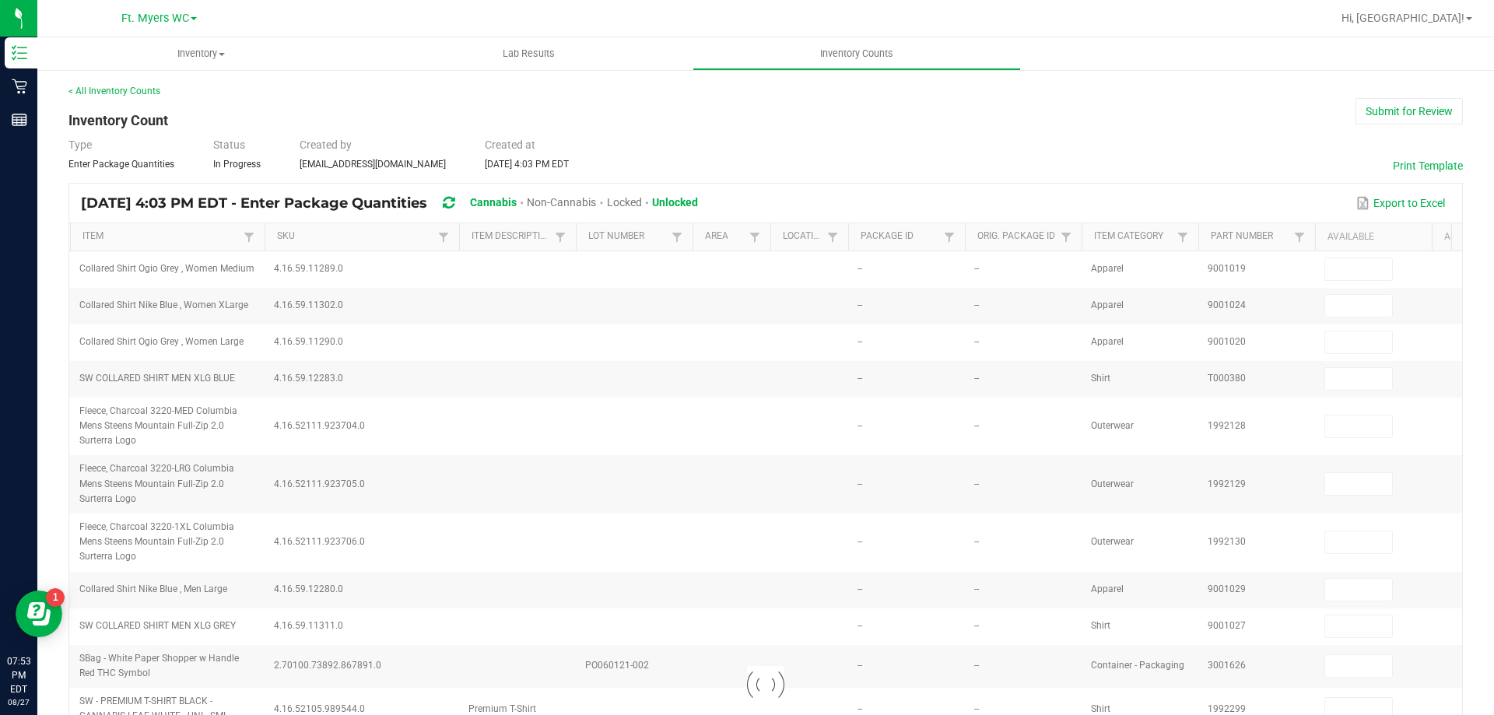
type input "9"
type input "5"
type input "3"
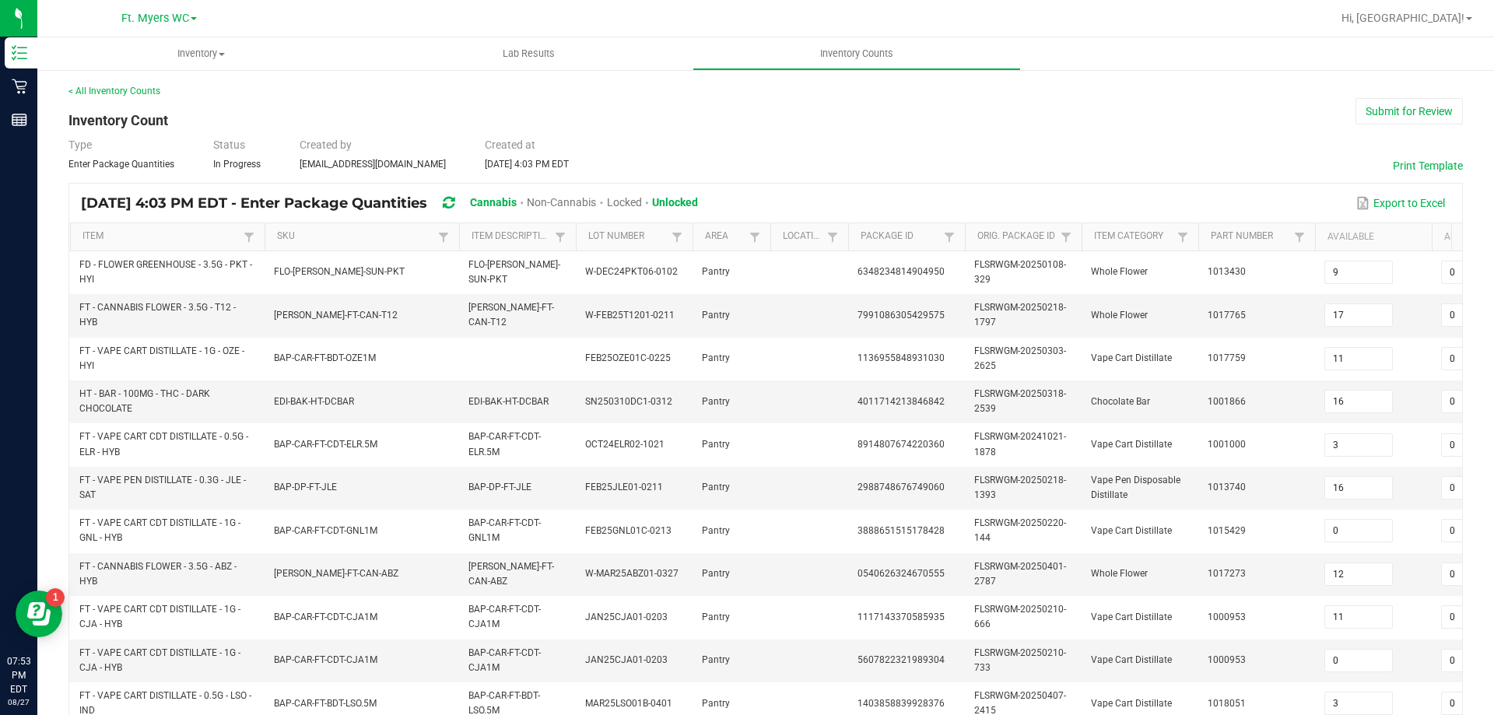
click at [100, 244] on th "Item" at bounding box center [167, 237] width 195 height 28
click at [102, 238] on link "Item" at bounding box center [160, 236] width 156 height 12
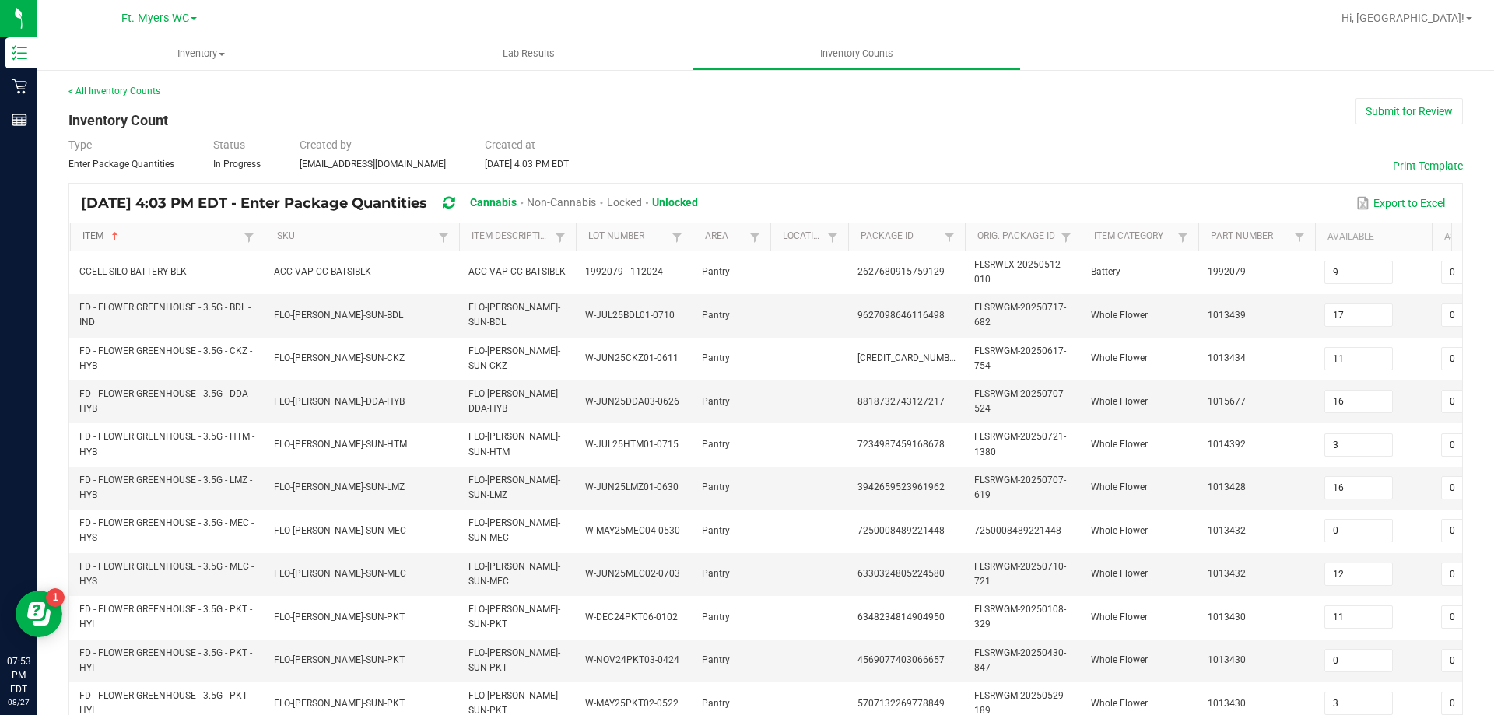
type input "8"
type input "4"
type input "15"
type input "8"
type input "5"
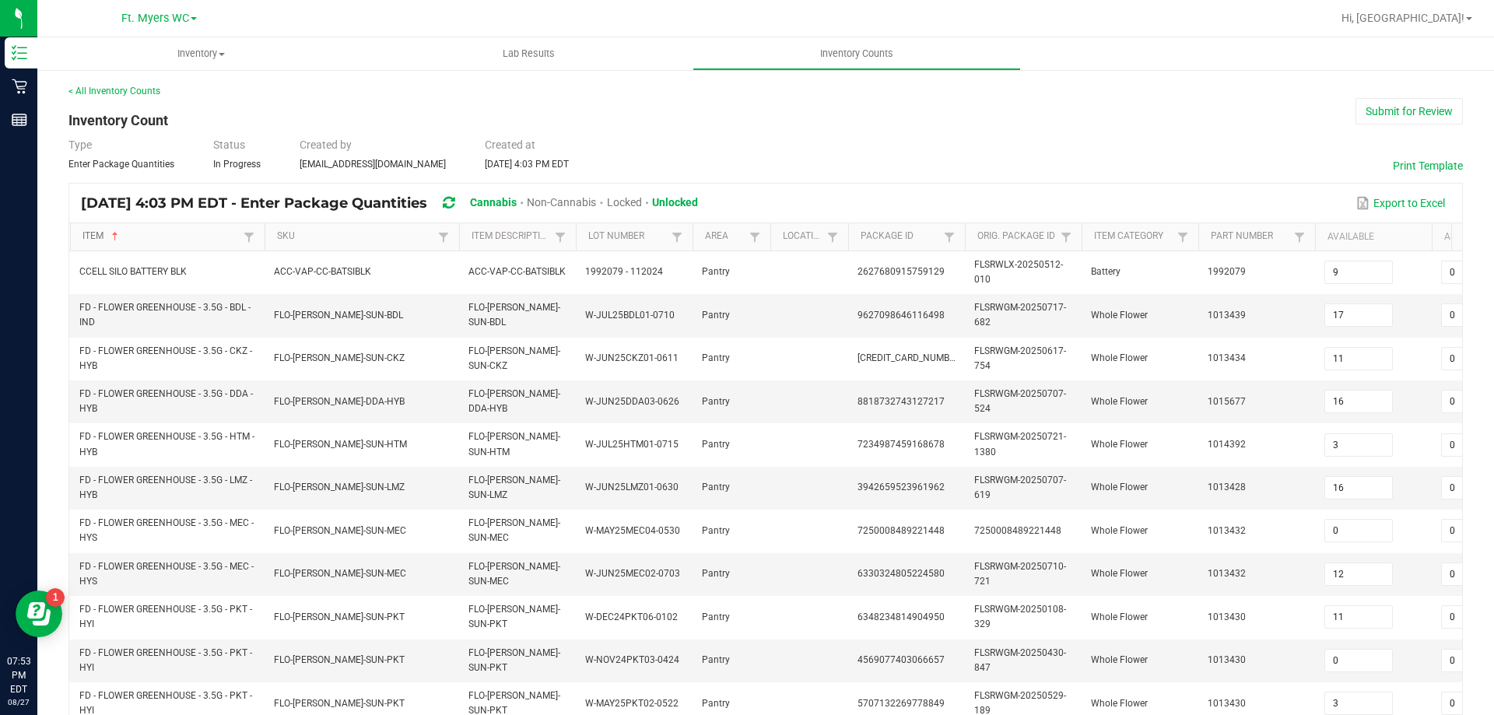
type input "0"
type input "9"
type input "0"
type input "17"
type input "20"
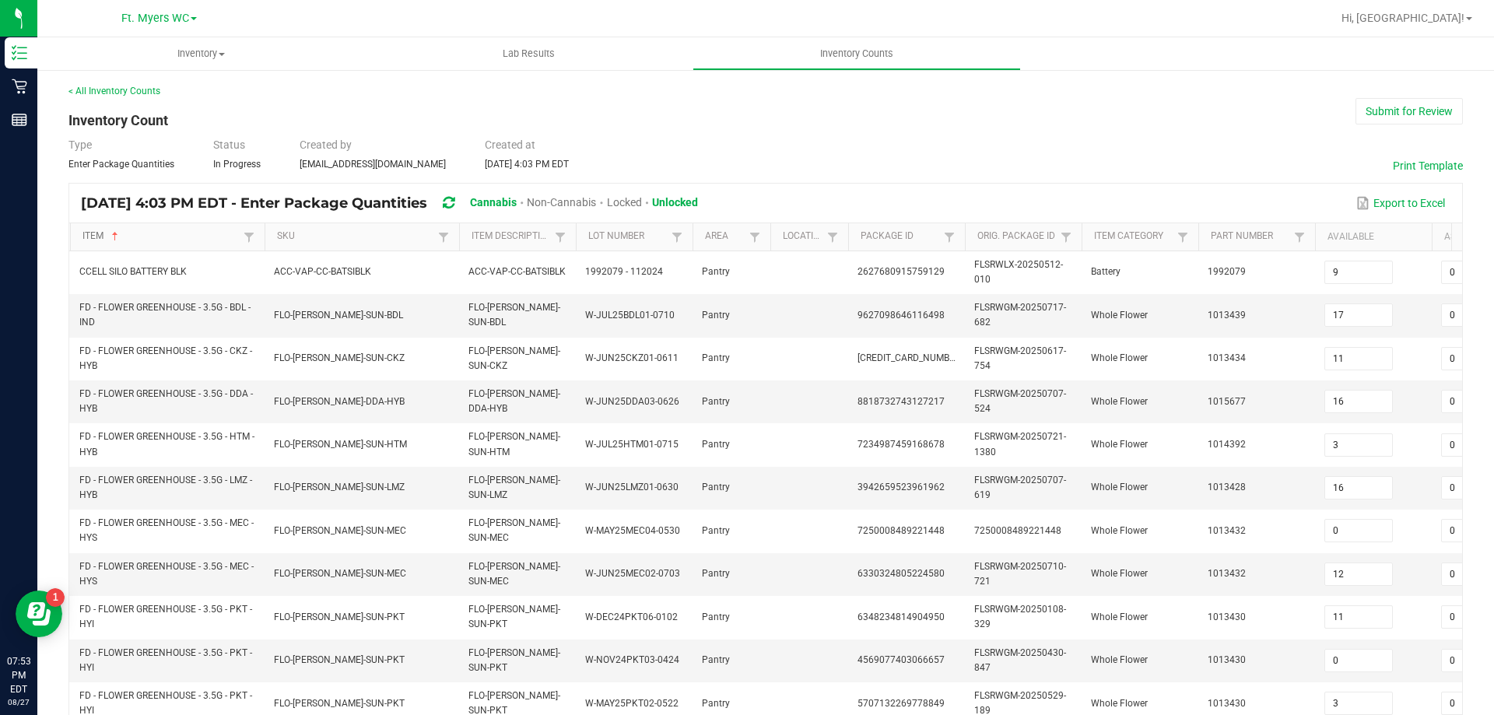
type input "16"
type input "12"
type input "5"
type input "0"
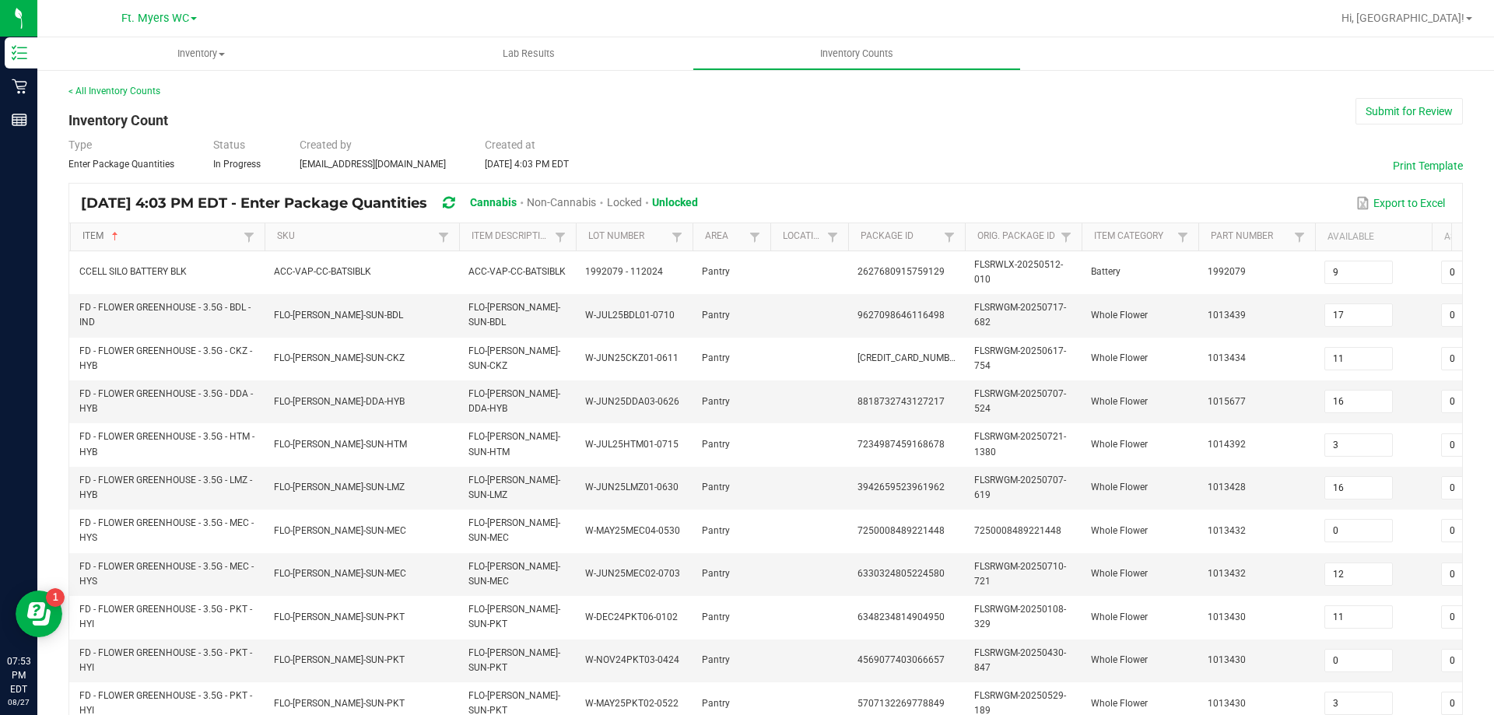
type input "13"
type input "0"
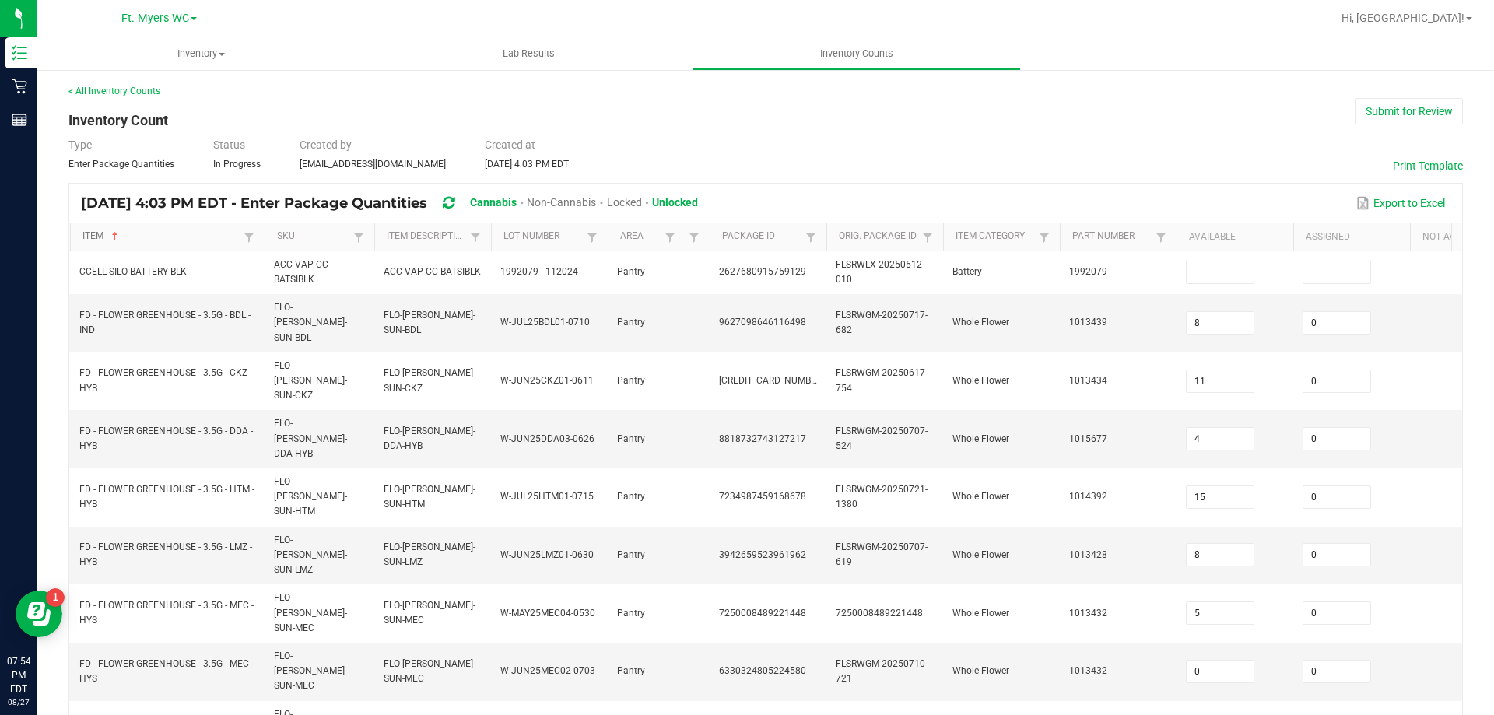
click at [813, 249] on span at bounding box center [813, 358] width 5 height 271
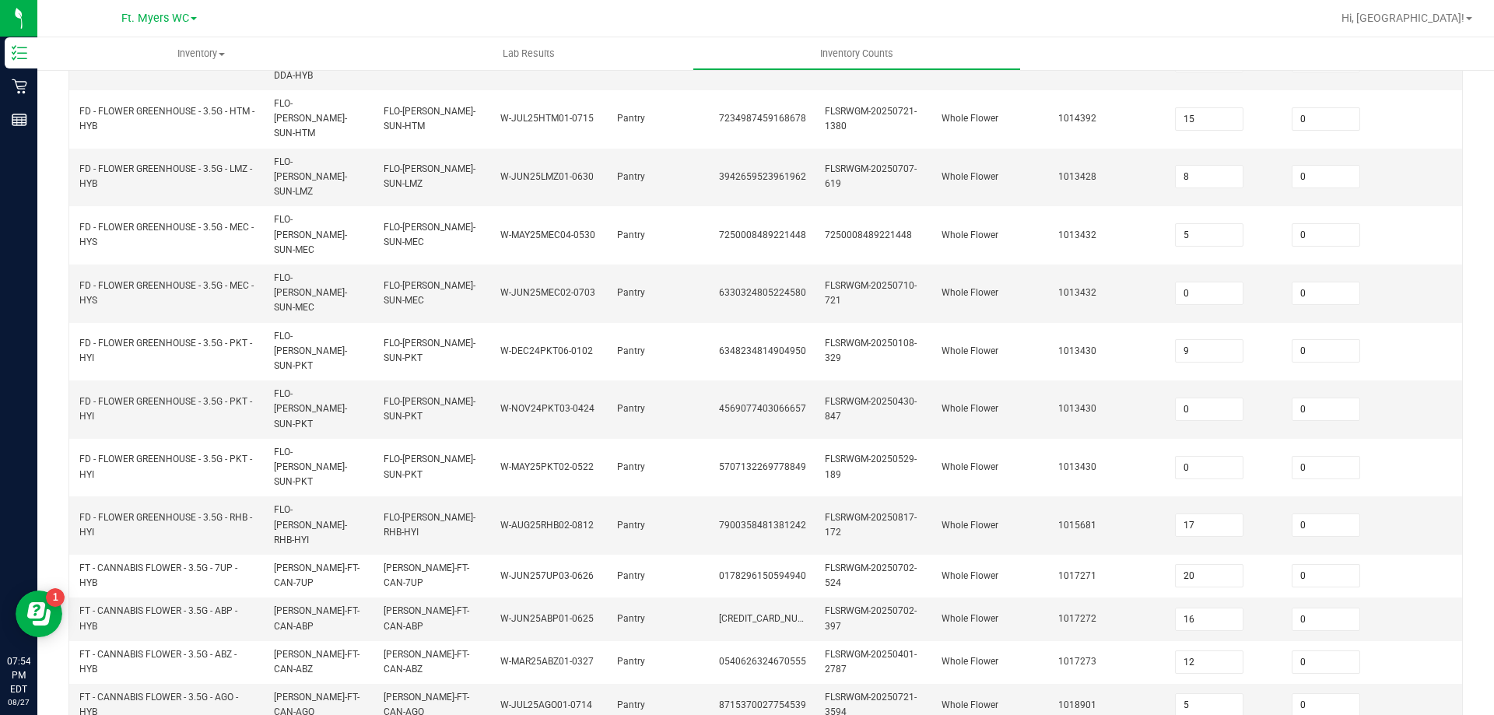
scroll to position [465, 0]
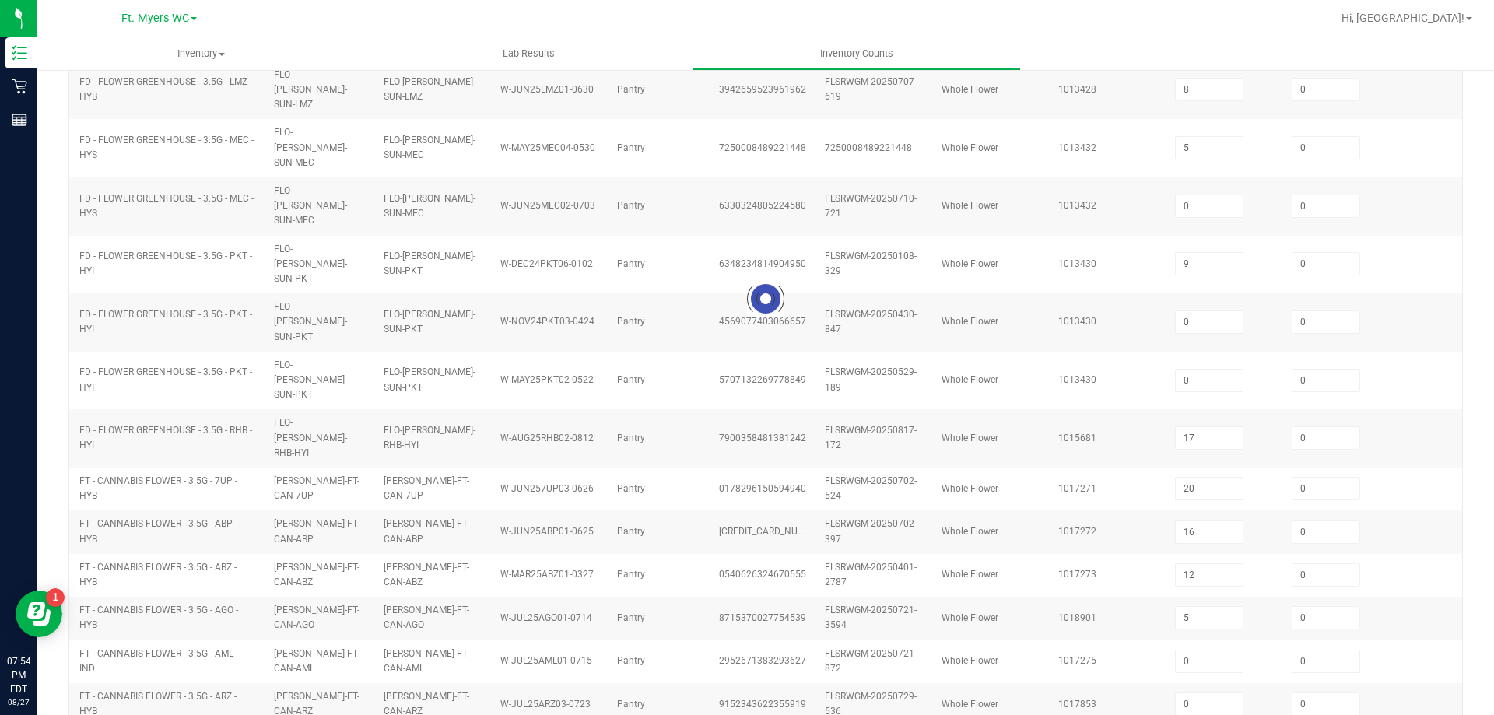
type input "15"
type input "2"
type input "13"
type input "5"
type input "15"
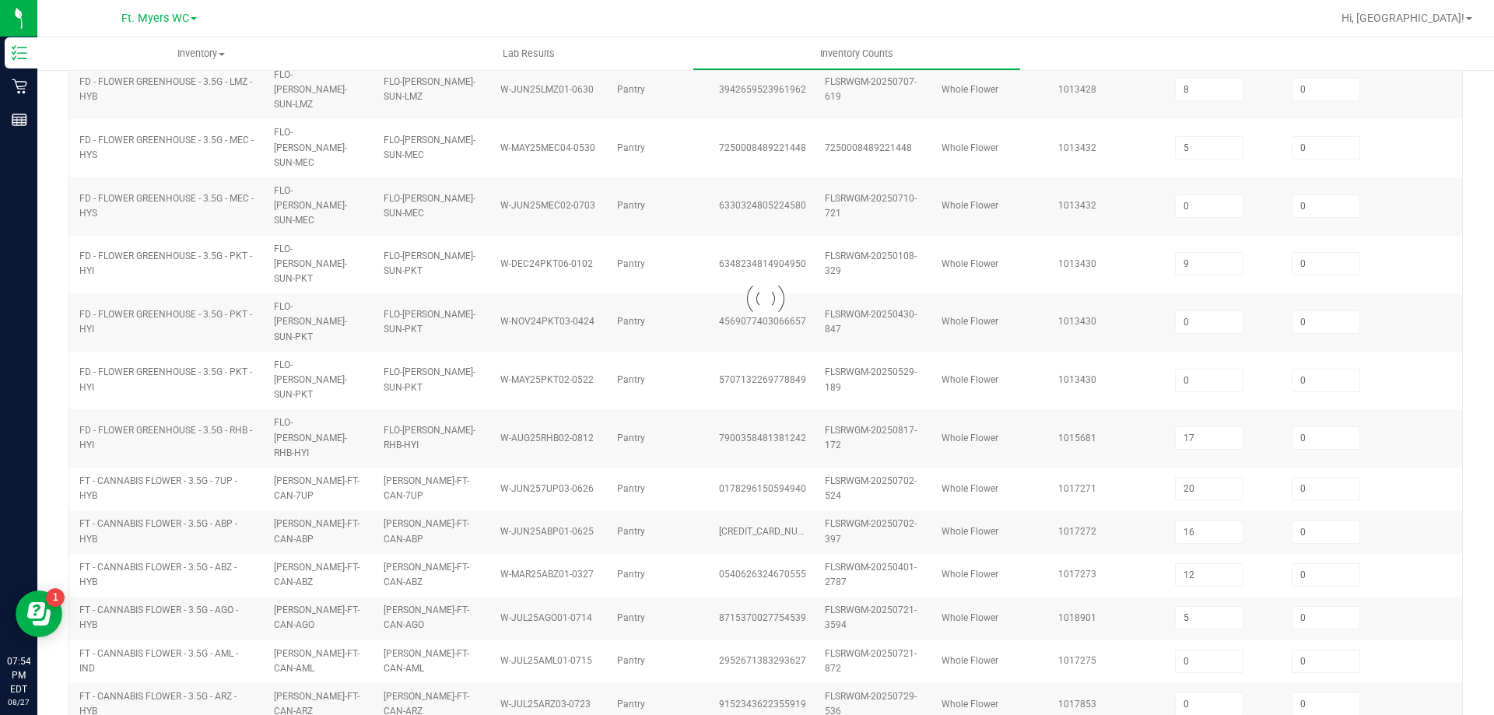
type input "0"
type input "4"
type input "20"
type input "24"
type input "13"
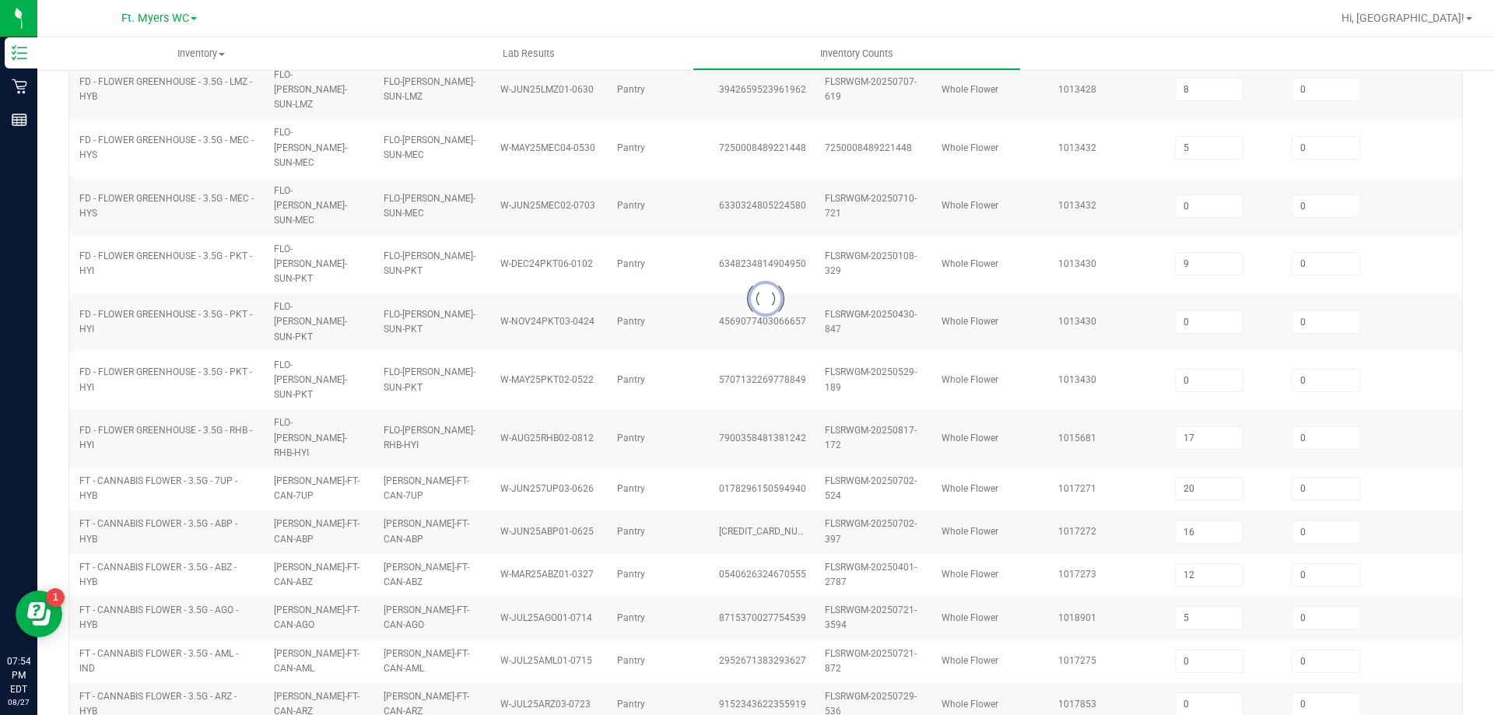
type input "12"
type input "0"
type input "25"
type input "23"
type input "13"
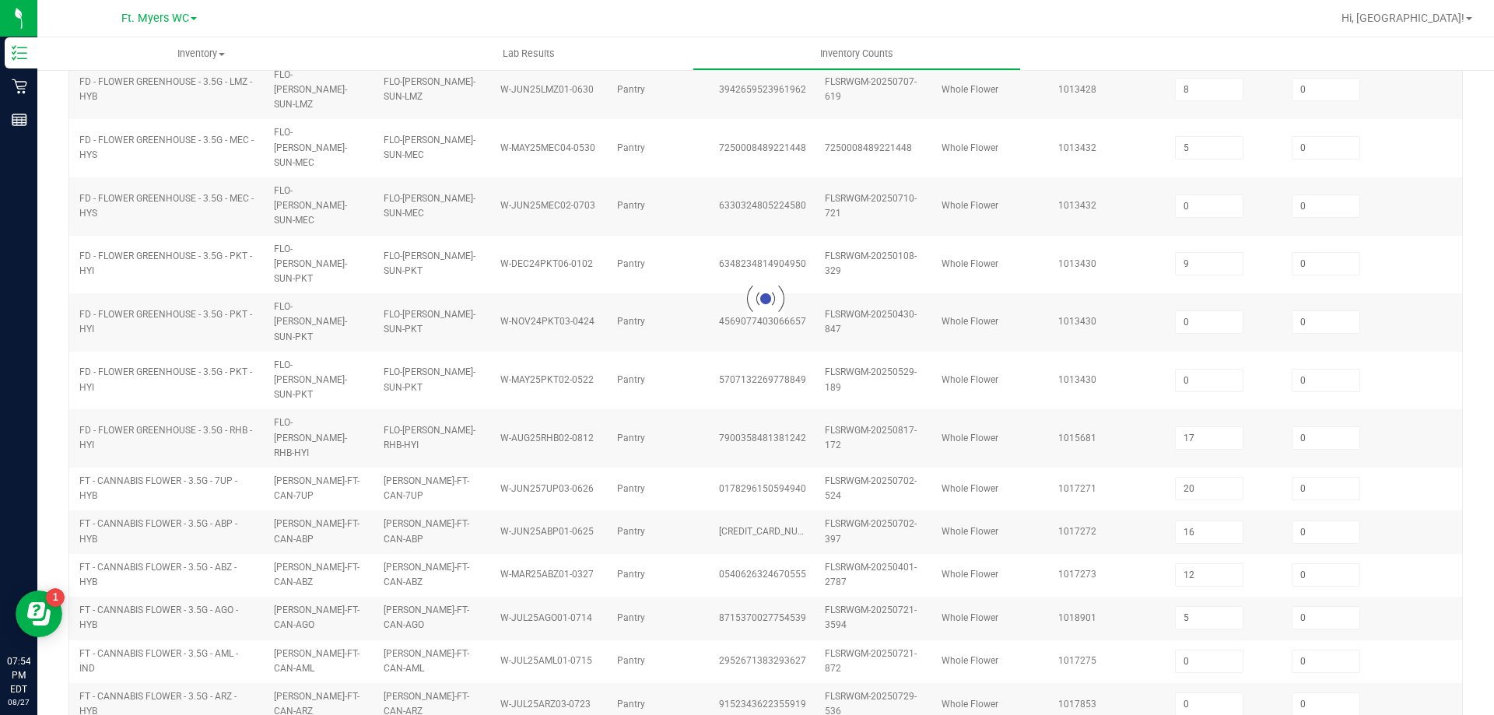
type input "2"
type input "0"
type input "8"
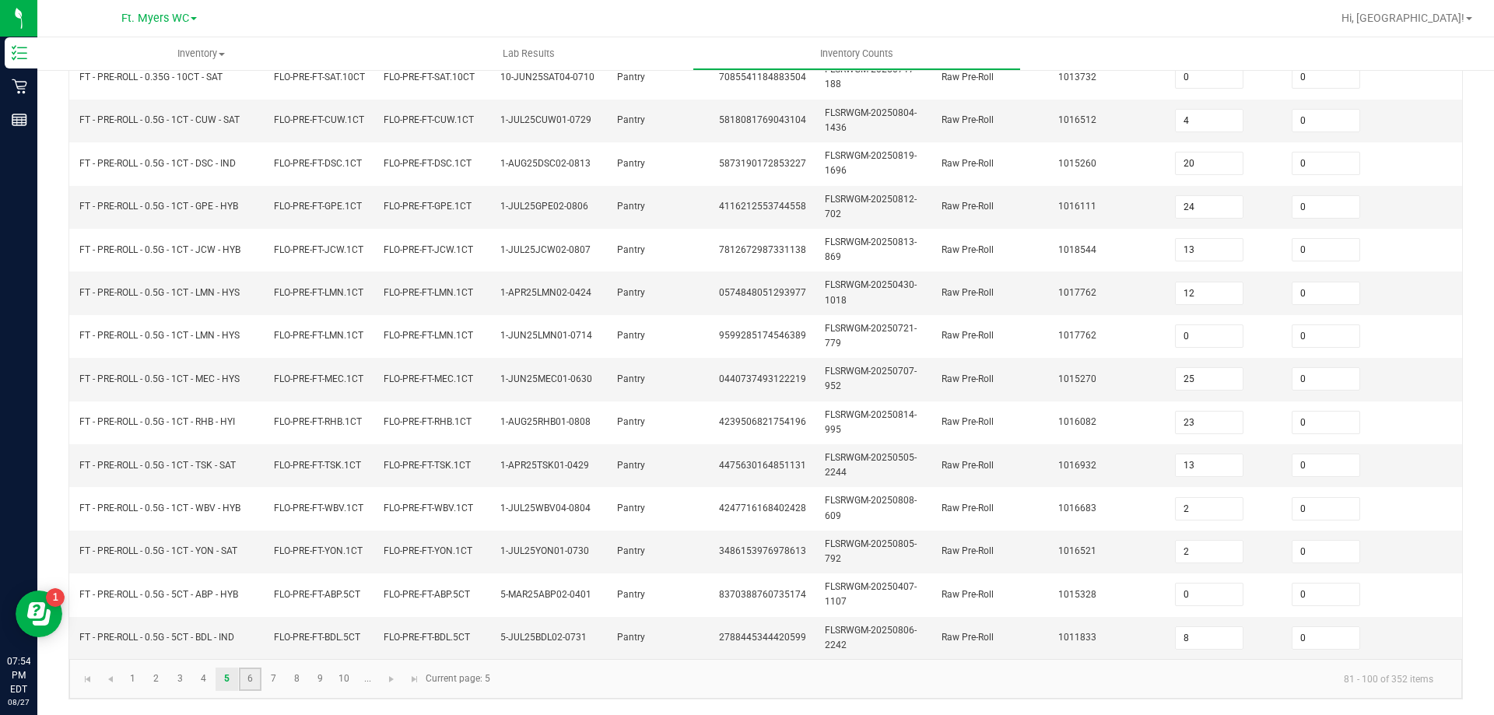
click at [242, 686] on link "6" at bounding box center [250, 679] width 23 height 23
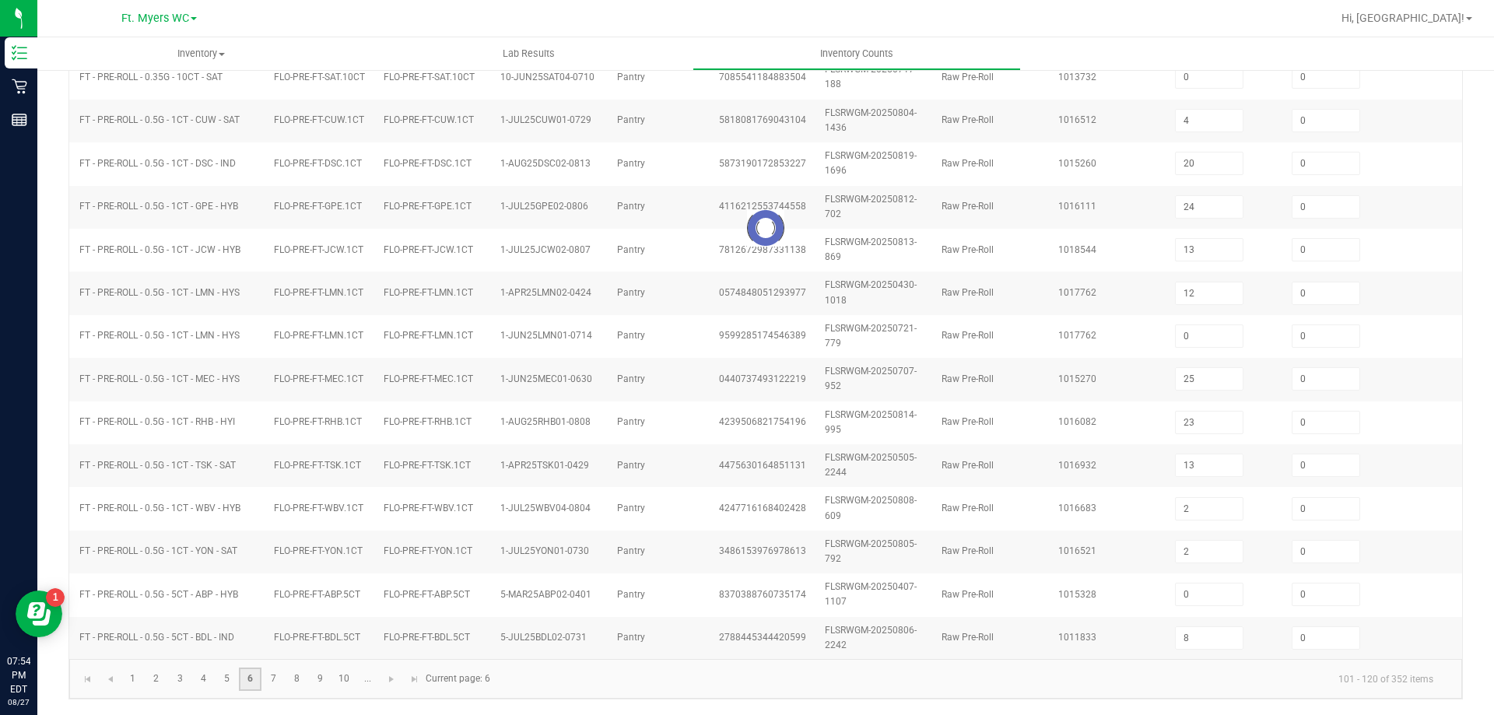
type input "0"
type input "9"
type input "3"
type input "4"
type input "7"
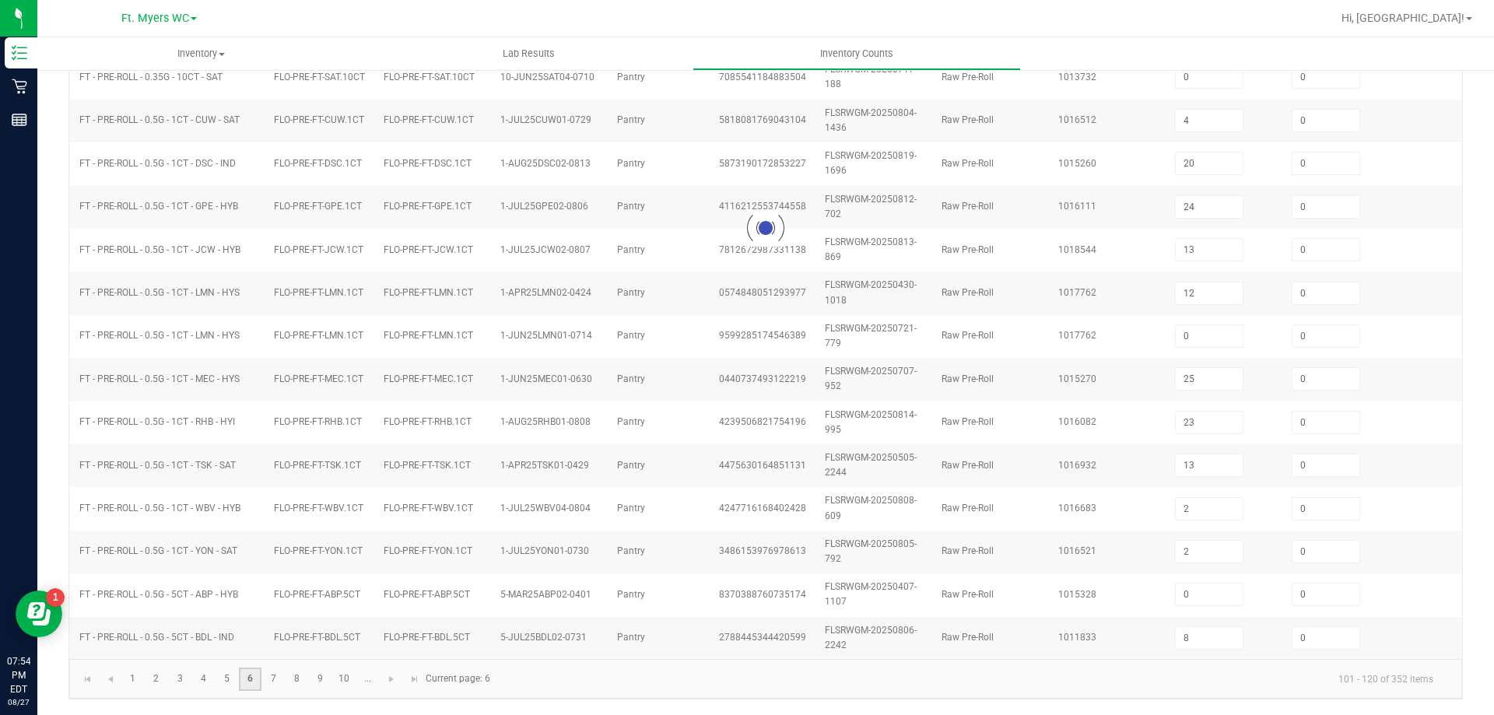
type input "0"
type input "1"
type input "7"
type input "3"
type input "12"
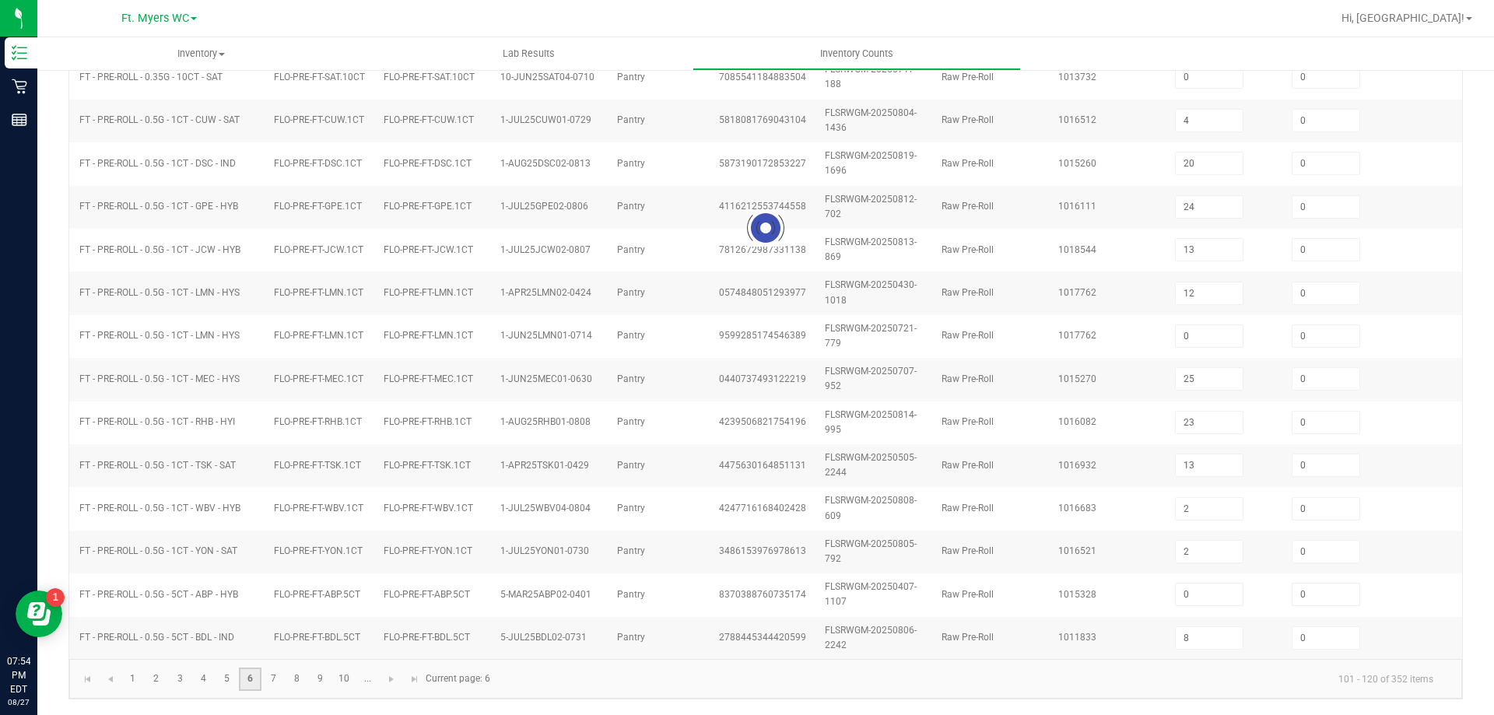
type input "9"
type input "11"
type input "0"
type input "11"
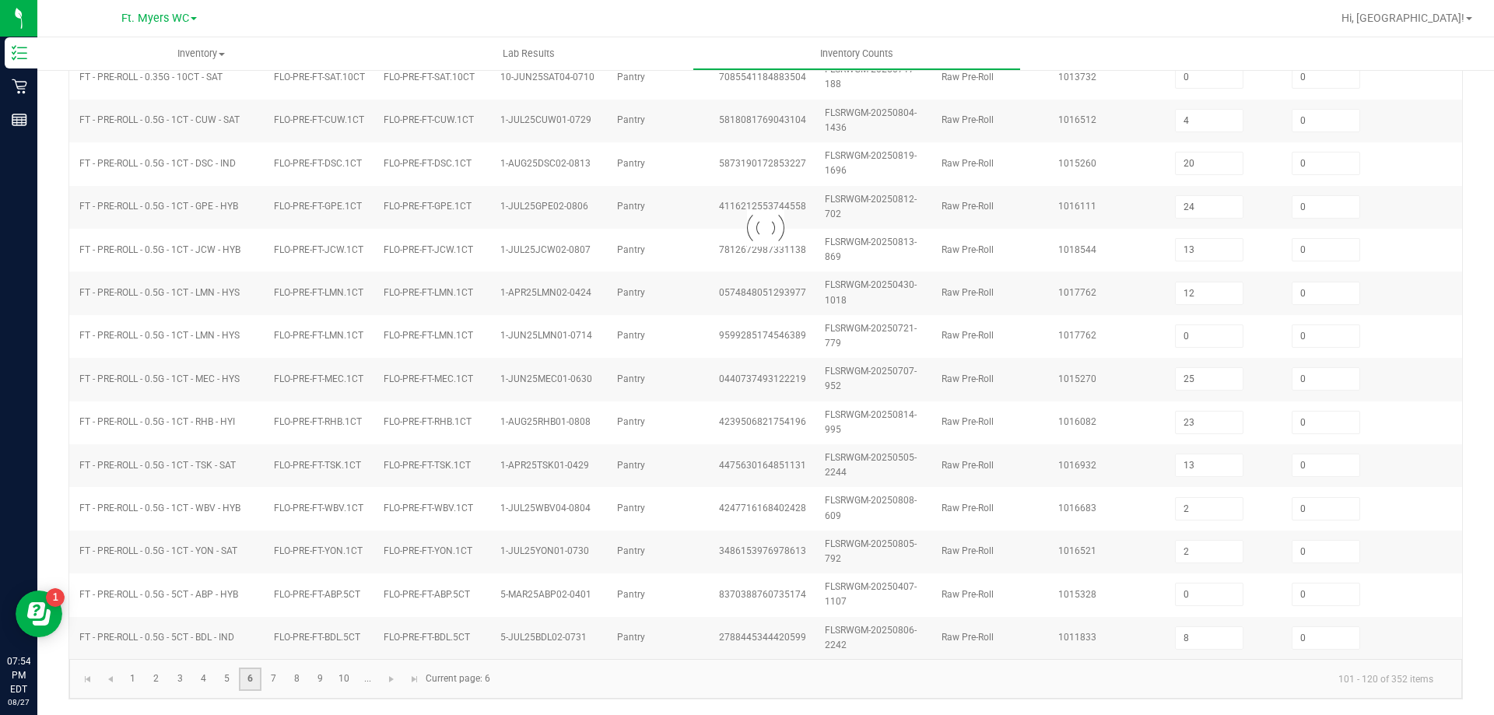
type input "10"
type input "8"
type input "4"
type input "1"
type input "3"
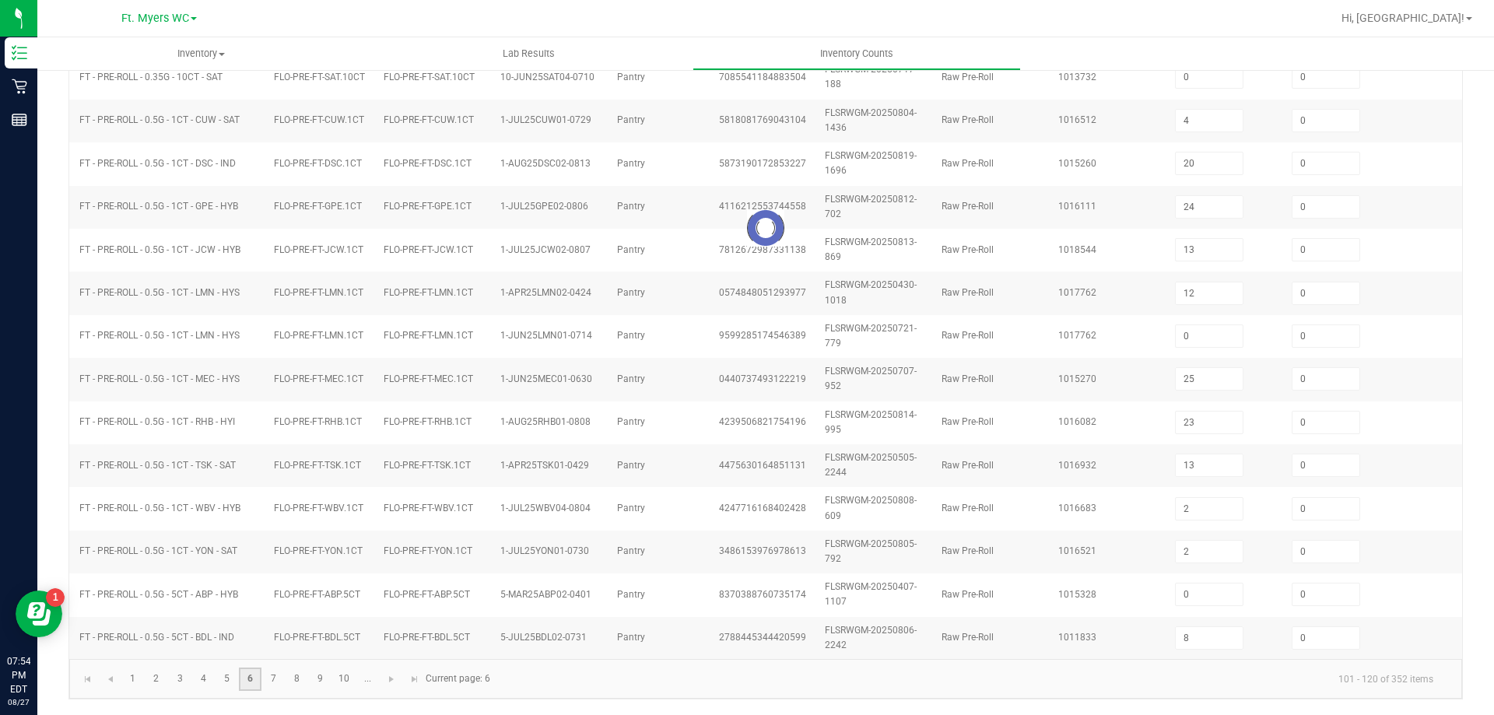
type input "0"
type input "1"
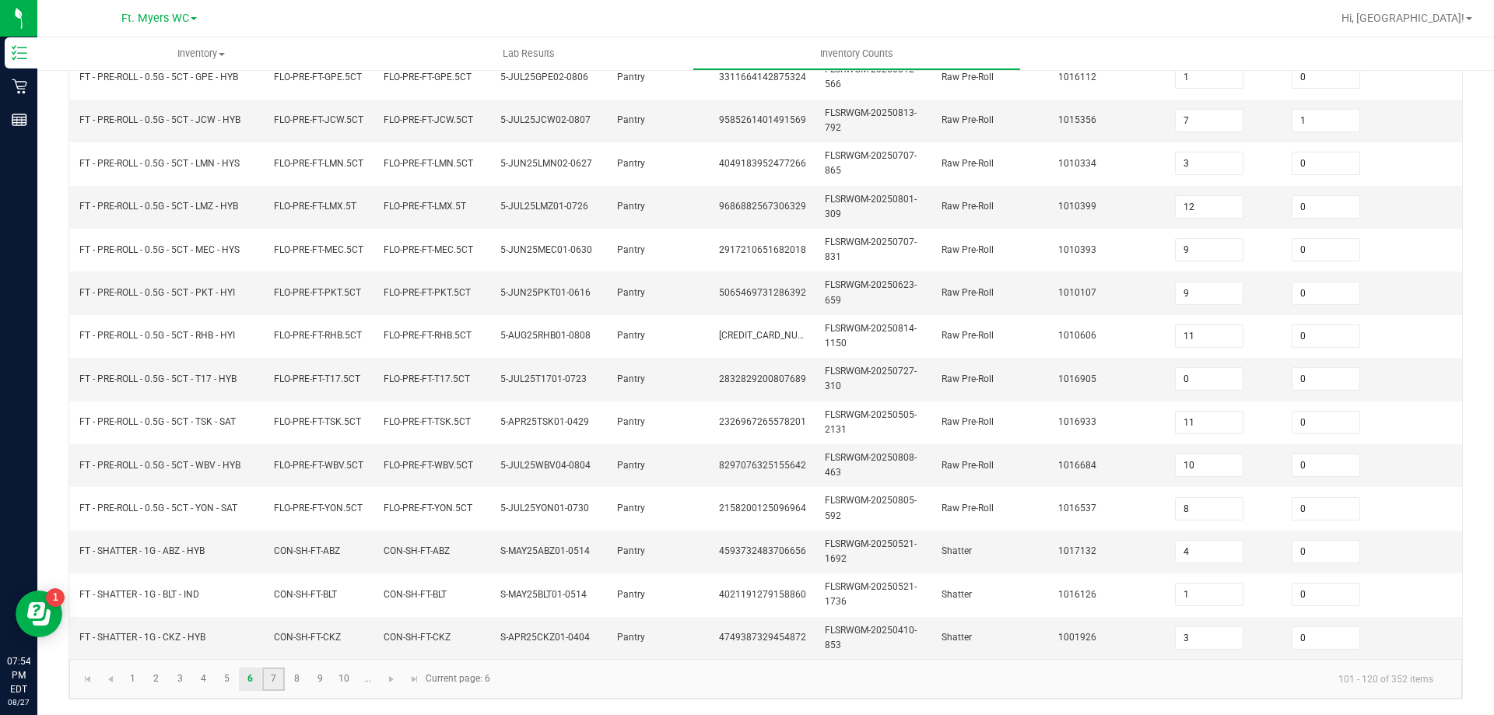
click at [268, 679] on link "7" at bounding box center [273, 679] width 23 height 23
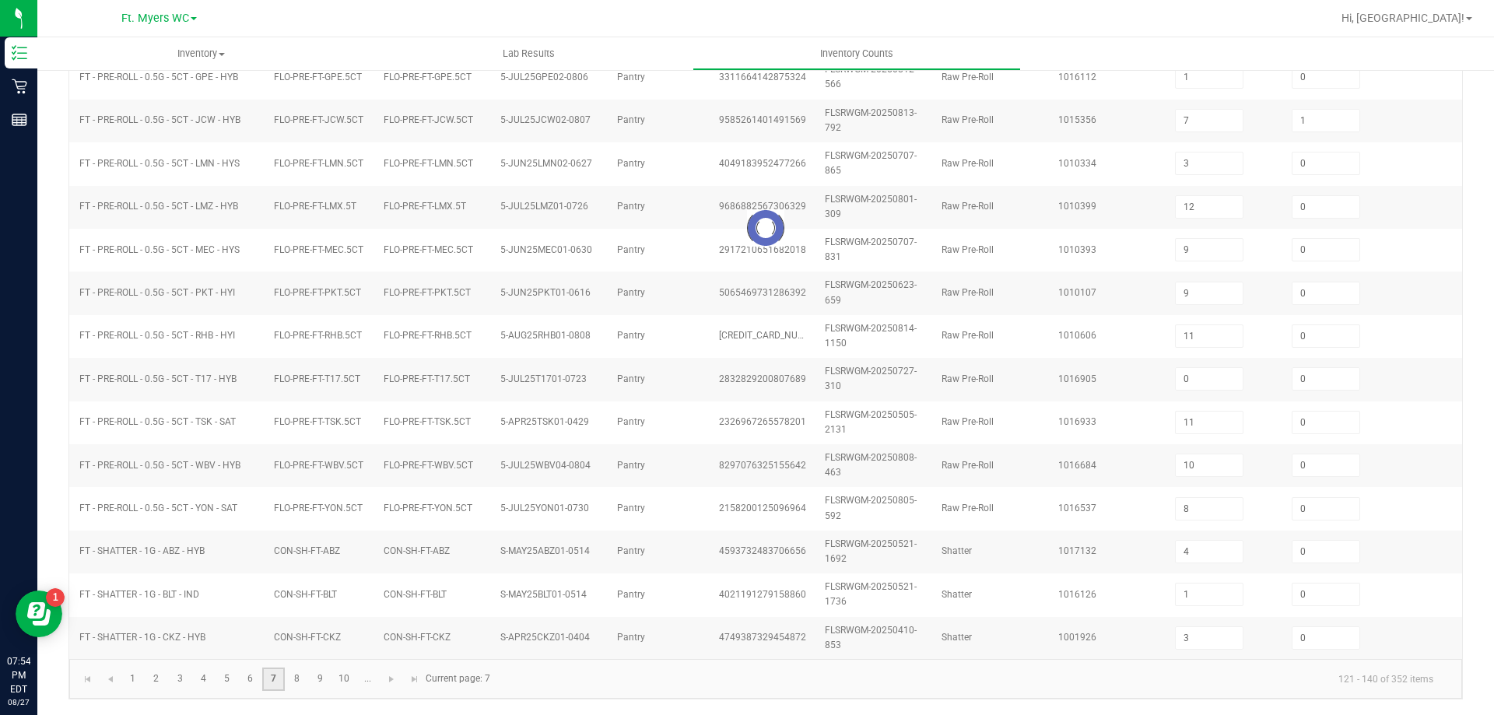
type input "1"
type input "8"
type input "2"
type input "3"
type input "6"
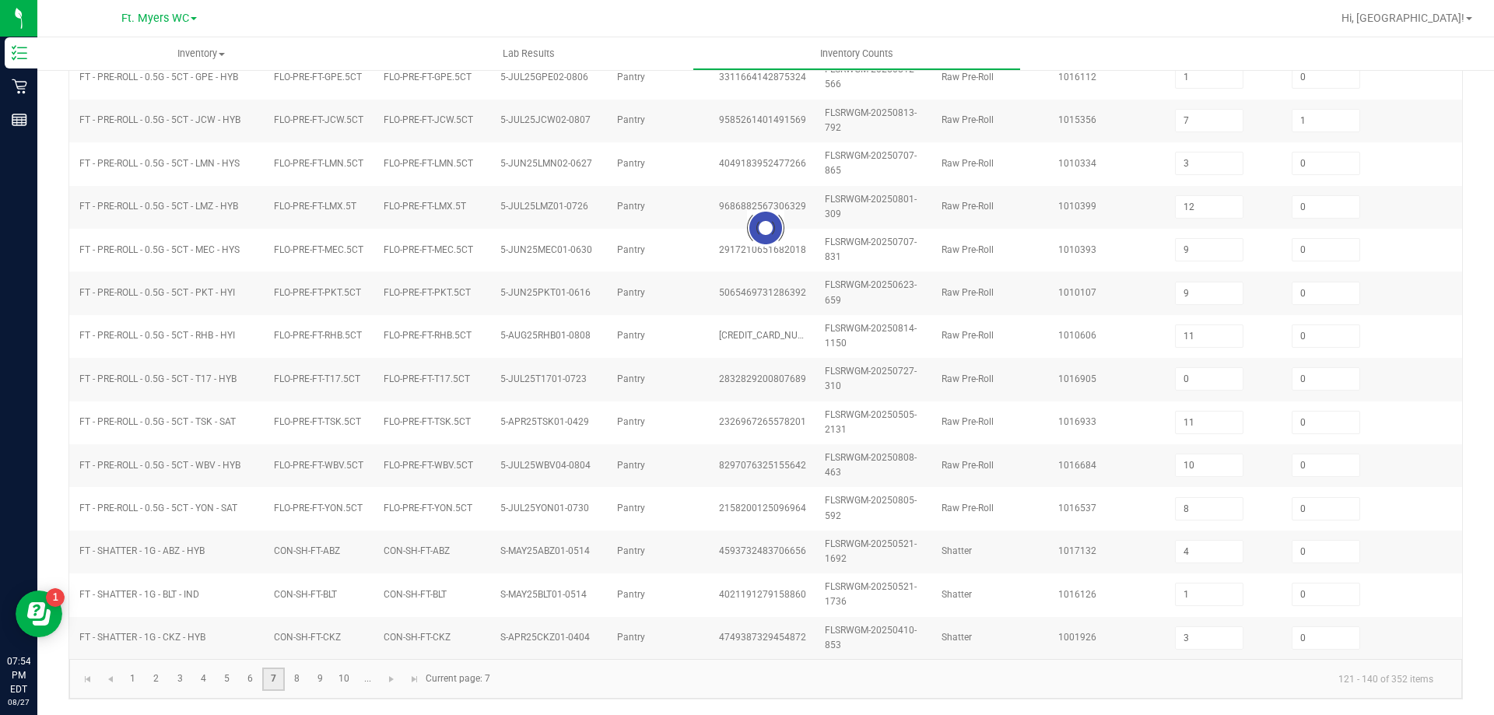
type input "2"
type input "3"
type input "6"
type input "4"
type input "3"
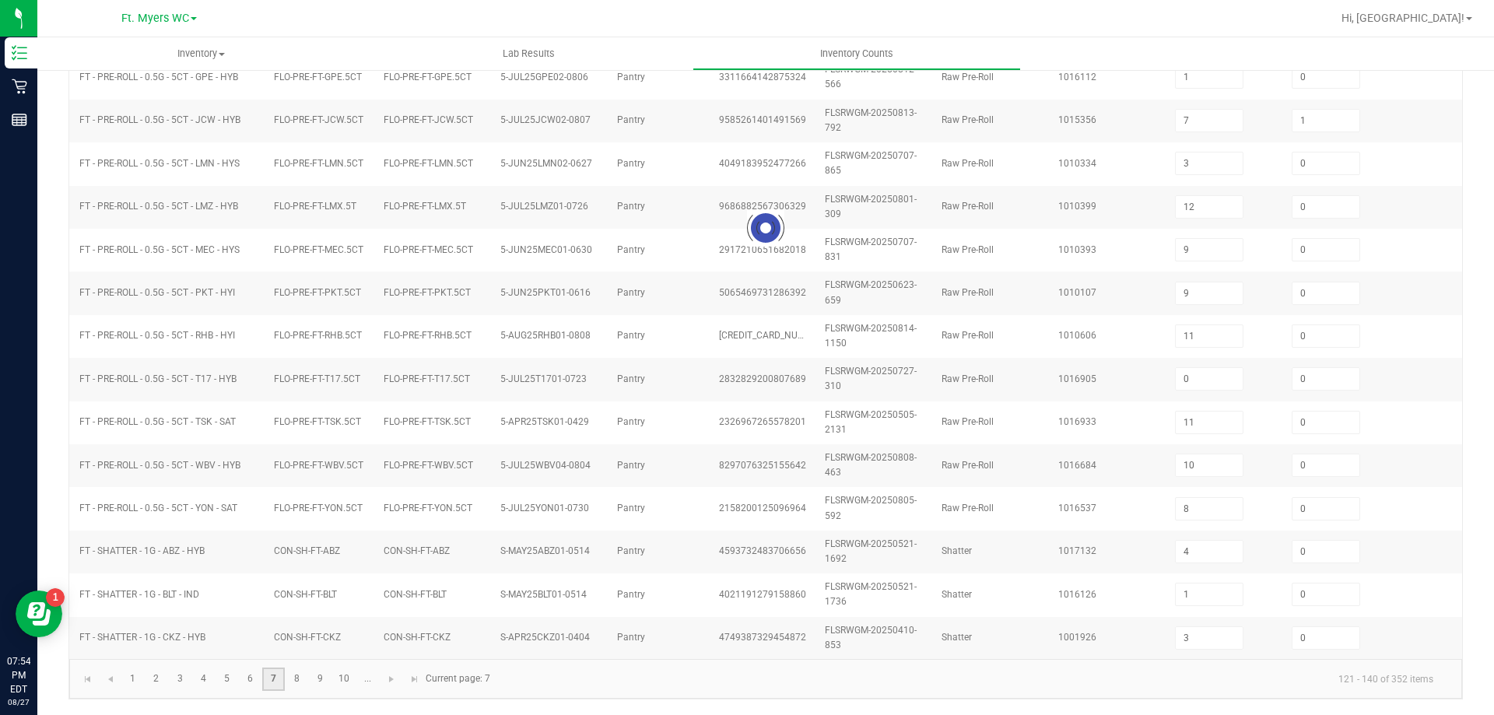
type input "8"
type input "3"
type input "7"
type input "2"
type input "0"
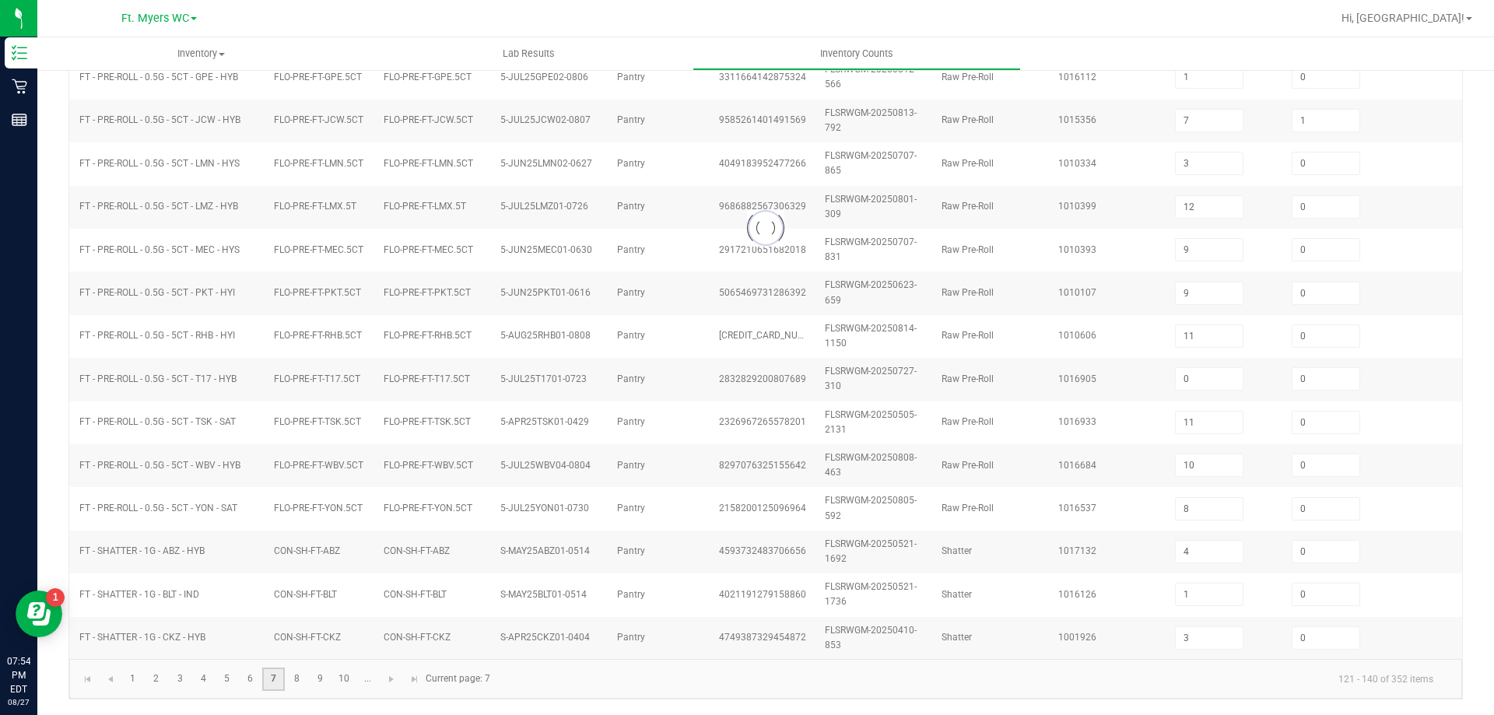
type input "11"
type input "1"
type input "7"
type input "0"
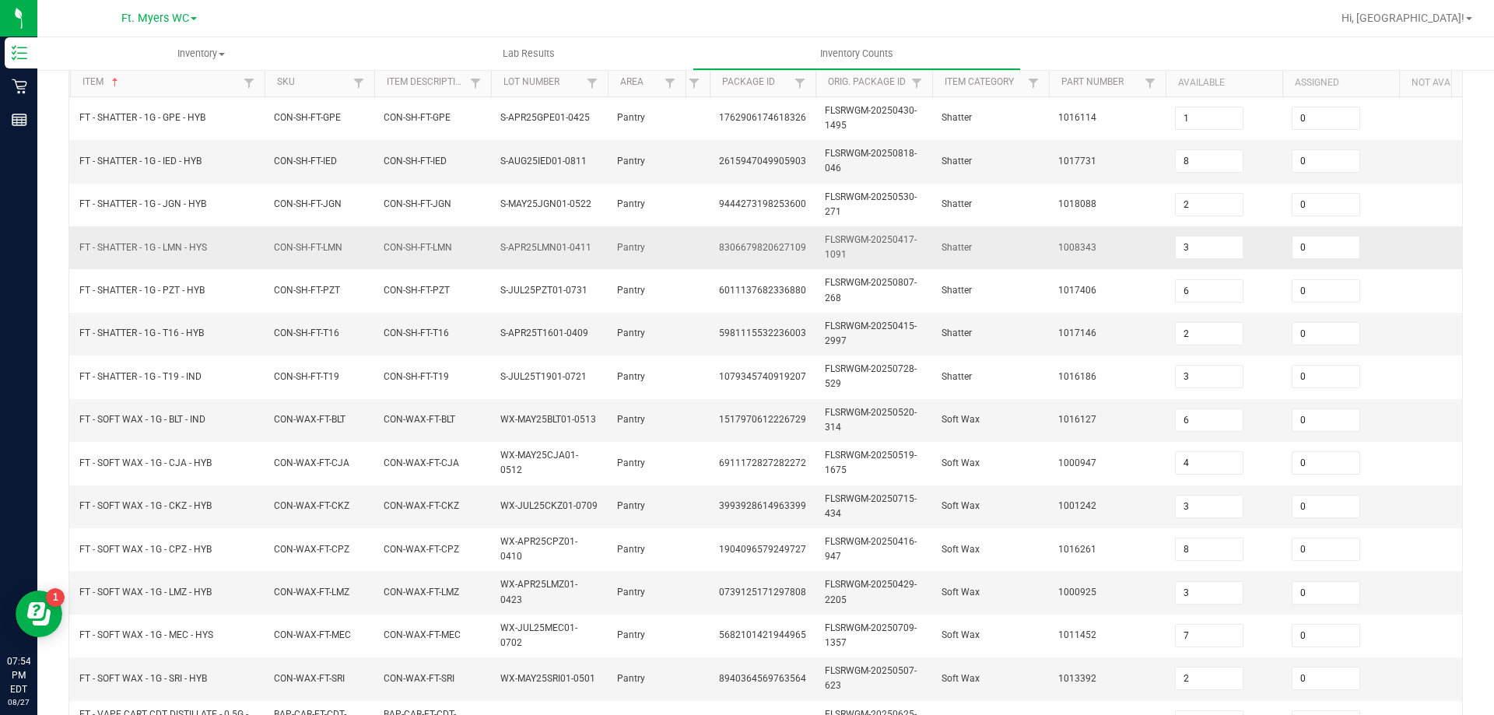
scroll to position [0, 0]
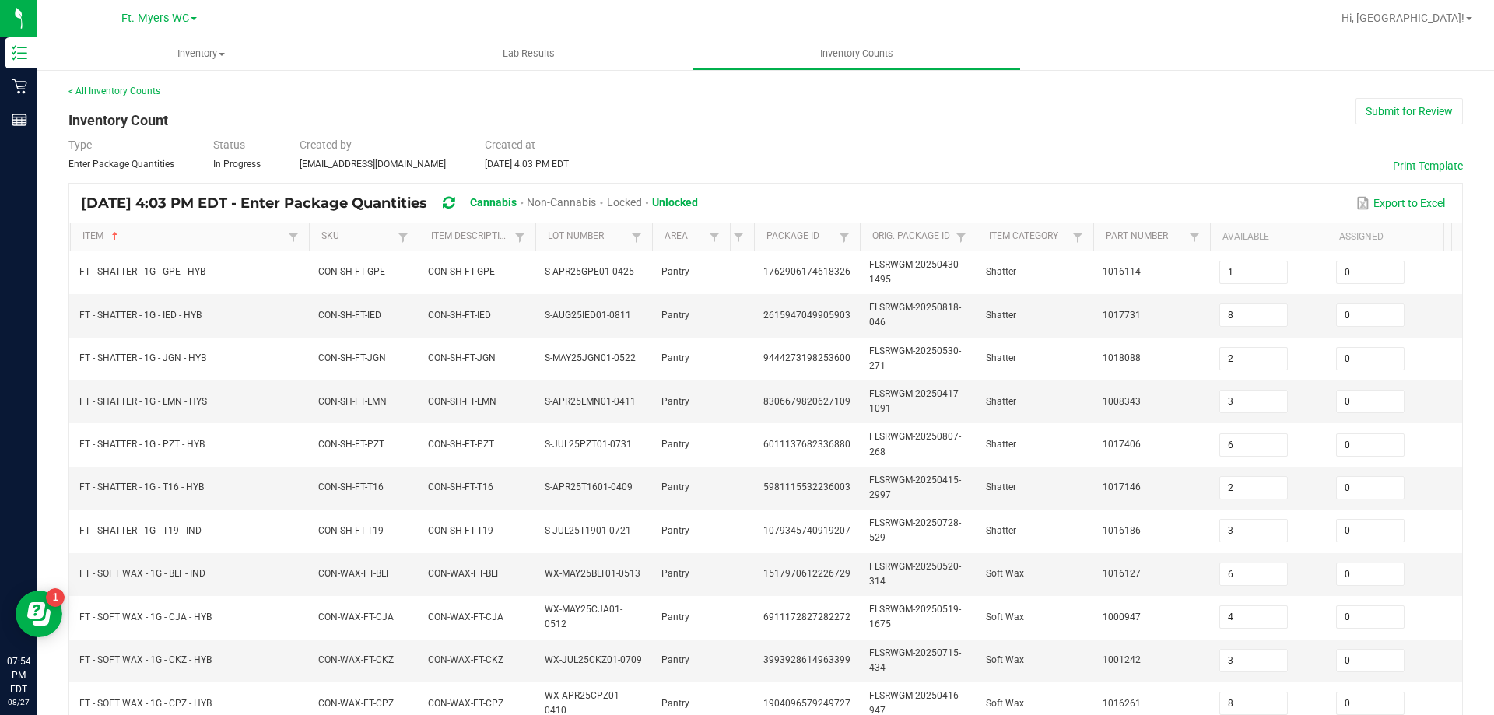
click at [309, 242] on span at bounding box center [306, 358] width 5 height 271
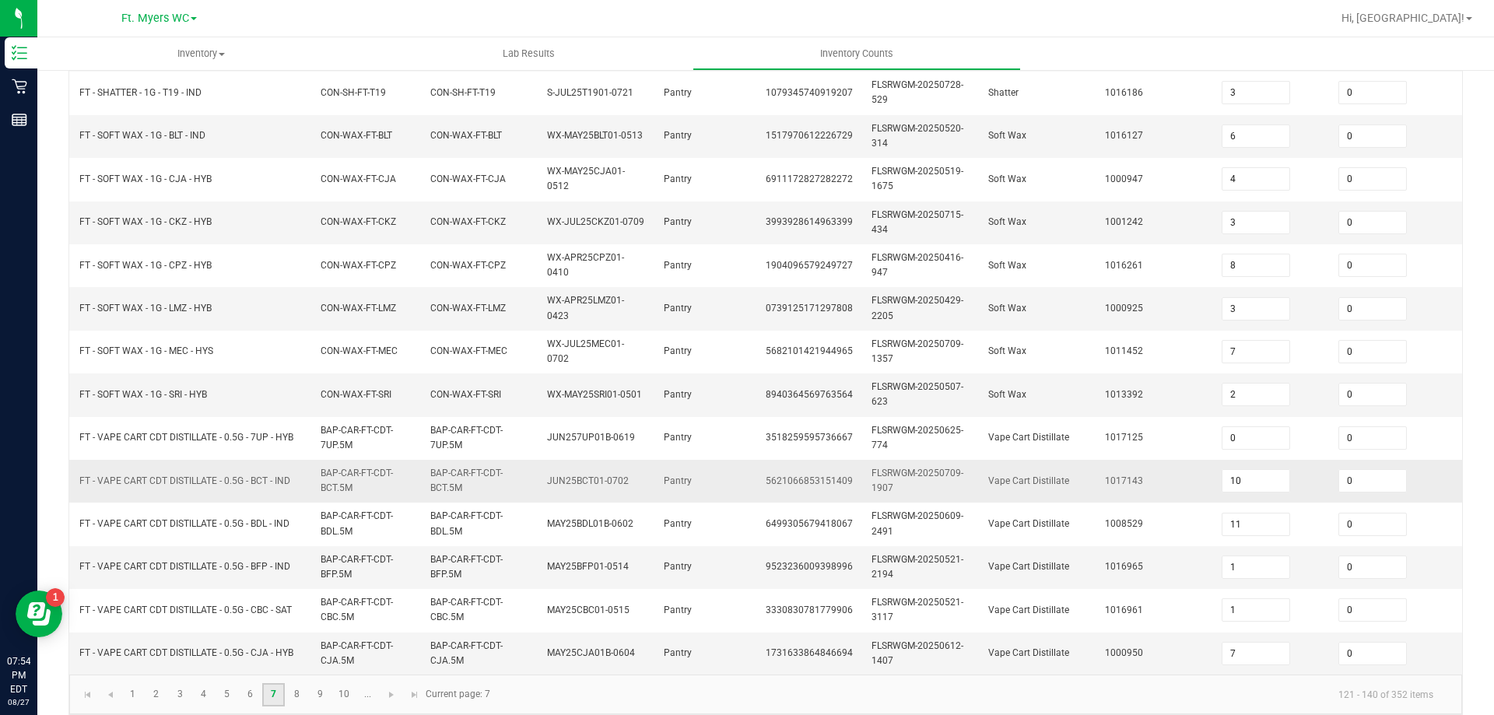
scroll to position [465, 0]
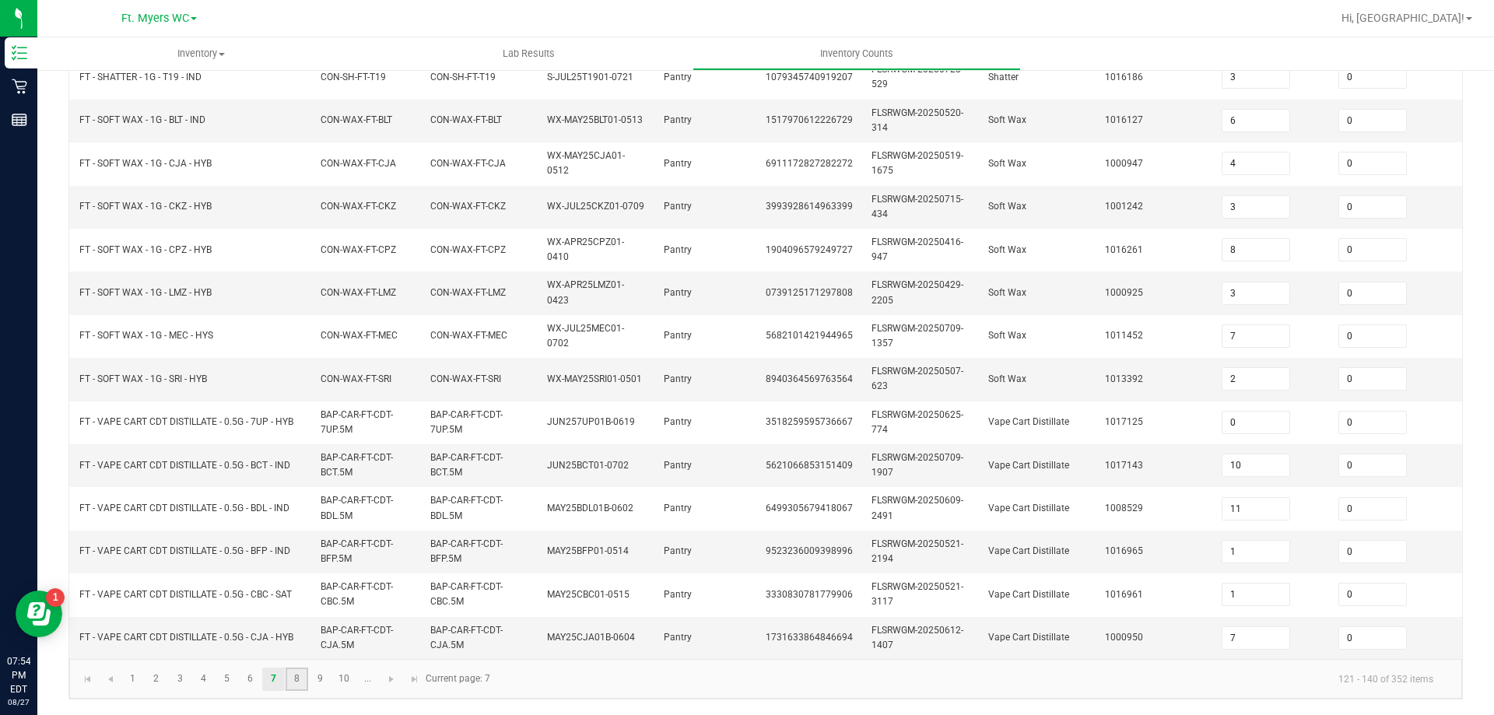
click at [294, 673] on link "8" at bounding box center [297, 679] width 23 height 23
type input "10"
type input "5"
type input "13"
type input "0"
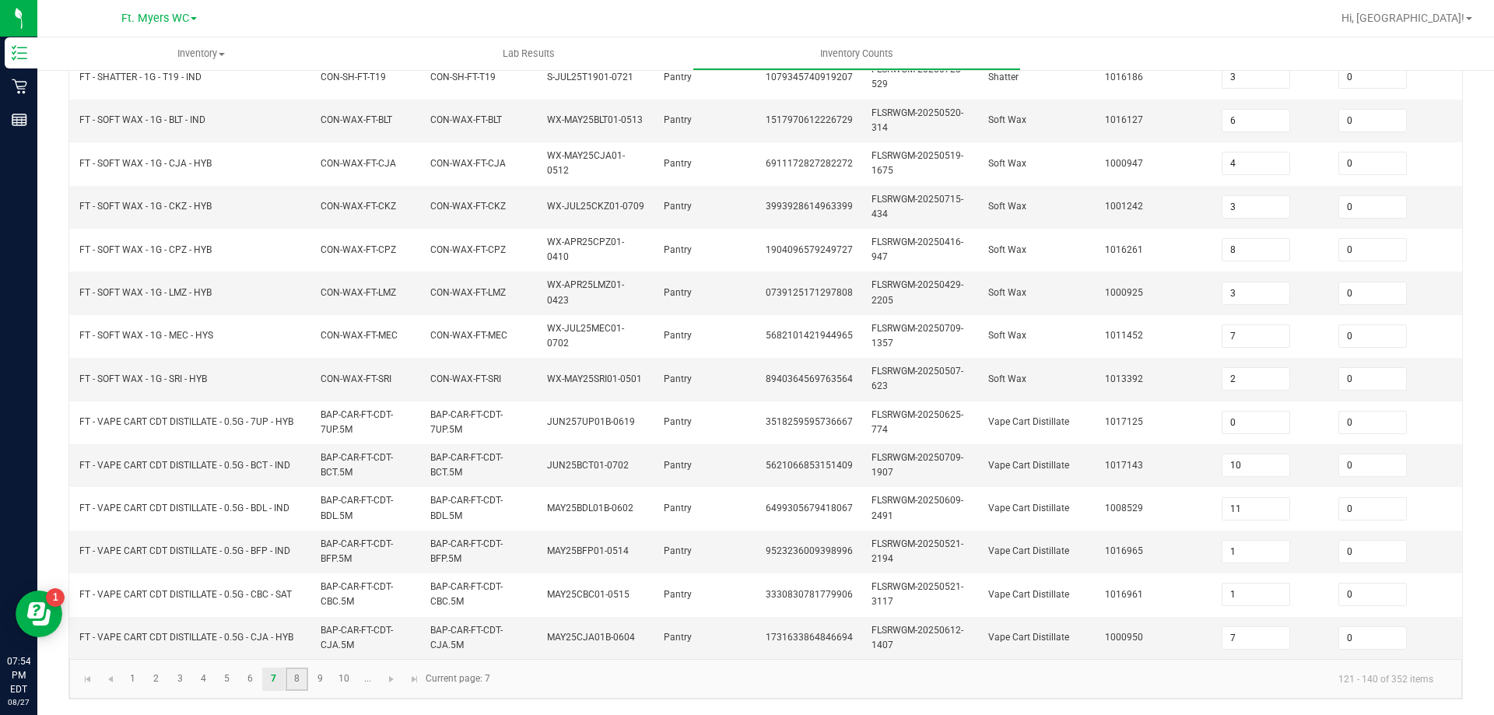
type input "10"
type input "3"
type input "8"
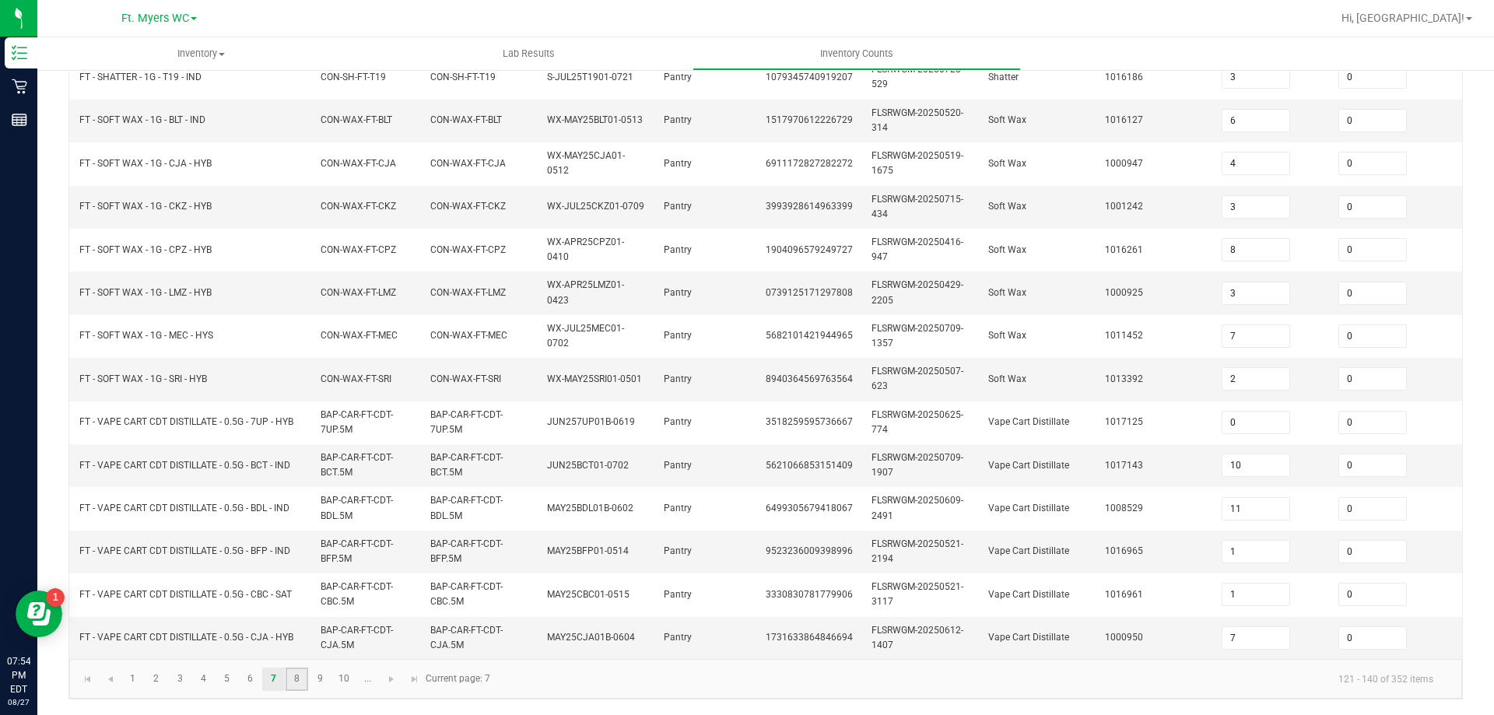
type input "11"
type input "7"
type input "4"
type input "3"
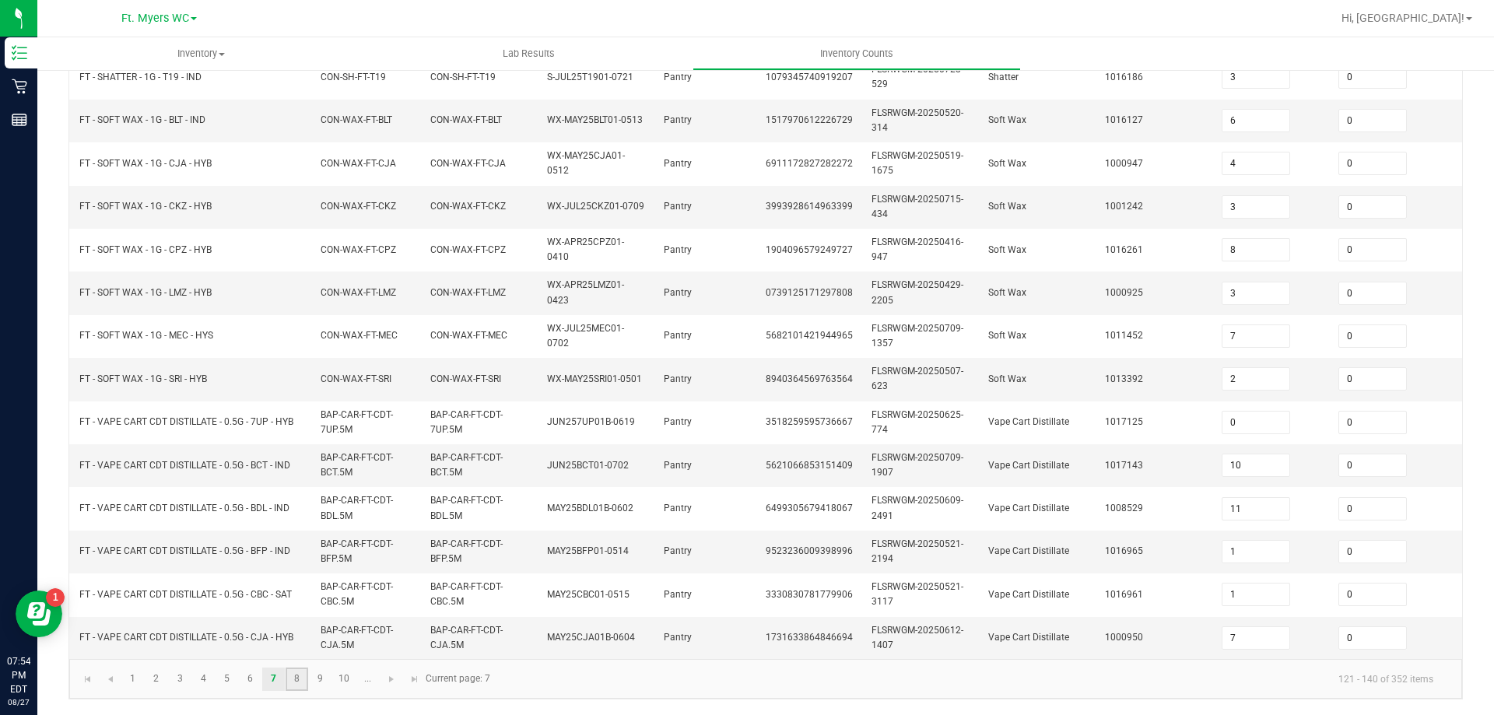
type input "5"
type input "12"
type input "6"
type input "0"
type input "11"
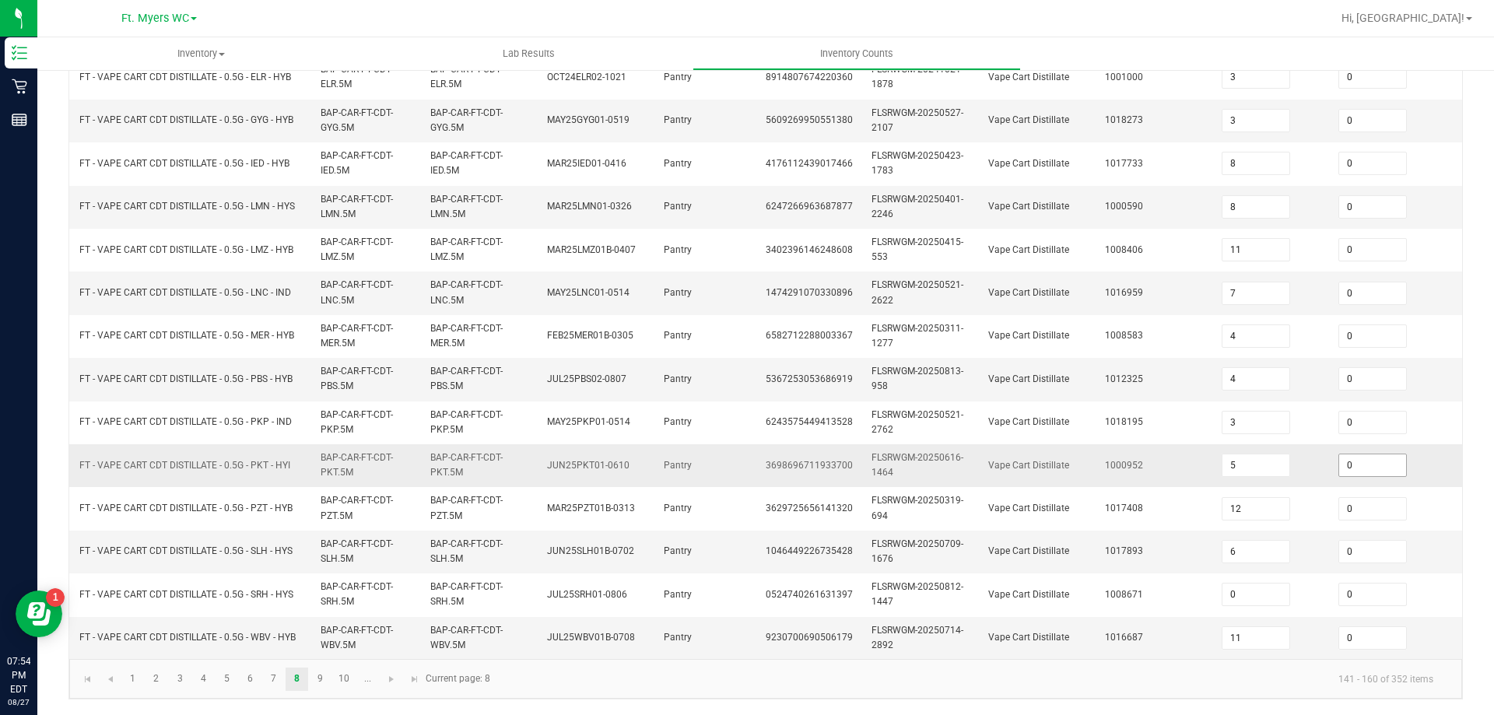
click at [1356, 454] on input "0" at bounding box center [1372, 465] width 67 height 22
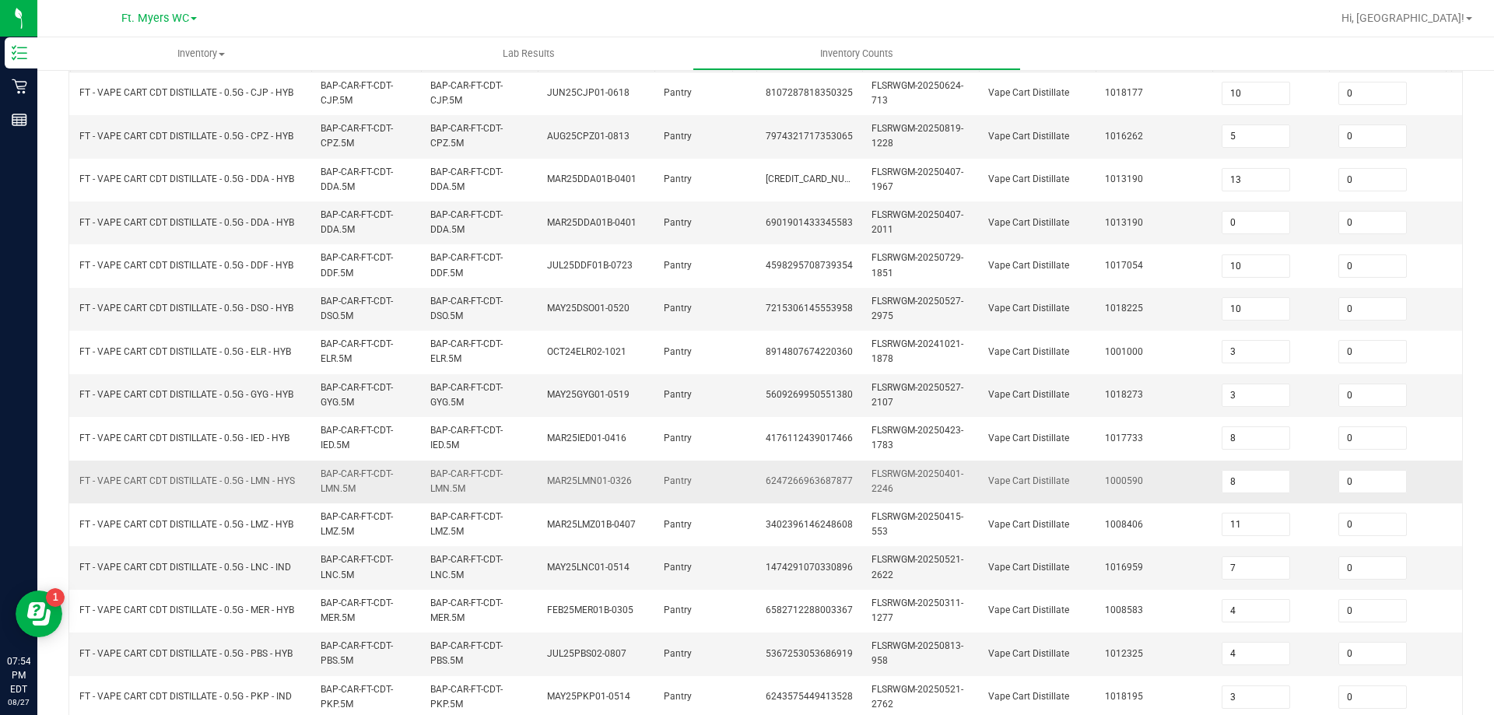
scroll to position [154, 0]
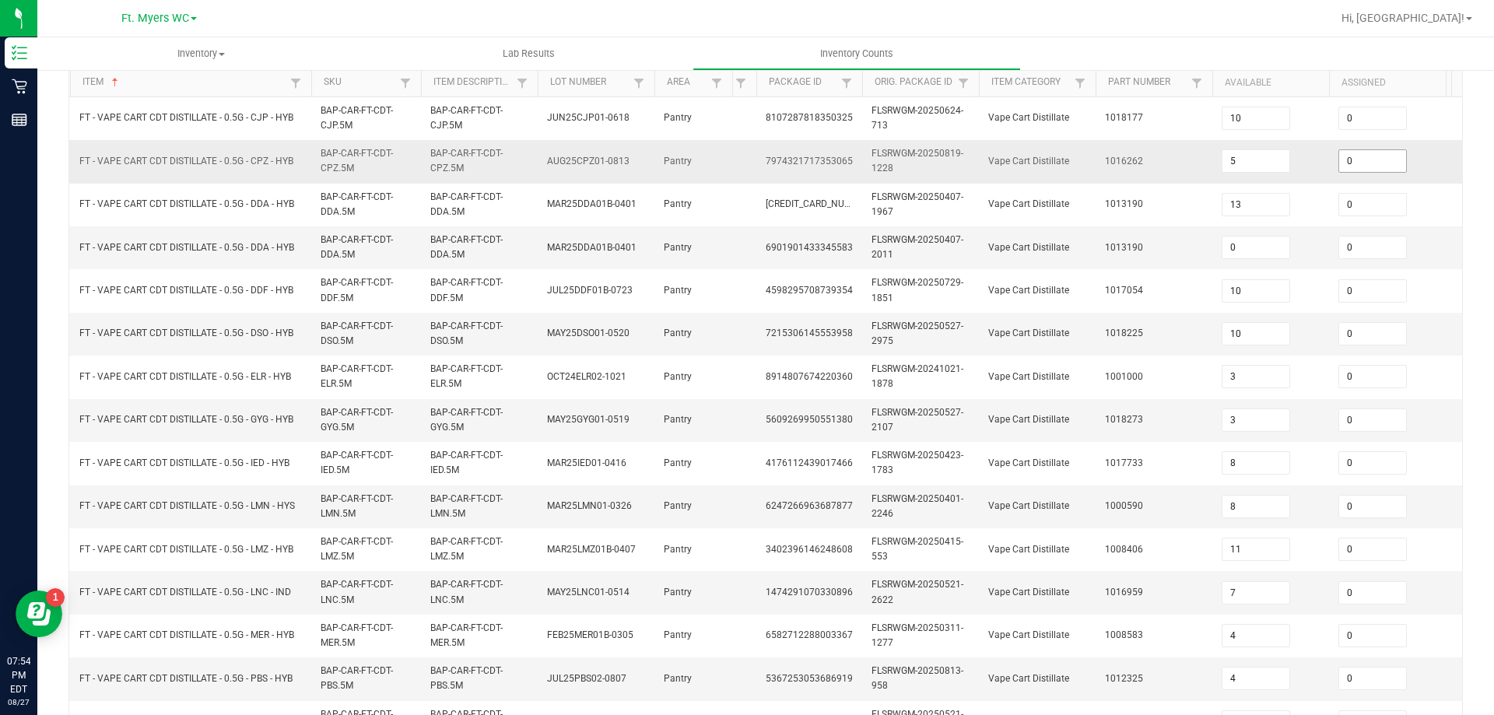
type input "1"
click at [1360, 159] on input "0" at bounding box center [1372, 161] width 67 height 22
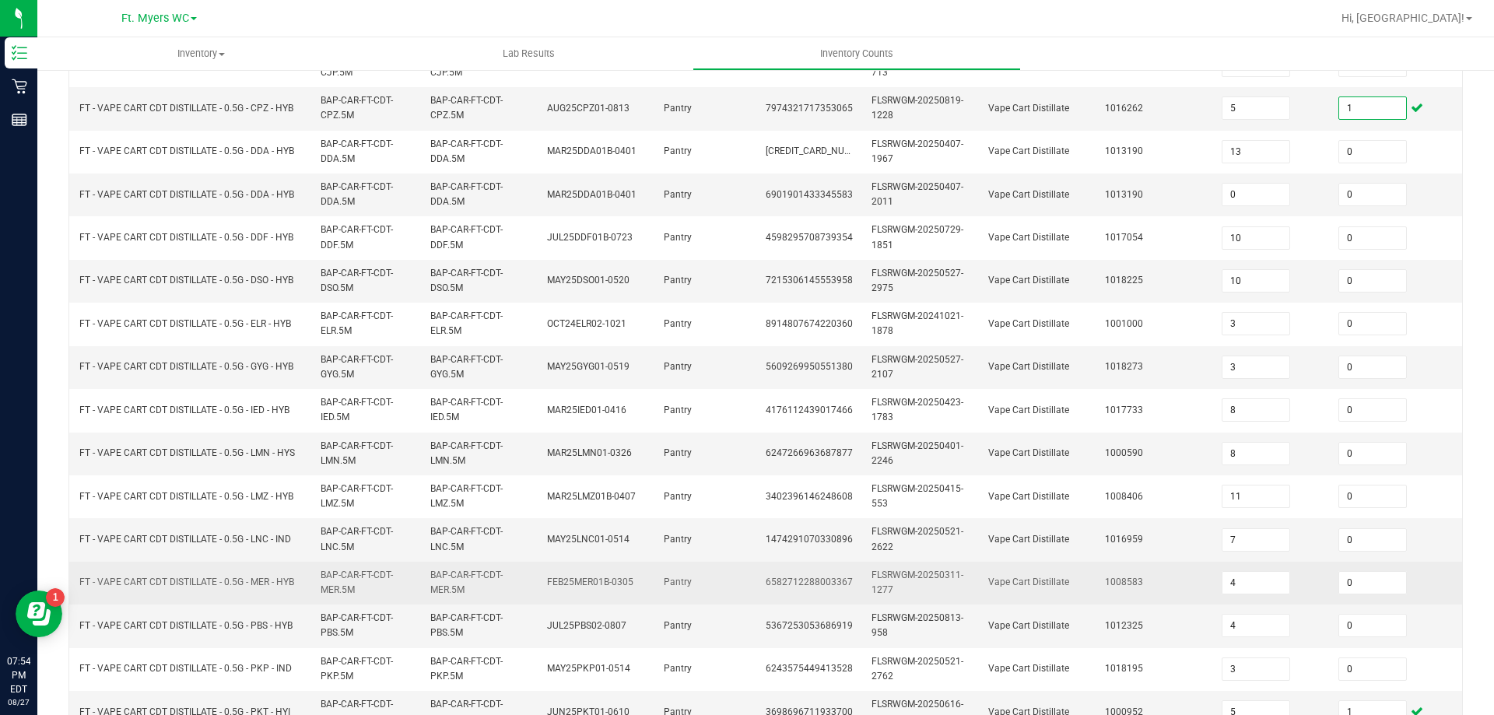
scroll to position [232, 0]
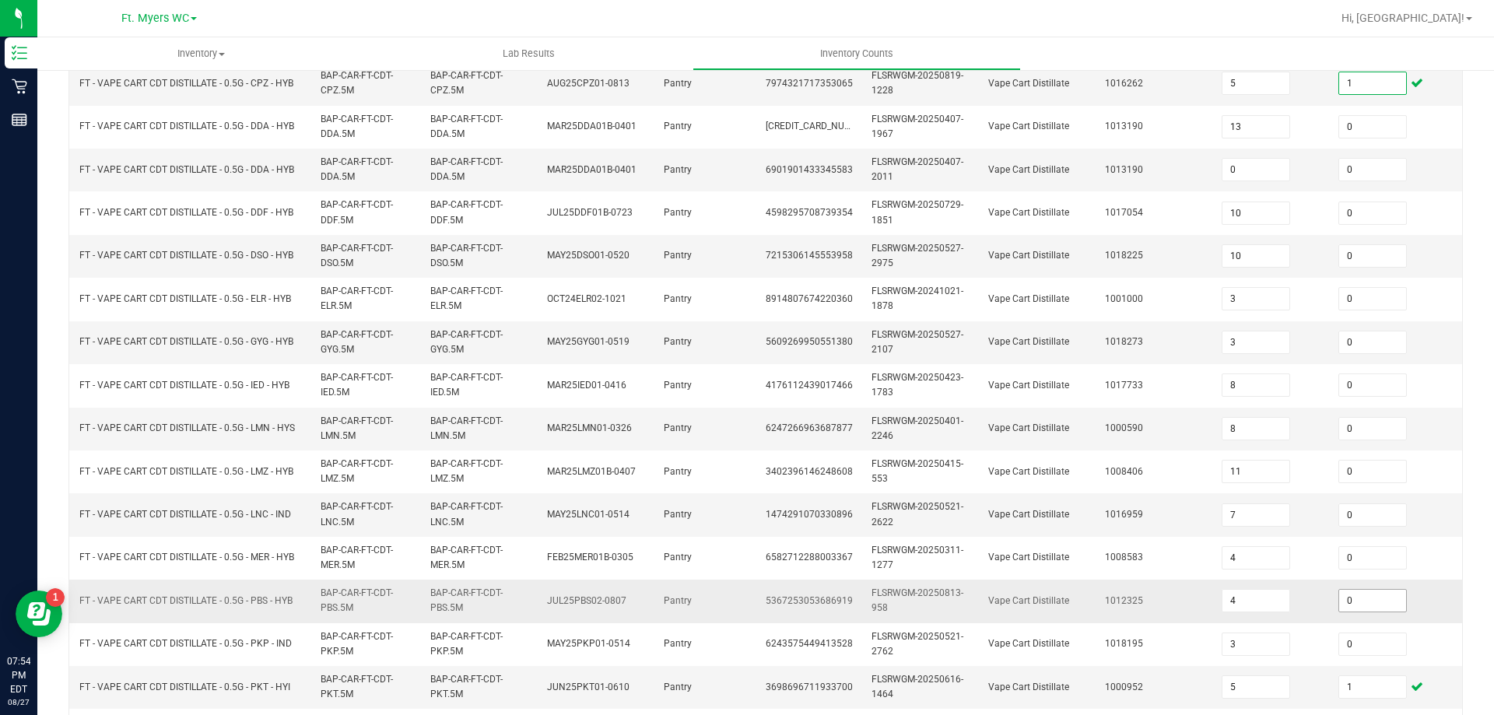
type input "1"
click at [1358, 595] on input "0" at bounding box center [1372, 601] width 67 height 22
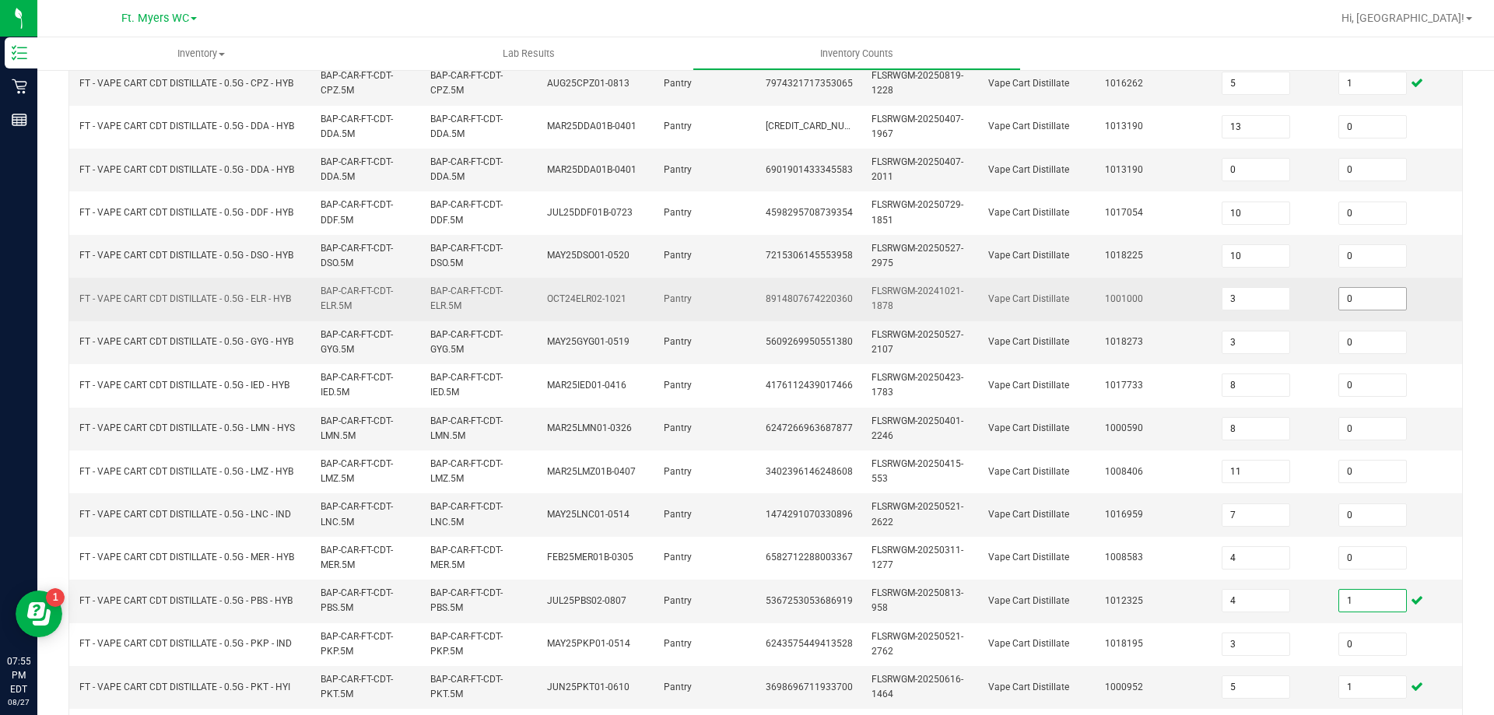
type input "1"
click at [1364, 297] on input "0" at bounding box center [1372, 299] width 67 height 22
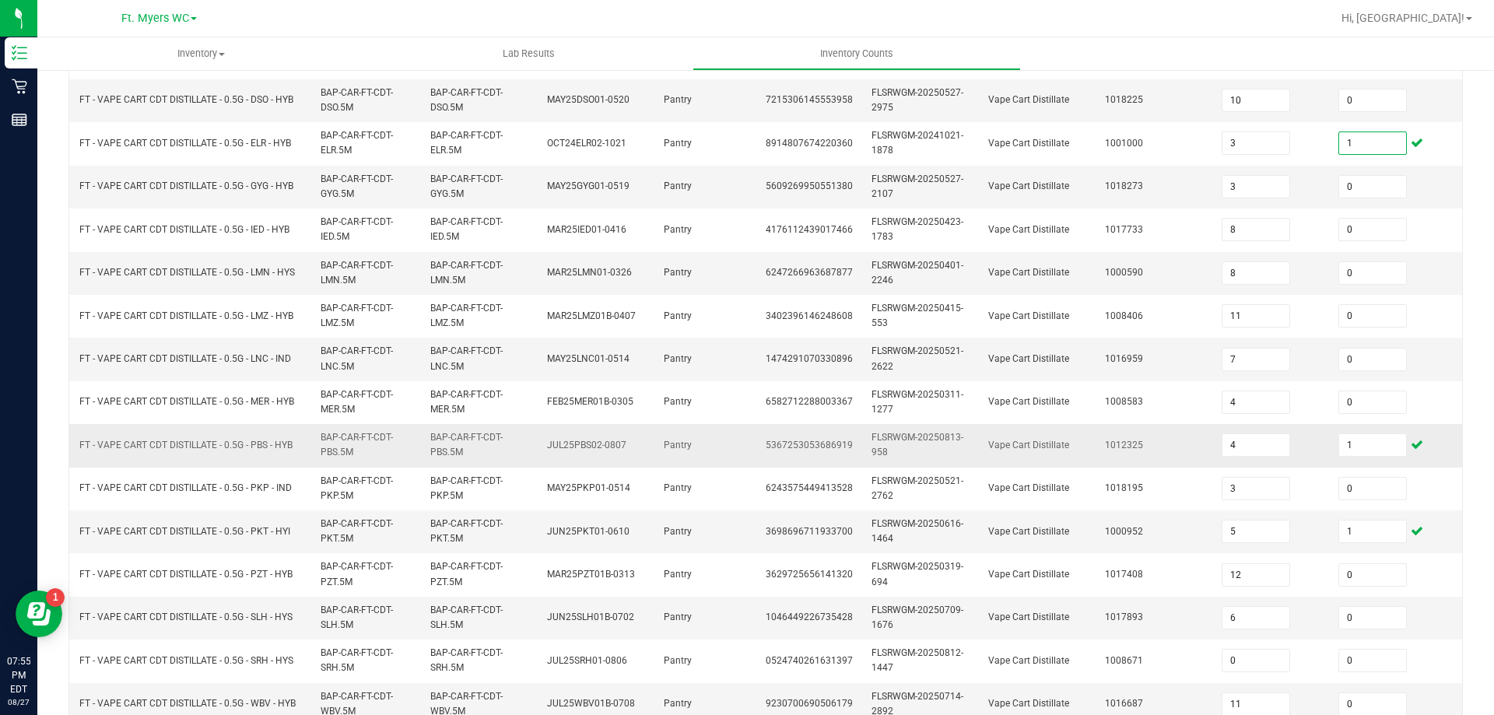
scroll to position [465, 0]
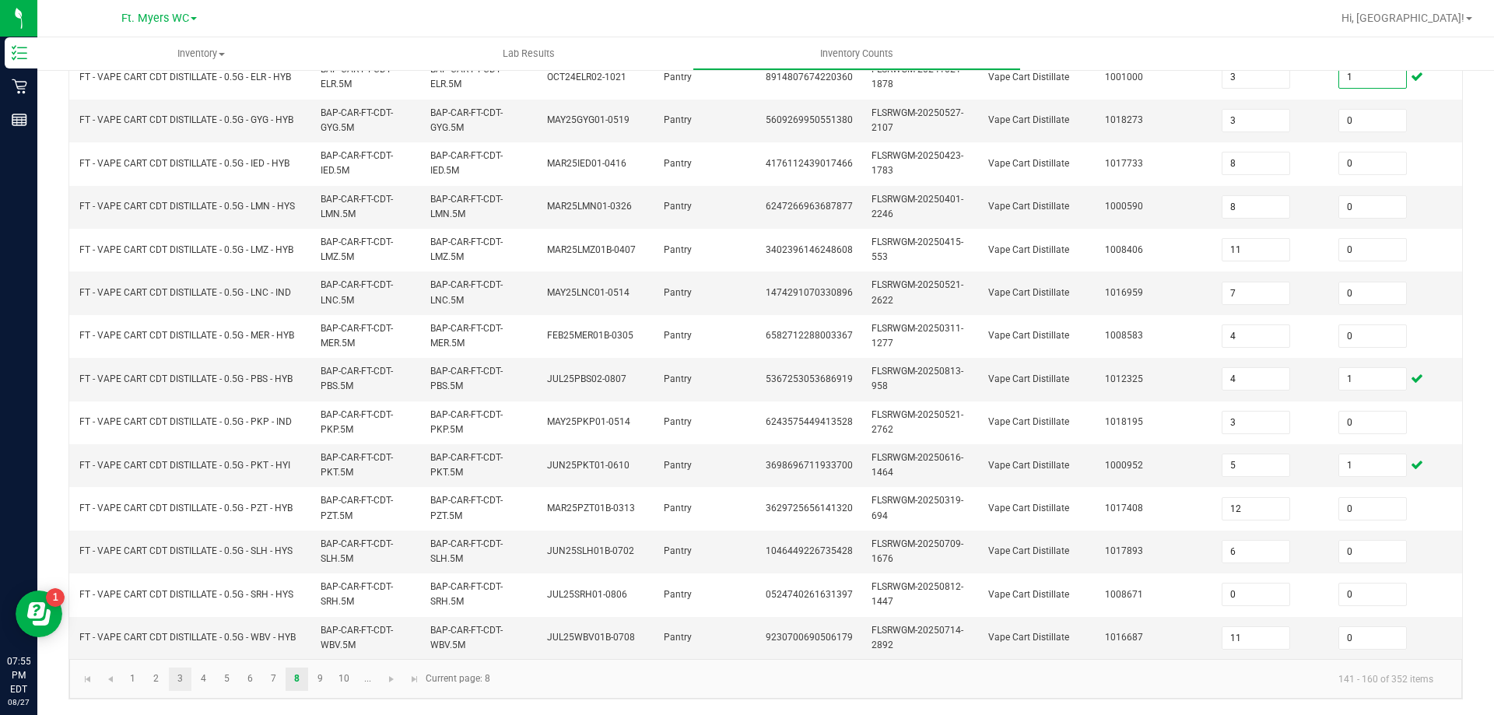
type input "1"
click at [188, 678] on link "3" at bounding box center [180, 679] width 23 height 23
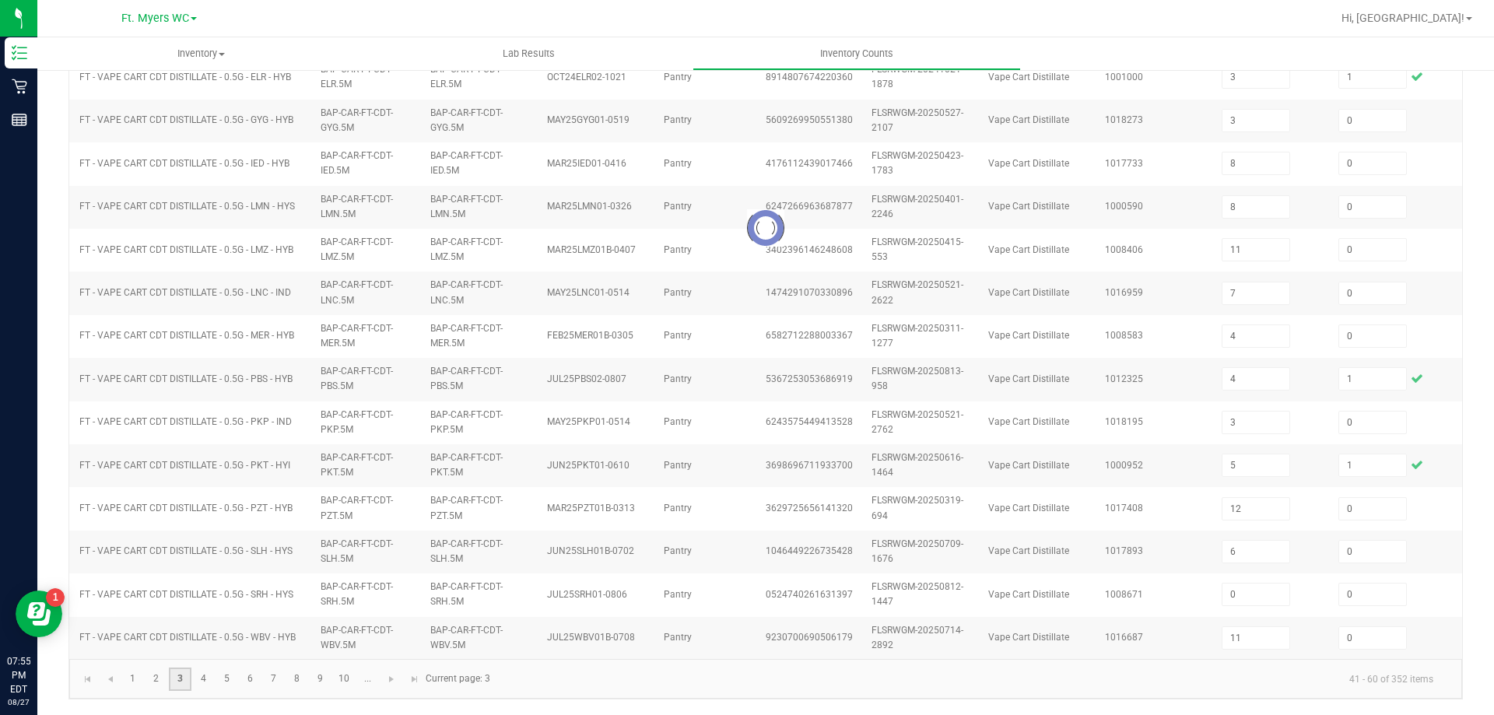
type input "19"
type input "16"
type input "20"
type input "6"
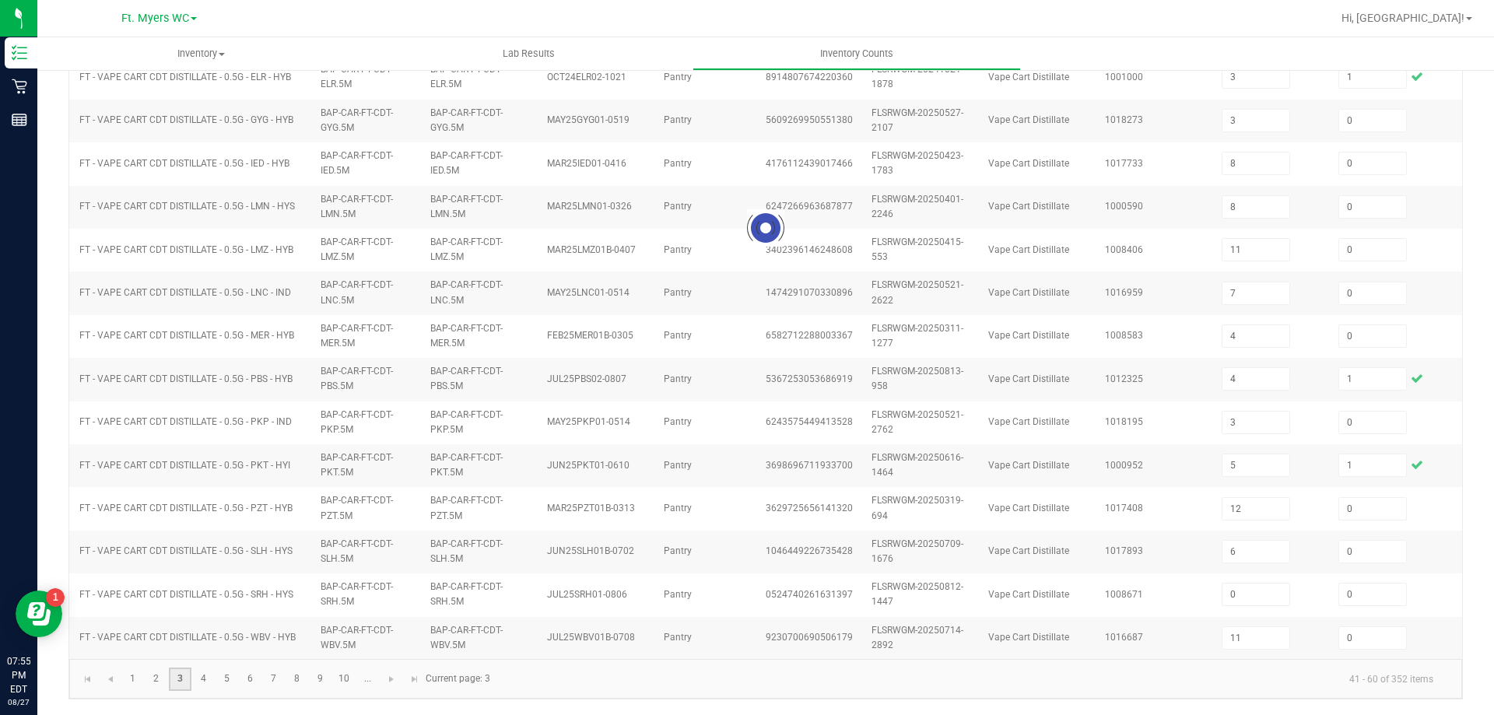
type input "20"
type input "13"
type input "19"
type input "5"
type input "2"
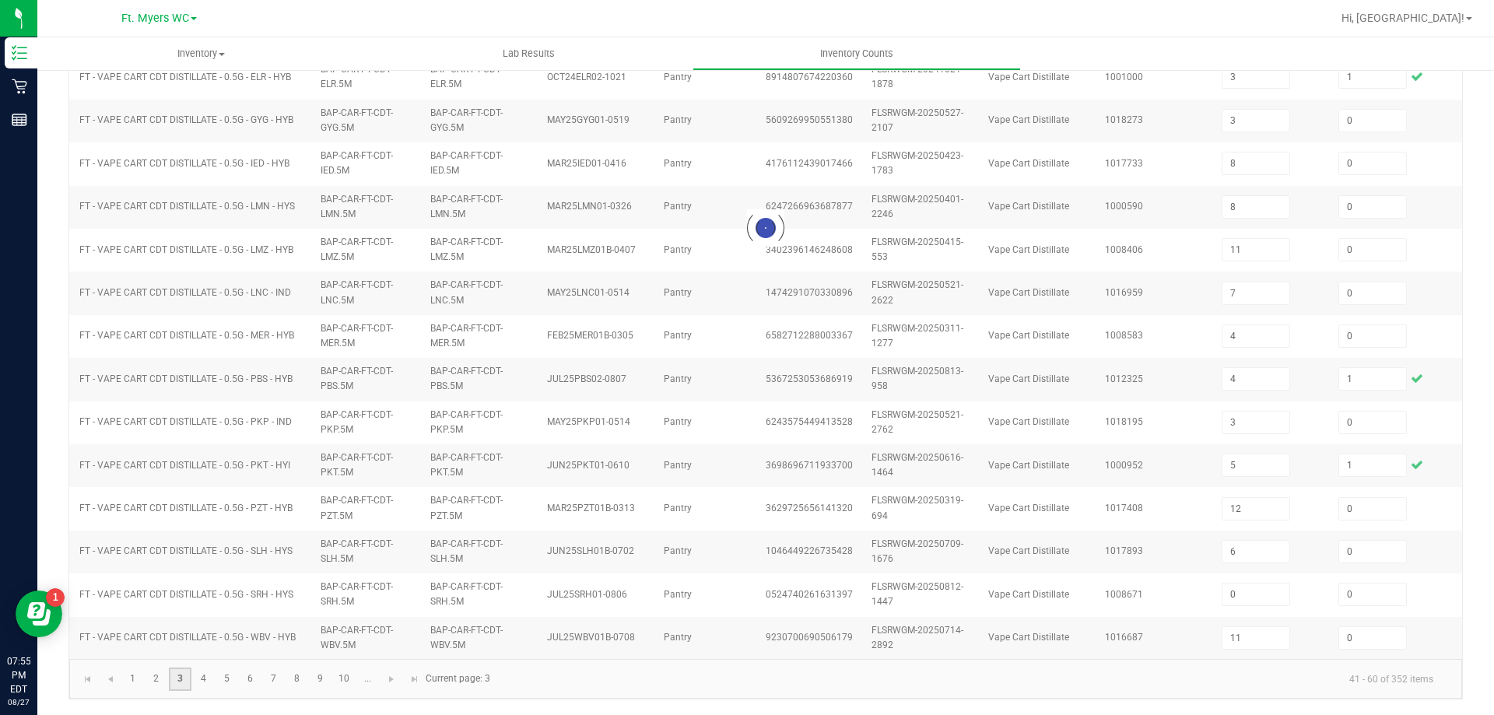
type input "1"
type input "4"
type input "9"
type input "7"
type input "5"
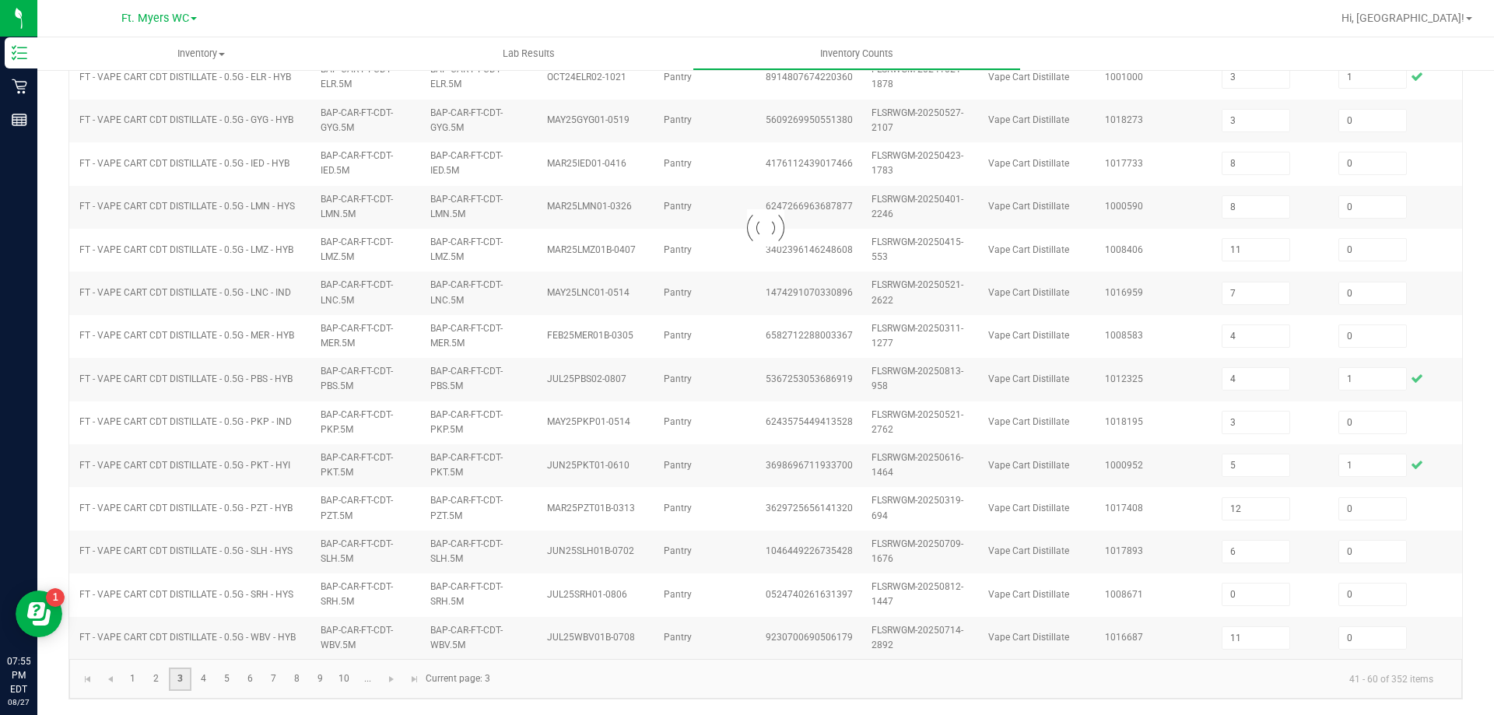
type input "2"
type input "3"
type input "8"
type input "9"
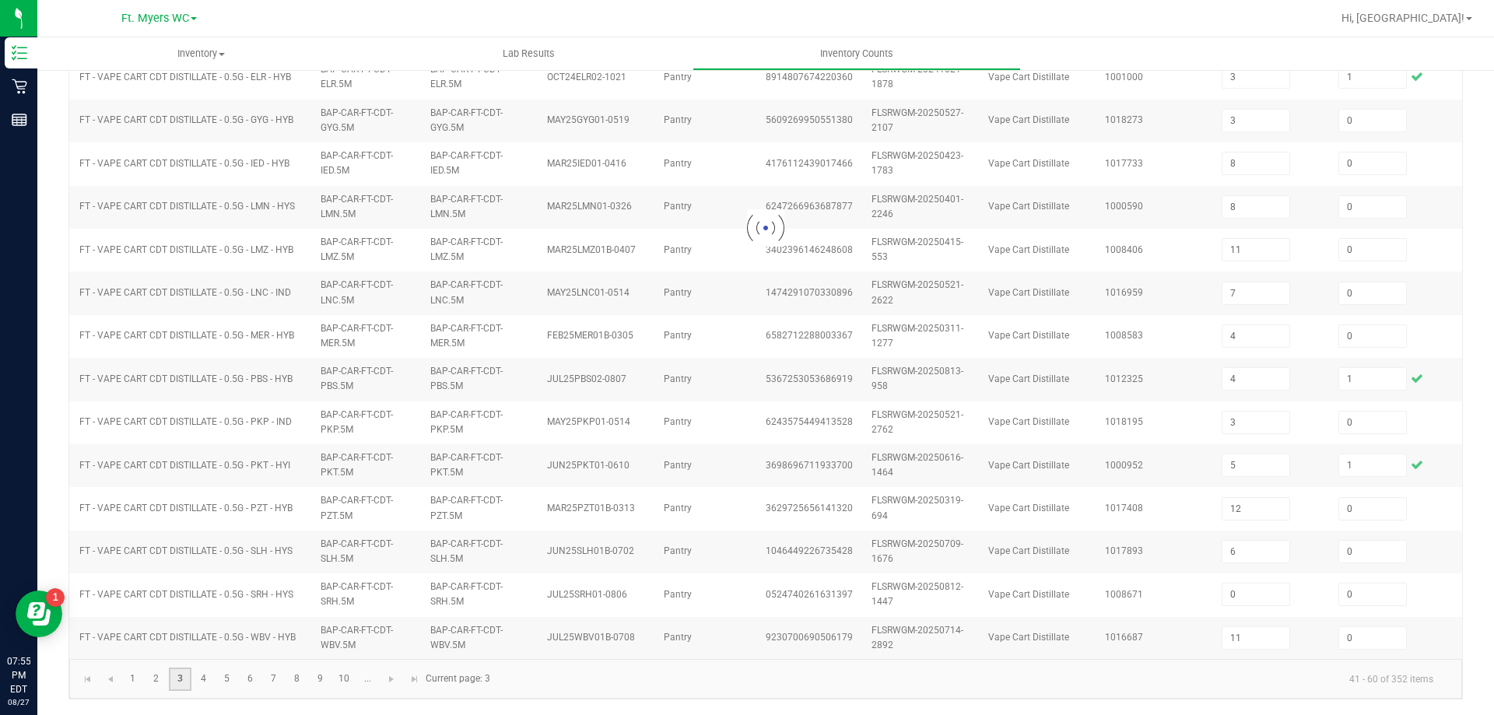
type input "0"
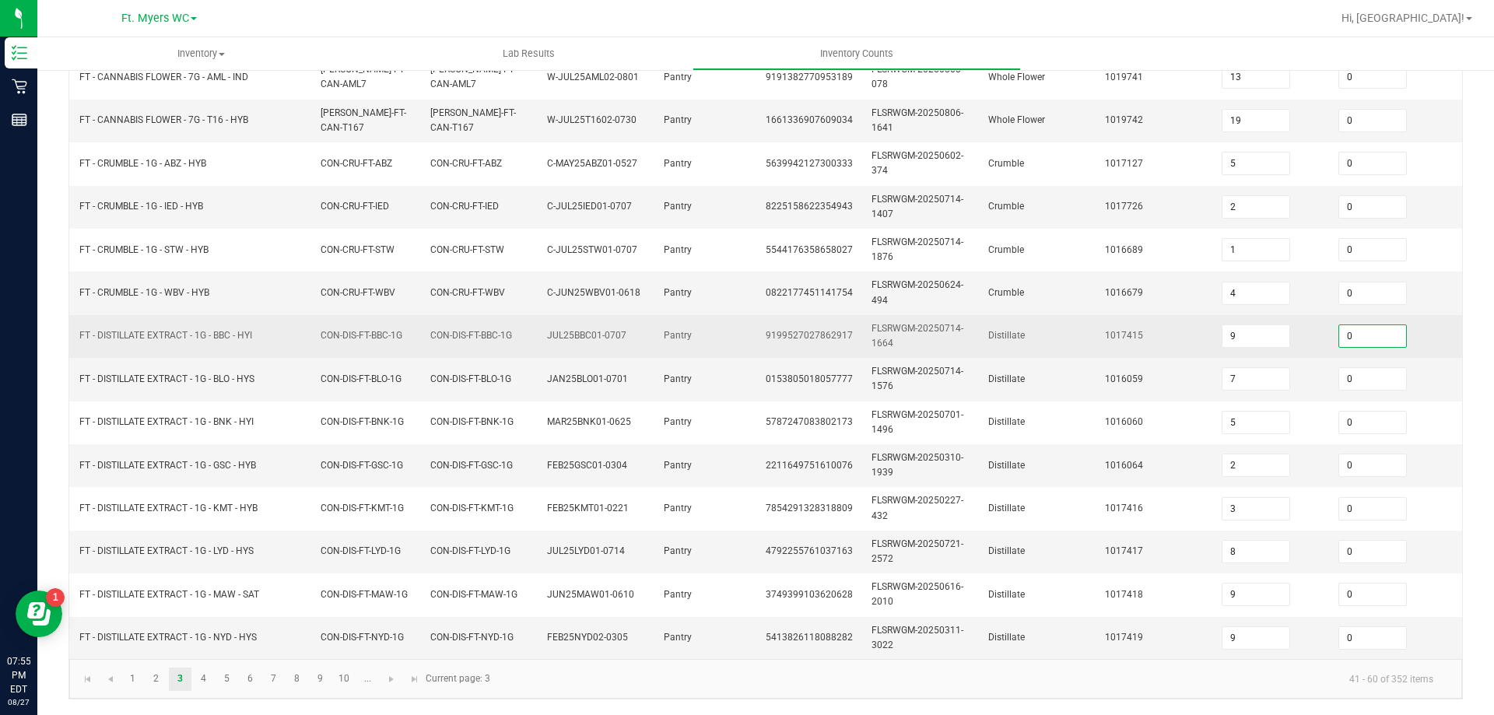
click at [1370, 325] on input "0" at bounding box center [1372, 336] width 67 height 22
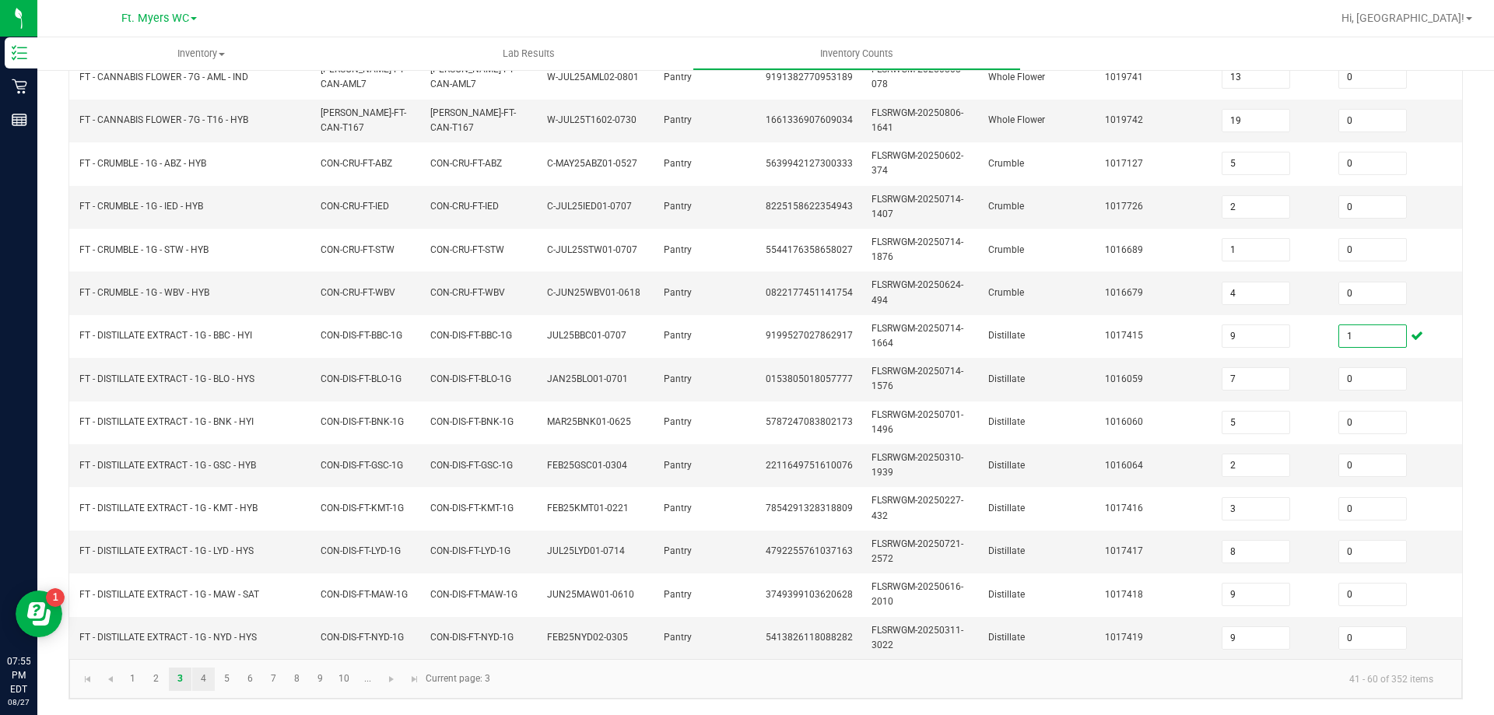
type input "1"
click at [206, 675] on link "4" at bounding box center [203, 679] width 23 height 23
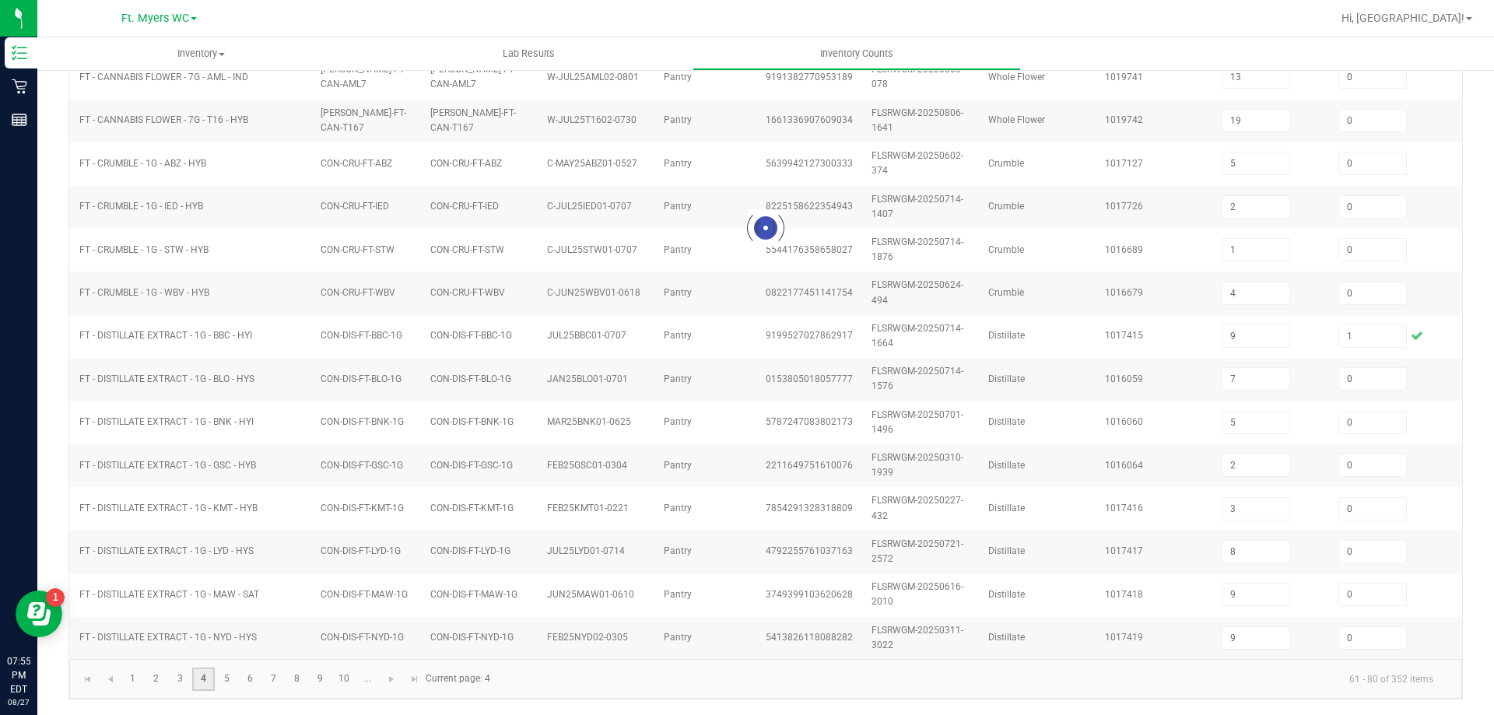
type input "8"
type input "9"
type input "11"
type input "2"
type input "7"
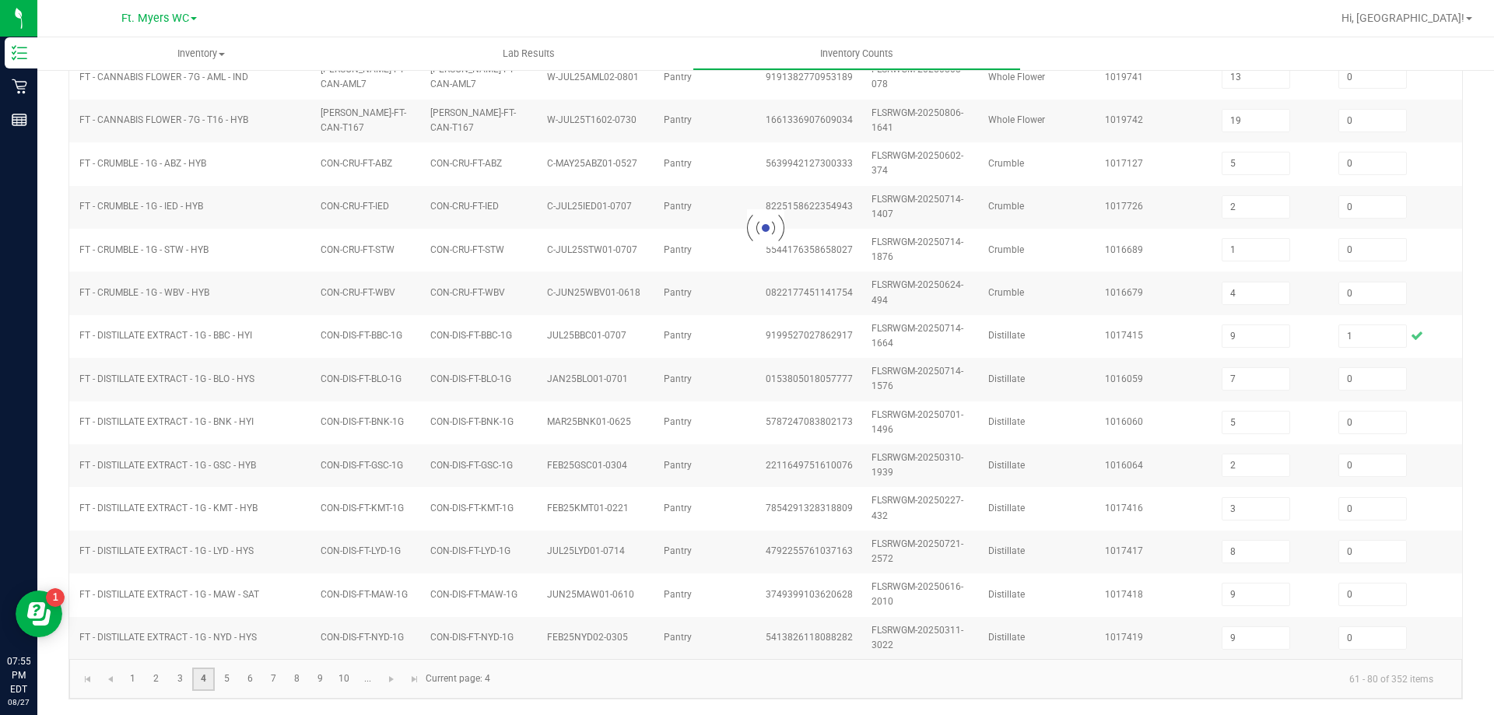
type input "0"
type input "10"
type input "0"
type input "8"
type input "0"
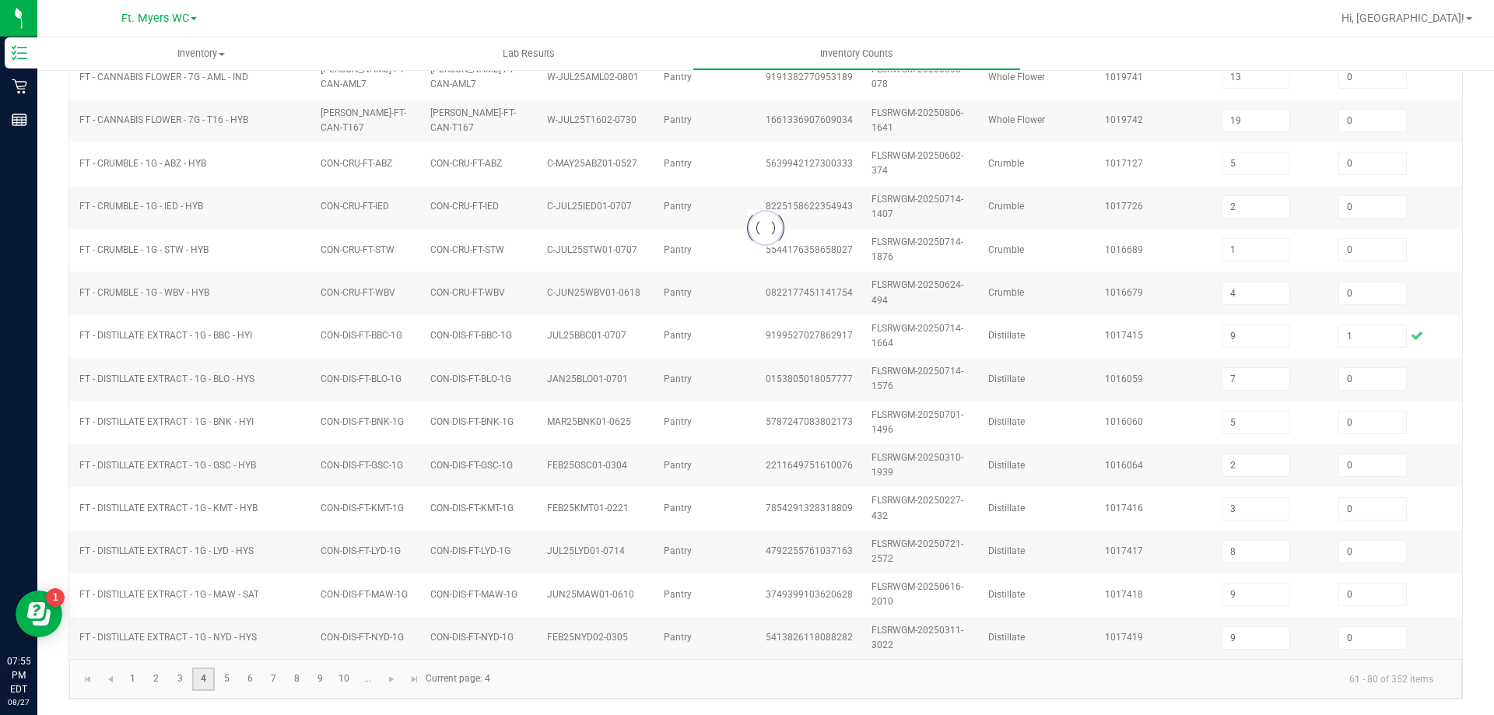
type input "5"
type input "6"
type input "0"
type input "3"
type input "5"
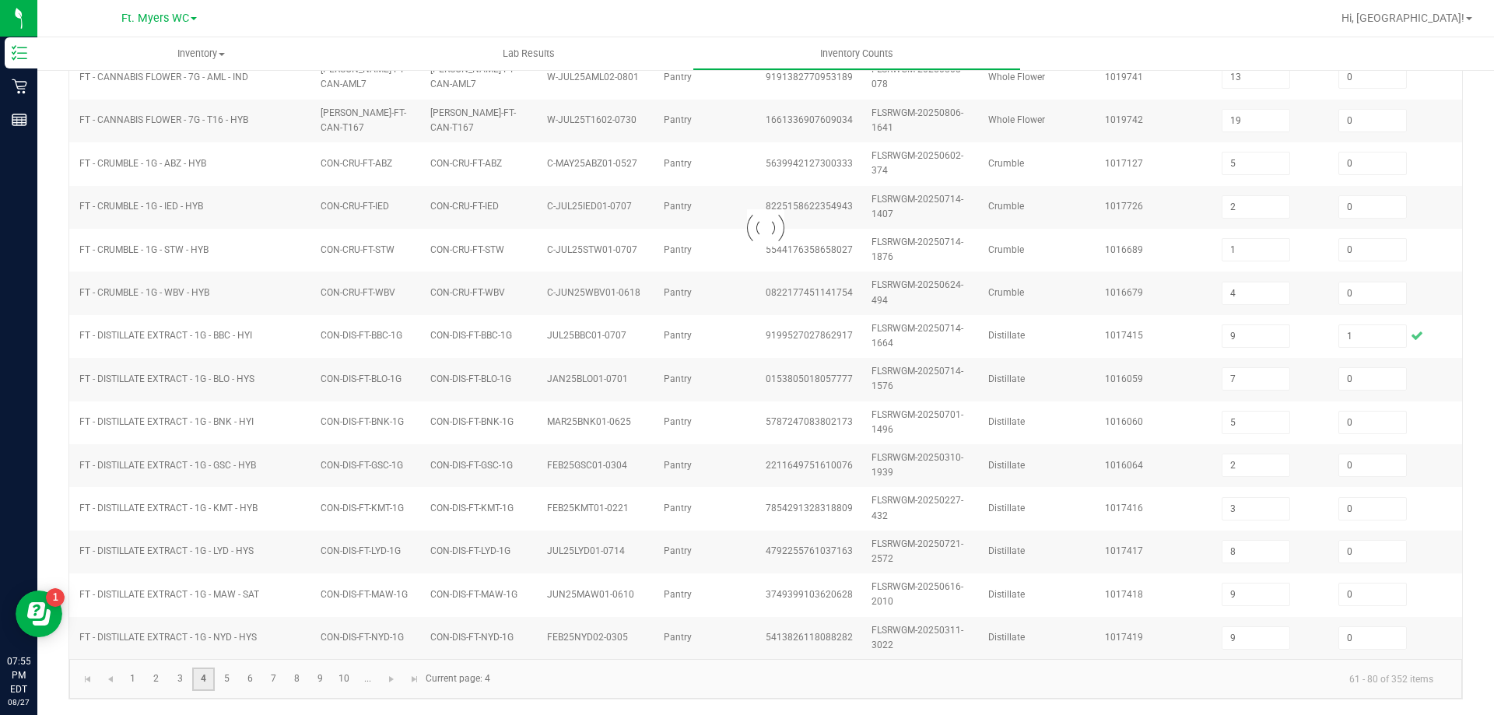
type input "7"
type input "0"
type input "4"
type input "0"
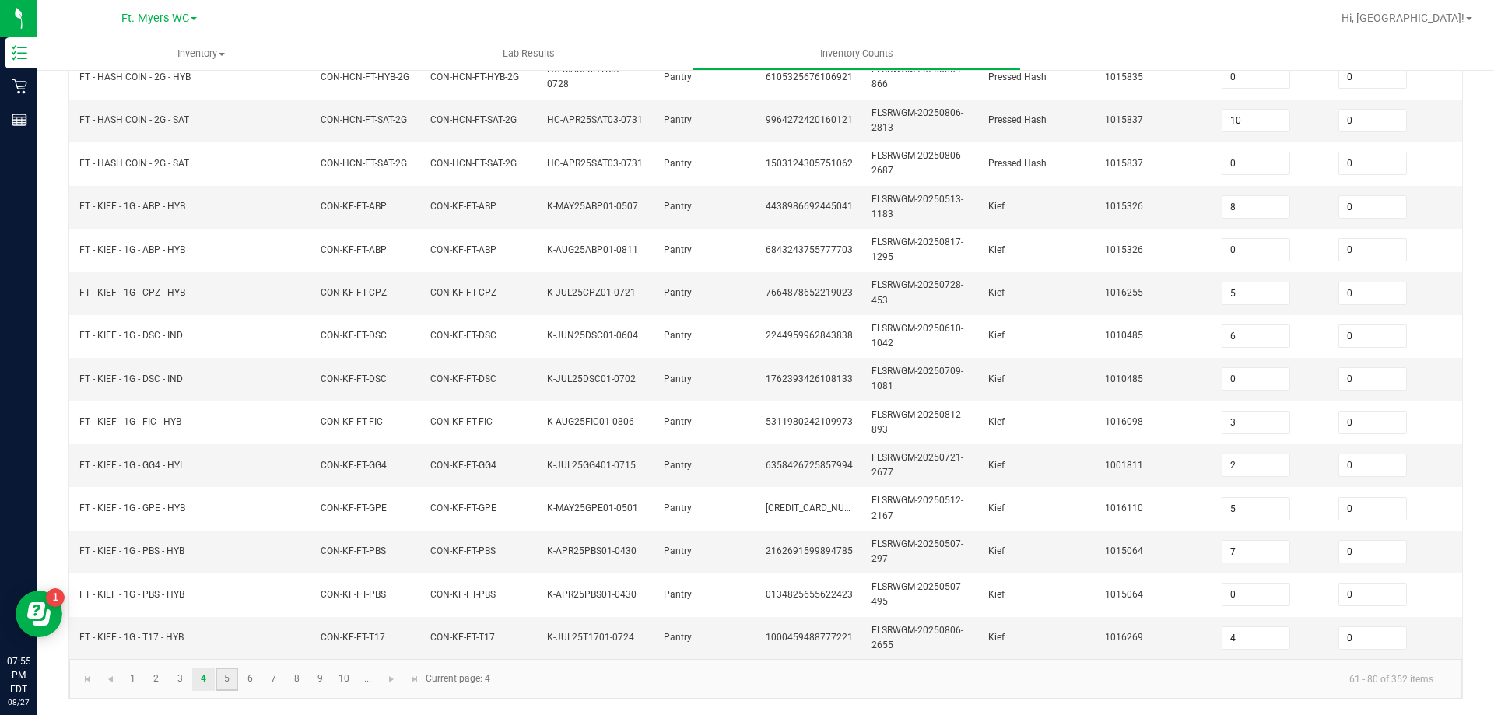
click at [222, 678] on link "5" at bounding box center [227, 679] width 23 height 23
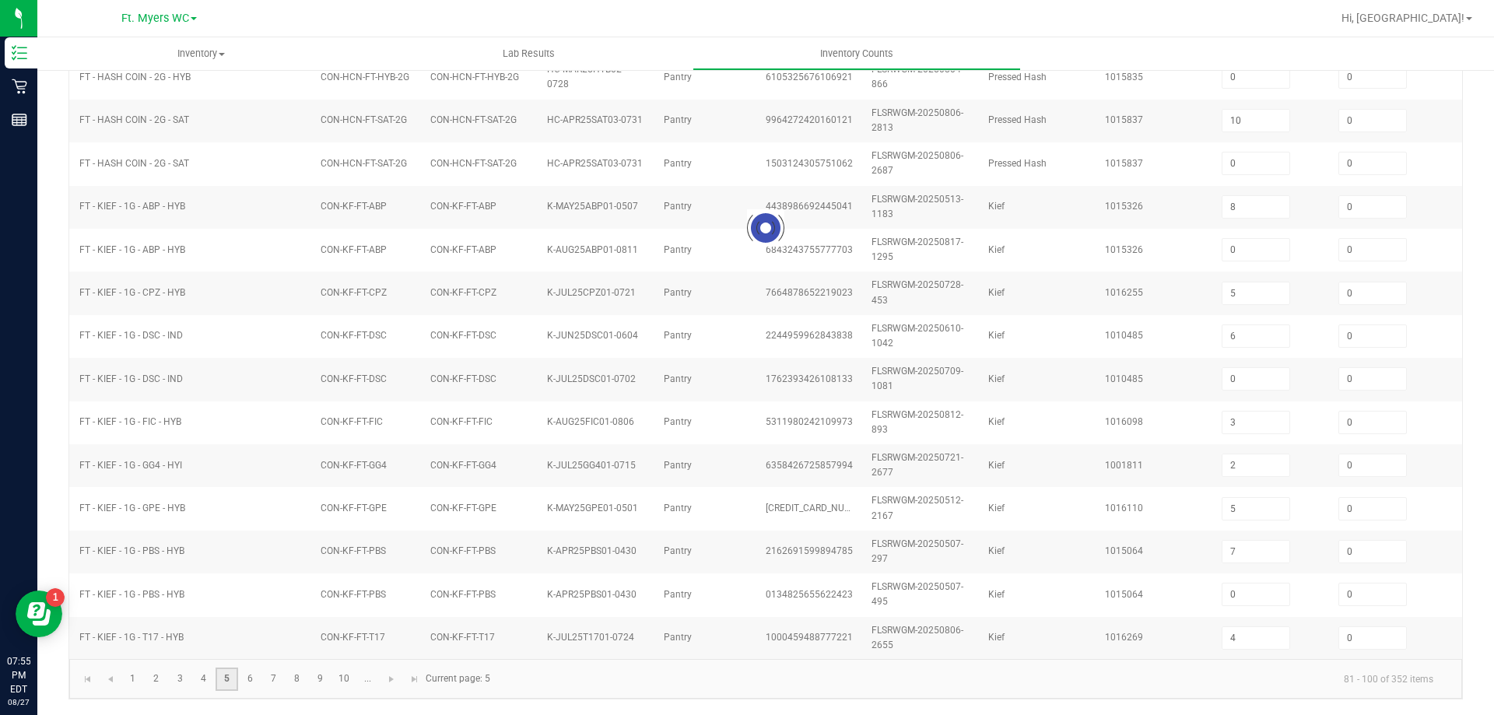
type input "15"
type input "2"
type input "13"
type input "5"
type input "15"
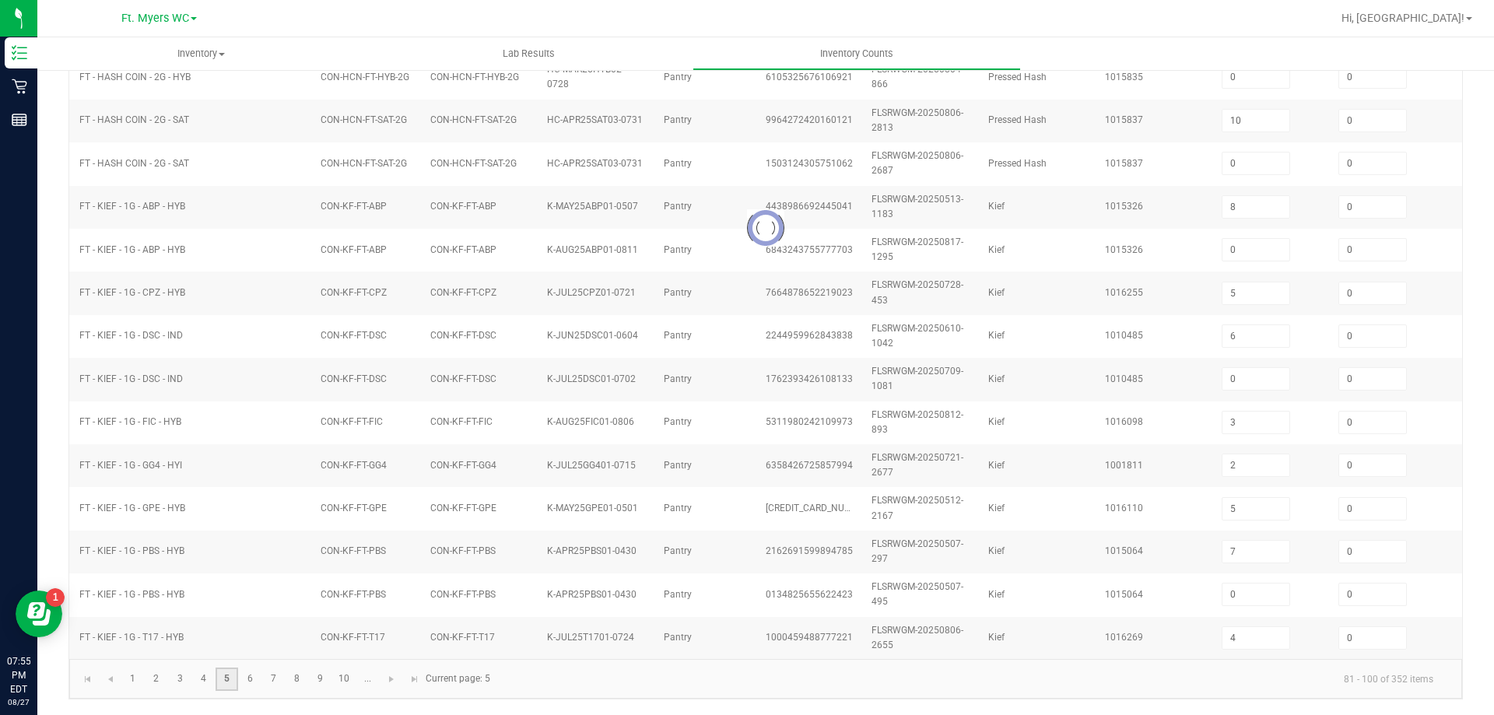
type input "4"
type input "20"
type input "24"
type input "13"
type input "12"
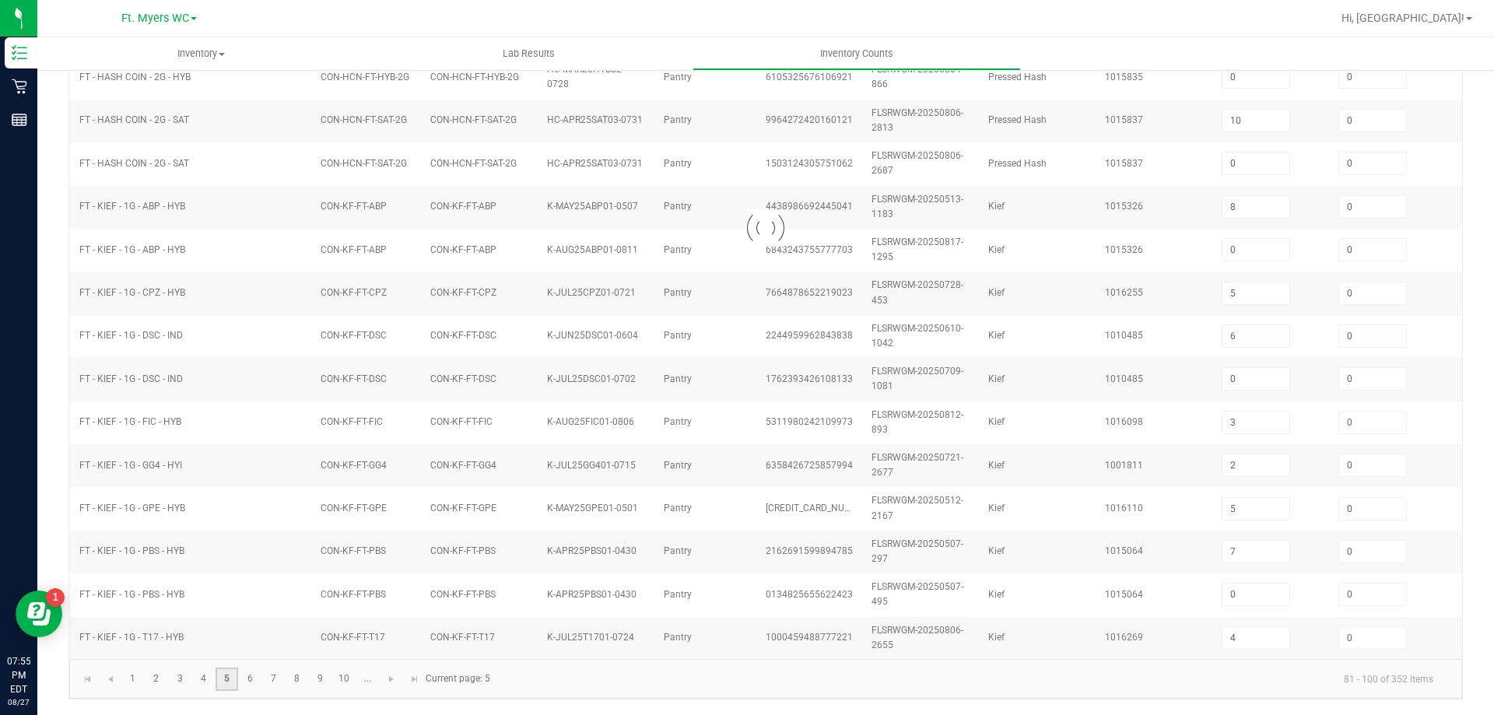
type input "0"
type input "25"
type input "23"
type input "13"
type input "2"
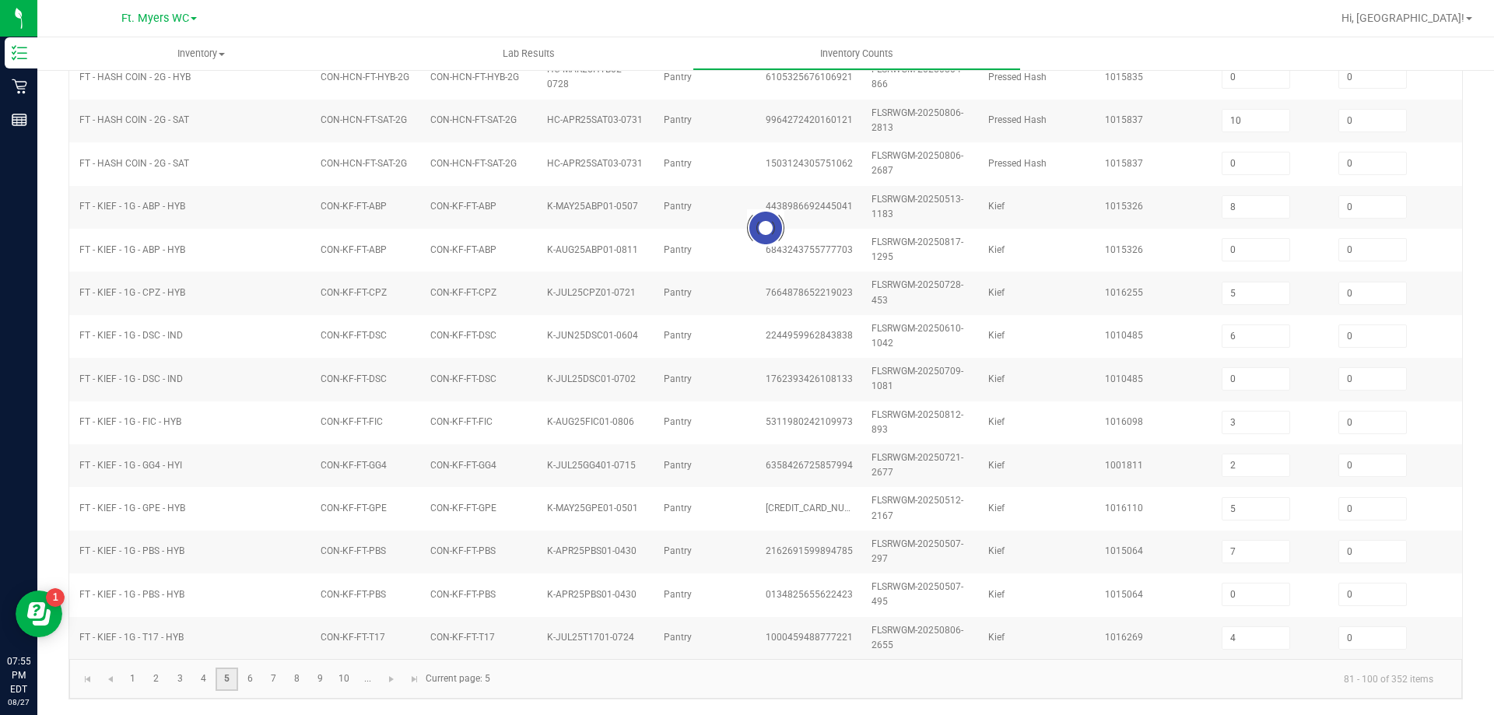
type input "2"
type input "8"
type input "0"
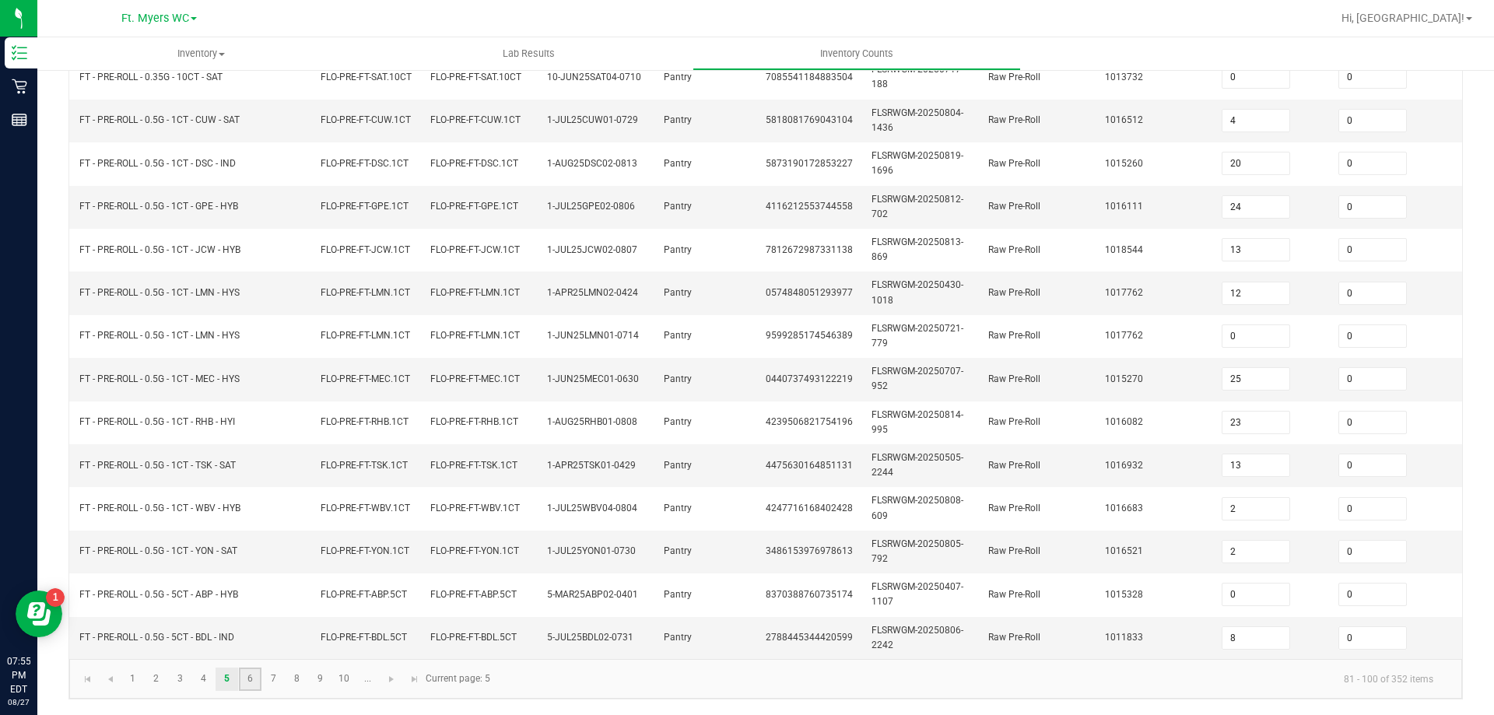
click at [258, 681] on link "6" at bounding box center [250, 679] width 23 height 23
type input "0"
type input "9"
type input "3"
type input "4"
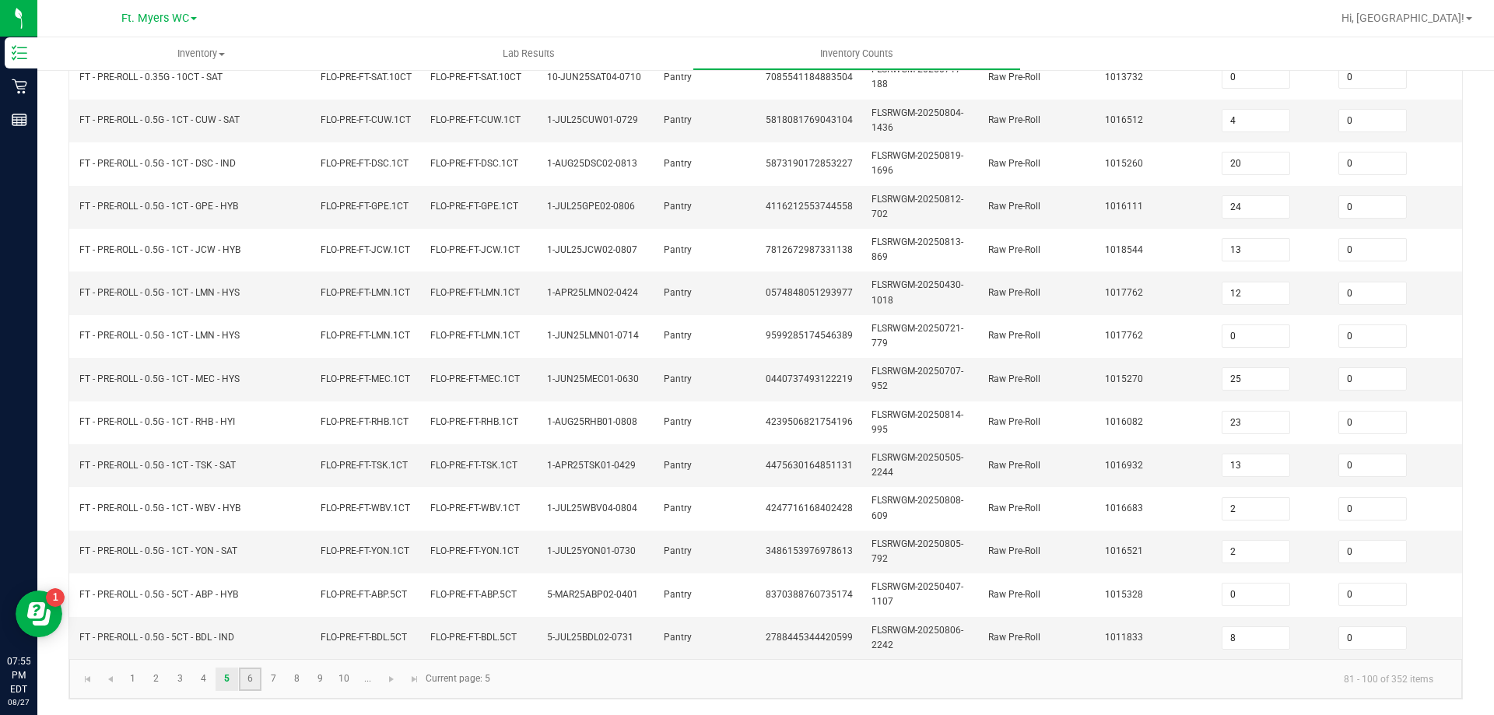
type input "7"
type input "0"
type input "1"
type input "7"
type input "3"
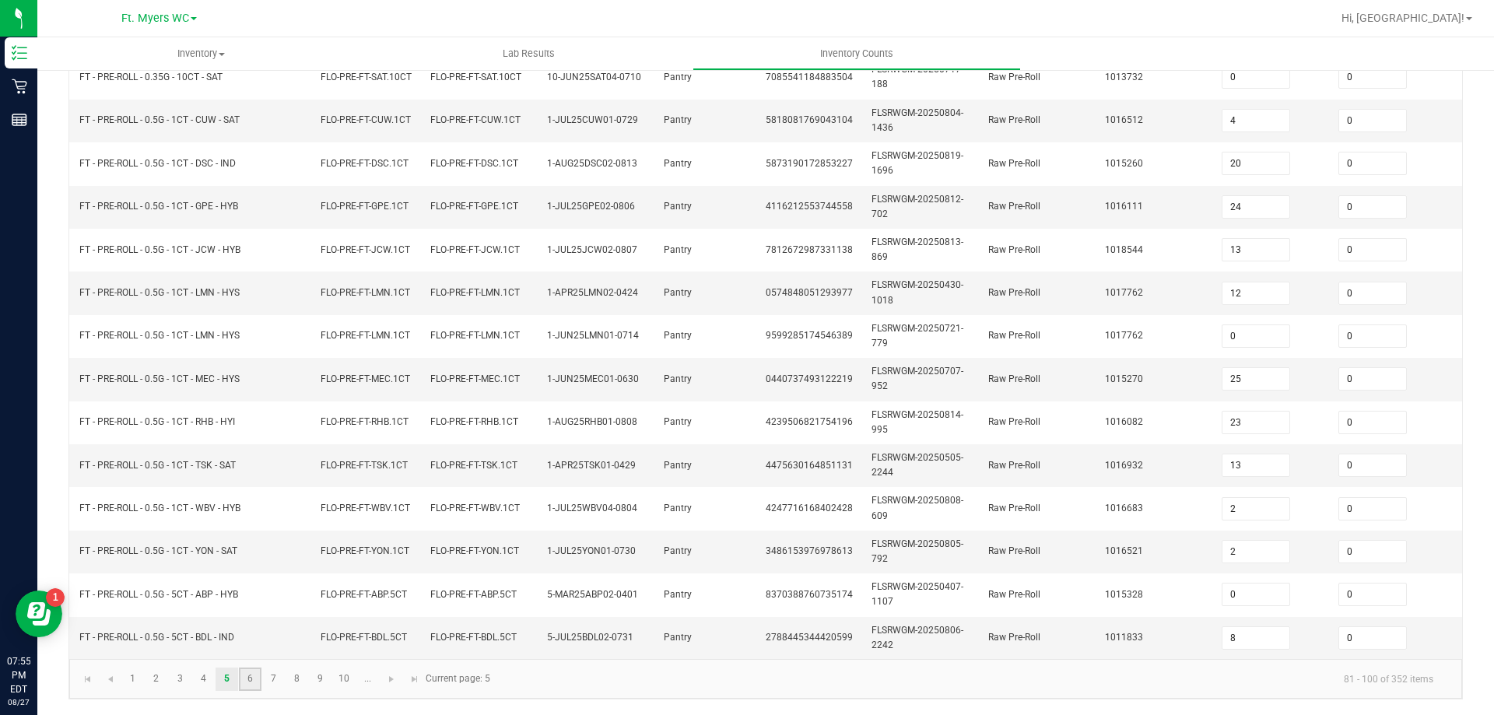
type input "12"
type input "9"
click at [272, 676] on link "7" at bounding box center [273, 679] width 23 height 23
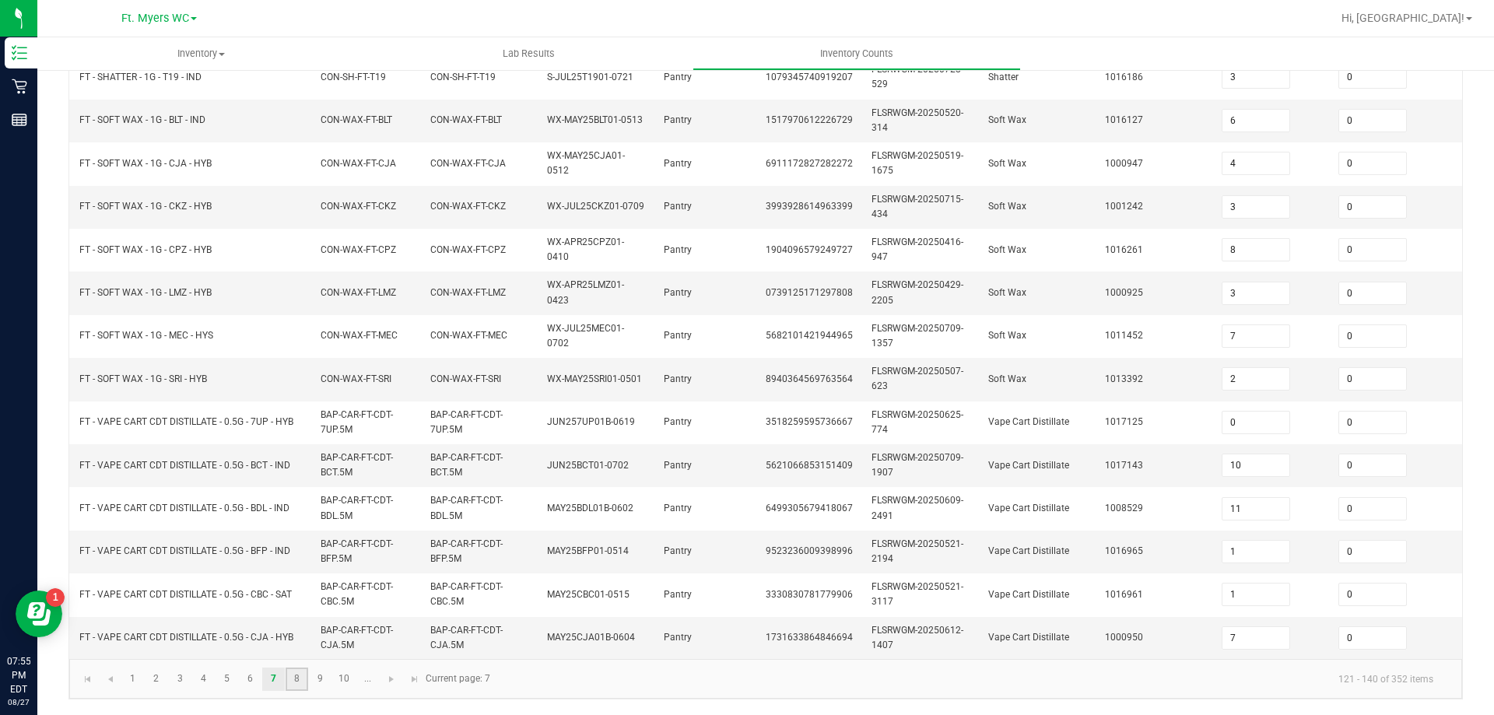
click at [300, 683] on link "8" at bounding box center [297, 679] width 23 height 23
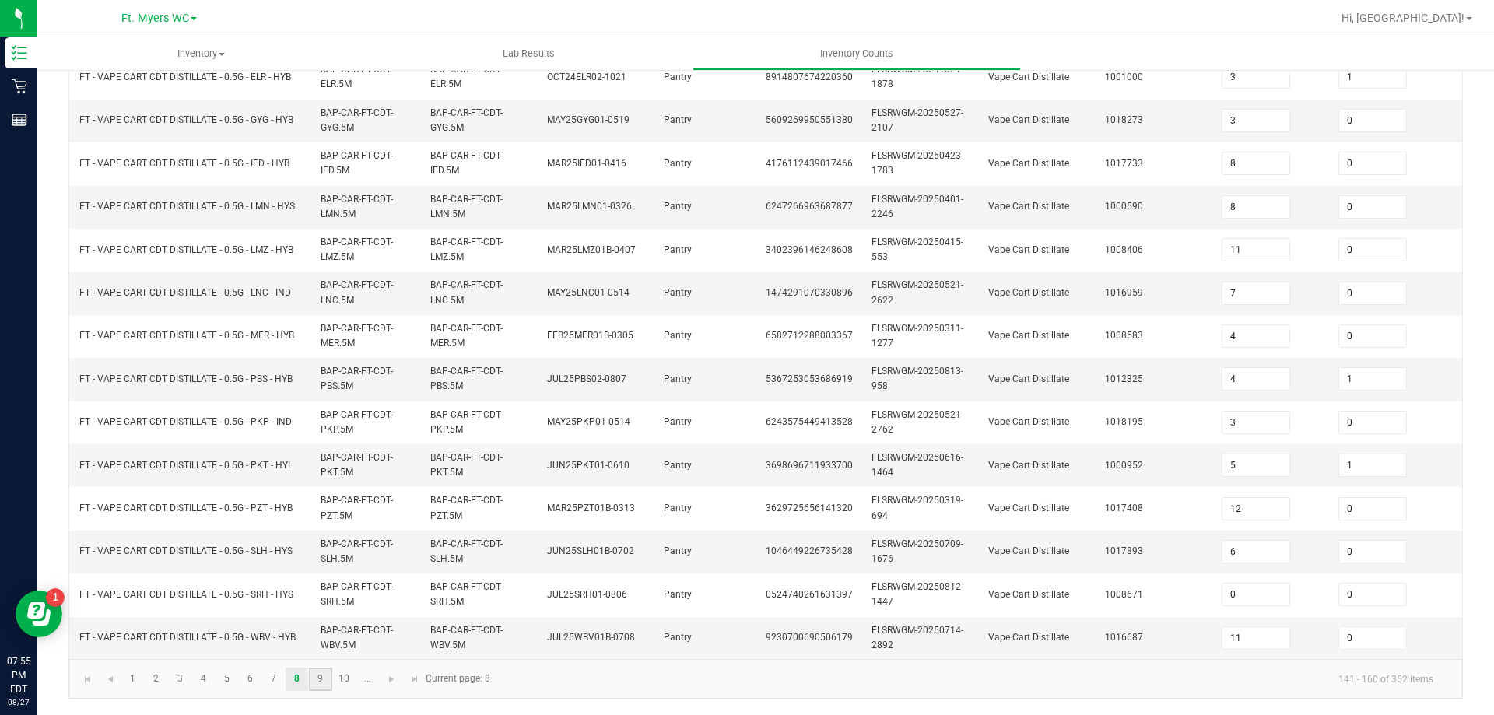
click at [322, 683] on link "9" at bounding box center [320, 679] width 23 height 23
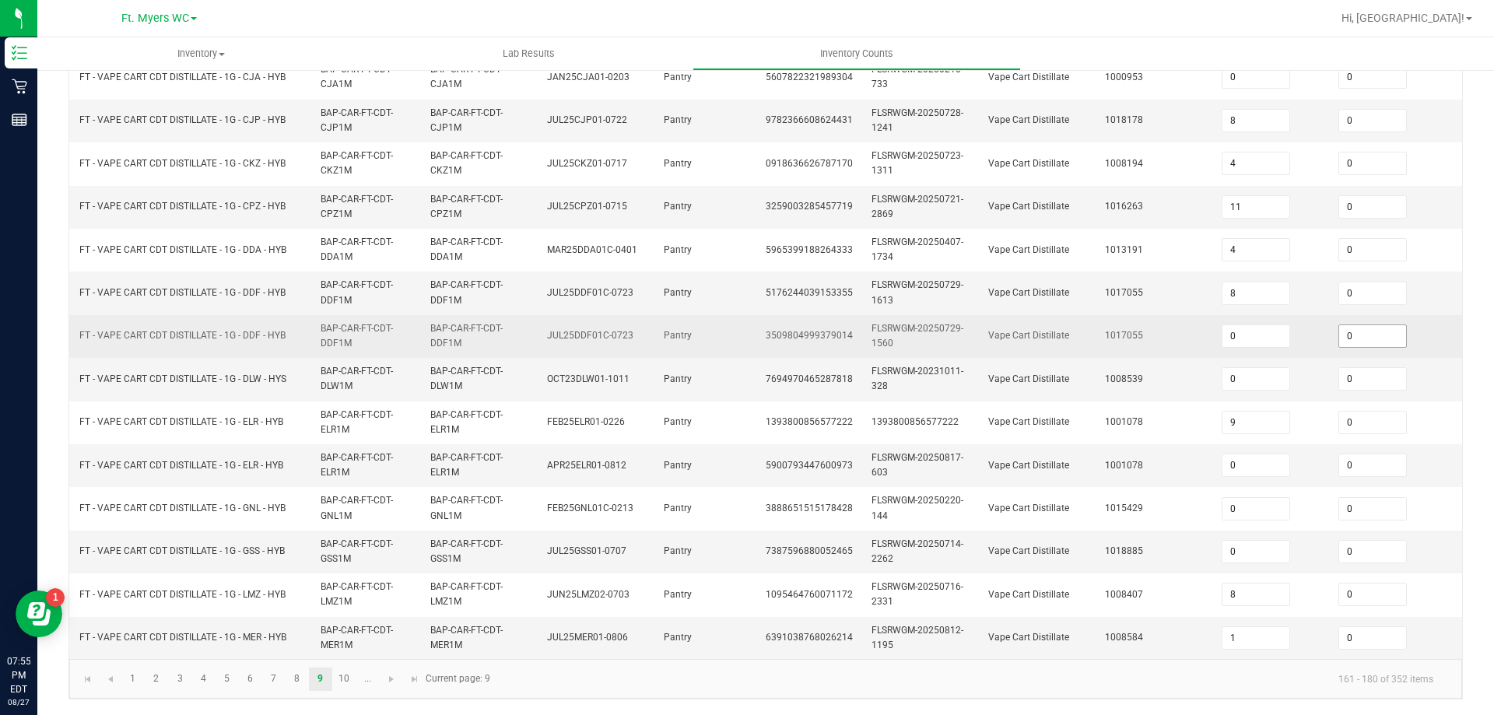
click at [1365, 328] on input "0" at bounding box center [1372, 336] width 67 height 22
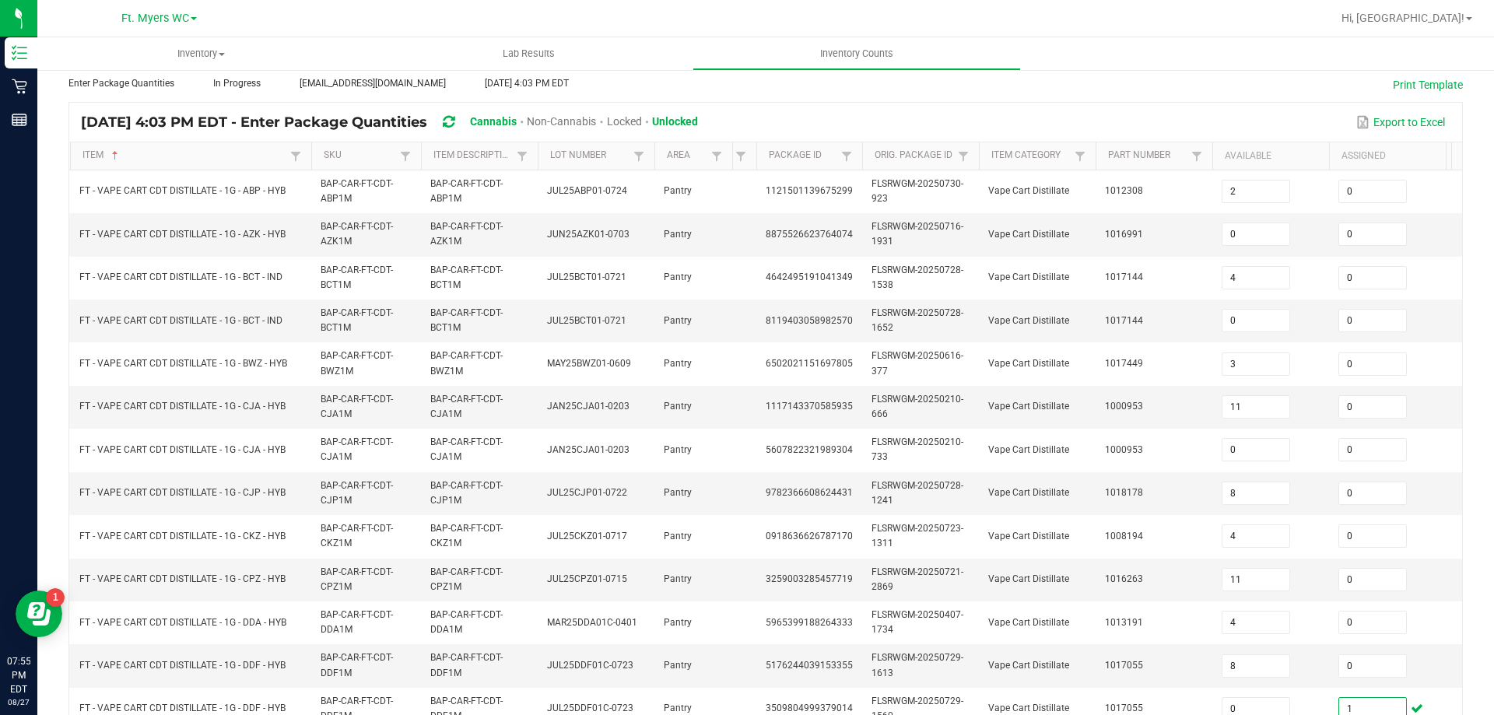
scroll to position [0, 0]
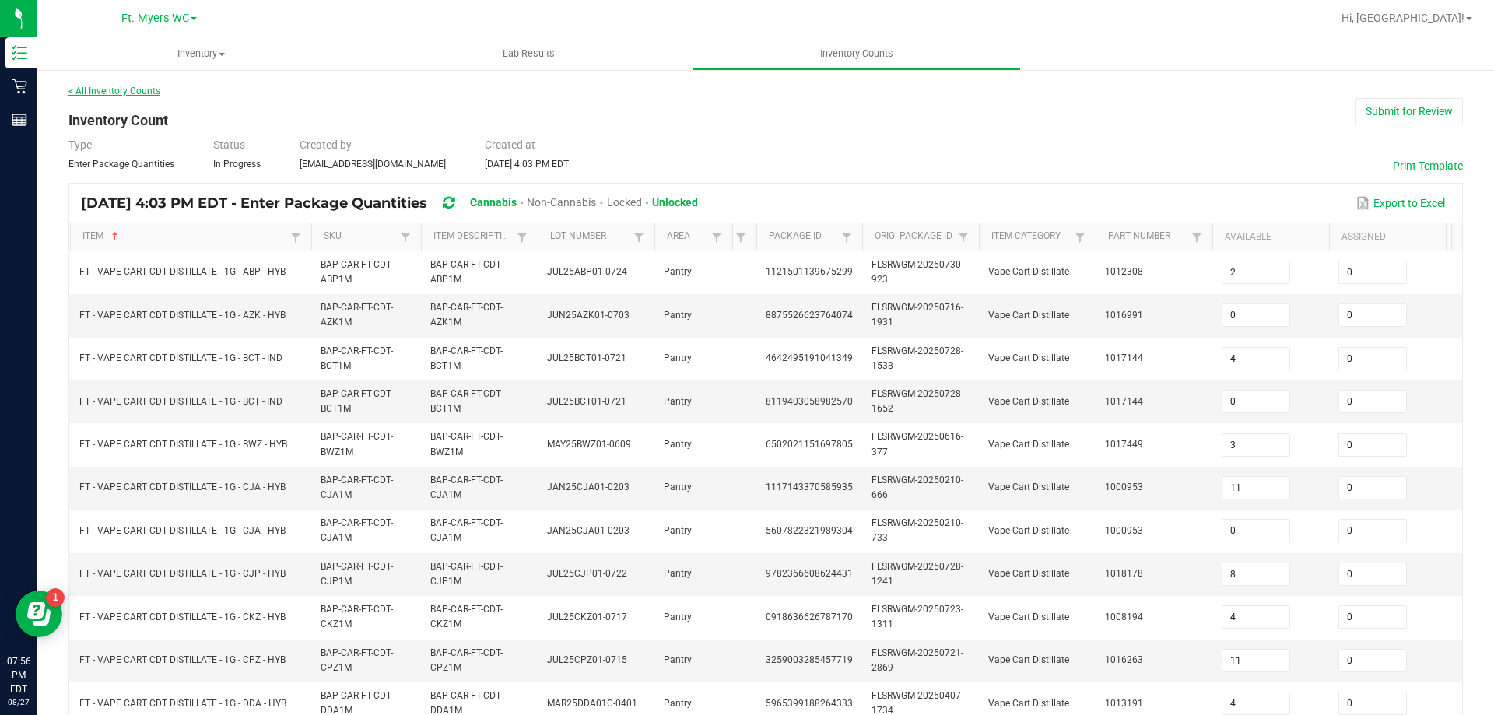
click at [85, 96] on link "< All Inventory Counts" at bounding box center [114, 91] width 92 height 11
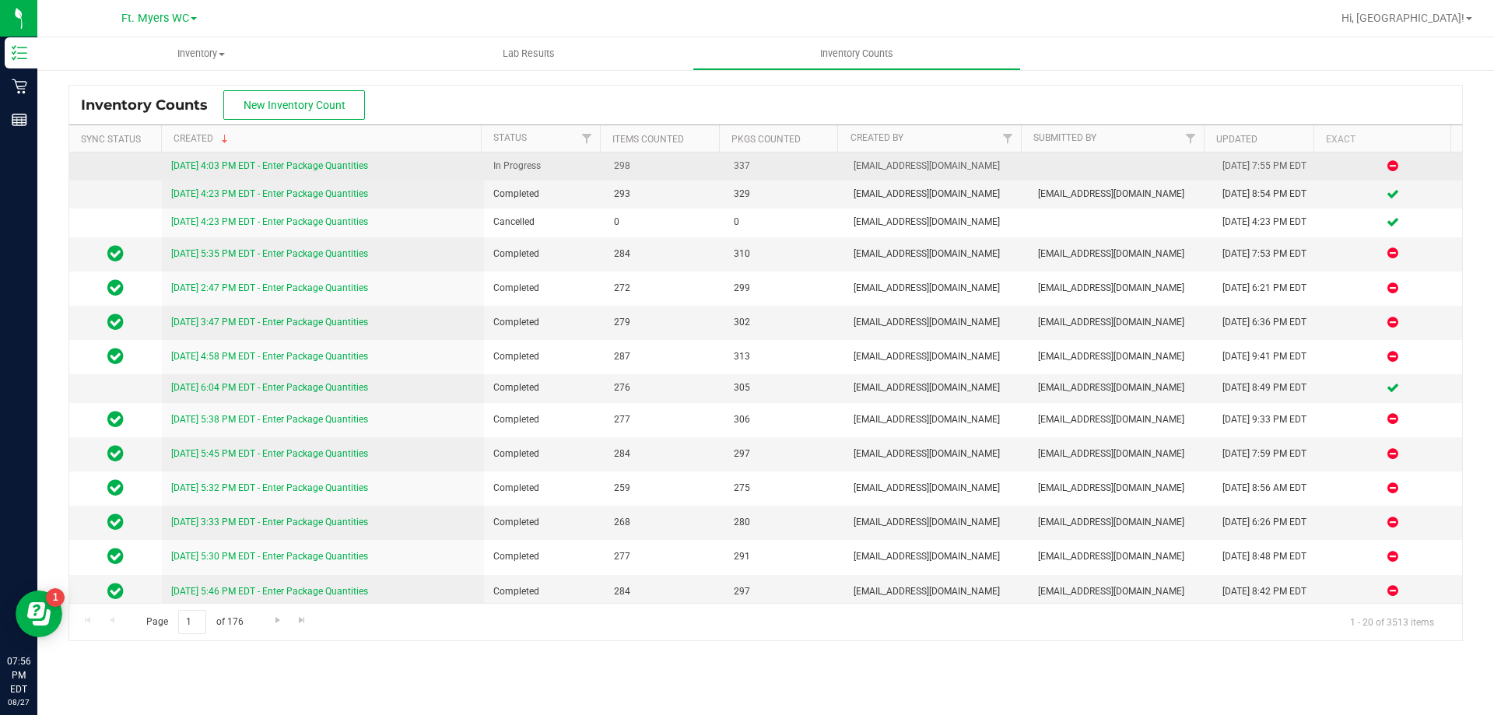
click at [327, 169] on link "[DATE] 4:03 PM EDT - Enter Package Quantities" at bounding box center [269, 165] width 197 height 11
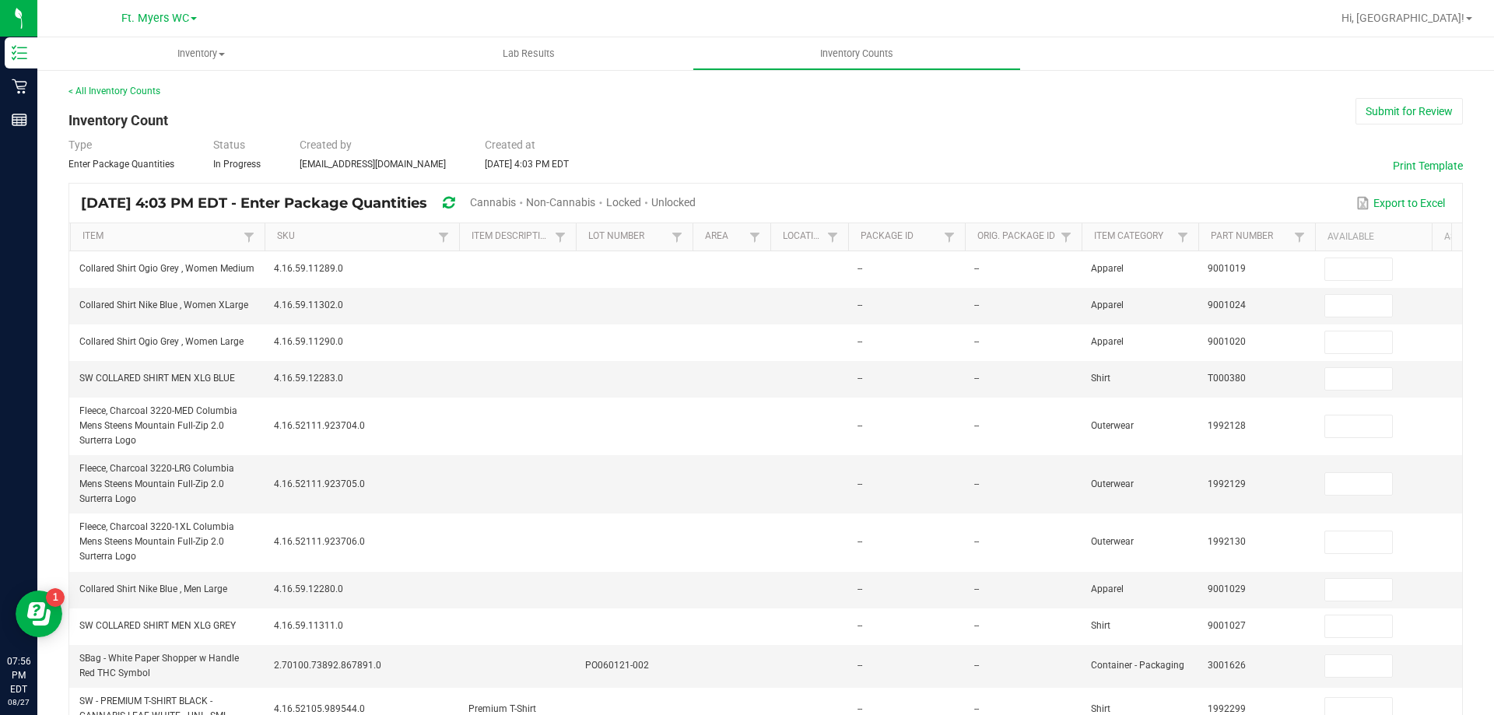
click at [696, 204] on span "Unlocked" at bounding box center [673, 202] width 44 height 12
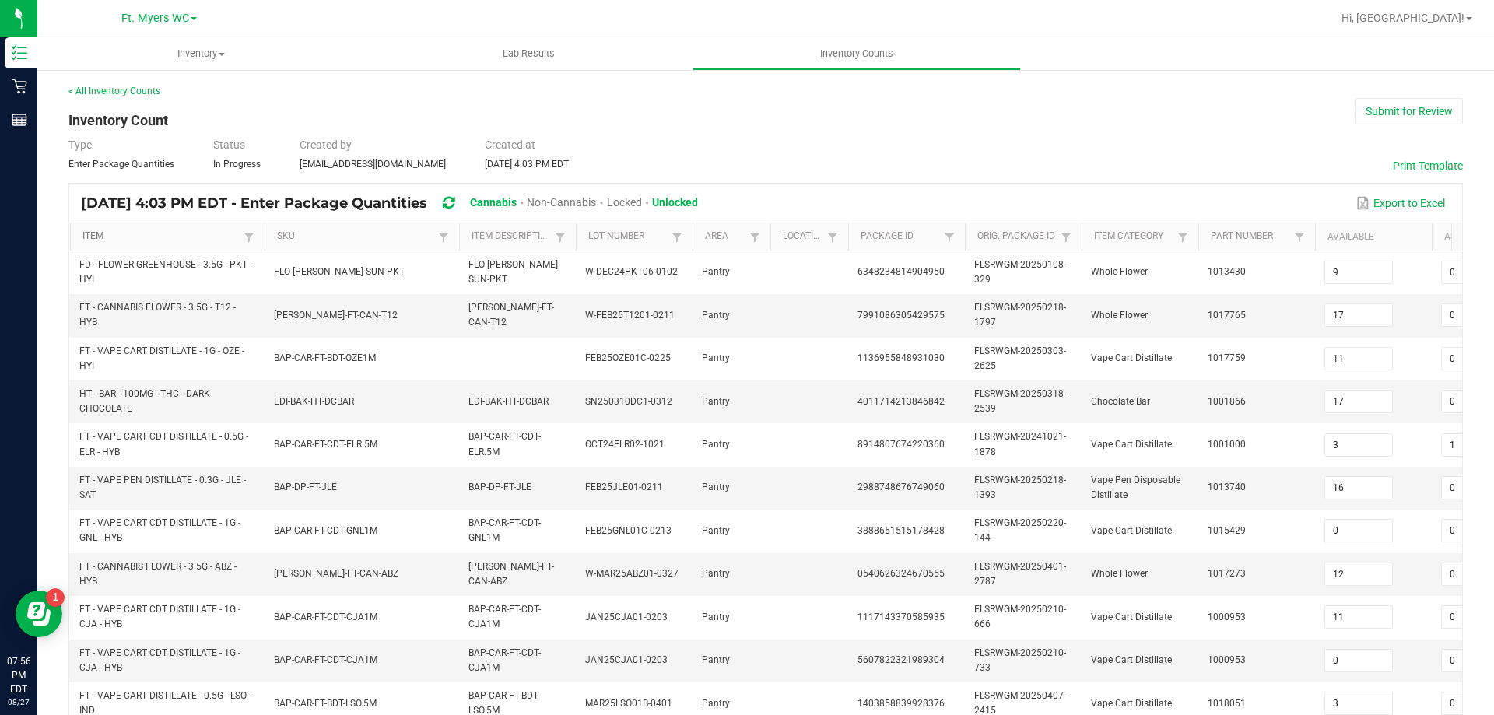
click at [104, 239] on link "Item" at bounding box center [160, 236] width 156 height 12
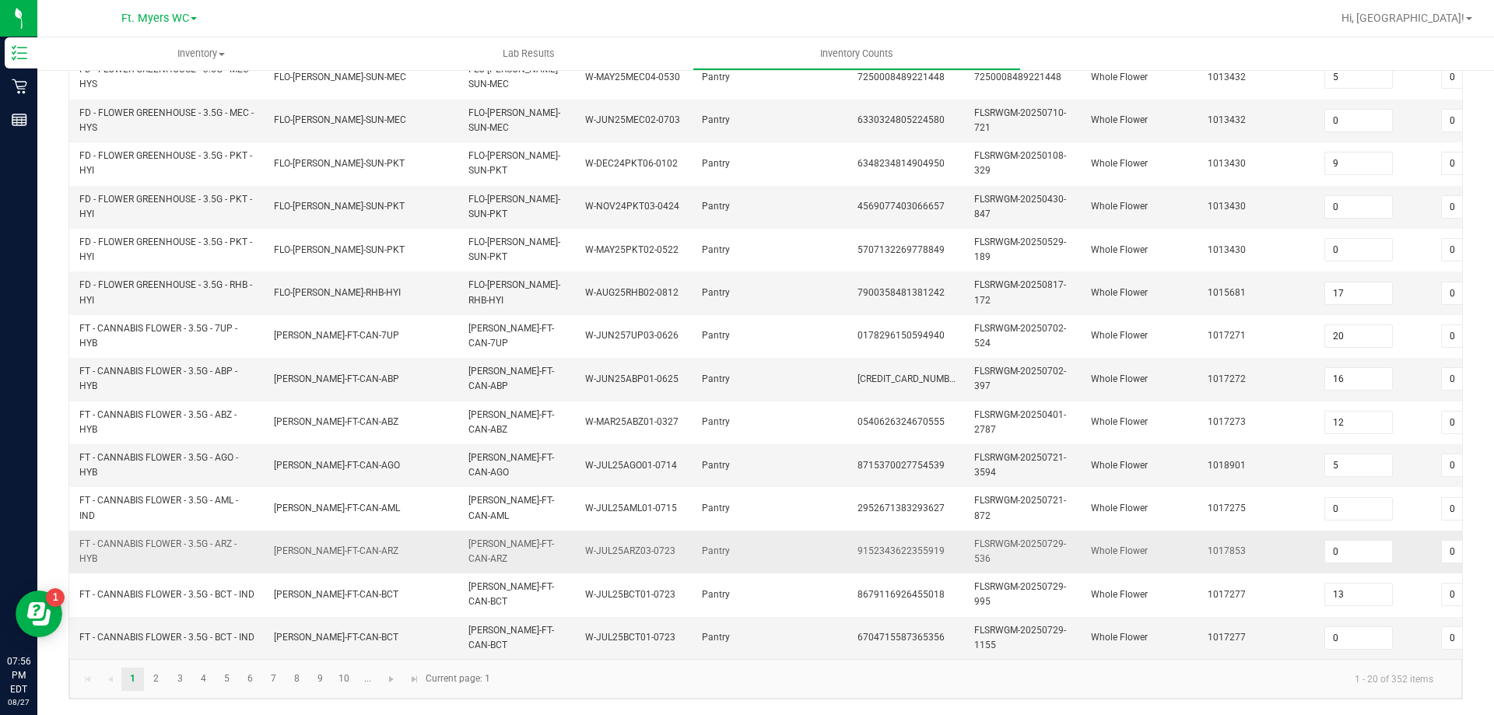
scroll to position [465, 0]
click at [151, 682] on link "2" at bounding box center [156, 679] width 23 height 23
click at [184, 686] on link "3" at bounding box center [180, 679] width 23 height 23
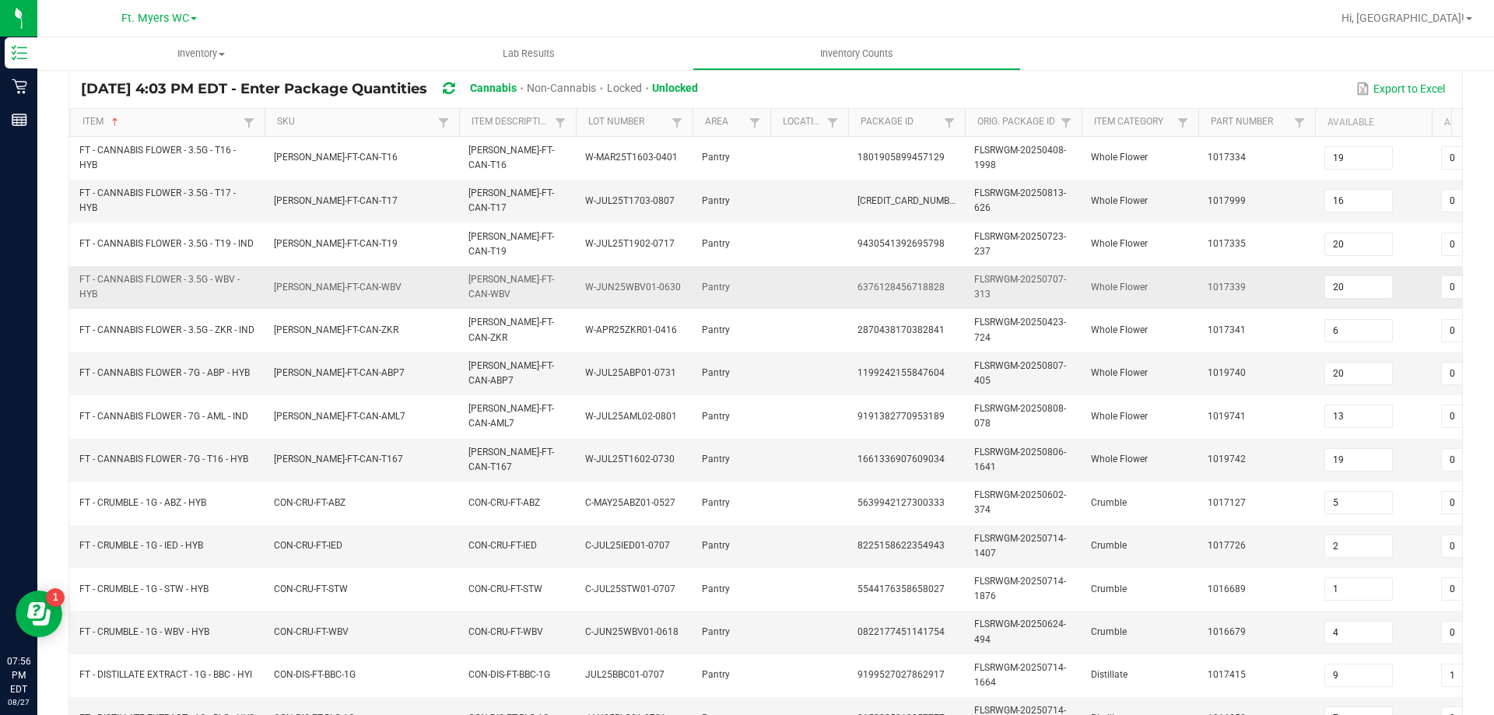
scroll to position [76, 0]
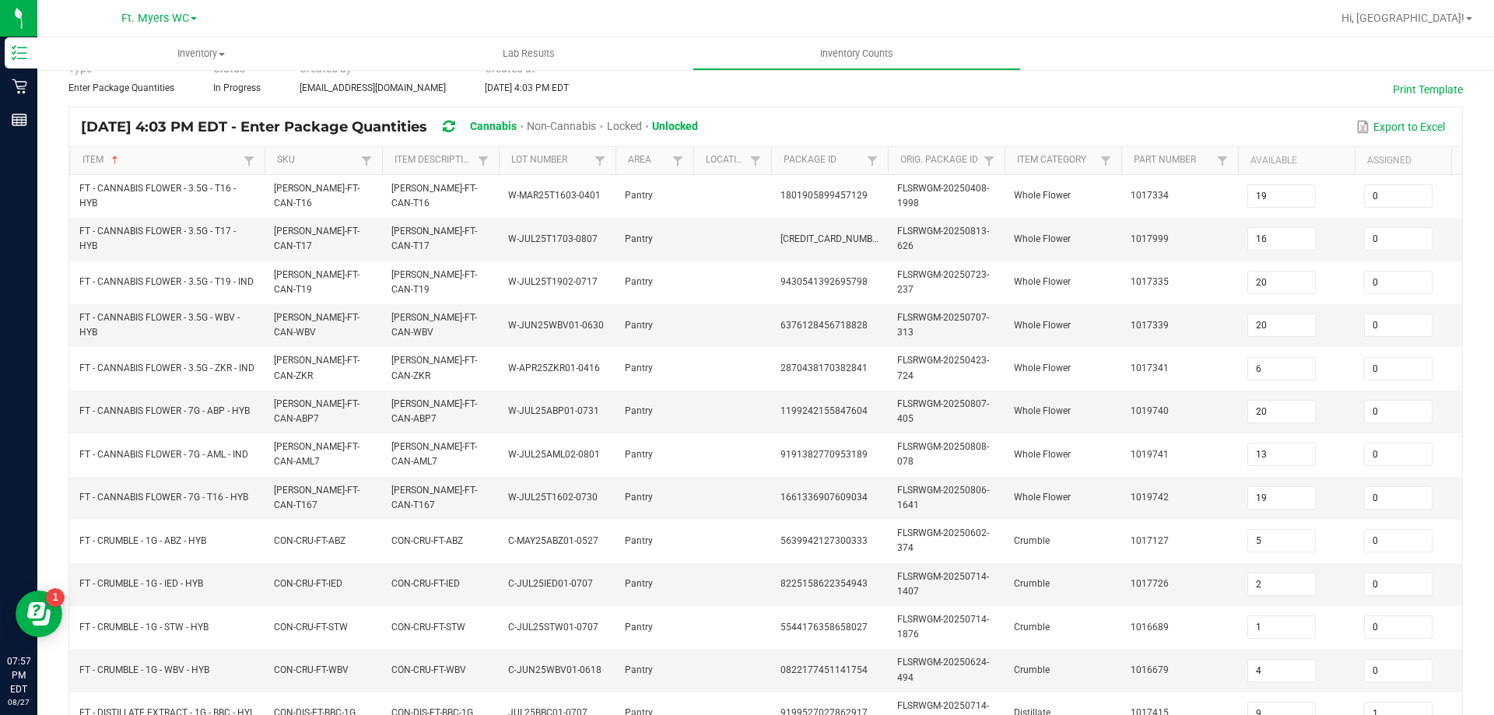
click at [381, 190] on div "Item Sorted Ascending SKU Item Description Lot Number Area Location Package Id …" at bounding box center [765, 591] width 1393 height 889
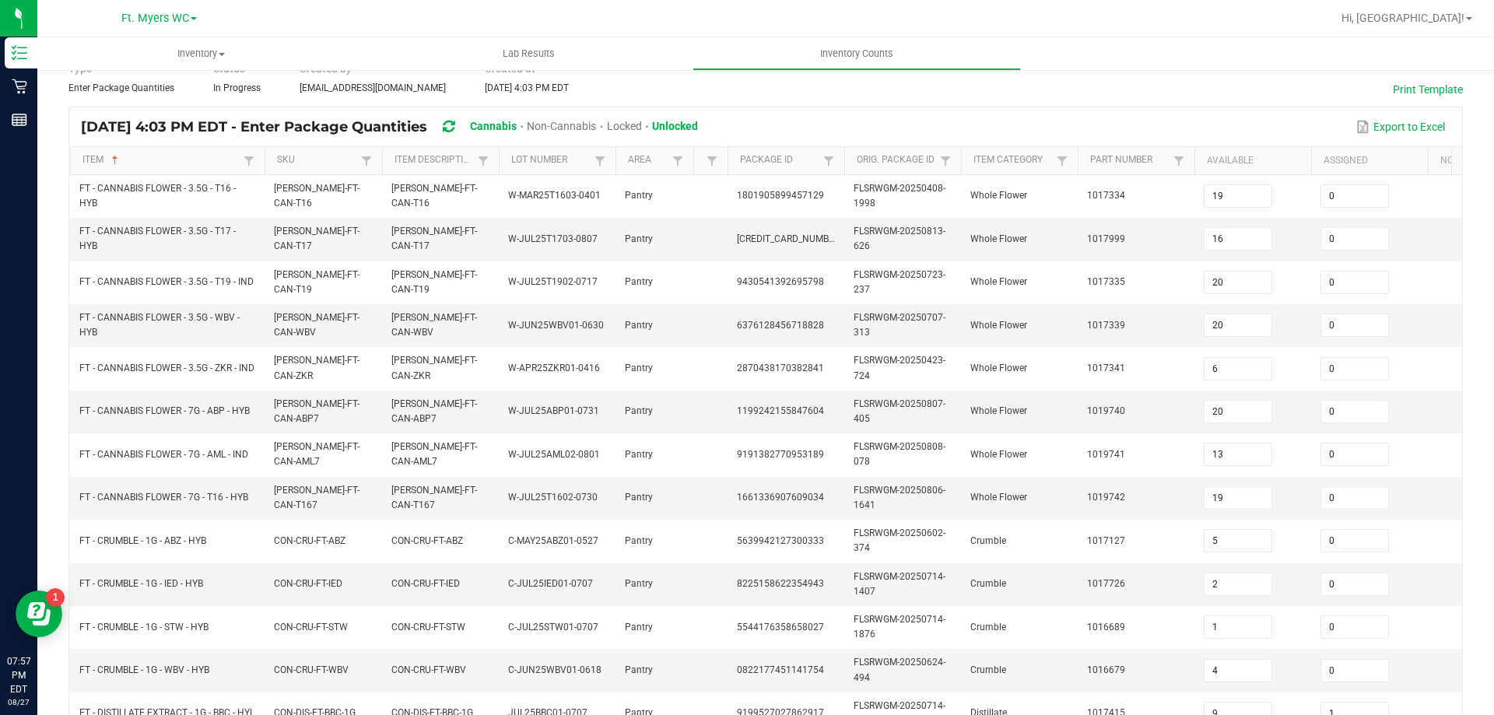
click at [727, 174] on span at bounding box center [725, 282] width 5 height 271
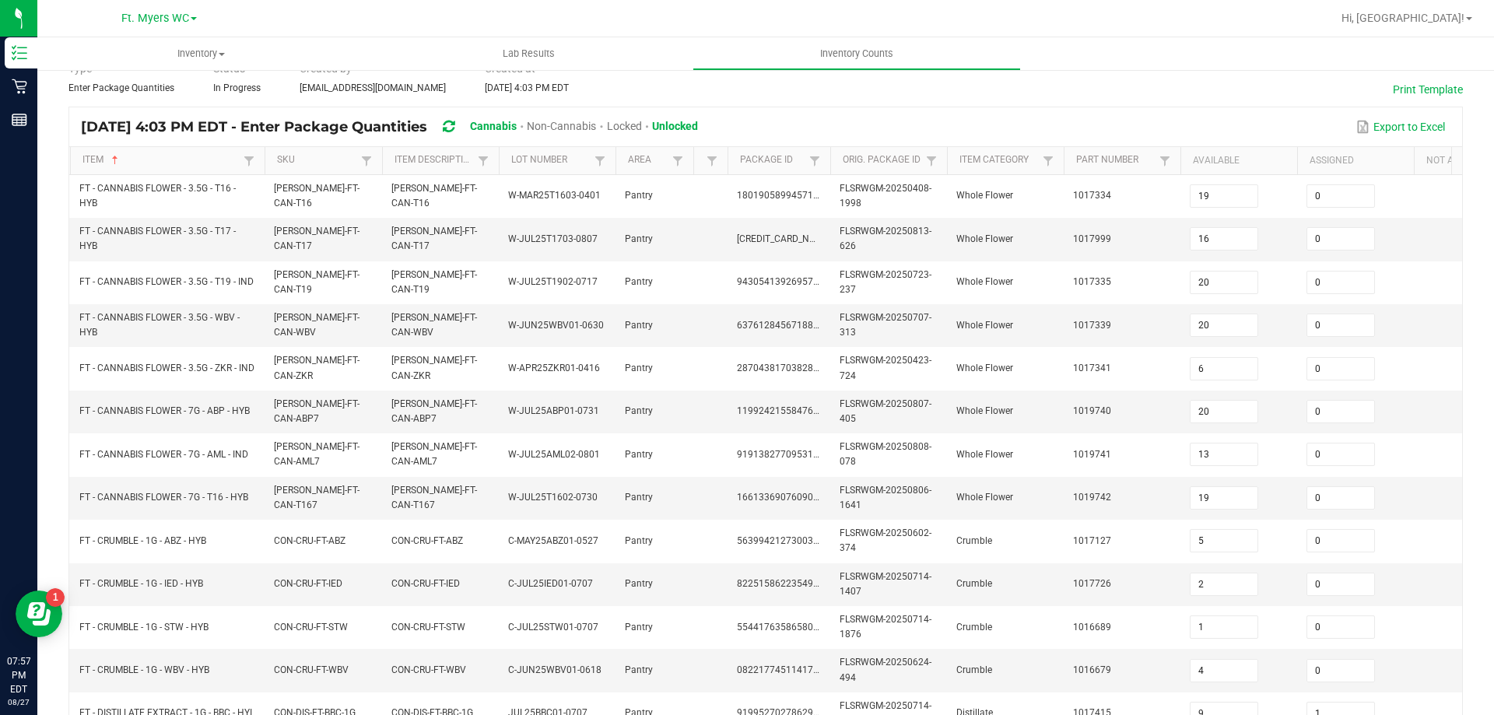
click at [830, 160] on span at bounding box center [828, 282] width 5 height 271
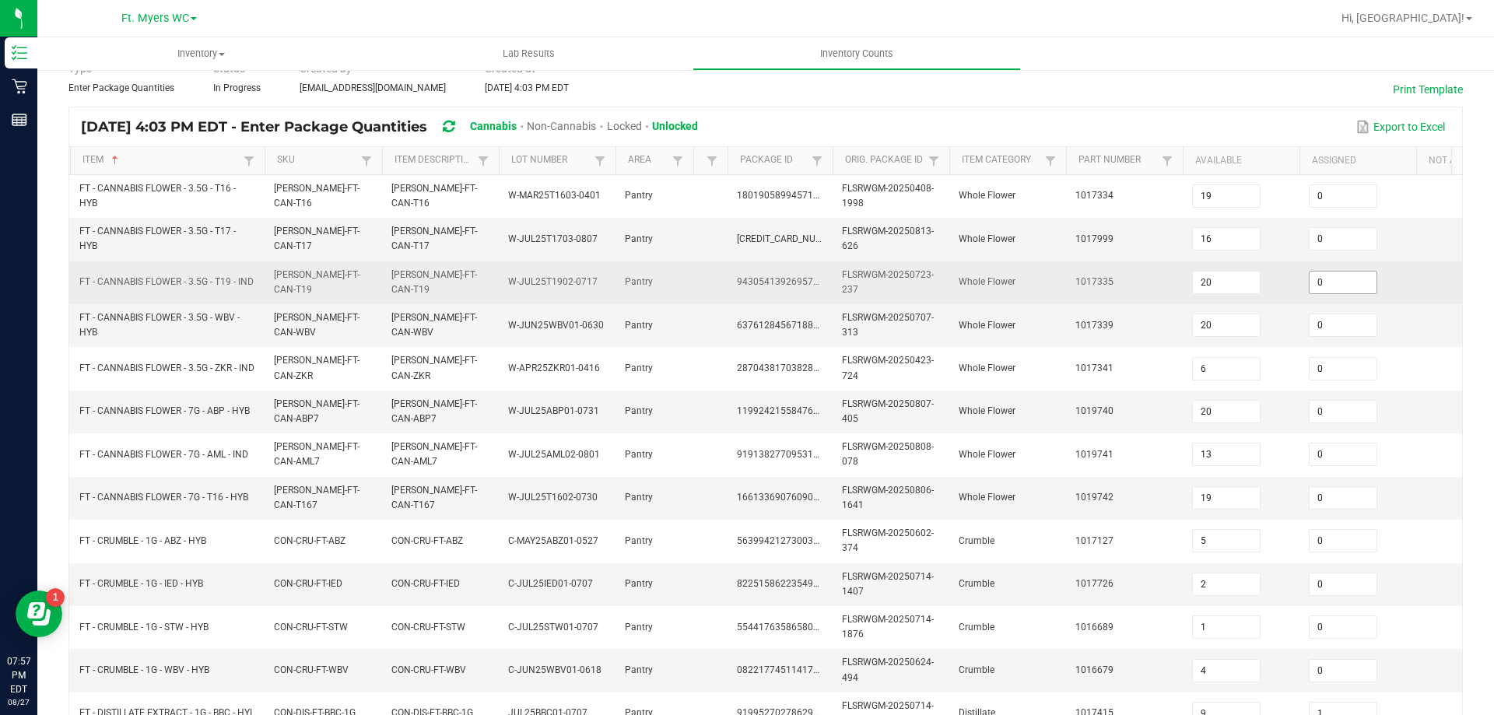
click at [1350, 277] on input "0" at bounding box center [1343, 283] width 67 height 22
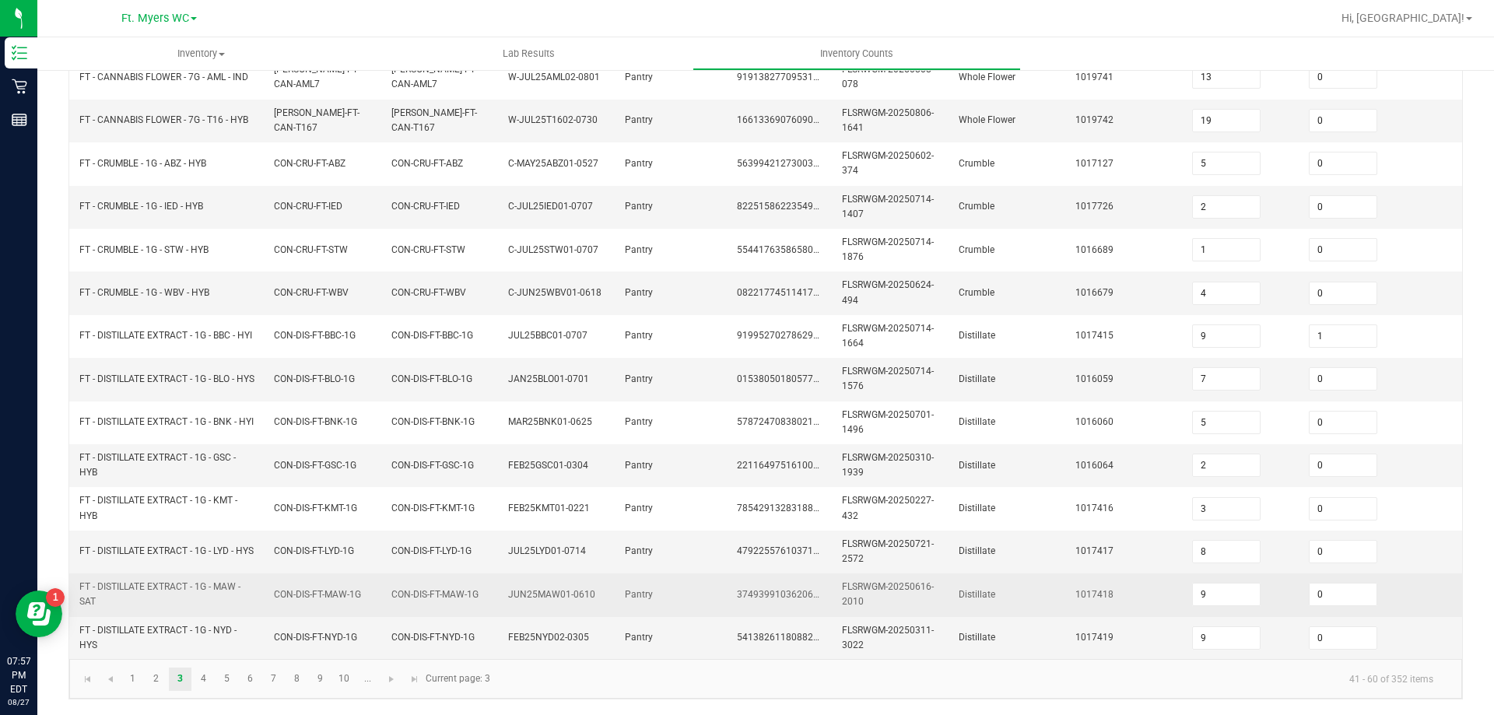
scroll to position [465, 0]
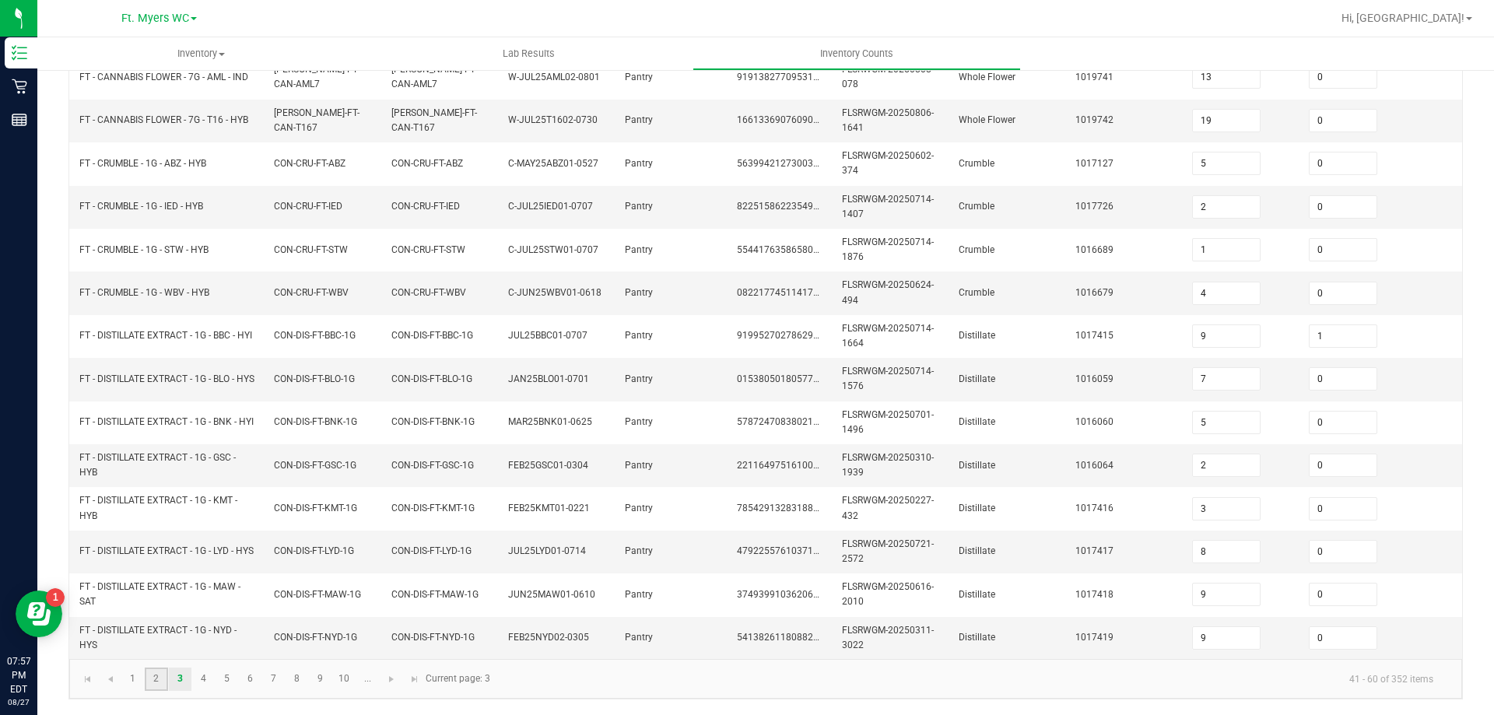
click at [155, 682] on link "2" at bounding box center [156, 679] width 23 height 23
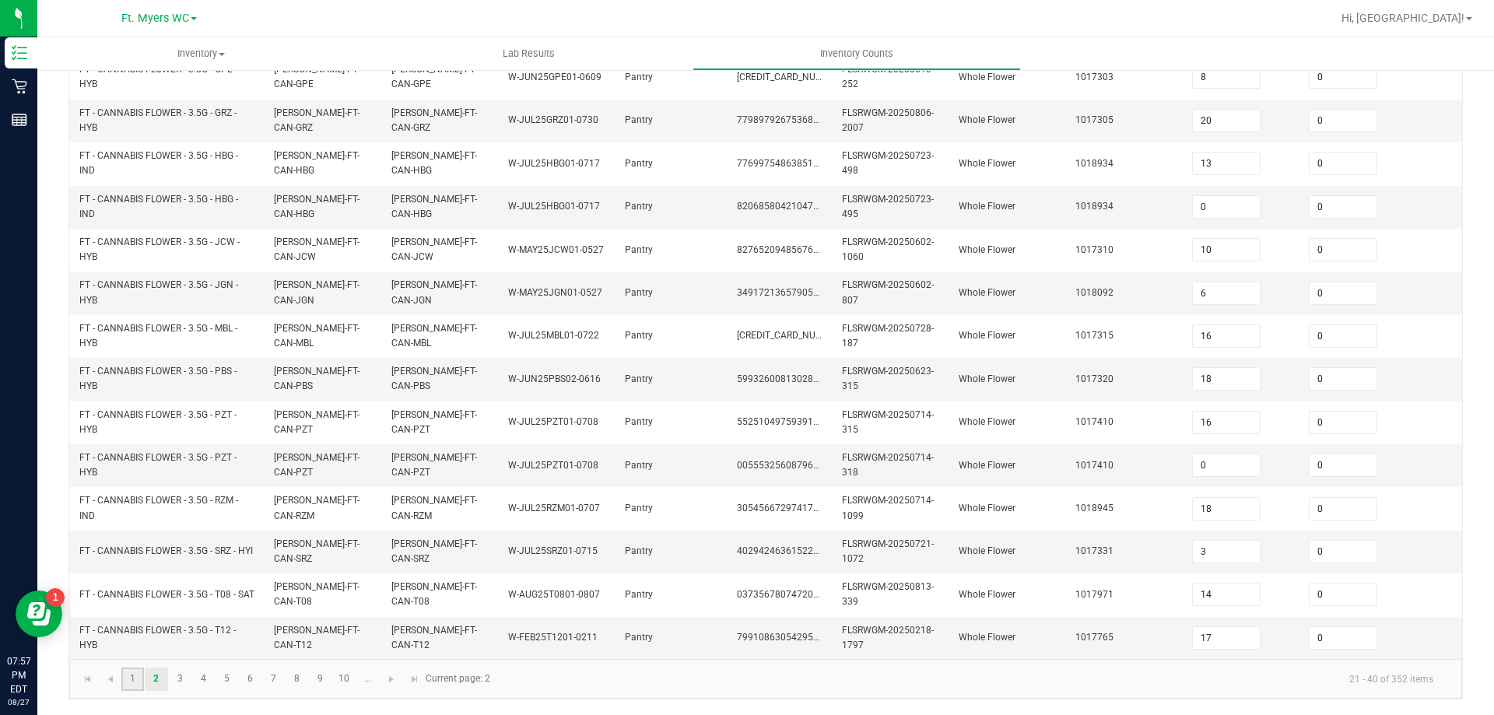
click at [135, 680] on link "1" at bounding box center [132, 679] width 23 height 23
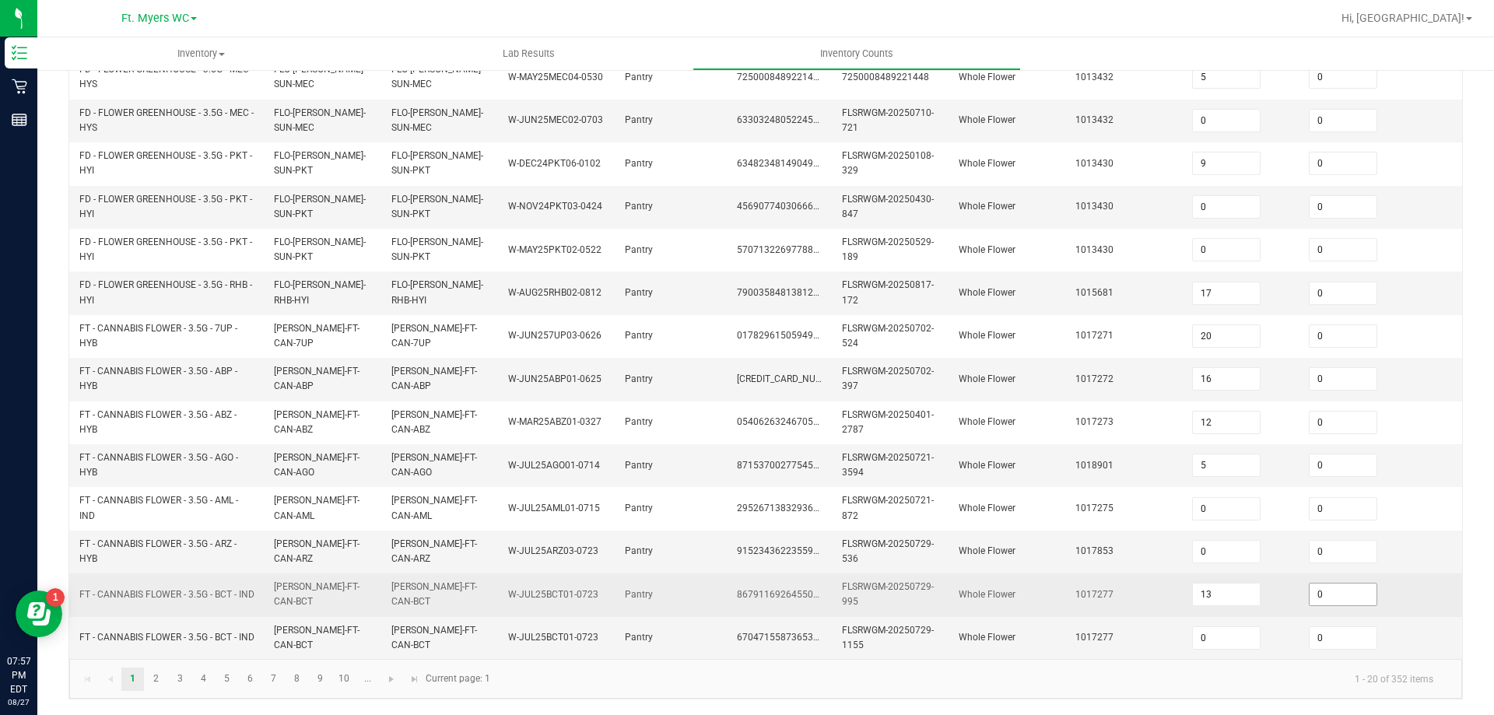
click at [1346, 585] on input "0" at bounding box center [1343, 595] width 67 height 22
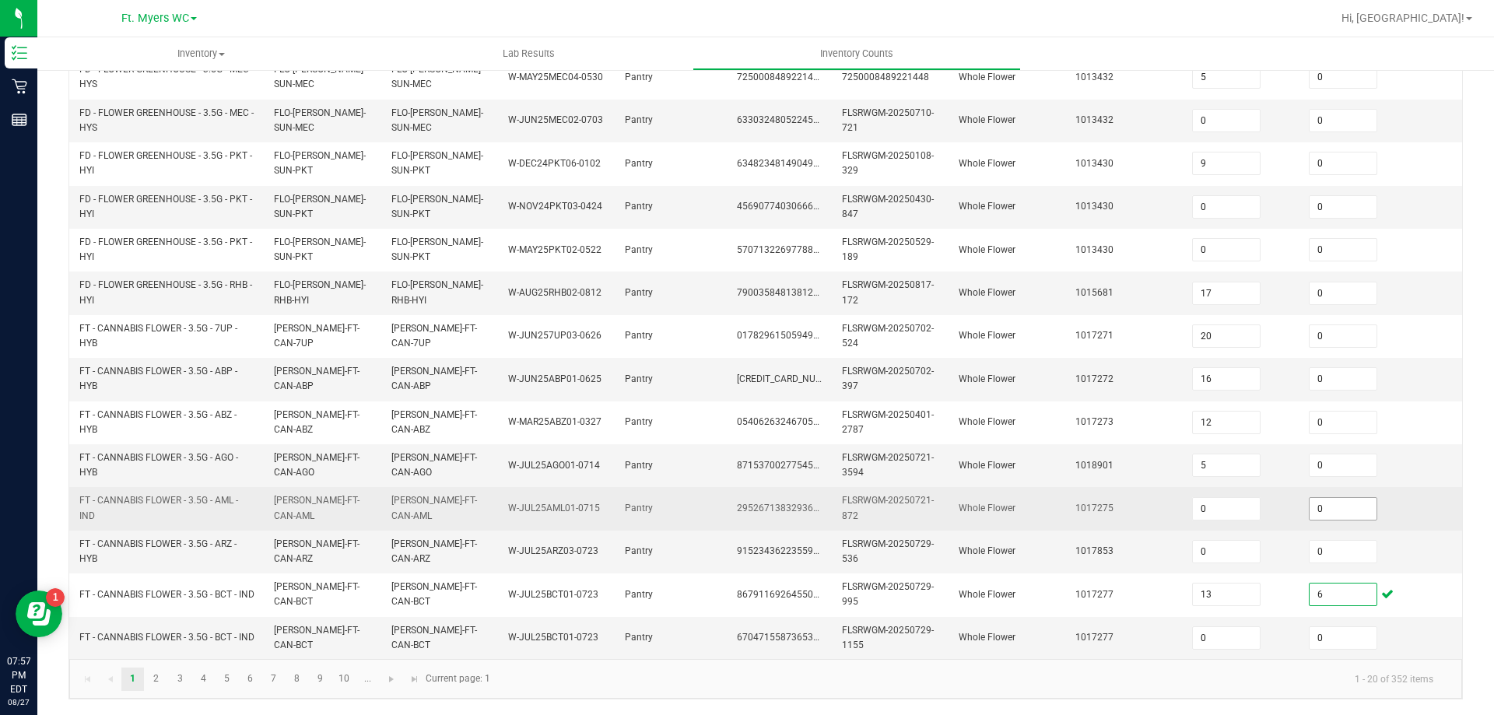
click at [1348, 507] on input "0" at bounding box center [1343, 509] width 67 height 22
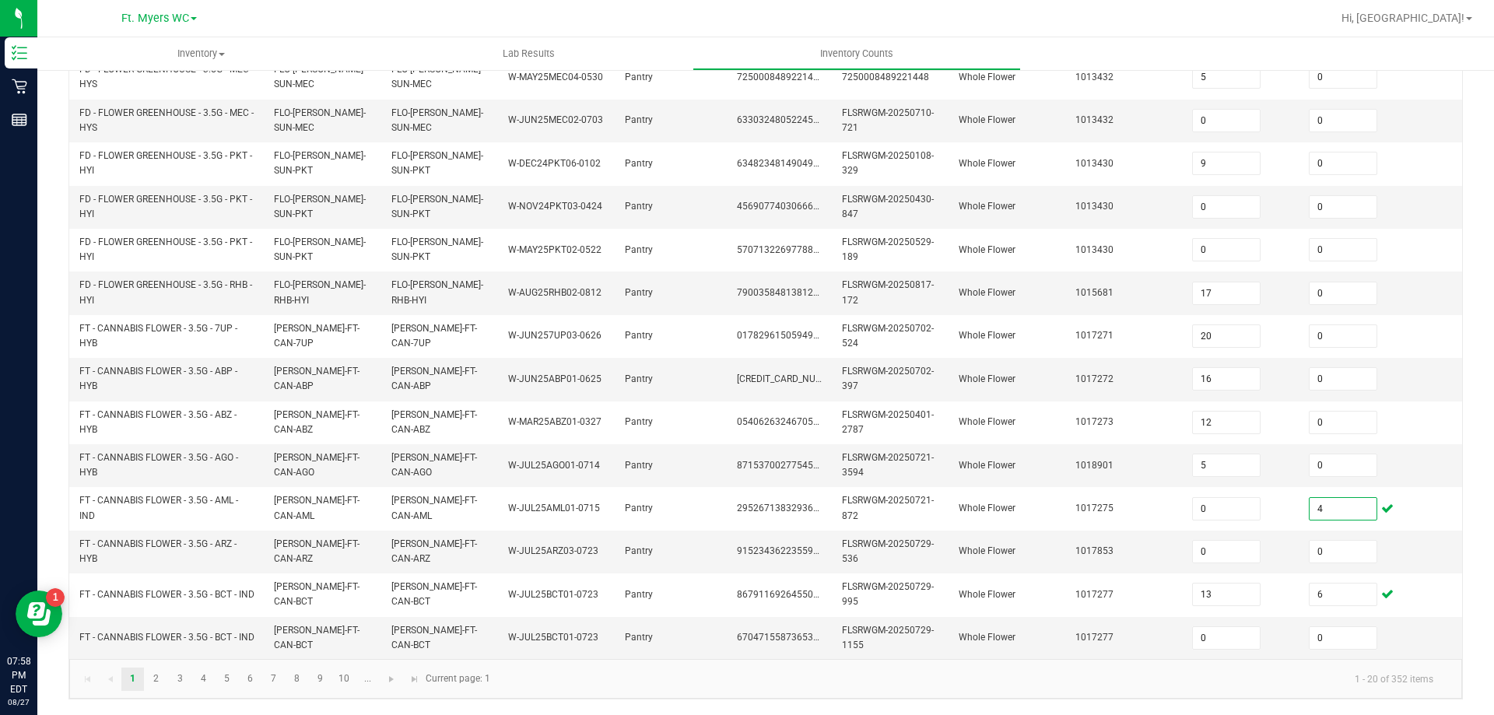
click at [1459, 495] on div "< All Inventory Counts Inventory Count Submit for Review Type Enter Package Qua…" at bounding box center [765, 165] width 1457 height 1100
click at [322, 688] on link "9" at bounding box center [320, 679] width 23 height 23
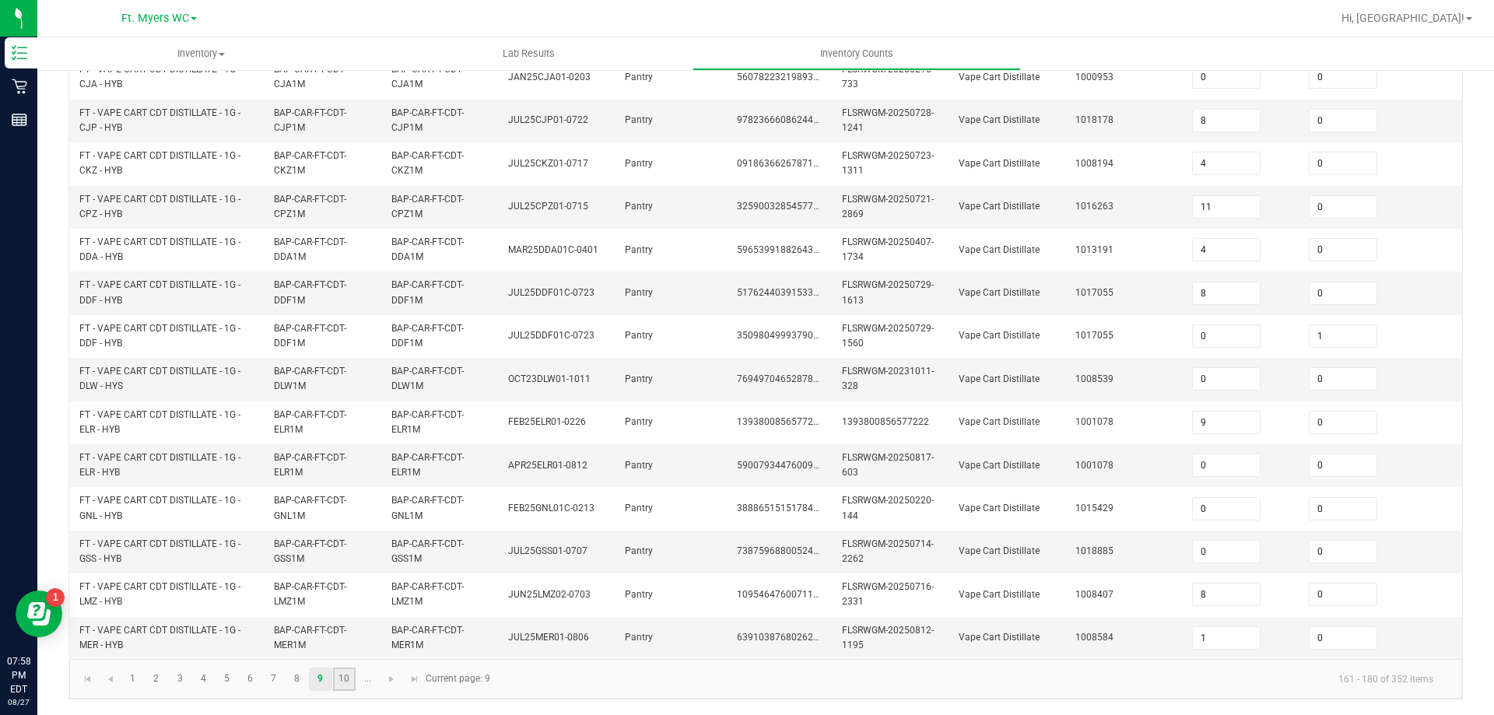
click at [340, 671] on link "10" at bounding box center [344, 679] width 23 height 23
click at [399, 687] on link at bounding box center [392, 679] width 23 height 23
click at [345, 676] on span "Go to the next page" at bounding box center [344, 679] width 12 height 12
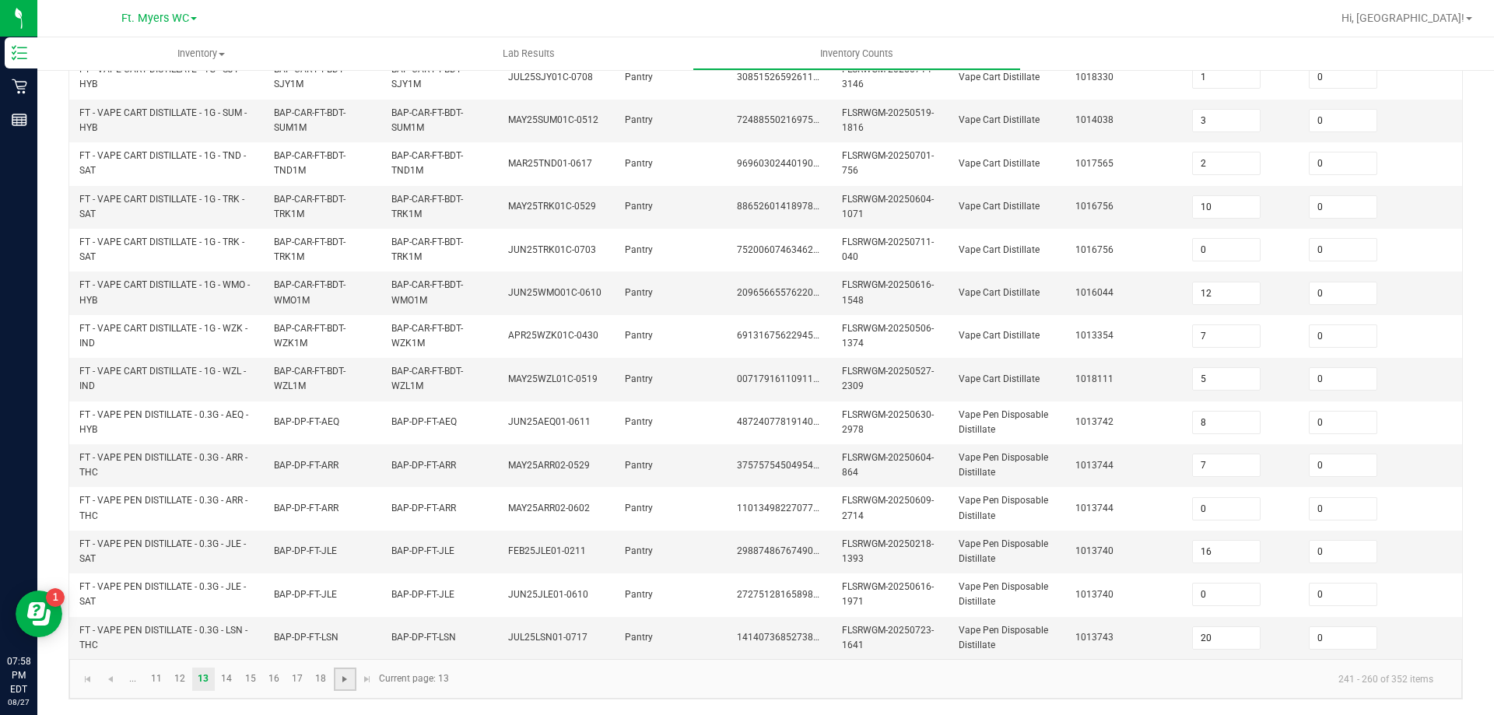
click at [345, 676] on span "Go to the next page" at bounding box center [344, 679] width 12 height 12
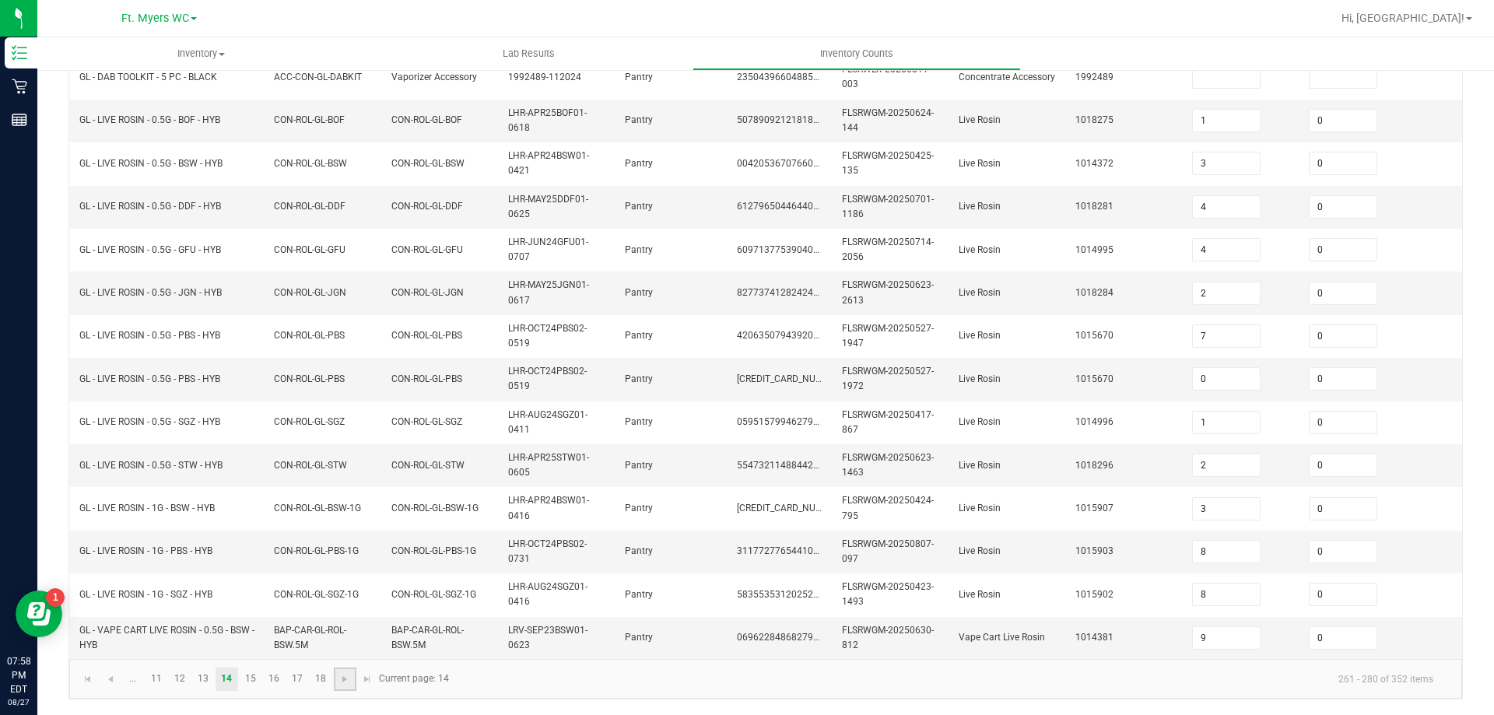
click at [336, 676] on link at bounding box center [345, 679] width 23 height 23
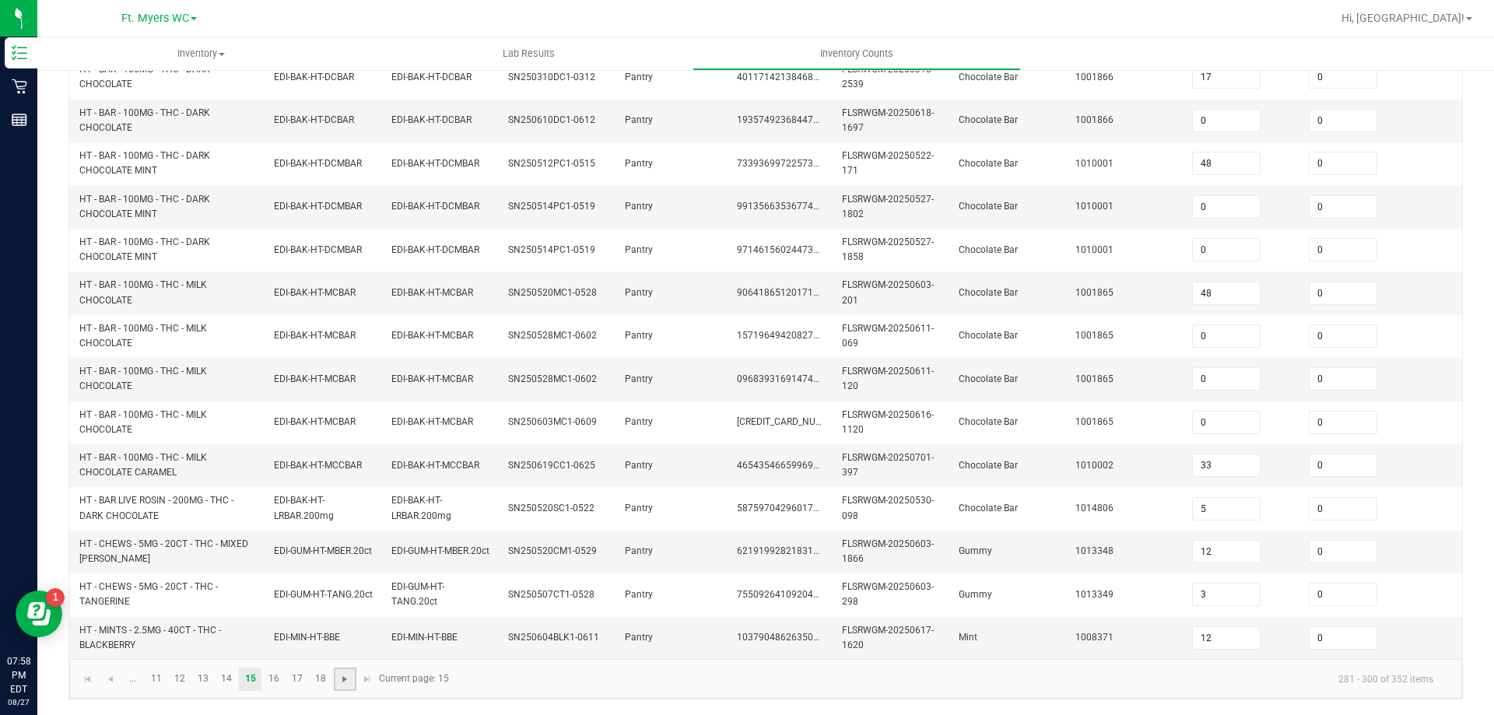
click at [349, 673] on span "Go to the next page" at bounding box center [344, 679] width 12 height 12
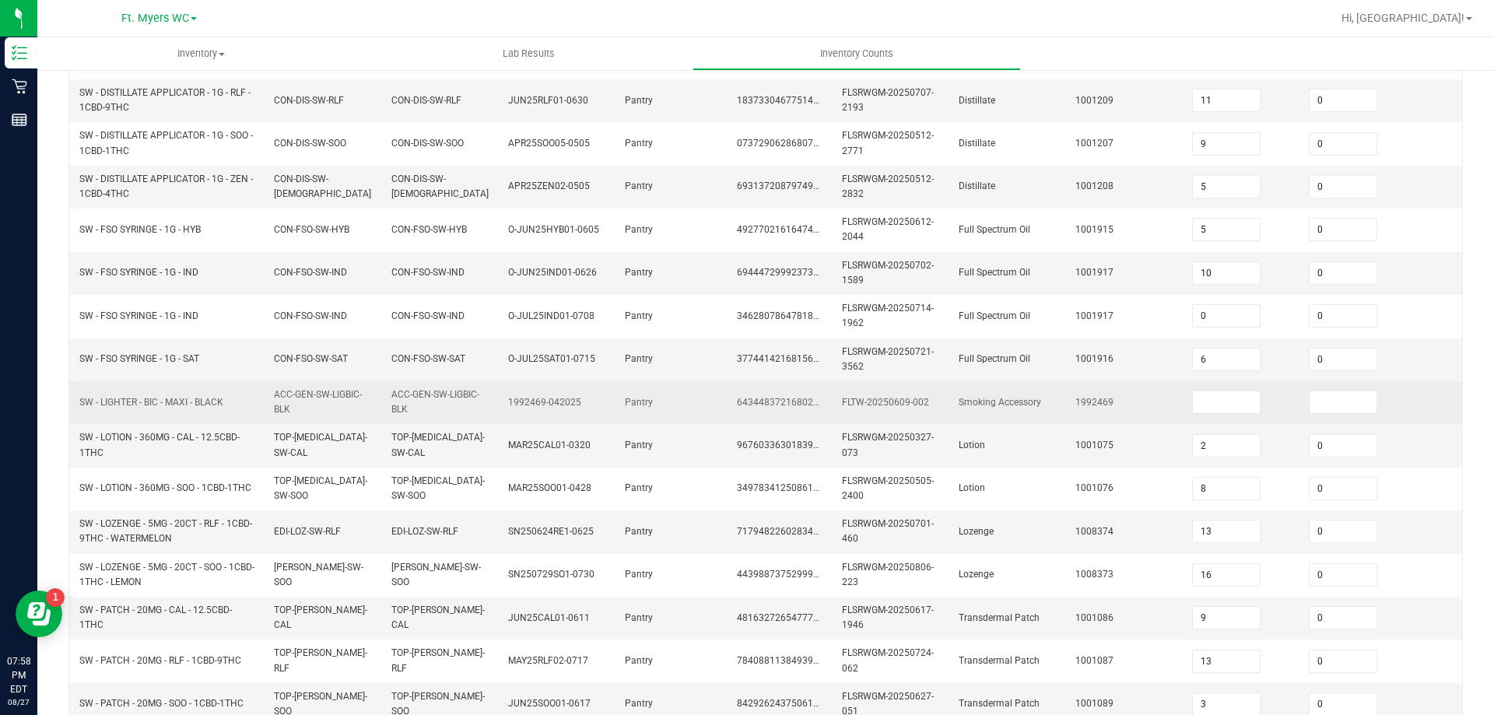
scroll to position [232, 0]
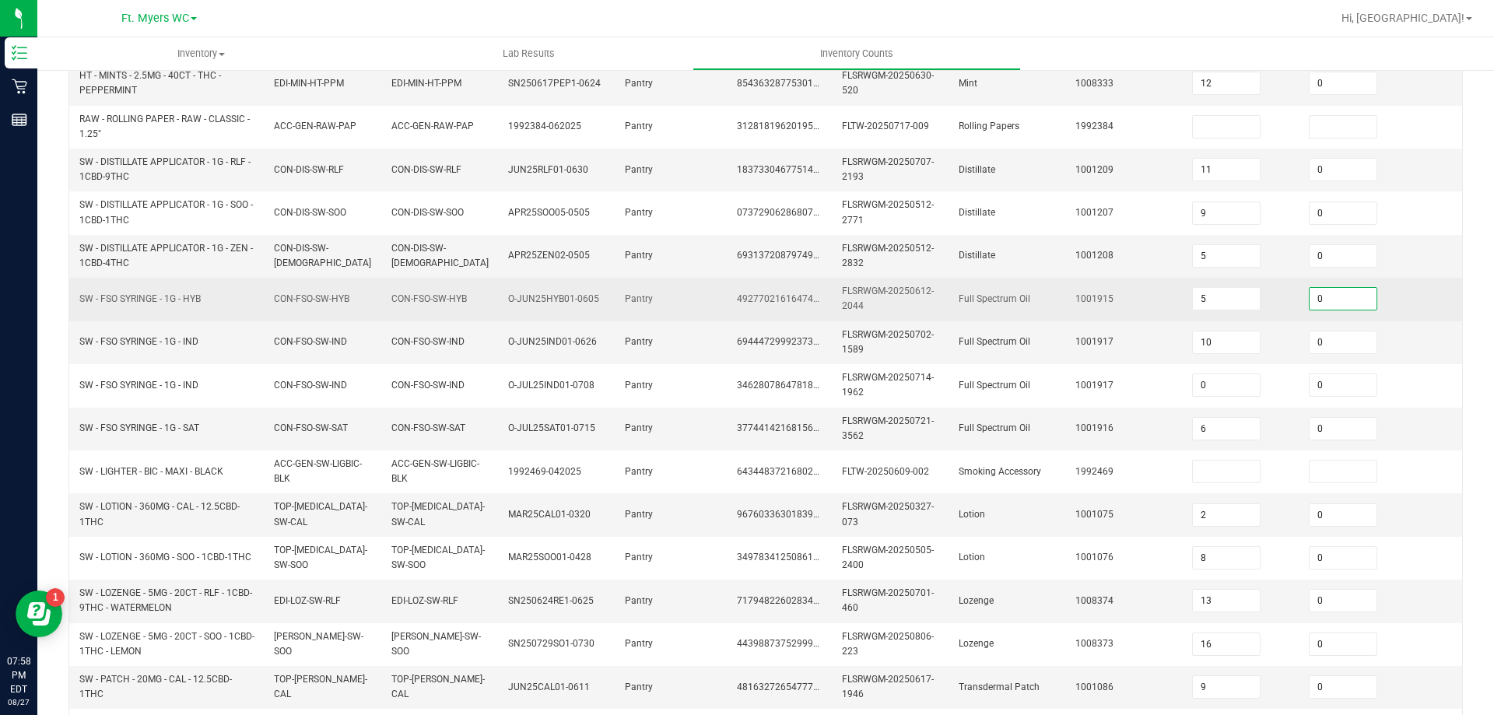
click at [1352, 297] on input "0" at bounding box center [1343, 299] width 67 height 22
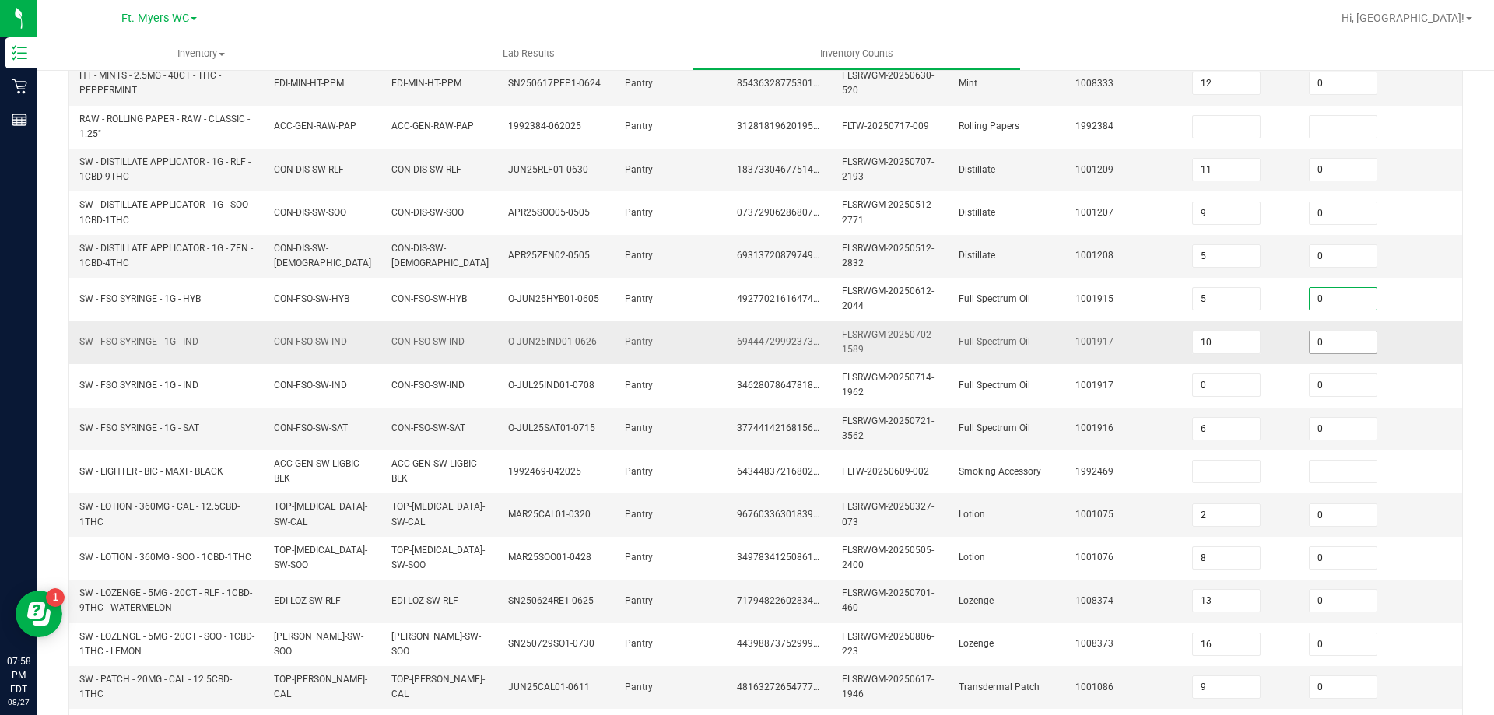
click at [1315, 343] on input "0" at bounding box center [1343, 342] width 67 height 22
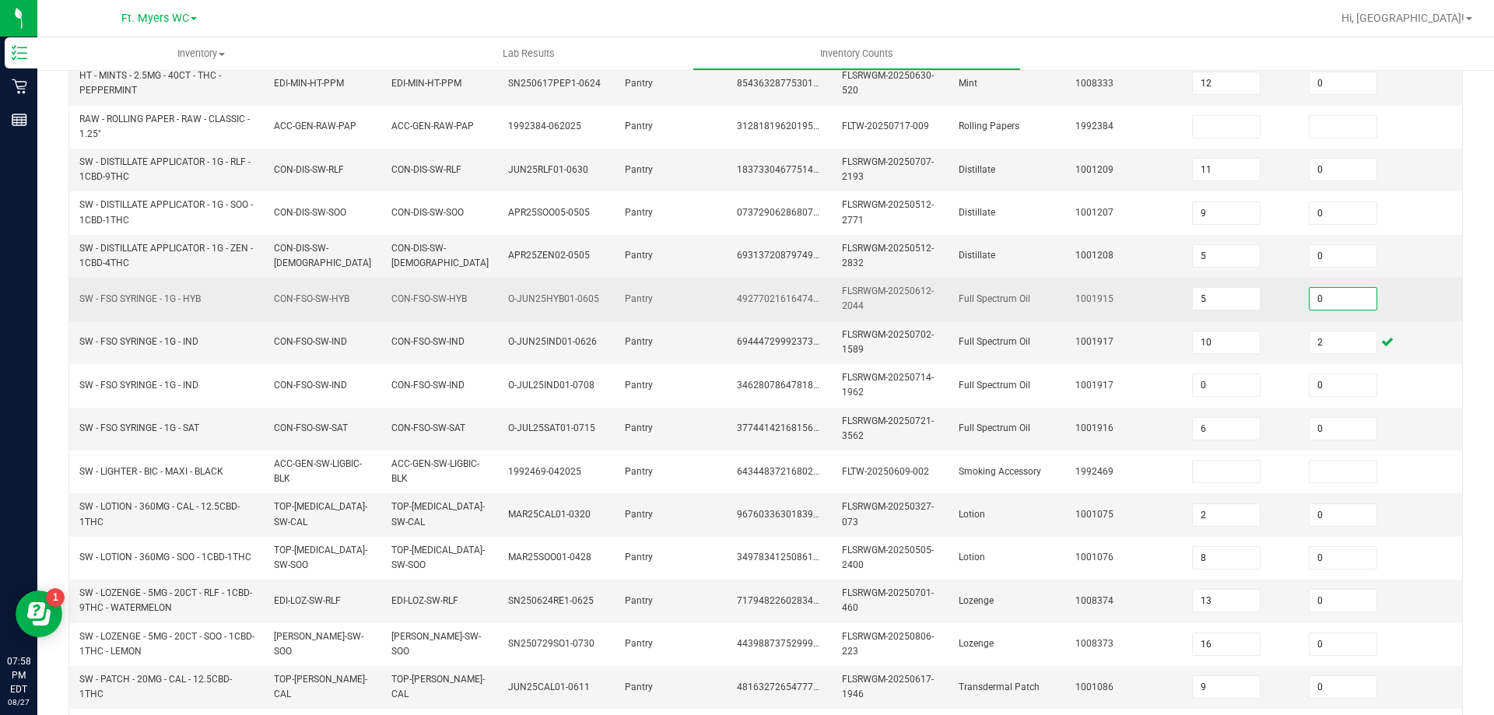
click at [1363, 300] on input "0" at bounding box center [1343, 299] width 67 height 22
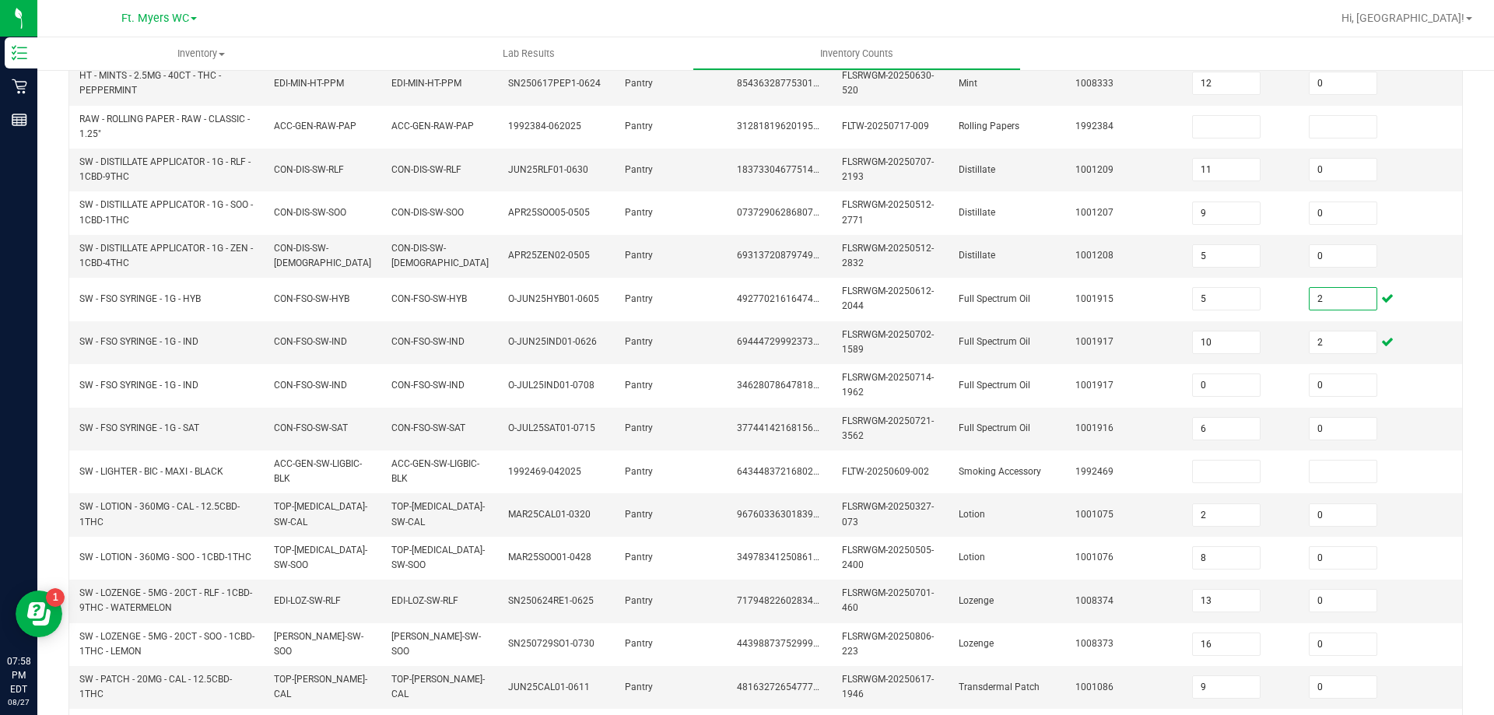
click at [1469, 285] on div "< All Inventory Counts Inventory Count Submit for Review Type Enter Package Qua…" at bounding box center [765, 387] width 1457 height 1100
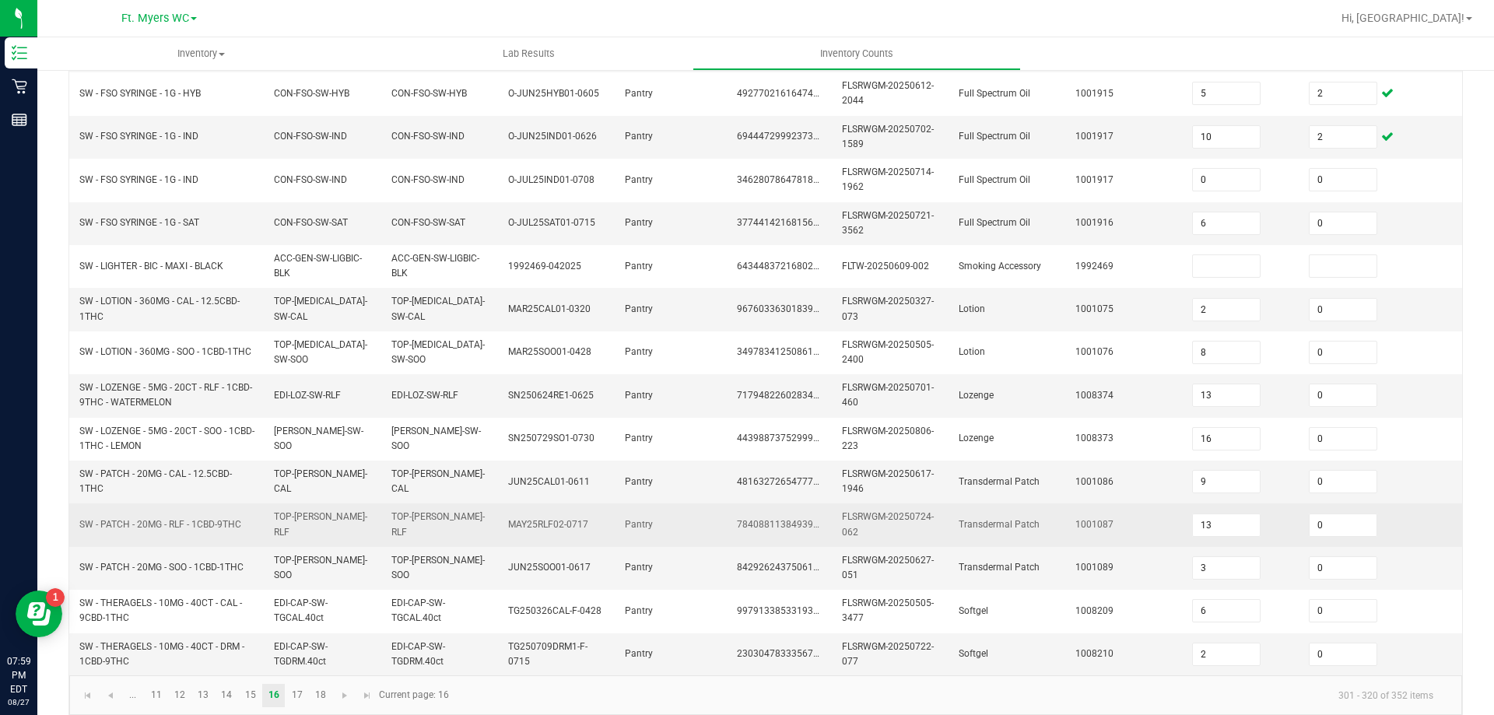
scroll to position [465, 0]
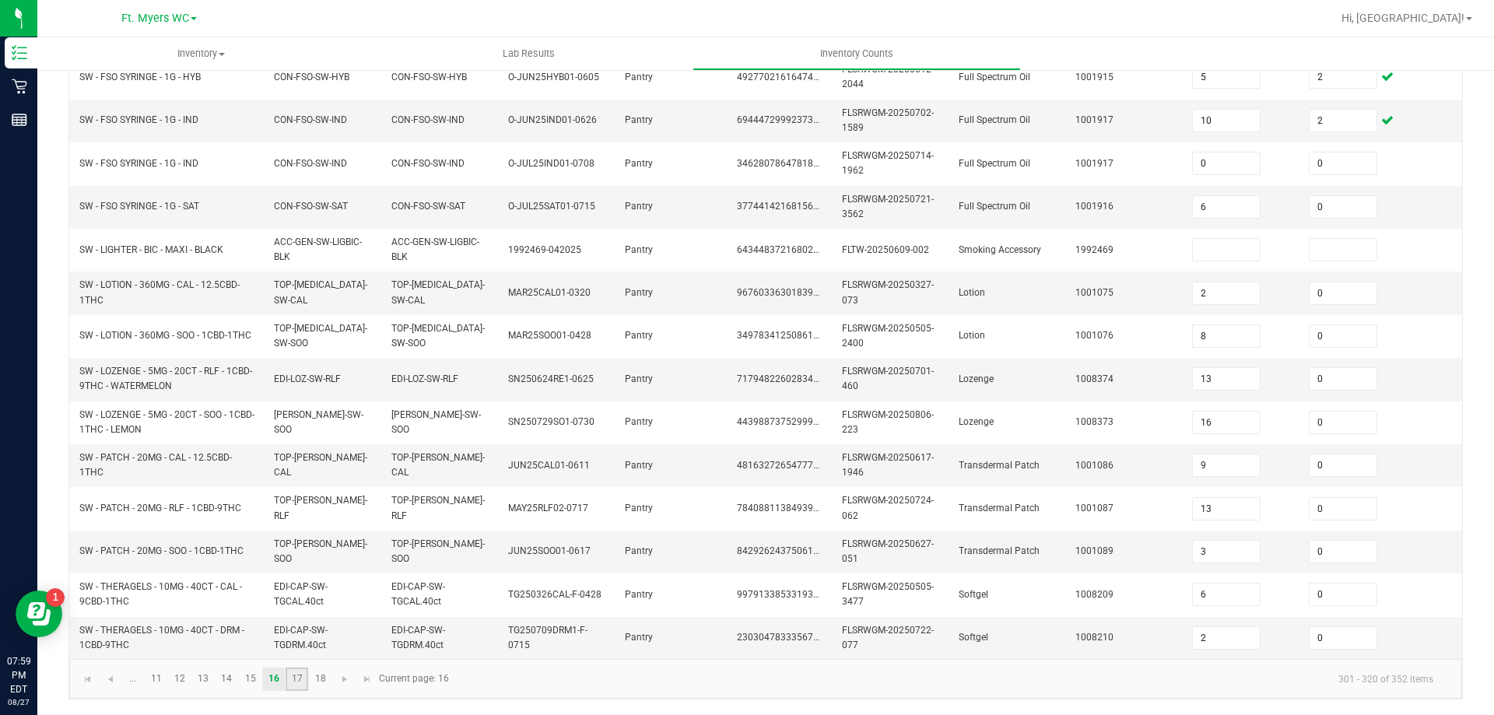
click at [300, 676] on link "17" at bounding box center [297, 679] width 23 height 23
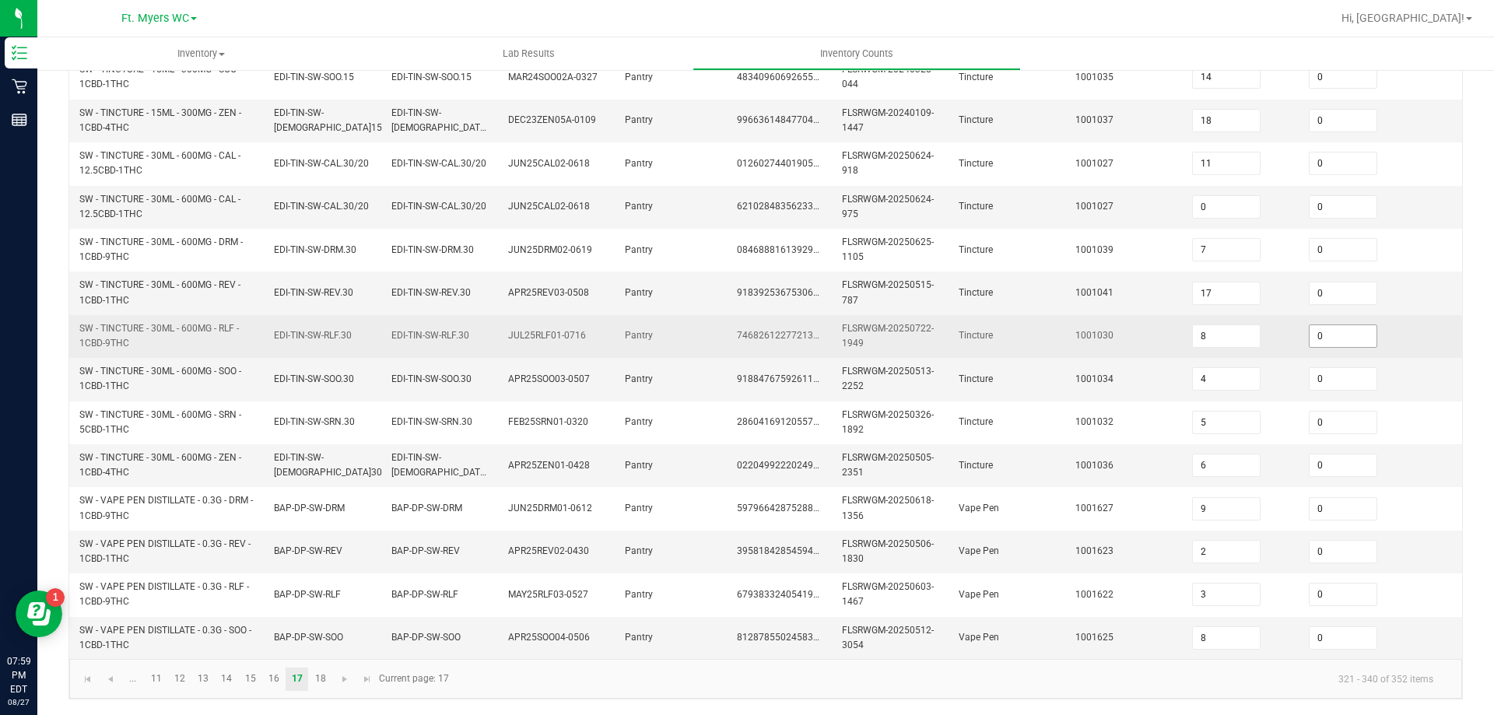
click at [1328, 325] on input "0" at bounding box center [1343, 336] width 67 height 22
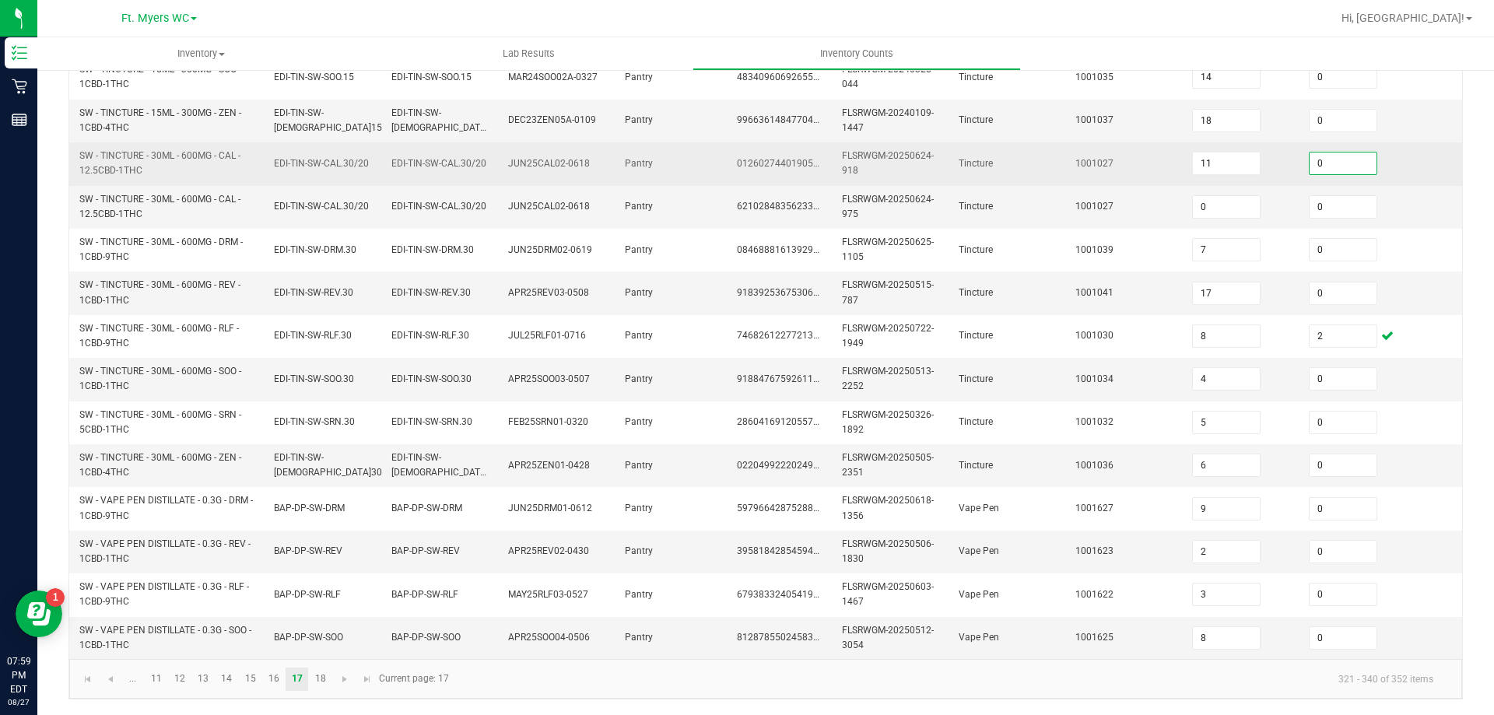
click at [1330, 153] on input "0" at bounding box center [1343, 164] width 67 height 22
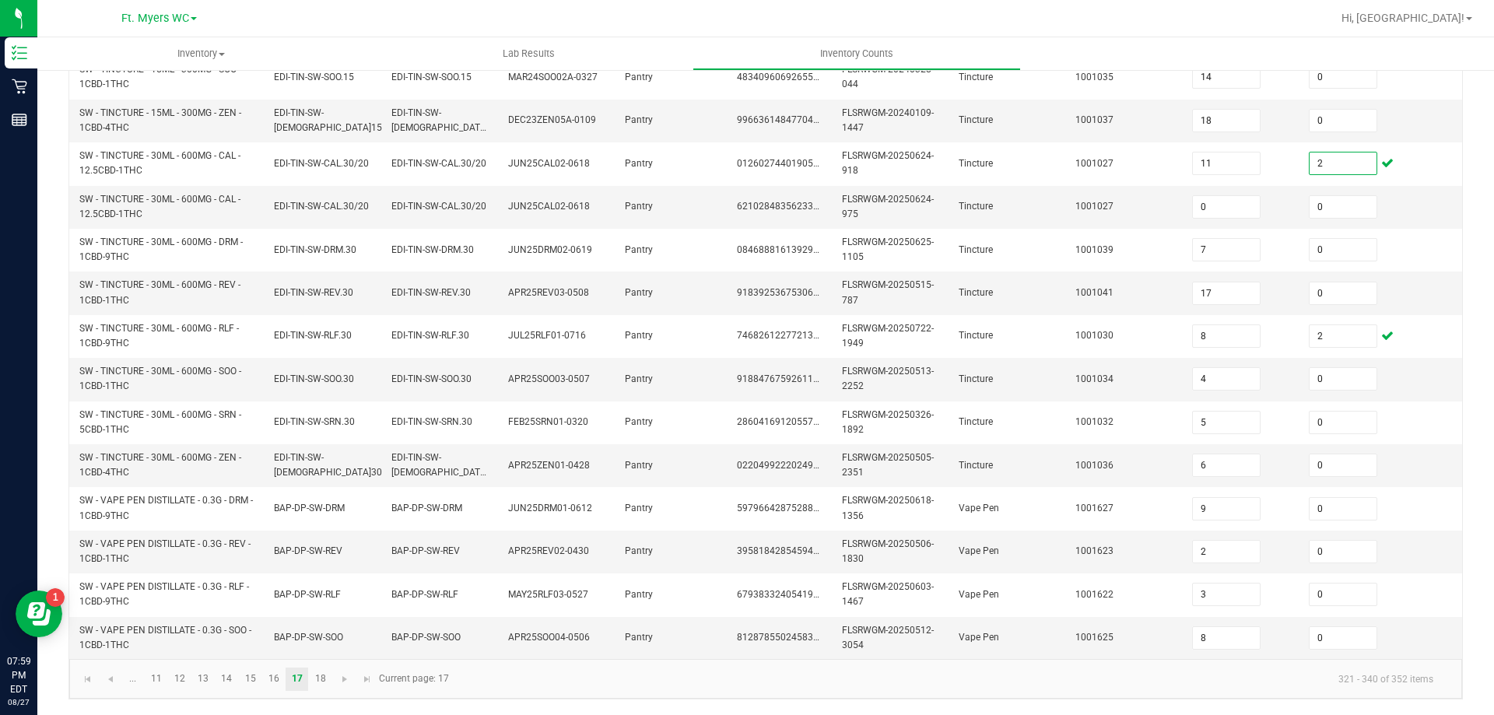
click at [1473, 243] on div "< All Inventory Counts Inventory Count Submit for Review Type Enter Package Qua…" at bounding box center [765, 165] width 1457 height 1100
click at [341, 681] on span "Go to the next page" at bounding box center [344, 679] width 12 height 12
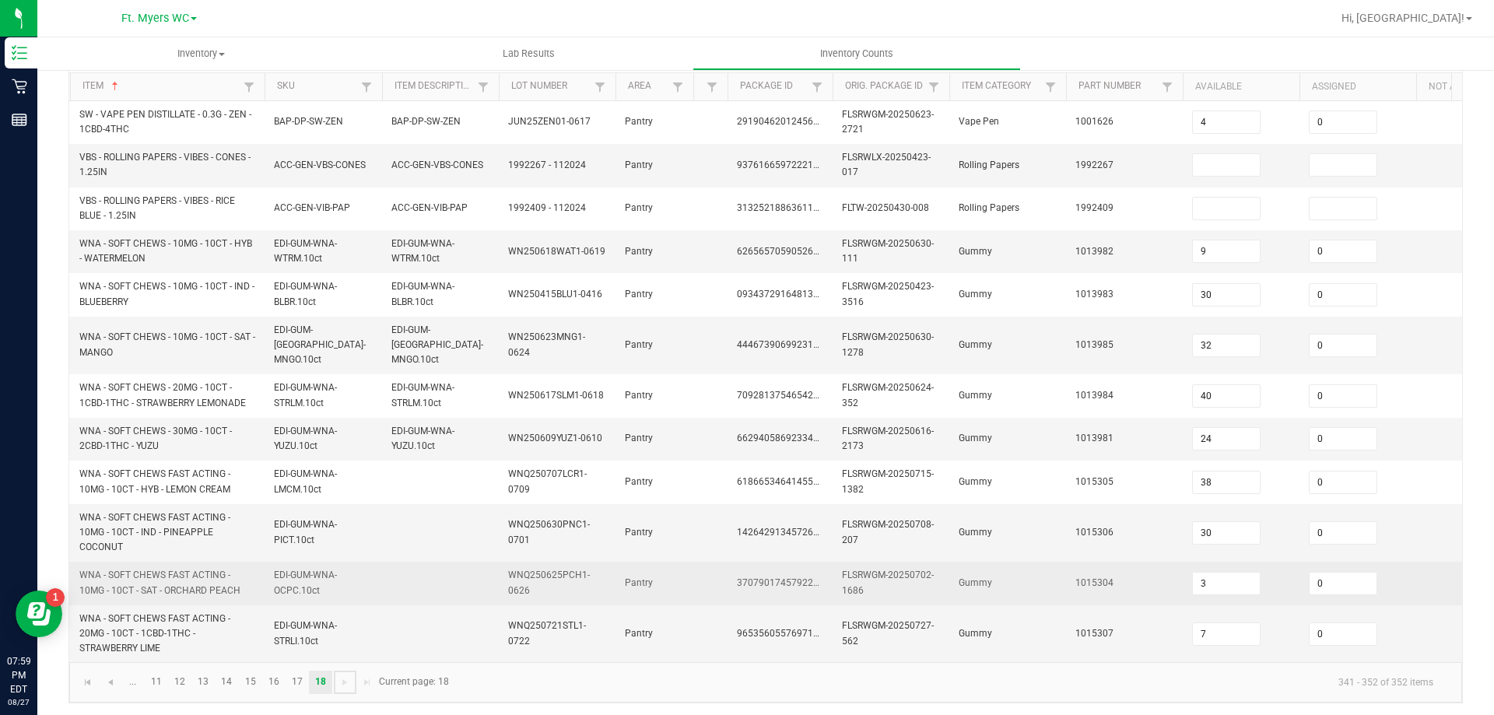
scroll to position [151, 0]
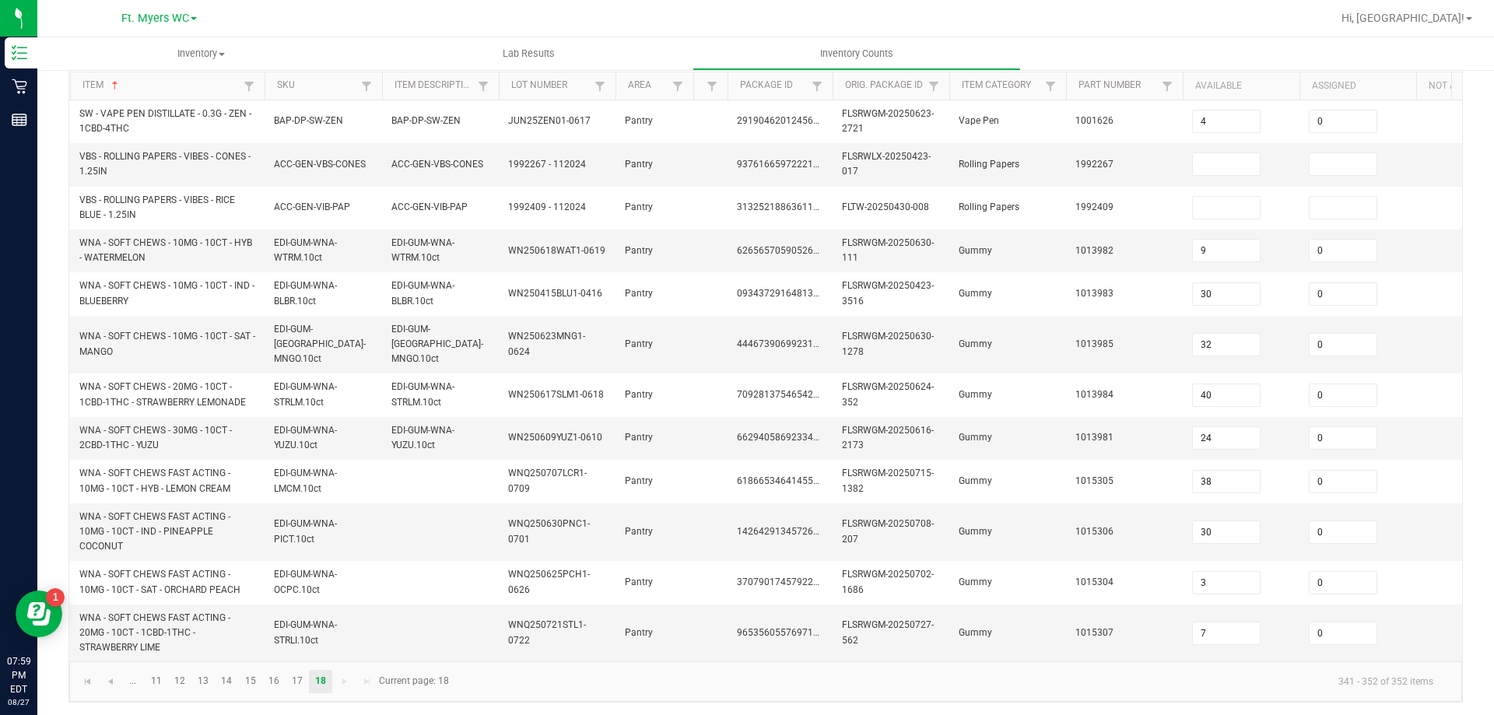
click at [334, 676] on kendo-pager-next-buttons at bounding box center [356, 681] width 45 height 23
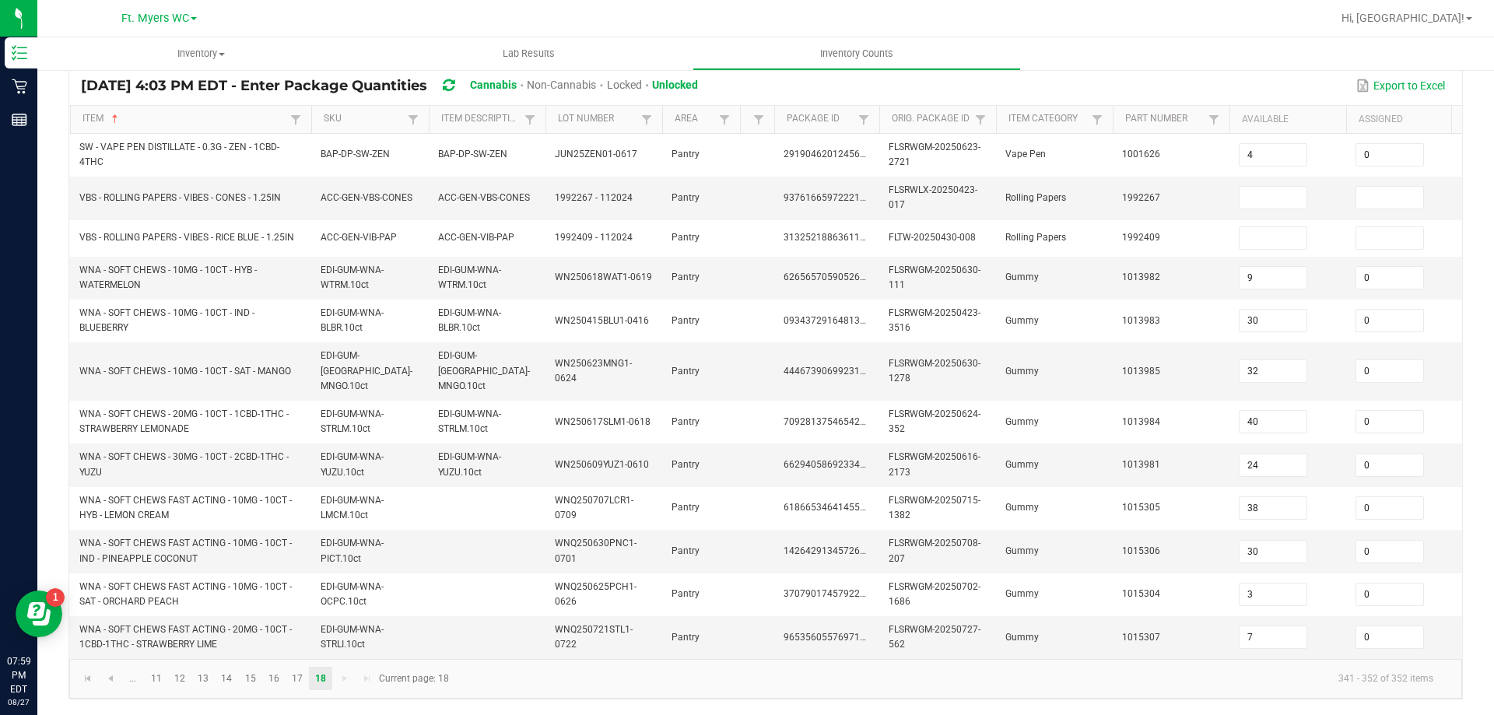
scroll to position [114, 0]
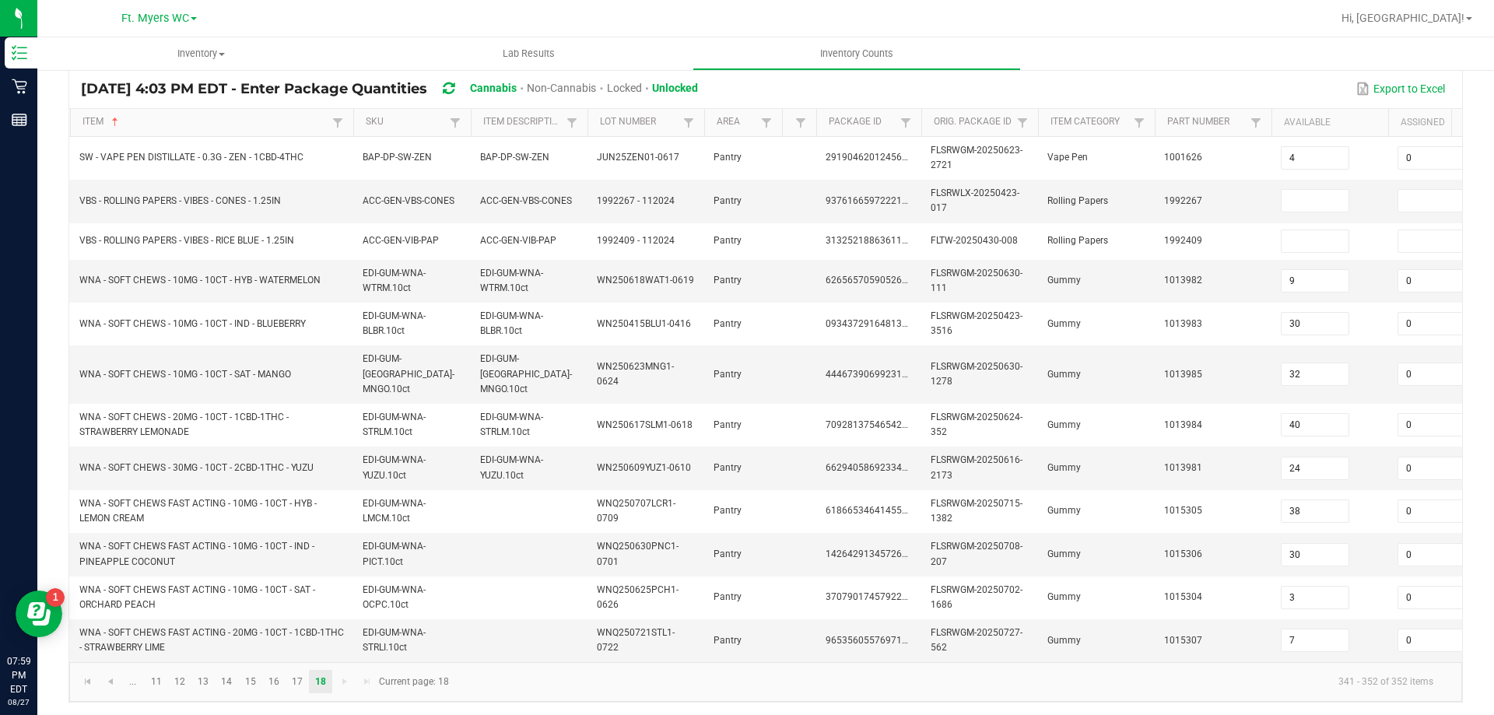
click at [350, 105] on kendo-grid "[DATE] 4:03 PM EDT - Enter Package Quantities Cannabis Non-Cannabis Locked Unlo…" at bounding box center [765, 385] width 1394 height 634
click at [302, 683] on link "17" at bounding box center [297, 681] width 23 height 23
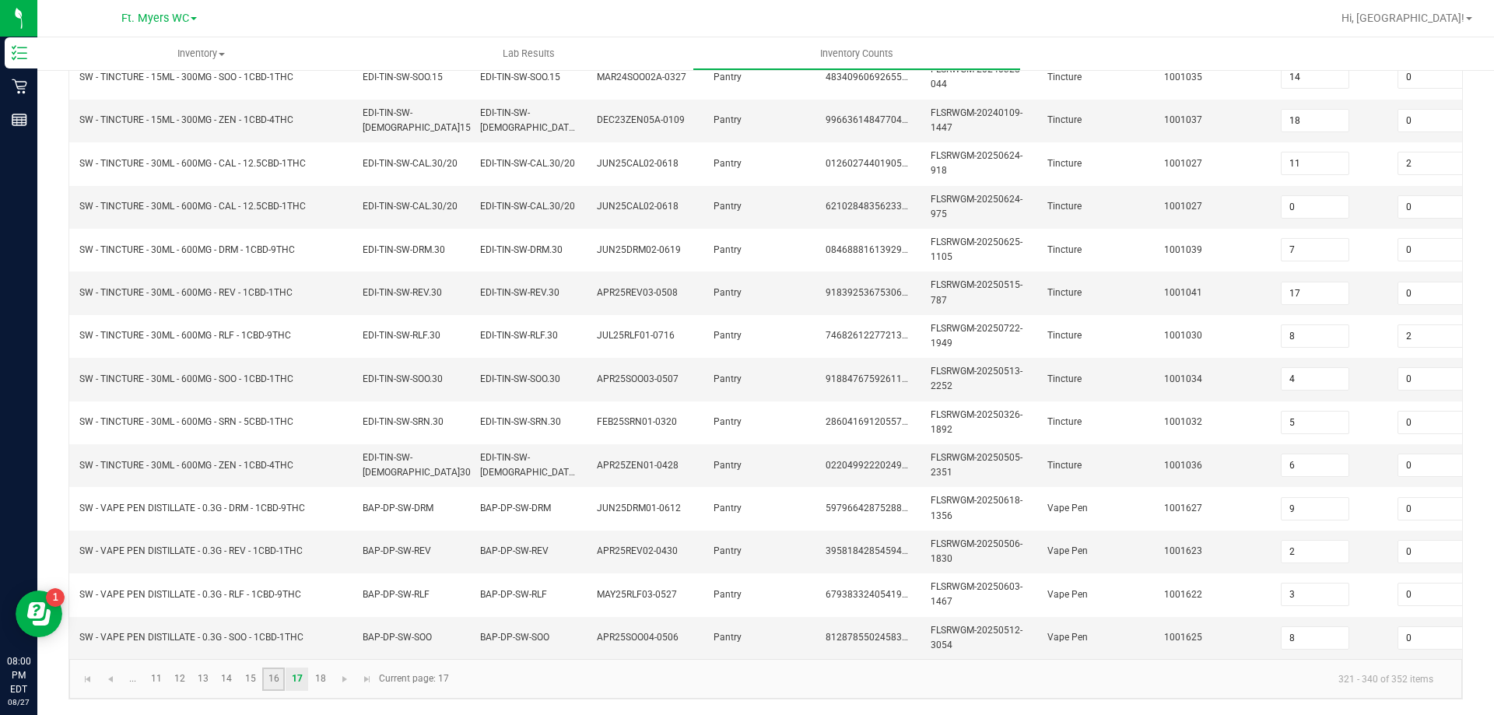
click at [269, 675] on link "16" at bounding box center [273, 679] width 23 height 23
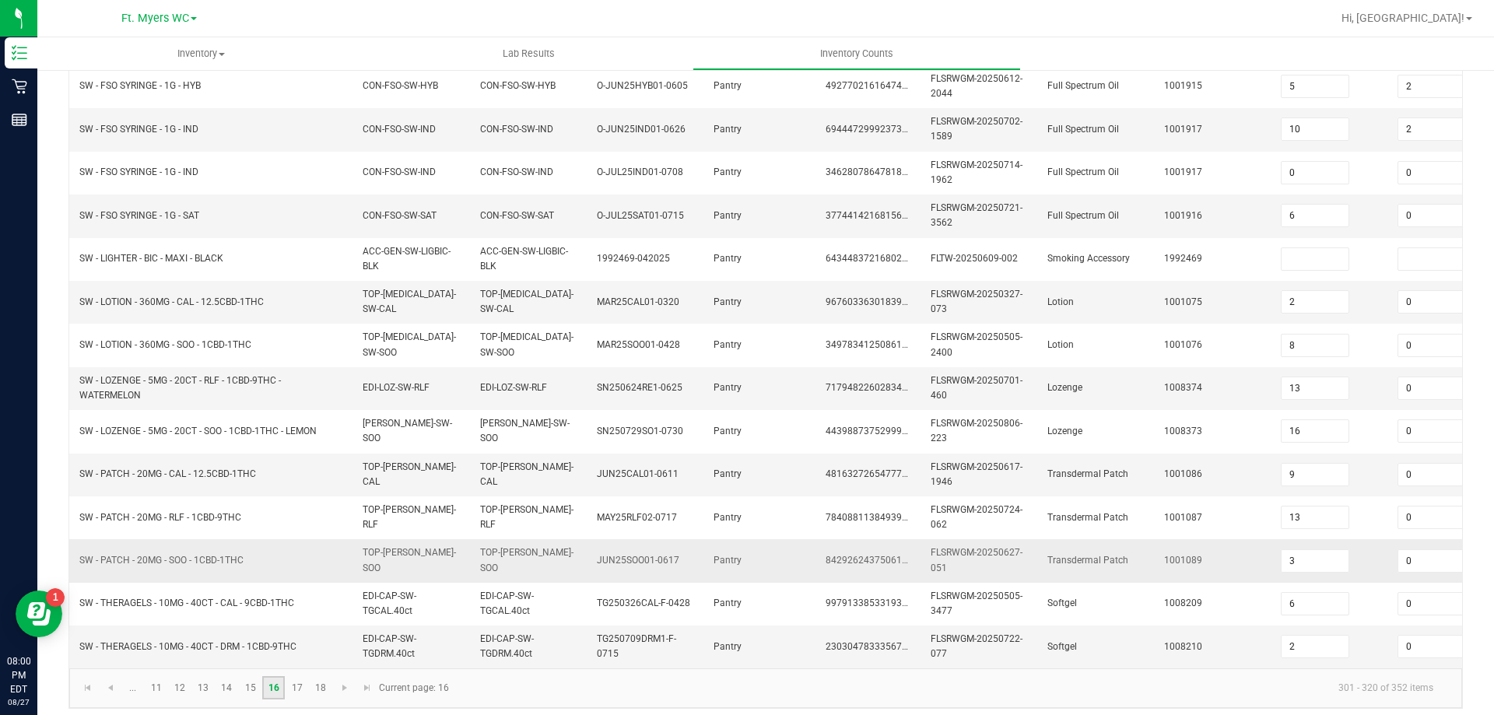
scroll to position [459, 0]
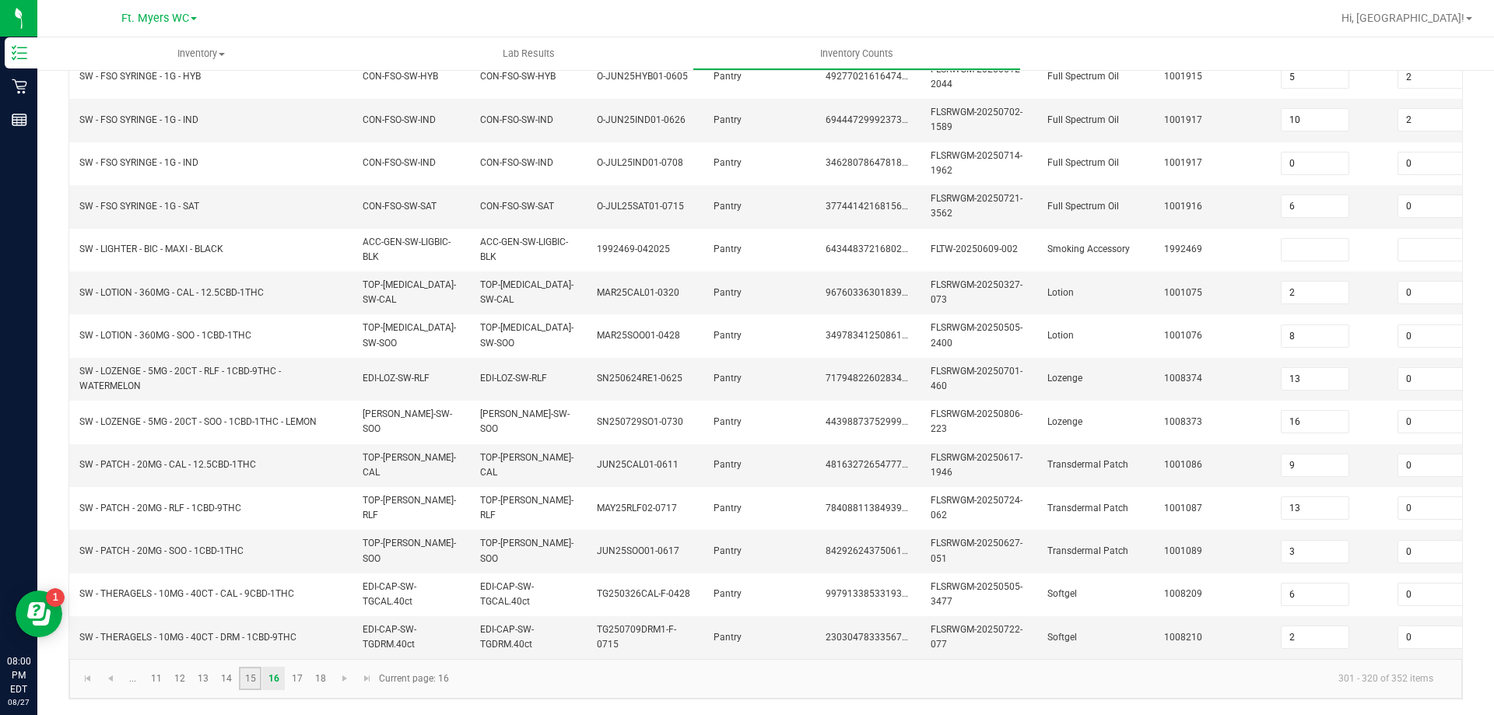
click at [246, 679] on link "15" at bounding box center [250, 678] width 23 height 23
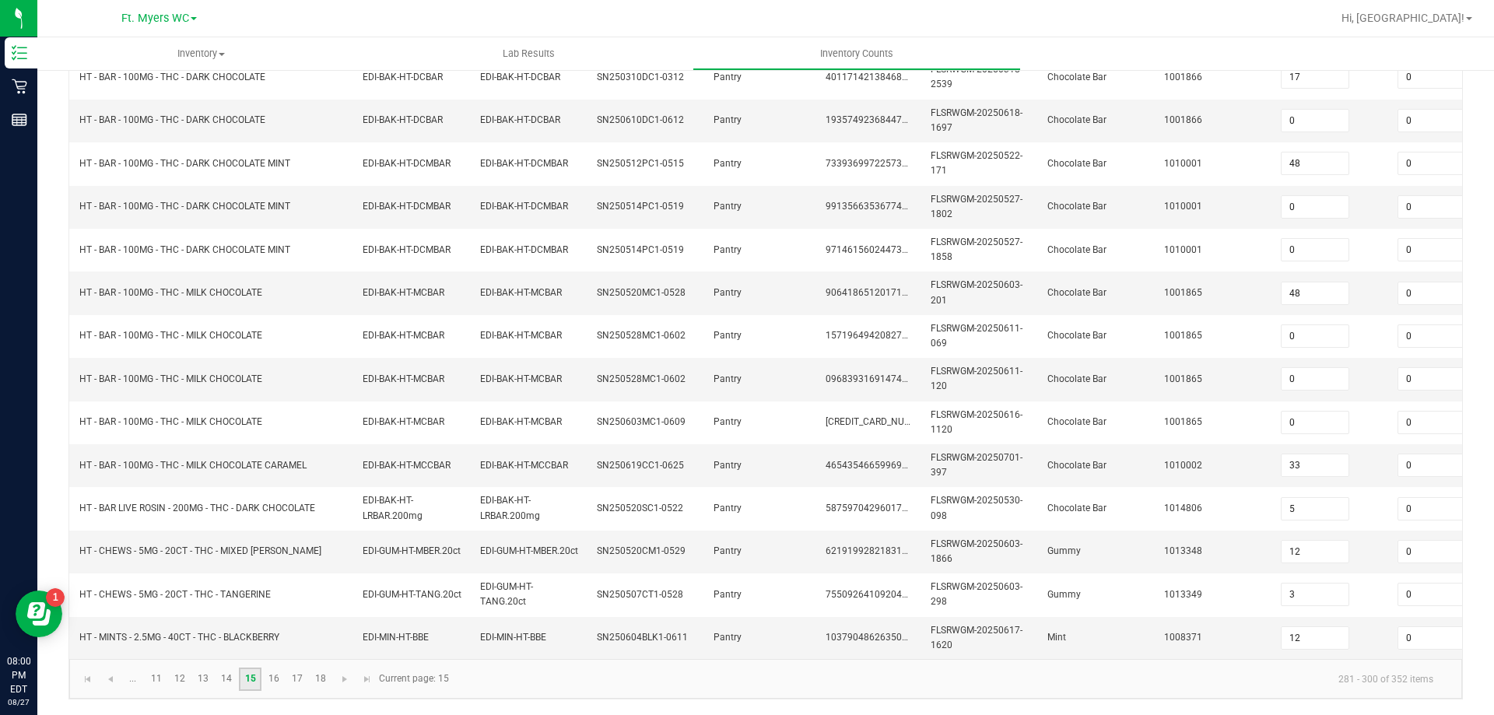
scroll to position [465, 0]
click at [223, 681] on link "14" at bounding box center [227, 679] width 23 height 23
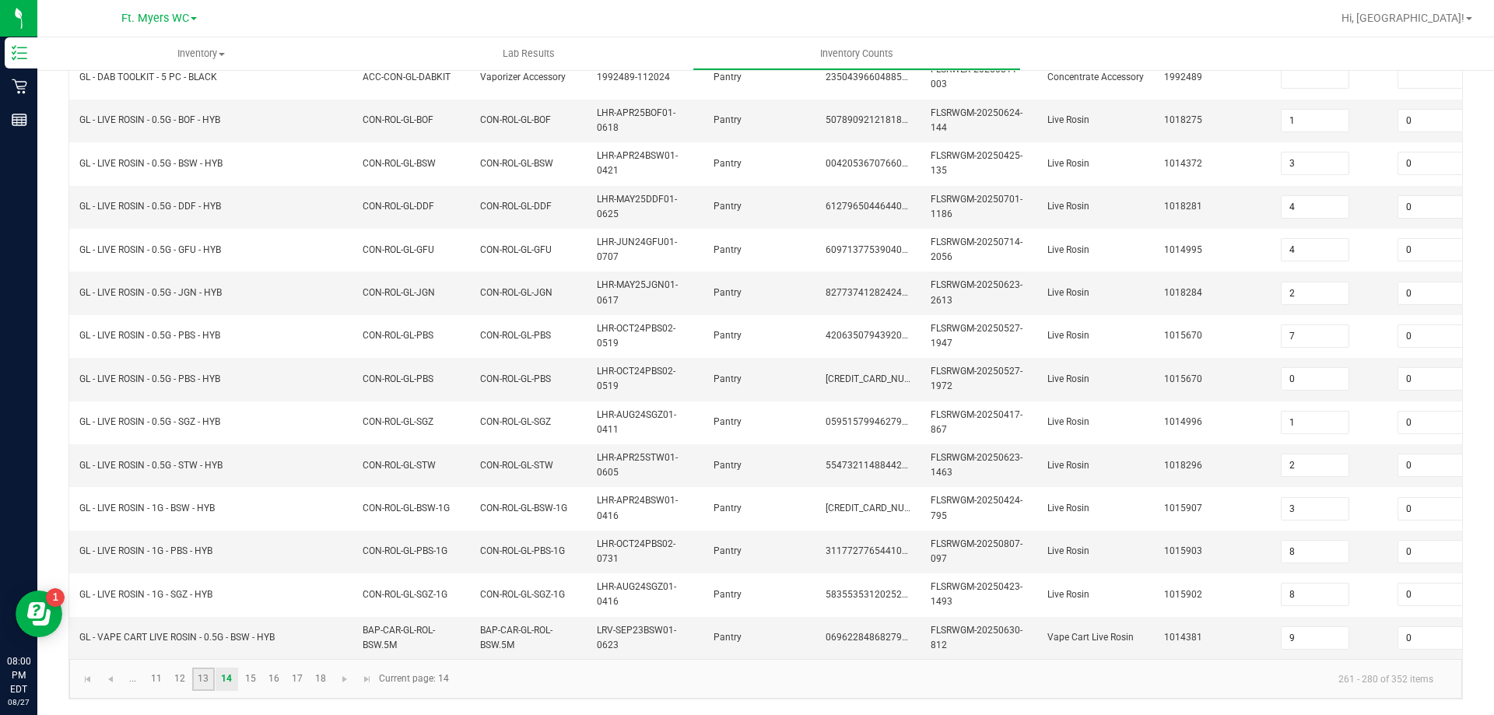
click at [204, 675] on link "13" at bounding box center [203, 679] width 23 height 23
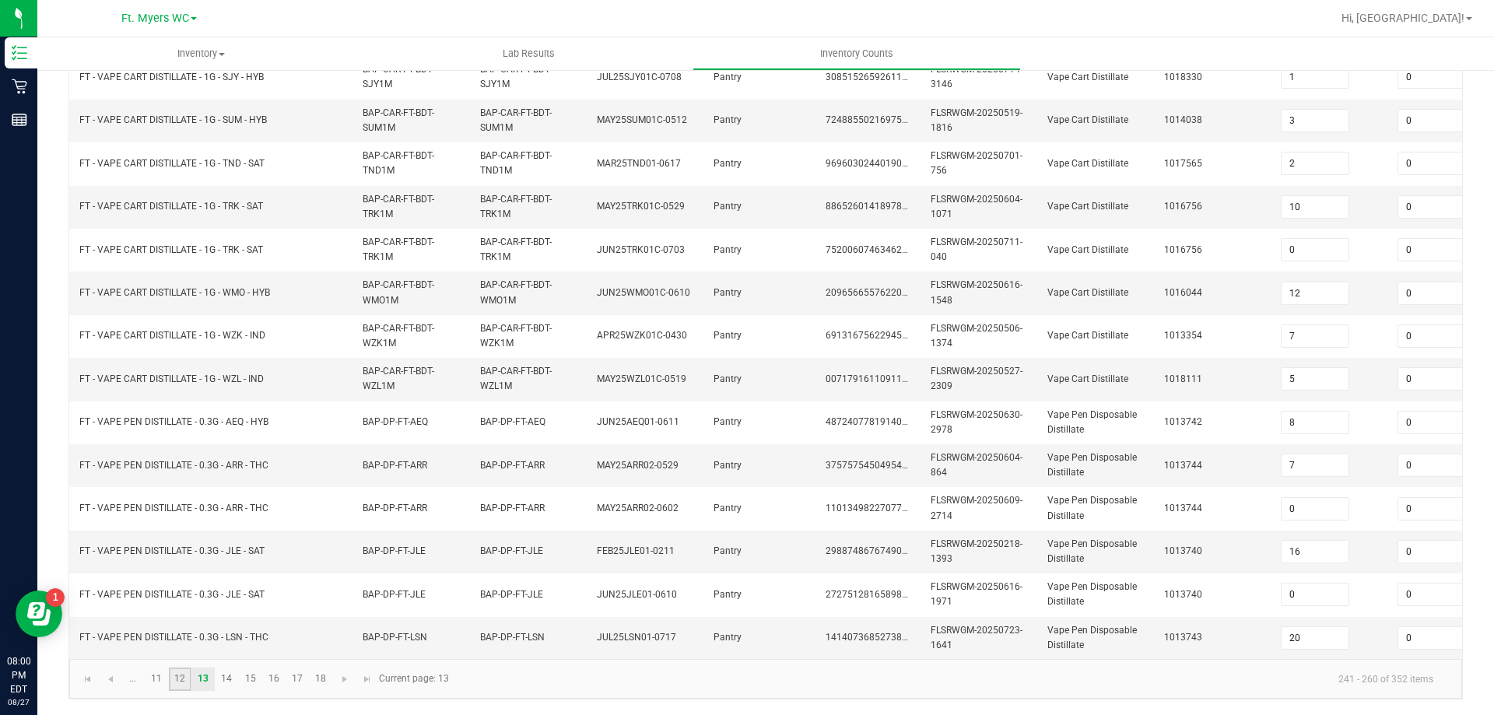
click at [187, 675] on link "12" at bounding box center [180, 679] width 23 height 23
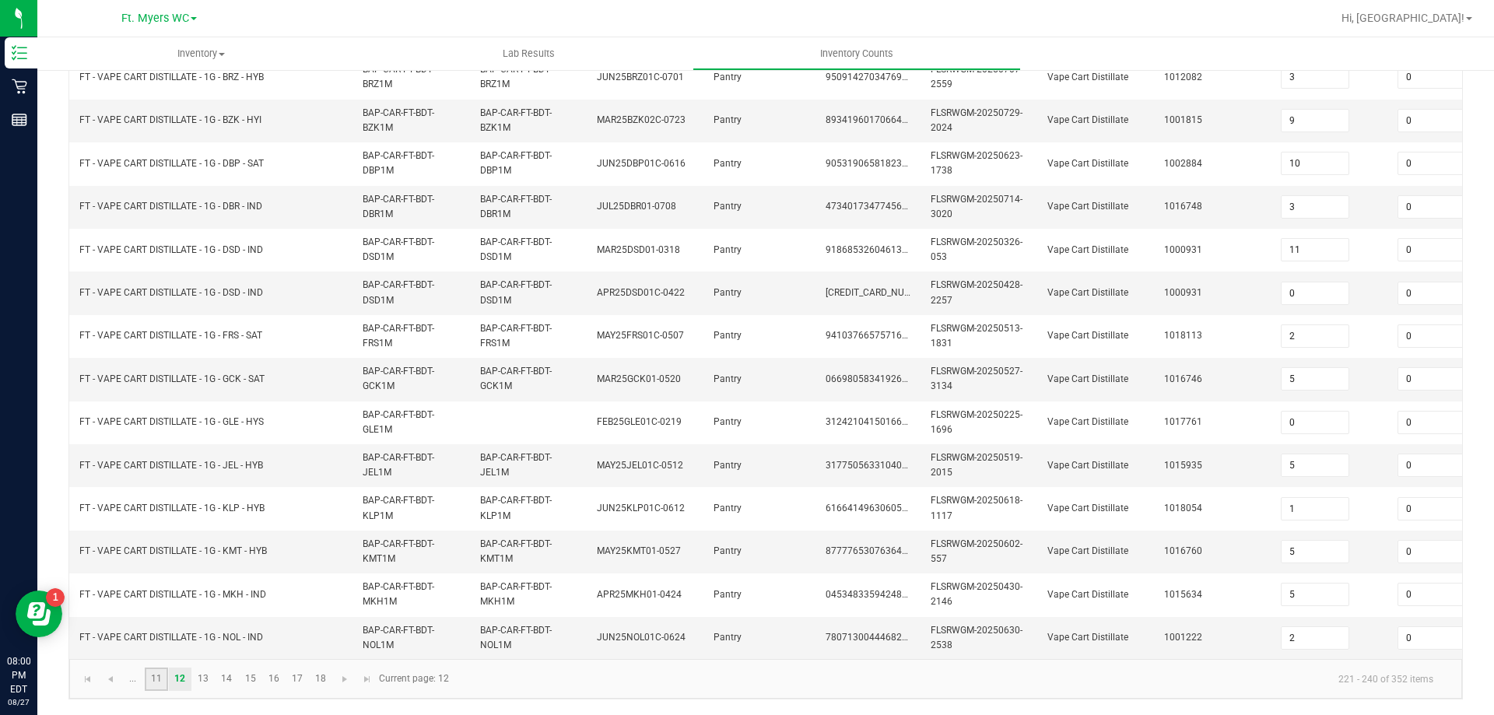
click at [167, 682] on link "11" at bounding box center [156, 679] width 23 height 23
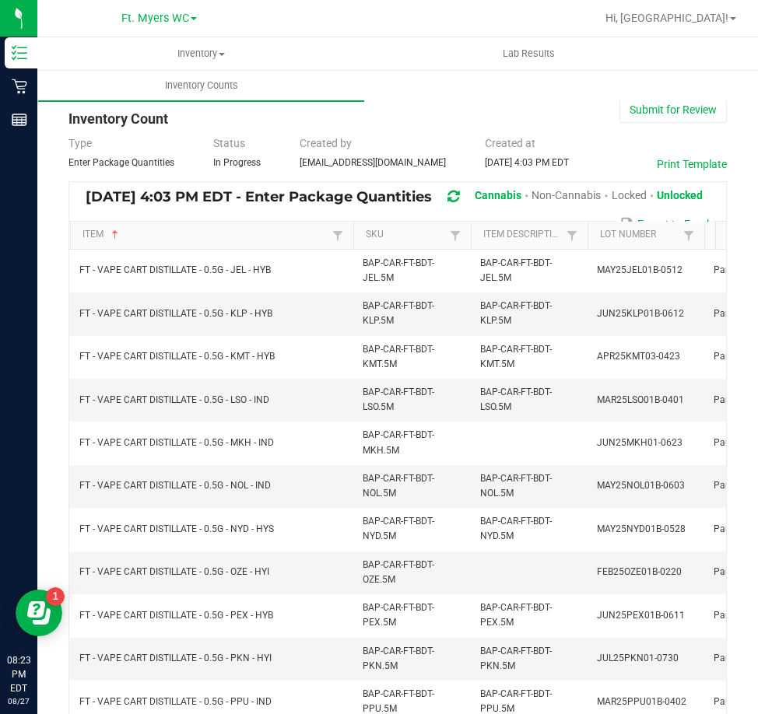
scroll to position [0, 0]
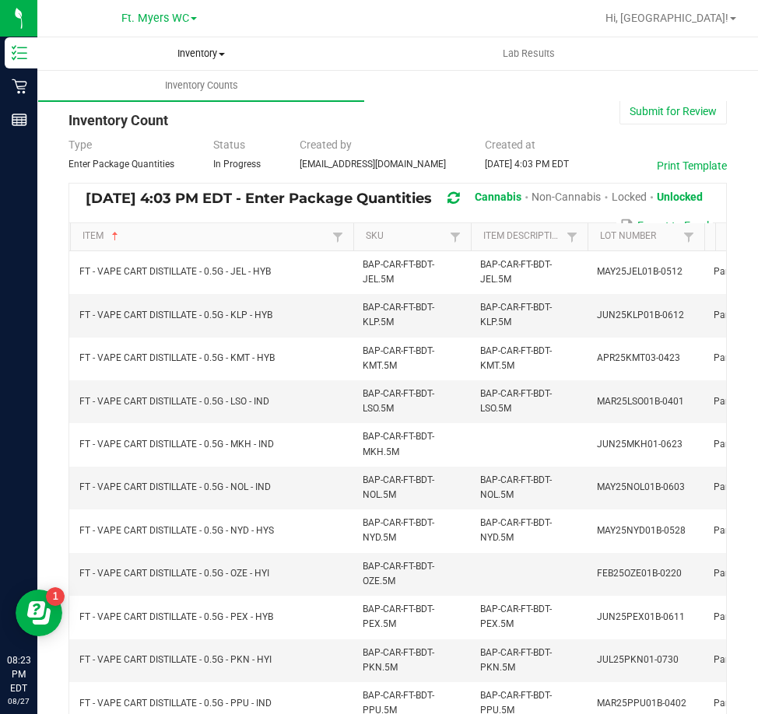
click at [229, 44] on uib-tab-heading "Inventory All packages All inventory Waste log" at bounding box center [201, 53] width 328 height 33
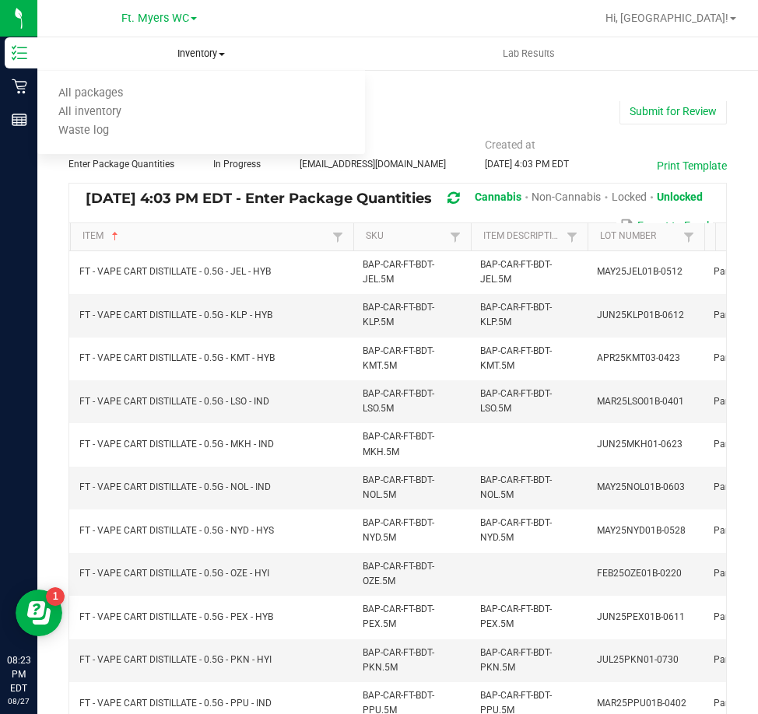
click at [201, 51] on span "Inventory" at bounding box center [201, 54] width 328 height 14
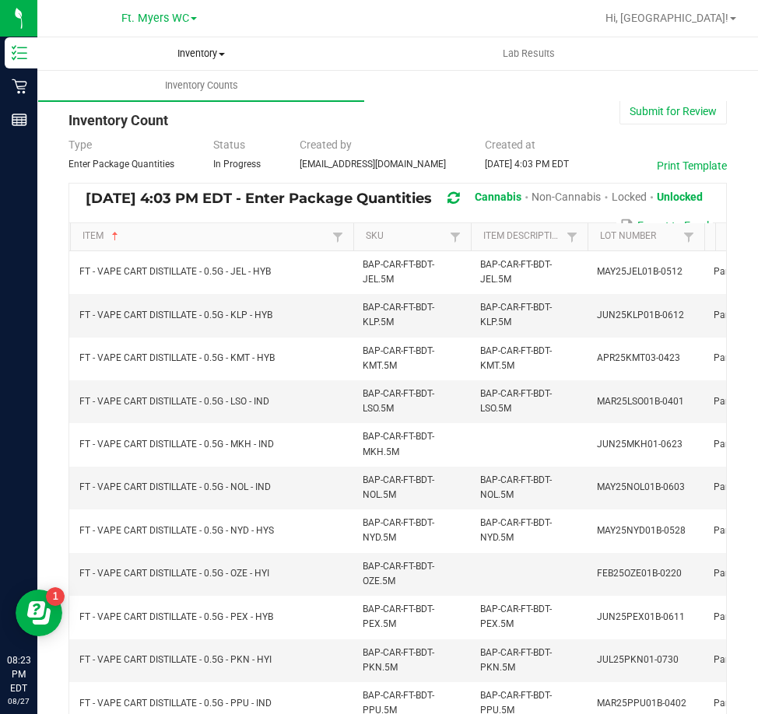
click at [188, 54] on span "Inventory" at bounding box center [201, 54] width 328 height 14
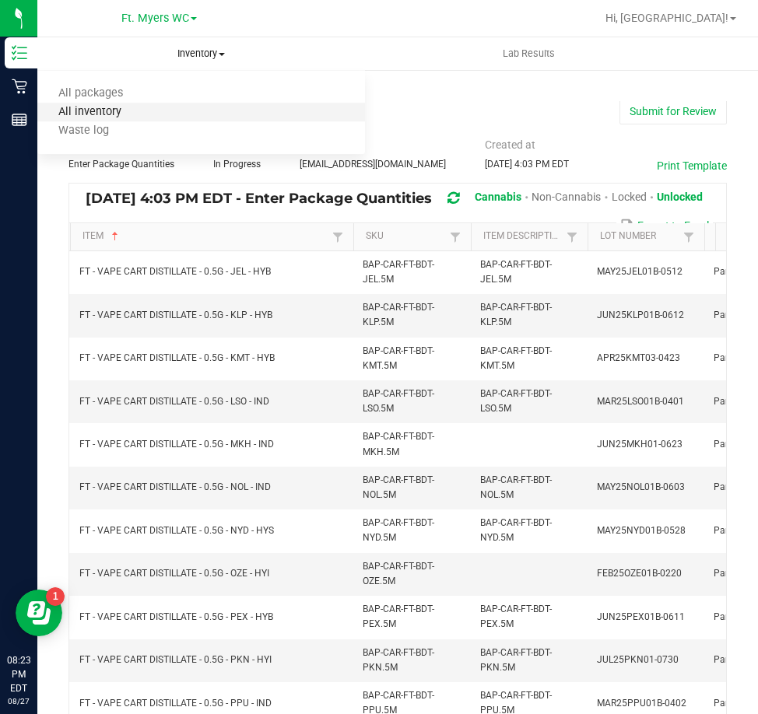
click at [101, 109] on span "All inventory" at bounding box center [89, 112] width 105 height 13
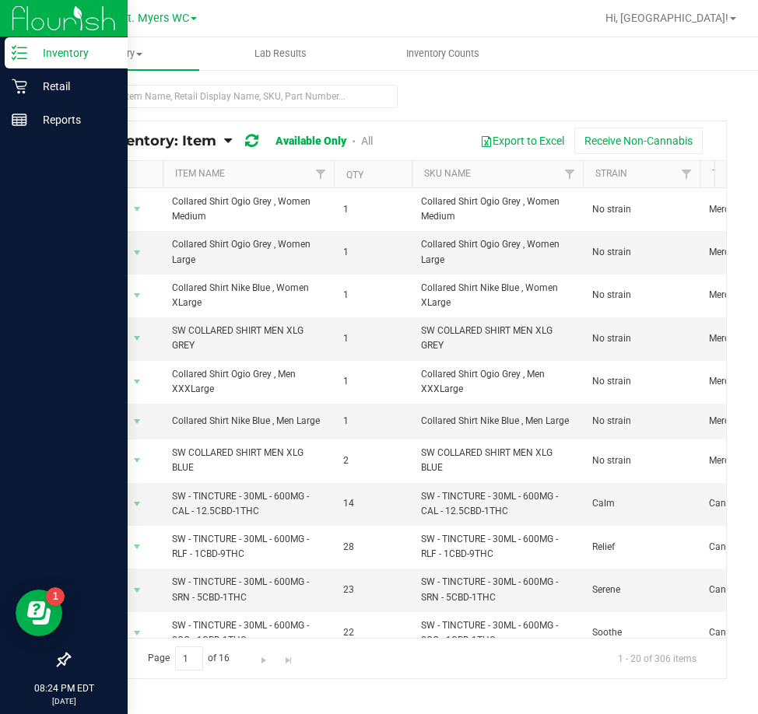
click at [15, 47] on icon at bounding box center [20, 53] width 16 height 16
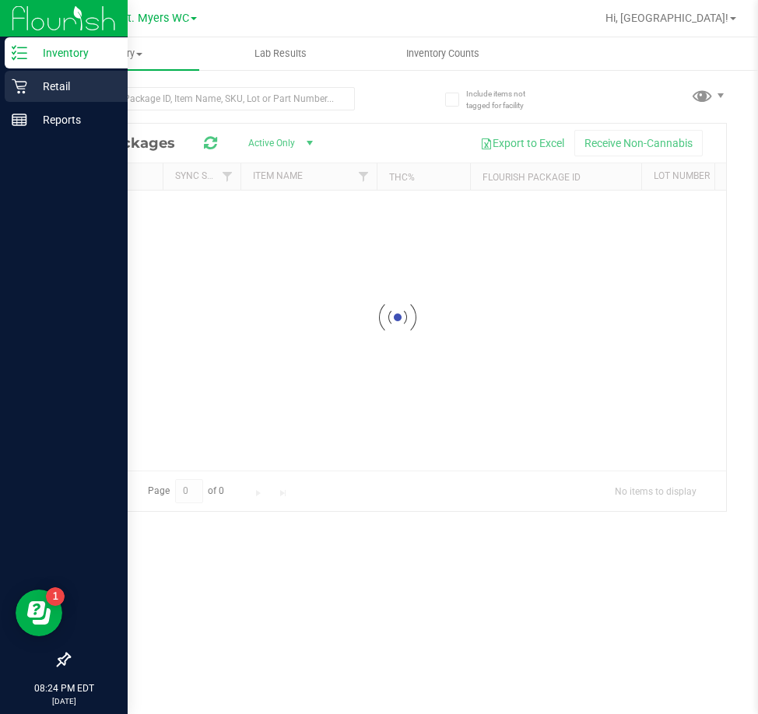
click at [51, 80] on p "Retail" at bounding box center [73, 86] width 93 height 19
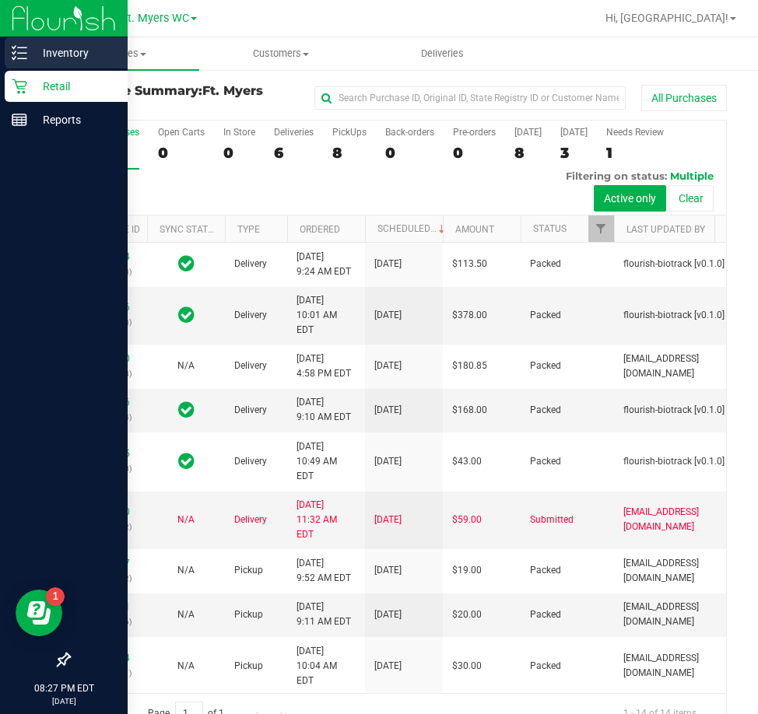
click at [91, 54] on p "Inventory" at bounding box center [73, 53] width 93 height 19
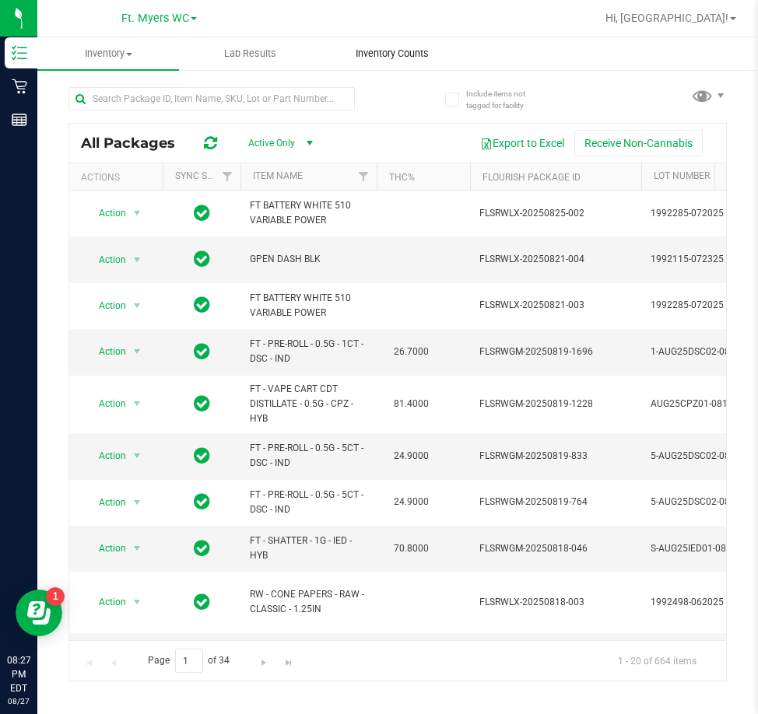
click at [382, 47] on span "Inventory Counts" at bounding box center [392, 54] width 115 height 14
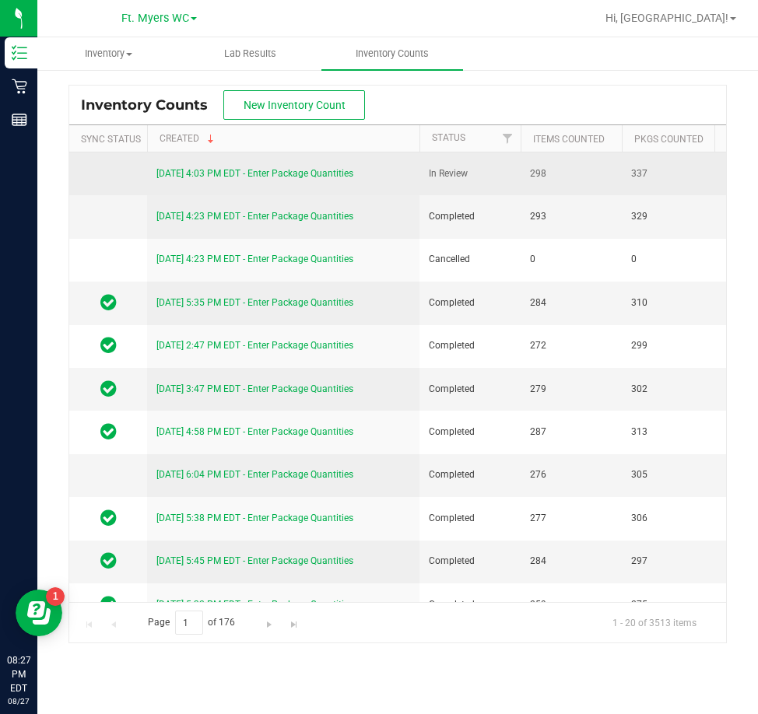
click at [271, 174] on link "[DATE] 4:03 PM EDT - Enter Package Quantities" at bounding box center [254, 173] width 197 height 11
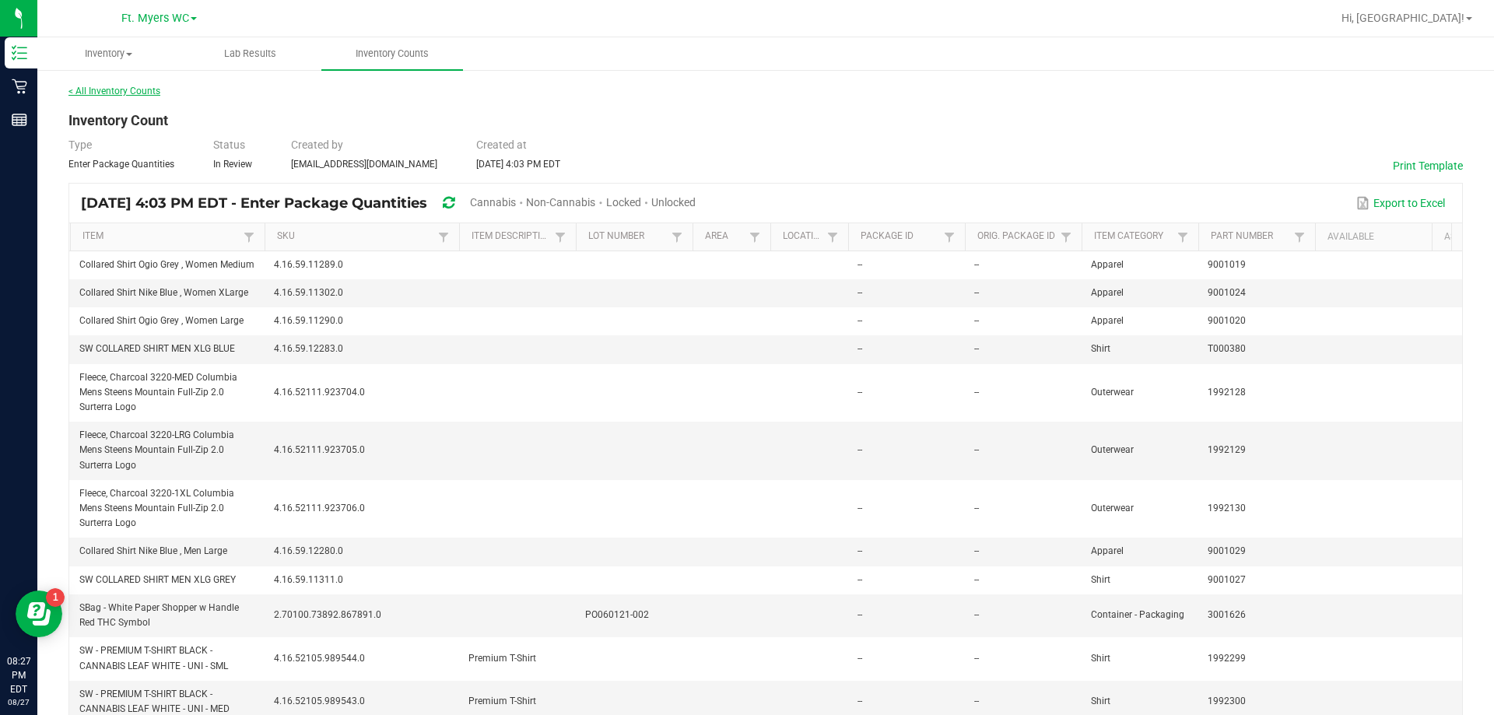
click at [141, 92] on link "< All Inventory Counts" at bounding box center [114, 91] width 92 height 11
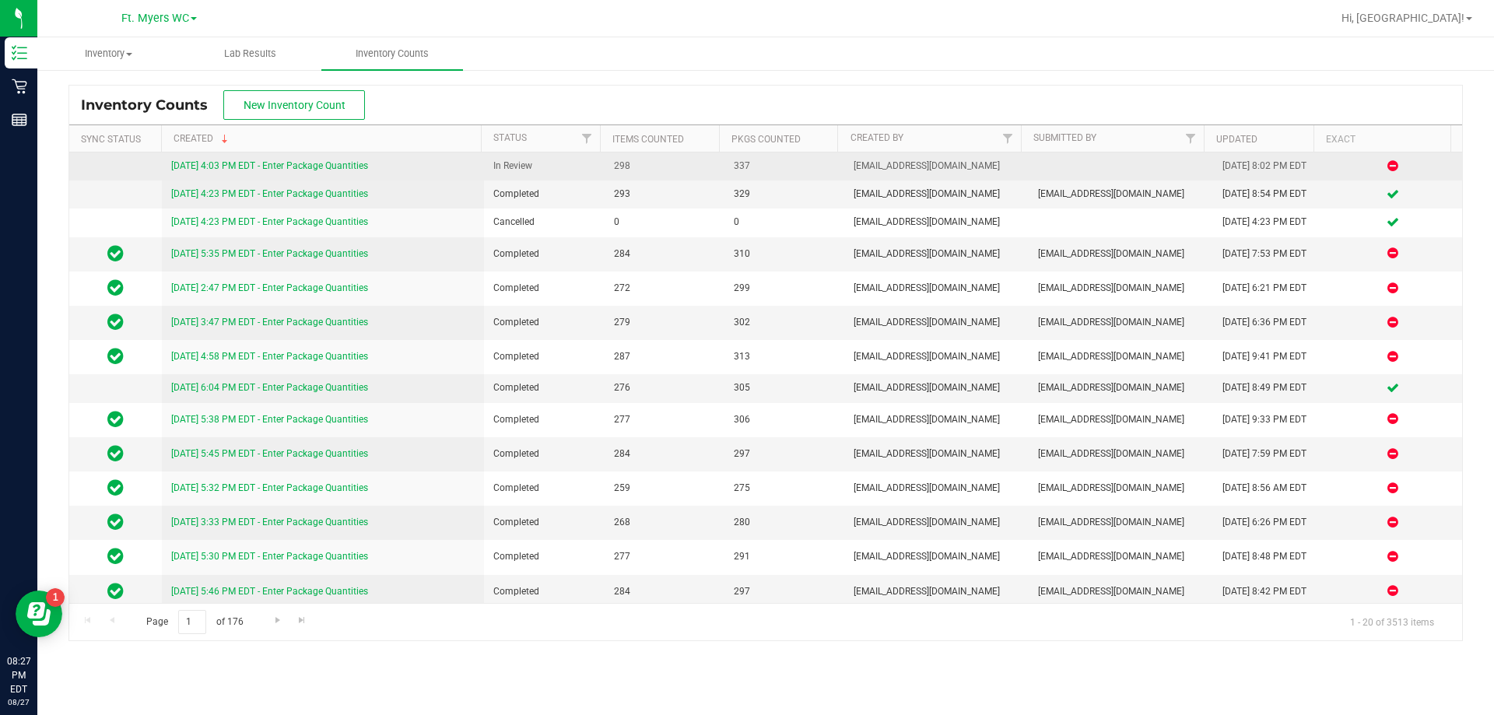
click at [330, 170] on link "[DATE] 4:03 PM EDT - Enter Package Quantities" at bounding box center [269, 165] width 197 height 11
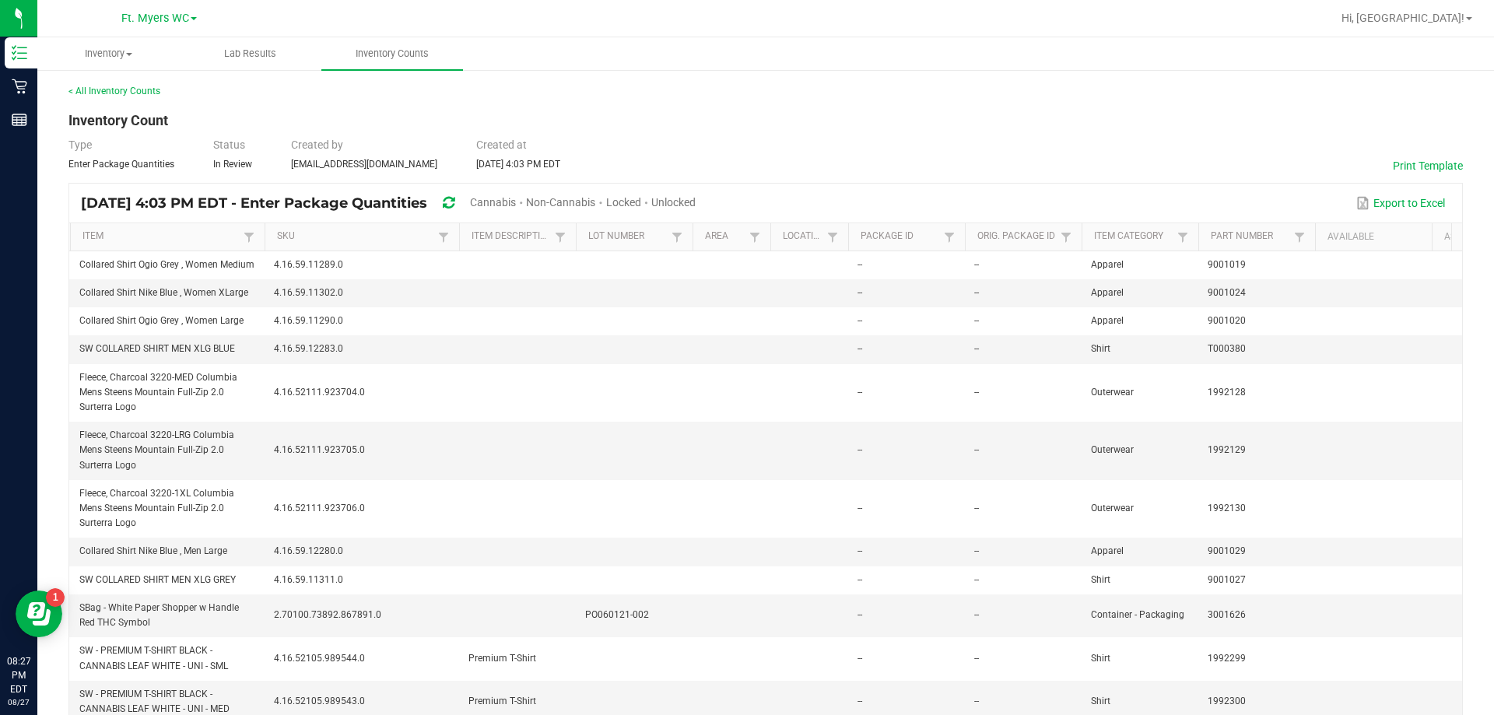
click at [696, 196] on span "Unlocked" at bounding box center [673, 202] width 44 height 12
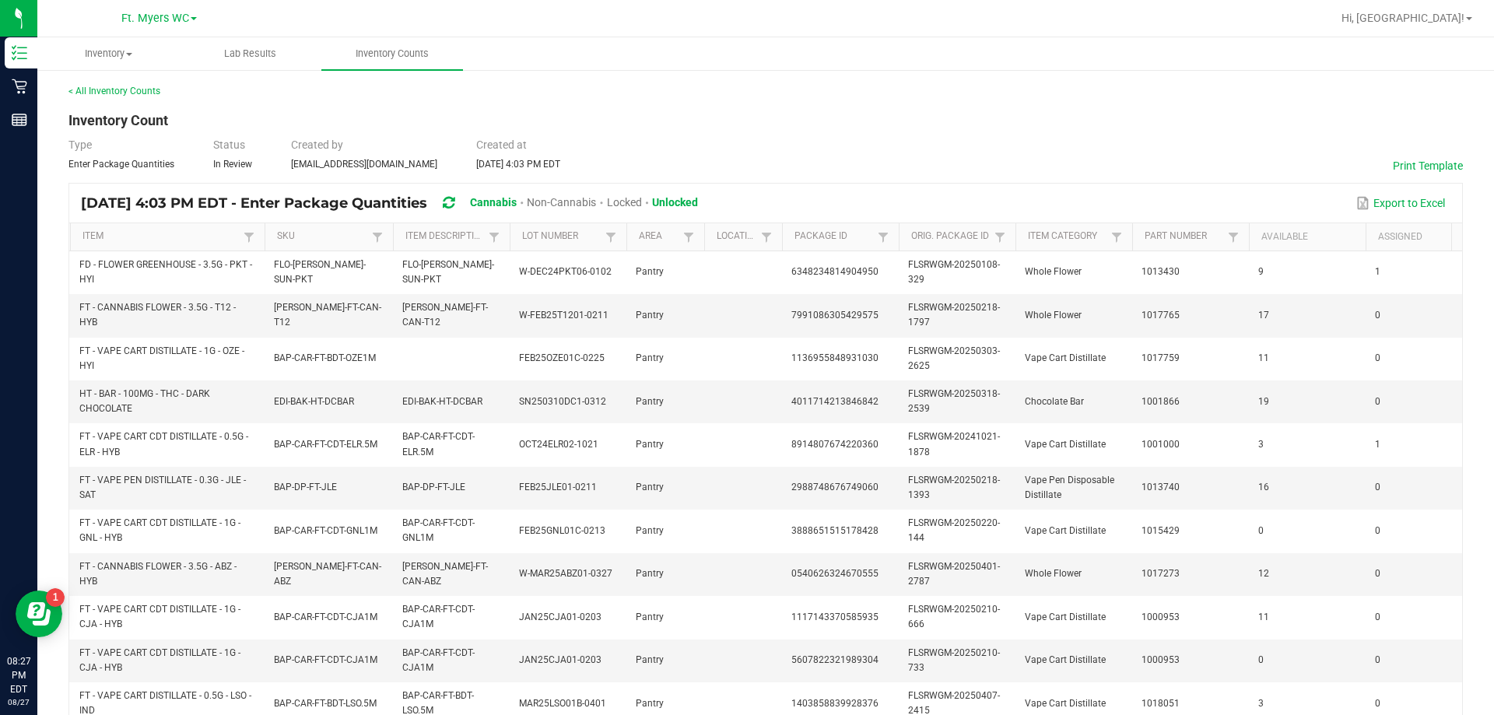
click at [392, 239] on span at bounding box center [390, 358] width 5 height 271
click at [254, 244] on span at bounding box center [254, 358] width 5 height 271
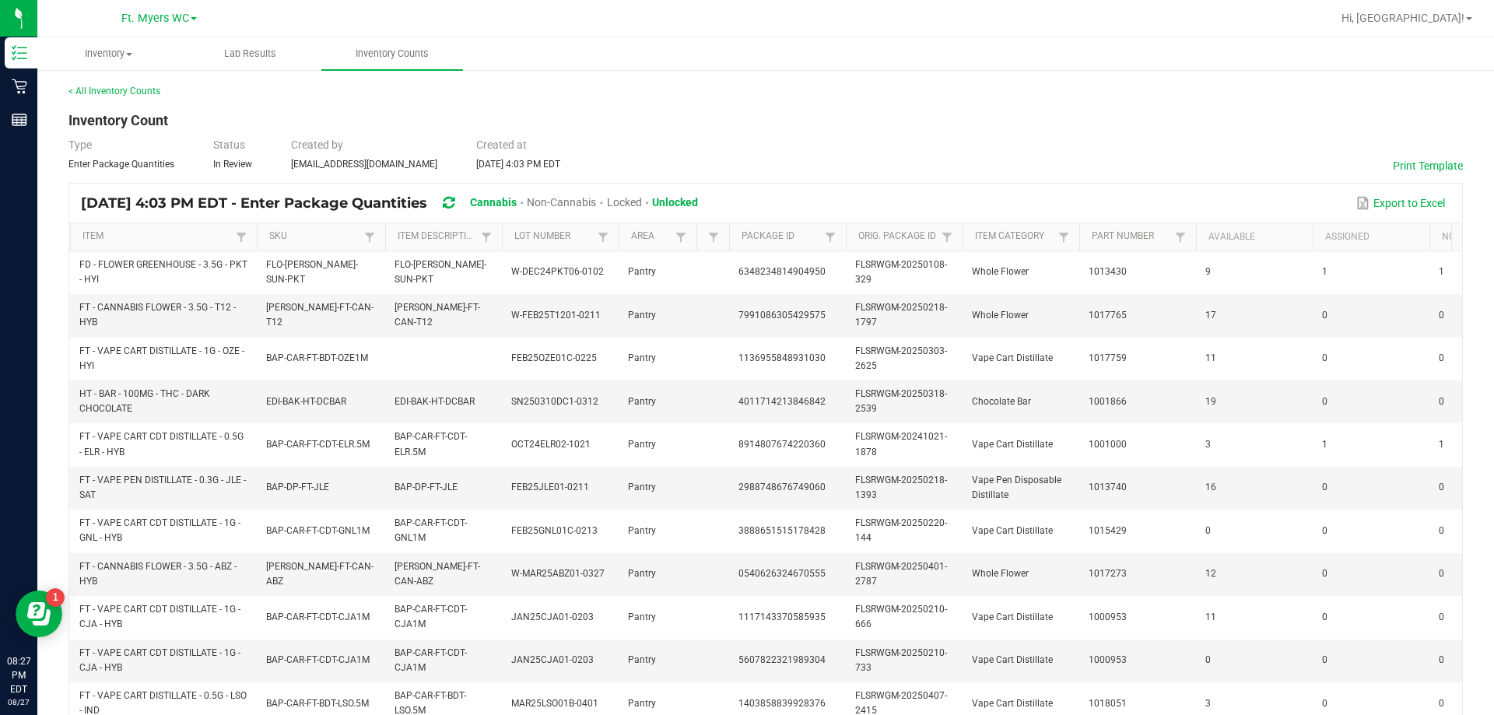
click at [728, 251] on div "Item SKU Item Description Lot Number Area Location Package Id Orig. Package Id …" at bounding box center [765, 667] width 1393 height 889
click at [841, 247] on span at bounding box center [842, 358] width 5 height 271
click at [1268, 245] on span at bounding box center [1270, 358] width 5 height 271
click at [1344, 245] on span at bounding box center [1343, 358] width 5 height 271
click at [1182, 263] on div "Item SKU Item Description Lot Number Area Location Package Id Orig. Package Id …" at bounding box center [765, 667] width 1393 height 889
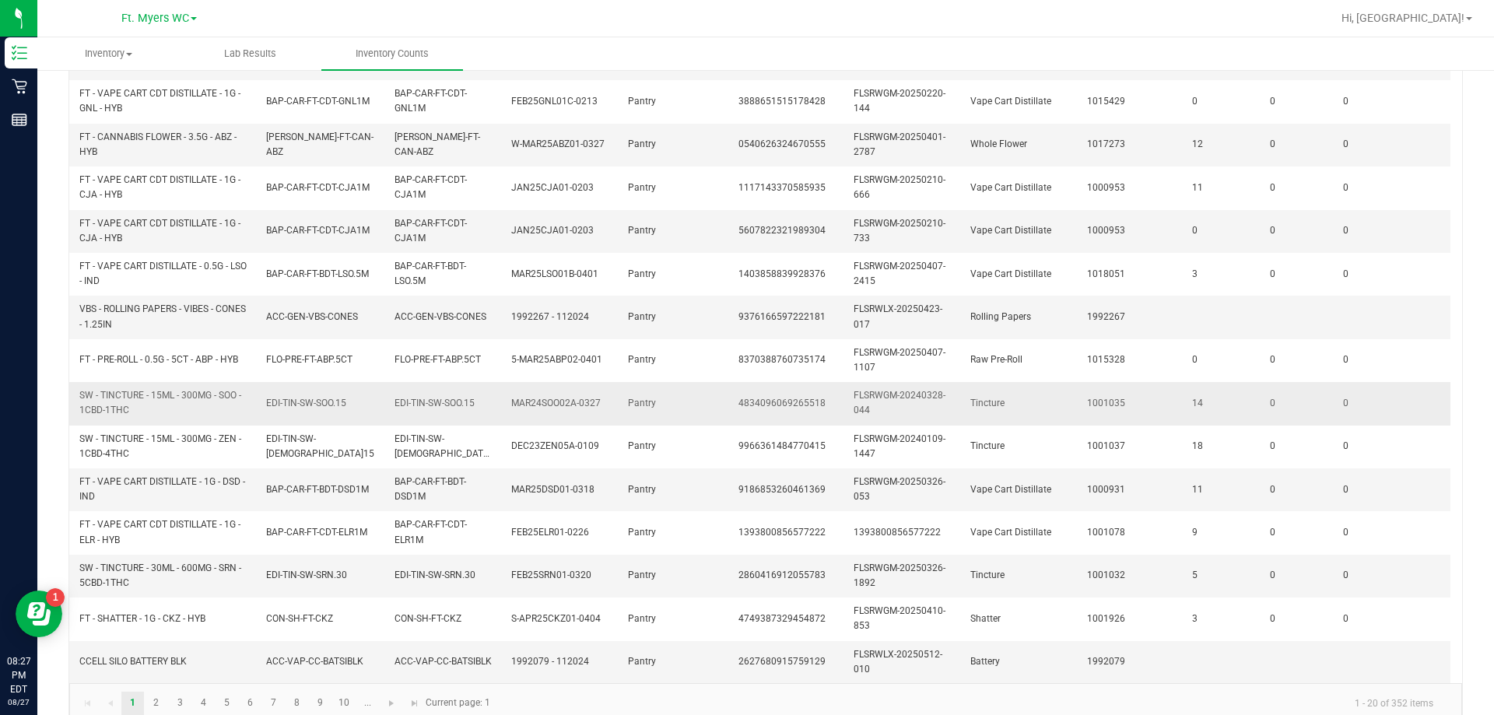
scroll to position [465, 0]
